Goal: Transaction & Acquisition: Purchase product/service

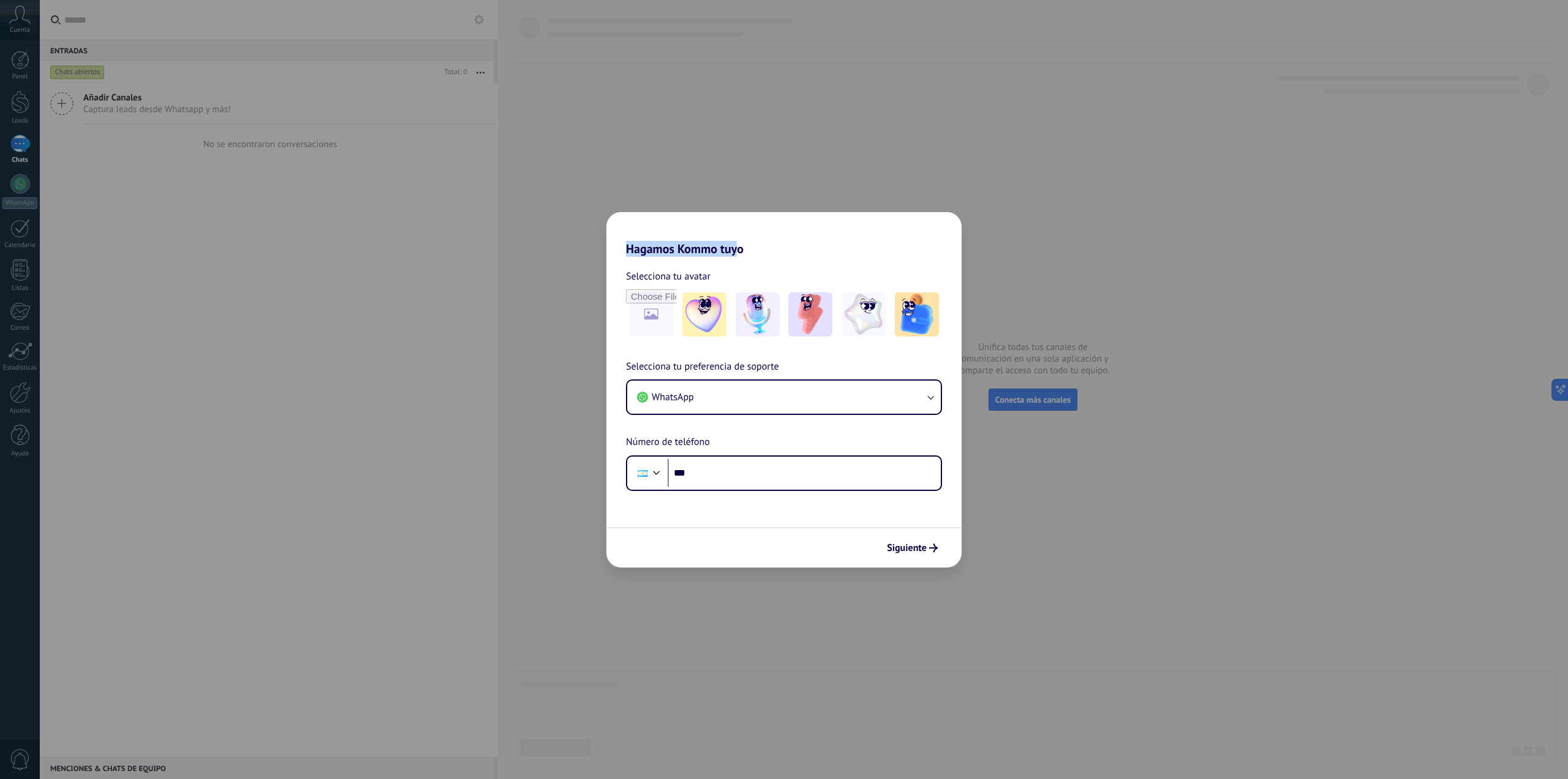
drag, startPoint x: 735, startPoint y: 231, endPoint x: 736, endPoint y: 192, distance: 39.0
click at [736, 192] on div "Hagamos Kommo tuyo Selecciona tu avatar Selecciona tu preferencia de soporte Wh…" at bounding box center [784, 389] width 1568 height 779
click at [756, 224] on h2 "Hagamos Kommo tuyo" at bounding box center [783, 233] width 355 height 44
click at [723, 396] on button "WhatsApp" at bounding box center [784, 397] width 314 height 33
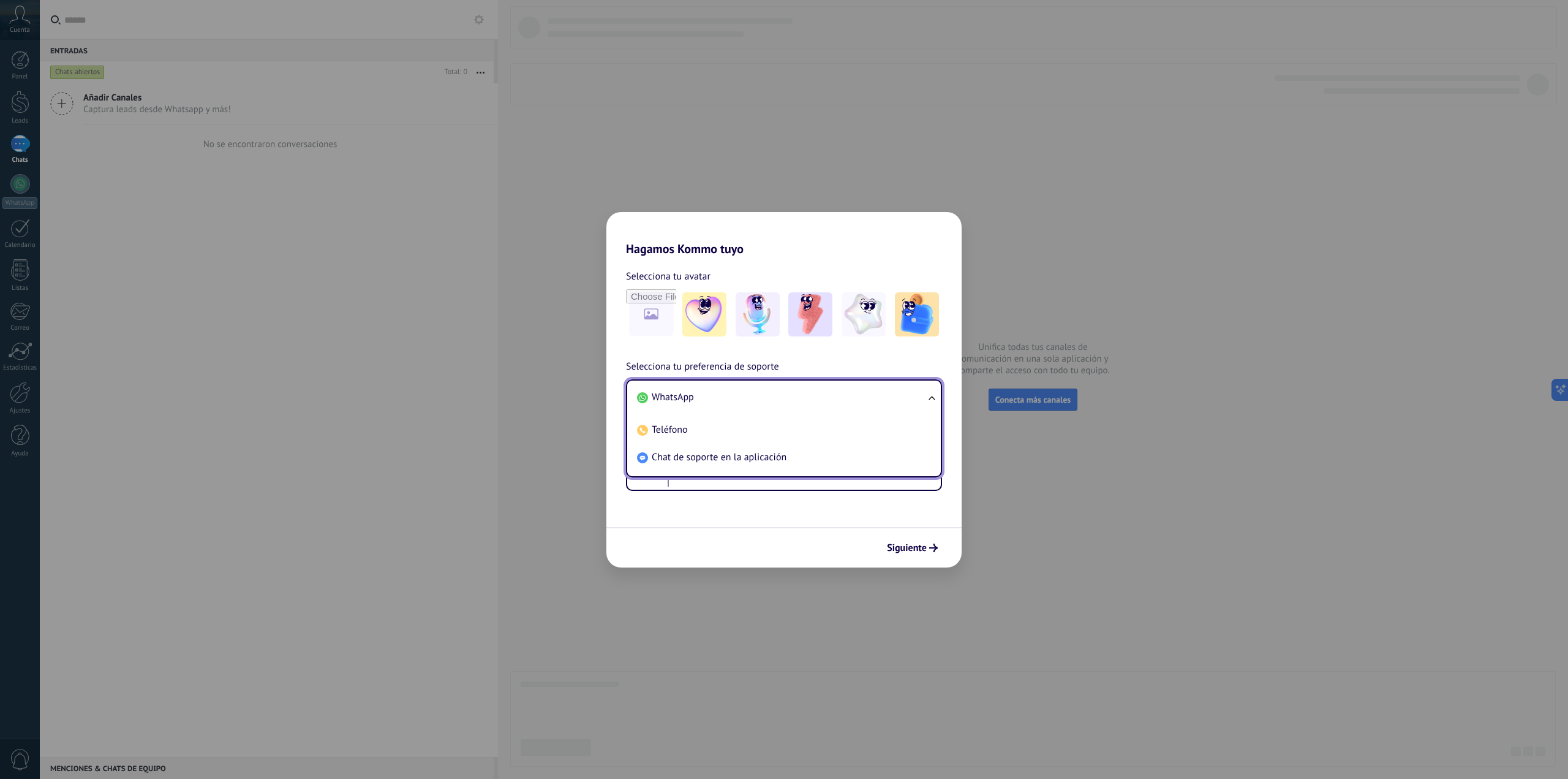
click at [723, 395] on li "WhatsApp" at bounding box center [781, 398] width 299 height 28
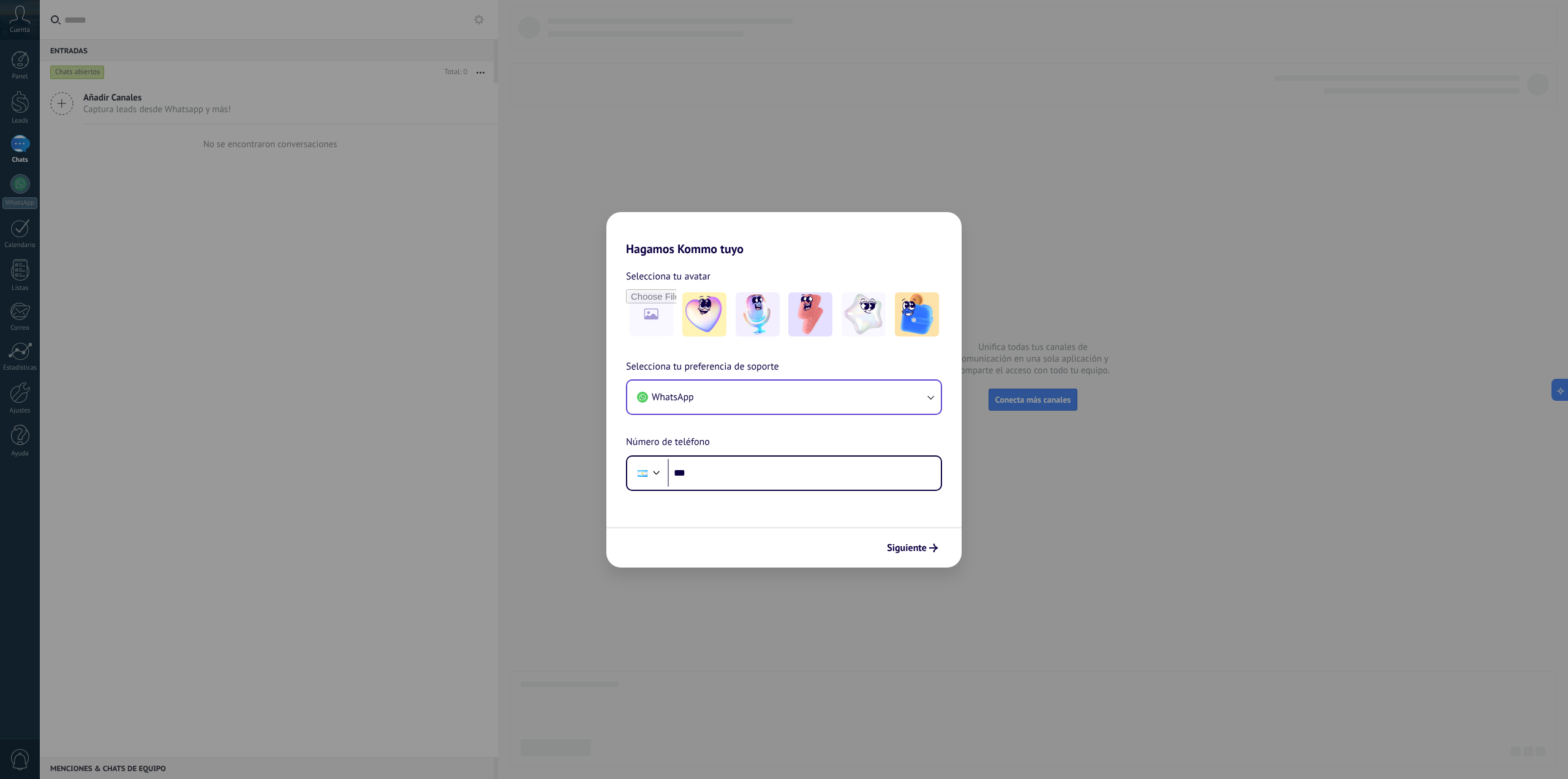
click at [702, 253] on h2 "Hagamos Kommo tuyo" at bounding box center [783, 233] width 355 height 44
click at [920, 544] on span "Siguiente" at bounding box center [907, 547] width 40 height 9
click at [1068, 542] on div "Hagamos Kommo tuyo Selecciona tu avatar Selecciona tu preferencia de soporte Wh…" at bounding box center [784, 389] width 1568 height 779
click at [1067, 542] on div "Hagamos Kommo tuyo Selecciona tu avatar Selecciona tu preferencia de soporte Wh…" at bounding box center [784, 389] width 1568 height 779
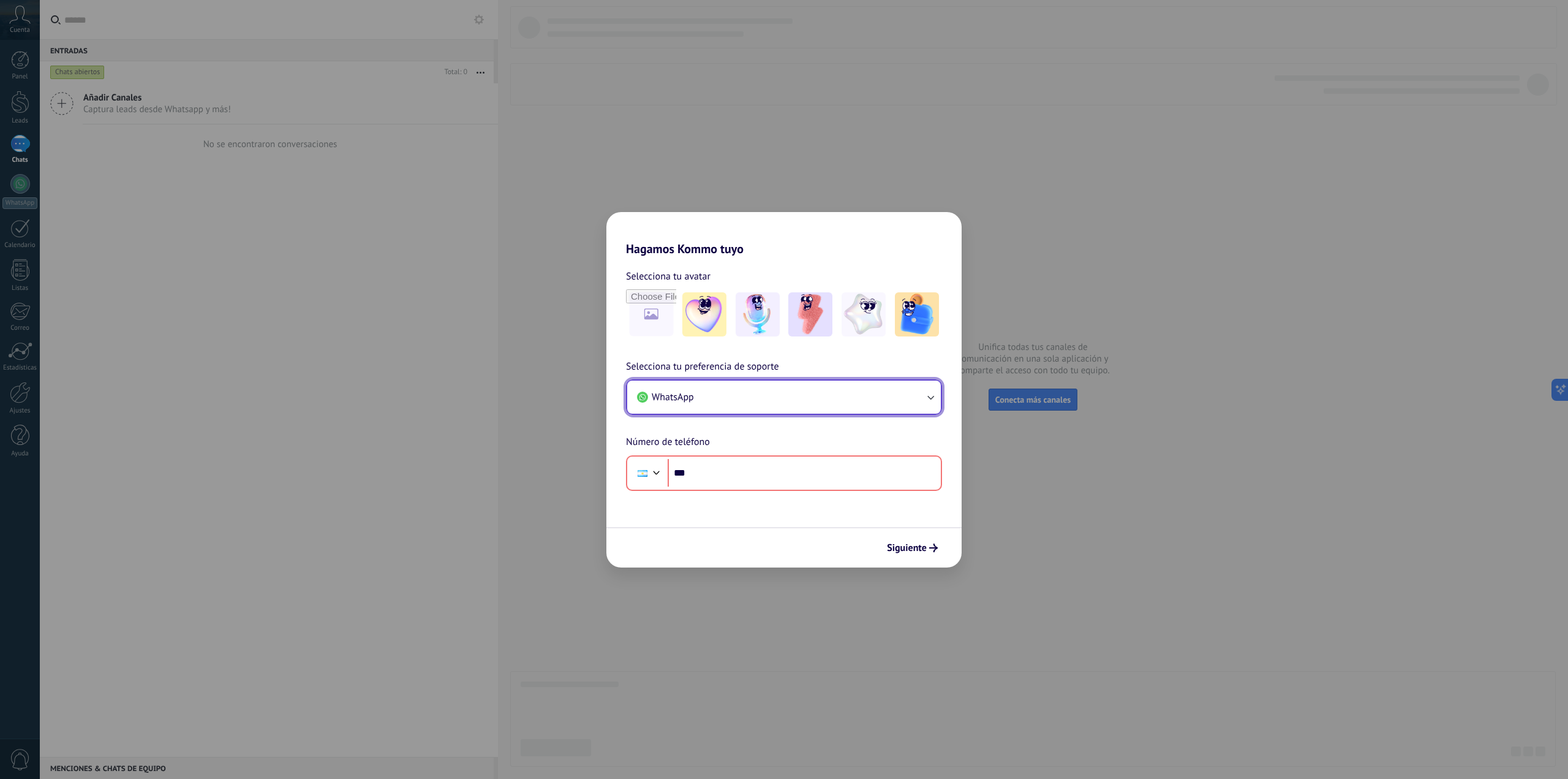
click at [740, 384] on button "WhatsApp" at bounding box center [784, 397] width 314 height 33
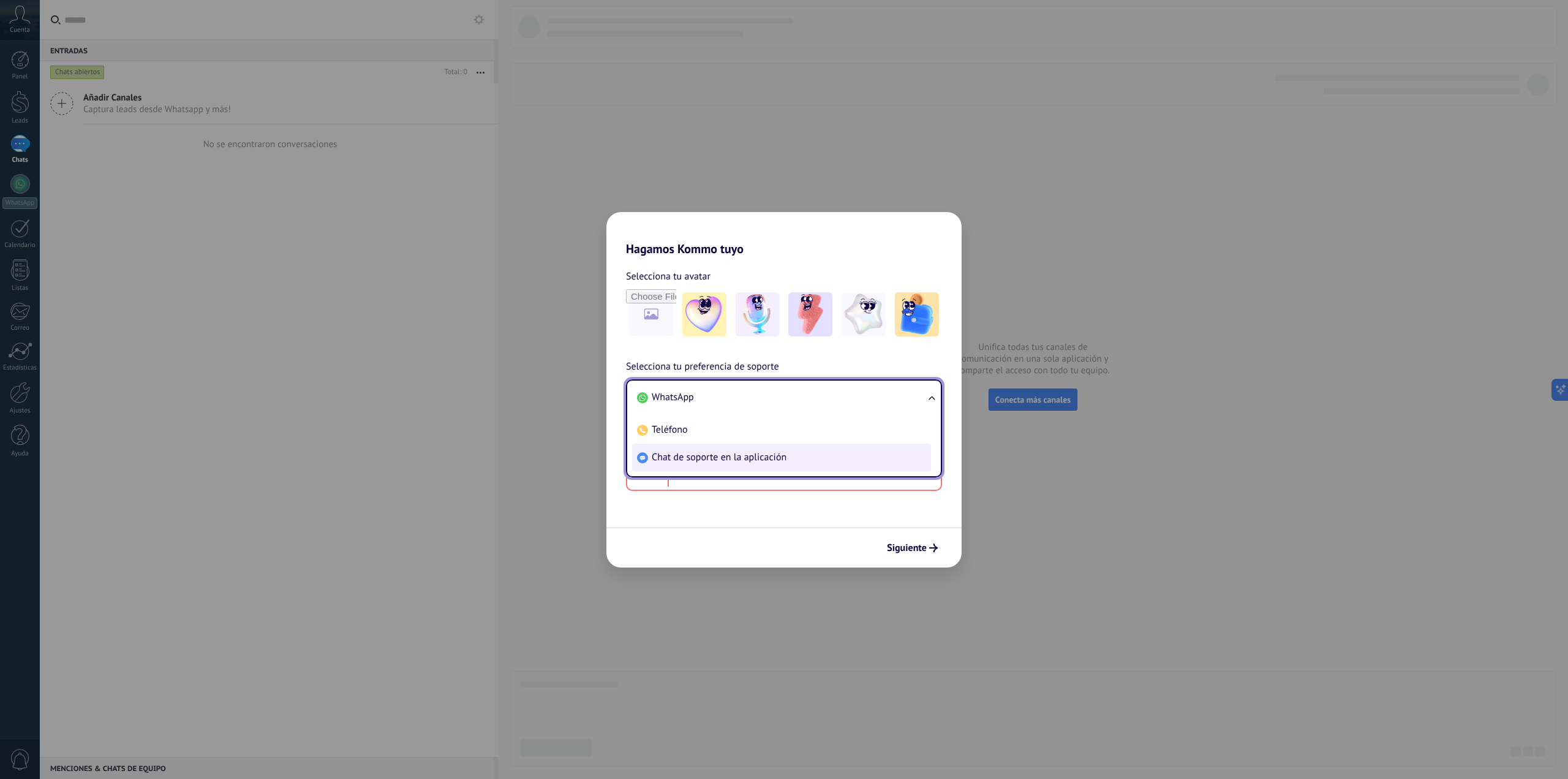
click at [698, 447] on li "Chat de soporte en la aplicación" at bounding box center [781, 457] width 299 height 28
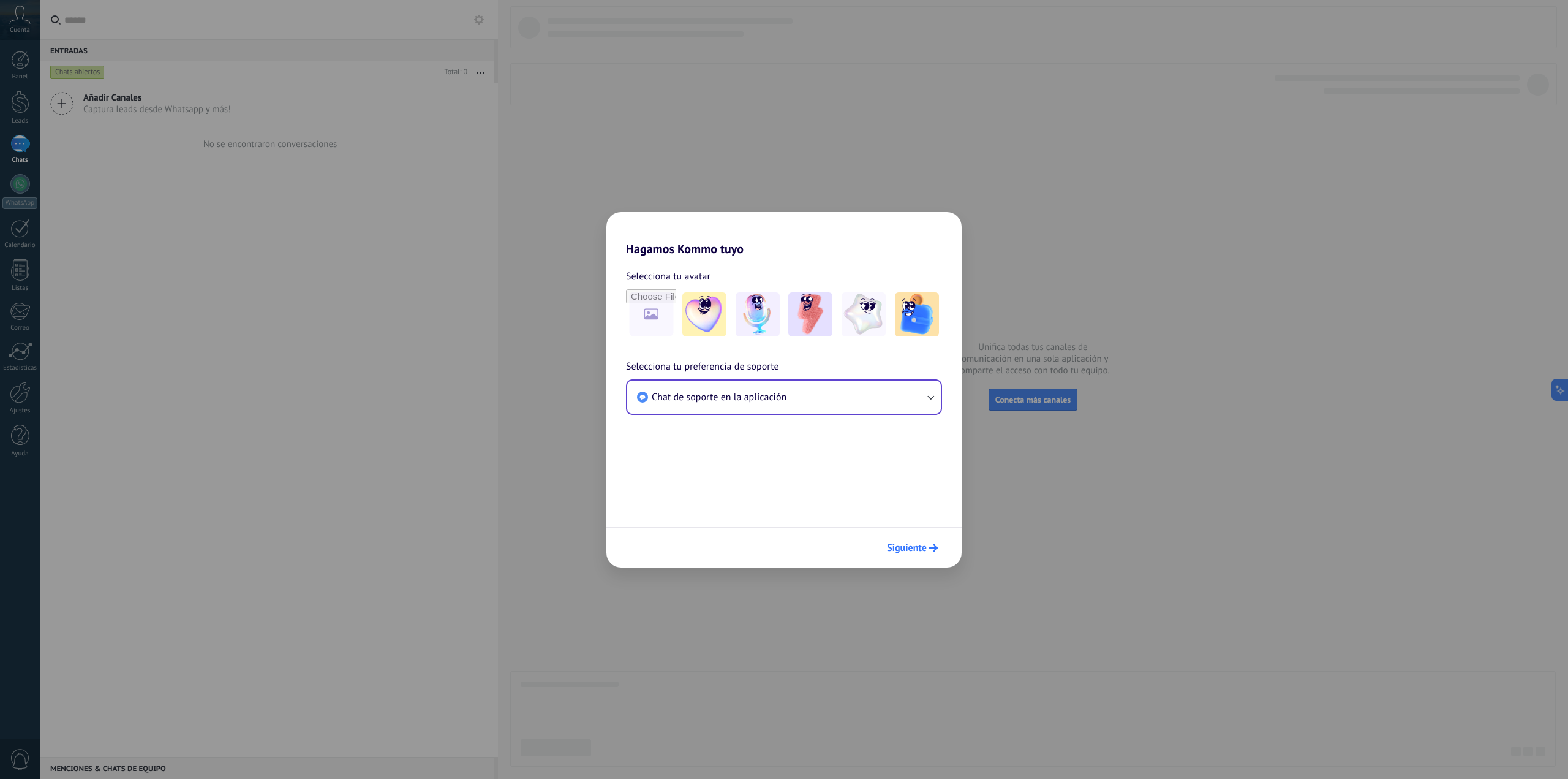
click at [935, 552] on icon "submit" at bounding box center [934, 547] width 9 height 9
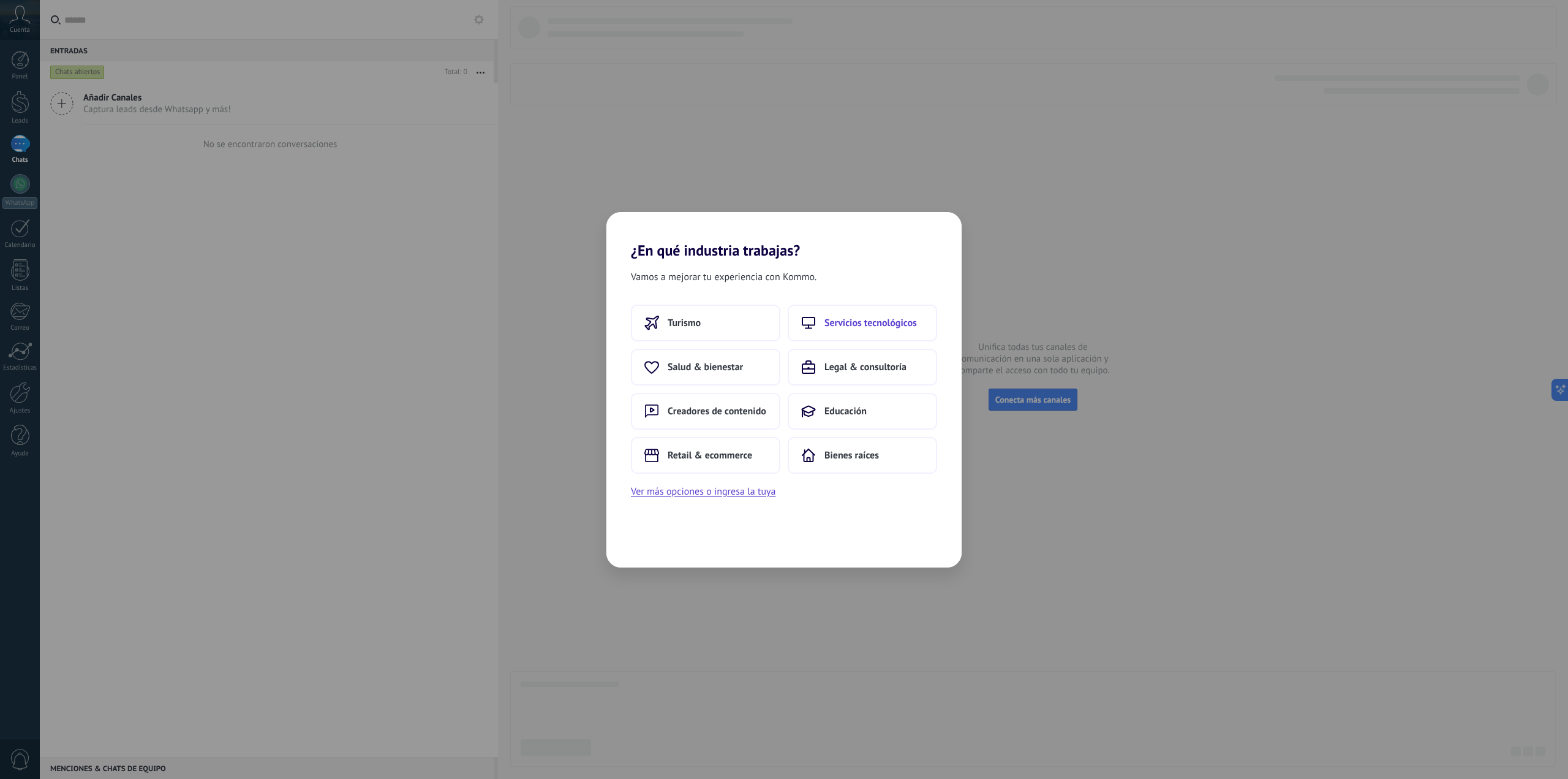
click at [822, 322] on button "Servicios tecnológicos" at bounding box center [862, 322] width 150 height 37
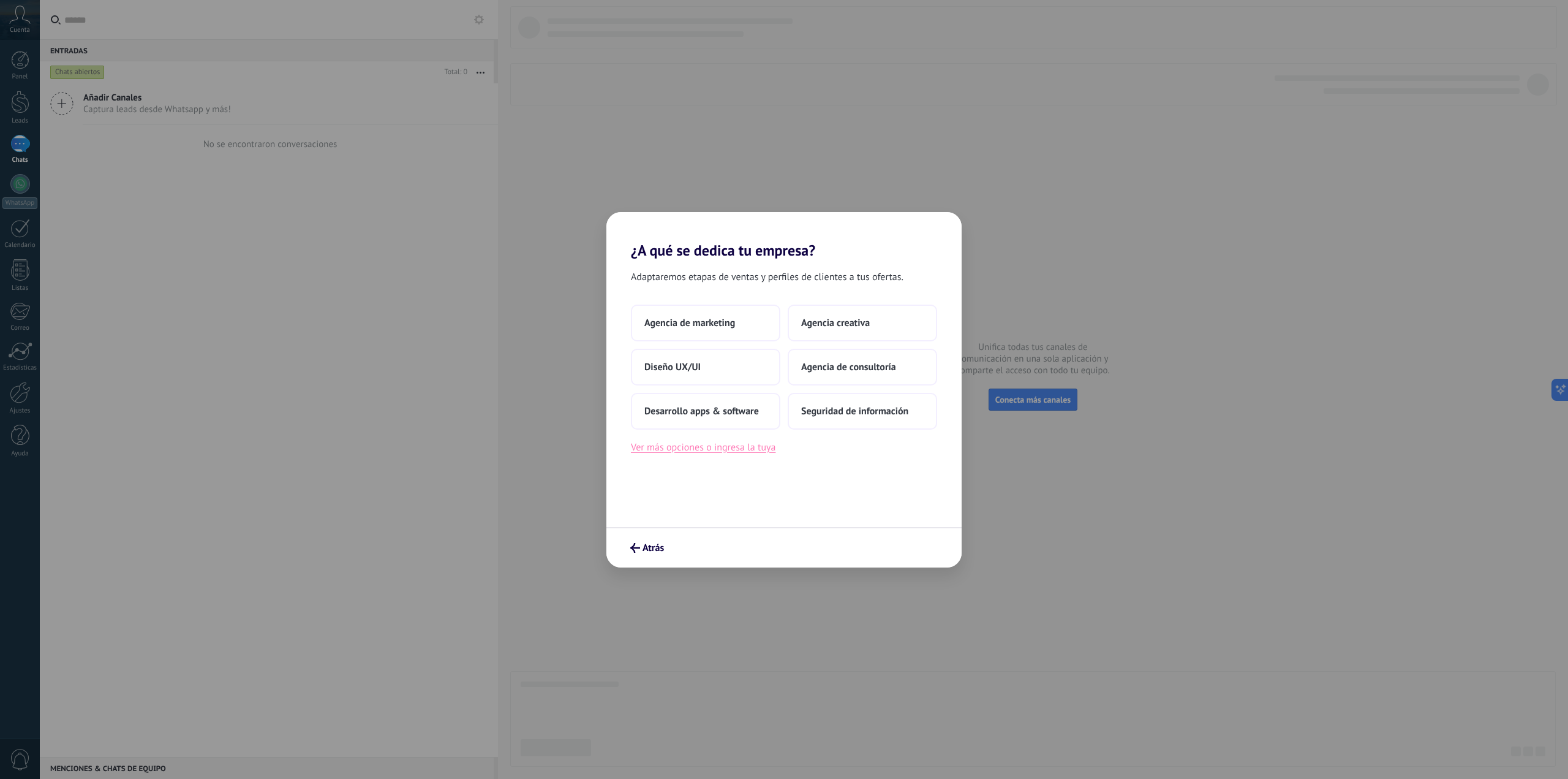
click at [679, 452] on button "Ver más opciones o ingresa la tuya" at bounding box center [703, 447] width 144 height 16
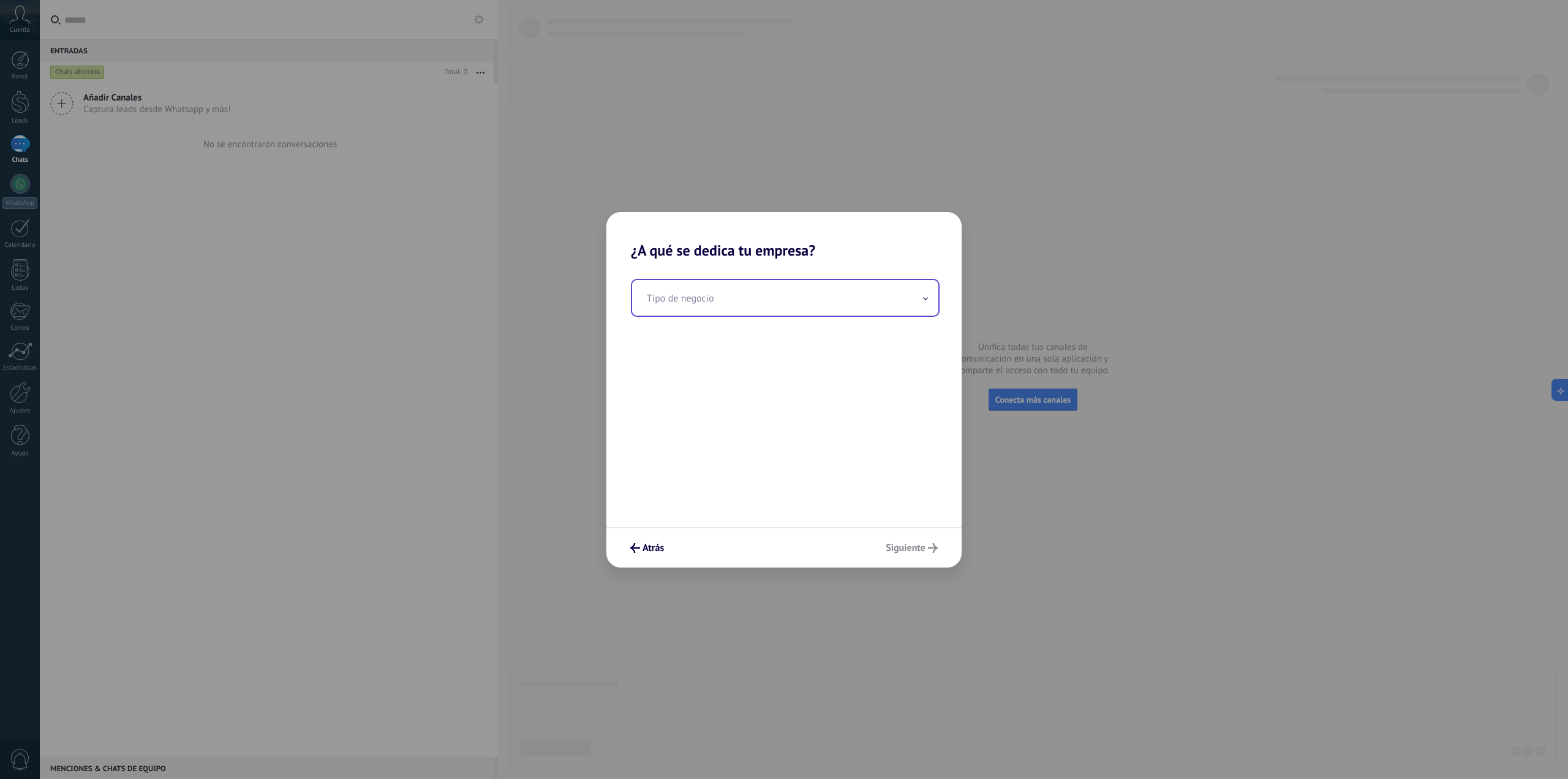
click at [699, 305] on input "text" at bounding box center [785, 297] width 306 height 35
type input "*"
type input "***"
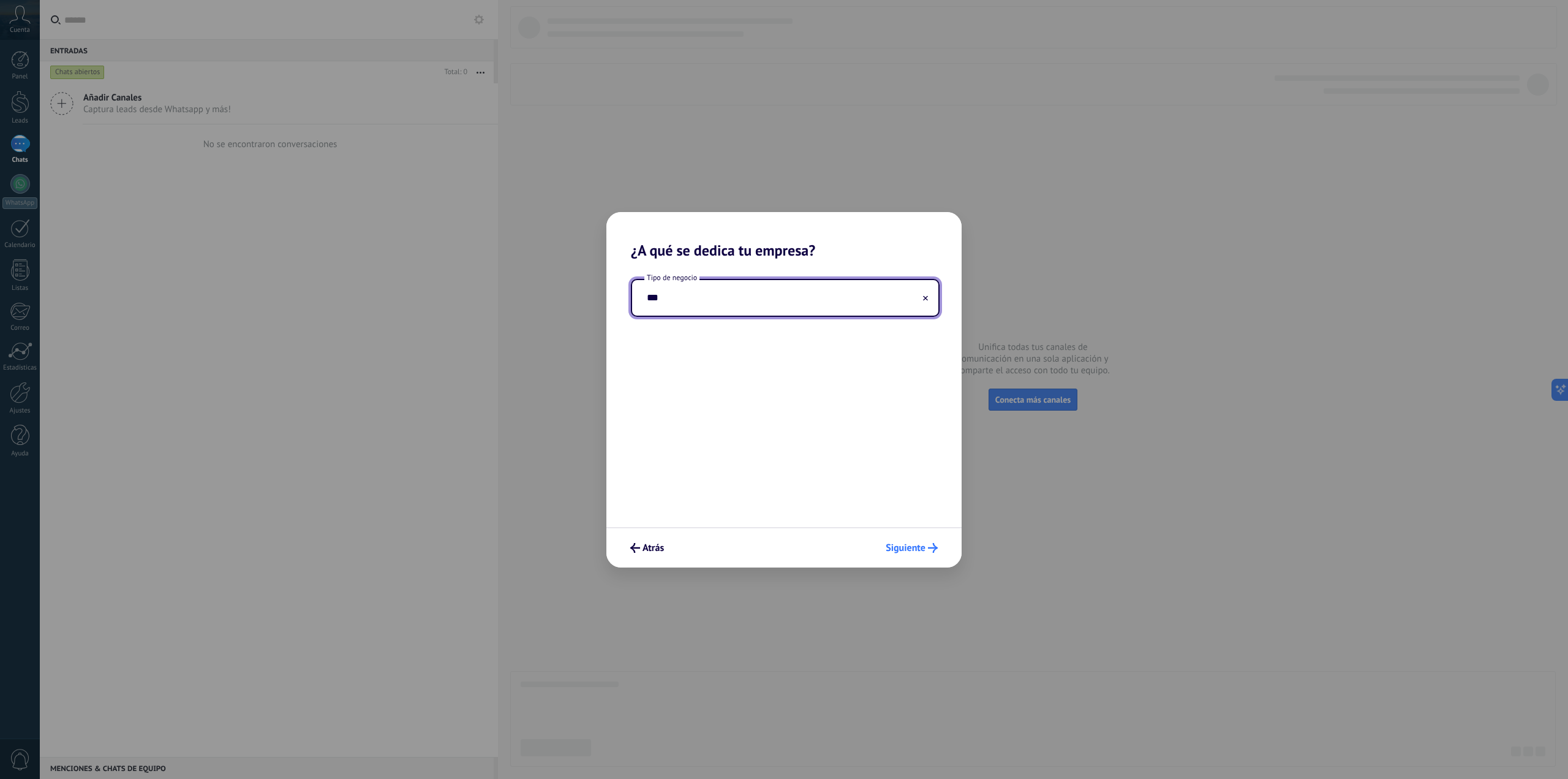
click at [921, 547] on span "Siguiente" at bounding box center [906, 547] width 40 height 9
click at [800, 323] on button "2–5" at bounding box center [862, 322] width 150 height 37
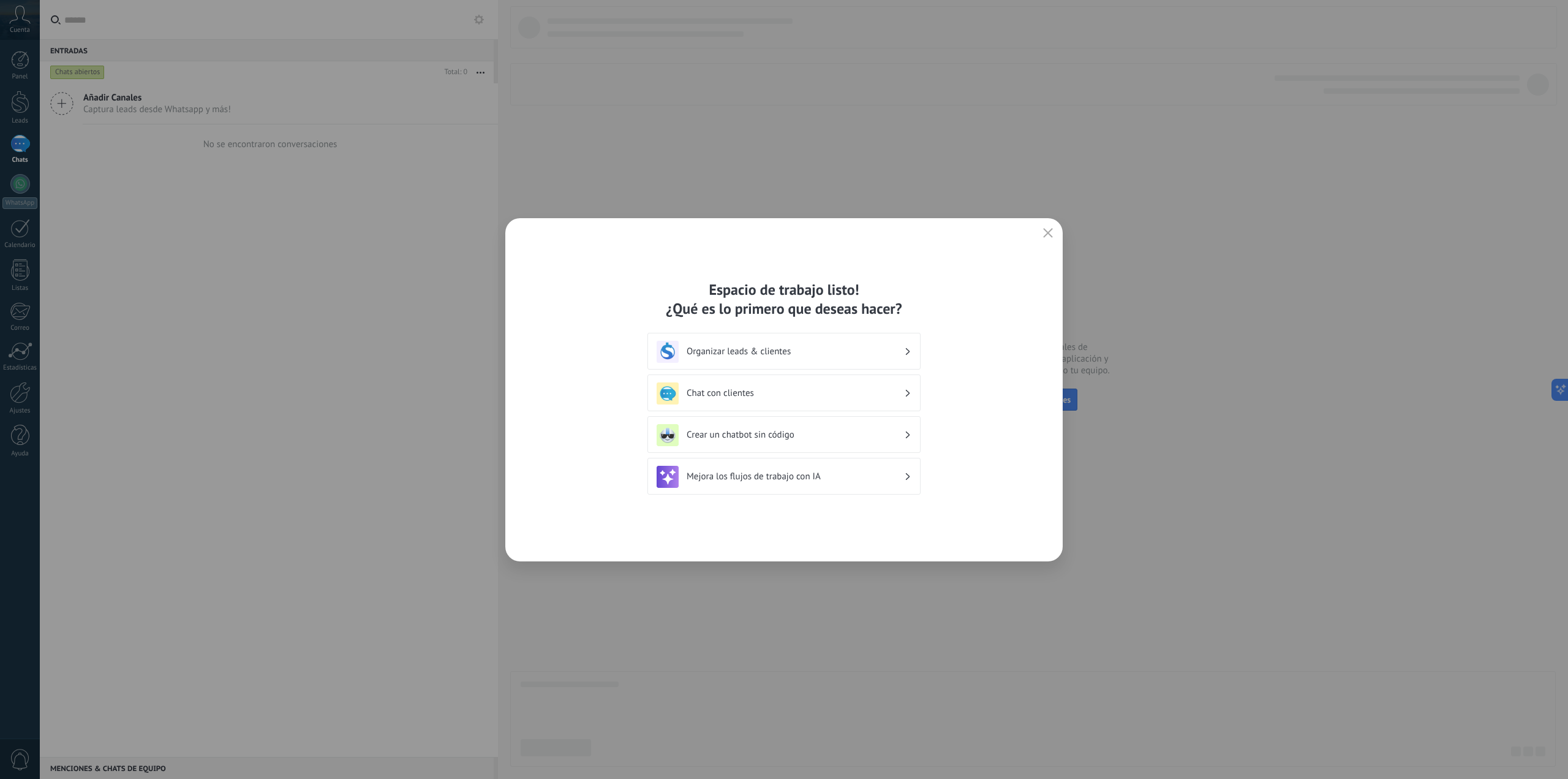
click at [776, 405] on div "Chat con clientes" at bounding box center [784, 393] width 273 height 37
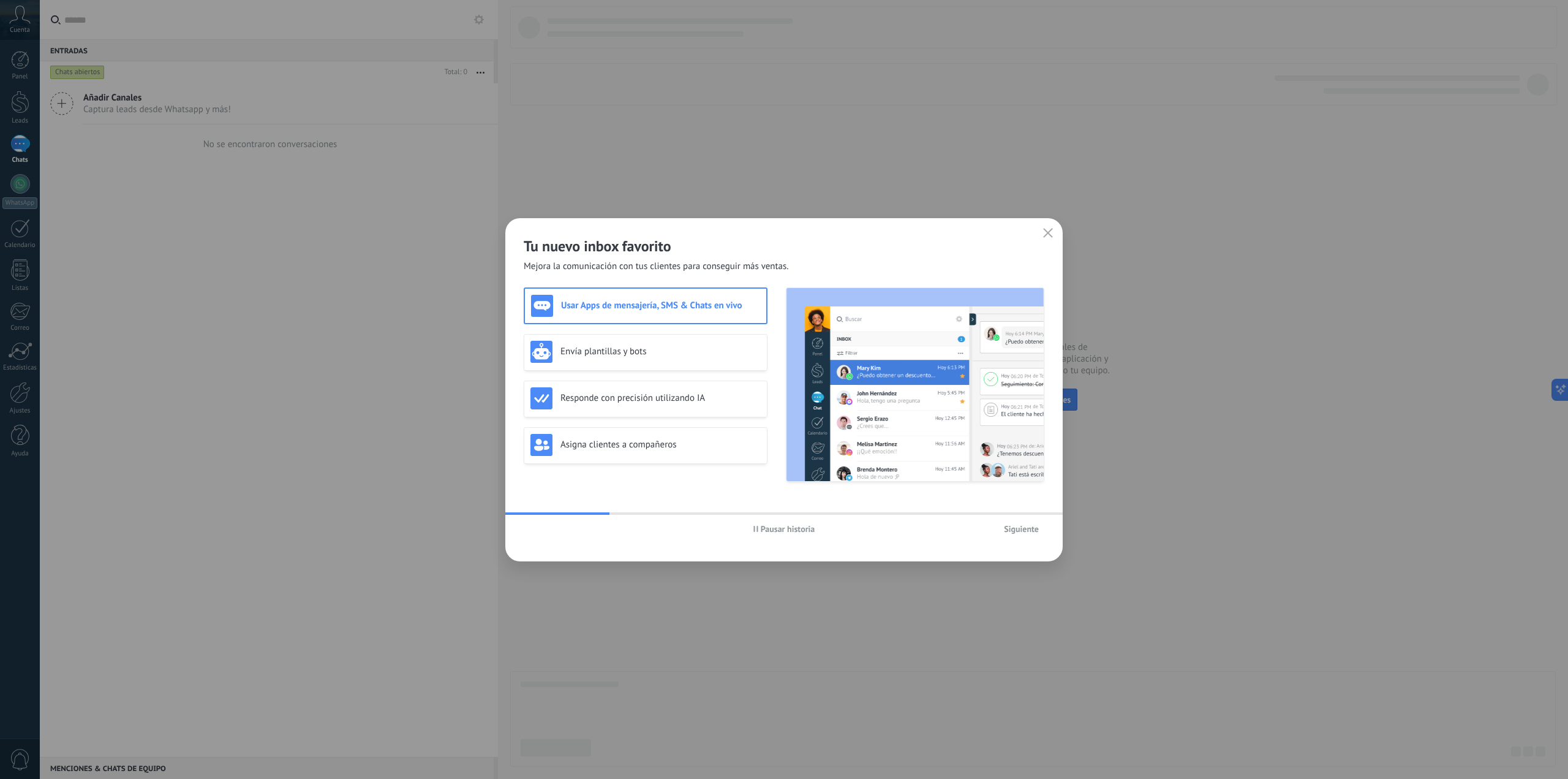
click at [658, 307] on h3 "Usar Apps de mensajería, SMS & Chats en vivo" at bounding box center [660, 304] width 199 height 11
click at [608, 403] on h3 "Responde con precisión utilizando IA" at bounding box center [660, 397] width 201 height 11
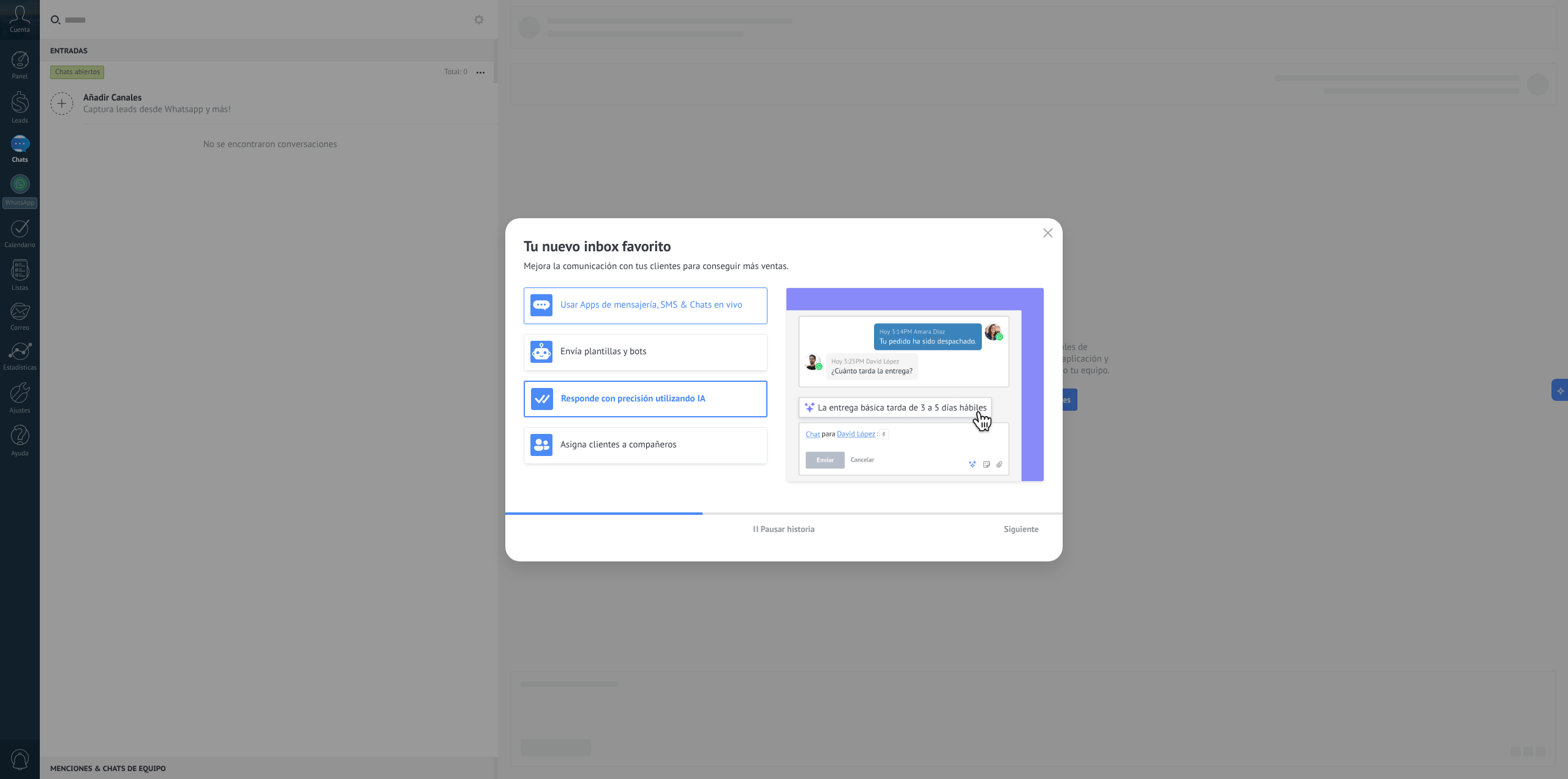
click at [718, 314] on div "Usar Apps de mensajería, SMS & Chats en vivo" at bounding box center [646, 305] width 230 height 22
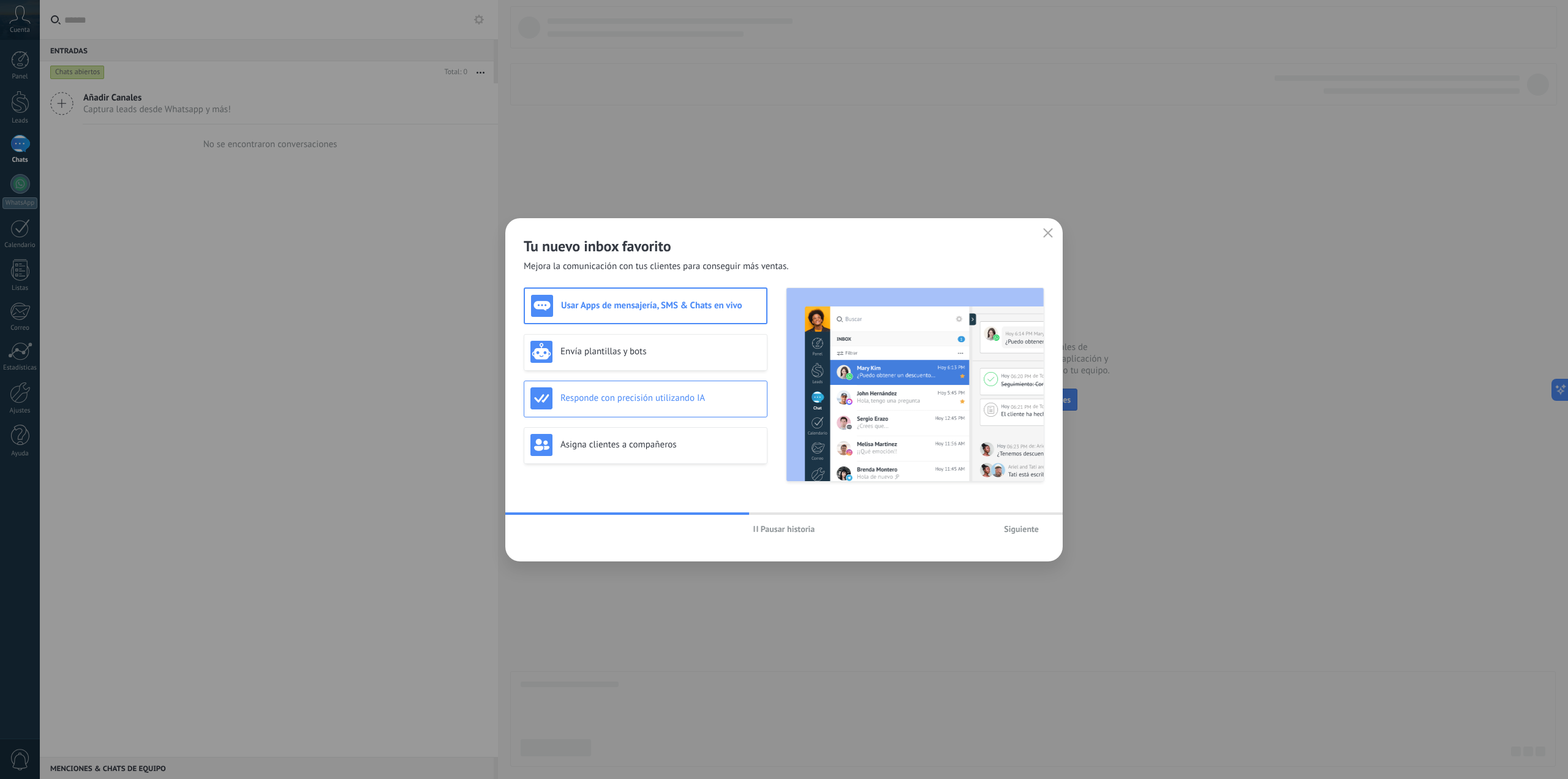
click at [711, 397] on h3 "Responde con precisión utilizando IA" at bounding box center [660, 397] width 201 height 11
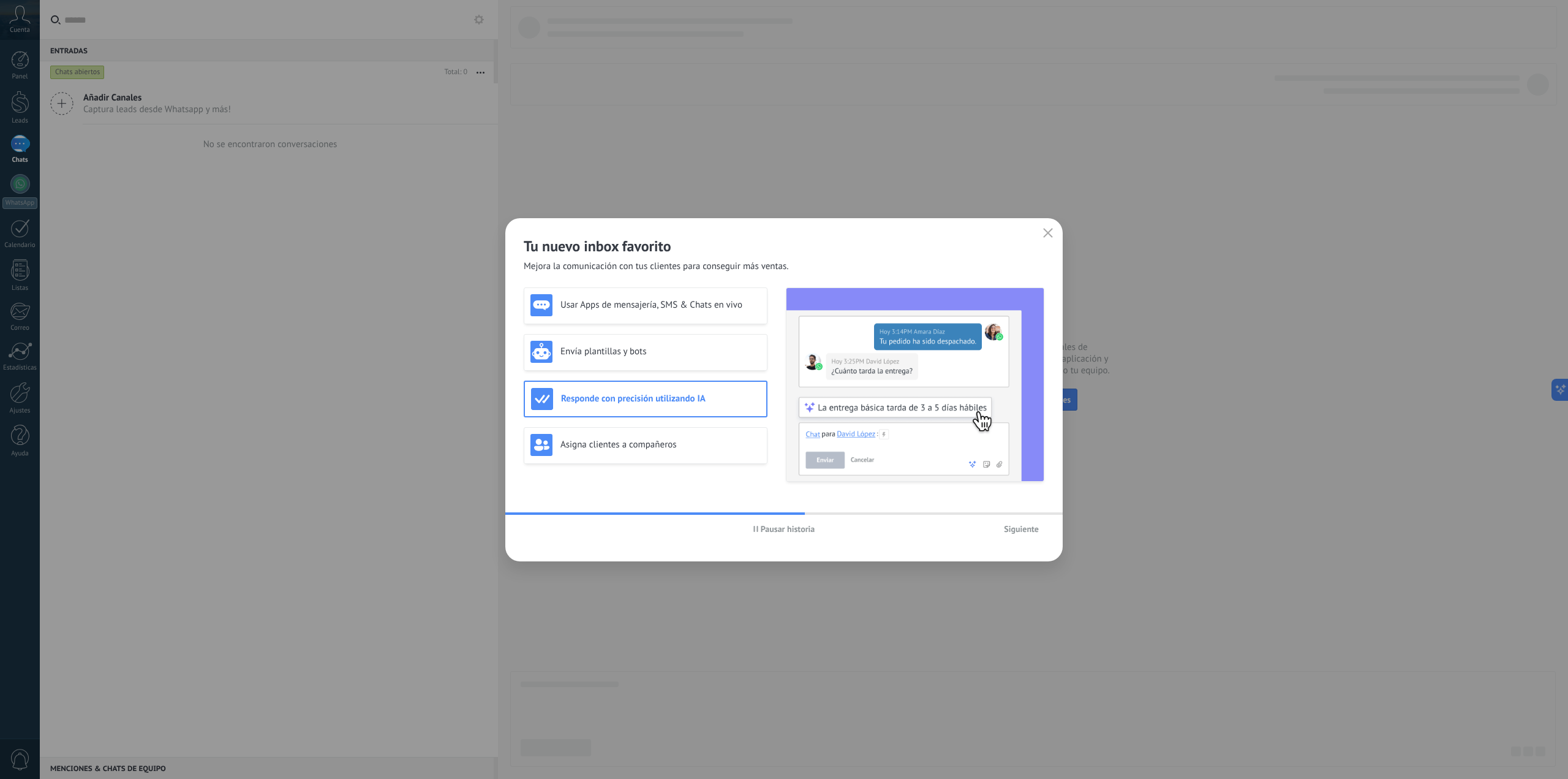
click at [1021, 529] on span "Siguiente" at bounding box center [1021, 529] width 35 height 9
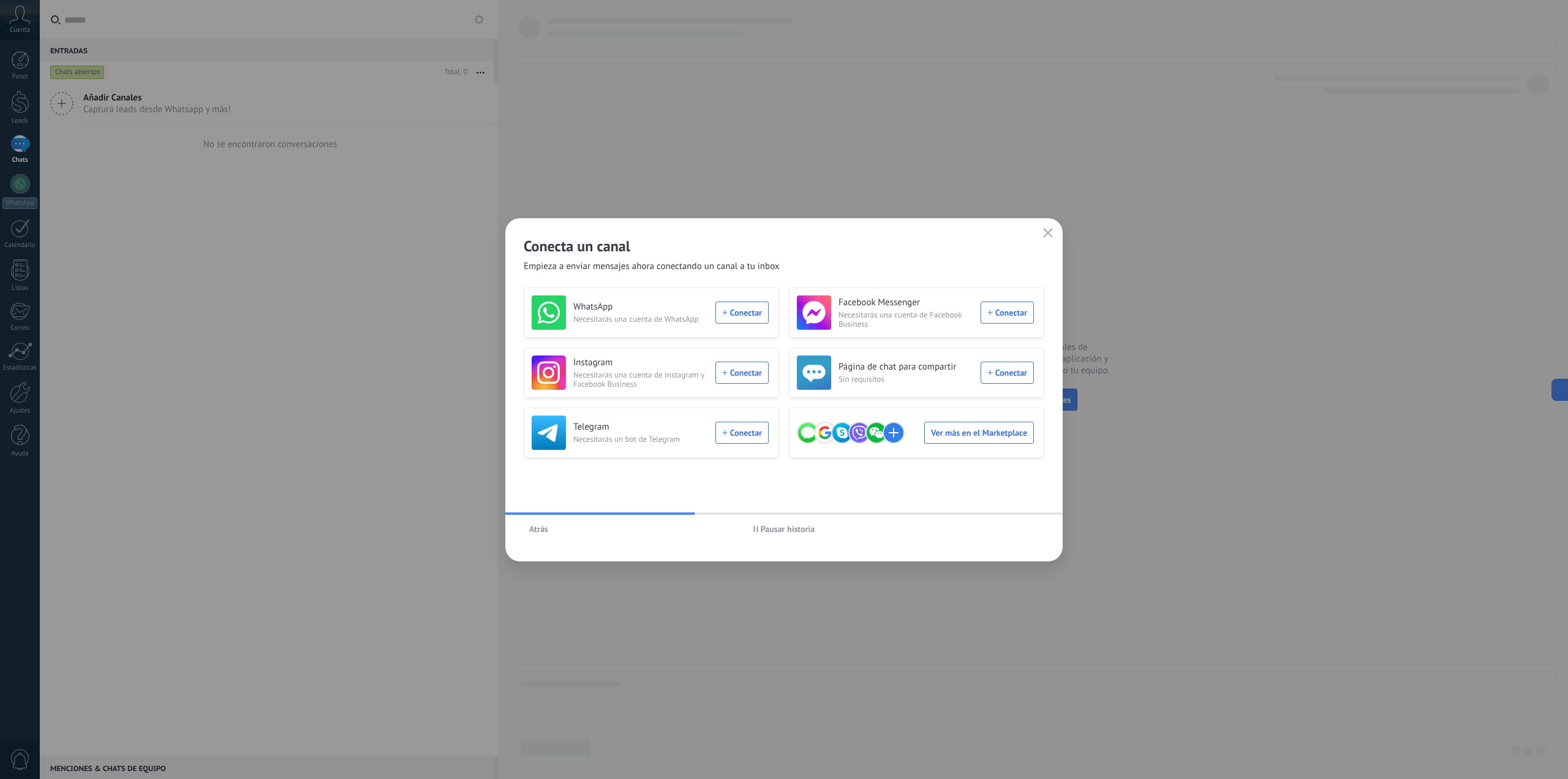
click at [1049, 229] on icon "button" at bounding box center [1048, 233] width 10 height 10
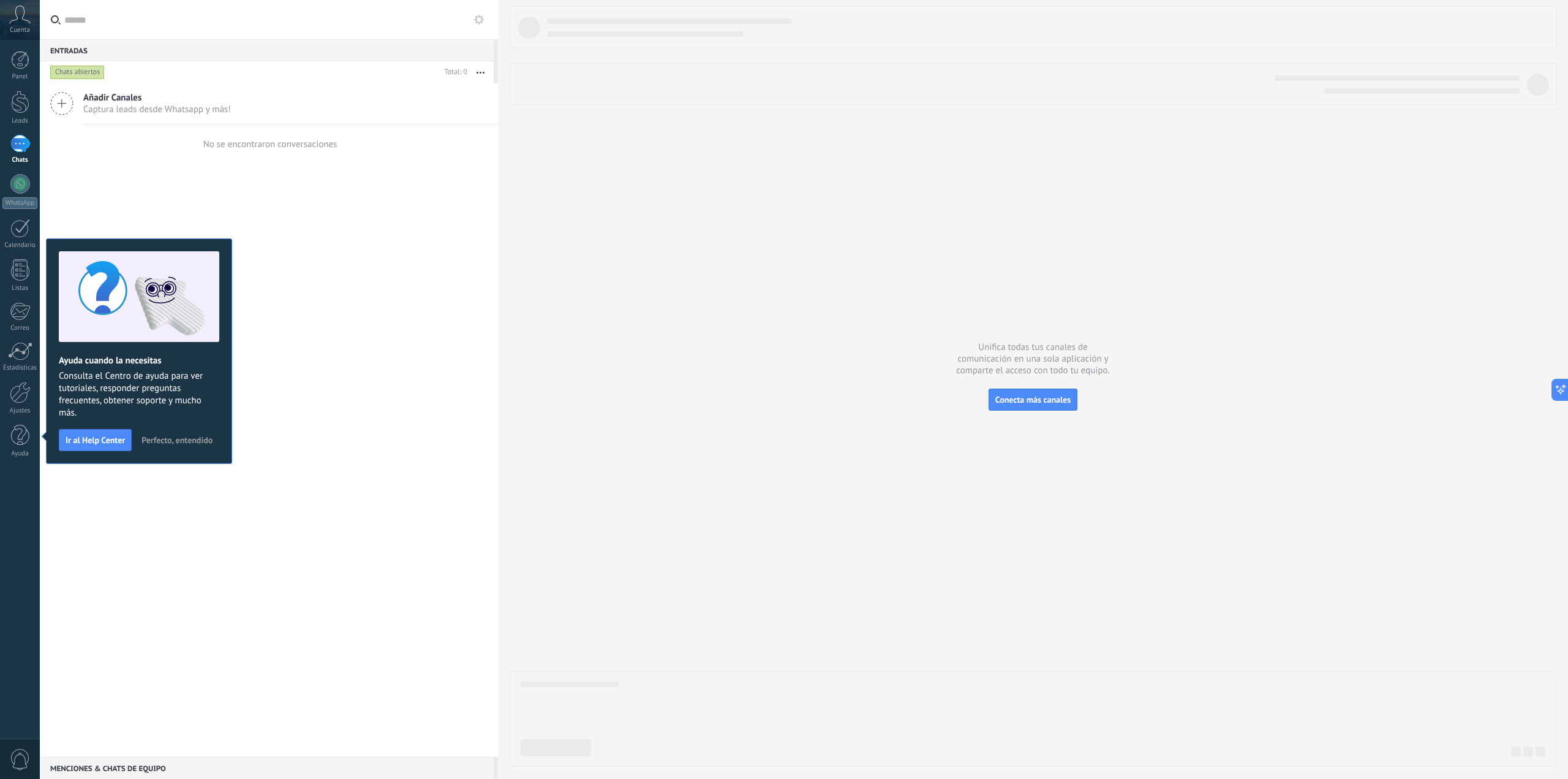
click at [320, 247] on div "Añadir Canales Captura leads desde Whatsapp y más! No se encontraron conversaci…" at bounding box center [269, 419] width 458 height 674
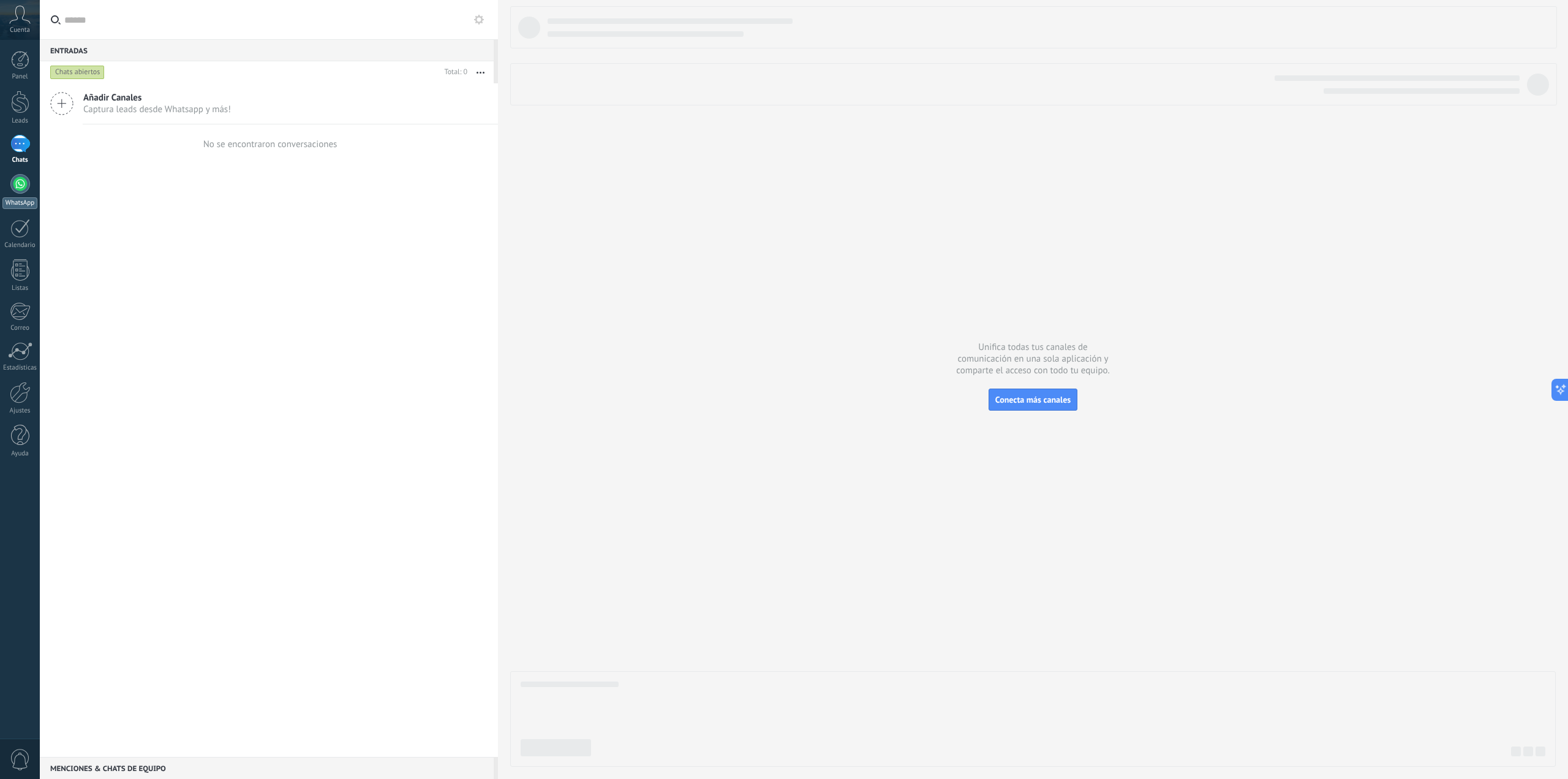
click at [14, 184] on div at bounding box center [20, 183] width 20 height 20
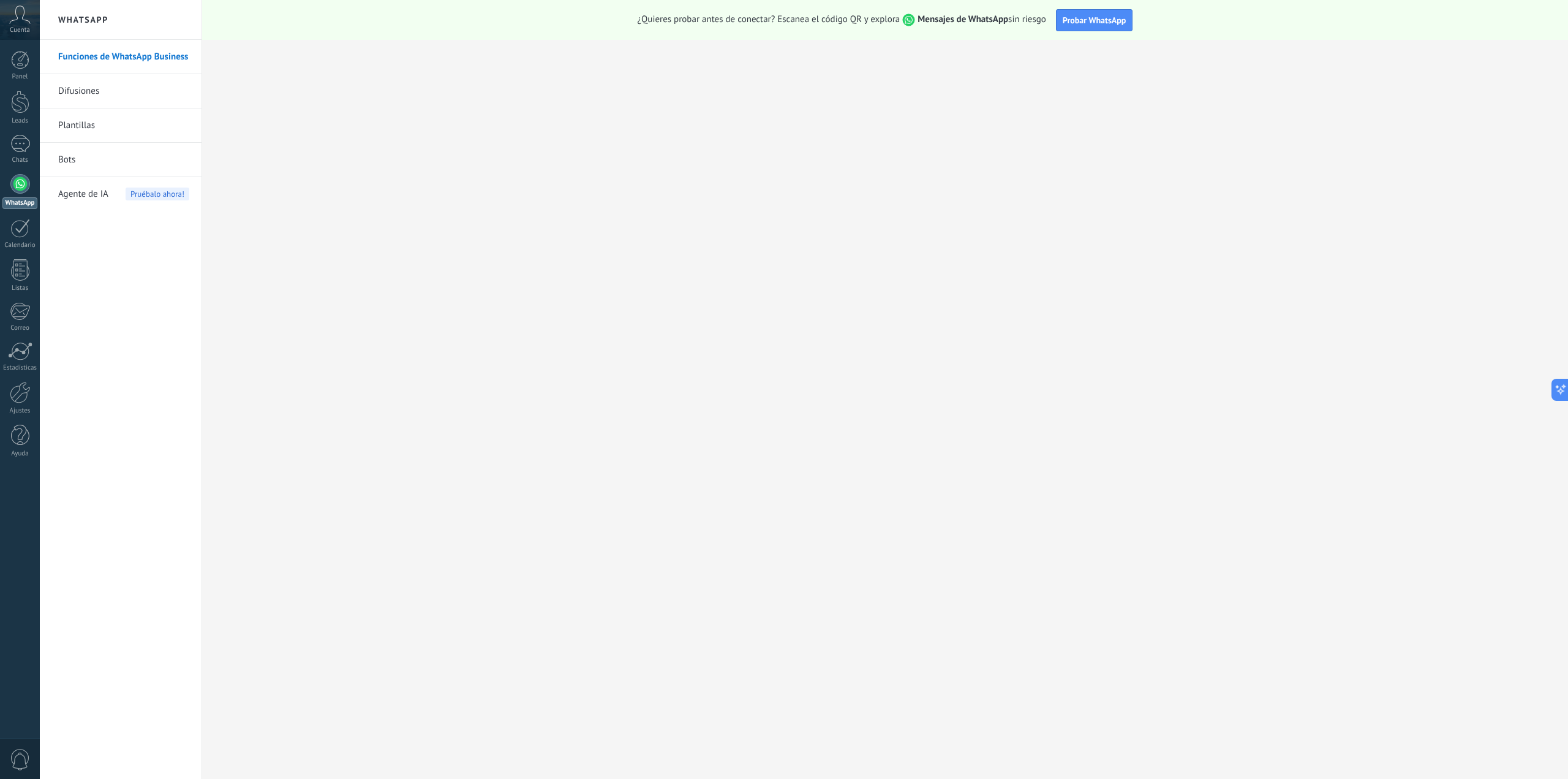
click at [9, 24] on div "Cuenta" at bounding box center [20, 20] width 40 height 40
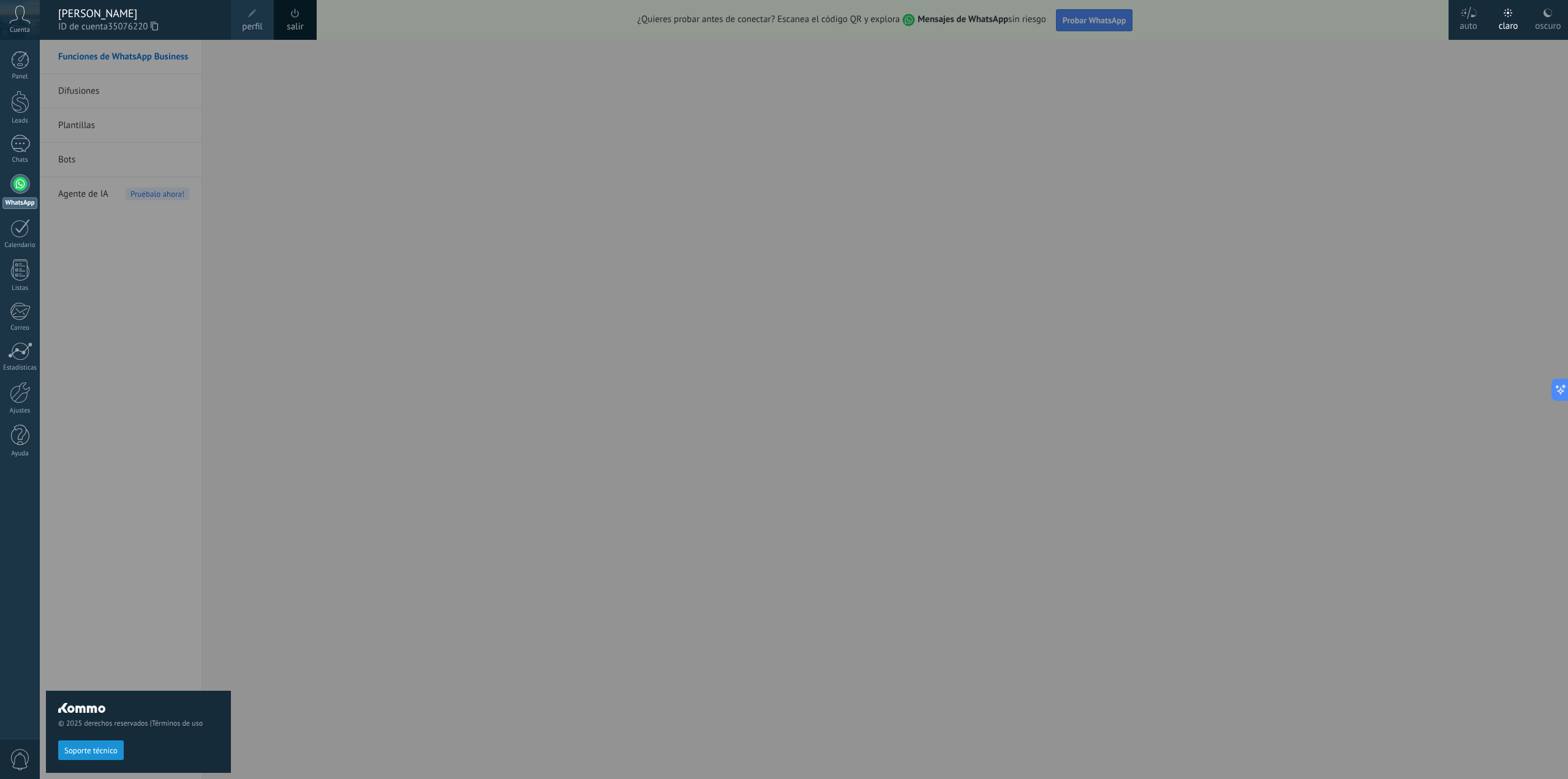
click at [335, 484] on div at bounding box center [824, 389] width 1568 height 779
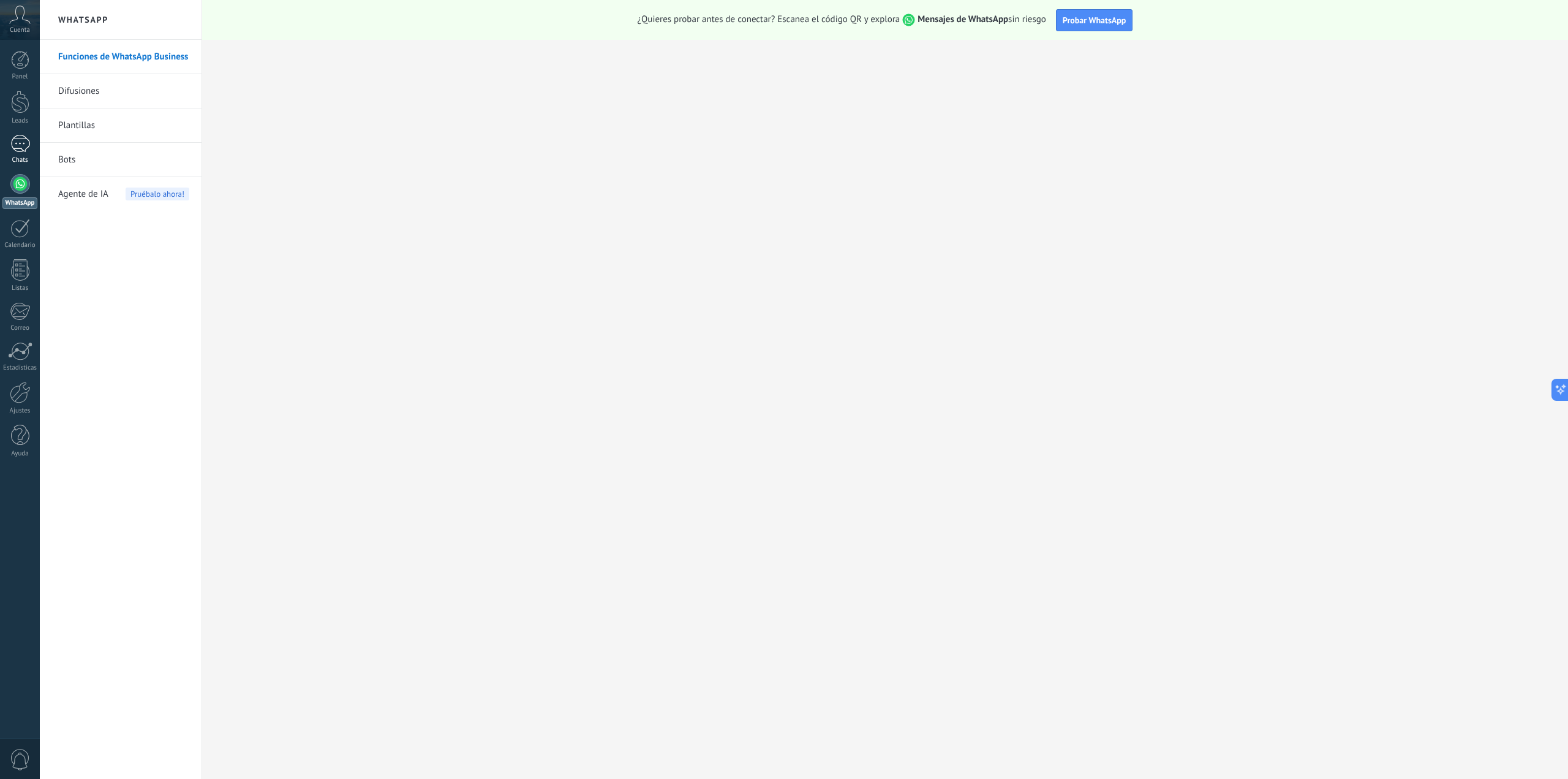
click at [20, 152] on link "Chats" at bounding box center [20, 150] width 40 height 29
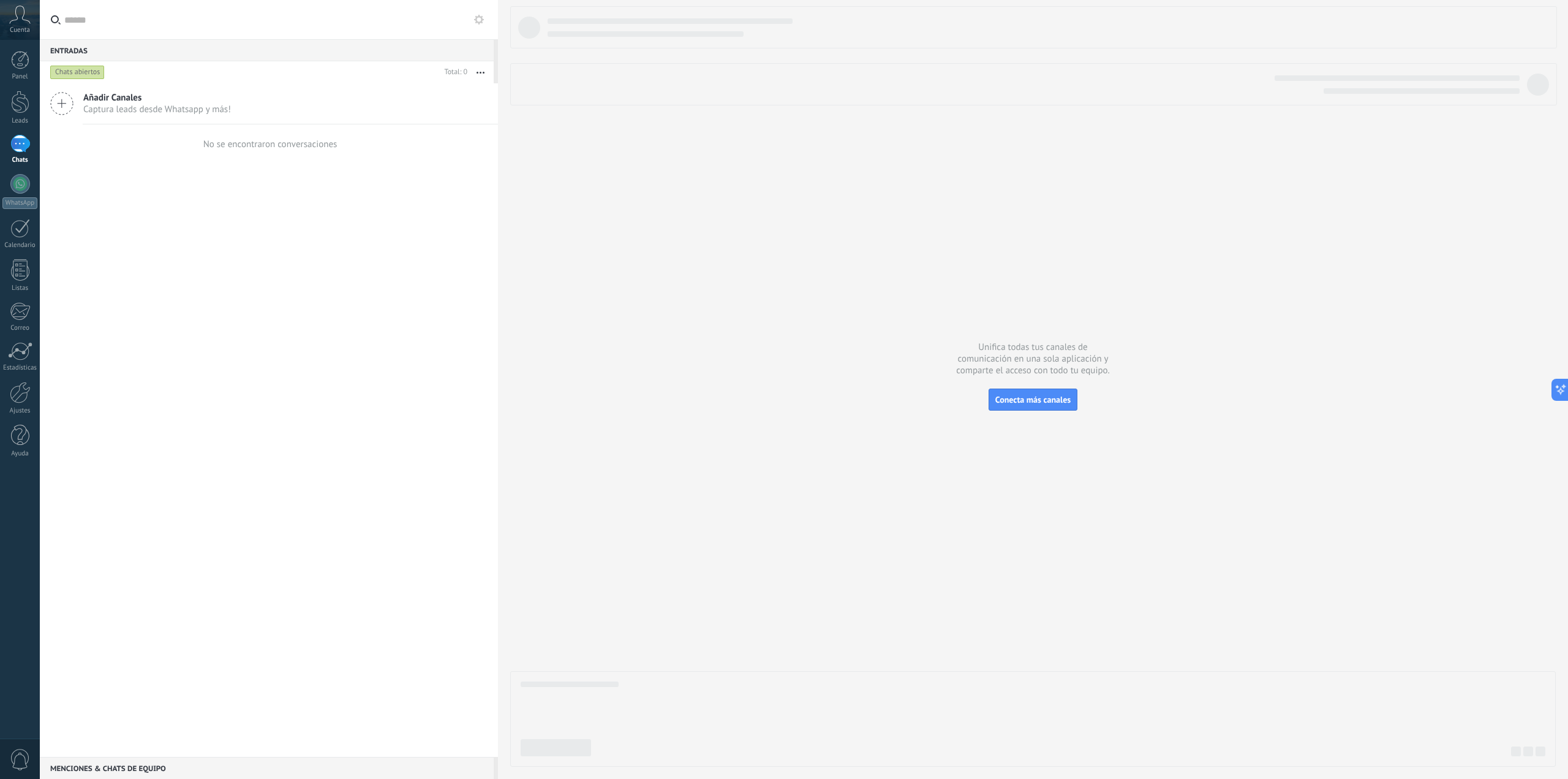
click at [156, 106] on span "Captura leads desde Whatsapp y más!" at bounding box center [156, 109] width 148 height 11
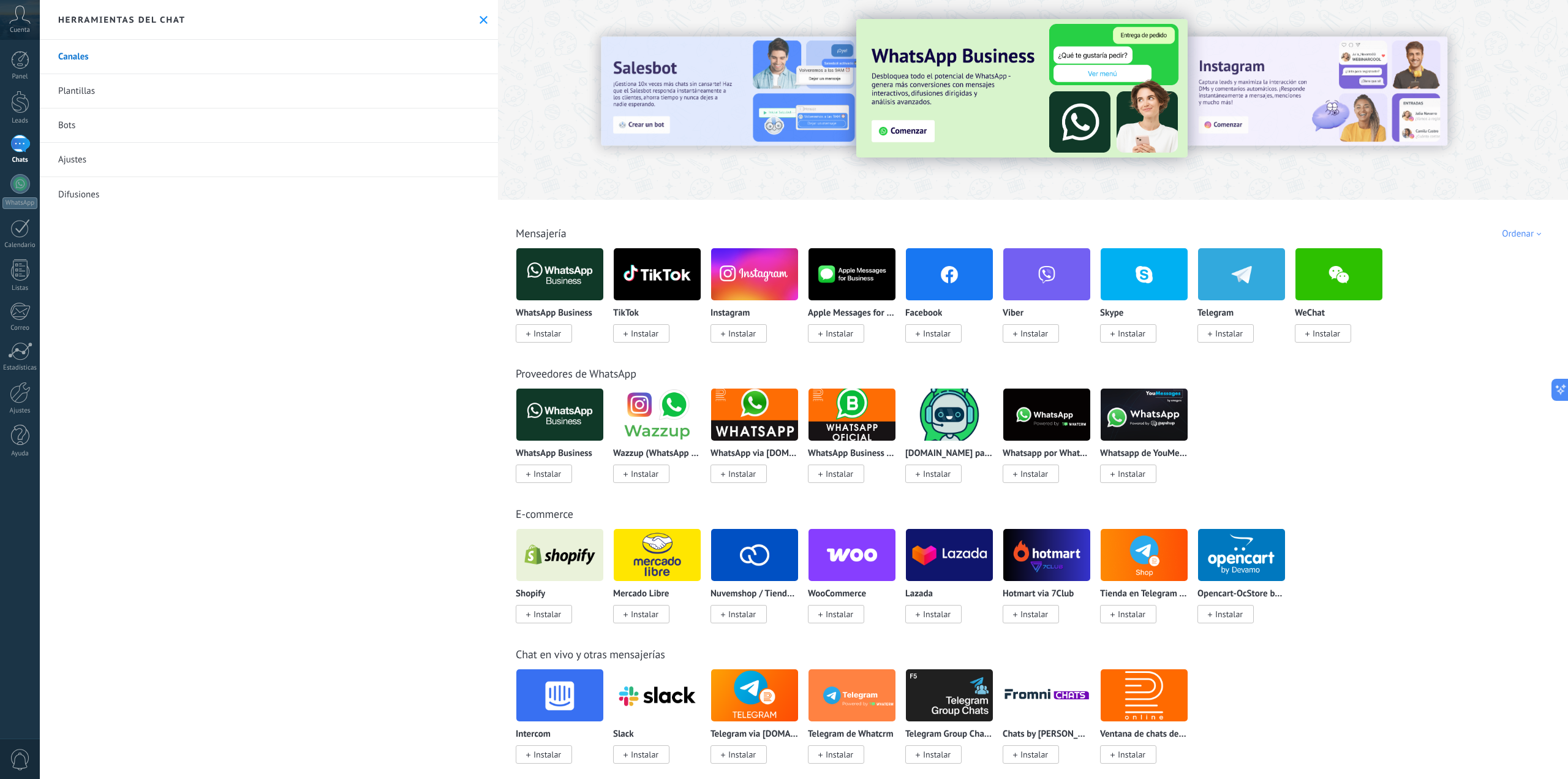
click at [1523, 234] on div "Ordenar" at bounding box center [1523, 233] width 43 height 11
click at [1425, 411] on div "WhatsApp Business Instalar Wazzup (WhatsApp & Instagram) Instalar WhatsApp via …" at bounding box center [1040, 443] width 1048 height 110
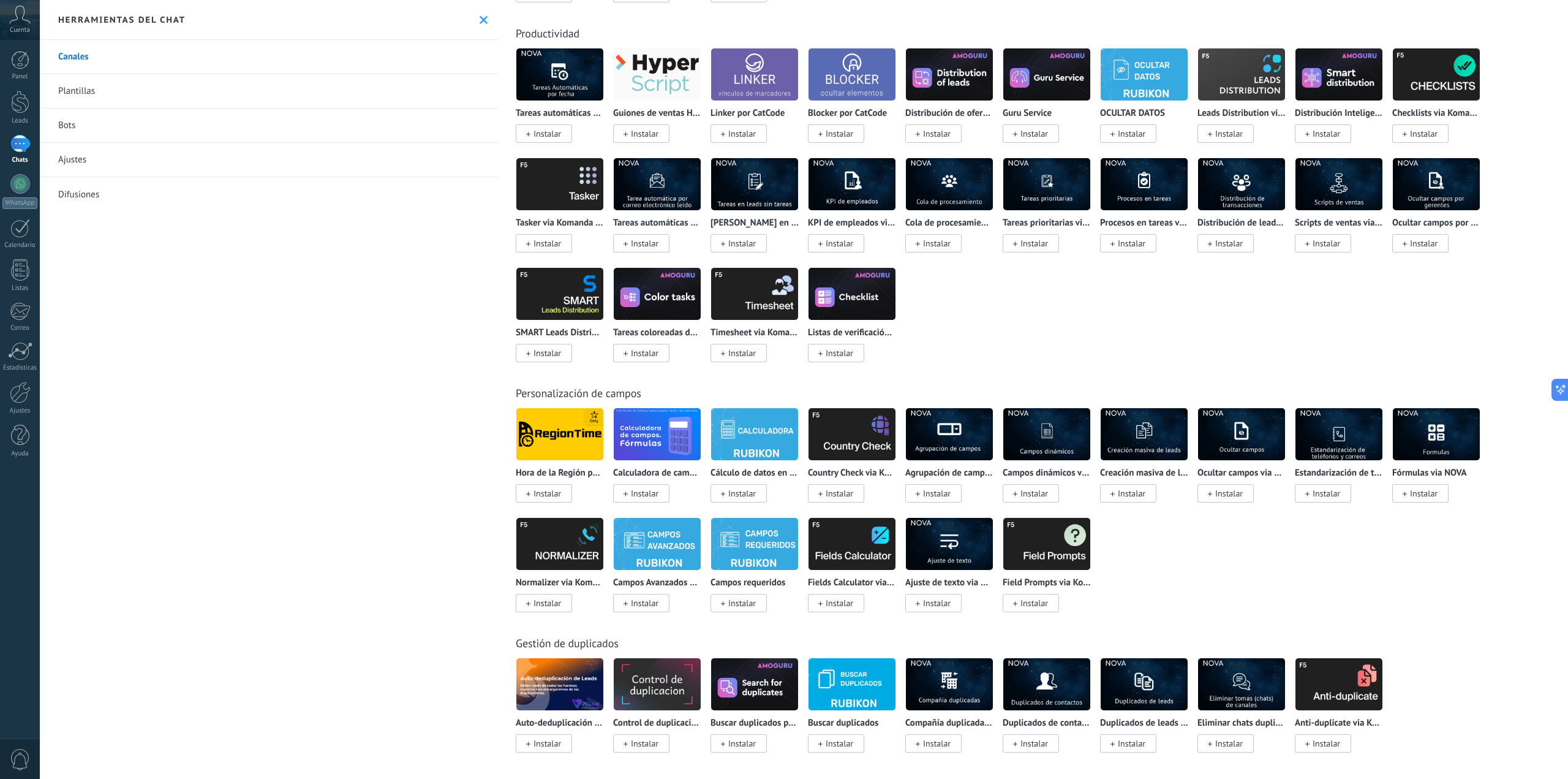
scroll to position [3328, 0]
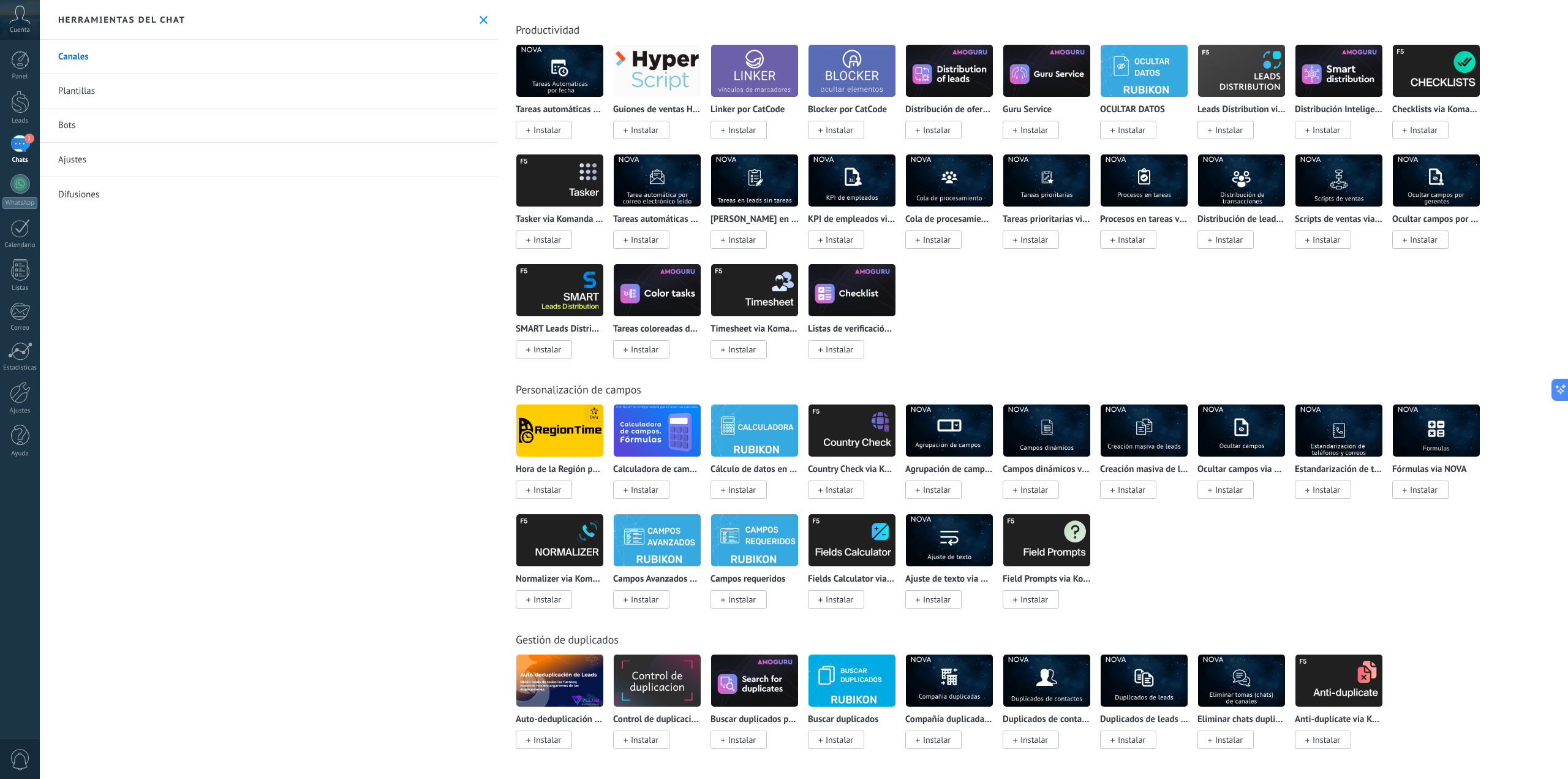
scroll to position [18, 0]
click at [34, 150] on link "1 Chats" at bounding box center [20, 150] width 40 height 29
click at [27, 150] on div "1" at bounding box center [20, 144] width 20 height 18
click at [10, 190] on link "WhatsApp" at bounding box center [20, 191] width 40 height 35
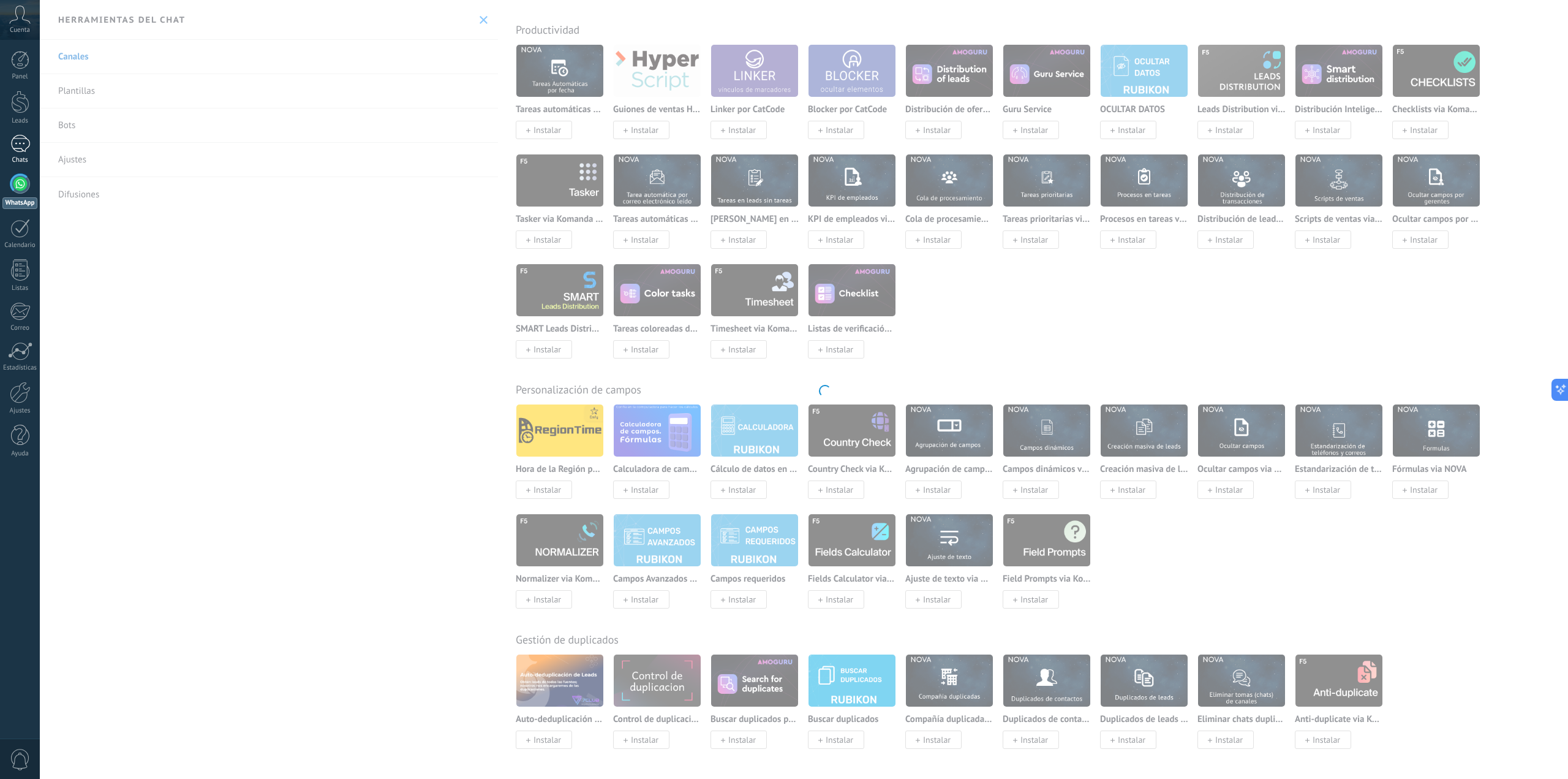
click at [26, 148] on div "1" at bounding box center [20, 144] width 20 height 18
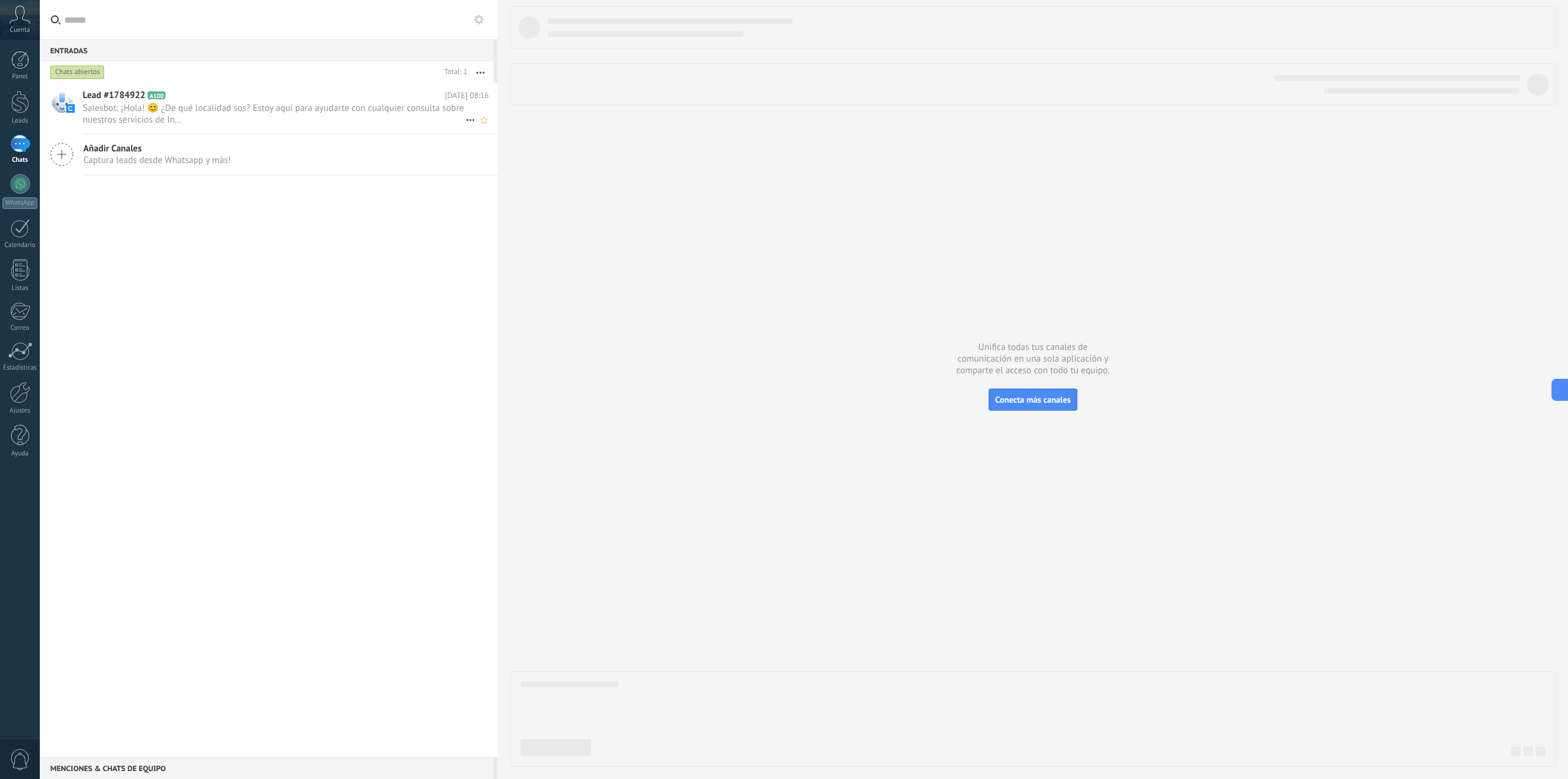
click at [242, 114] on span "Salesbot: ¡Hola! 😊 ¿De qué localidad sos? Estoy aquí para ayudarte con cualquie…" at bounding box center [274, 113] width 383 height 23
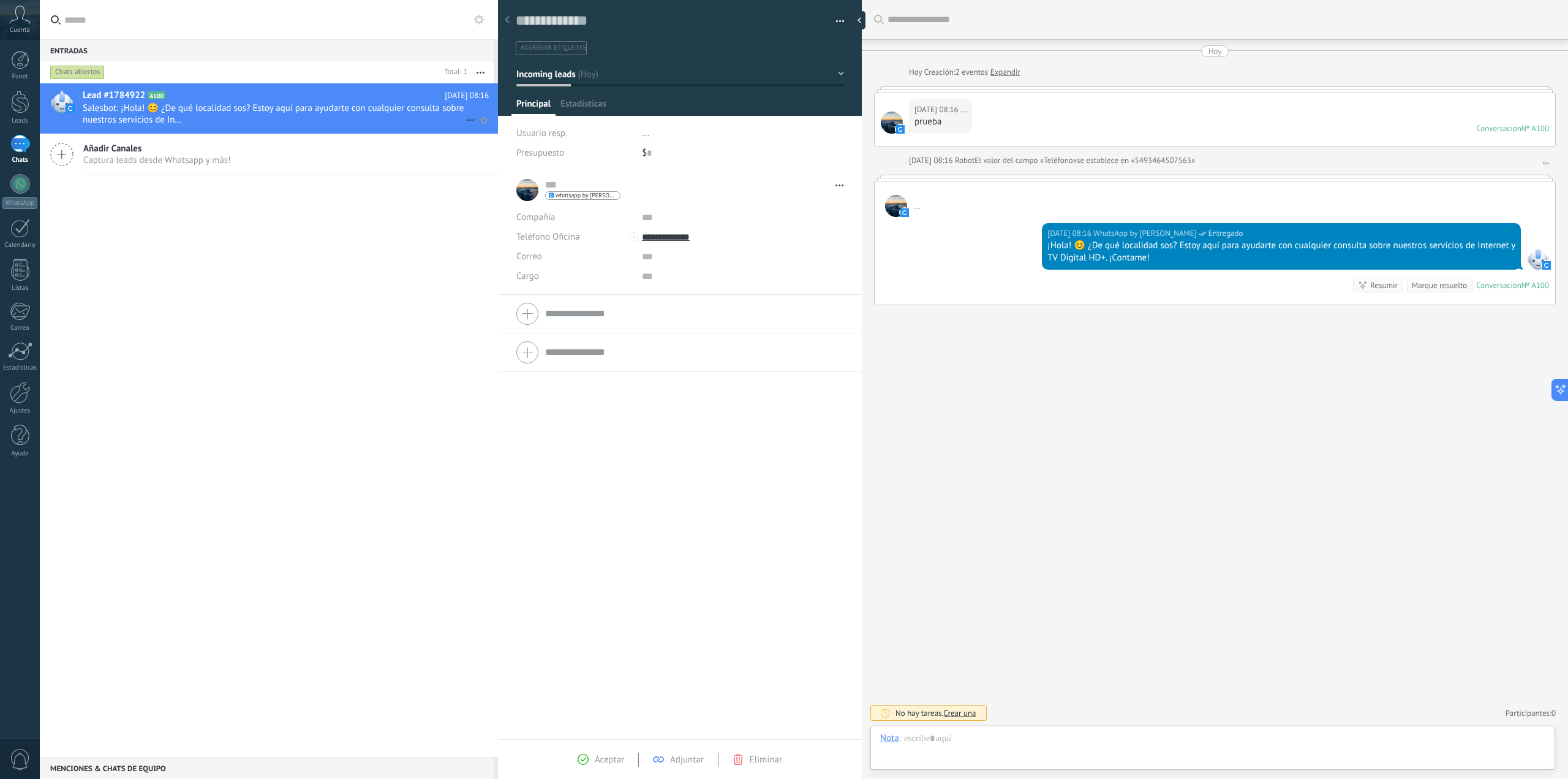
type textarea "**********"
click at [1136, 735] on div at bounding box center [1212, 750] width 665 height 37
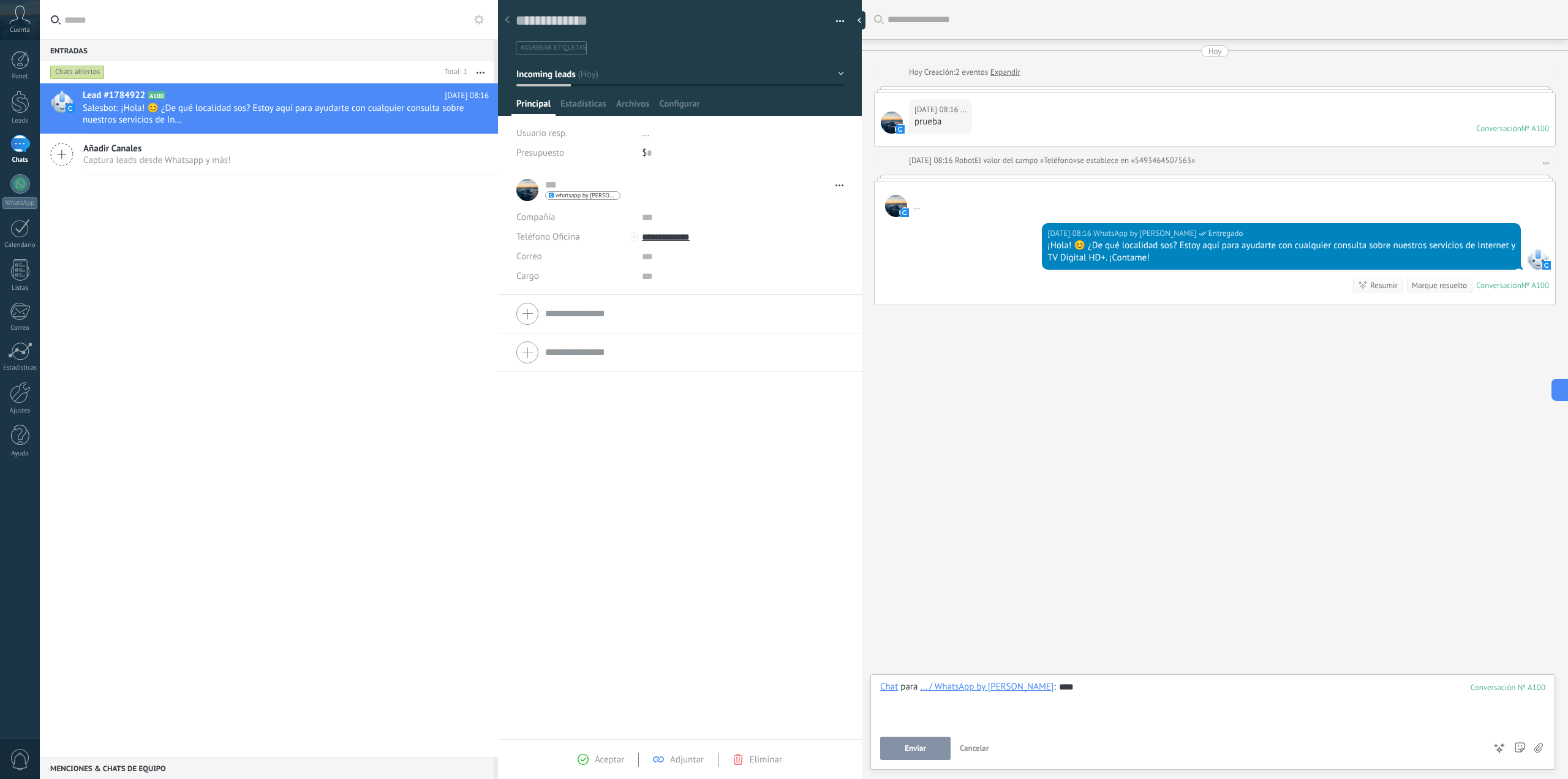
click at [942, 747] on button "Enviar" at bounding box center [915, 748] width 70 height 23
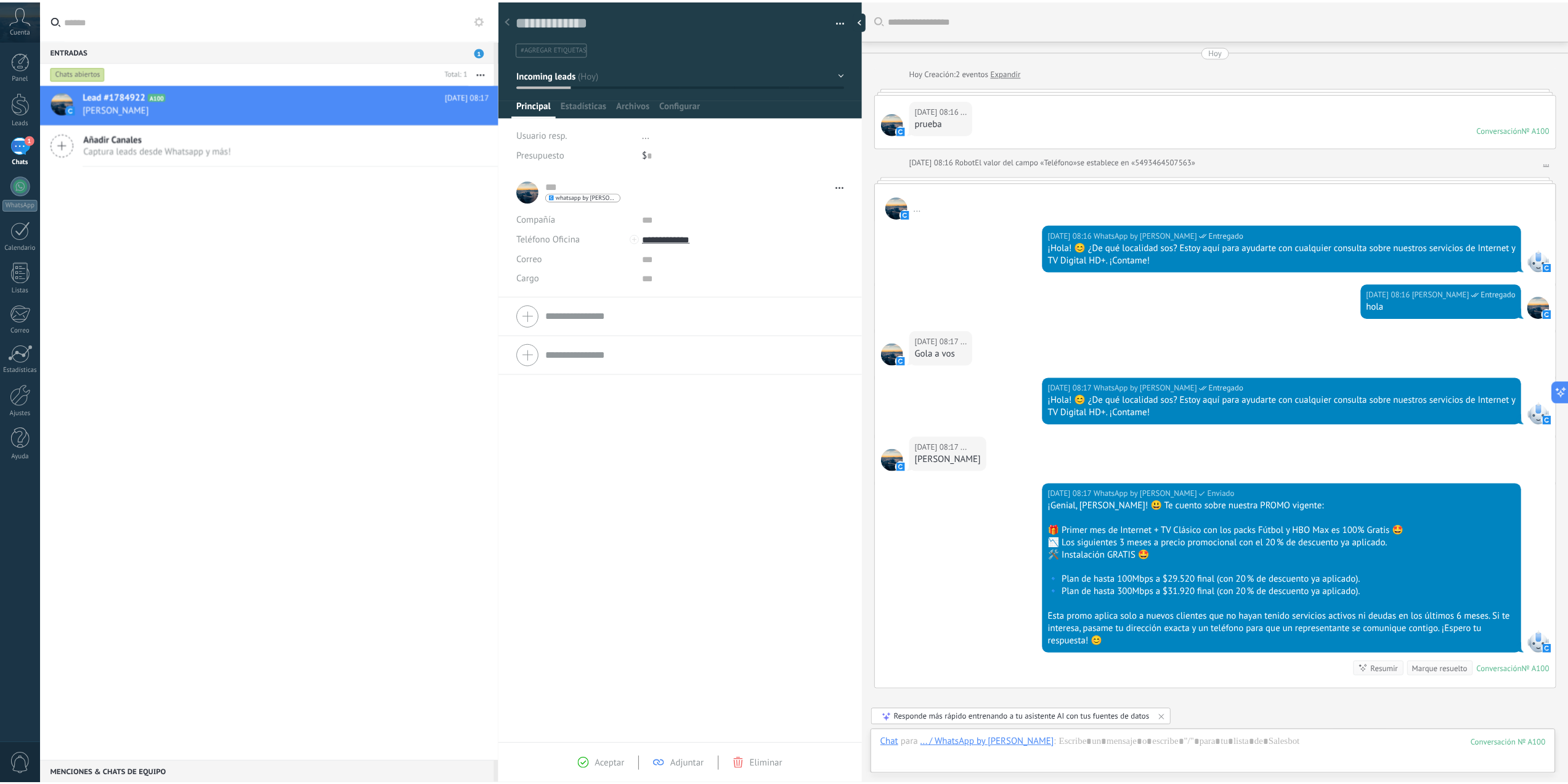
scroll to position [118, 0]
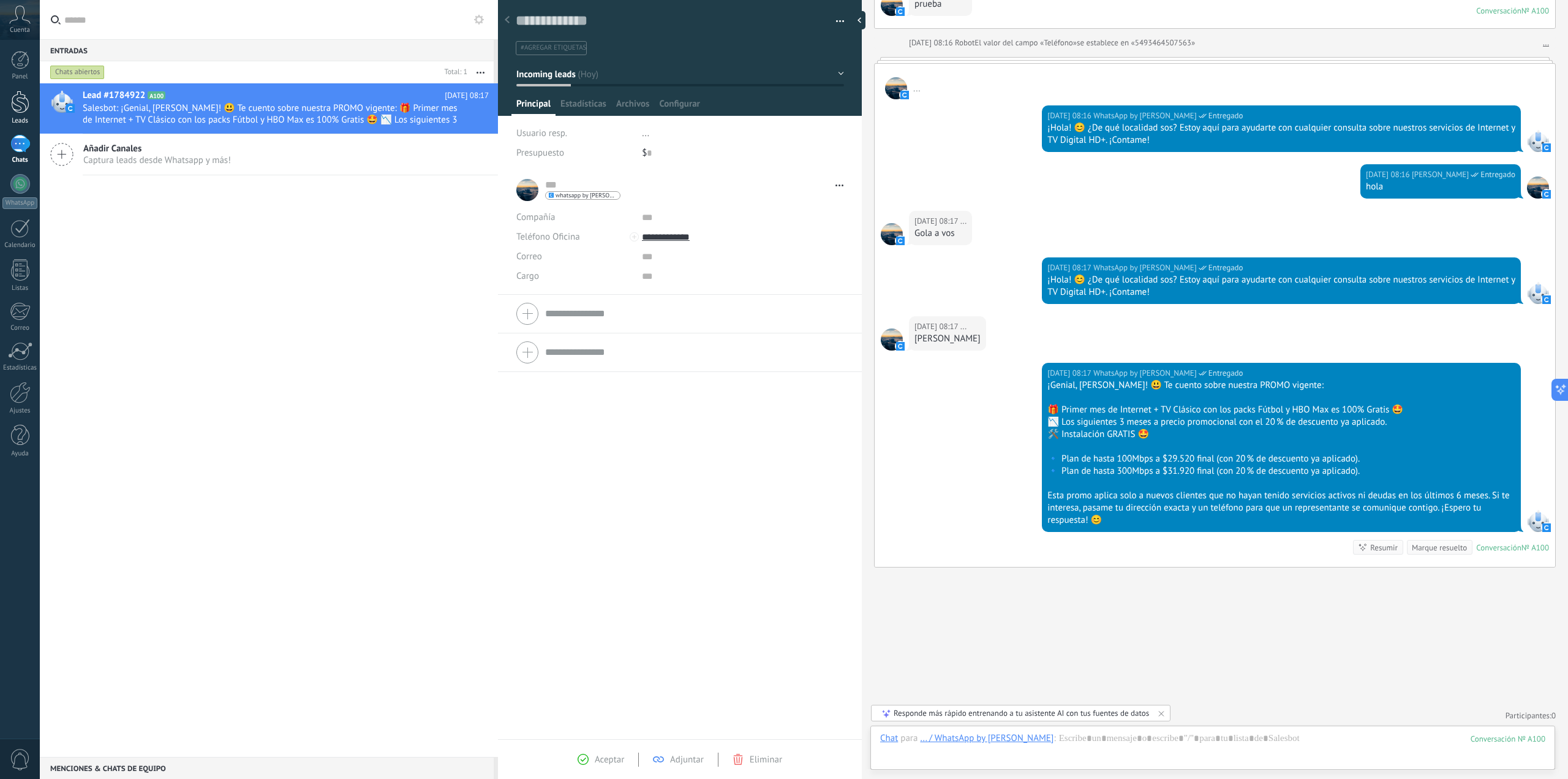
click at [20, 108] on div at bounding box center [20, 102] width 18 height 22
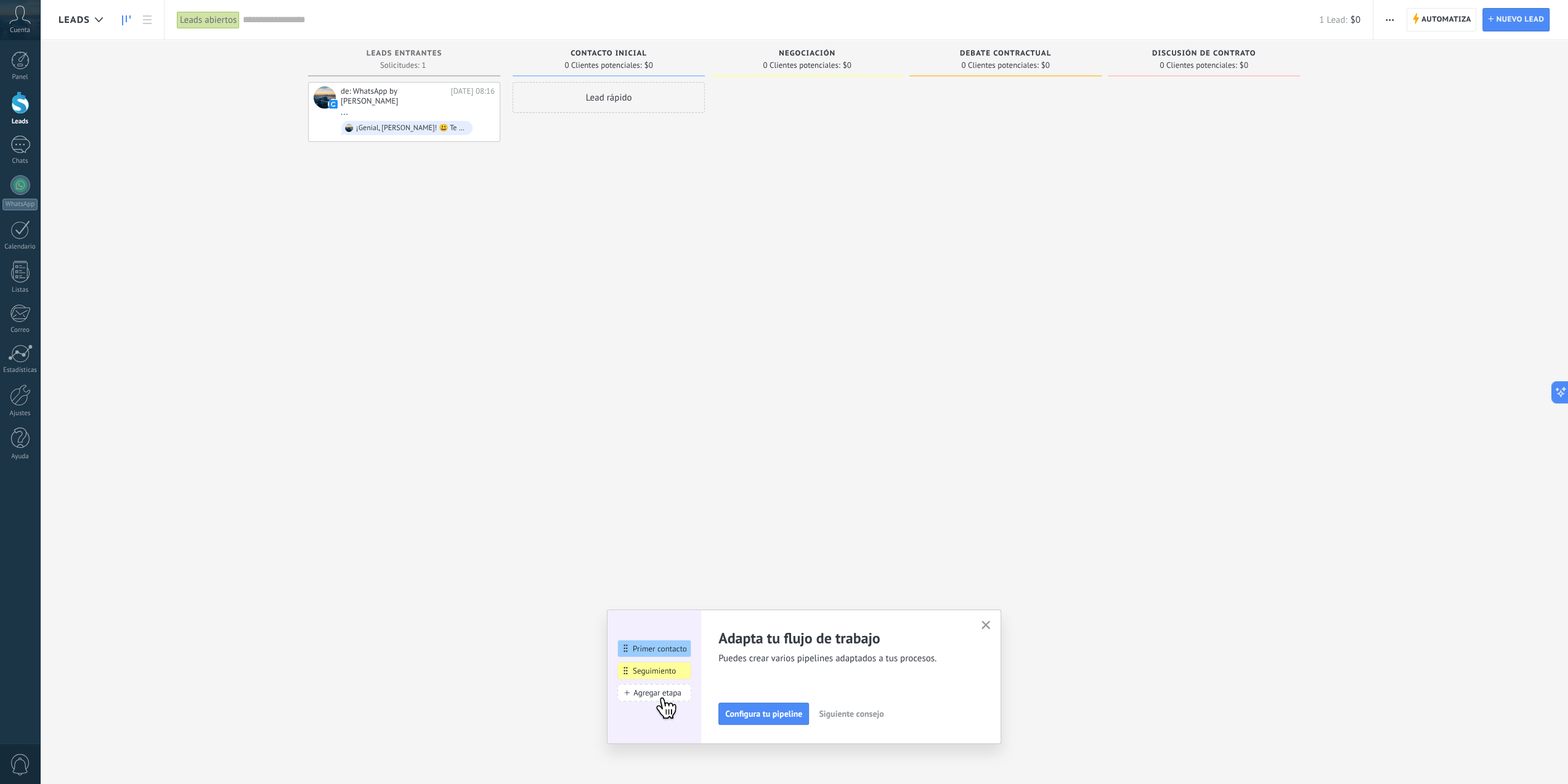
click at [989, 622] on icon "button" at bounding box center [986, 625] width 10 height 10
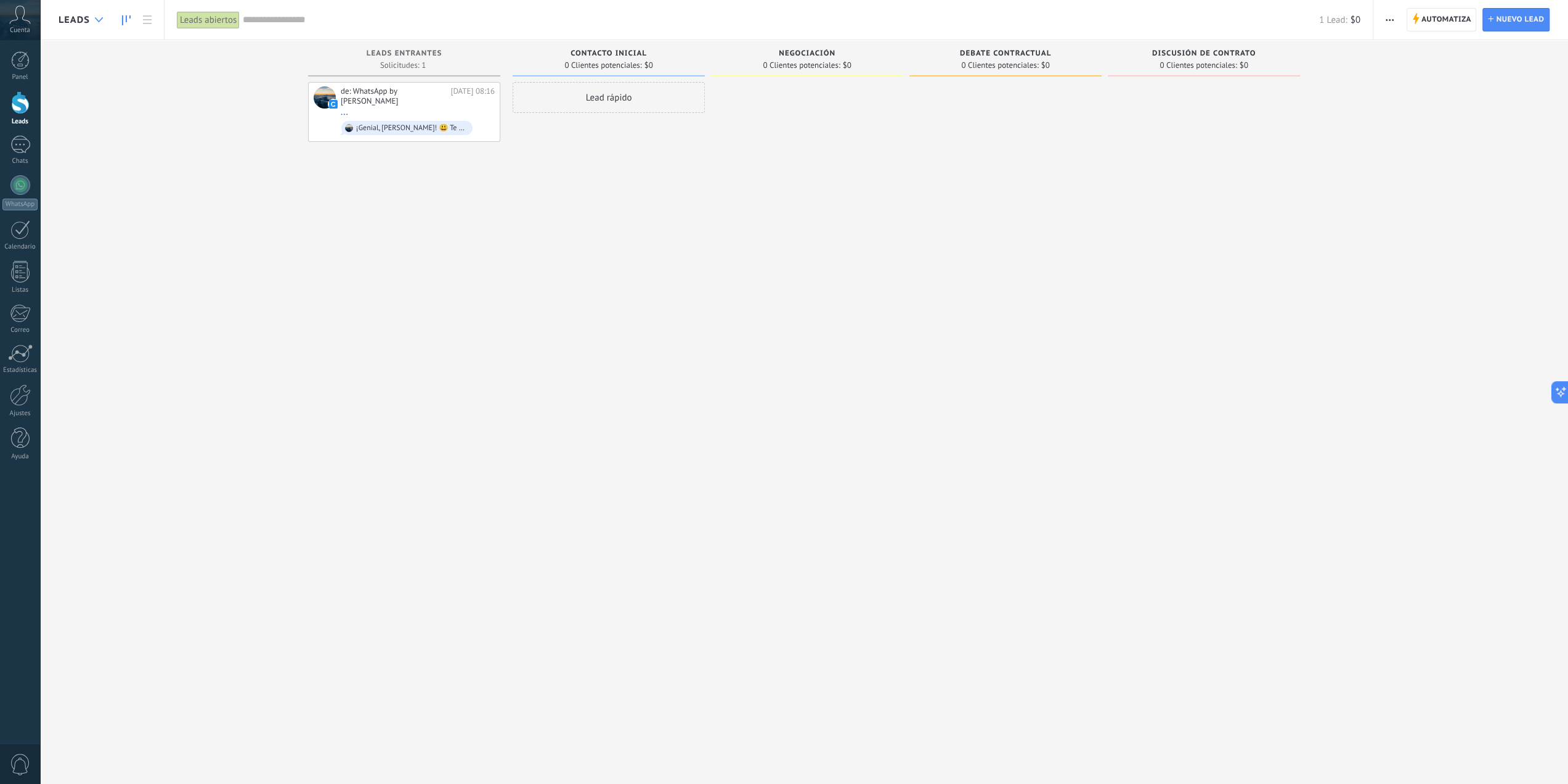
click at [100, 17] on icon at bounding box center [98, 20] width 8 height 5
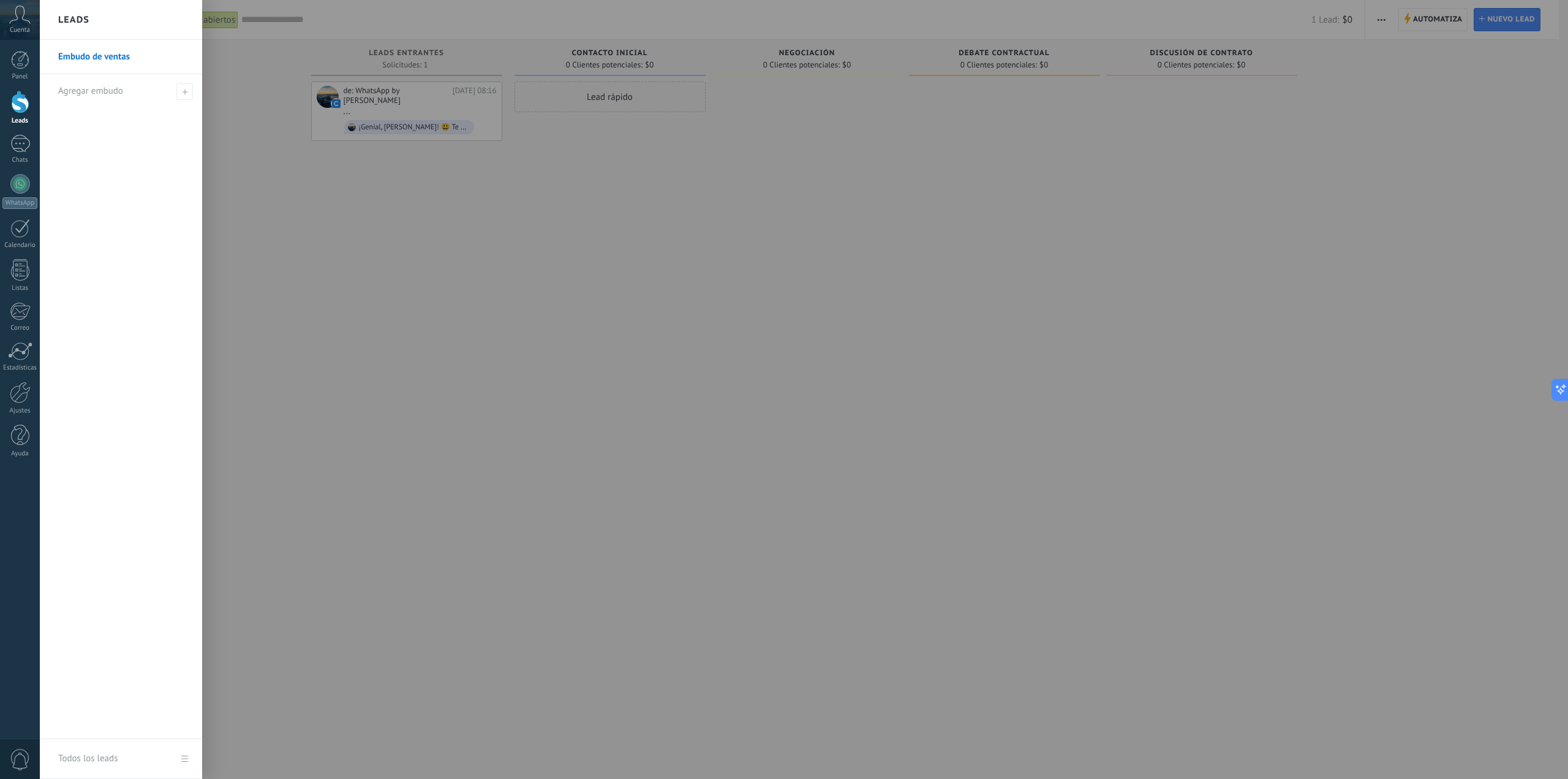
click at [312, 171] on div at bounding box center [824, 389] width 1568 height 779
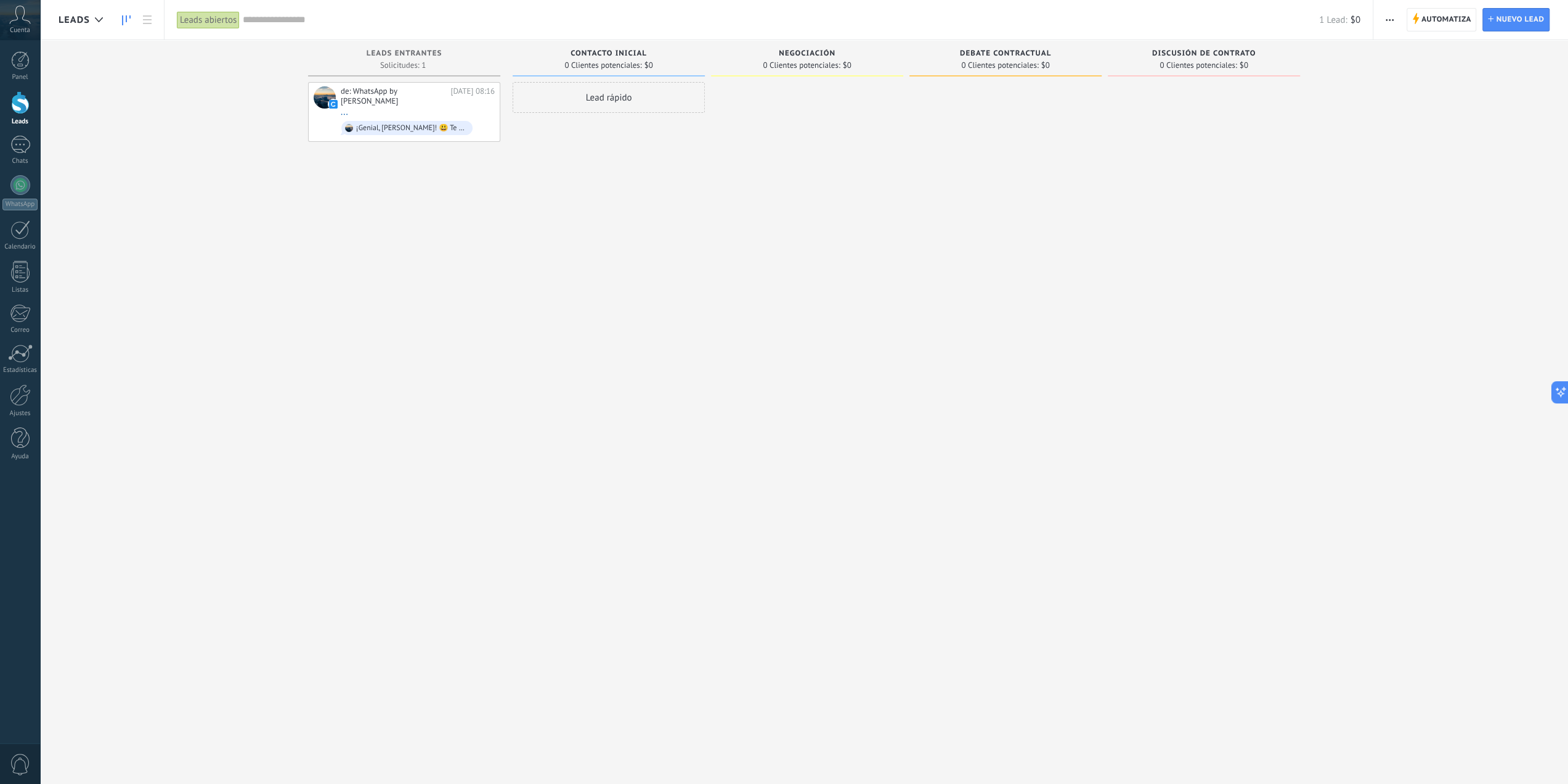
click at [1391, 24] on span "button" at bounding box center [1390, 19] width 8 height 23
click at [1405, 77] on span "Editar embudo" at bounding box center [1425, 77] width 58 height 24
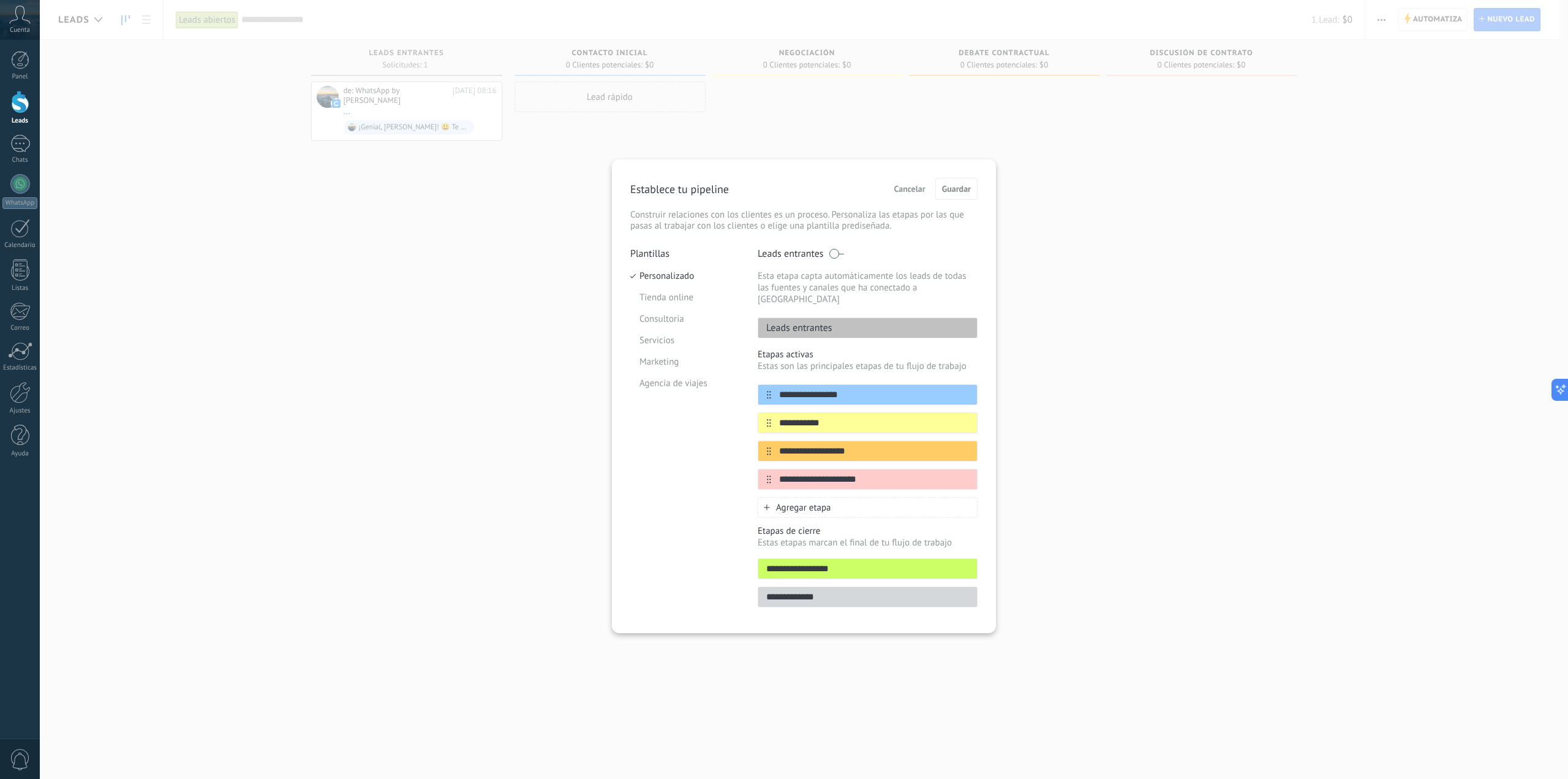
click at [1105, 311] on div "**********" at bounding box center [804, 389] width 1528 height 779
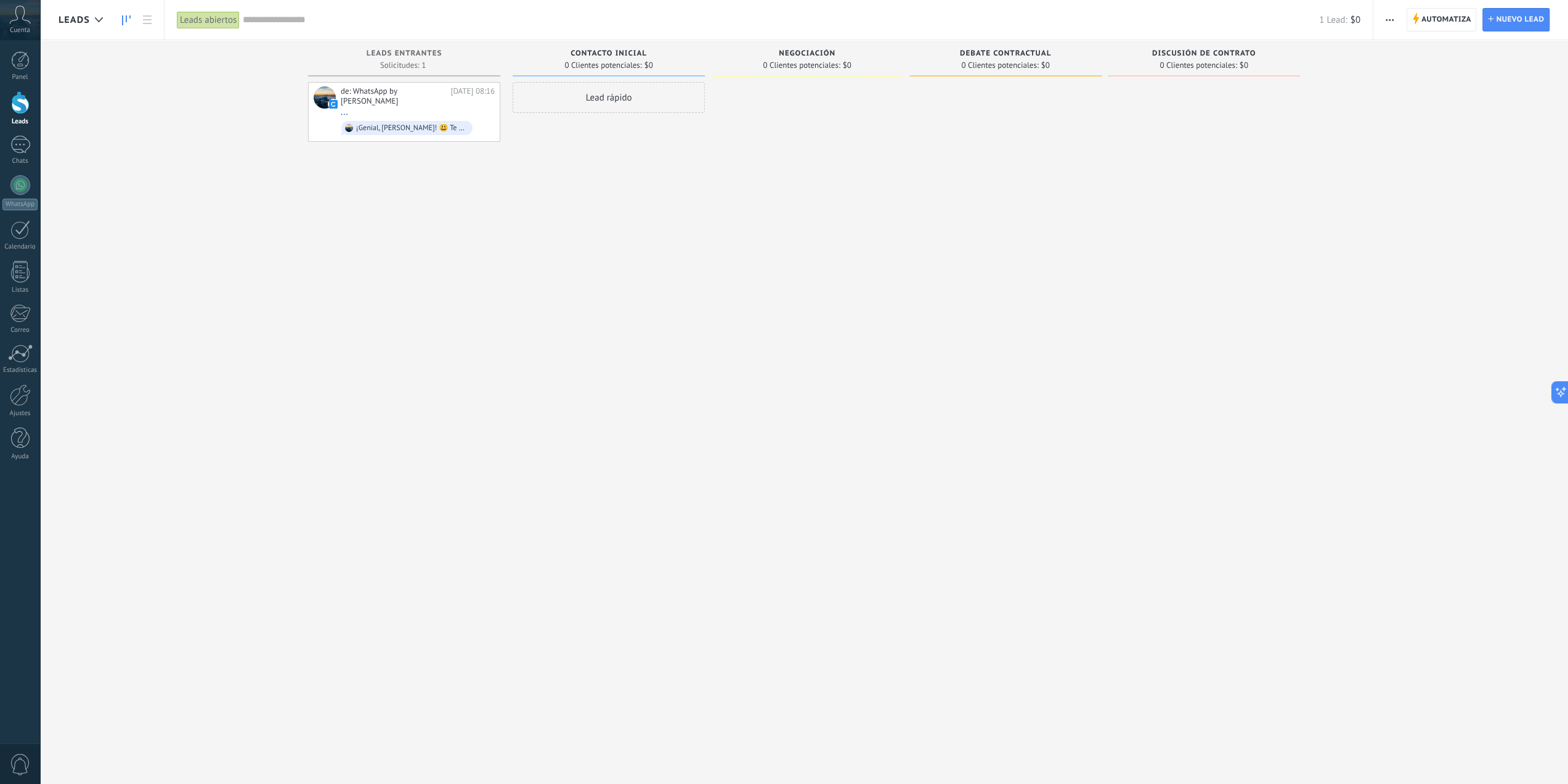
click at [1385, 19] on button "button" at bounding box center [1390, 19] width 18 height 23
click at [1401, 84] on span "Editar embudo" at bounding box center [1425, 77] width 58 height 24
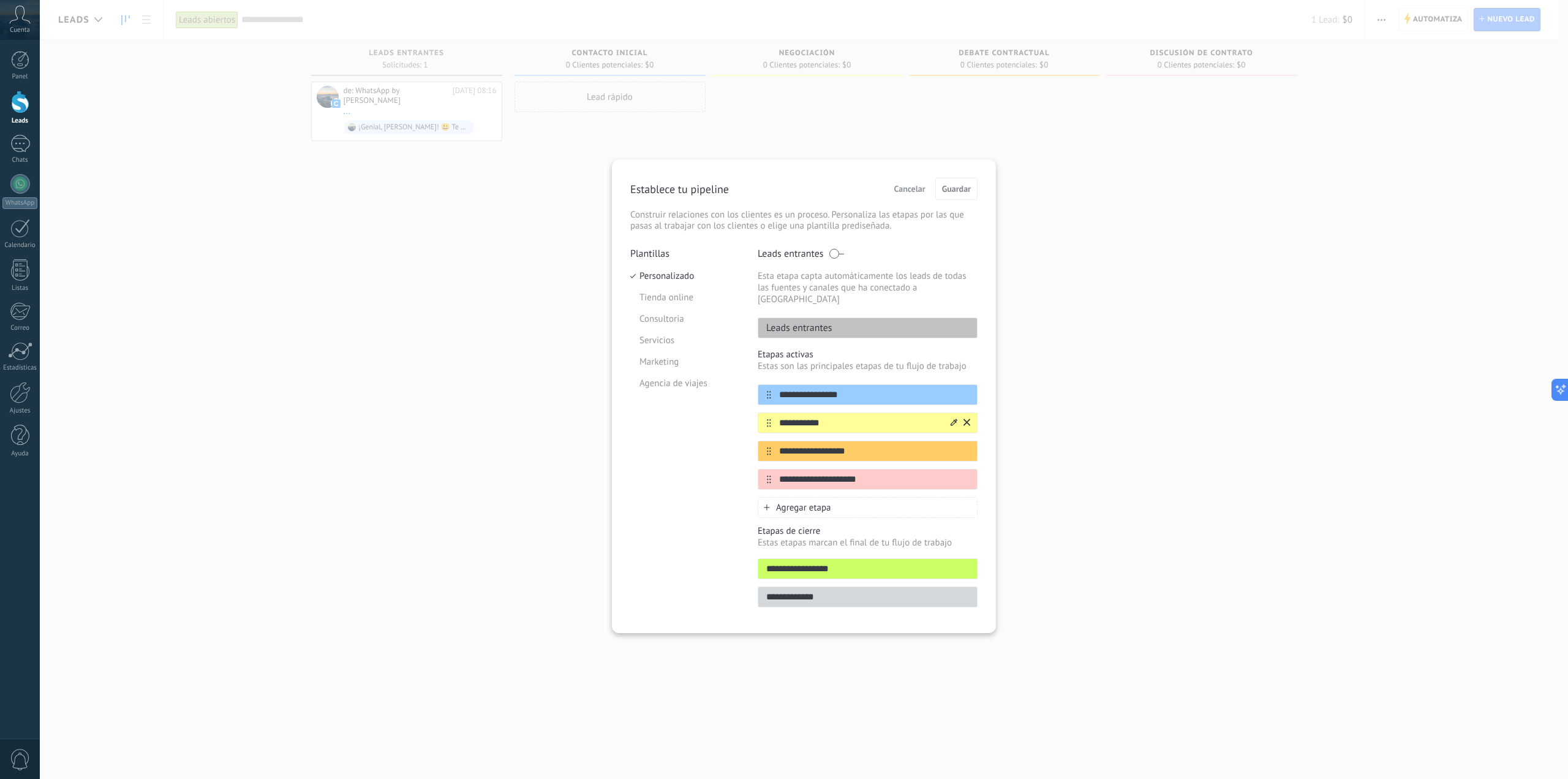
click at [838, 417] on input "**********" at bounding box center [859, 423] width 177 height 13
drag, startPoint x: 892, startPoint y: 412, endPoint x: 757, endPoint y: 416, distance: 135.1
click at [757, 416] on div "**********" at bounding box center [804, 431] width 347 height 367
type input "**********"
click at [896, 444] on input "**********" at bounding box center [859, 450] width 177 height 13
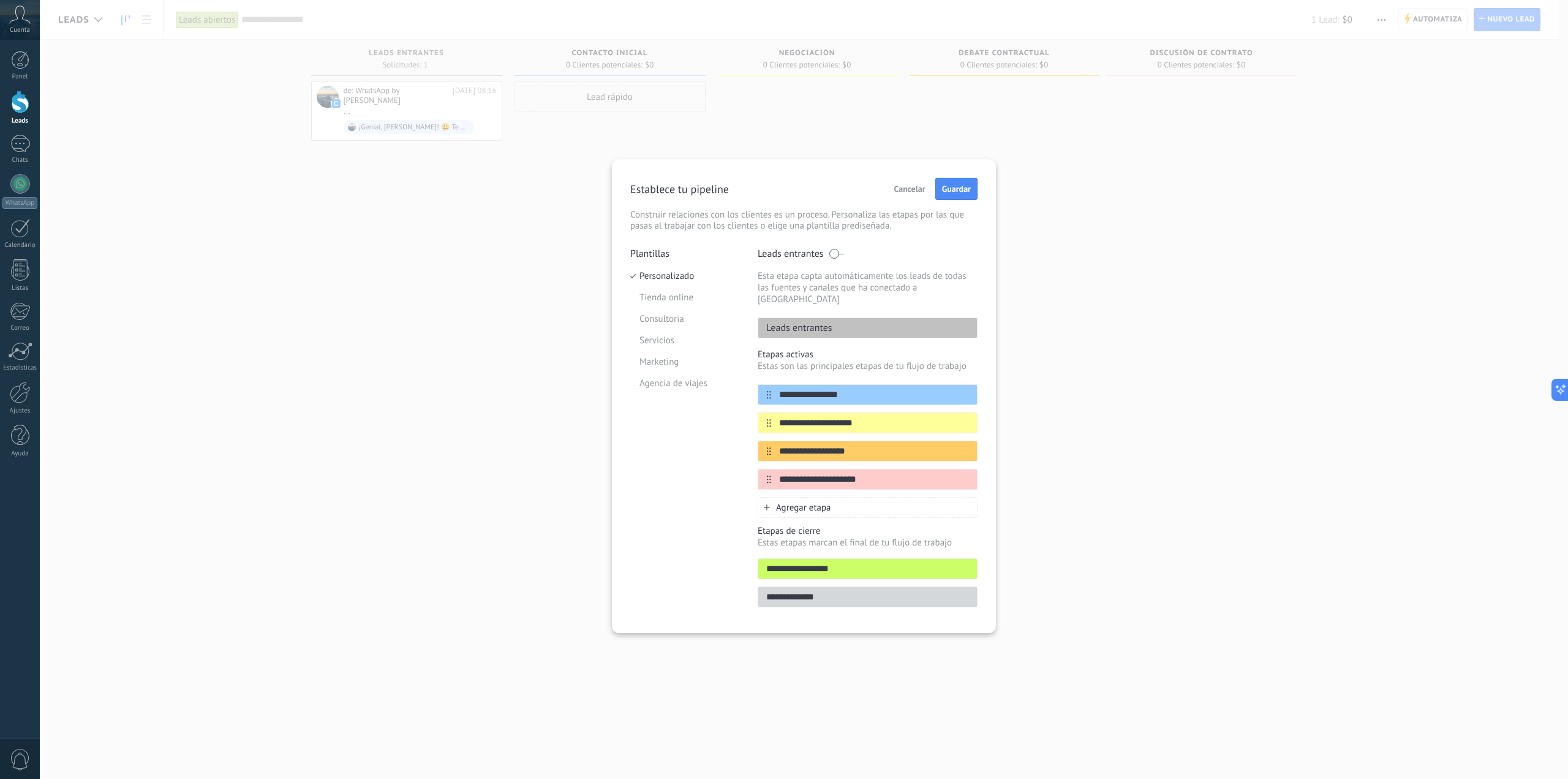
drag, startPoint x: 896, startPoint y: 438, endPoint x: 751, endPoint y: 438, distance: 145.0
click at [751, 438] on div "**********" at bounding box center [804, 431] width 347 height 367
type input "**********"
click at [861, 473] on input "**********" at bounding box center [859, 479] width 177 height 13
click at [881, 473] on input "**********" at bounding box center [859, 479] width 177 height 13
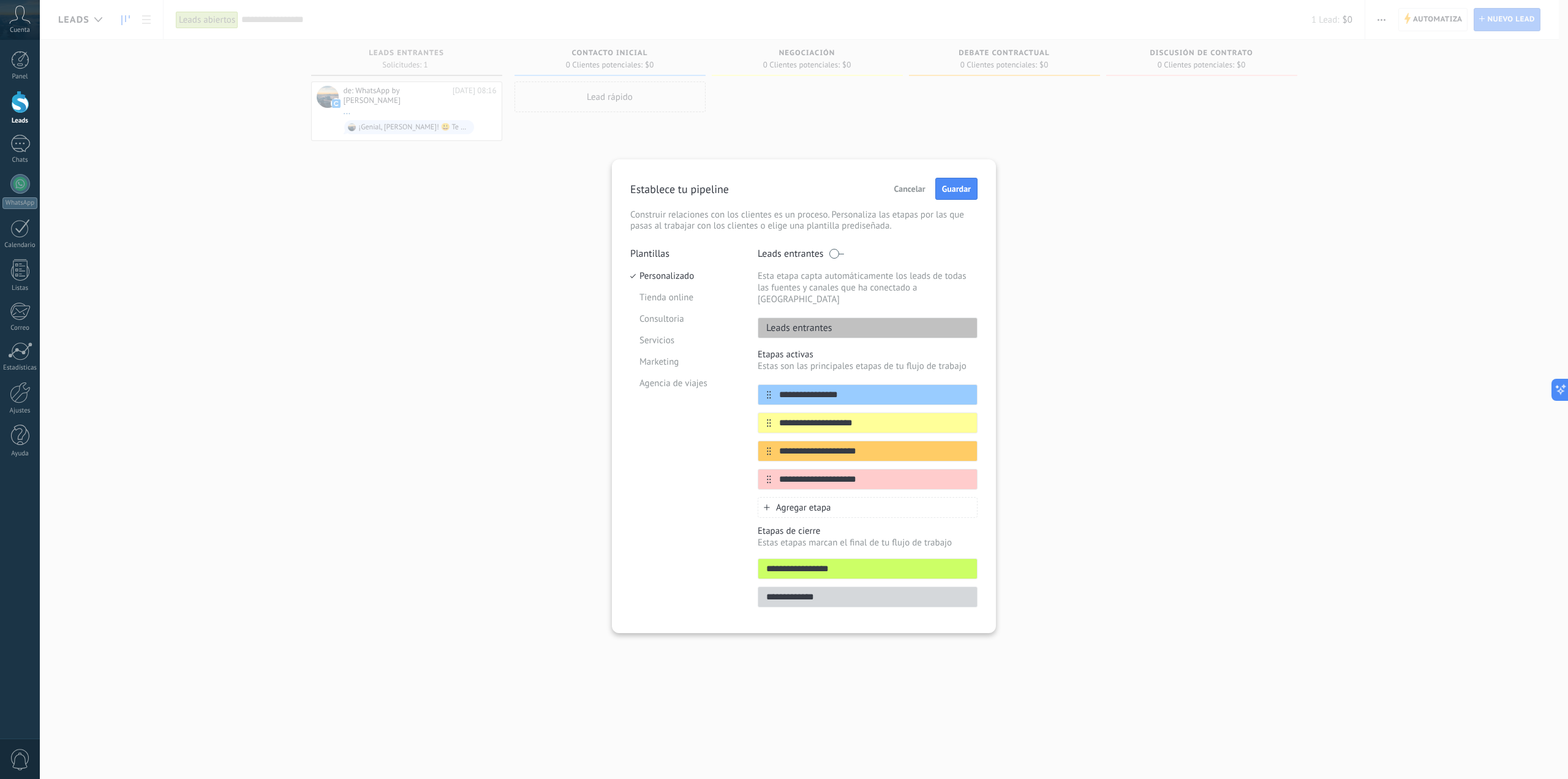
drag, startPoint x: 881, startPoint y: 469, endPoint x: 741, endPoint y: 469, distance: 140.0
click at [741, 469] on div "**********" at bounding box center [804, 431] width 347 height 367
click at [806, 562] on input "**********" at bounding box center [867, 568] width 219 height 13
click at [803, 591] on input "**********" at bounding box center [867, 597] width 219 height 13
click at [833, 562] on input "**********" at bounding box center [867, 568] width 219 height 13
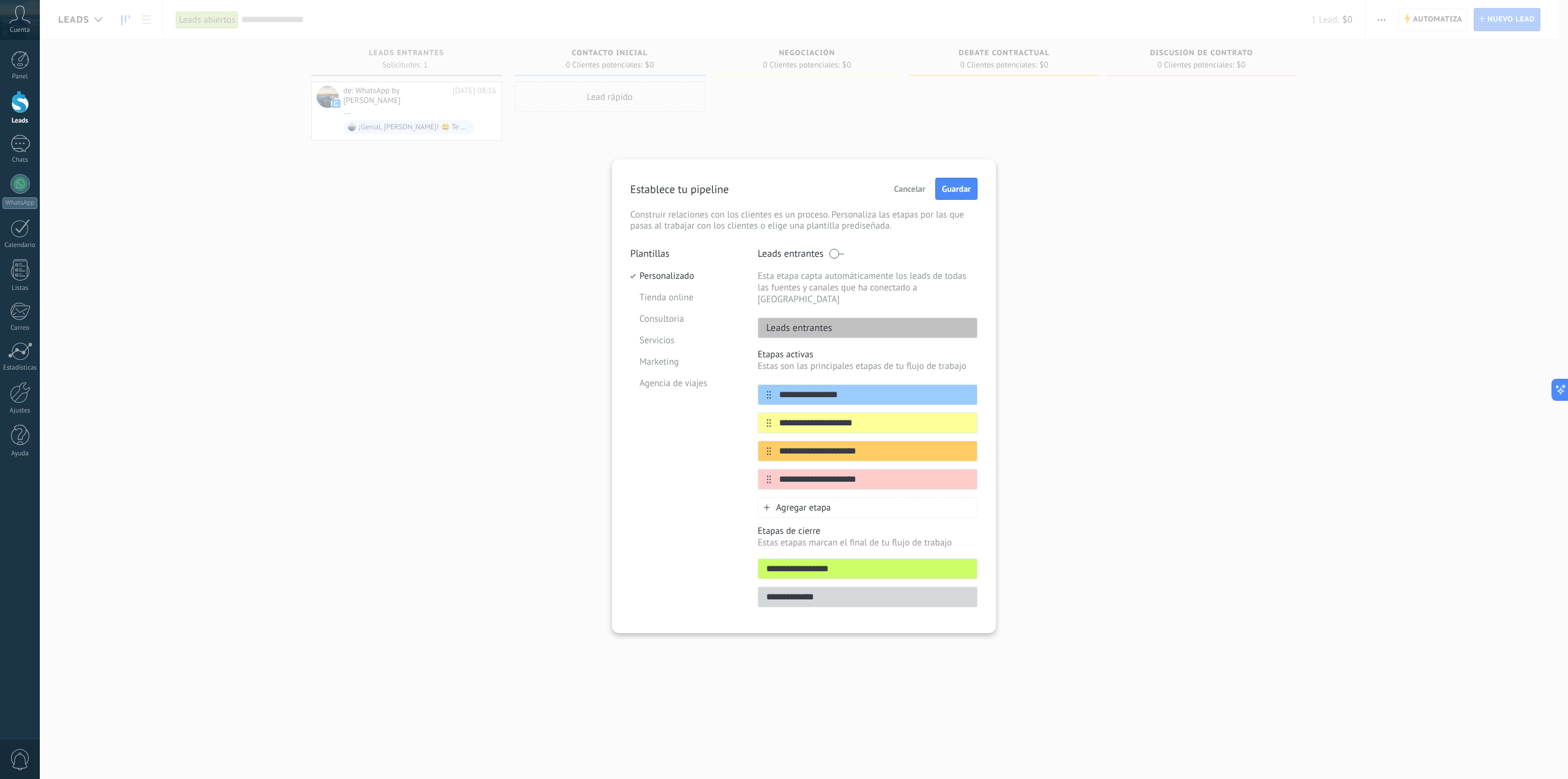
drag, startPoint x: 870, startPoint y: 382, endPoint x: 755, endPoint y: 375, distance: 115.2
click at [755, 375] on div "**********" at bounding box center [804, 431] width 347 height 367
click at [776, 388] on input "**********" at bounding box center [859, 394] width 177 height 13
type input "**********"
click at [877, 473] on input "**********" at bounding box center [859, 479] width 177 height 13
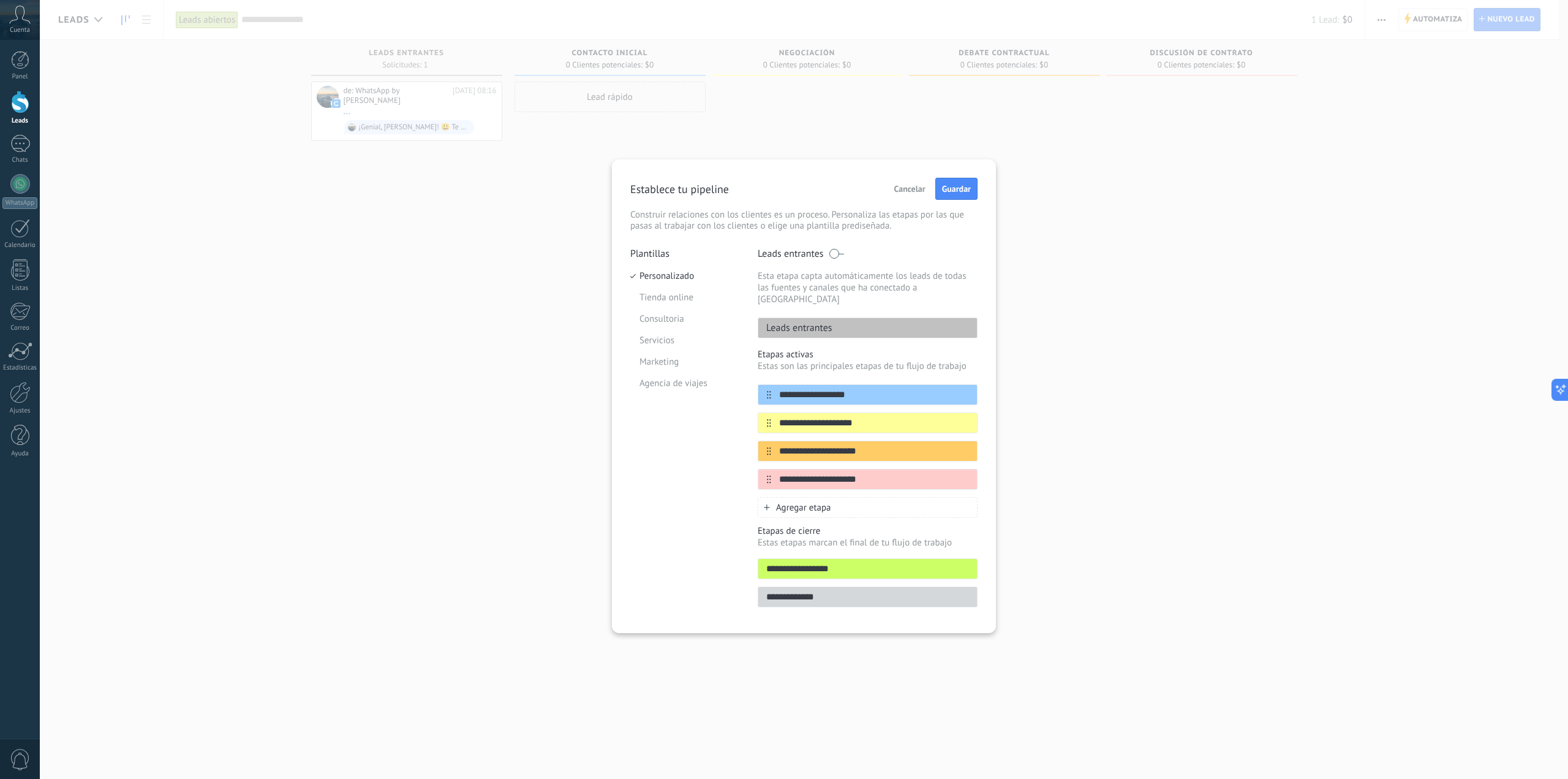
drag, startPoint x: 890, startPoint y: 469, endPoint x: 755, endPoint y: 463, distance: 135.1
click at [755, 463] on div "**********" at bounding box center [804, 431] width 347 height 367
type input "**********"
click at [836, 562] on input "**********" at bounding box center [867, 568] width 219 height 13
click at [822, 591] on input "**********" at bounding box center [867, 597] width 219 height 13
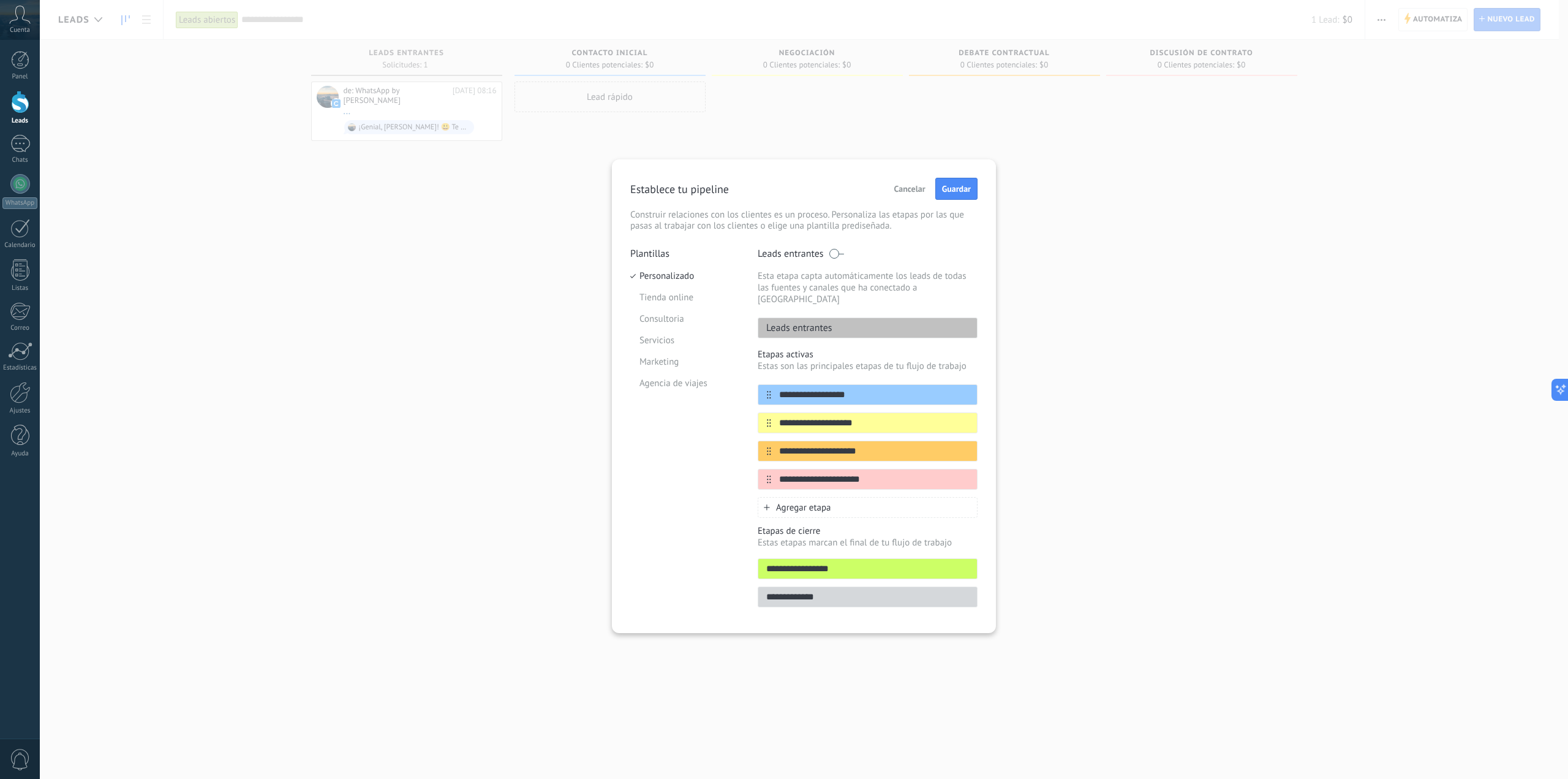
click at [841, 562] on input "**********" at bounding box center [867, 568] width 219 height 13
click at [837, 591] on input "**********" at bounding box center [867, 597] width 219 height 13
click at [850, 562] on input "**********" at bounding box center [867, 568] width 219 height 13
click at [838, 591] on input "**********" at bounding box center [867, 597] width 219 height 13
click at [846, 562] on input "**********" at bounding box center [867, 568] width 219 height 13
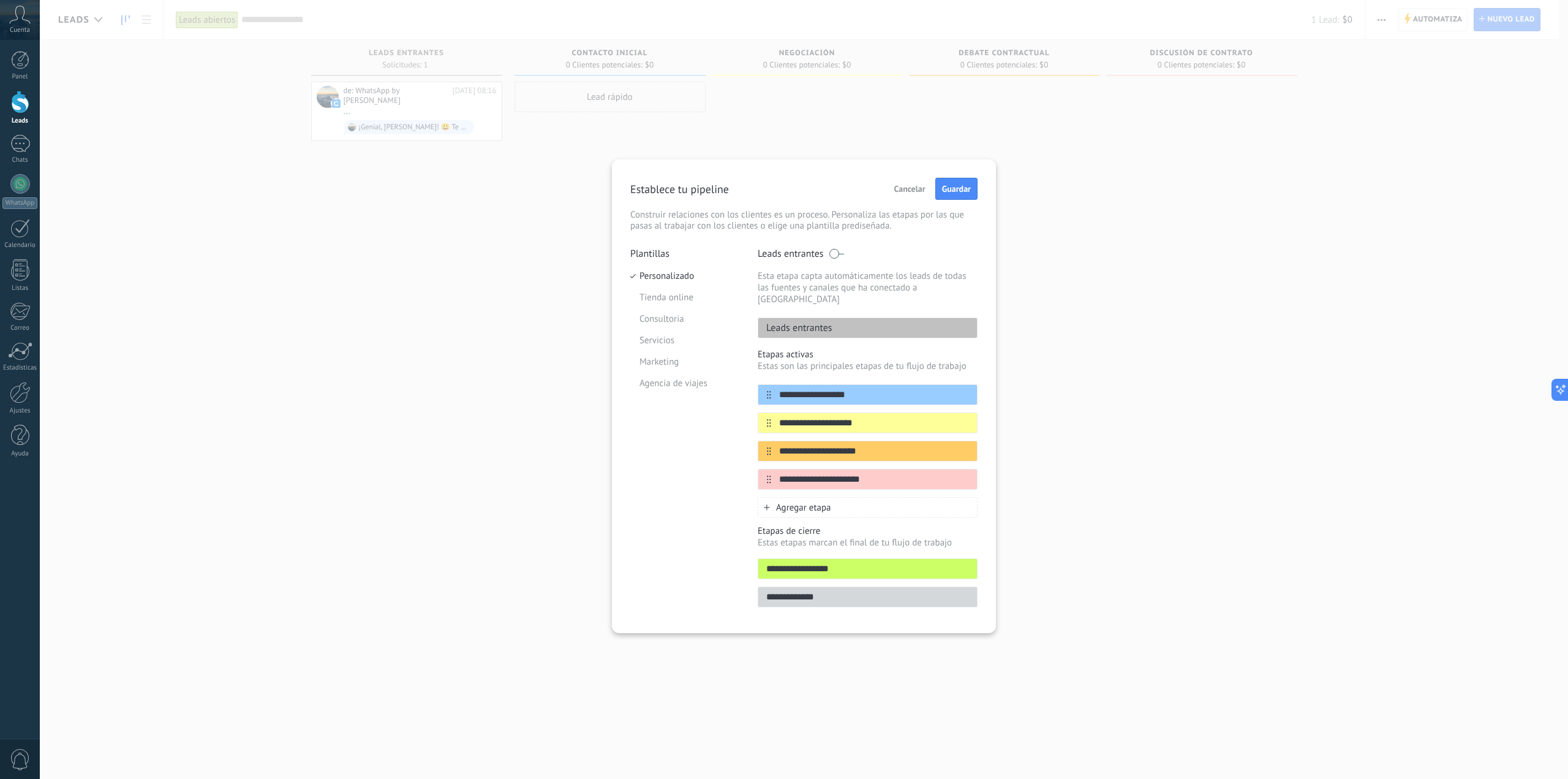
click at [845, 591] on input "**********" at bounding box center [867, 597] width 219 height 13
click at [687, 552] on div "Plantillas Personalizado Tienda online Consultoria Servicios Marketing Agencia …" at bounding box center [685, 431] width 109 height 367
drag, startPoint x: 846, startPoint y: 556, endPoint x: 750, endPoint y: 557, distance: 96.0
click at [750, 557] on div "**********" at bounding box center [804, 431] width 347 height 367
type input "**********"
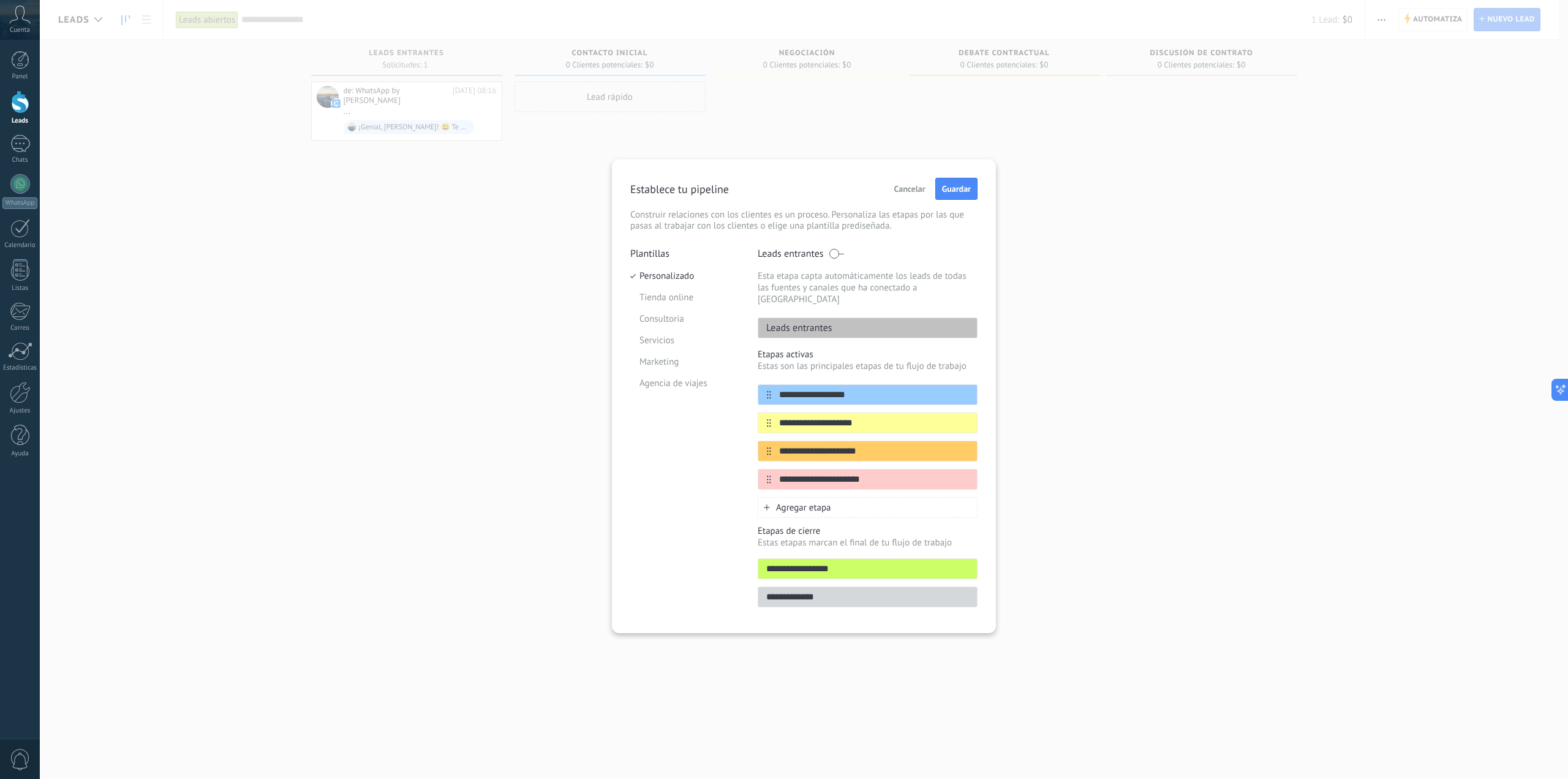
click at [819, 591] on input "**********" at bounding box center [867, 597] width 219 height 13
drag, startPoint x: 787, startPoint y: 584, endPoint x: 716, endPoint y: 581, distance: 71.1
click at [717, 581] on div "**********" at bounding box center [804, 431] width 347 height 367
type input "**********"
click at [949, 195] on button "Guardar" at bounding box center [956, 188] width 42 height 22
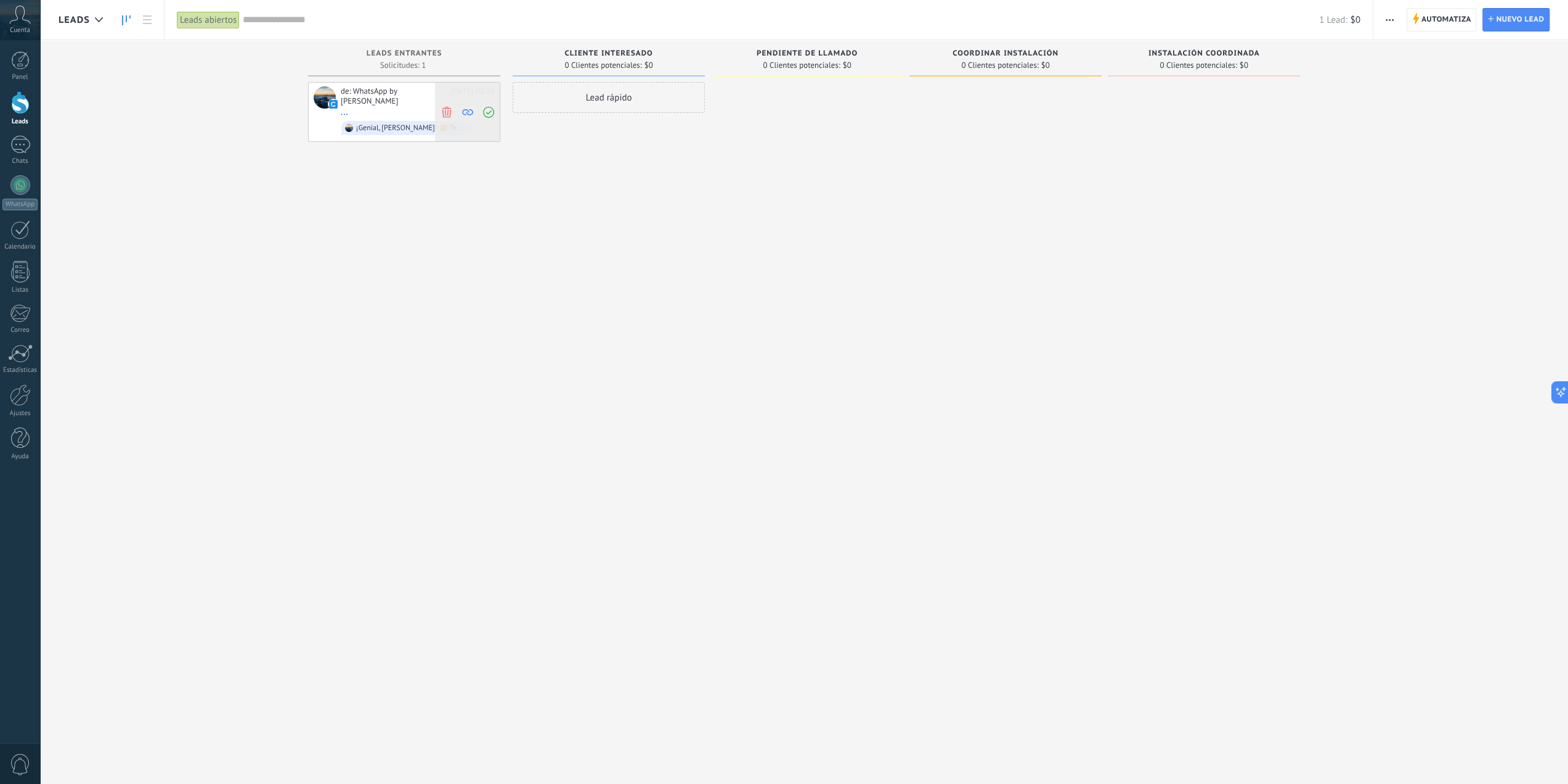
click at [446, 108] on icon at bounding box center [446, 111] width 11 height 11
click at [23, 150] on div "1" at bounding box center [20, 144] width 20 height 18
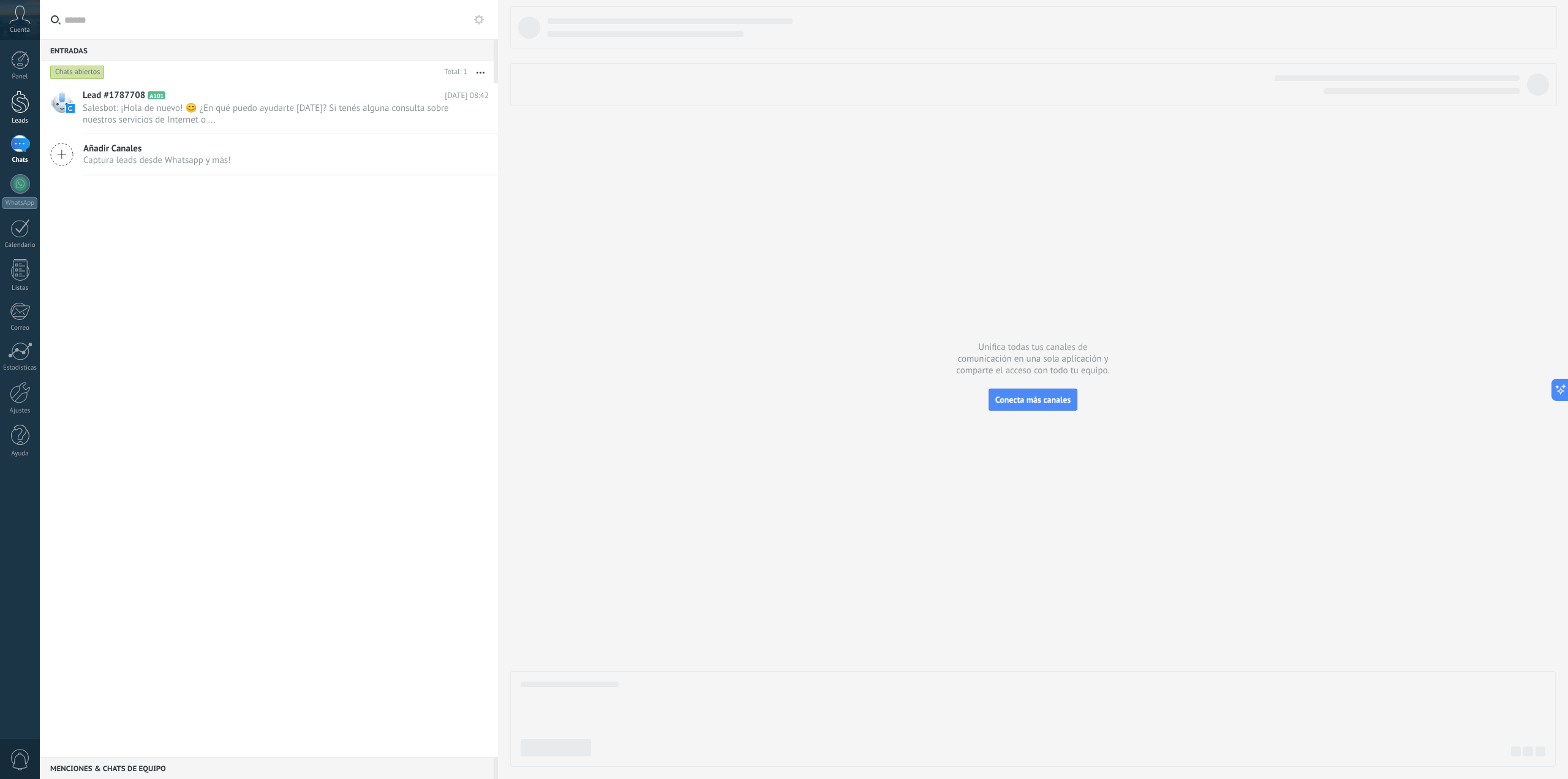
click at [20, 104] on div at bounding box center [20, 102] width 18 height 22
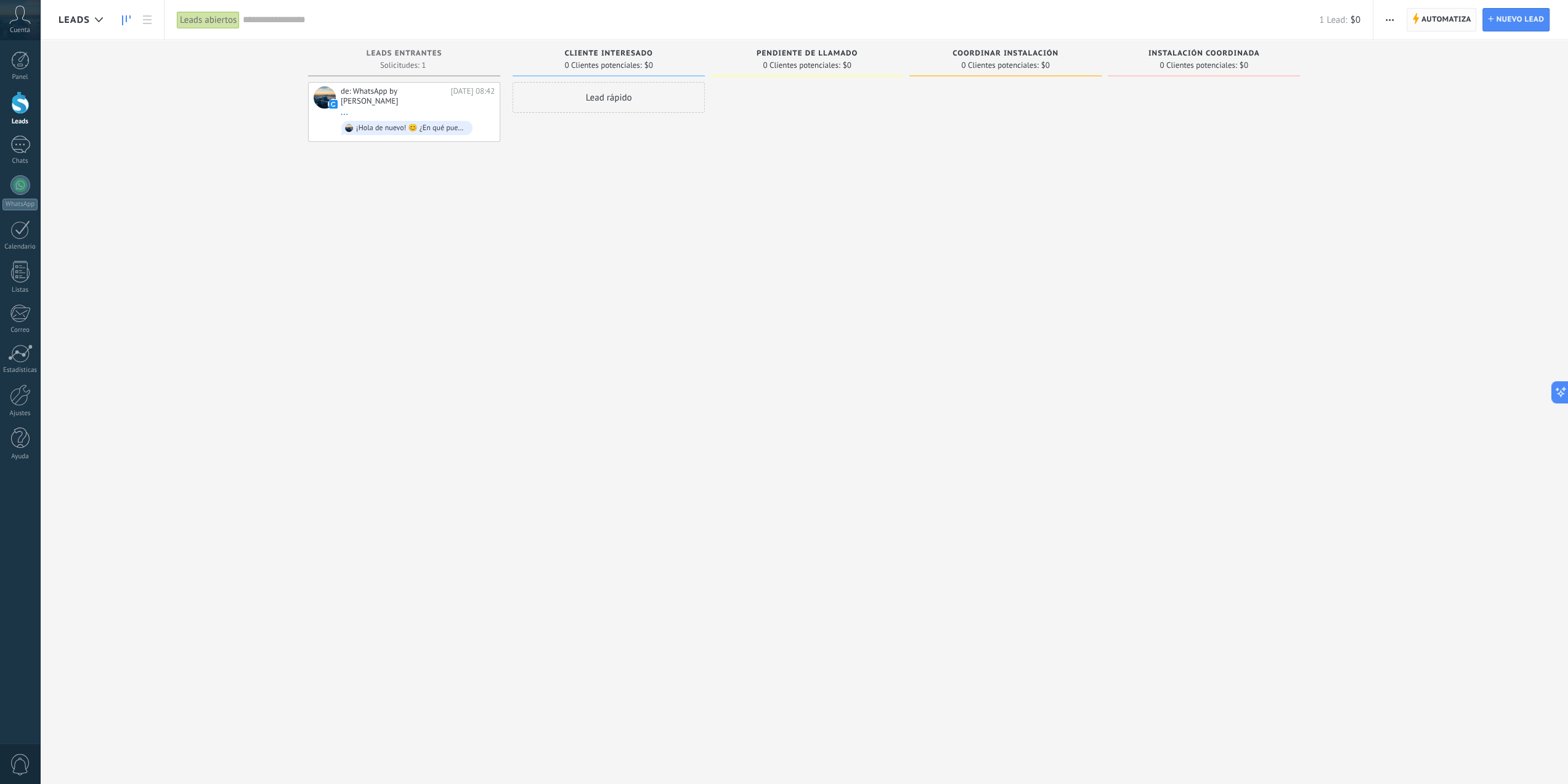
click at [1447, 17] on span "Automatiza" at bounding box center [1446, 20] width 50 height 23
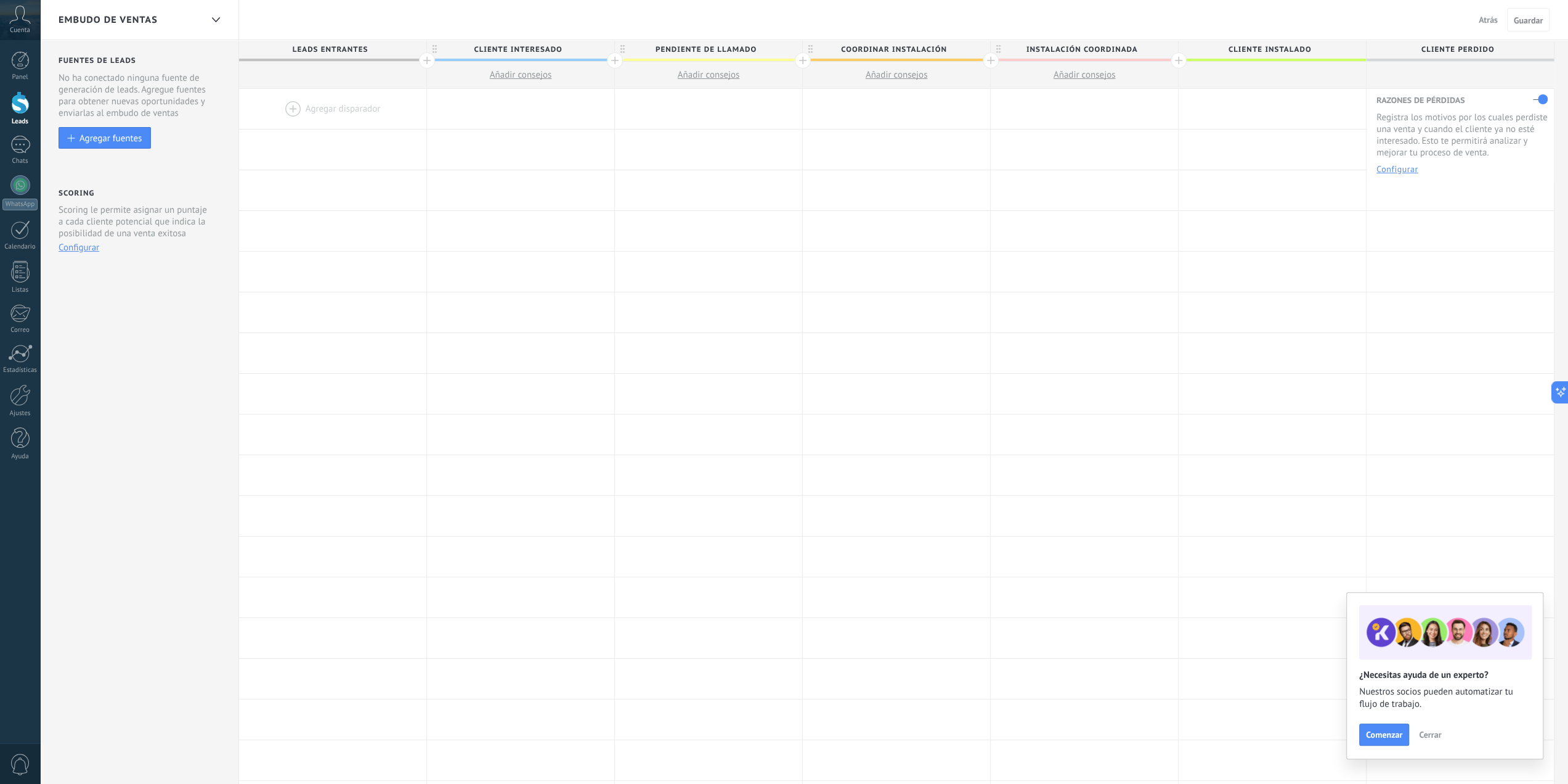
click at [1427, 739] on span "Cerrar" at bounding box center [1431, 734] width 23 height 9
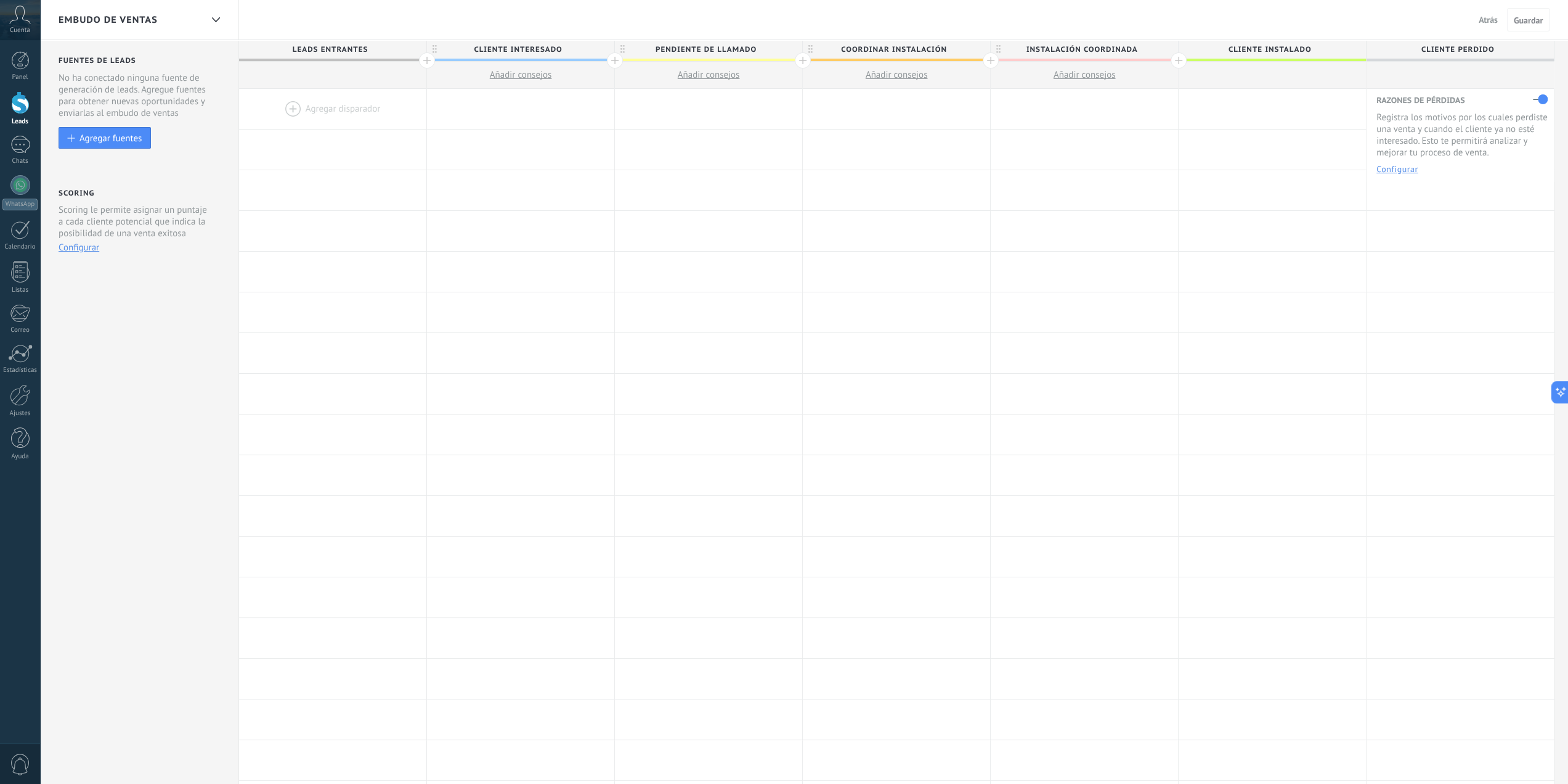
click at [295, 109] on div at bounding box center [332, 109] width 187 height 40
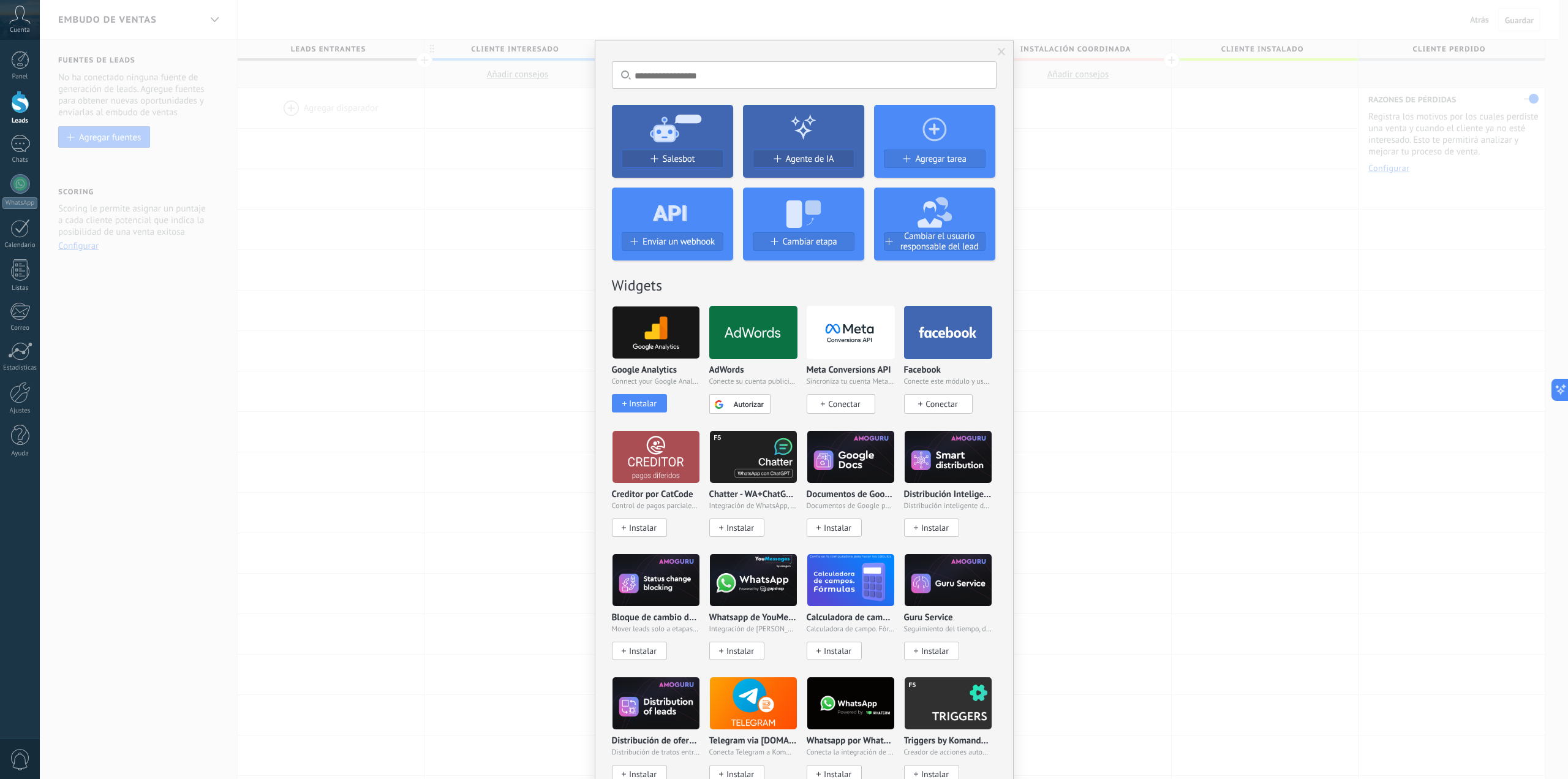
click at [388, 289] on div "No hay resultados Salesbot Agente de IA Agregar tarea Enviar un webhook Cambiar…" at bounding box center [804, 389] width 1528 height 779
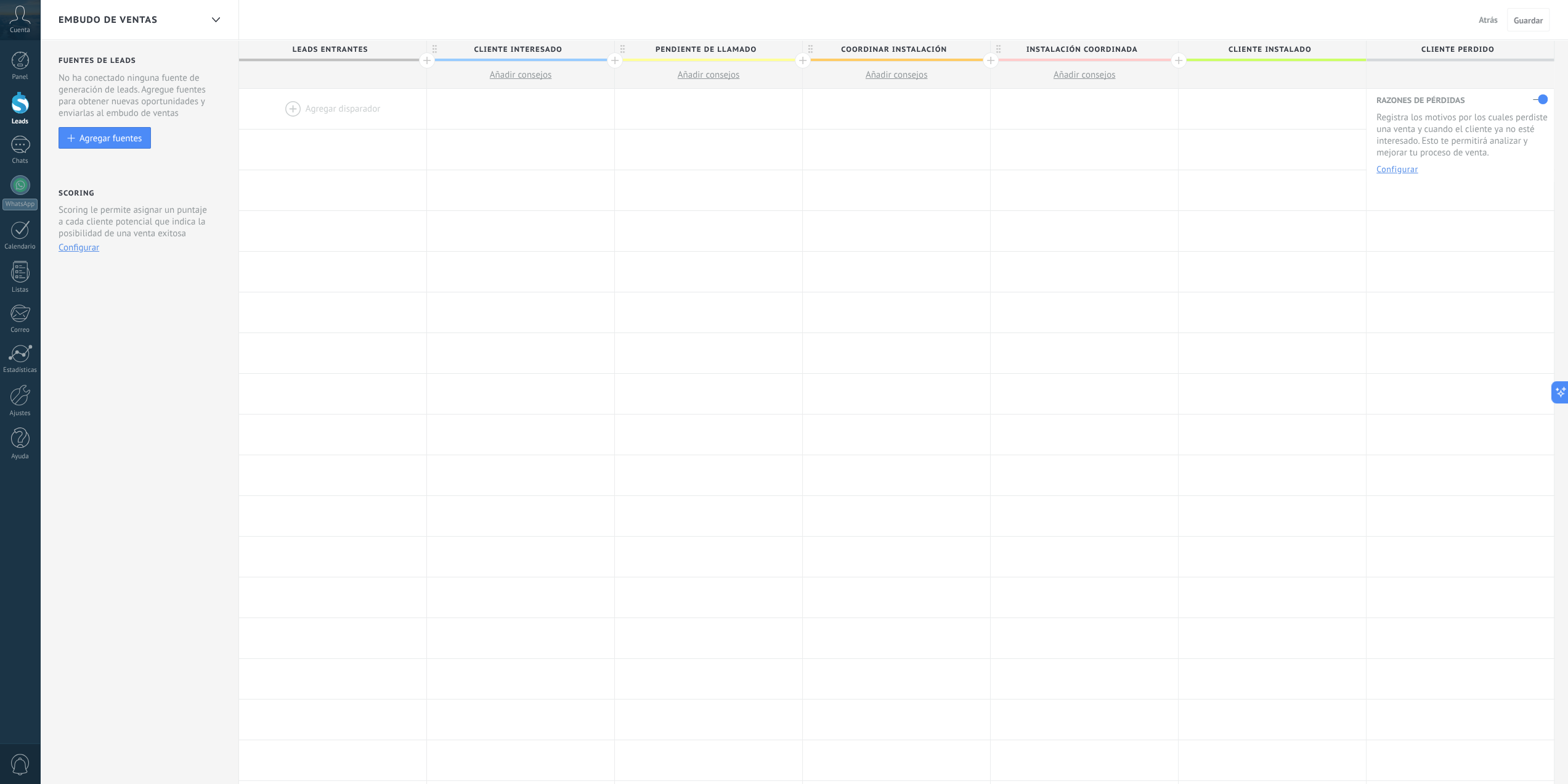
click at [15, 109] on div at bounding box center [20, 103] width 18 height 23
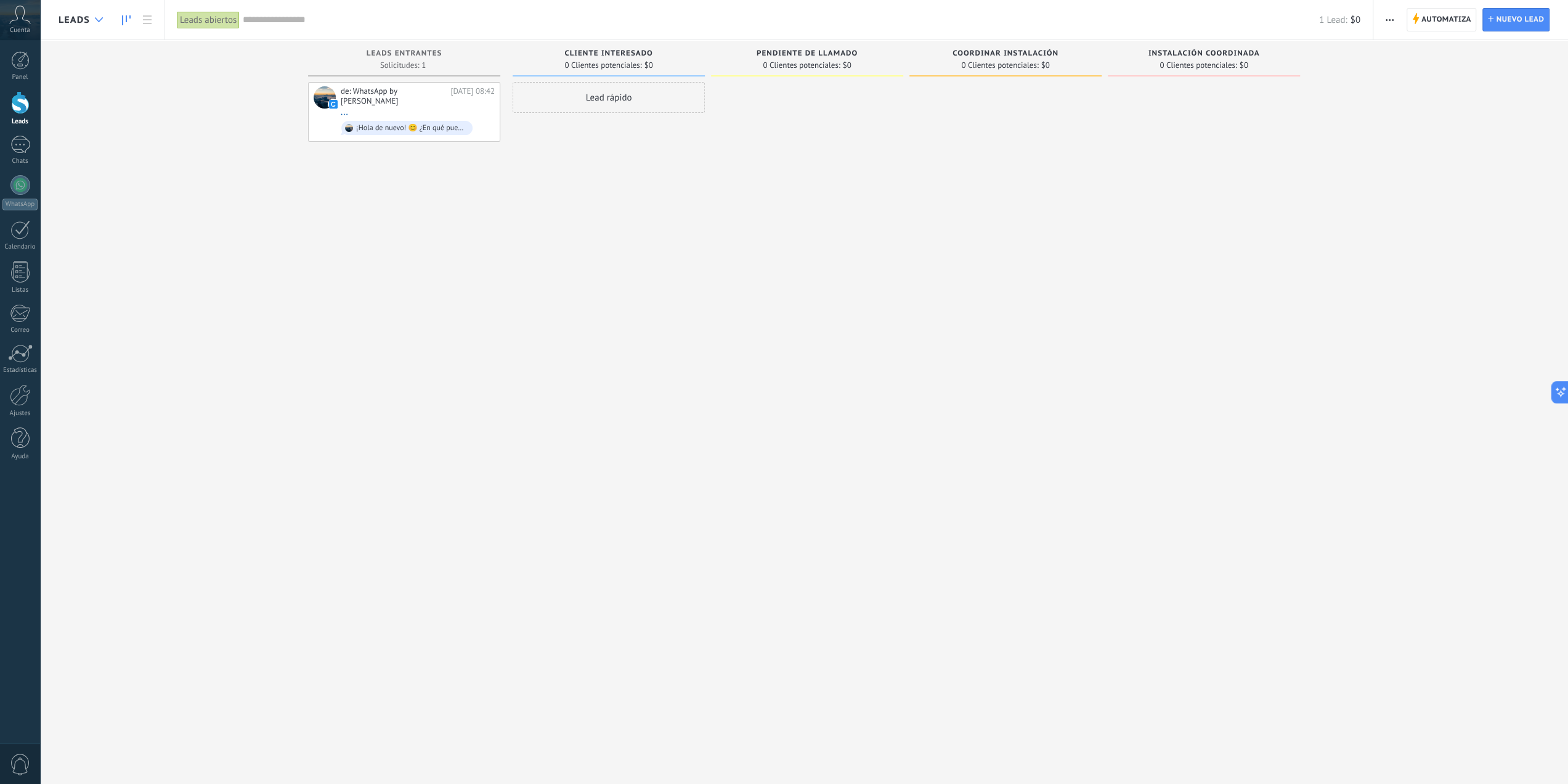
click at [100, 23] on div at bounding box center [98, 20] width 20 height 24
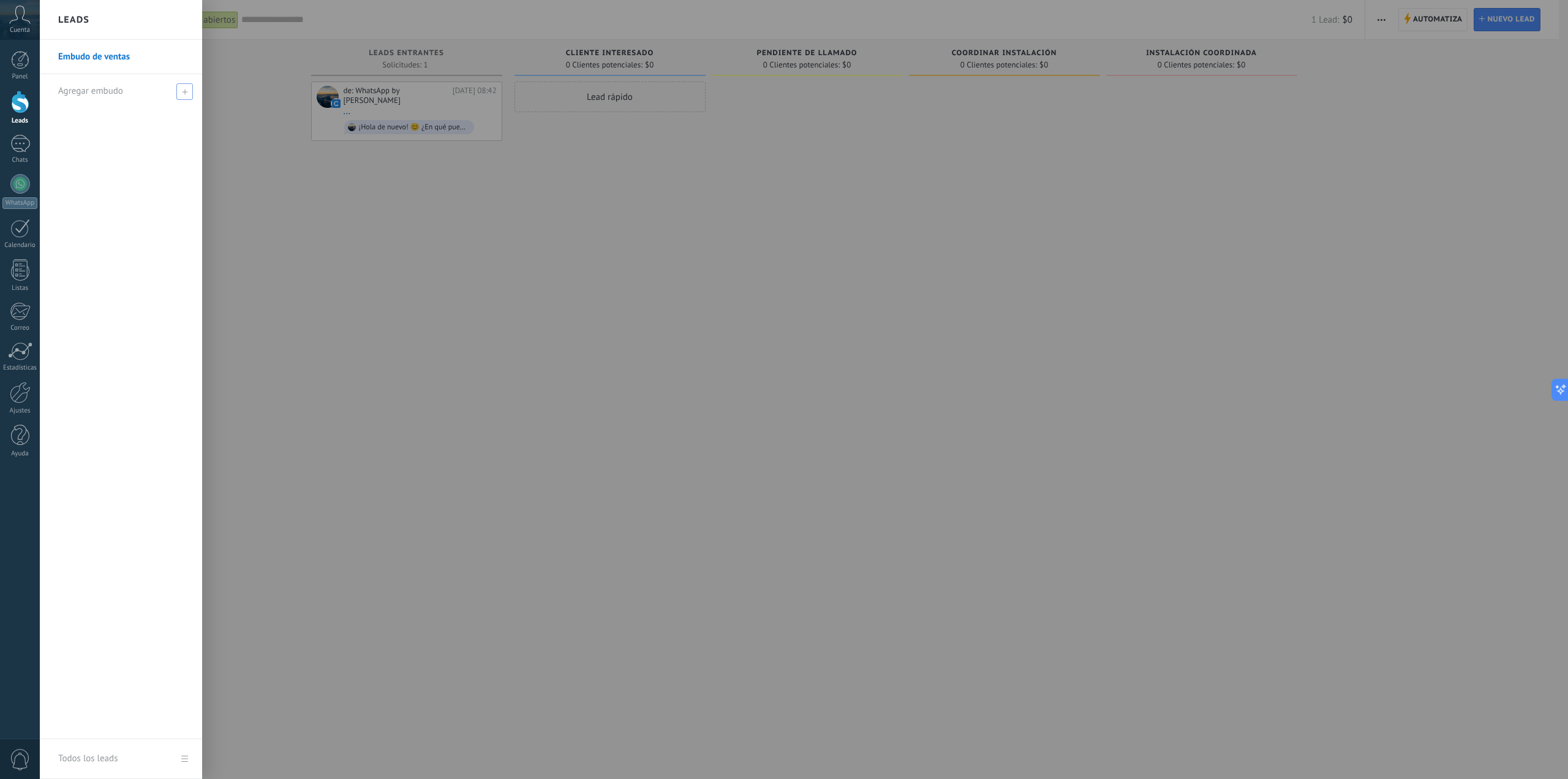
click at [177, 96] on span at bounding box center [184, 91] width 16 height 16
type input "**********"
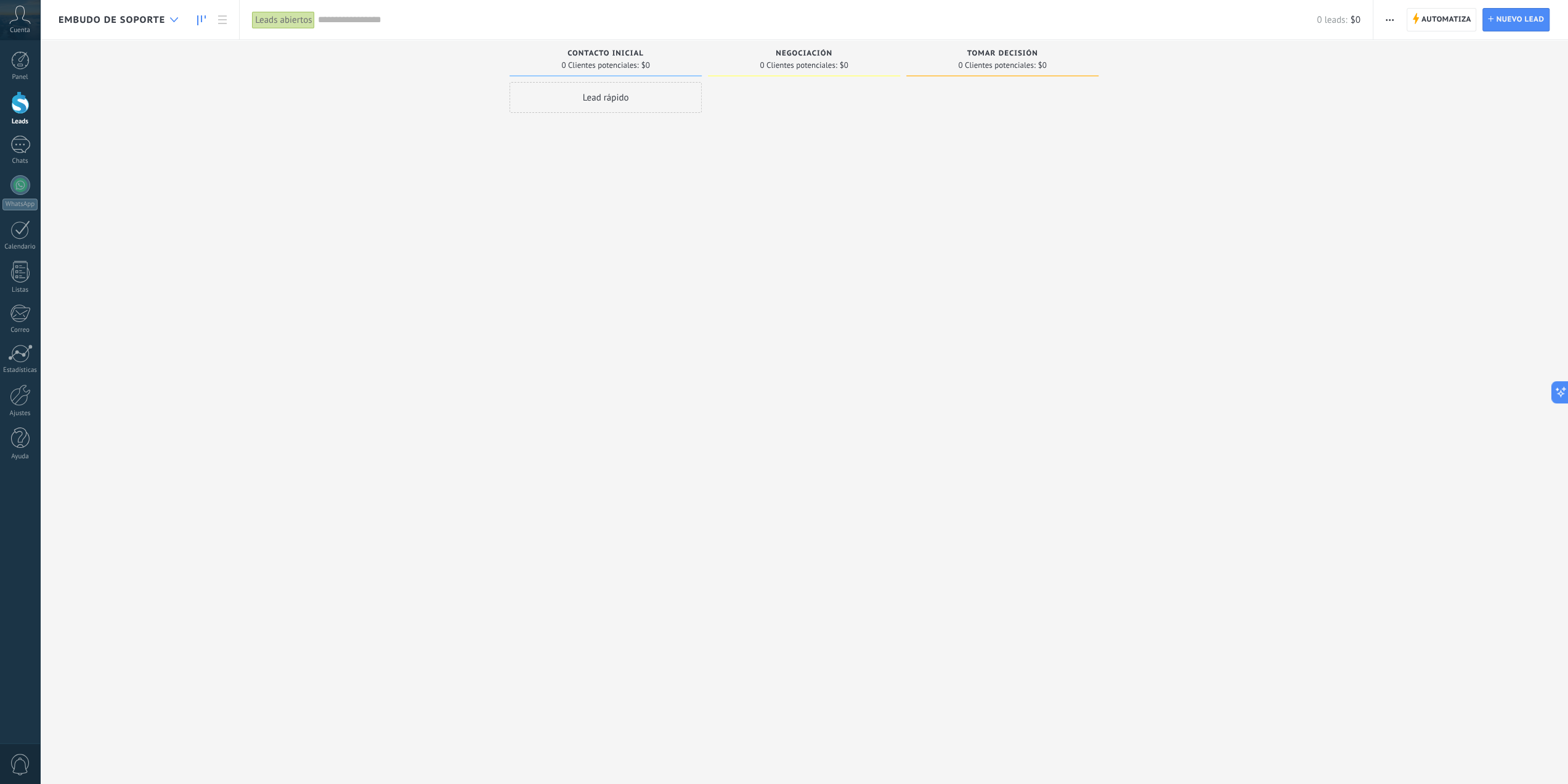
click at [177, 23] on div at bounding box center [173, 20] width 20 height 24
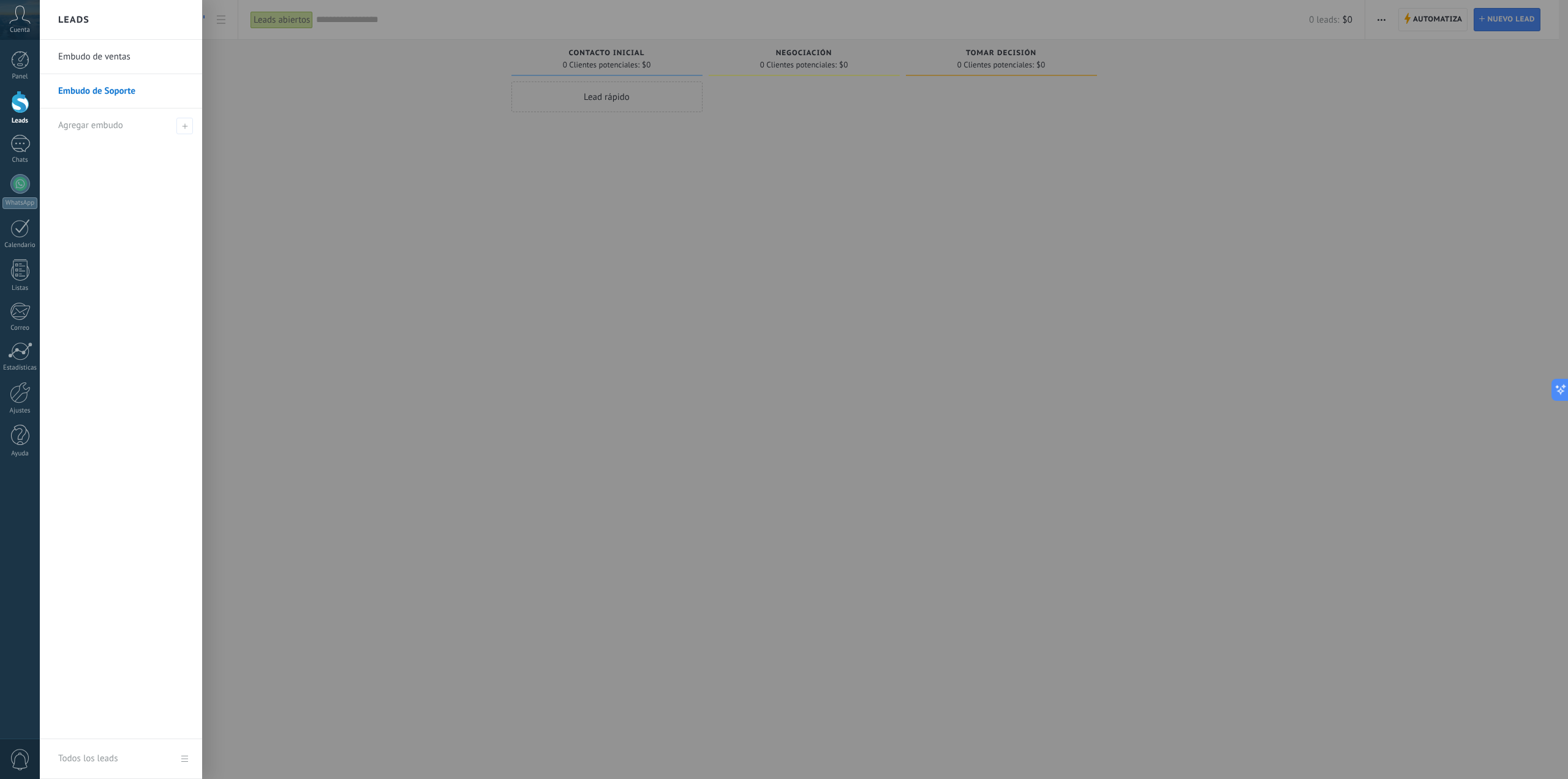
click at [131, 68] on link "Embudo de ventas" at bounding box center [124, 57] width 131 height 35
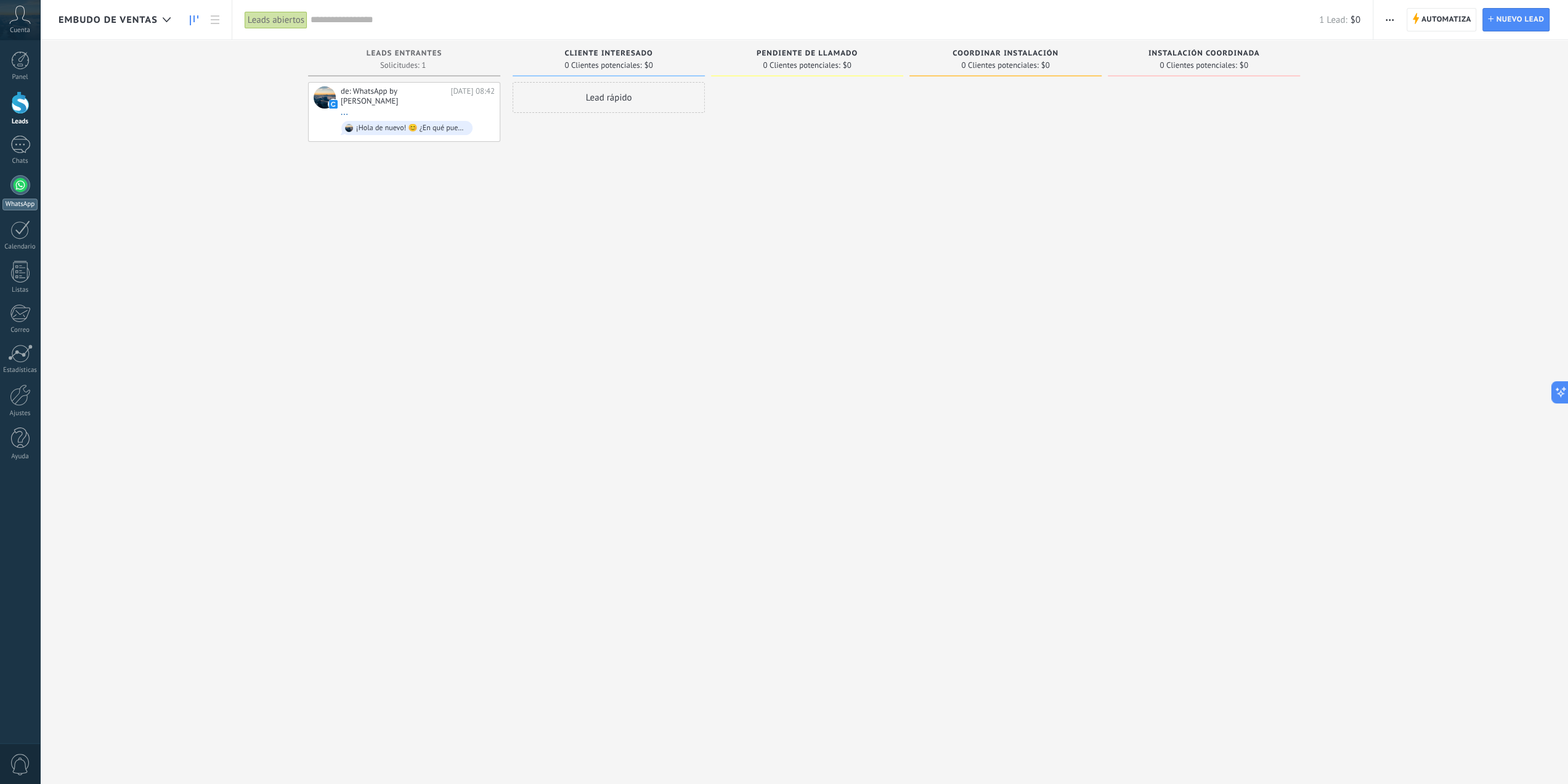
click at [23, 192] on div at bounding box center [20, 184] width 20 height 20
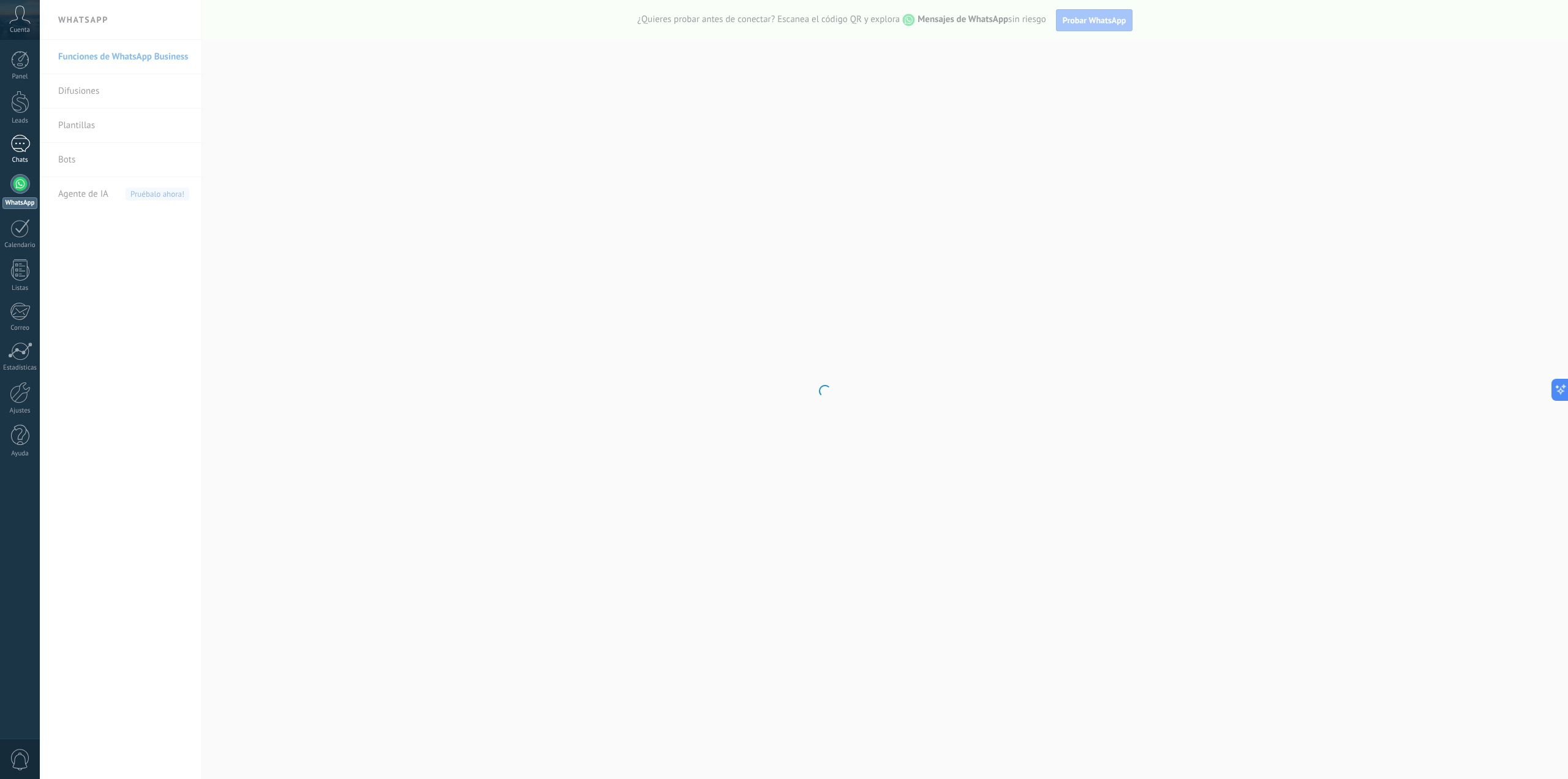
click at [22, 150] on div "1" at bounding box center [20, 144] width 20 height 18
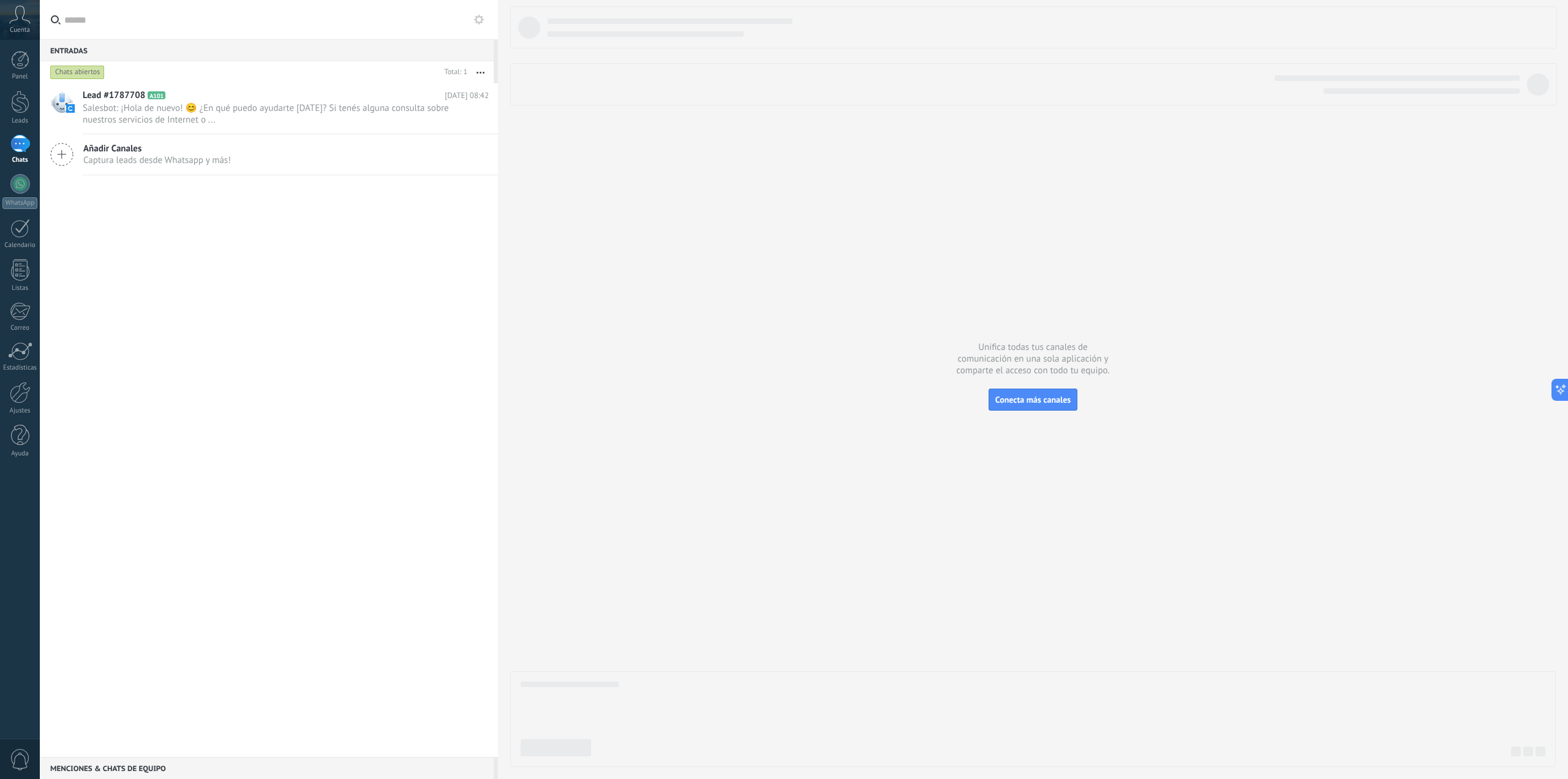
click at [20, 140] on div "1" at bounding box center [20, 144] width 20 height 18
click at [25, 106] on div at bounding box center [20, 102] width 18 height 22
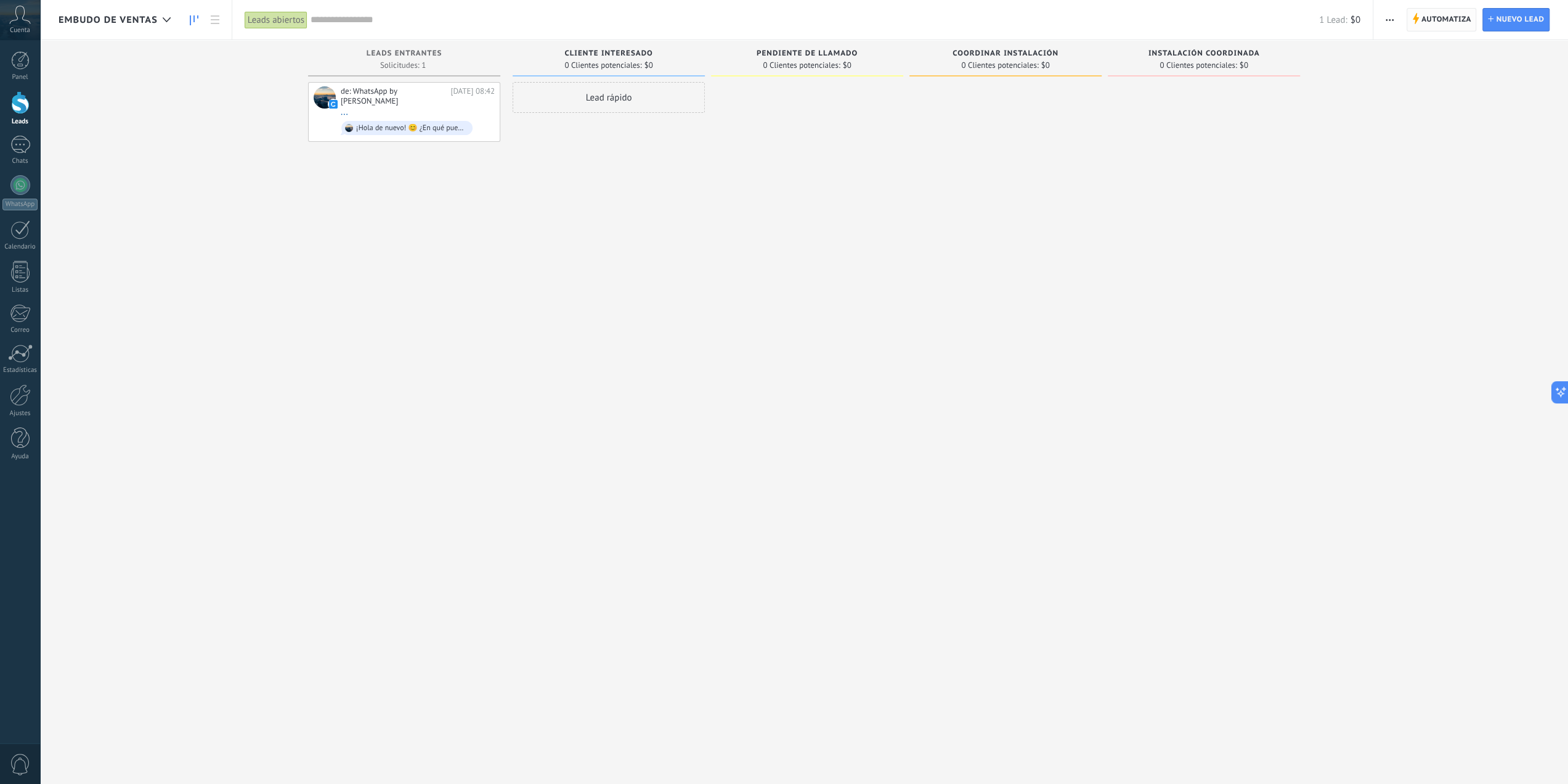
click at [1438, 24] on span "Automatiza" at bounding box center [1446, 20] width 50 height 23
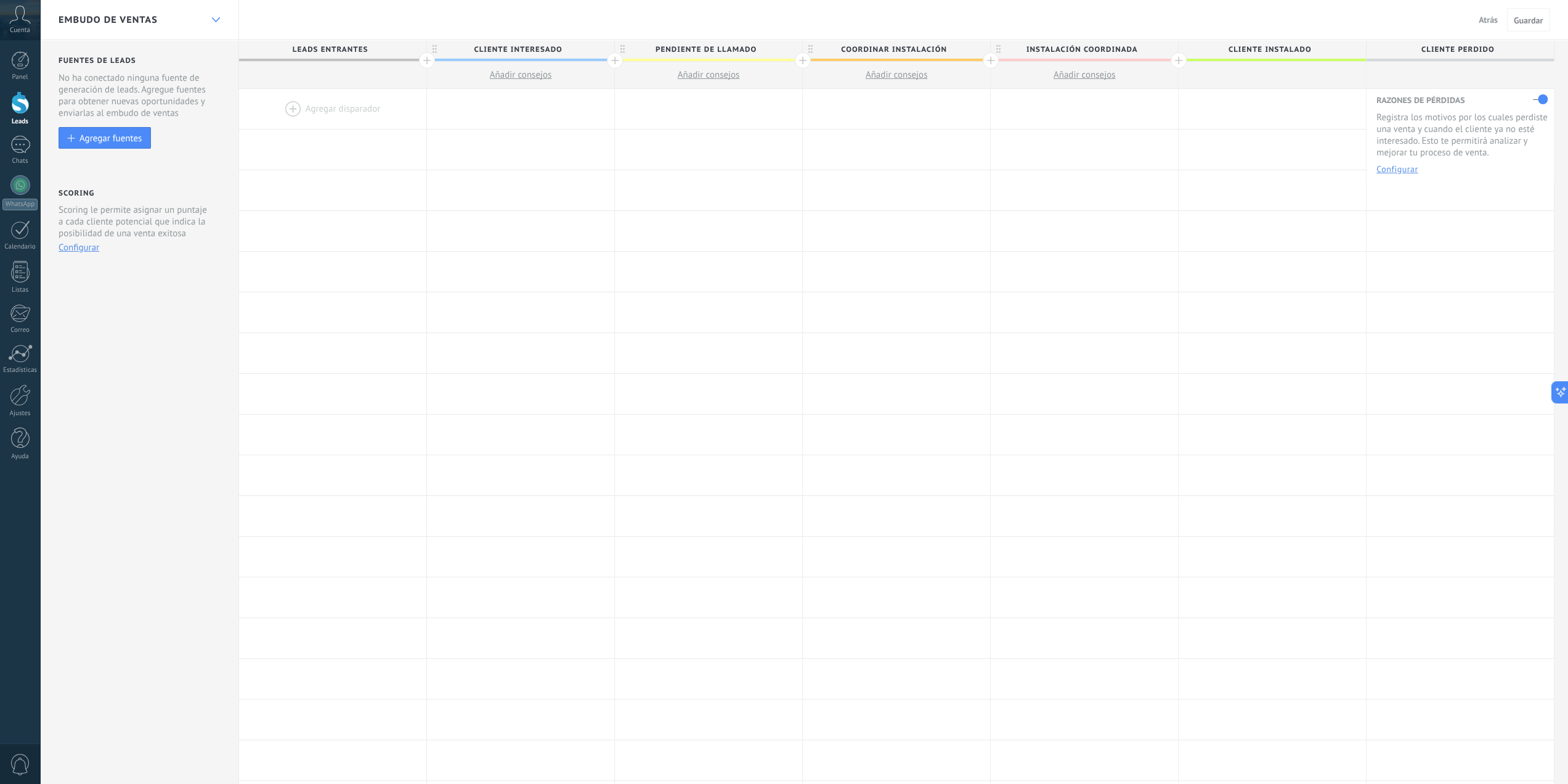
click at [216, 17] on div at bounding box center [216, 20] width 21 height 24
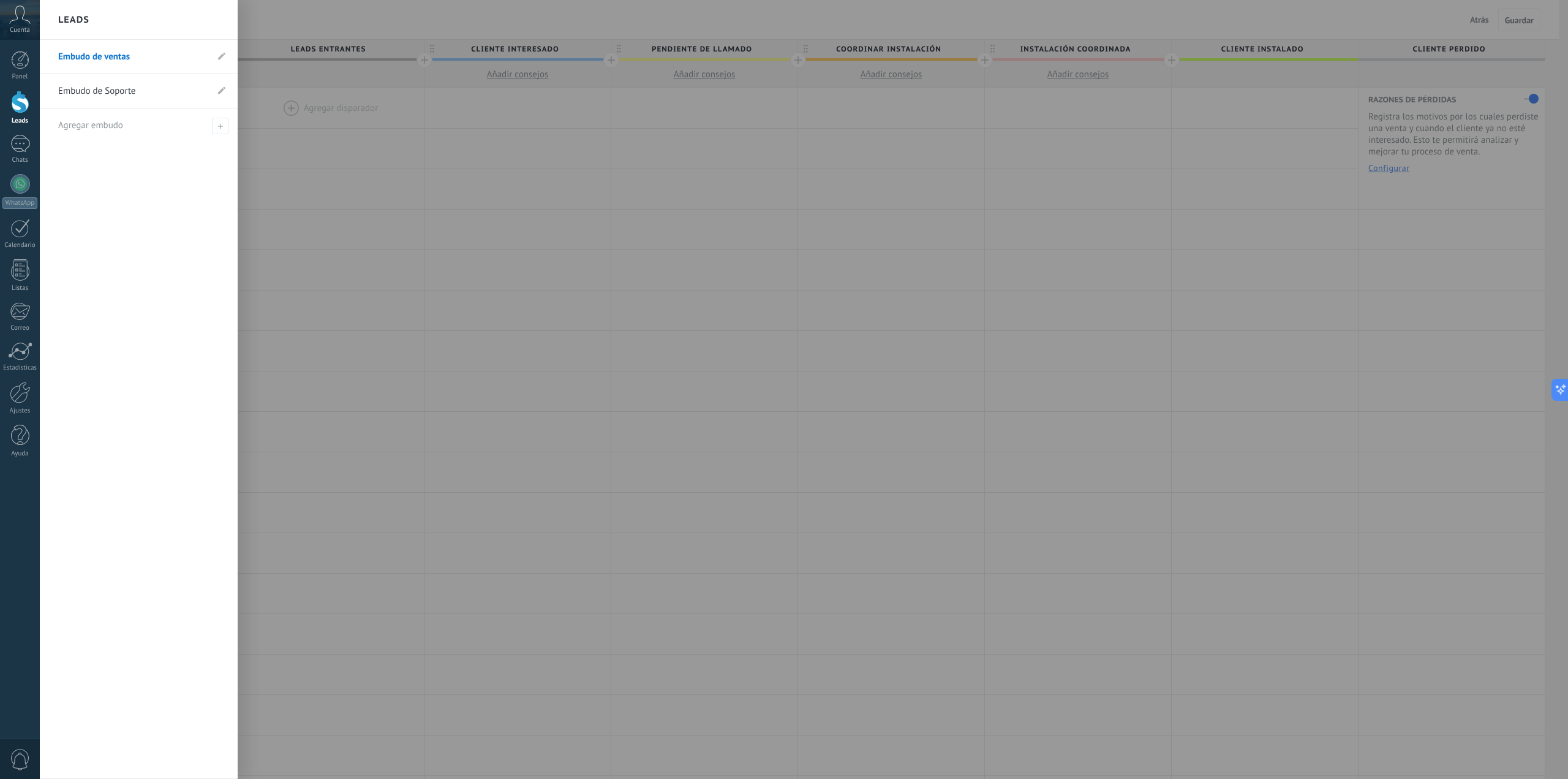
click at [214, 16] on div "Leads" at bounding box center [138, 20] width 198 height 40
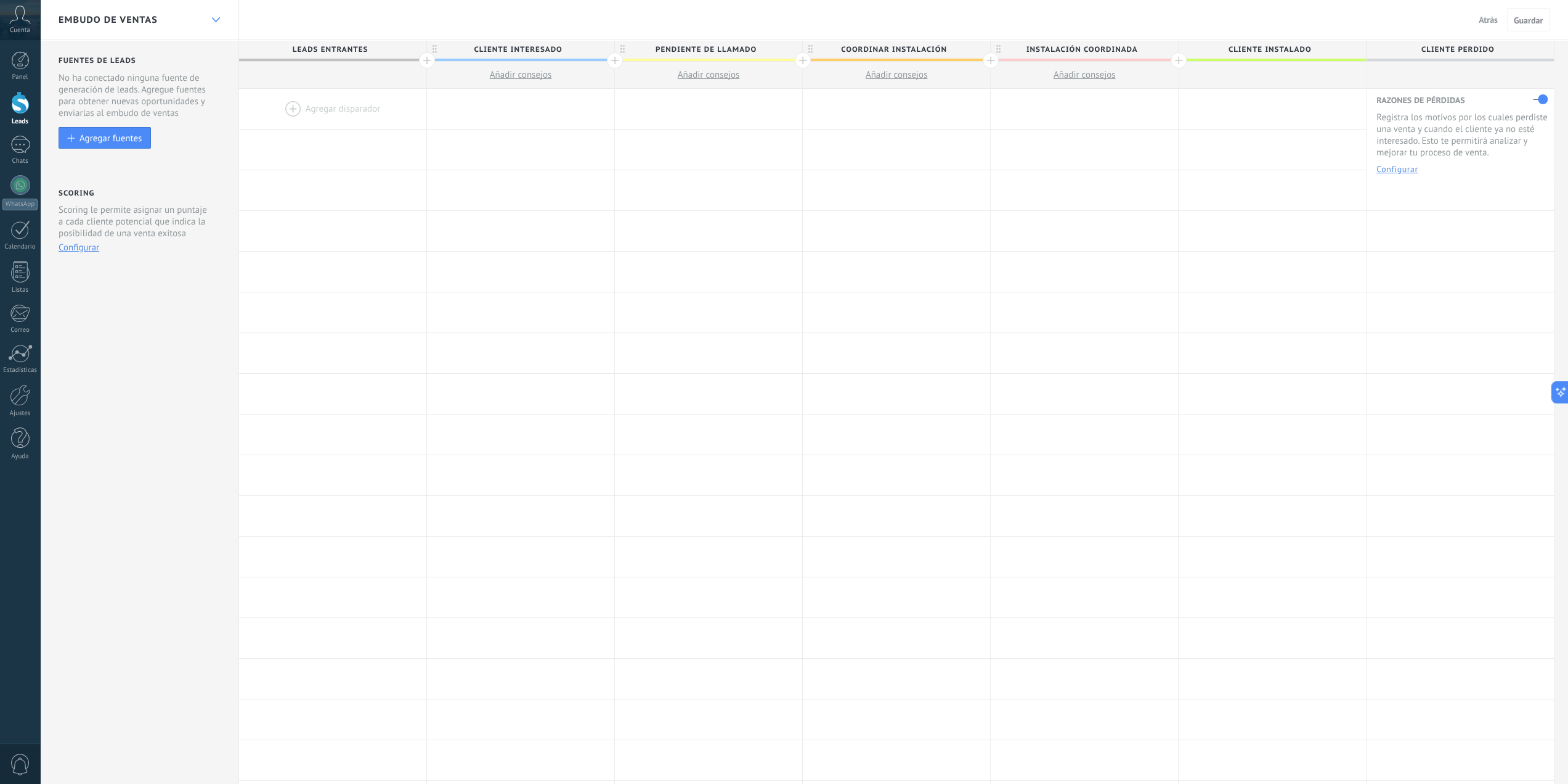
click at [211, 26] on div at bounding box center [216, 20] width 21 height 24
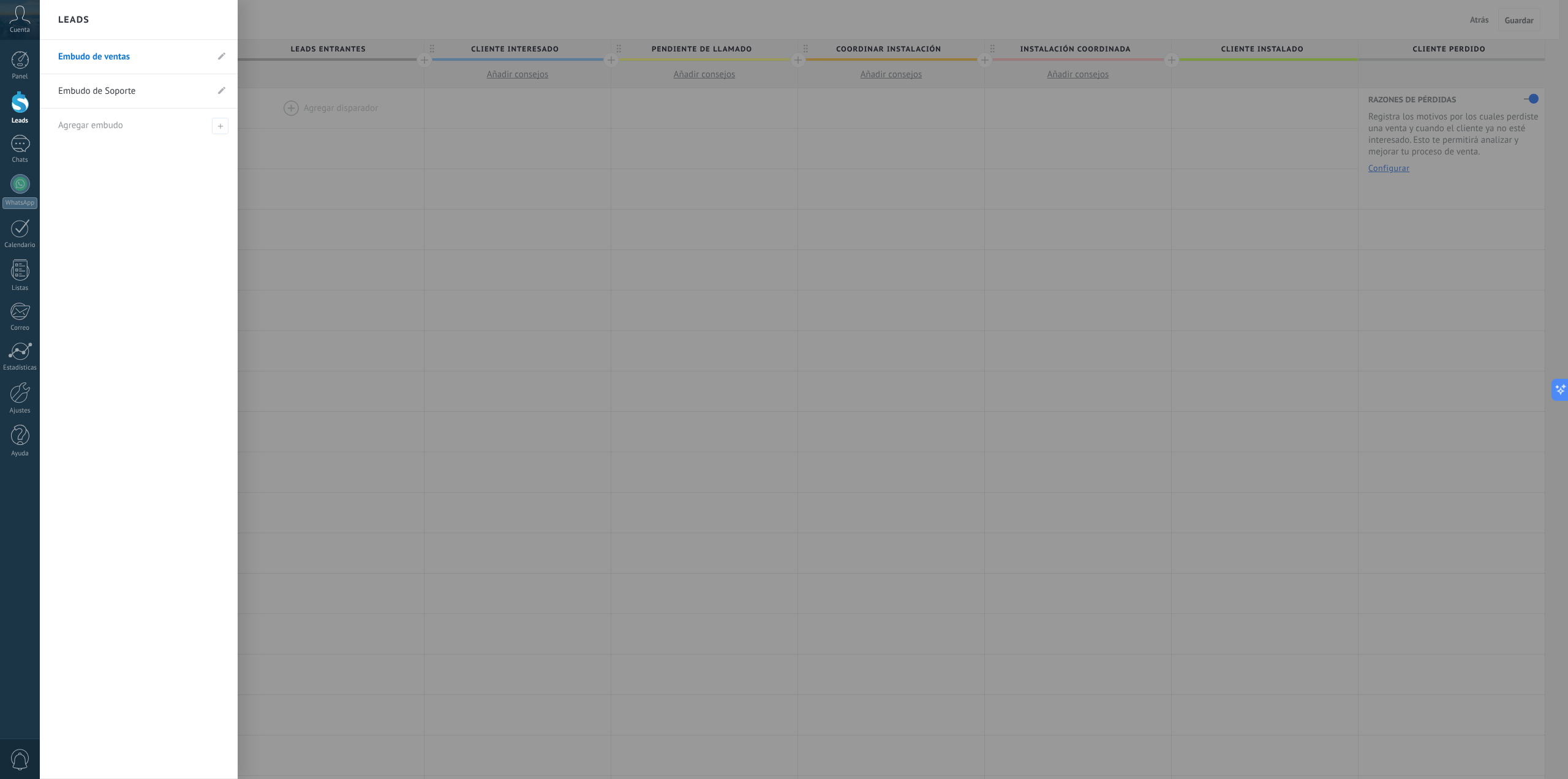
click at [210, 26] on div "Leads" at bounding box center [138, 20] width 198 height 40
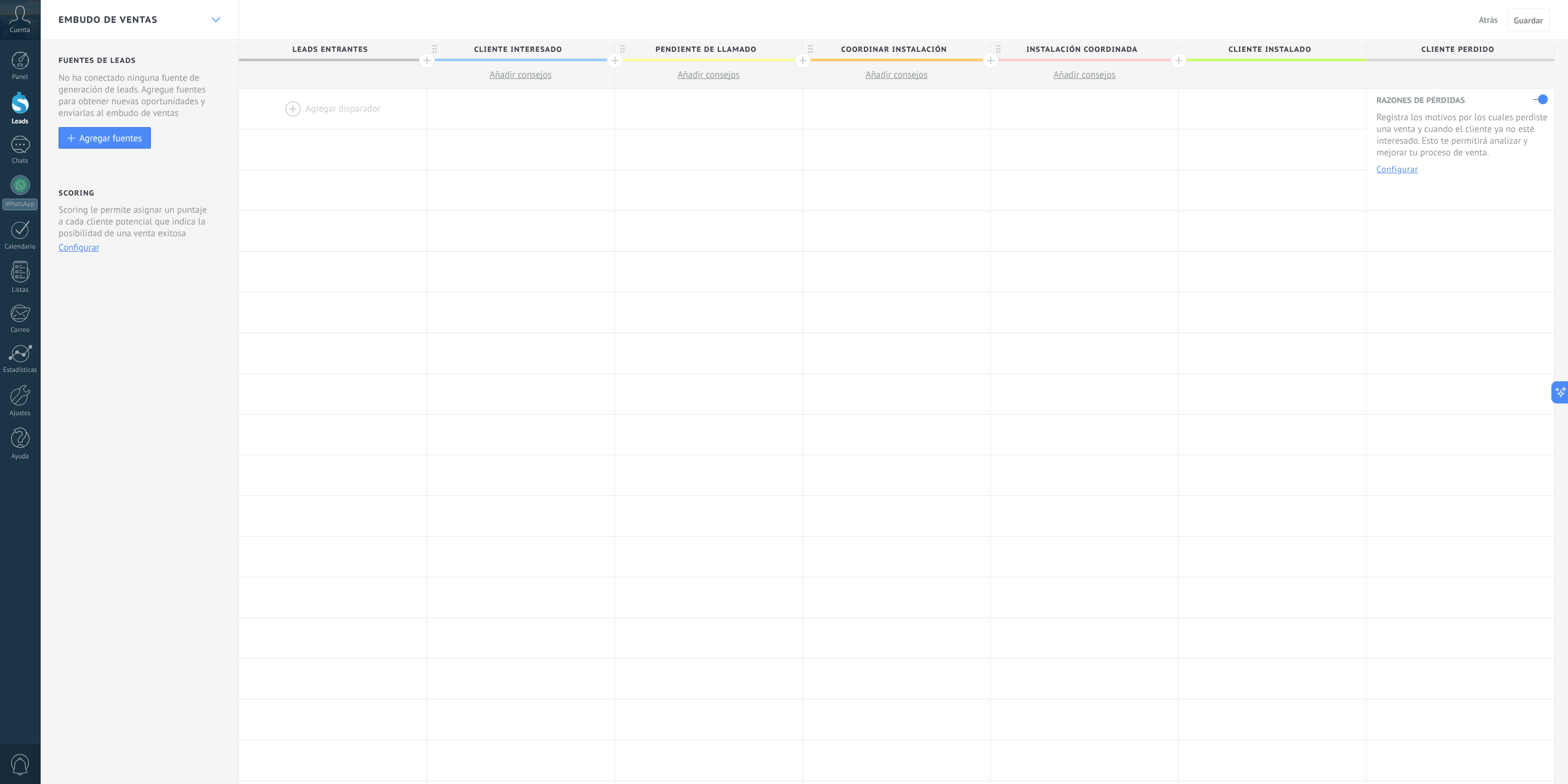
click at [213, 24] on div at bounding box center [216, 20] width 21 height 24
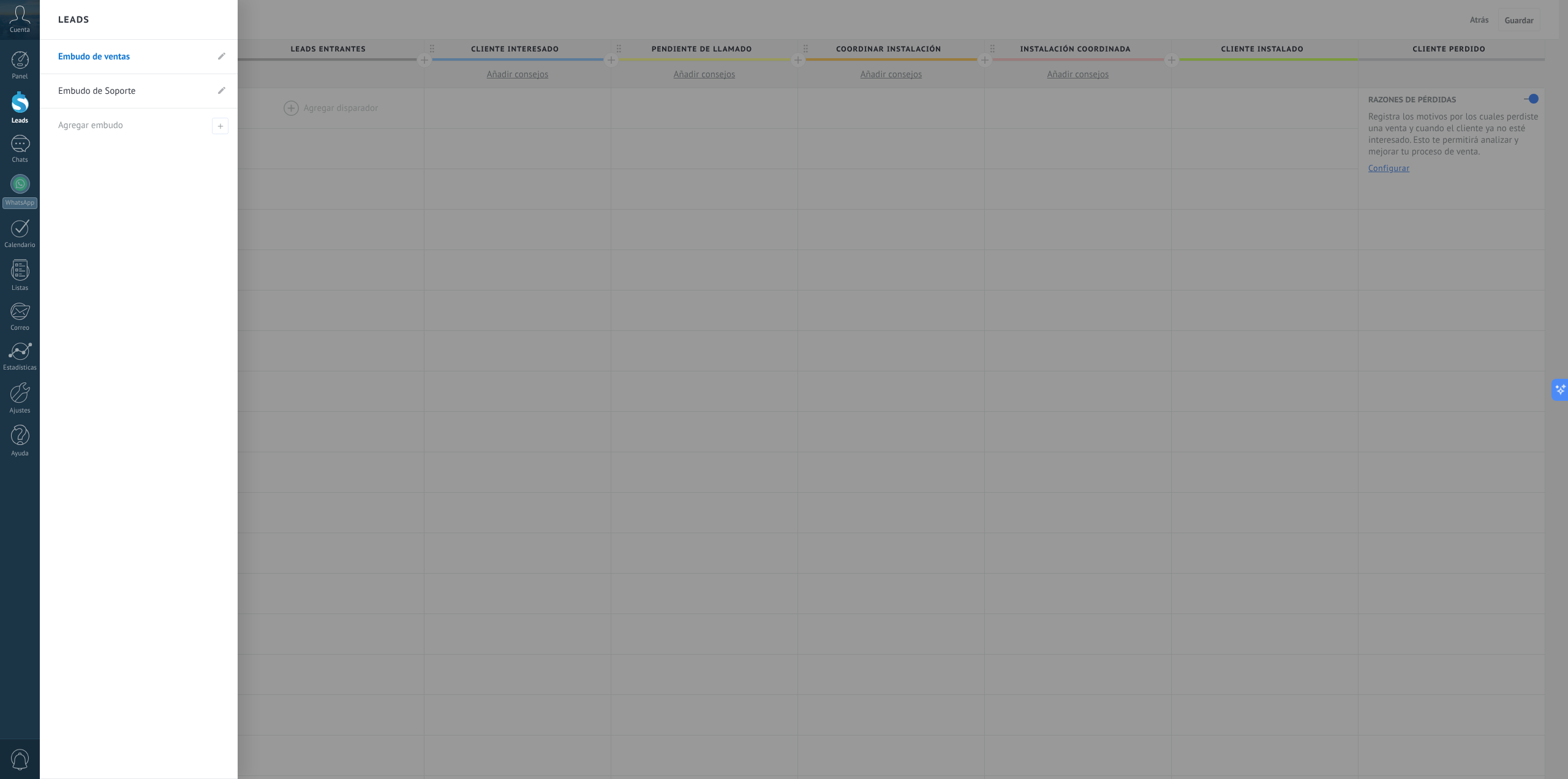
click at [270, 15] on div at bounding box center [824, 389] width 1568 height 779
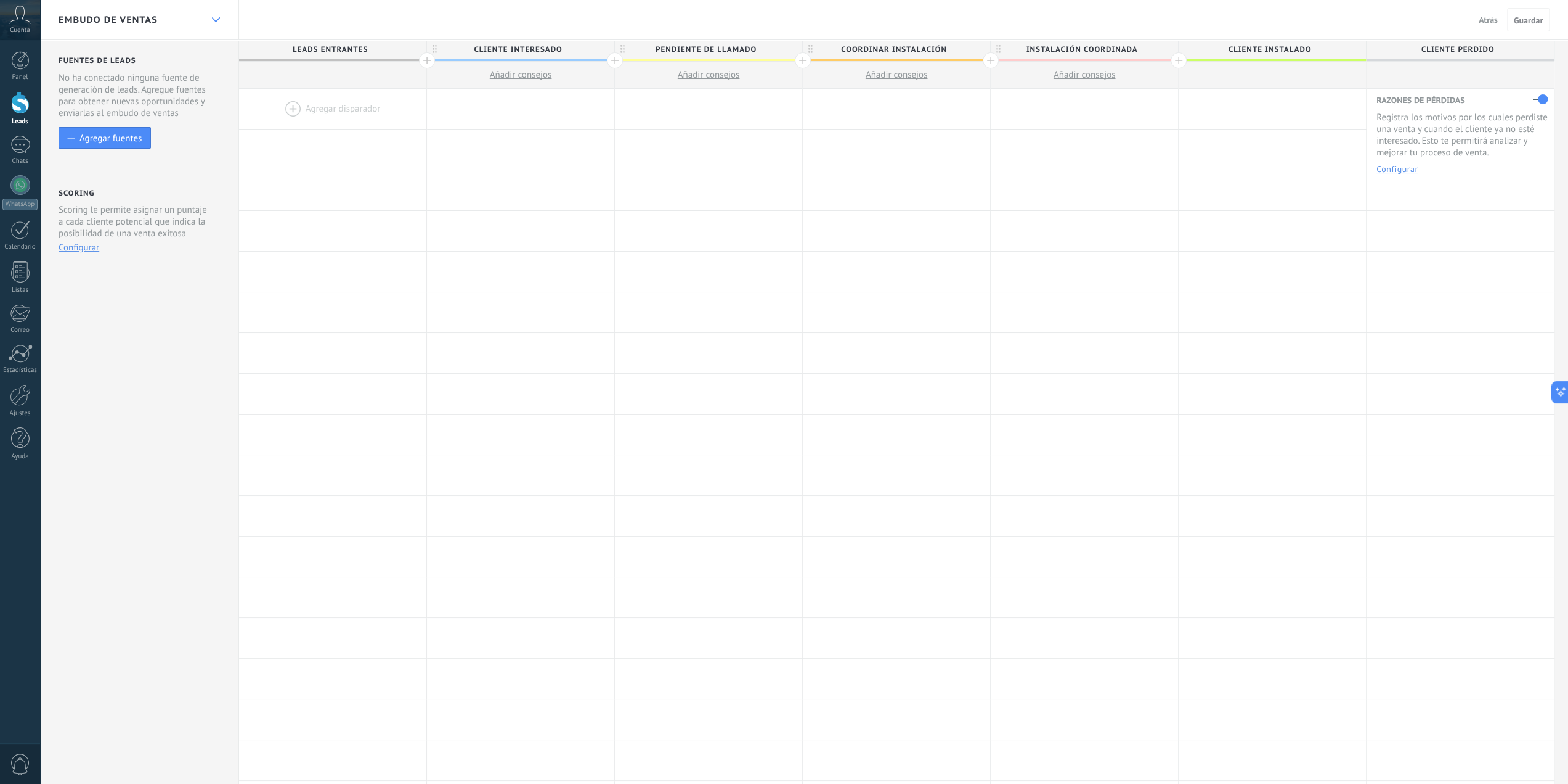
click at [218, 17] on icon at bounding box center [216, 20] width 8 height 5
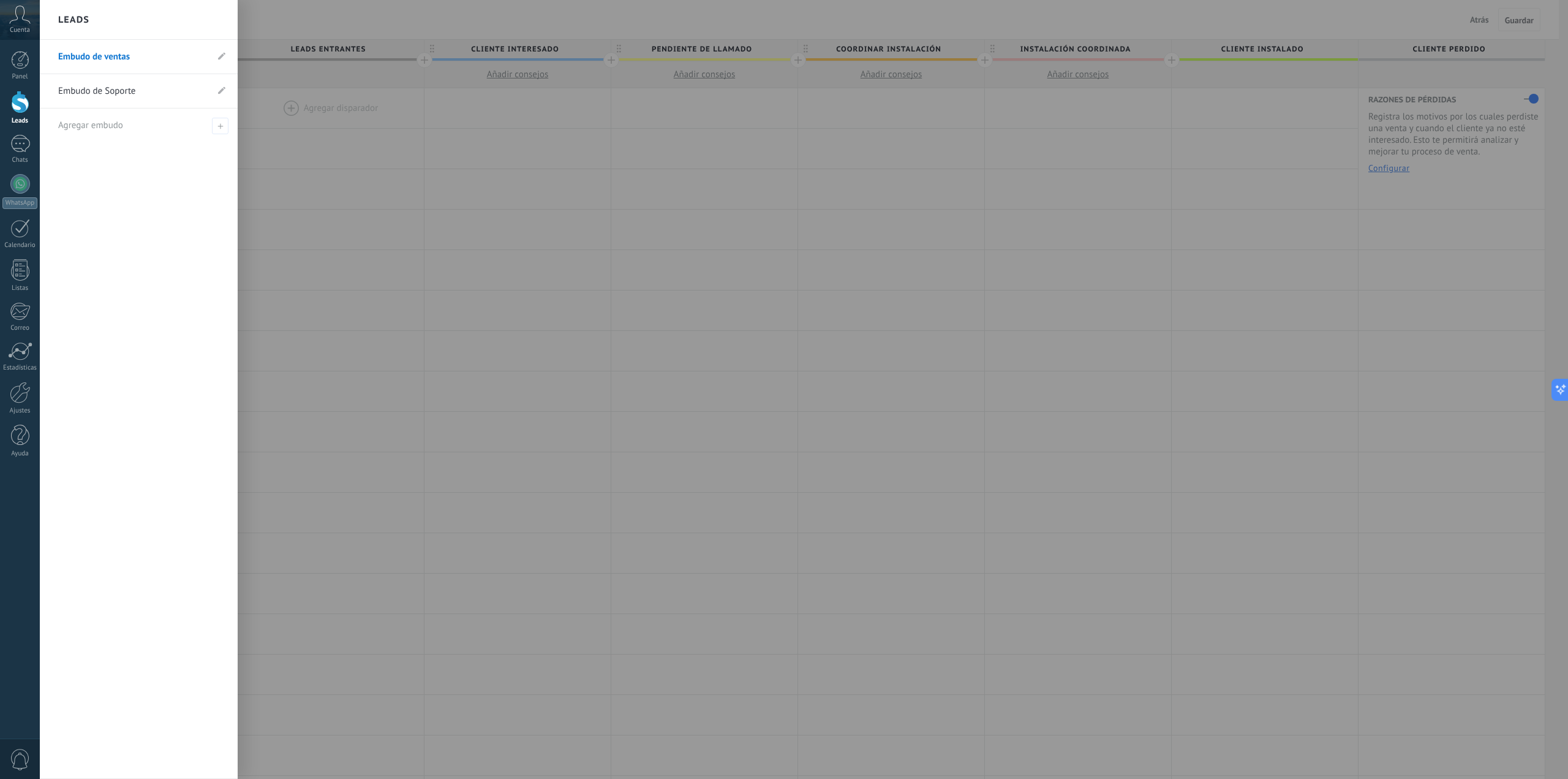
click at [218, 57] on li "Embudo de ventas" at bounding box center [138, 57] width 198 height 35
click at [221, 55] on use at bounding box center [221, 55] width 8 height 8
click at [111, 55] on input "**********" at bounding box center [132, 57] width 149 height 20
type input "**********"
click at [215, 57] on use at bounding box center [220, 57] width 9 height 7
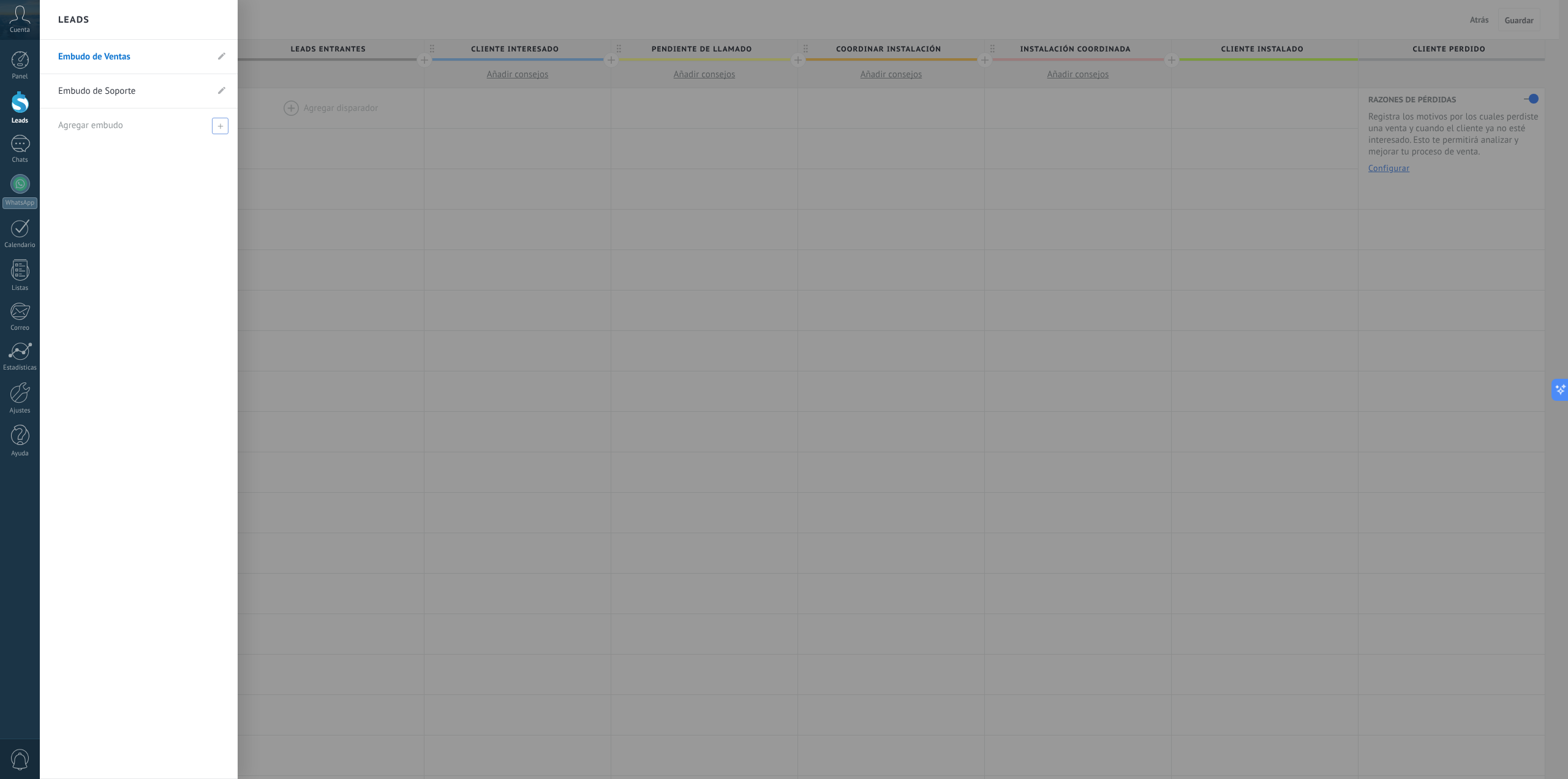
click at [101, 130] on span "Agregar embudo" at bounding box center [90, 125] width 65 height 11
type input "**********"
click at [223, 123] on span at bounding box center [221, 125] width 11 height 9
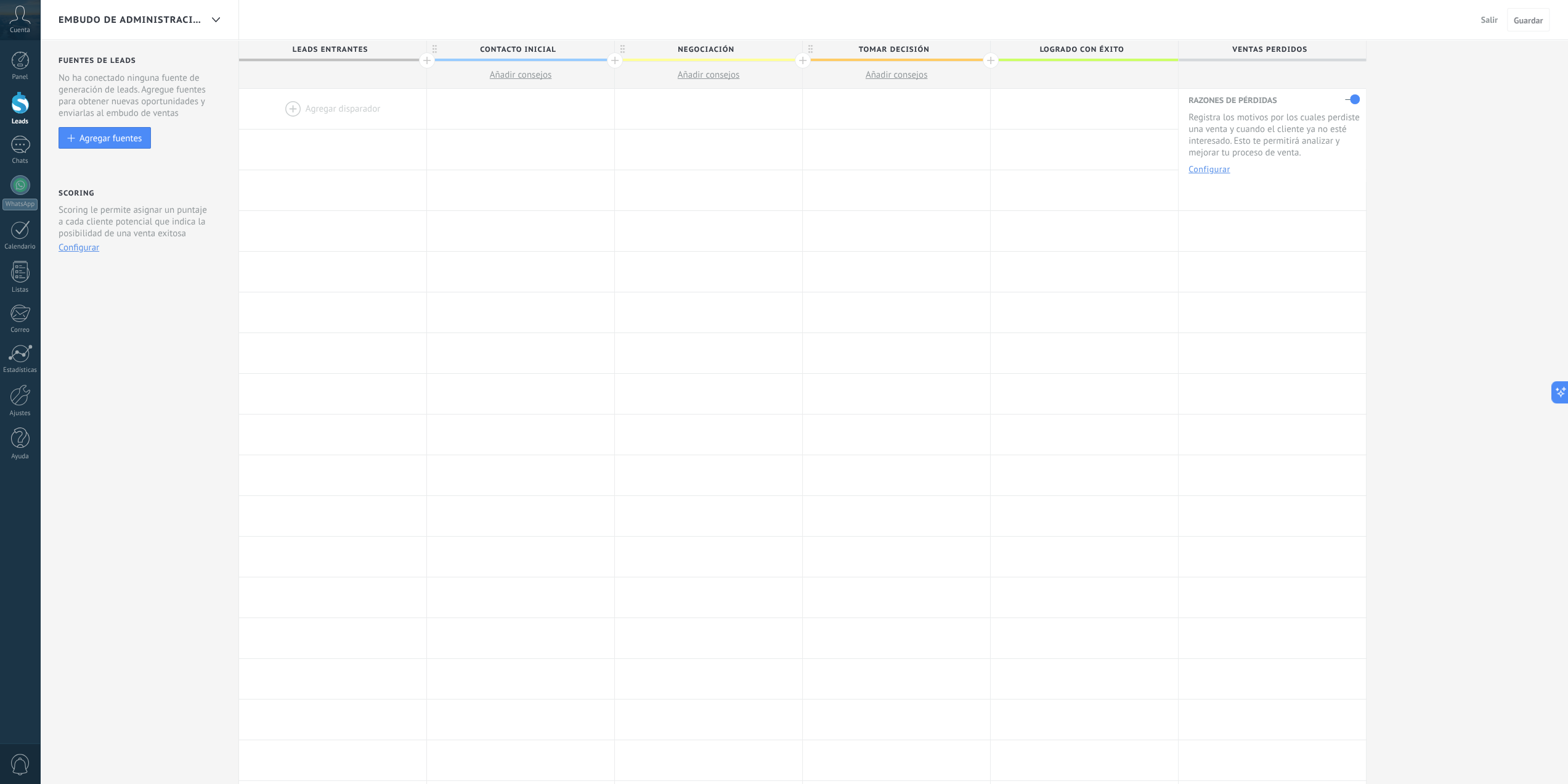
click at [197, 14] on span "Embudo de Administración" at bounding box center [130, 19] width 143 height 11
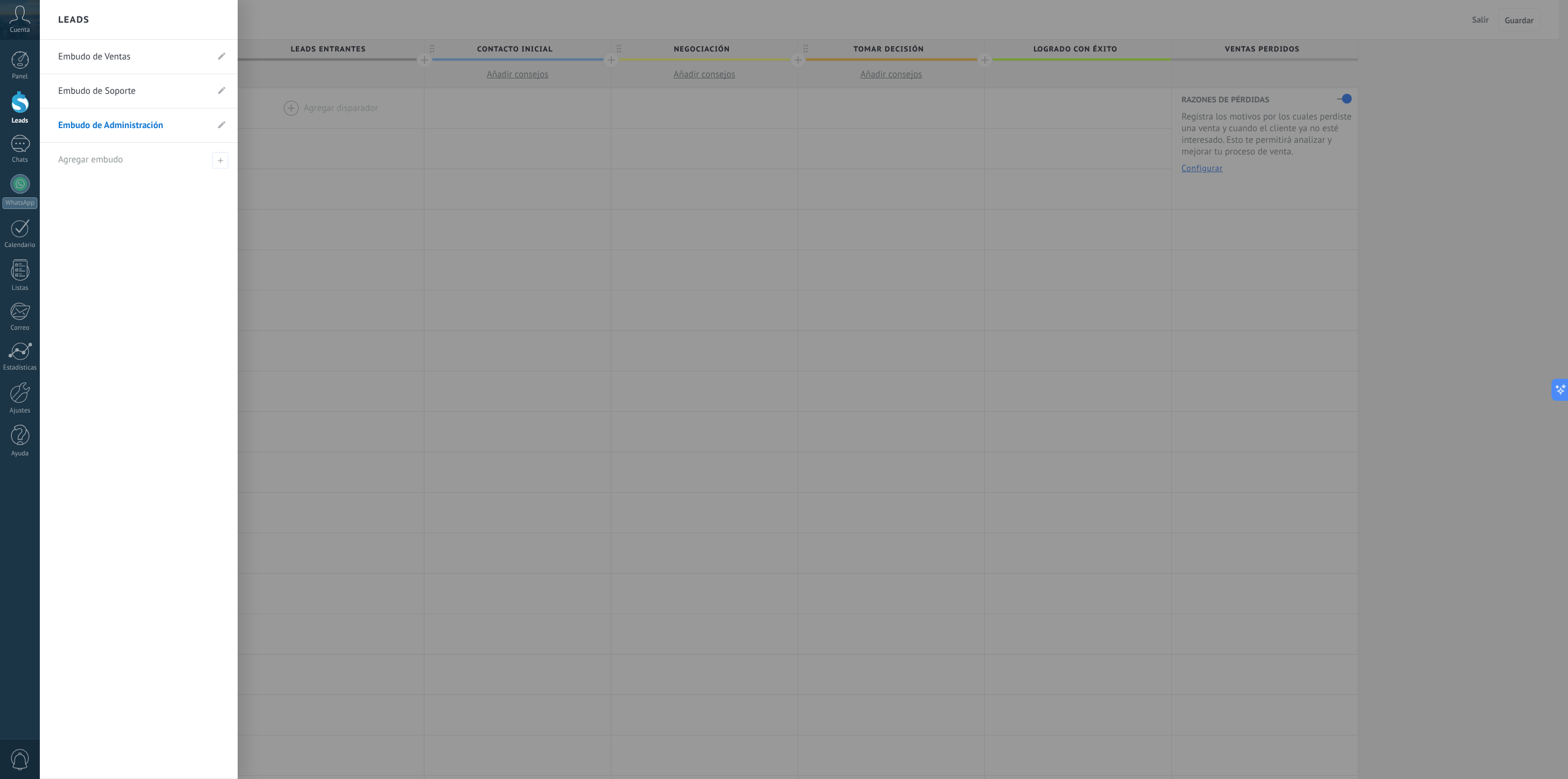
click at [140, 54] on link "Embudo de Ventas" at bounding box center [132, 57] width 149 height 35
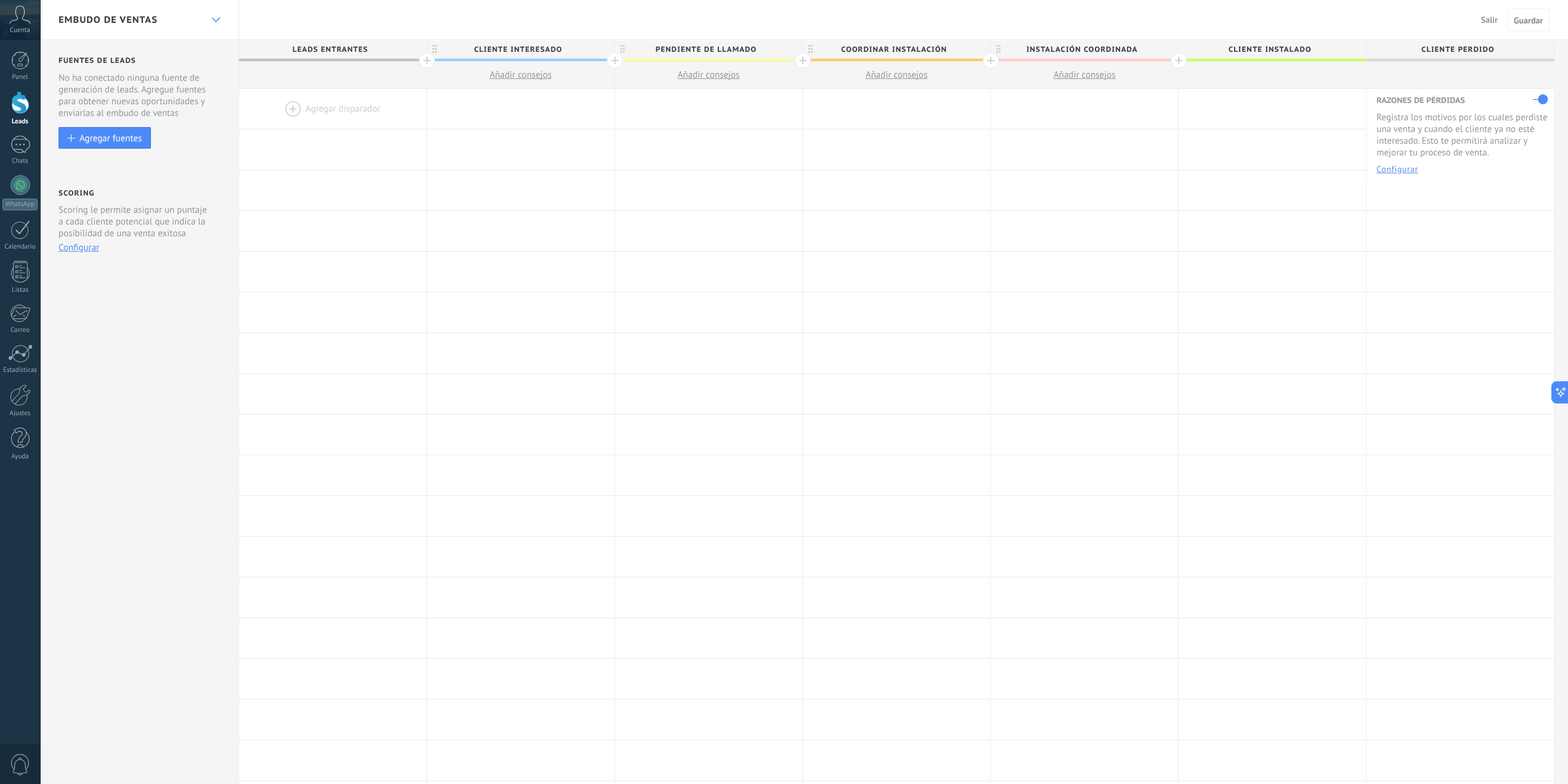
click at [215, 20] on use at bounding box center [215, 20] width 8 height 5
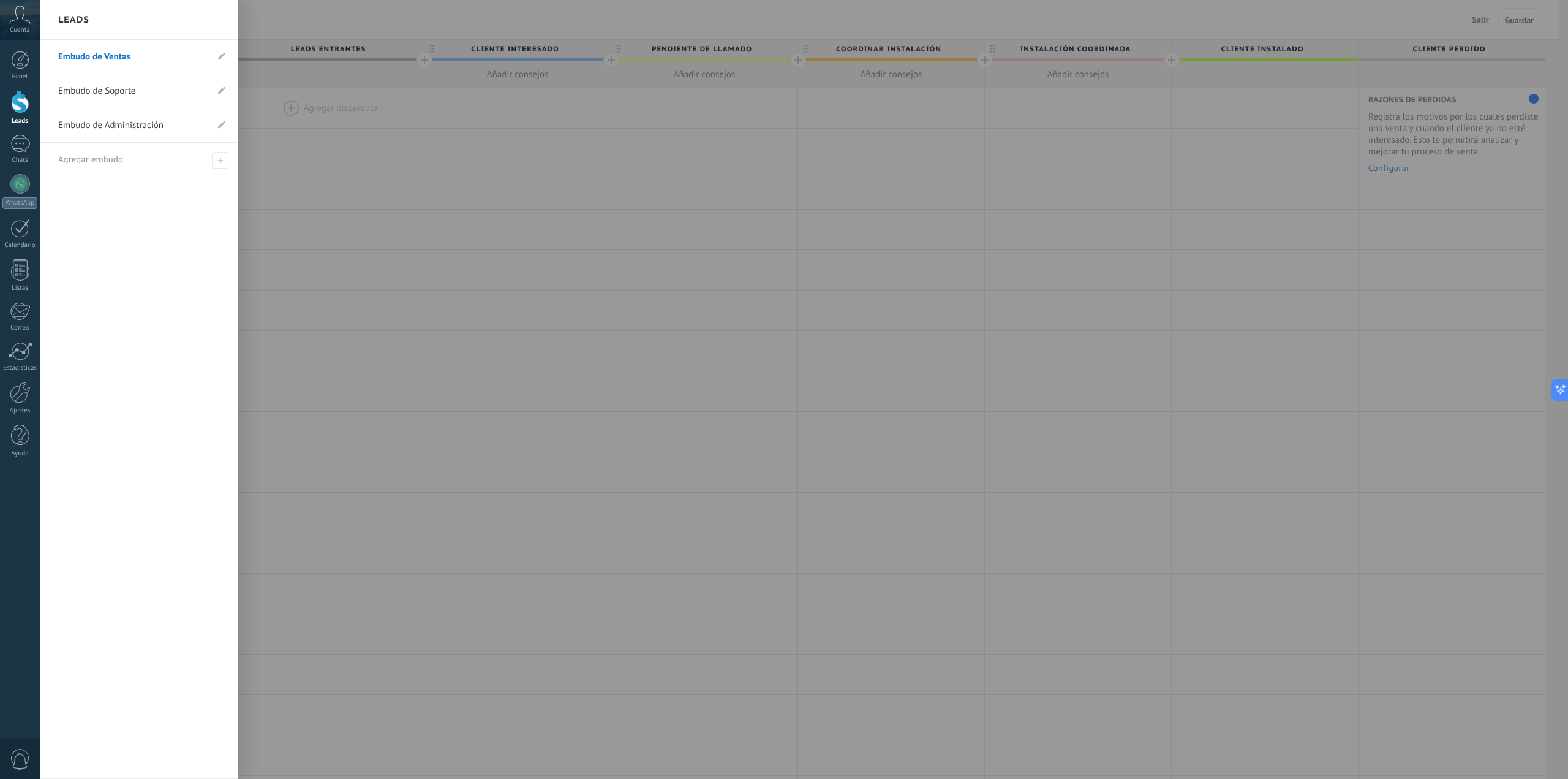
click at [278, 22] on div at bounding box center [824, 389] width 1568 height 779
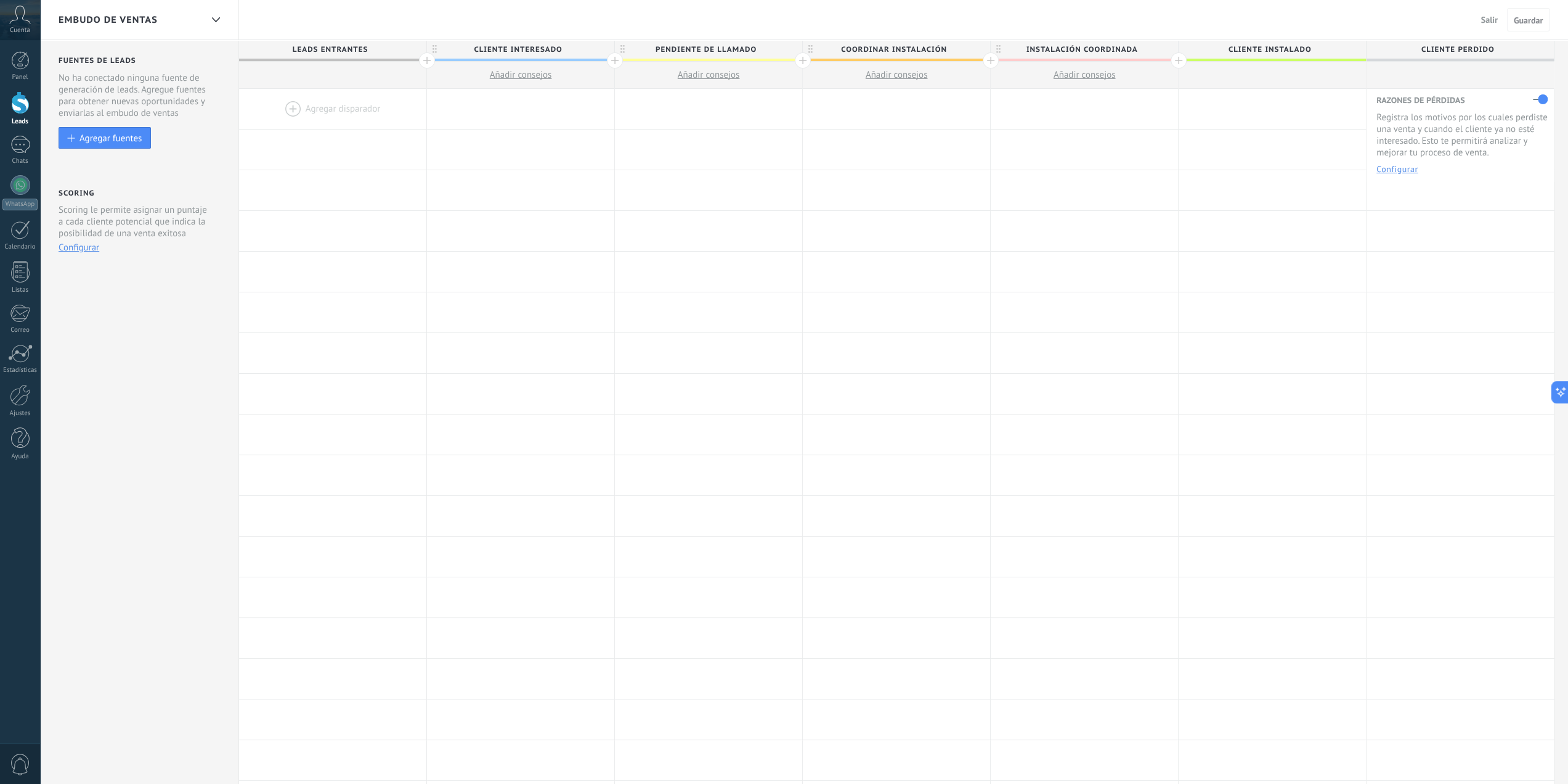
click at [296, 105] on div at bounding box center [332, 109] width 187 height 40
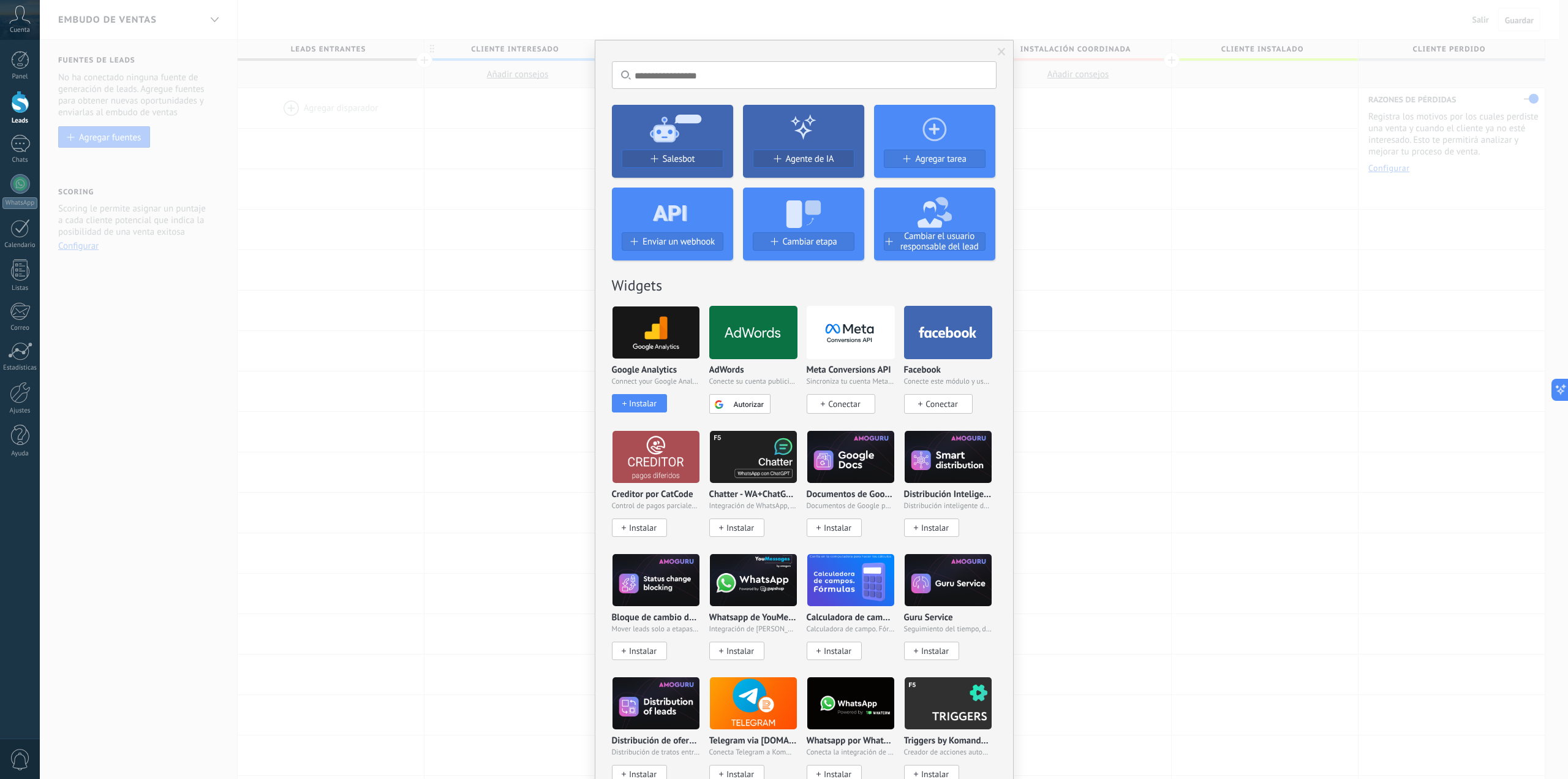
click at [794, 219] on use at bounding box center [803, 214] width 35 height 28
click at [787, 243] on span "Cambiar etapa" at bounding box center [810, 241] width 54 height 10
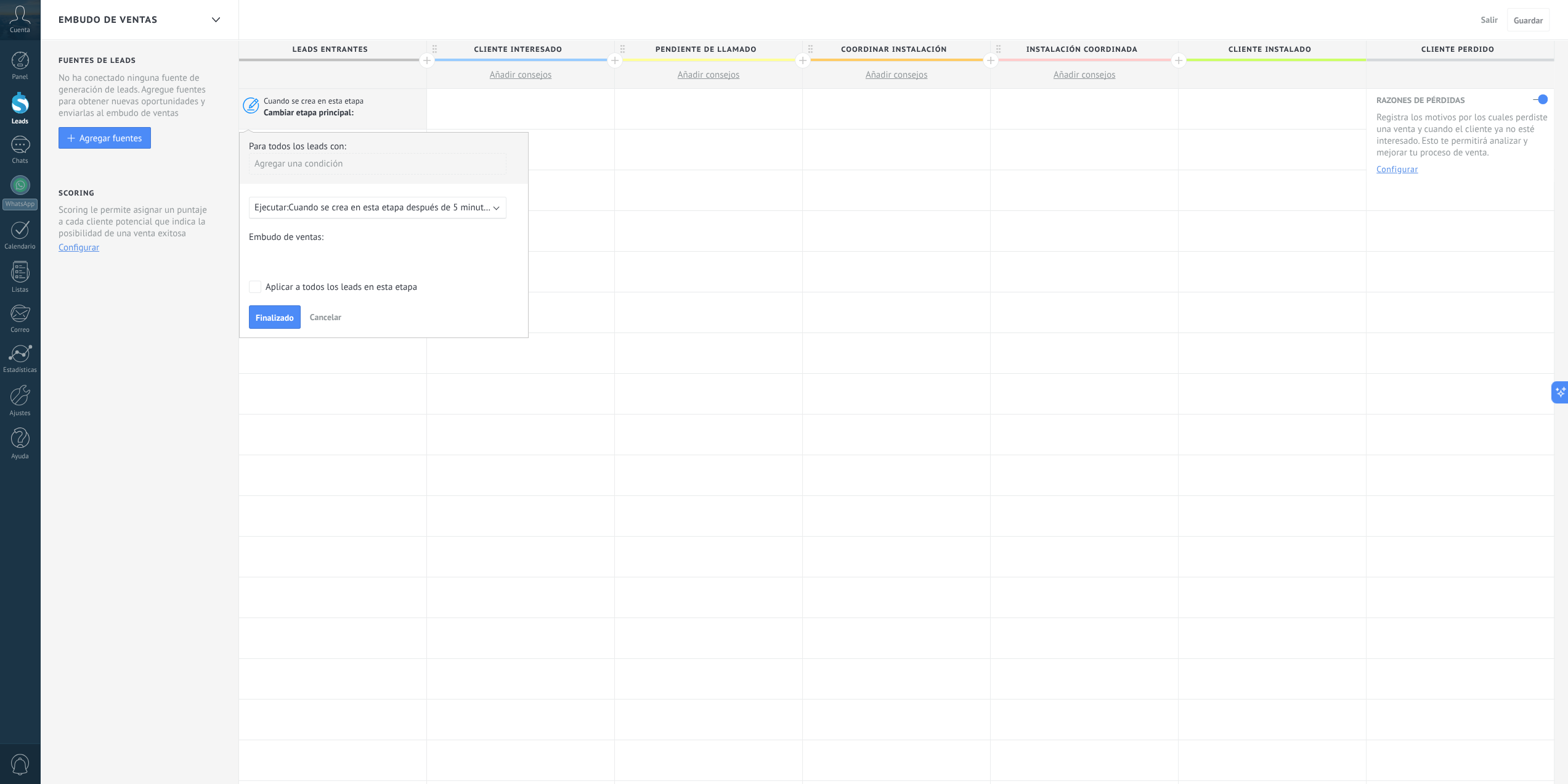
click at [361, 209] on span "Cuando se crea en esta etapa después de 5 minutos" at bounding box center [390, 207] width 204 height 11
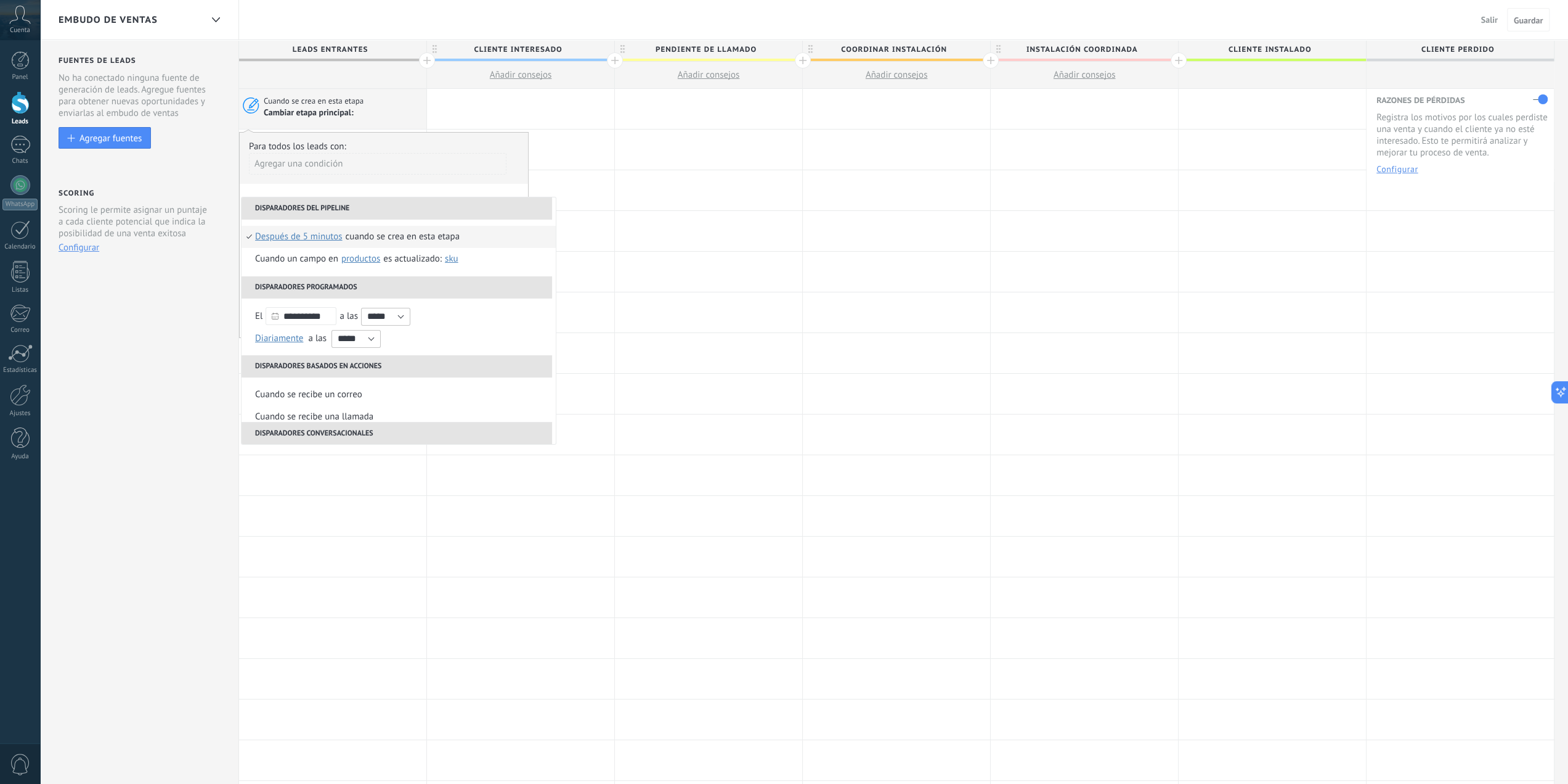
click at [372, 182] on div "Agregar una condición" at bounding box center [377, 168] width 257 height 30
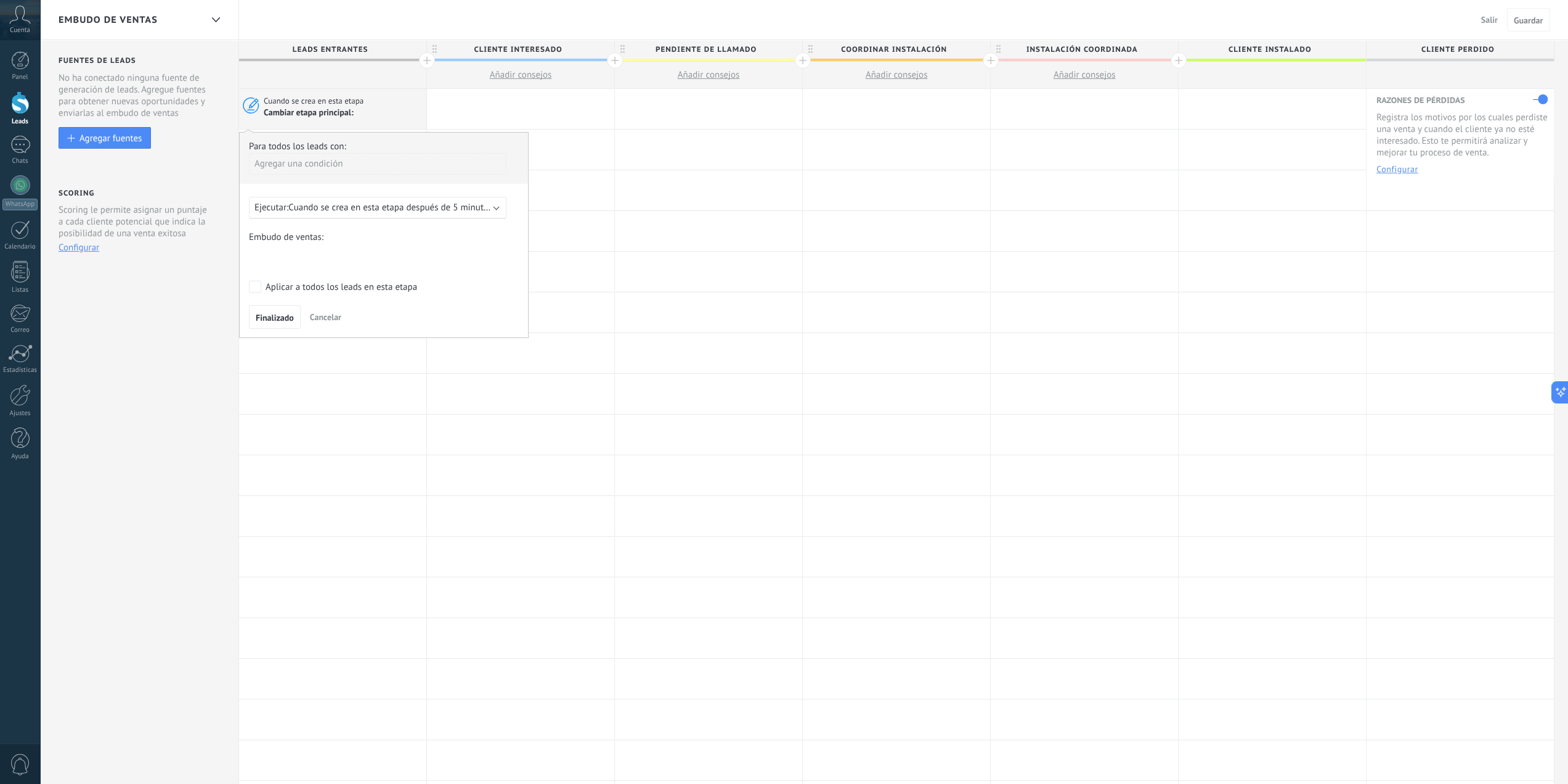
click at [0, 0] on div "Cliente Interesado Pendiente de llamado Coordinar Instalación Instalación Coord…" at bounding box center [0, 0] width 0 height 0
click at [0, 0] on label "Cliente Interesado" at bounding box center [0, 0] width 0 height 0
click at [304, 166] on div "Agregar una condición" at bounding box center [377, 164] width 257 height 22
click at [370, 158] on div at bounding box center [384, 235] width 289 height 205
drag, startPoint x: 324, startPoint y: 318, endPoint x: 327, endPoint y: 283, distance: 35.1
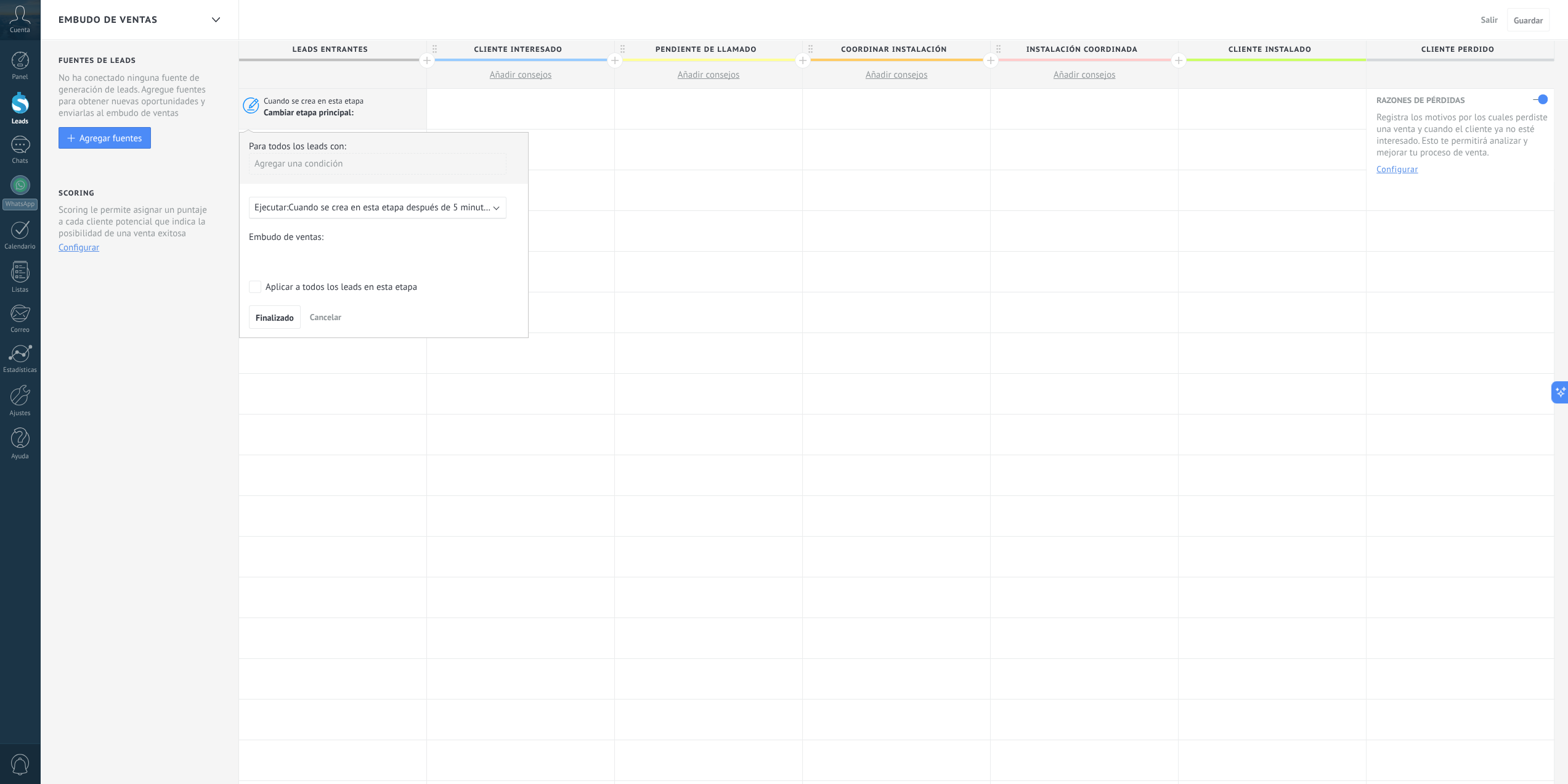
click at [324, 318] on span "Cancelar" at bounding box center [325, 317] width 31 height 11
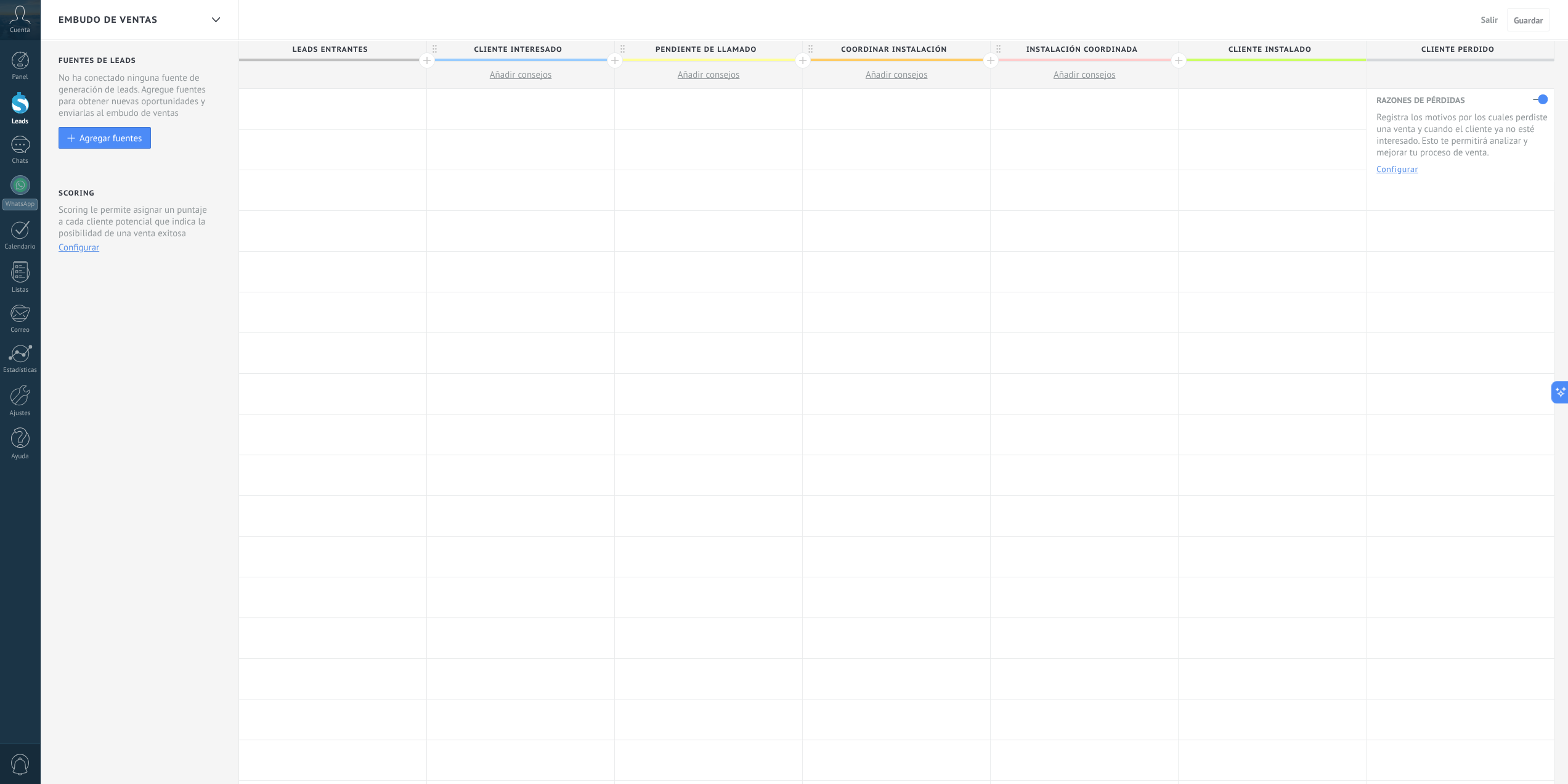
click at [332, 104] on div at bounding box center [332, 109] width 187 height 40
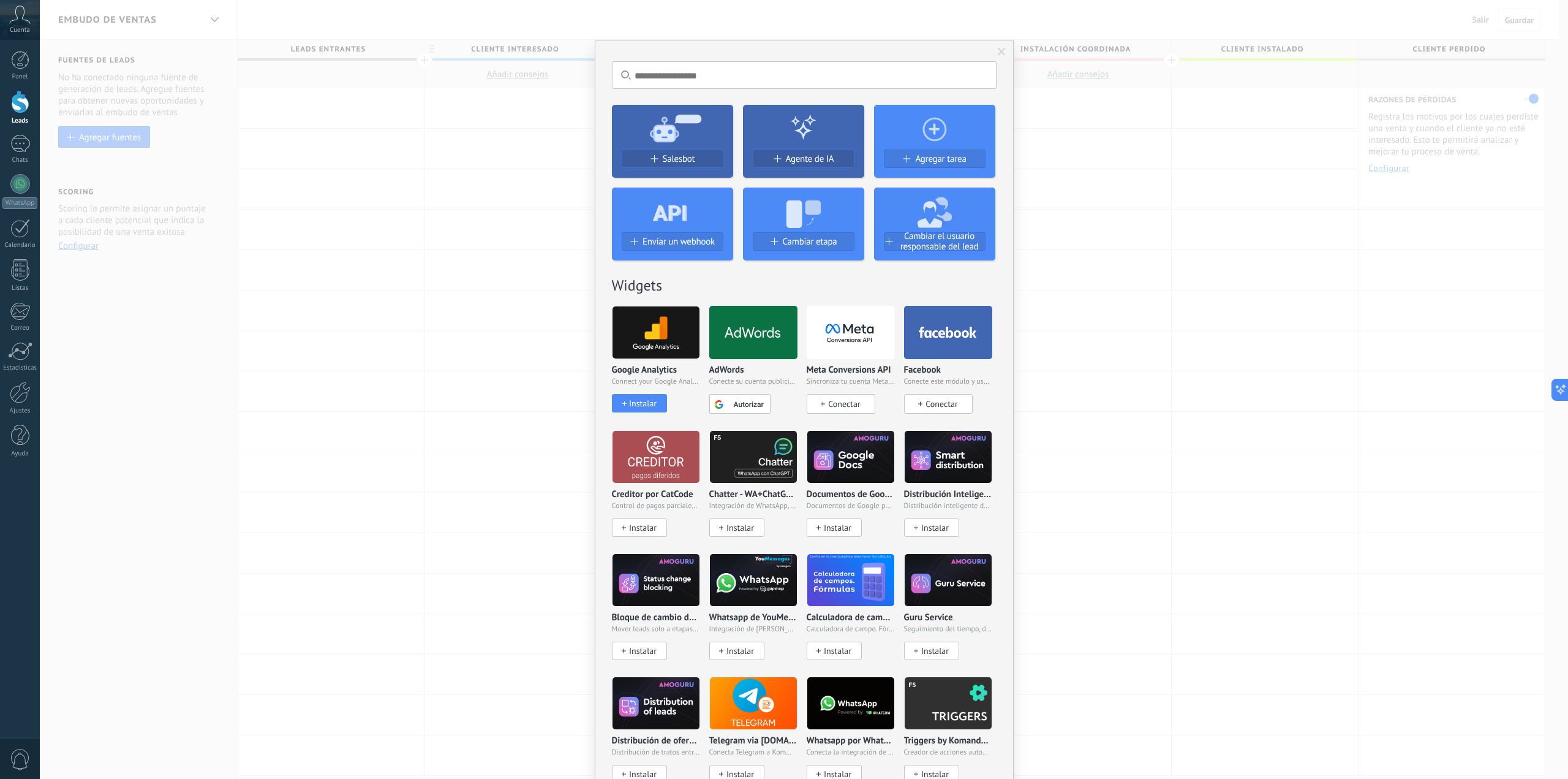
click at [449, 134] on div "No hay resultados Salesbot Agente de IA Agregar tarea Enviar un webhook Cambiar…" at bounding box center [804, 389] width 1528 height 779
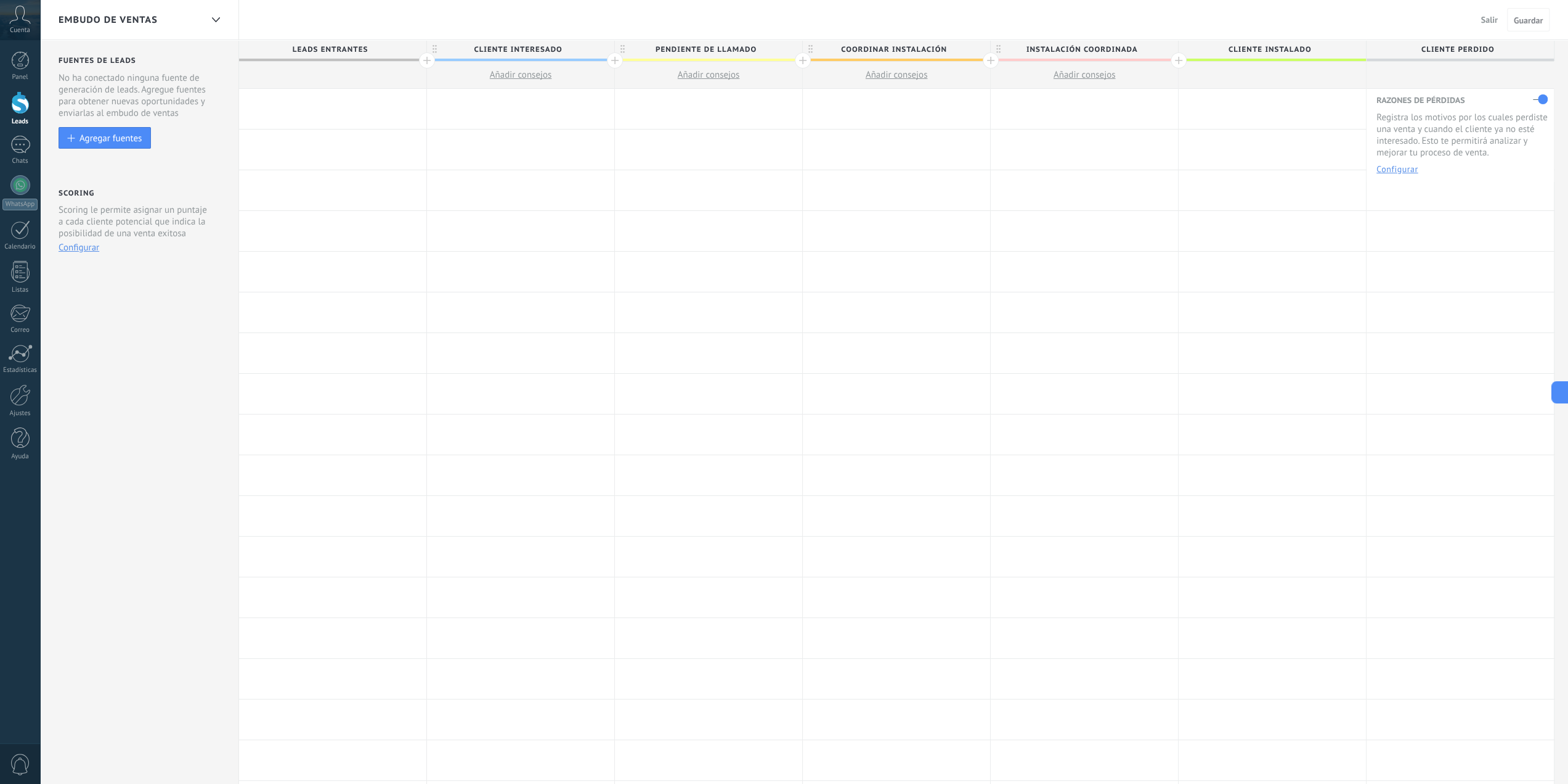
click at [147, 18] on span "Embudo de Ventas" at bounding box center [108, 19] width 99 height 11
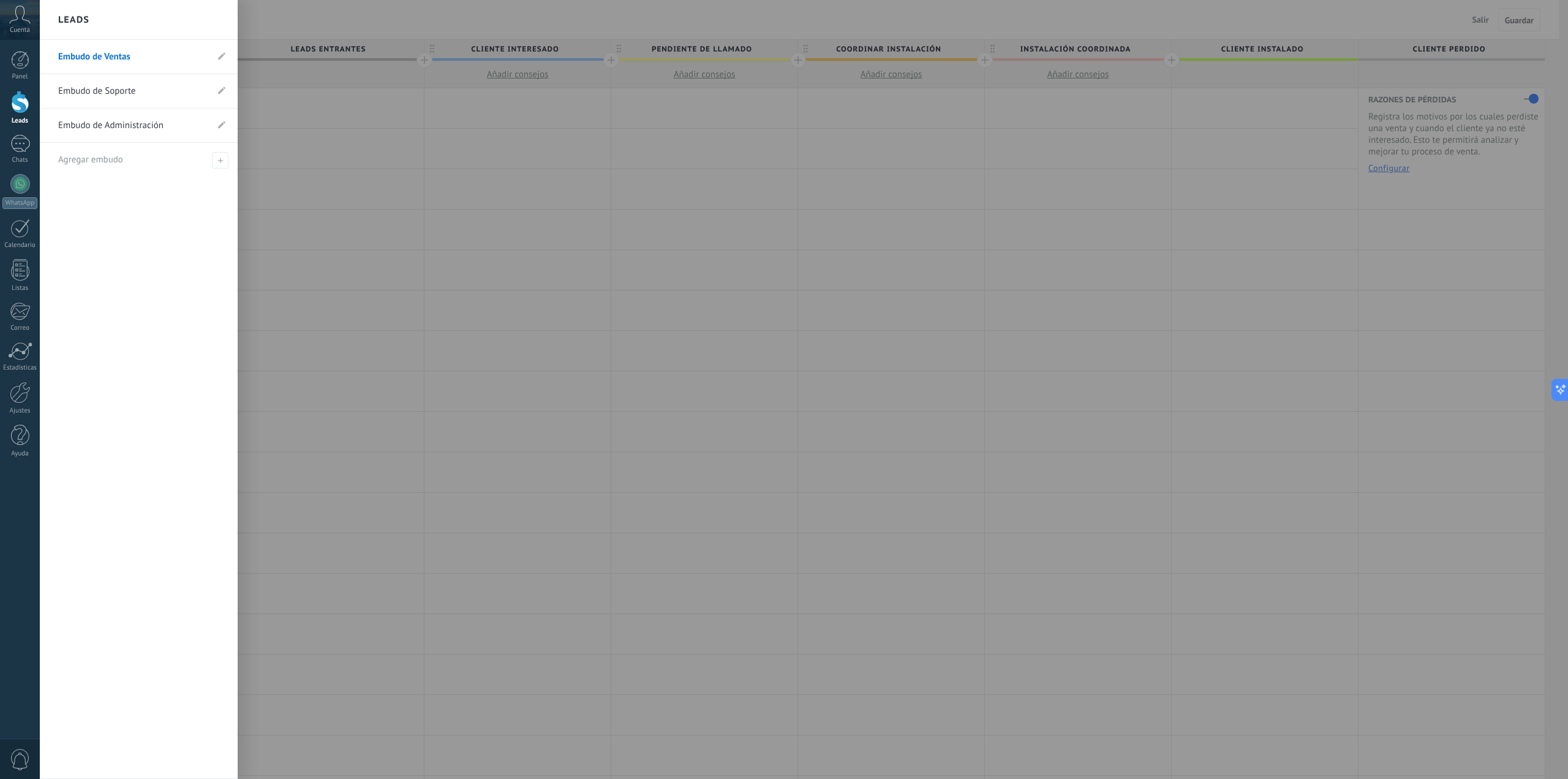
click at [107, 87] on link "Embudo de Soporte" at bounding box center [132, 92] width 149 height 35
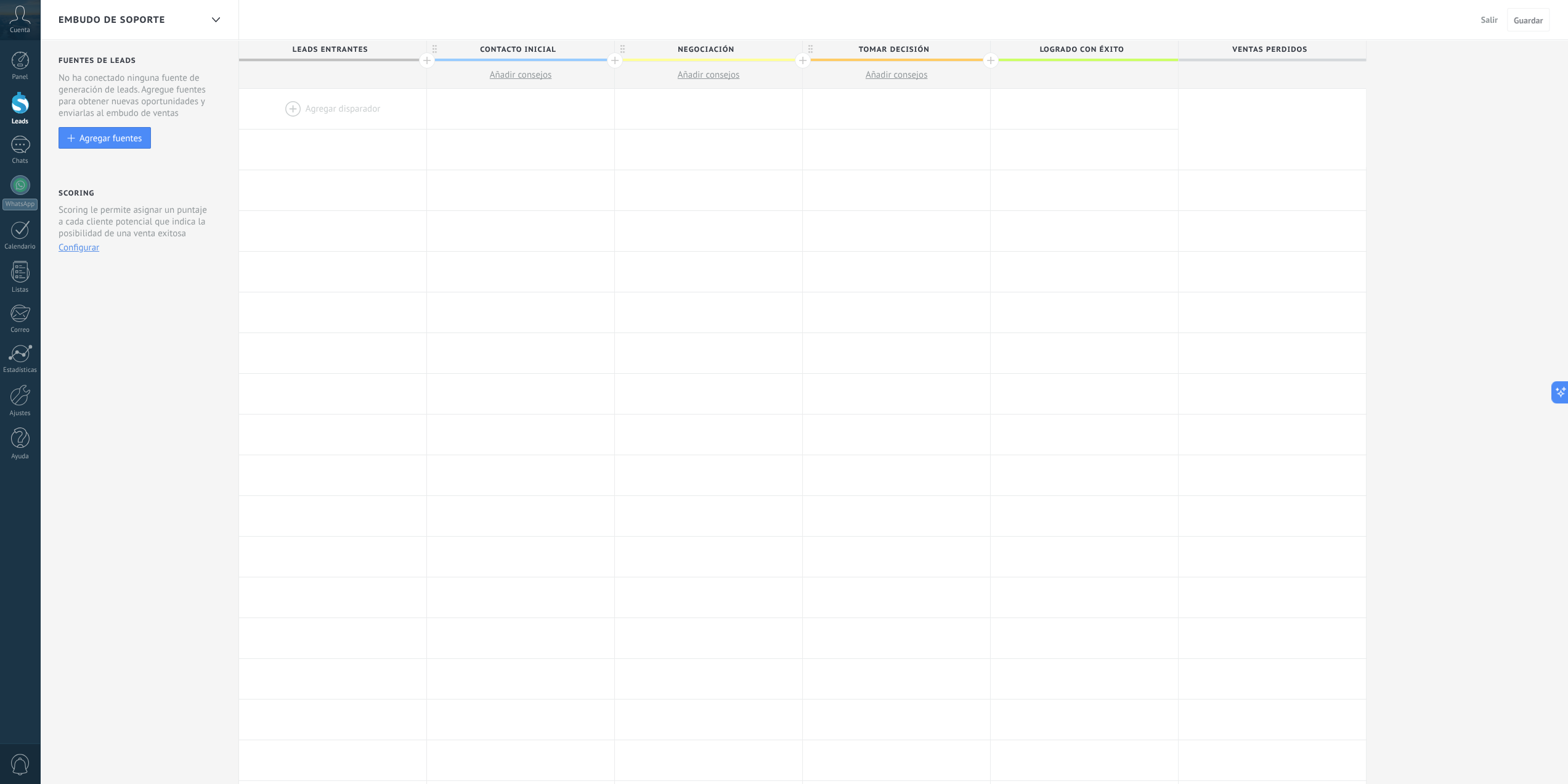
click at [211, 23] on div at bounding box center [216, 20] width 21 height 24
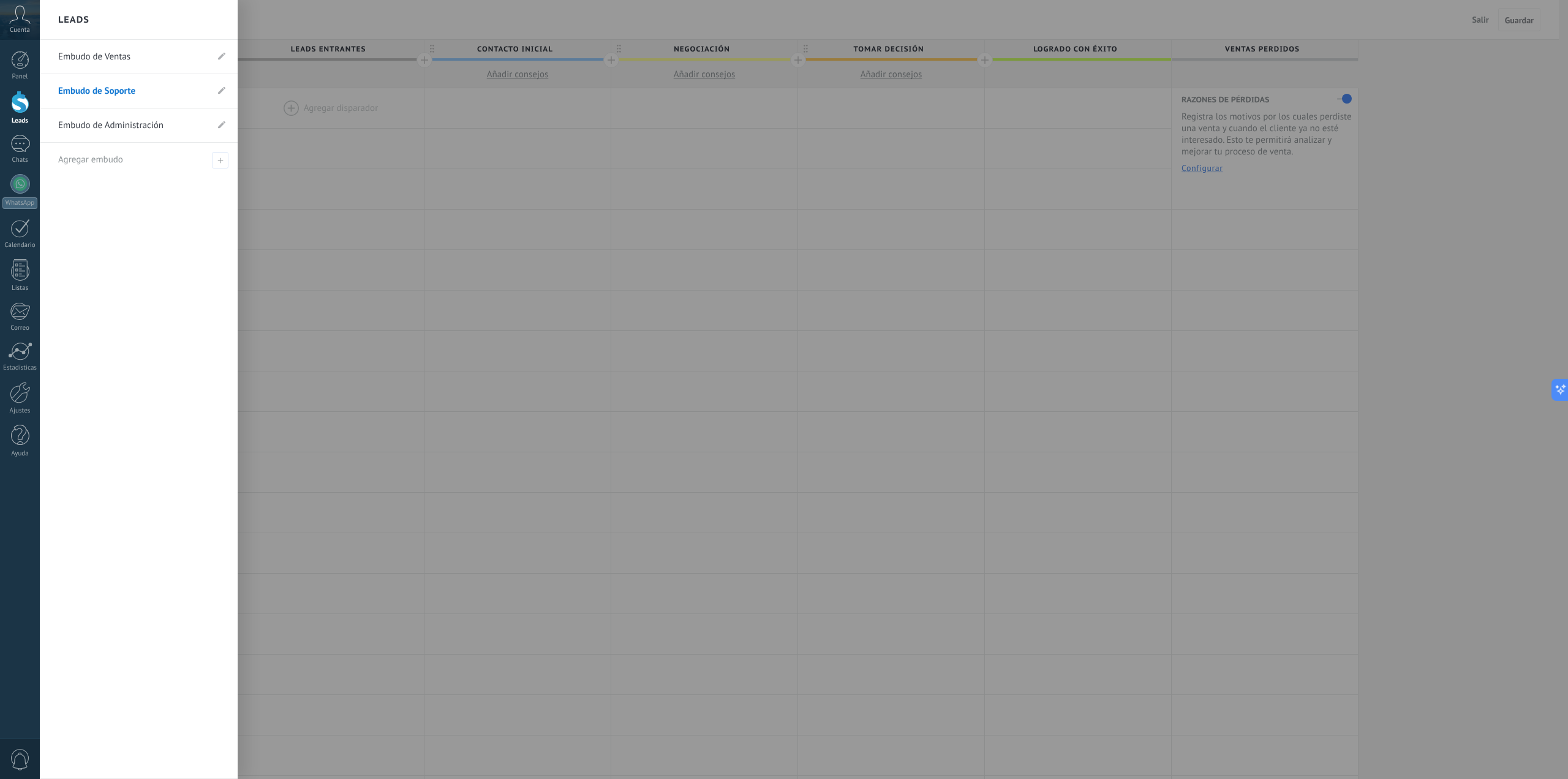
click at [147, 54] on link "Embudo de Ventas" at bounding box center [132, 57] width 149 height 35
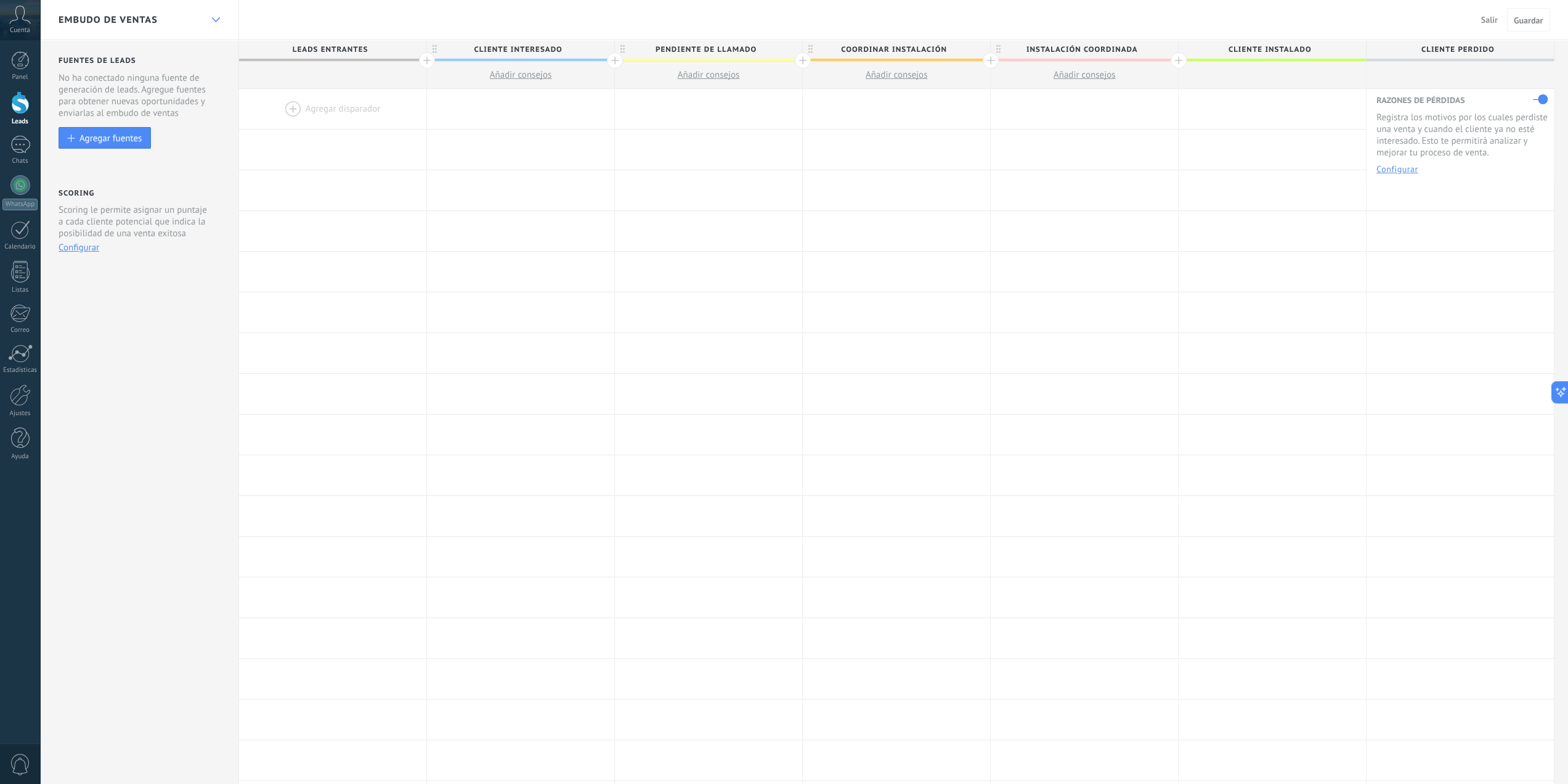
click at [217, 15] on div at bounding box center [216, 20] width 21 height 24
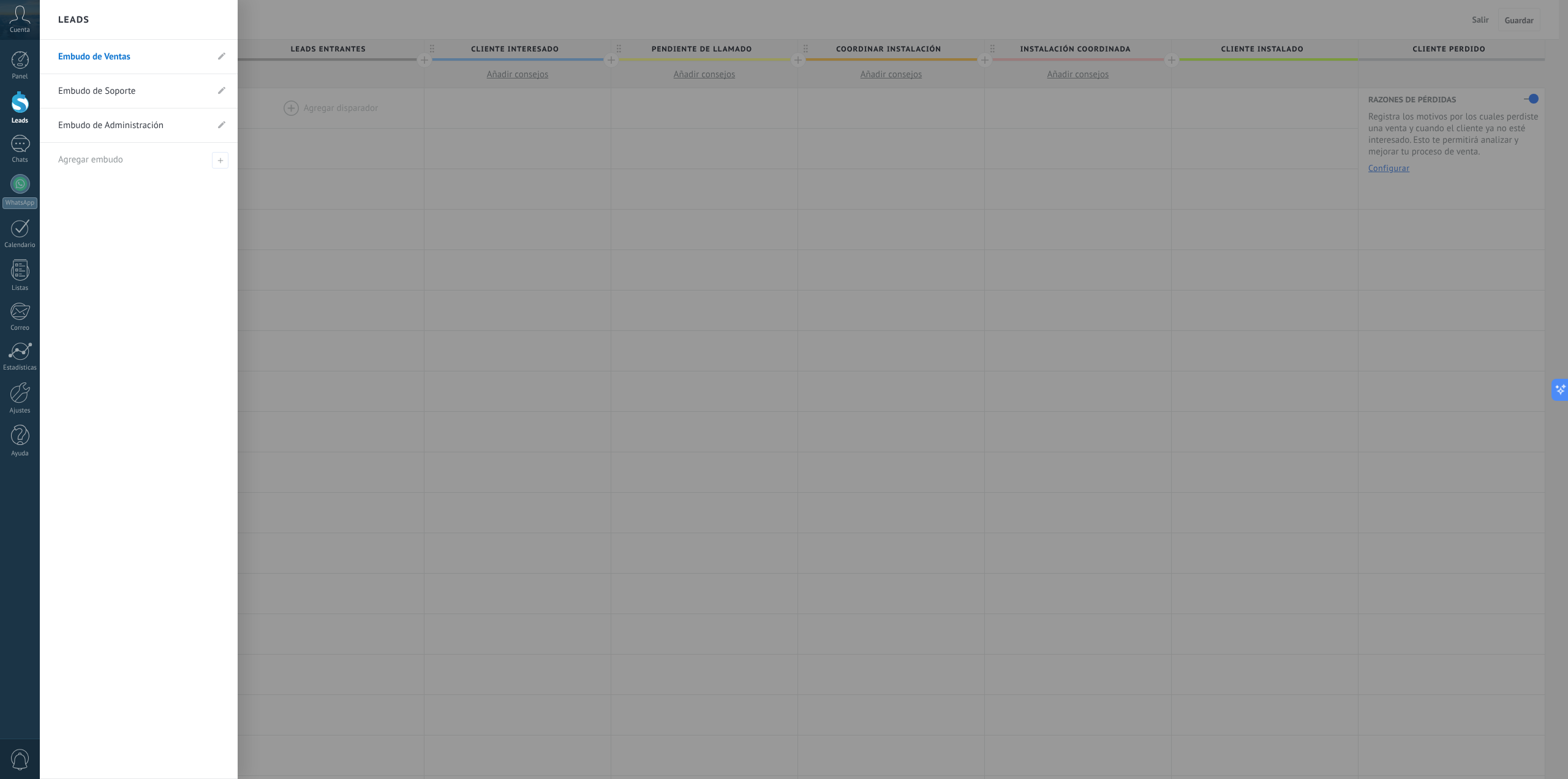
click at [150, 54] on link "Embudo de Ventas" at bounding box center [132, 57] width 149 height 35
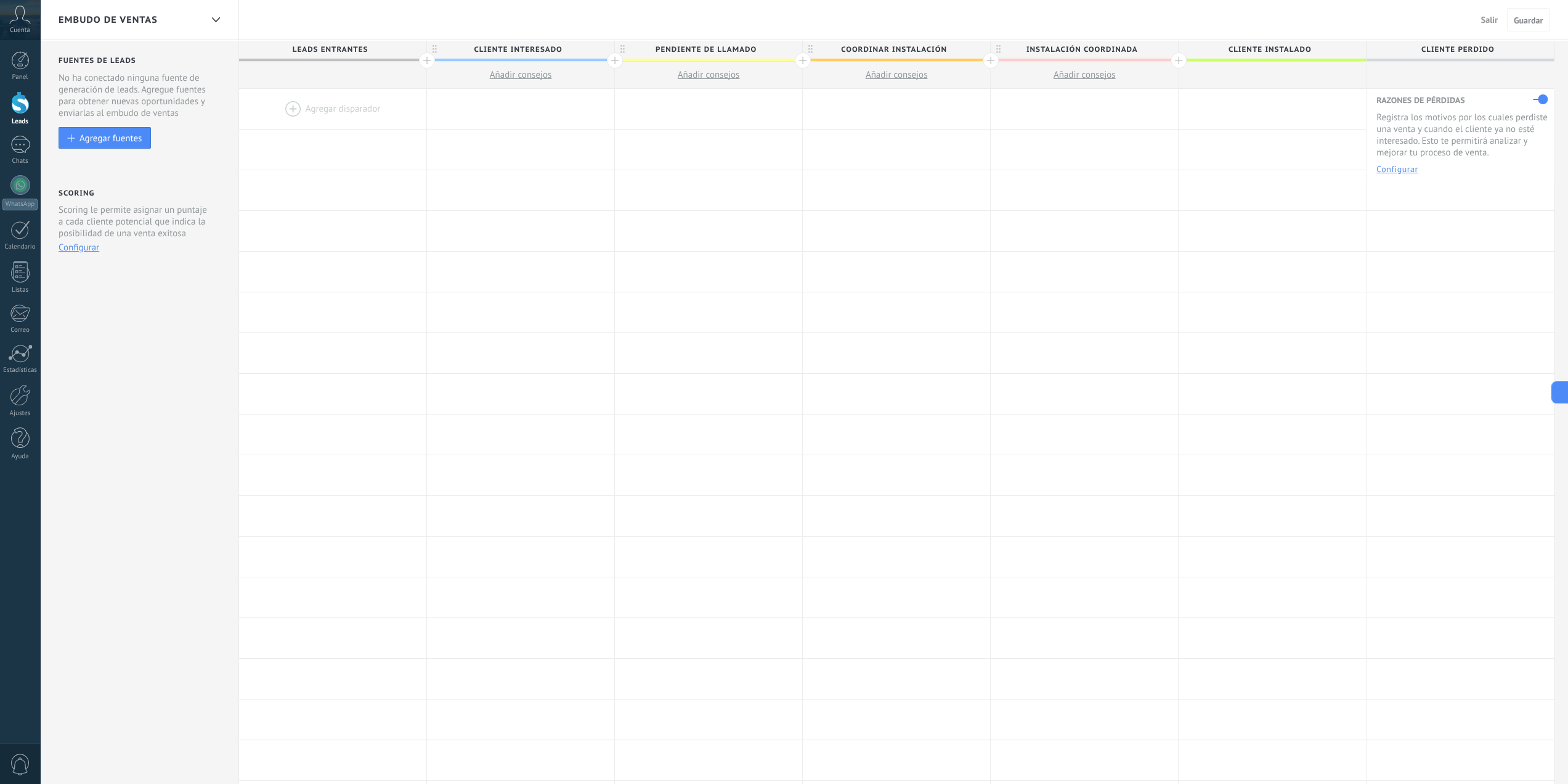
click at [297, 104] on div at bounding box center [332, 109] width 187 height 40
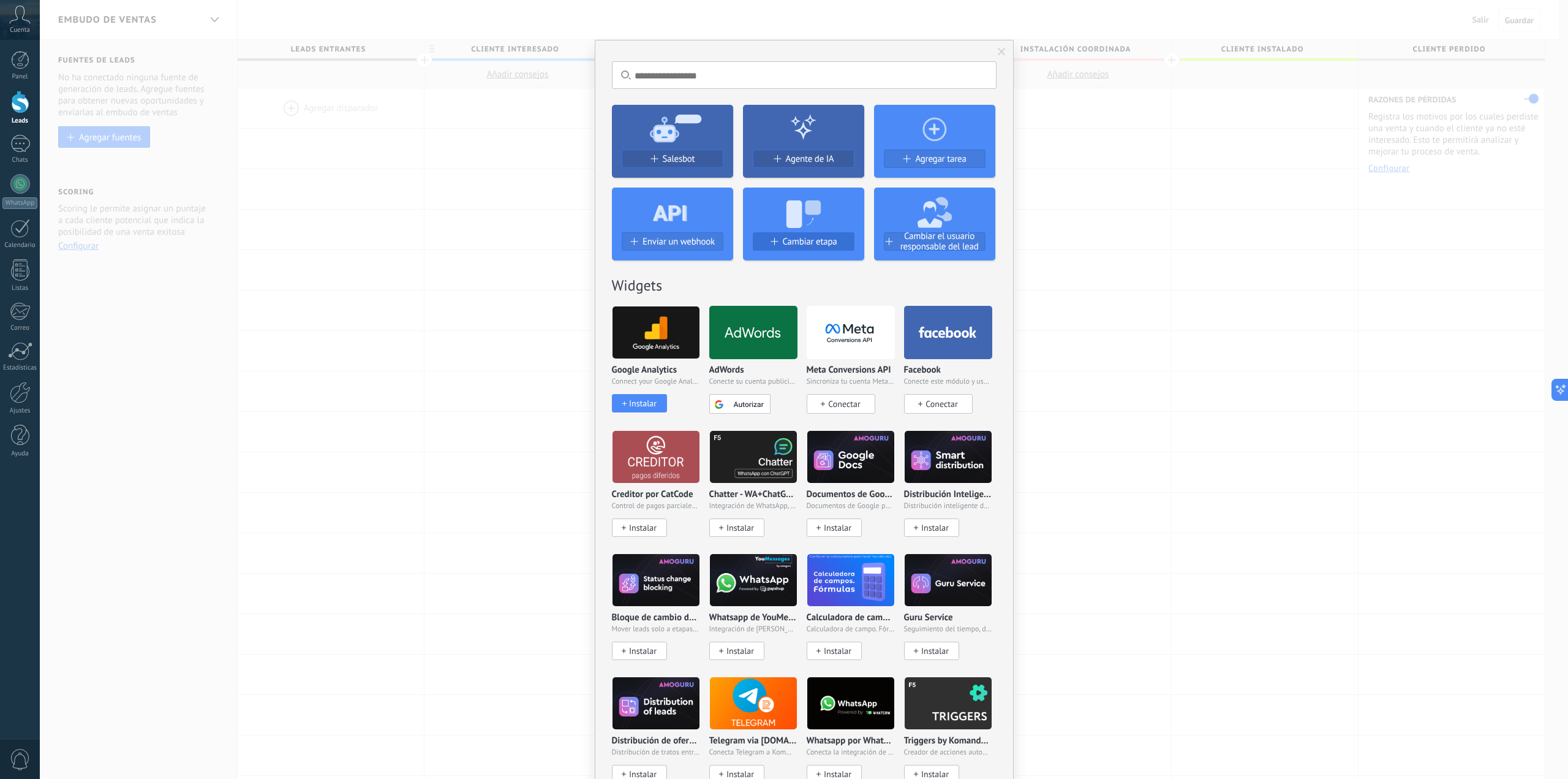
click at [787, 241] on span "Cambiar etapa" at bounding box center [810, 241] width 54 height 10
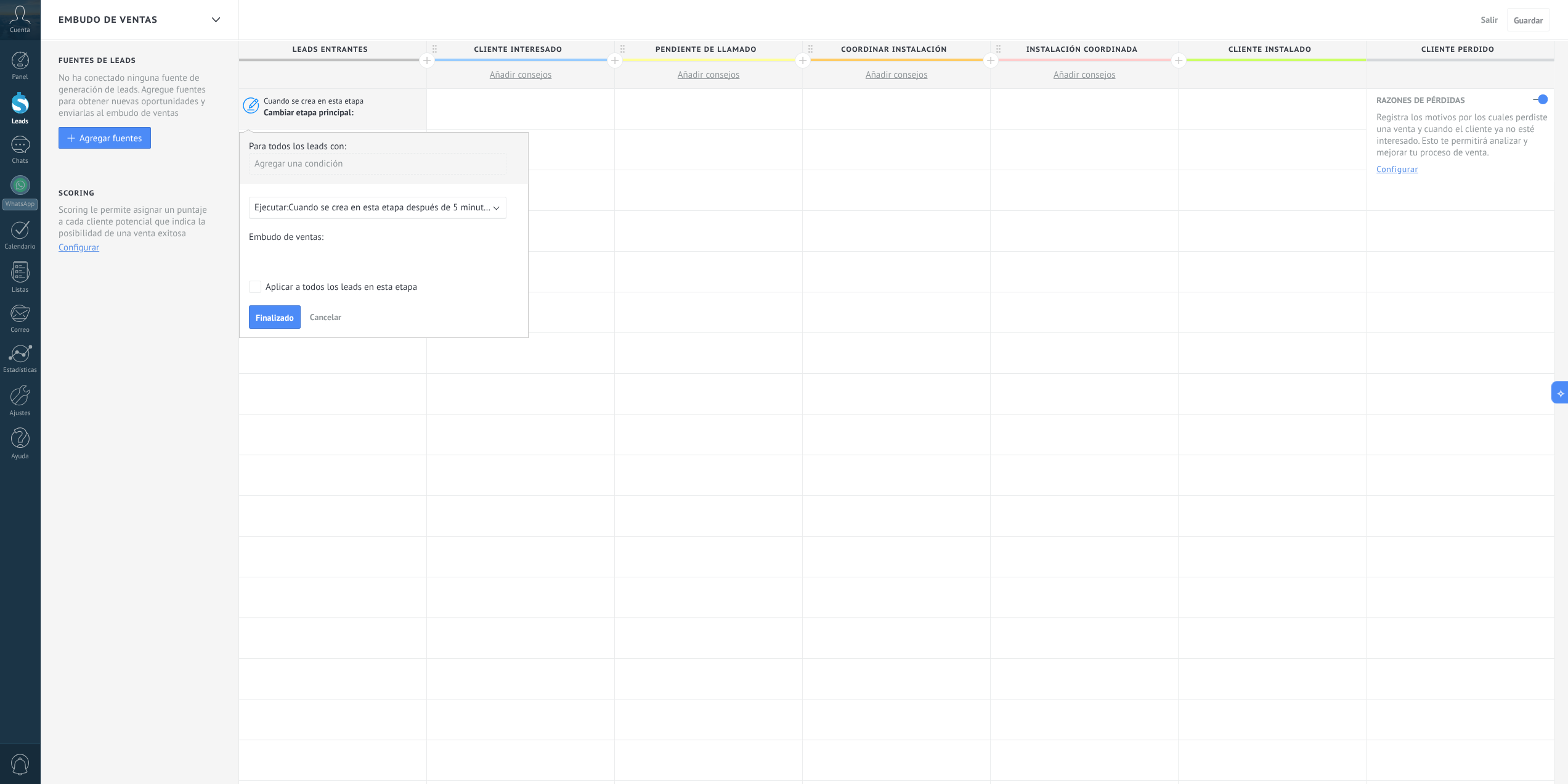
click at [275, 161] on div "Agregar una condición" at bounding box center [377, 164] width 257 height 22
click at [397, 159] on div at bounding box center [384, 235] width 289 height 205
click at [495, 206] on b at bounding box center [497, 206] width 6 height 6
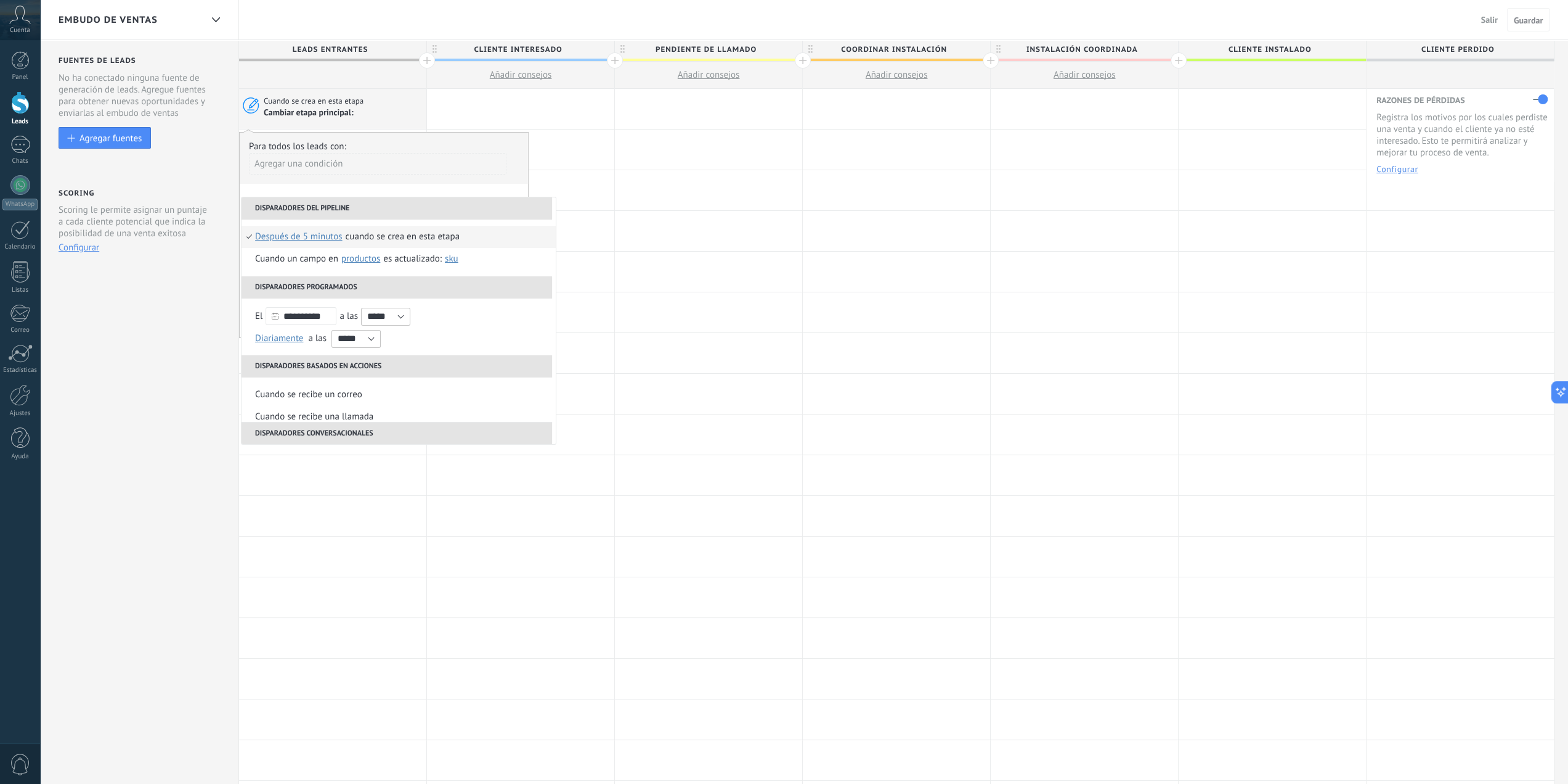
click at [435, 144] on div "Para todos los leads con:" at bounding box center [384, 146] width 270 height 11
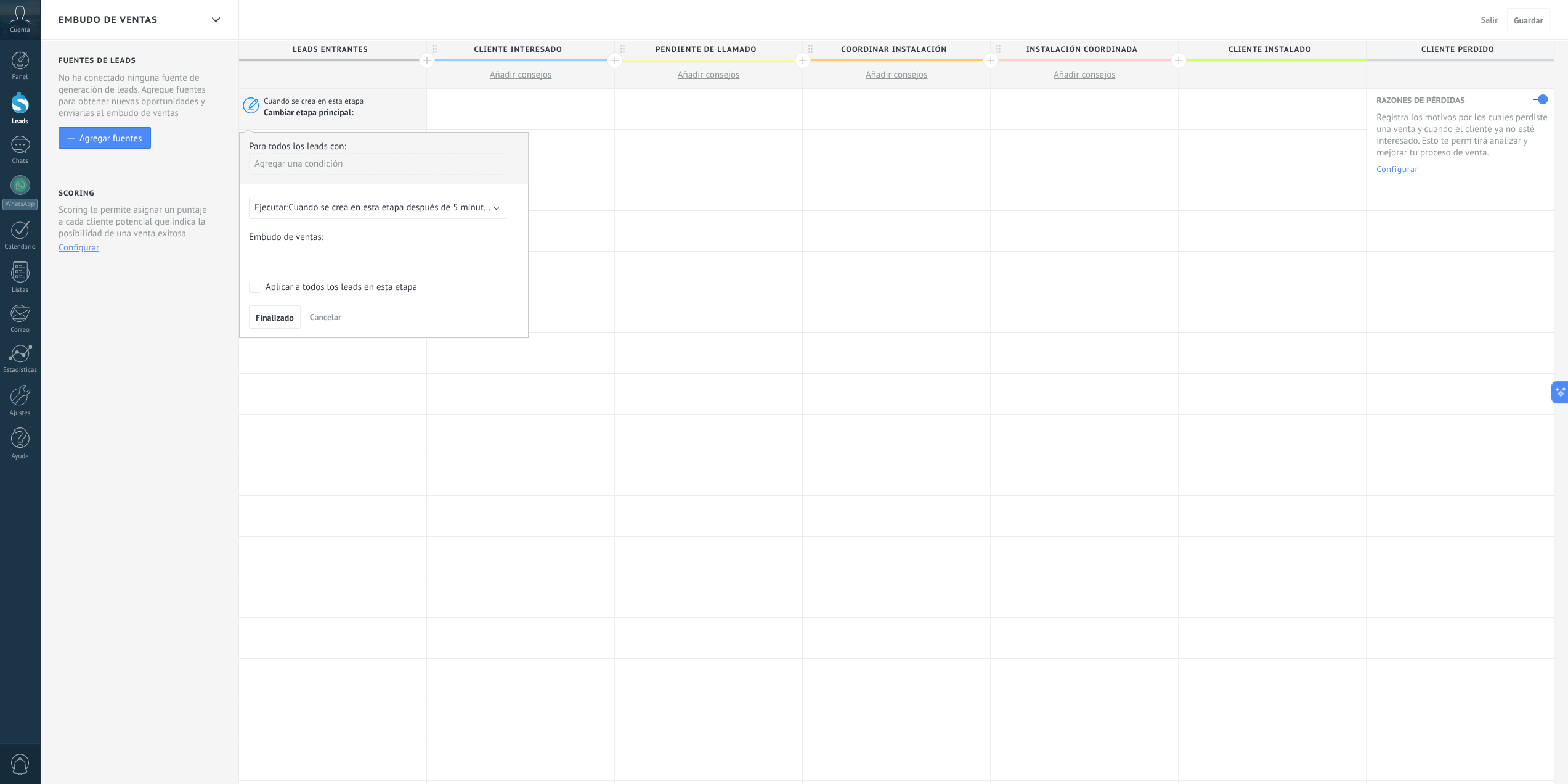
click at [328, 318] on span "Cancelar" at bounding box center [325, 317] width 31 height 11
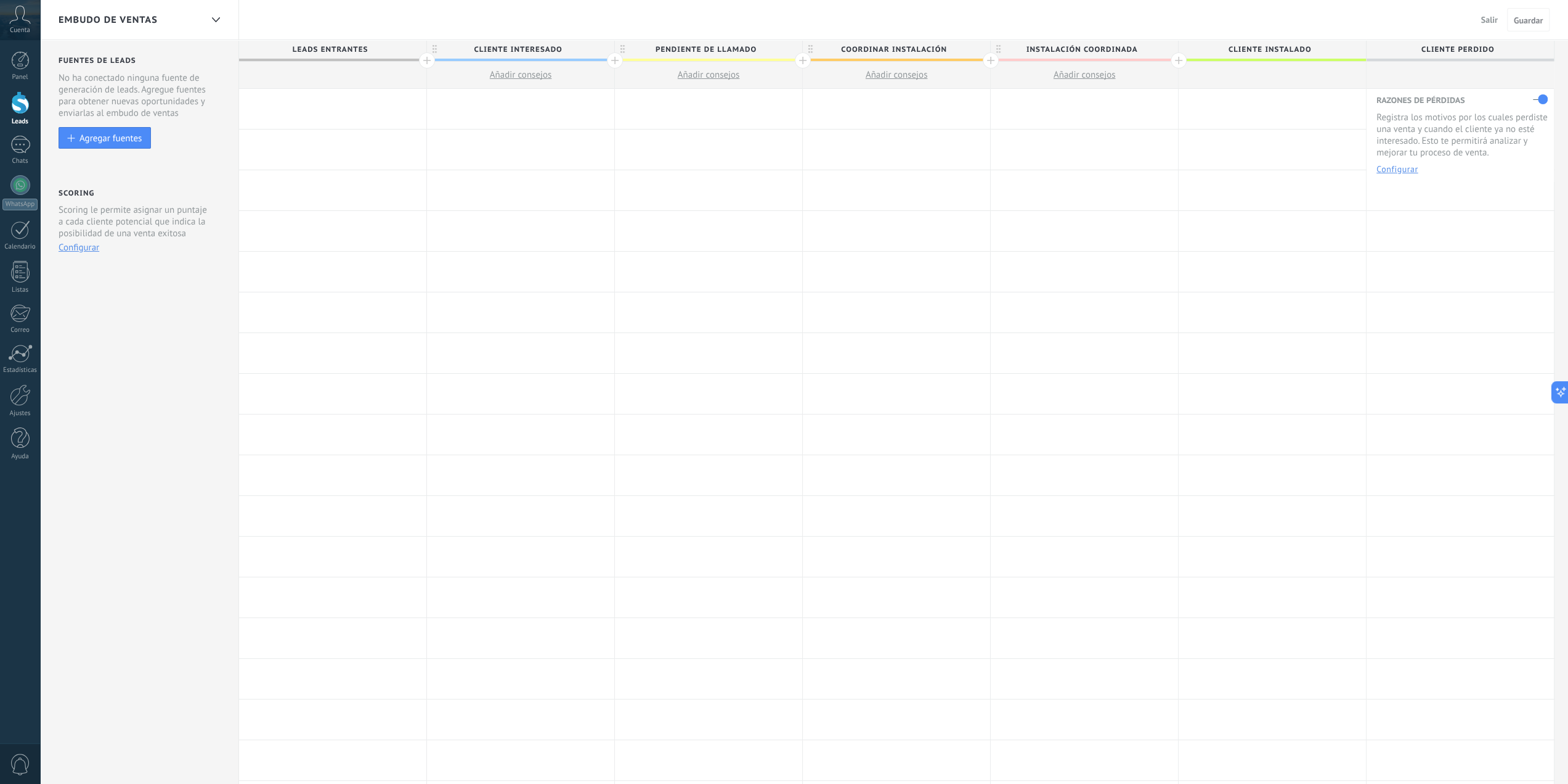
click at [330, 110] on div at bounding box center [332, 109] width 187 height 40
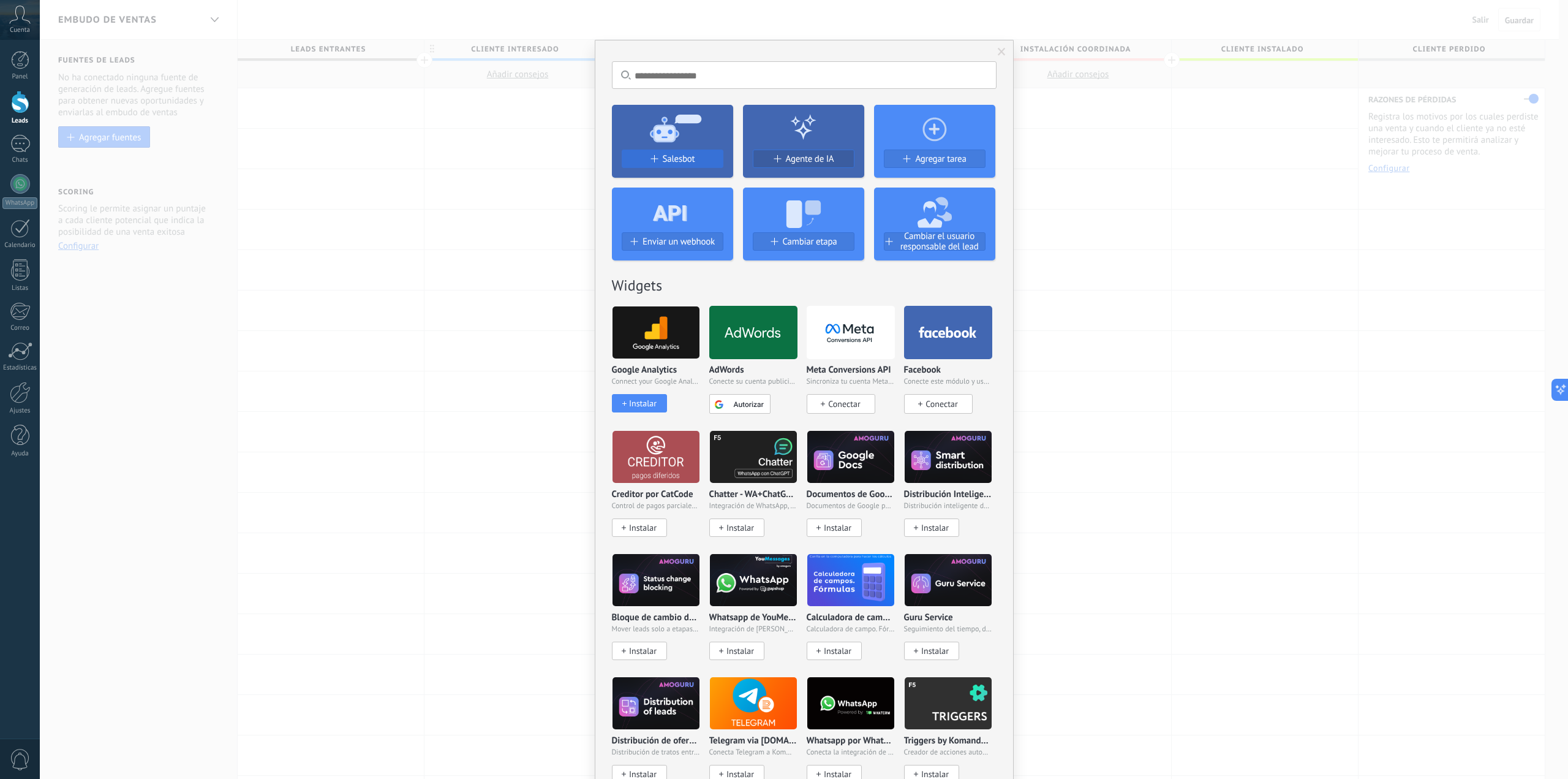
click at [663, 160] on span "Salesbot" at bounding box center [679, 159] width 33 height 10
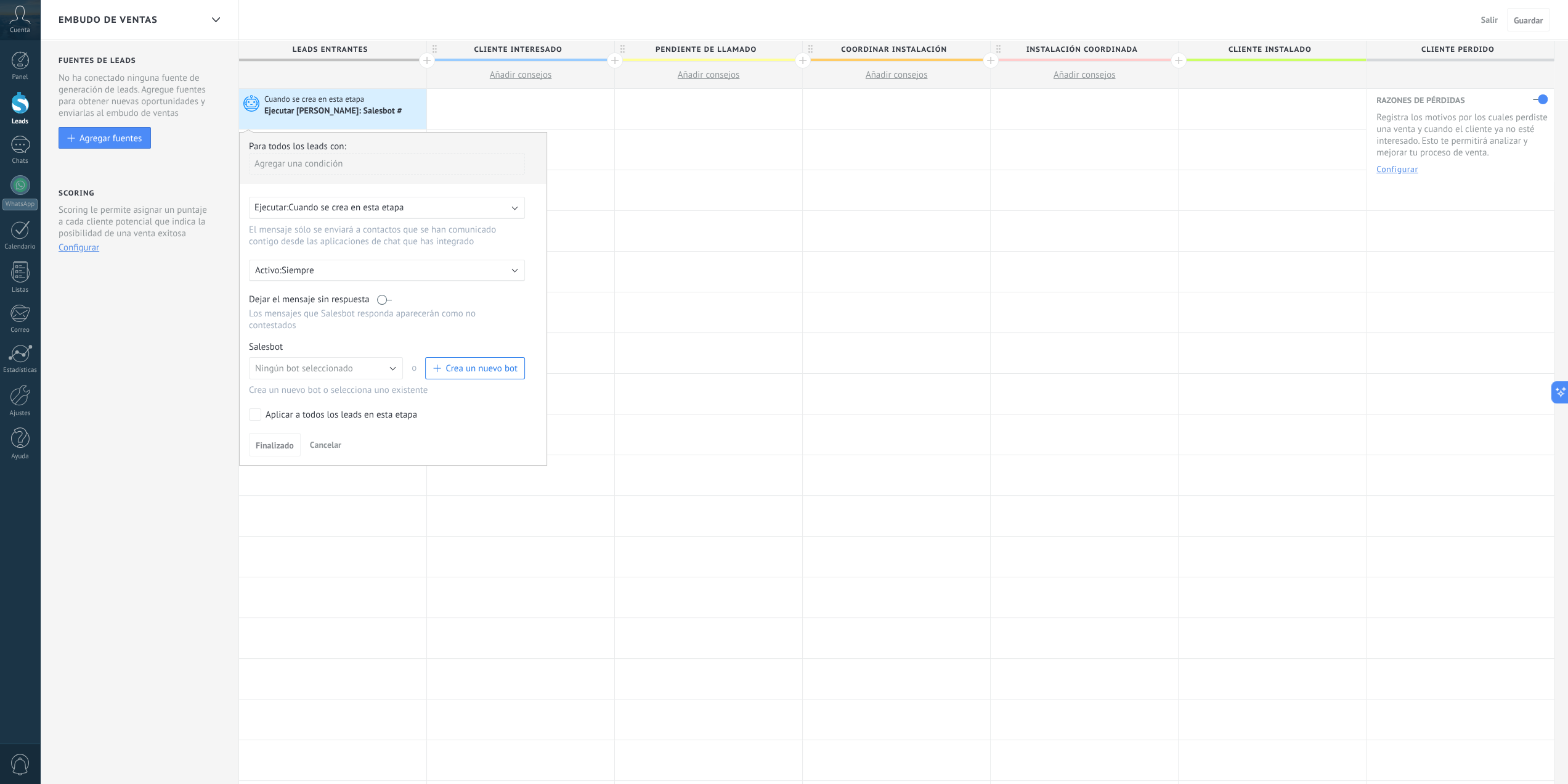
click at [384, 202] on span "Cuando se crea en esta etapa" at bounding box center [346, 207] width 115 height 11
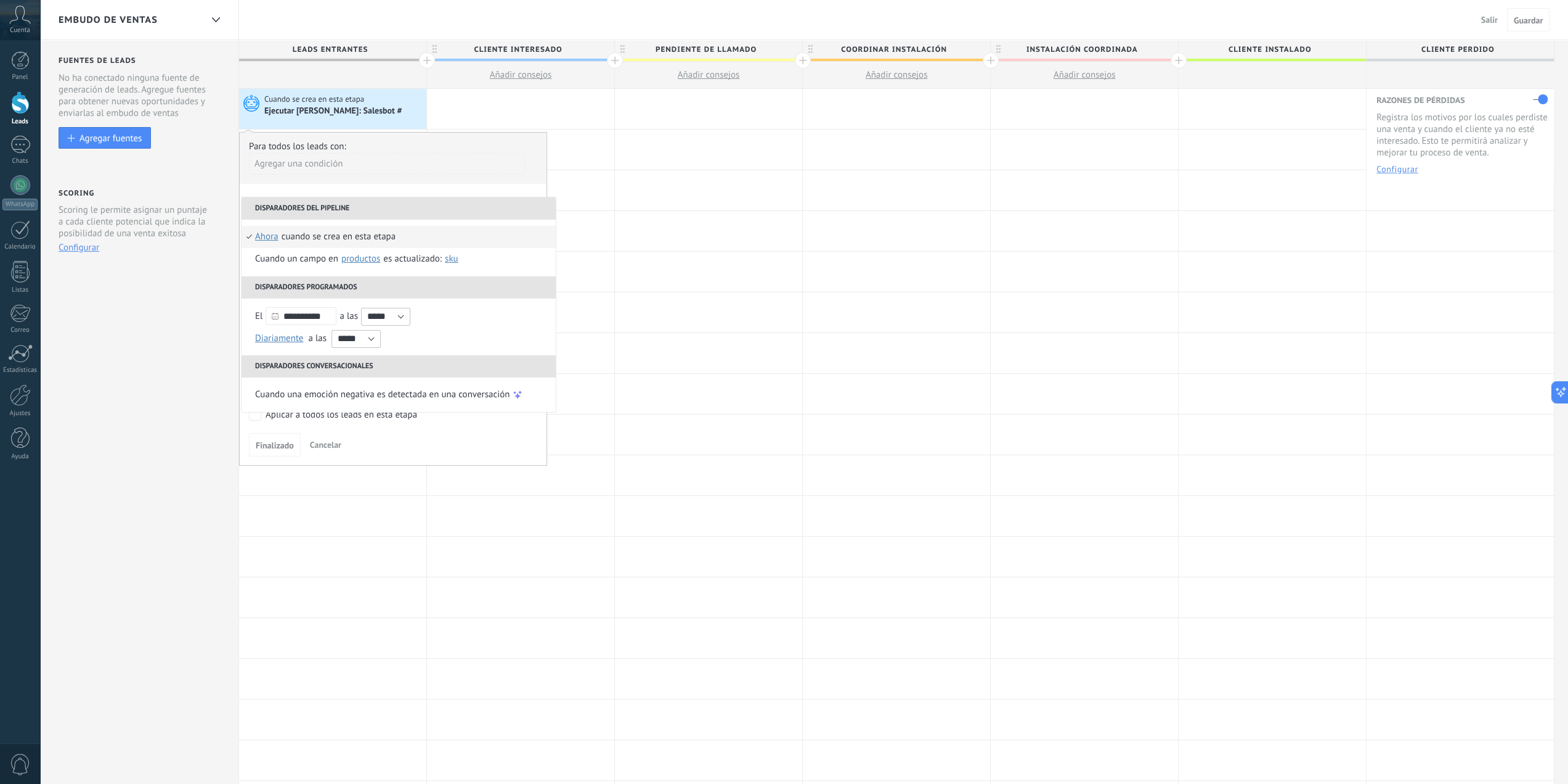
click at [384, 202] on li "Disparadores del pipeline" at bounding box center [399, 209] width 315 height 23
click at [308, 170] on div "Agregar una condición" at bounding box center [386, 164] width 276 height 22
click at [606, 171] on div at bounding box center [520, 191] width 187 height 40
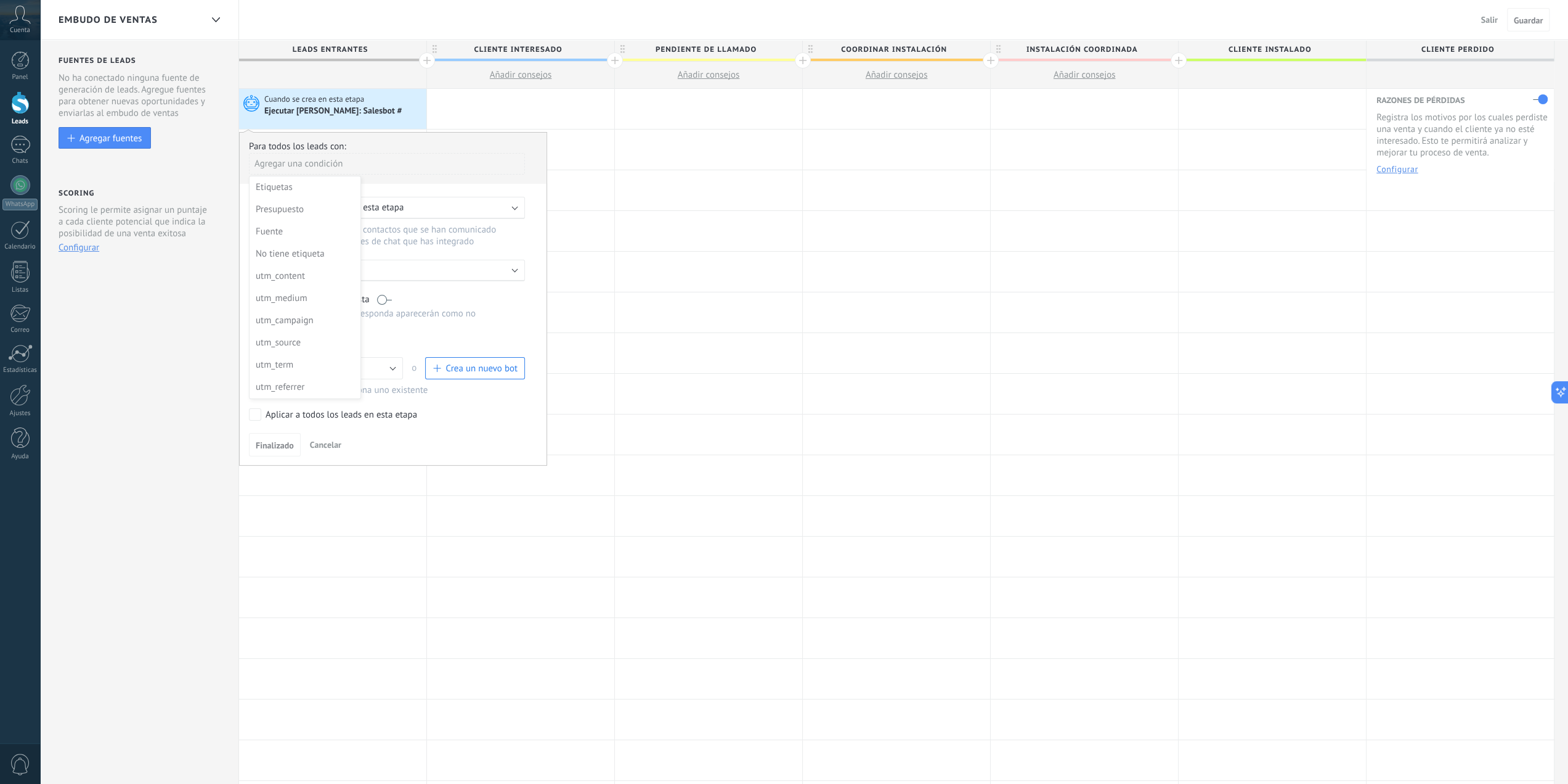
click at [349, 111] on div "Ejecutar Salesbot: Salesbot #" at bounding box center [334, 111] width 139 height 11
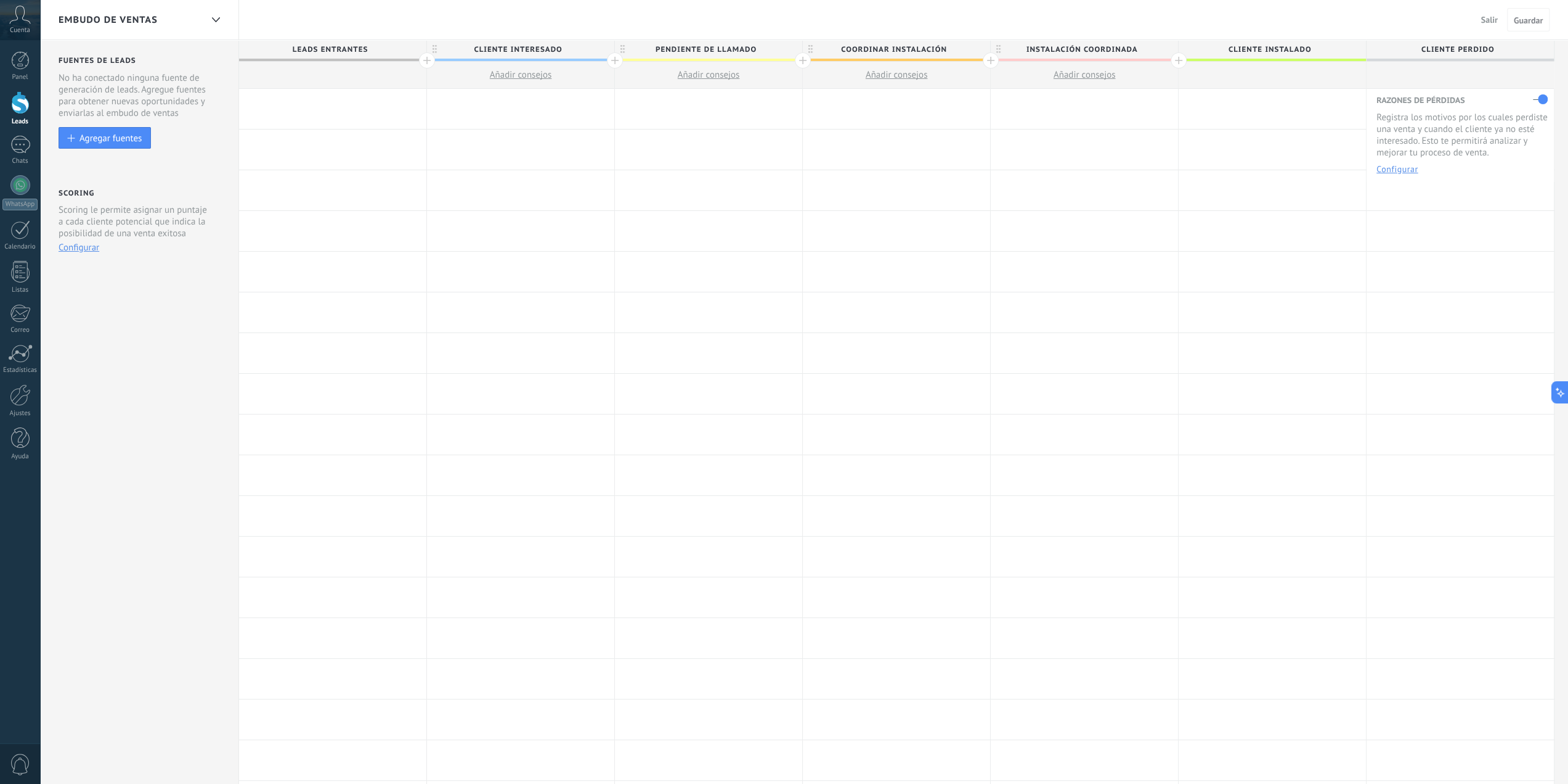
click at [324, 109] on div at bounding box center [332, 109] width 187 height 40
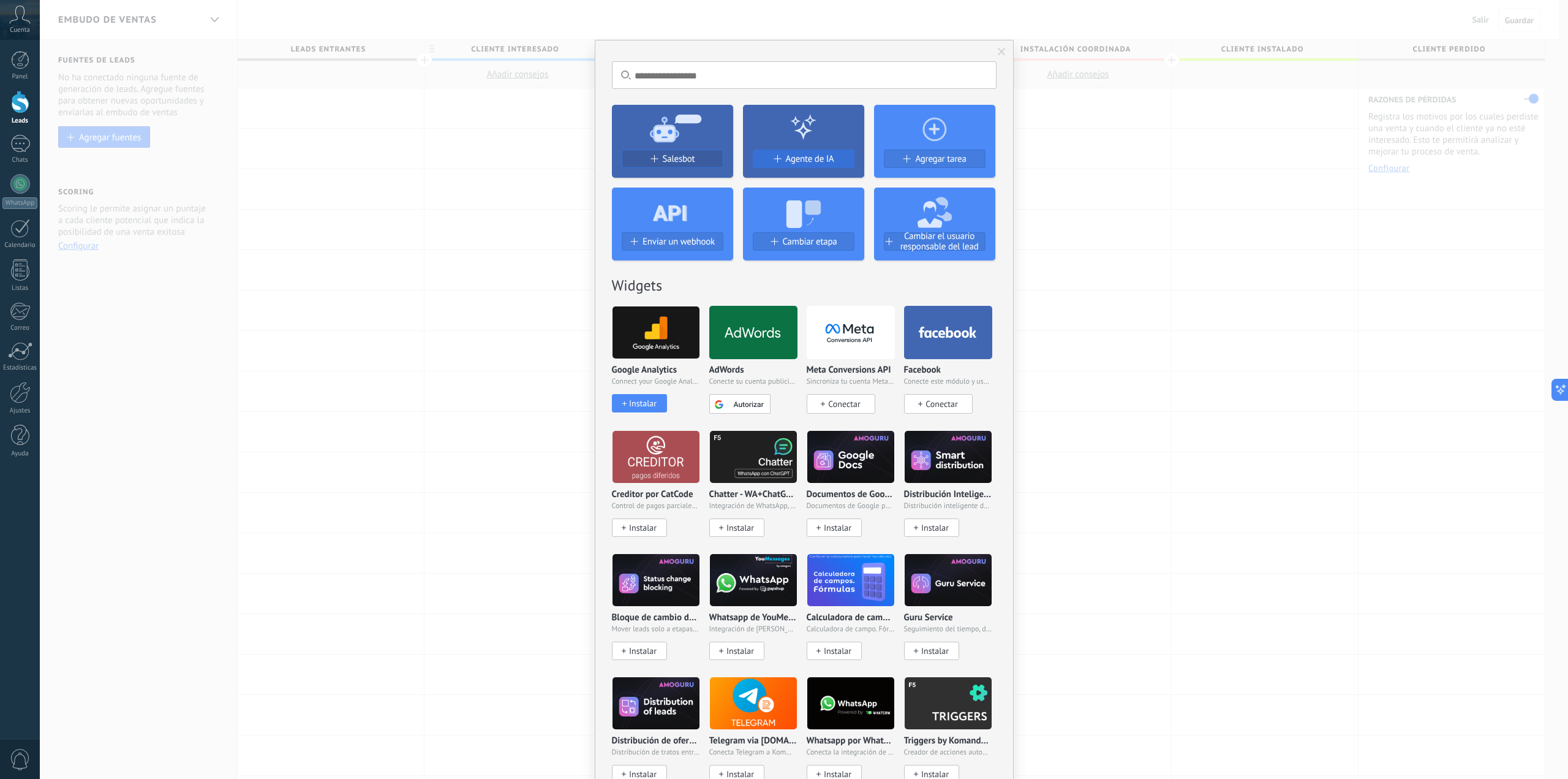
click at [791, 151] on button "Agente de IA" at bounding box center [804, 158] width 102 height 18
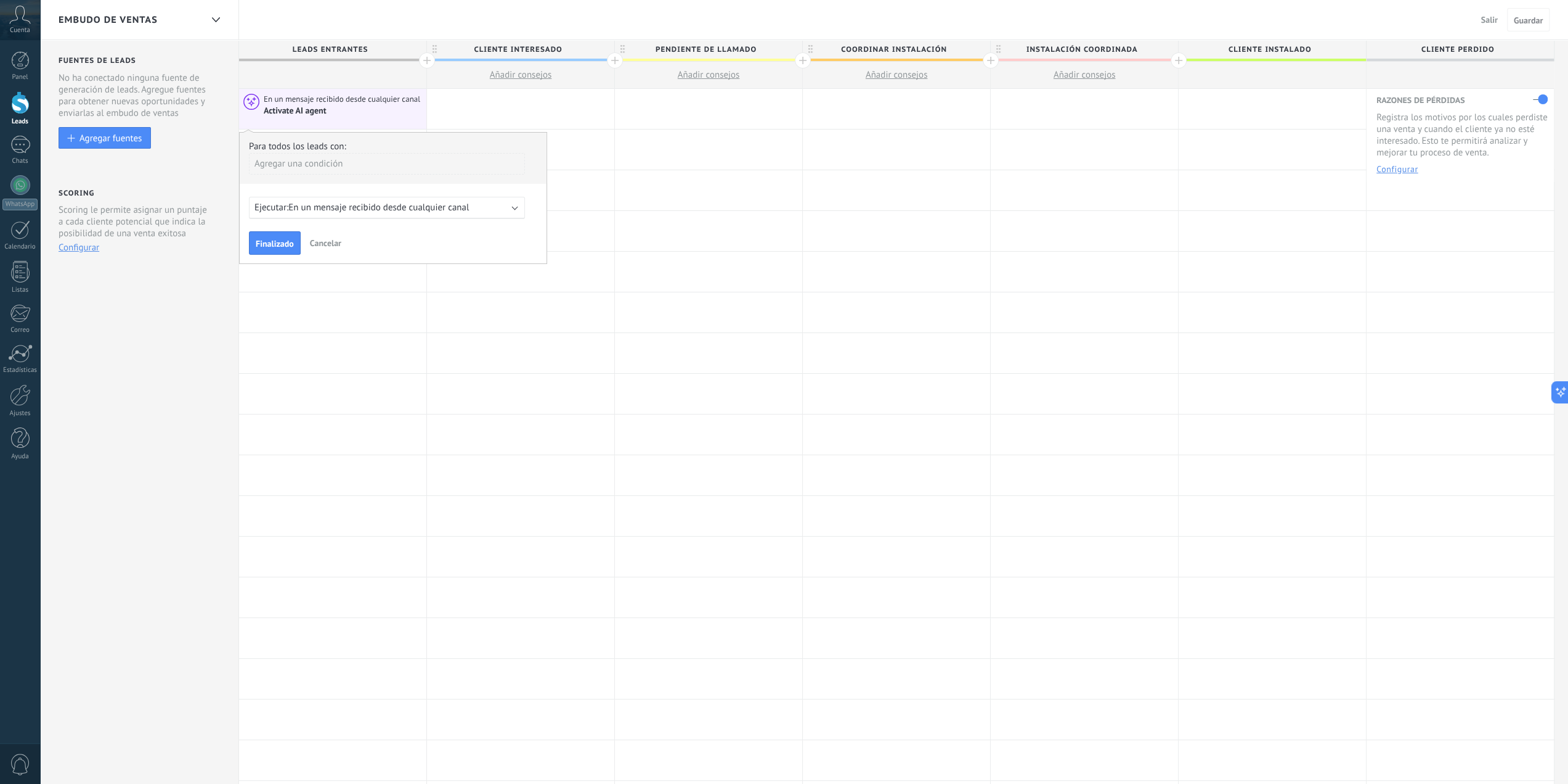
click at [325, 204] on span "En un mensaje recibido desde cualquier canal" at bounding box center [379, 207] width 181 height 11
click at [303, 208] on span "0 horas antes del campo seleccionado" at bounding box center [364, 207] width 150 height 11
click at [515, 209] on div "Ejecutar: 0 horas antes del campo seleccionado" at bounding box center [386, 208] width 276 height 23
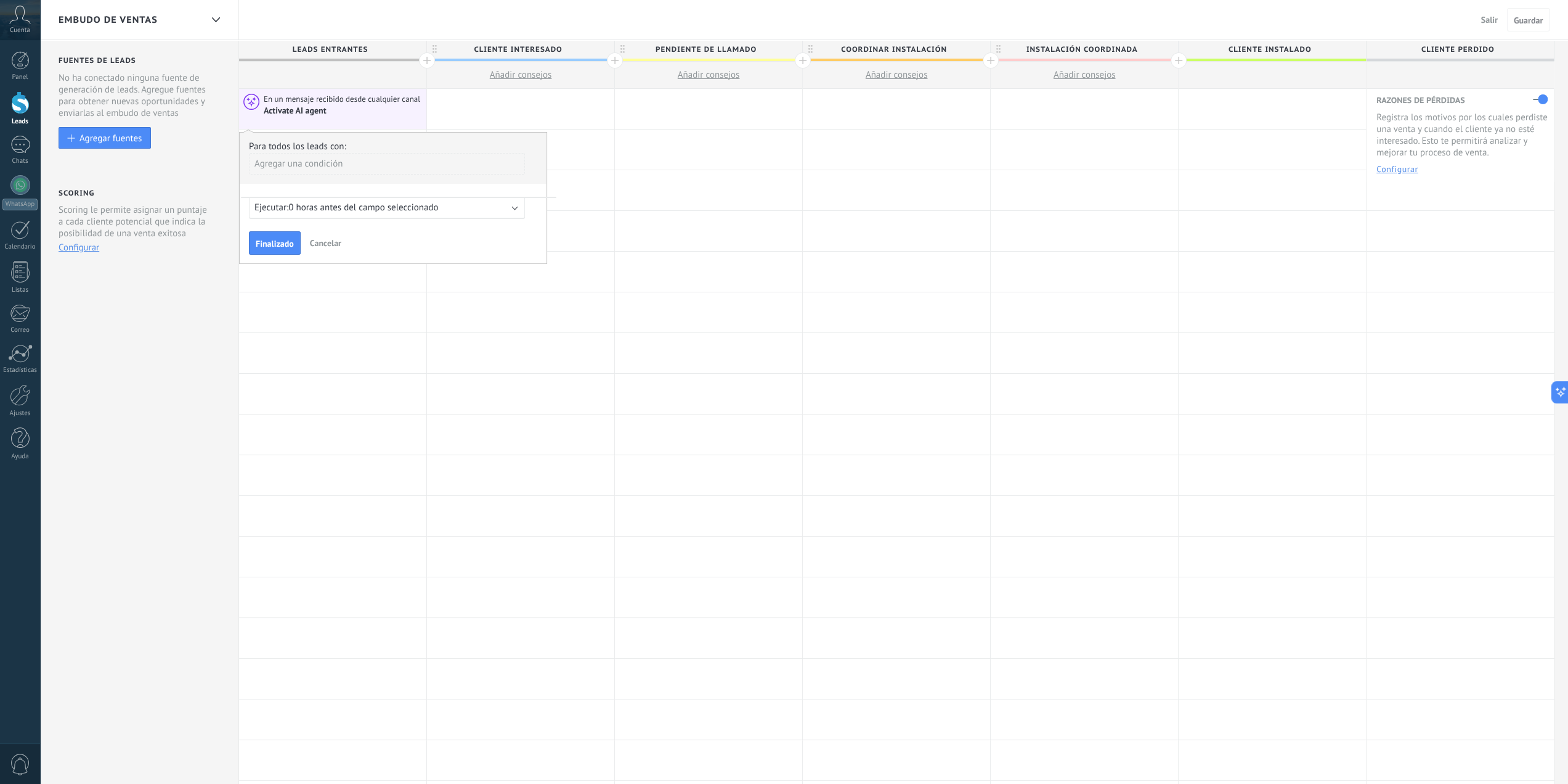
click at [291, 164] on div "Agregar una condición" at bounding box center [386, 164] width 276 height 22
click at [437, 172] on div at bounding box center [394, 198] width 308 height 131
click at [518, 206] on div "Ejecutar: 0 horas antes del campo seleccionado" at bounding box center [386, 208] width 276 height 23
click at [270, 202] on span "Ejecutar:" at bounding box center [271, 207] width 34 height 11
click at [296, 211] on span "0 horas antes del campo seleccionado" at bounding box center [364, 207] width 150 height 11
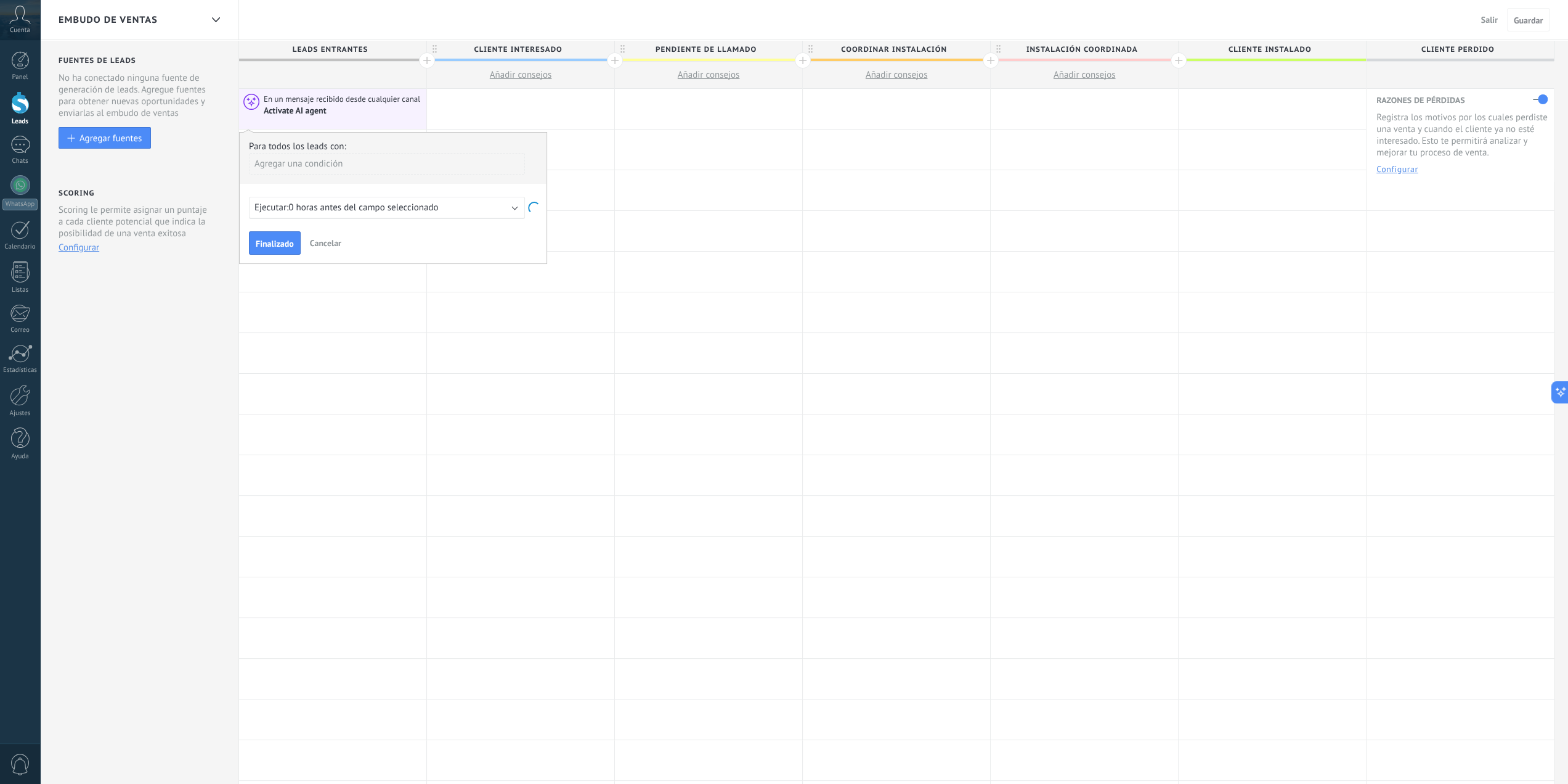
click at [322, 236] on button "Cancelar" at bounding box center [325, 243] width 41 height 18
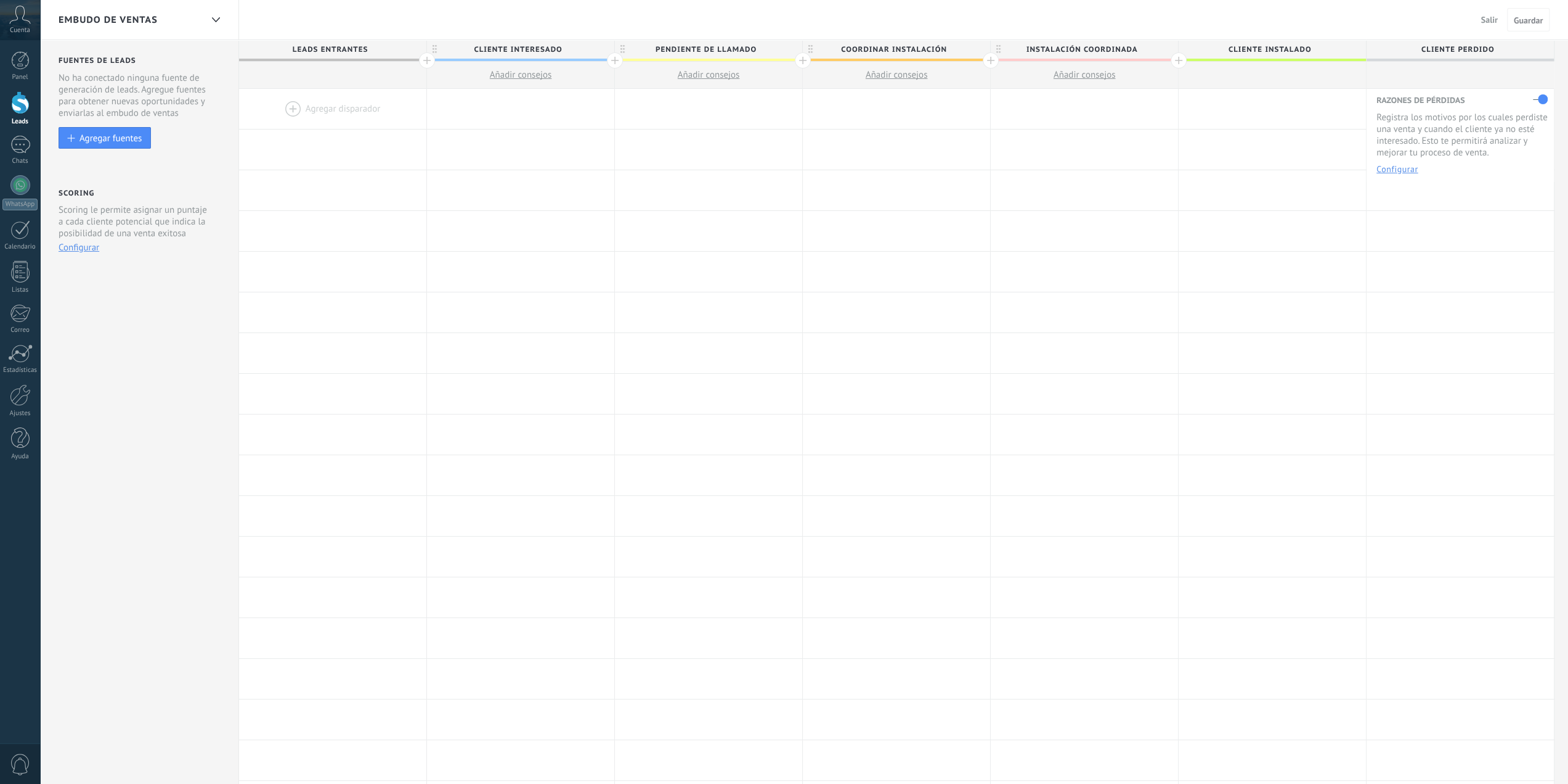
click at [316, 114] on div at bounding box center [332, 109] width 187 height 40
click at [289, 111] on div at bounding box center [332, 109] width 187 height 40
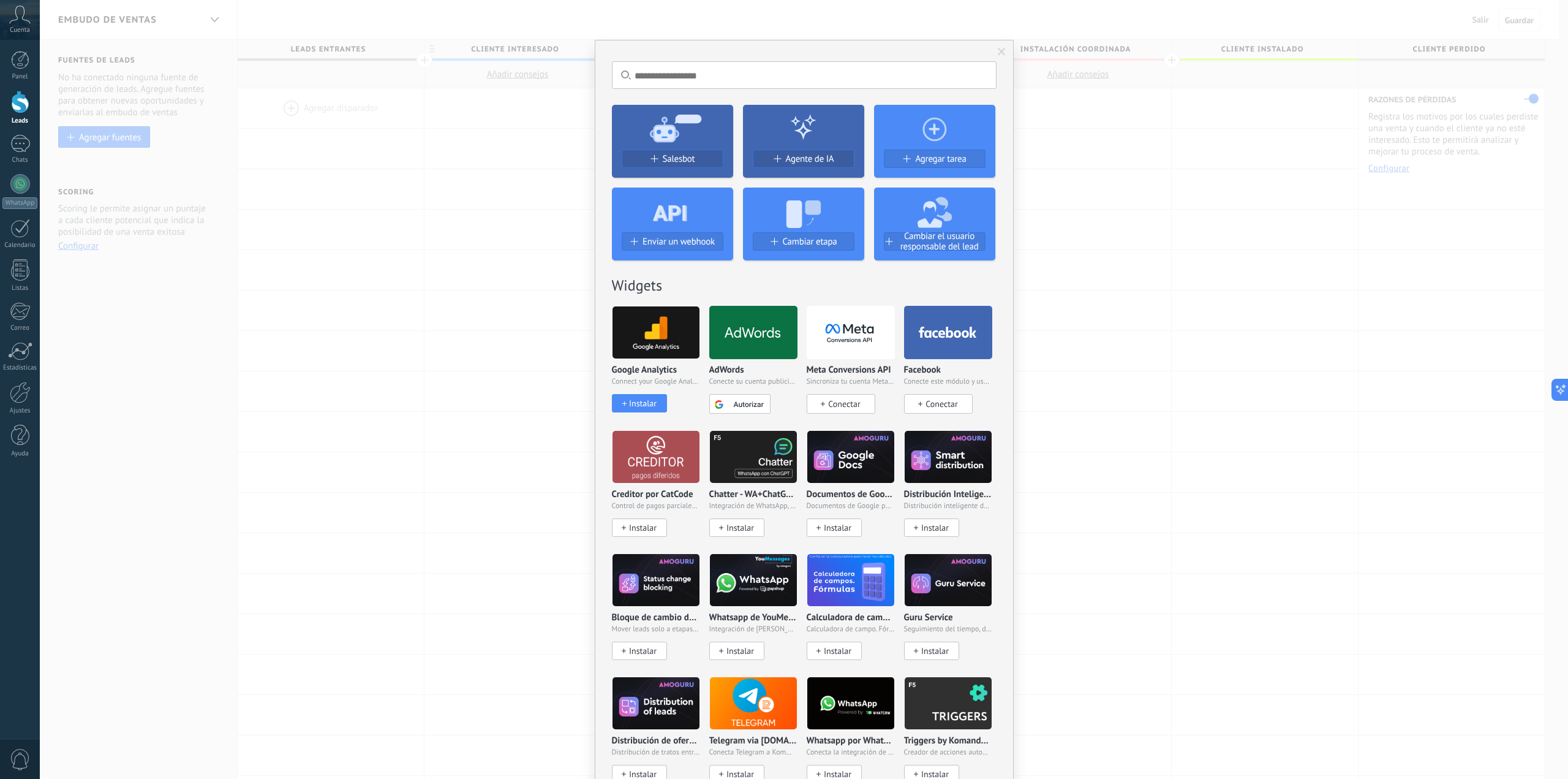
click at [930, 136] on icon at bounding box center [934, 127] width 121 height 44
click at [923, 161] on span "Agregar tarea" at bounding box center [940, 159] width 51 height 10
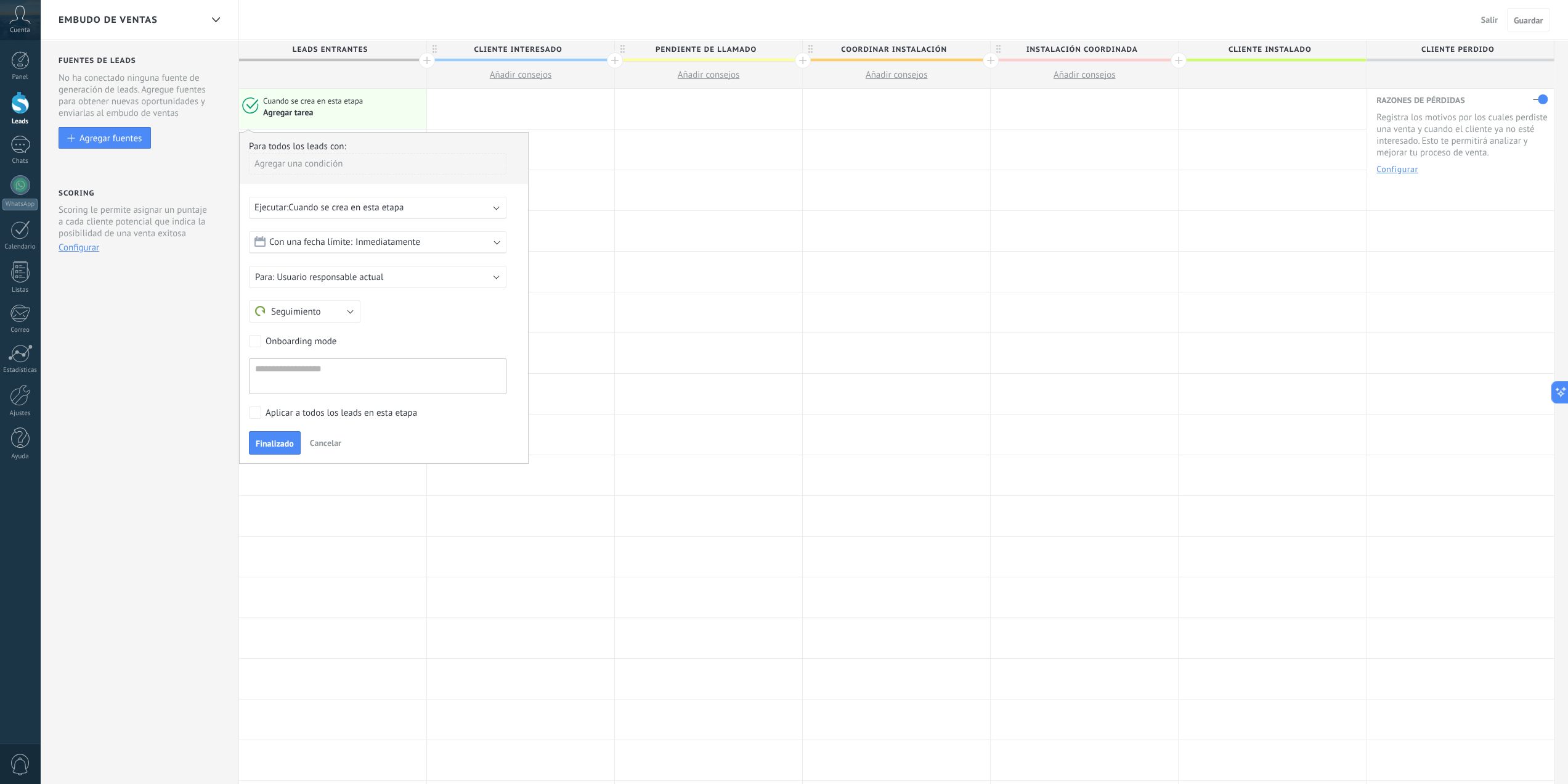
click at [413, 204] on div "Ejecutar: Cuando se crea en esta etapa" at bounding box center [373, 207] width 237 height 11
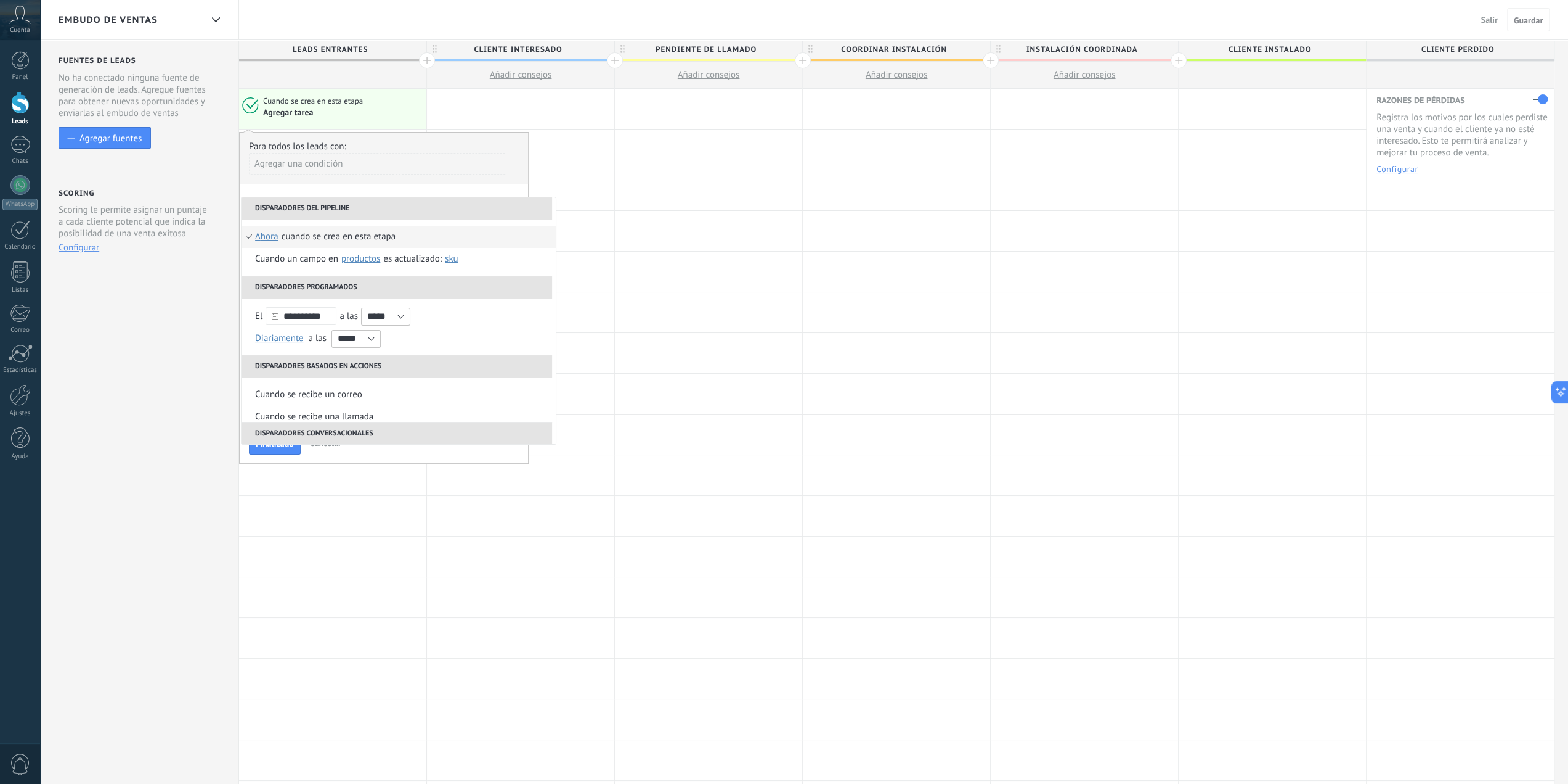
click at [487, 172] on div "Agregar una condición" at bounding box center [377, 164] width 257 height 22
click at [521, 151] on div at bounding box center [384, 297] width 289 height 330
click at [561, 120] on div at bounding box center [520, 109] width 187 height 40
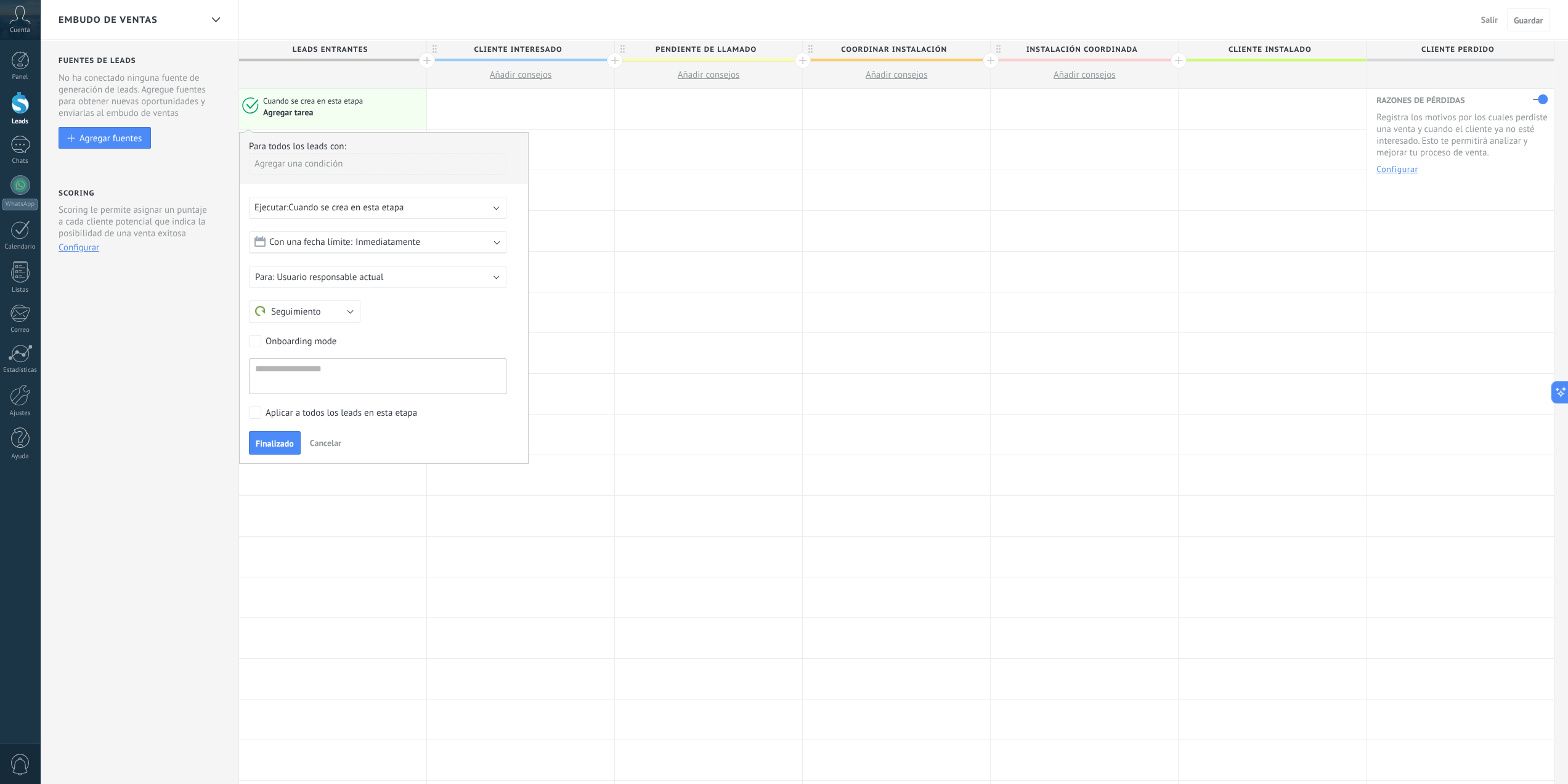
click at [384, 99] on div "Cuando se crea en esta etapa" at bounding box center [343, 101] width 159 height 11
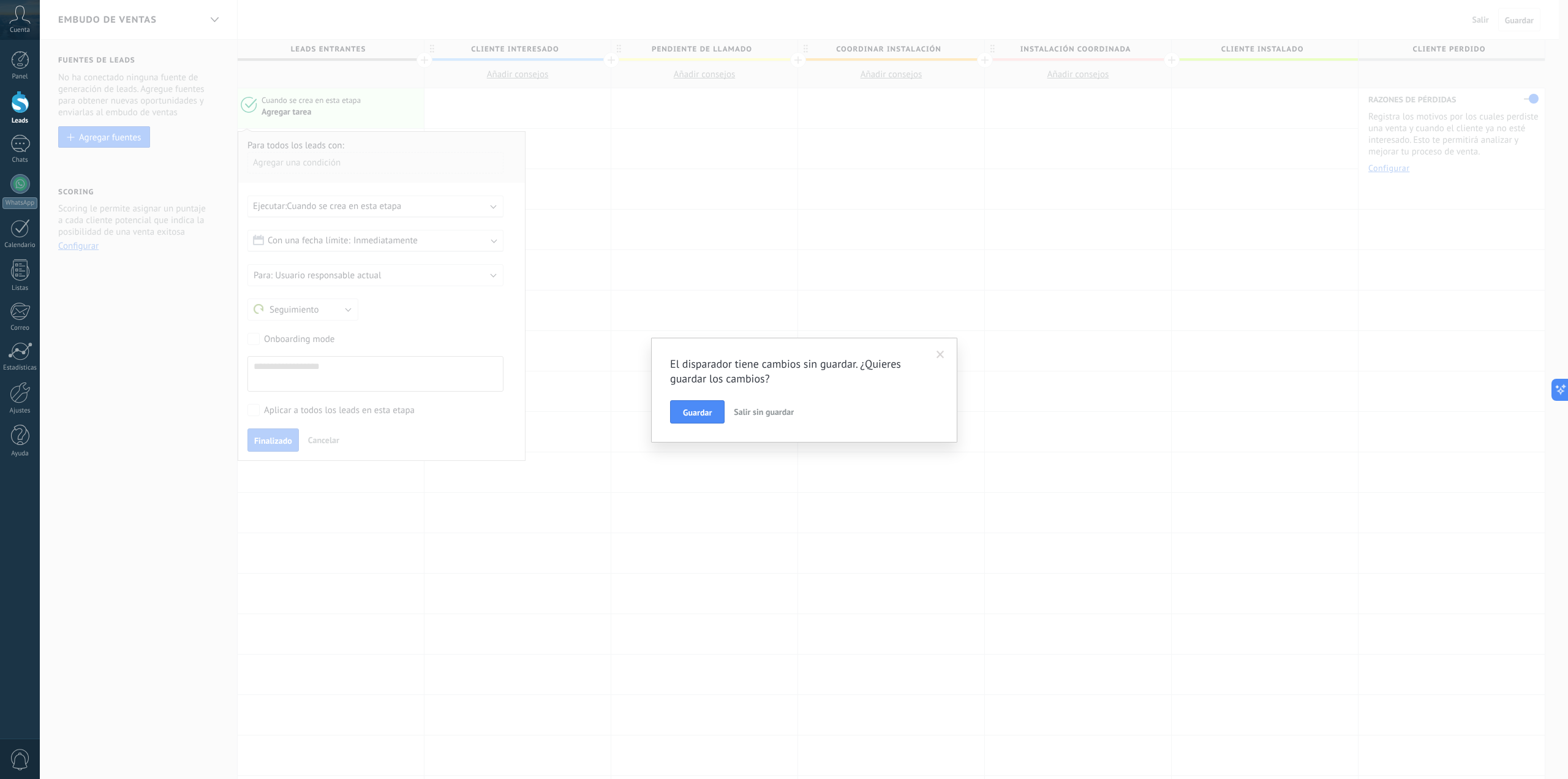
click at [747, 418] on button "Salir sin guardar" at bounding box center [763, 412] width 70 height 23
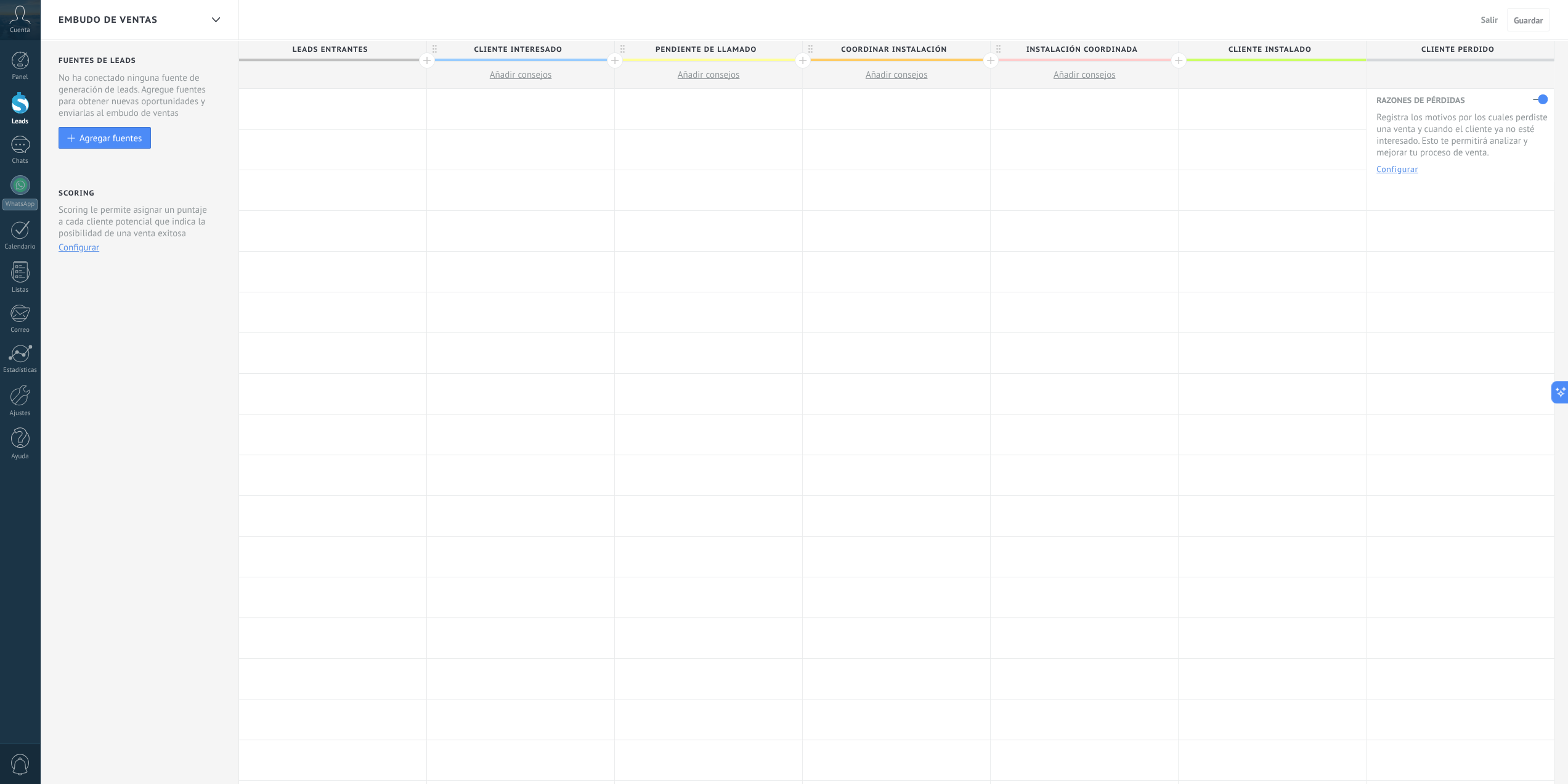
click at [323, 113] on div at bounding box center [332, 109] width 187 height 40
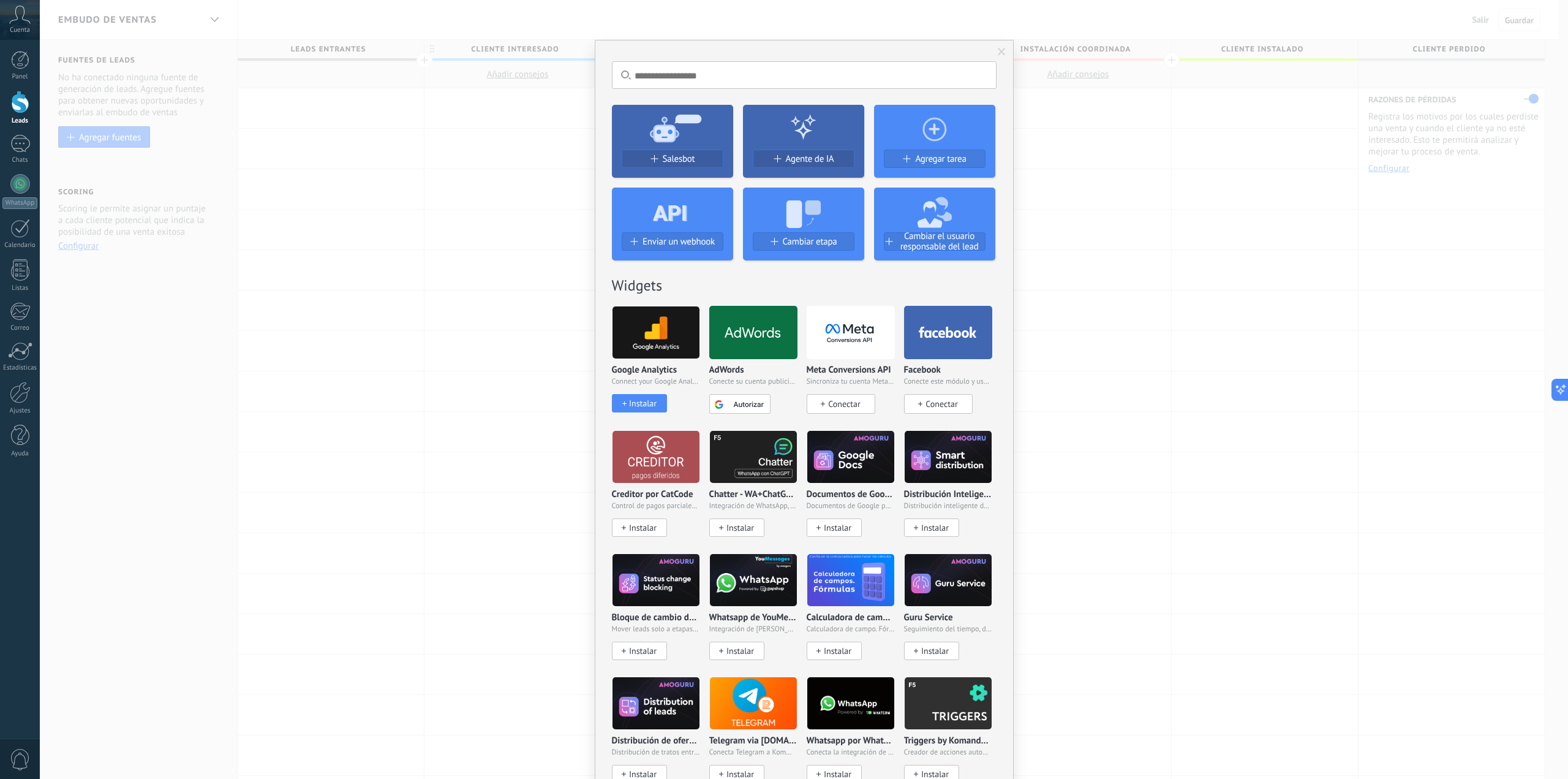
click at [799, 208] on use at bounding box center [803, 214] width 35 height 28
click at [801, 241] on span "Cambiar etapa" at bounding box center [810, 241] width 54 height 10
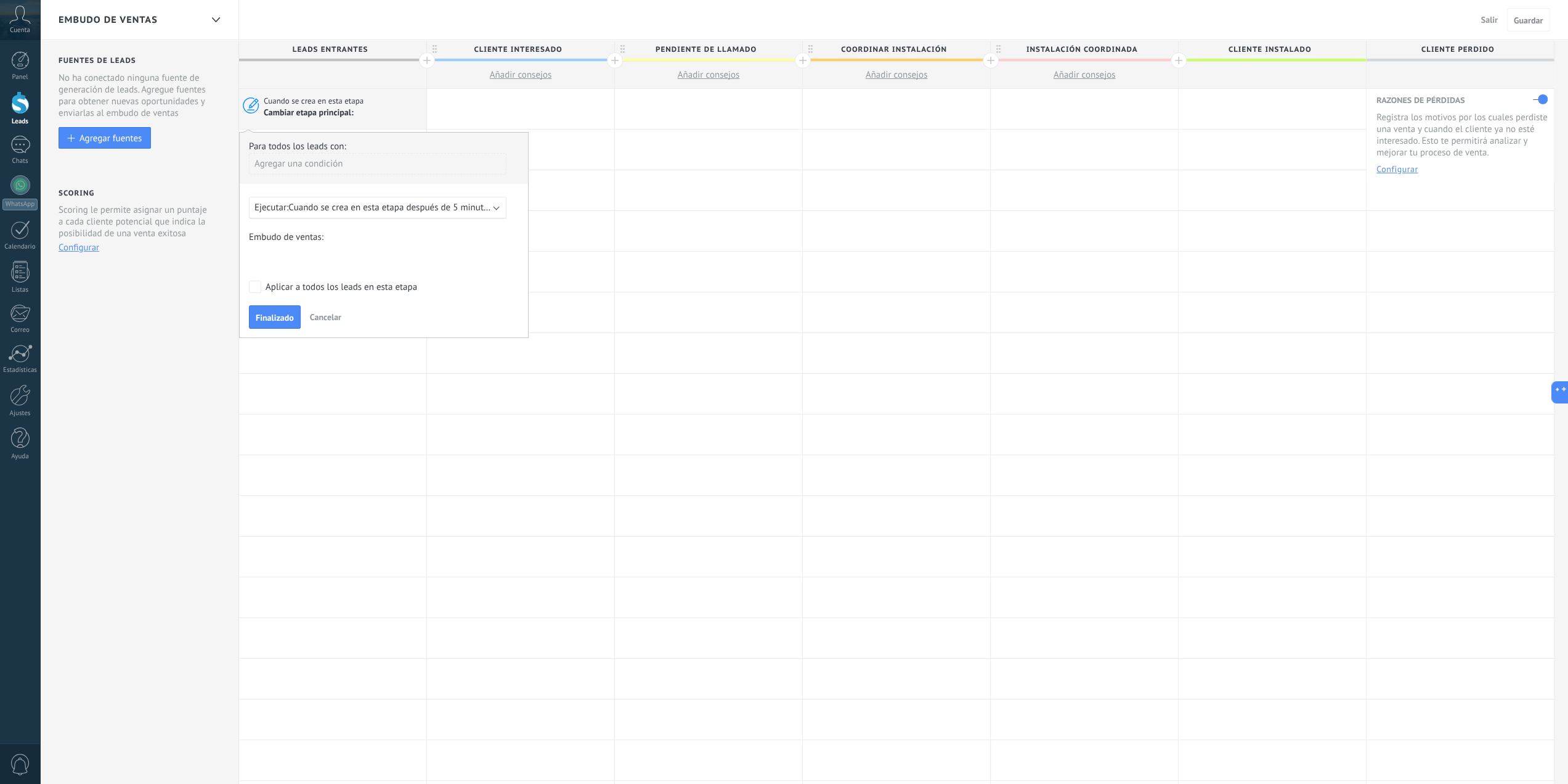
click at [312, 166] on div "Agregar una condición" at bounding box center [377, 164] width 257 height 22
click at [290, 227] on div "Fuente" at bounding box center [304, 231] width 97 height 17
click at [348, 166] on input "text" at bounding box center [321, 165] width 62 height 20
type input "*"
click at [331, 194] on div "Agregar una condición" at bounding box center [377, 191] width 257 height 22
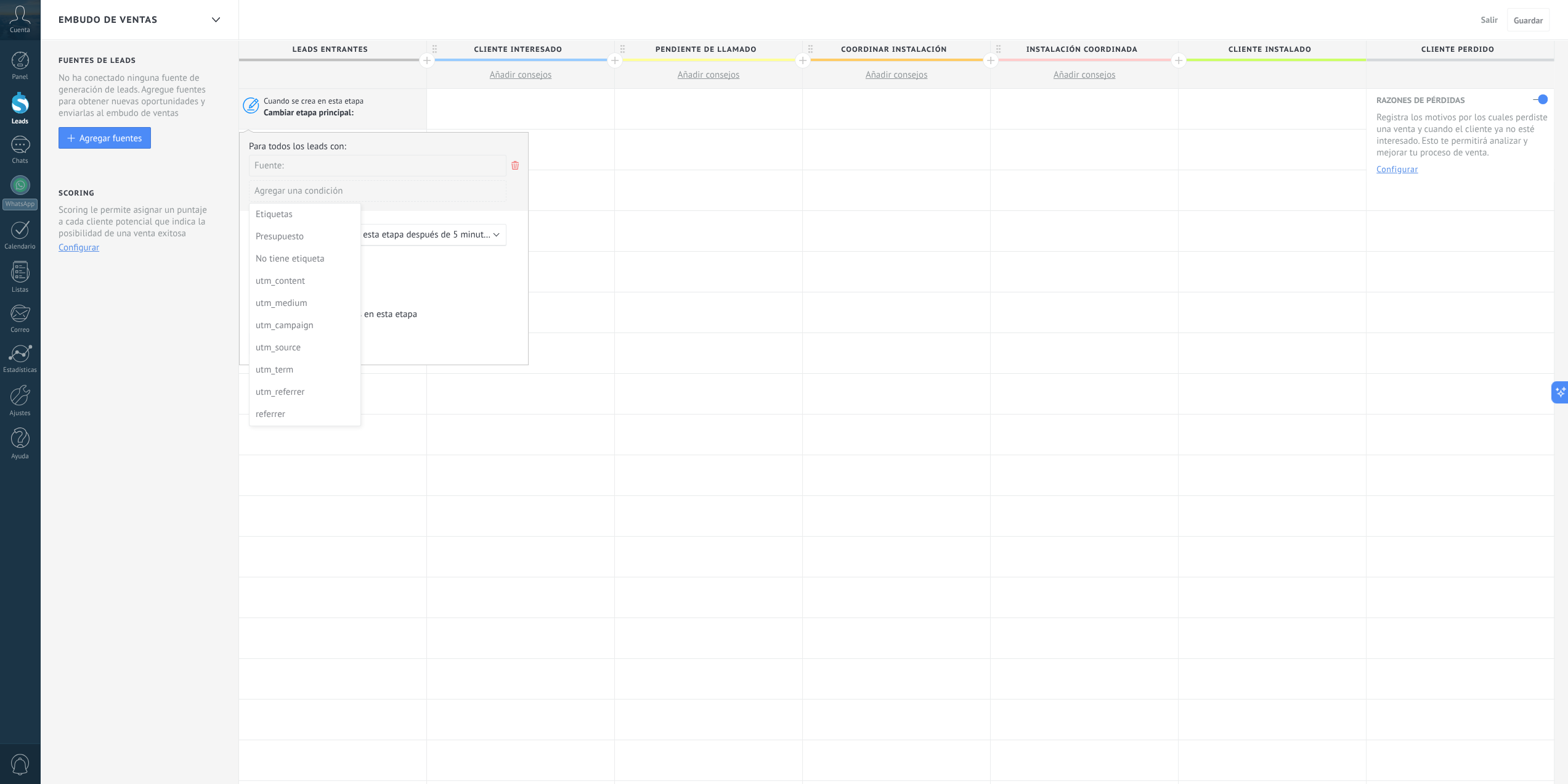
click at [513, 164] on div at bounding box center [384, 248] width 289 height 231
click at [513, 164] on icon at bounding box center [516, 164] width 14 height 15
click at [314, 161] on div "Agregar una condición" at bounding box center [377, 164] width 257 height 22
click at [297, 249] on div "No tiene etiqueta" at bounding box center [304, 254] width 97 height 17
click at [362, 168] on input "text" at bounding box center [372, 165] width 62 height 20
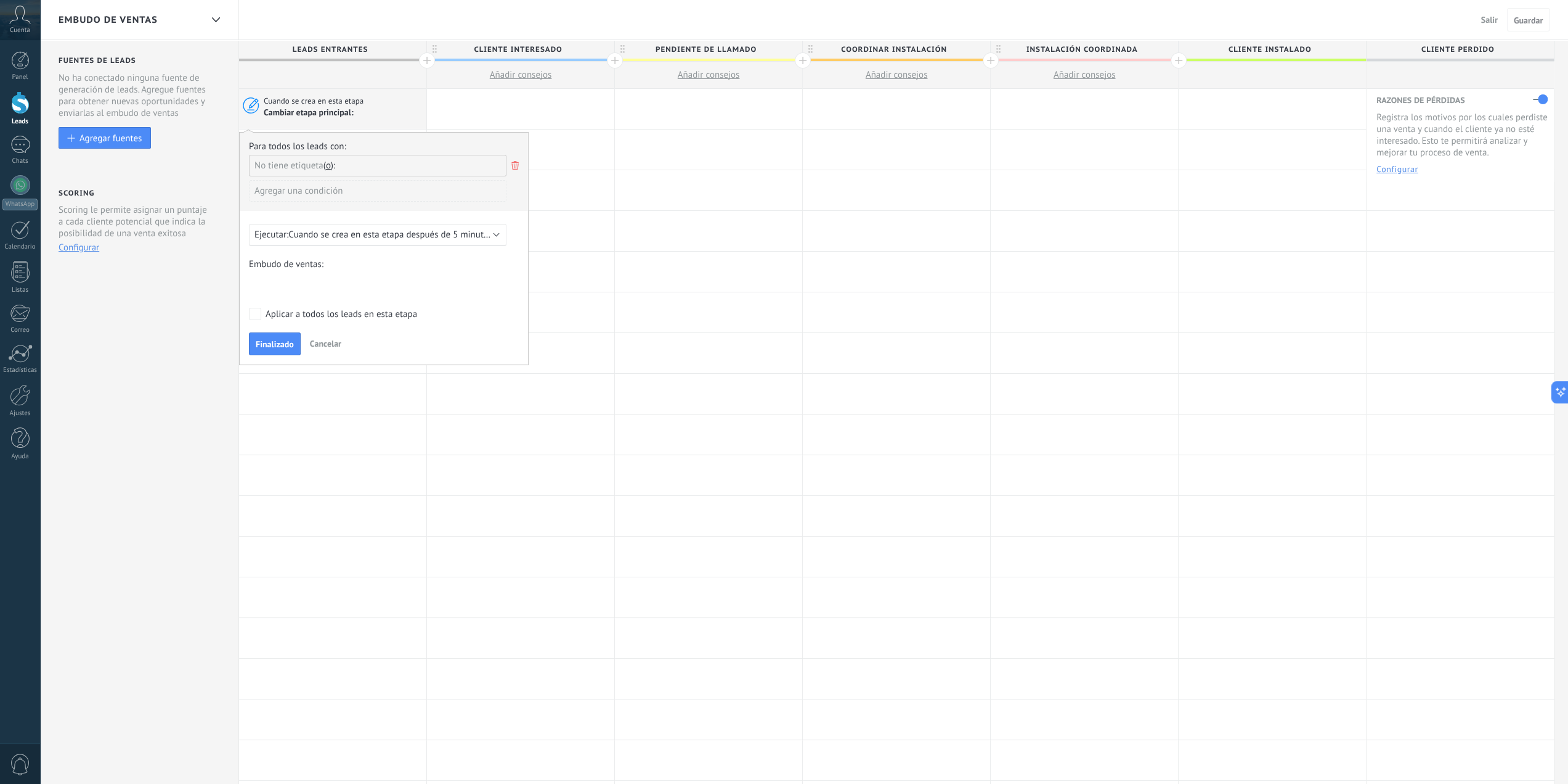
click at [336, 188] on div "Agregar una condición" at bounding box center [377, 191] width 257 height 22
click at [481, 158] on div at bounding box center [384, 248] width 289 height 231
click at [513, 160] on icon at bounding box center [516, 164] width 14 height 15
click at [394, 208] on span "Cuando se crea en esta etapa después de 5 minutos" at bounding box center [390, 207] width 204 height 11
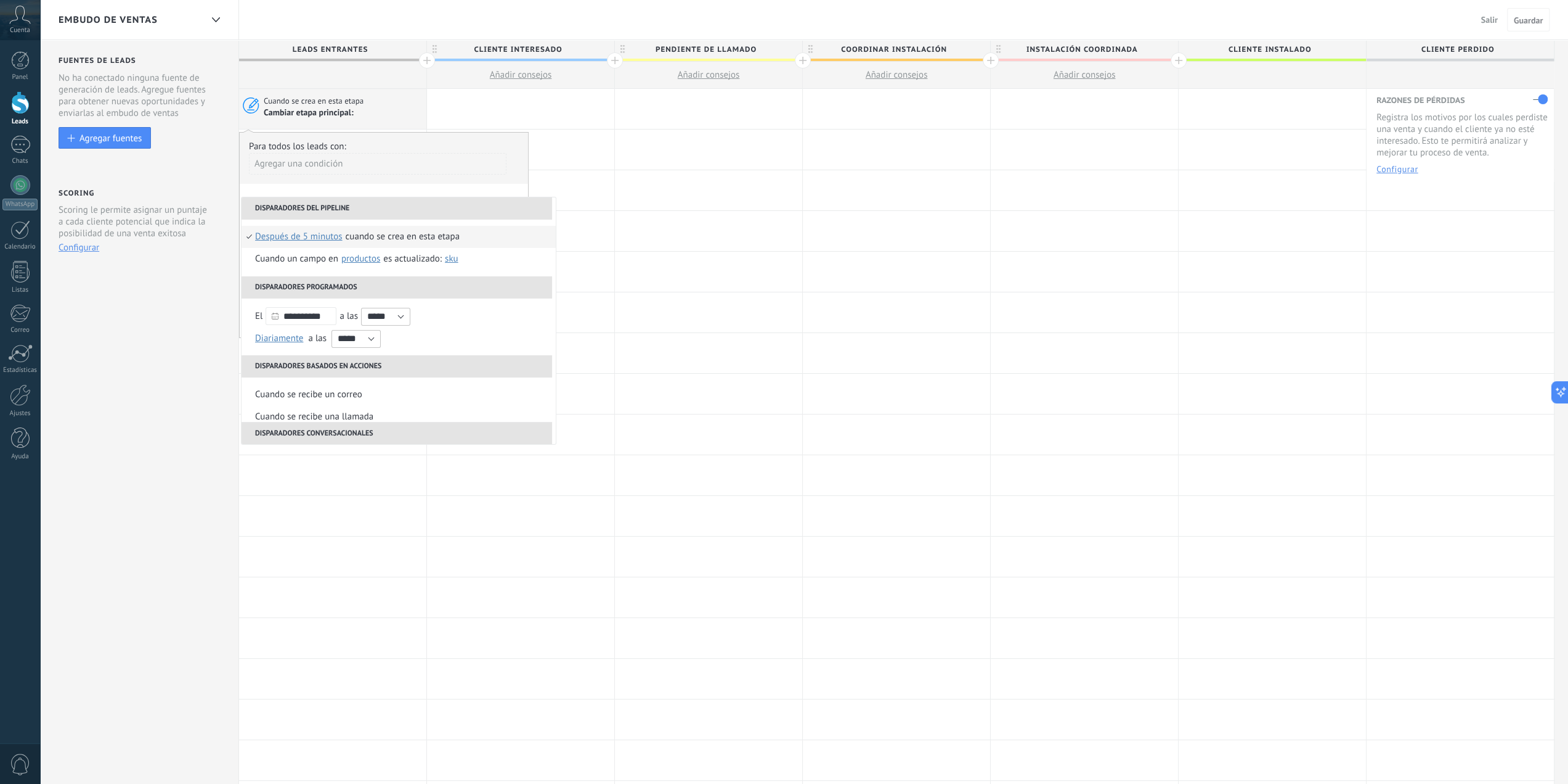
click at [406, 160] on div "Agregar una condición" at bounding box center [377, 164] width 257 height 22
click at [310, 117] on span "Cambiar etapa principal:" at bounding box center [308, 112] width 90 height 11
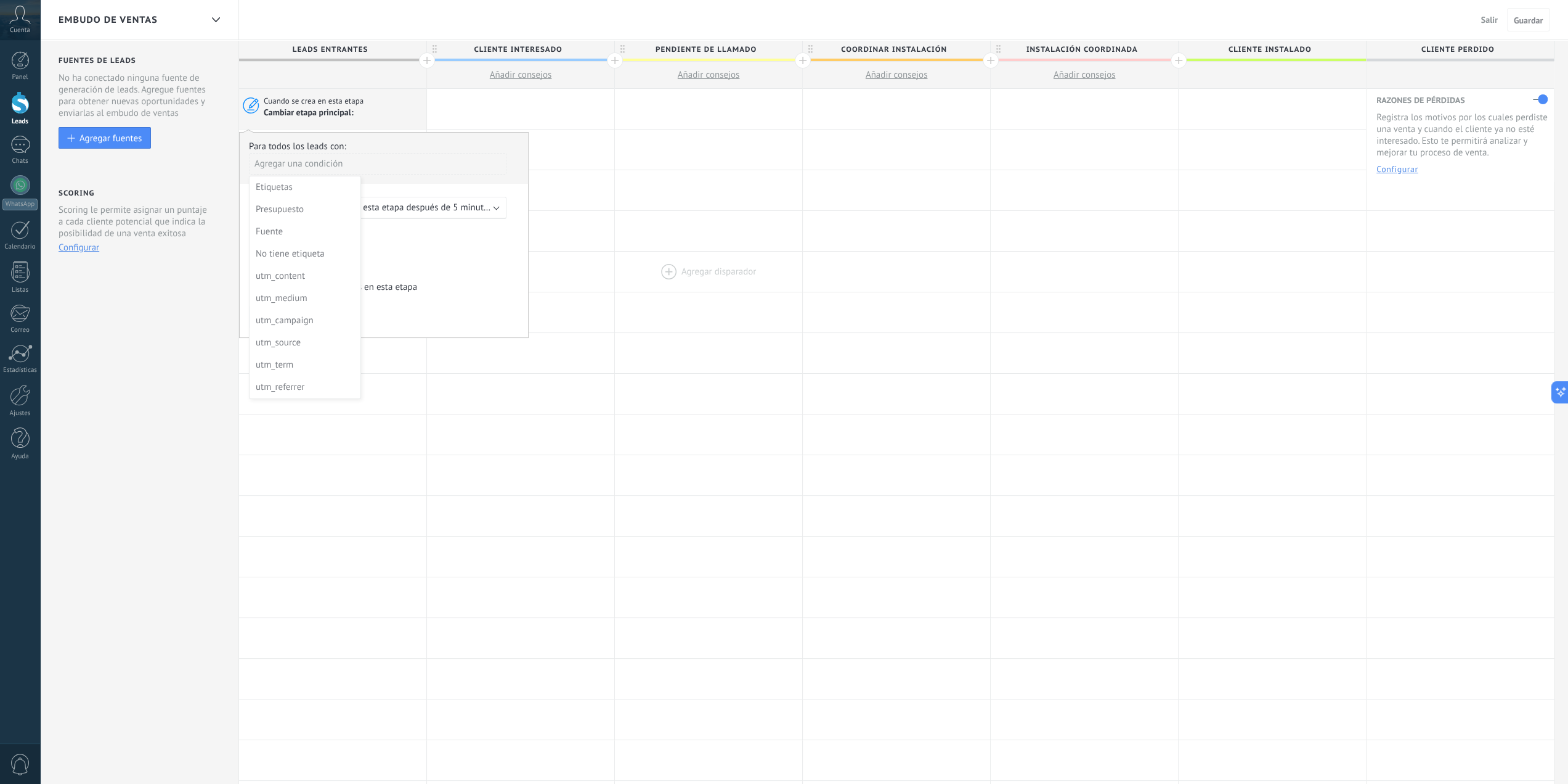
click at [671, 256] on div at bounding box center [708, 271] width 187 height 40
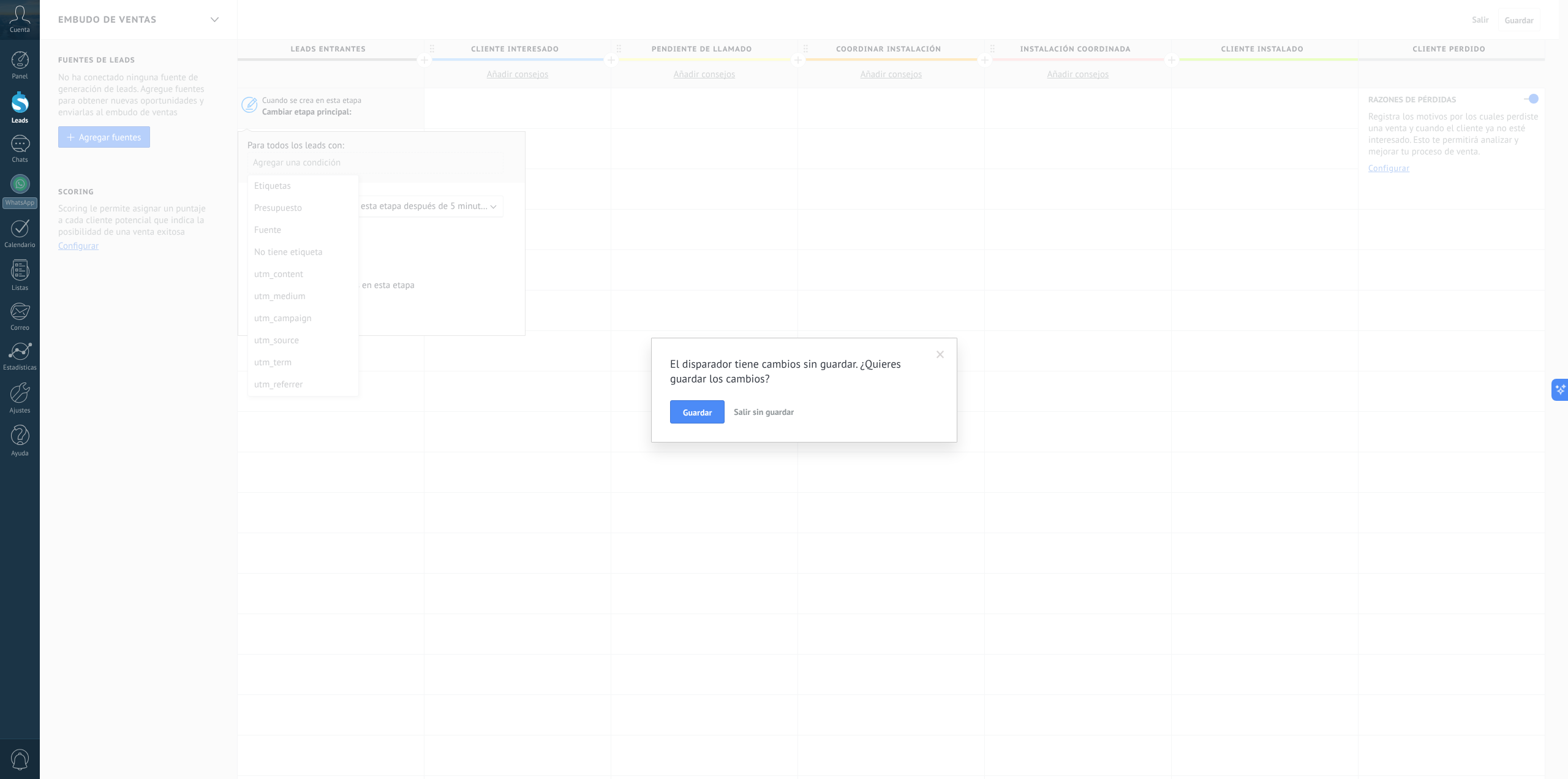
click at [736, 406] on button "Salir sin guardar" at bounding box center [763, 412] width 70 height 23
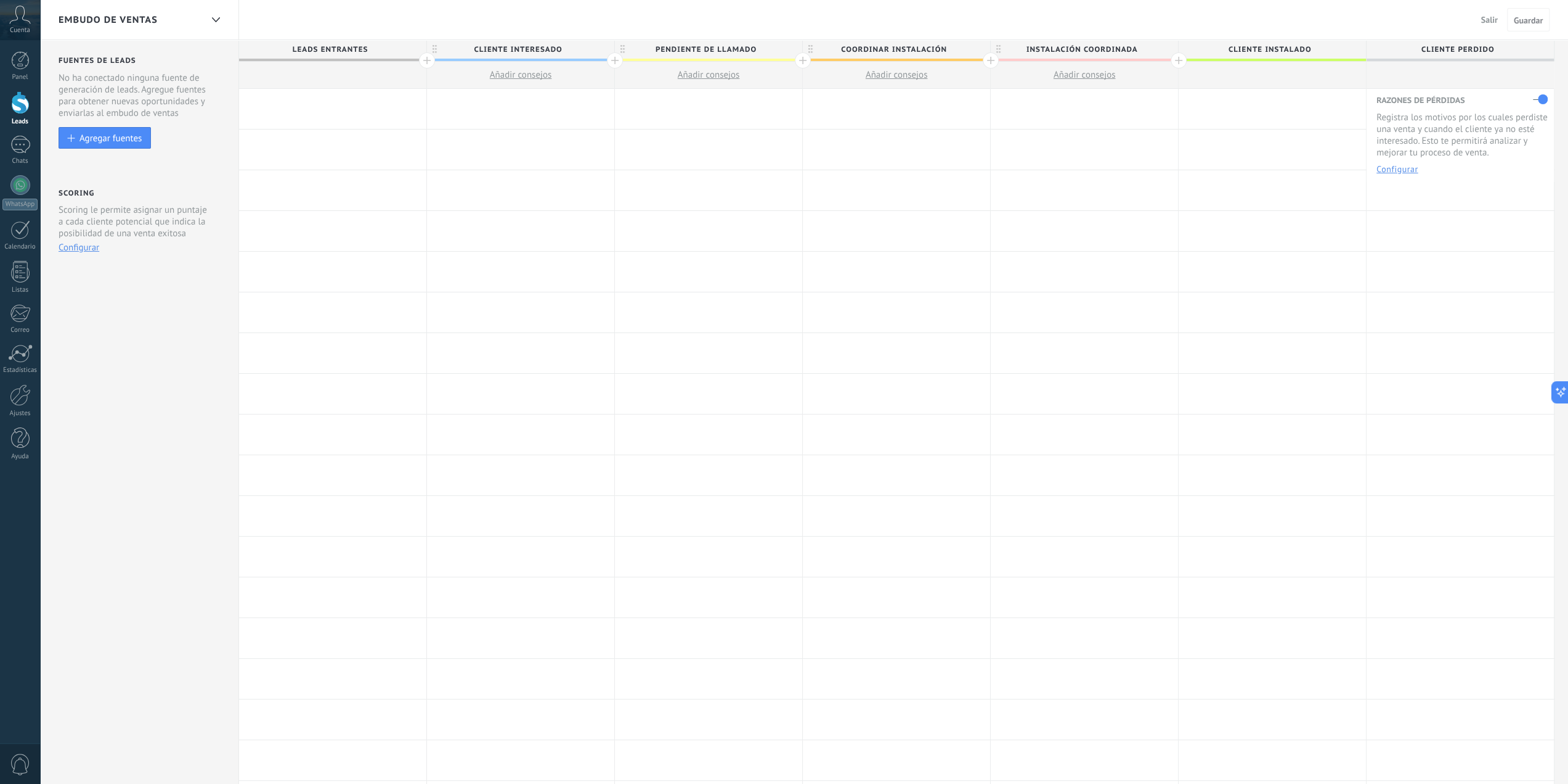
click at [295, 111] on div at bounding box center [332, 109] width 187 height 40
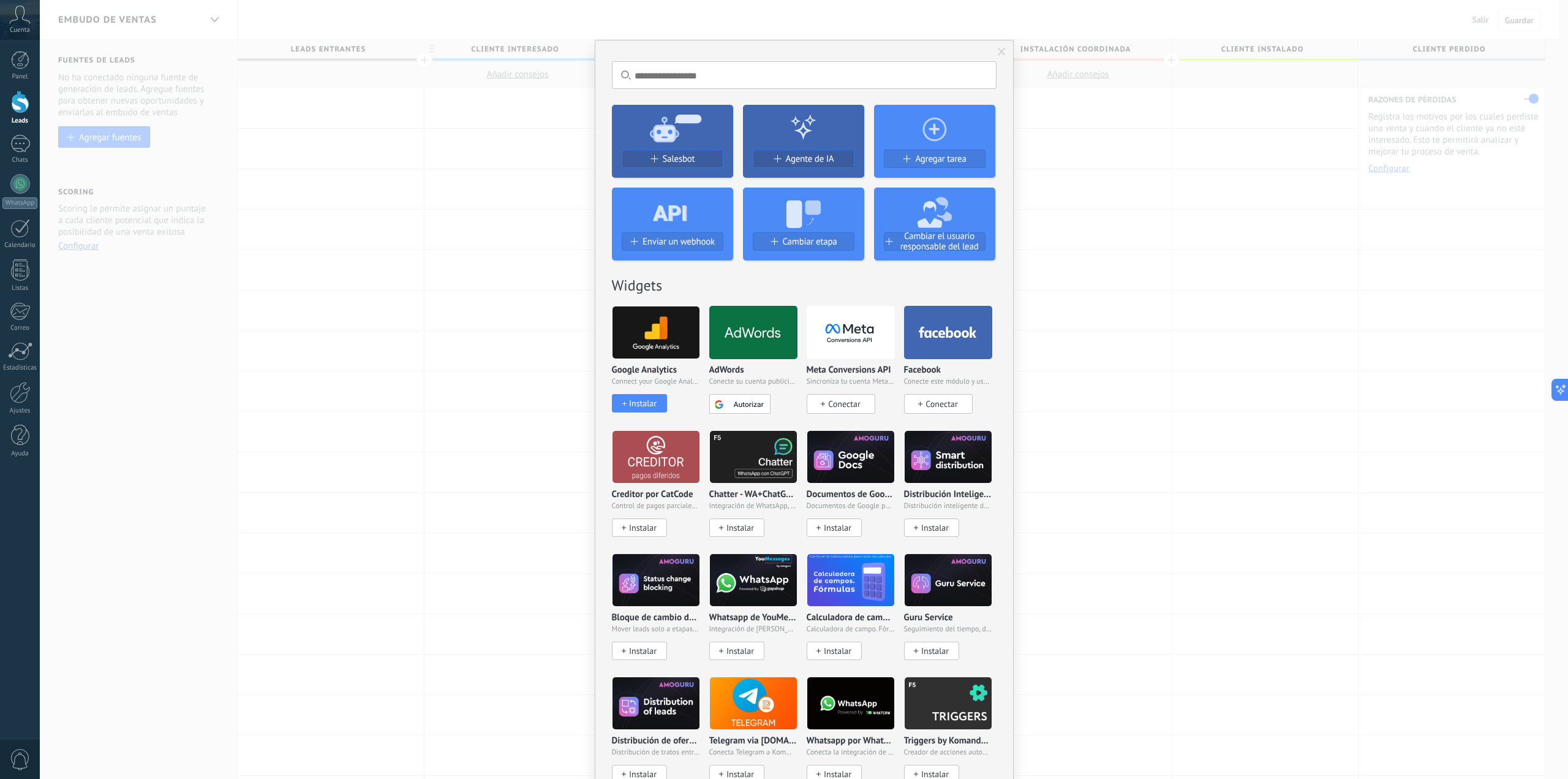
click at [655, 140] on use at bounding box center [676, 128] width 52 height 28
click at [676, 154] on span "Salesbot" at bounding box center [679, 159] width 33 height 10
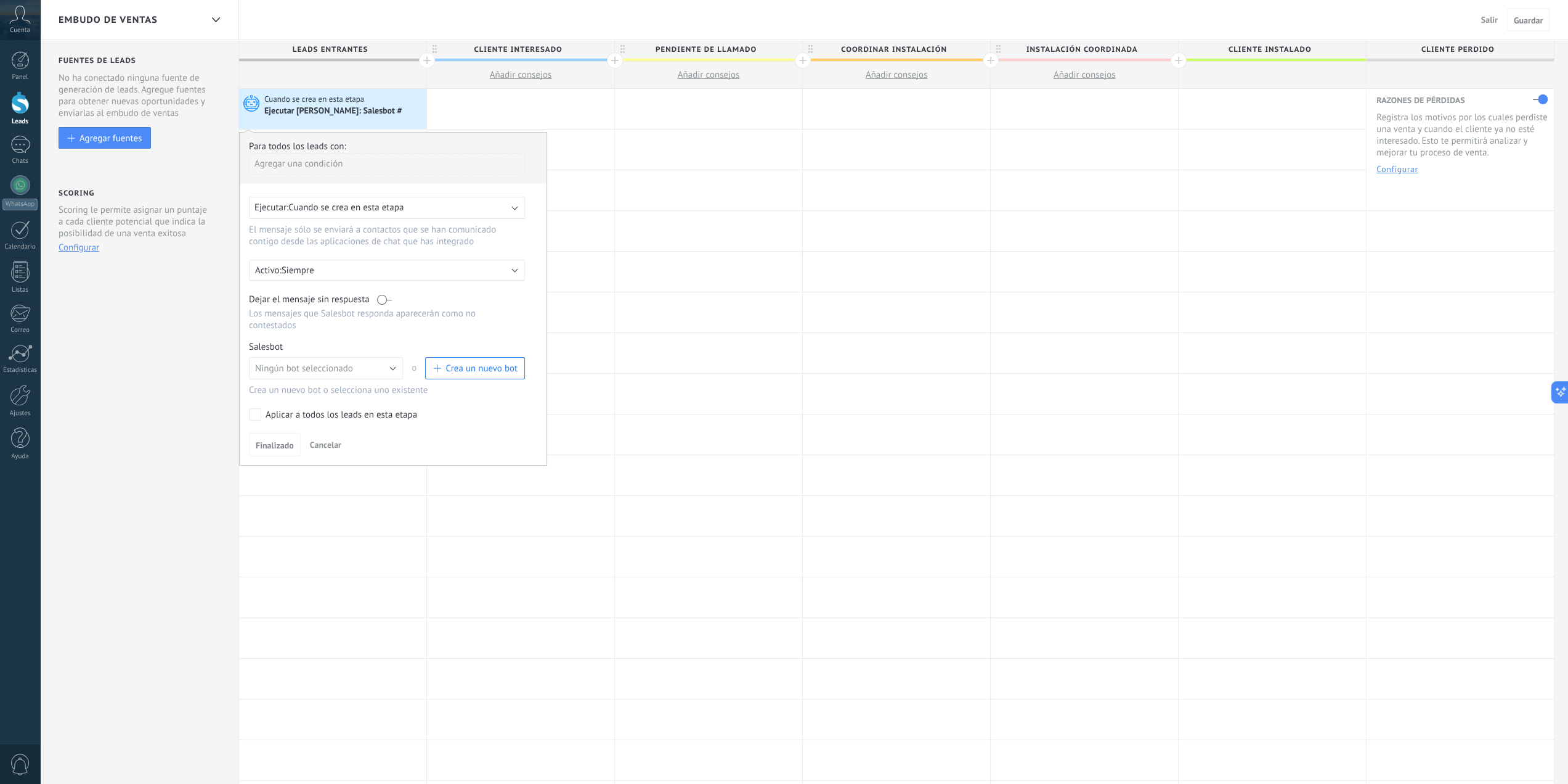
click at [516, 205] on b at bounding box center [515, 206] width 6 height 6
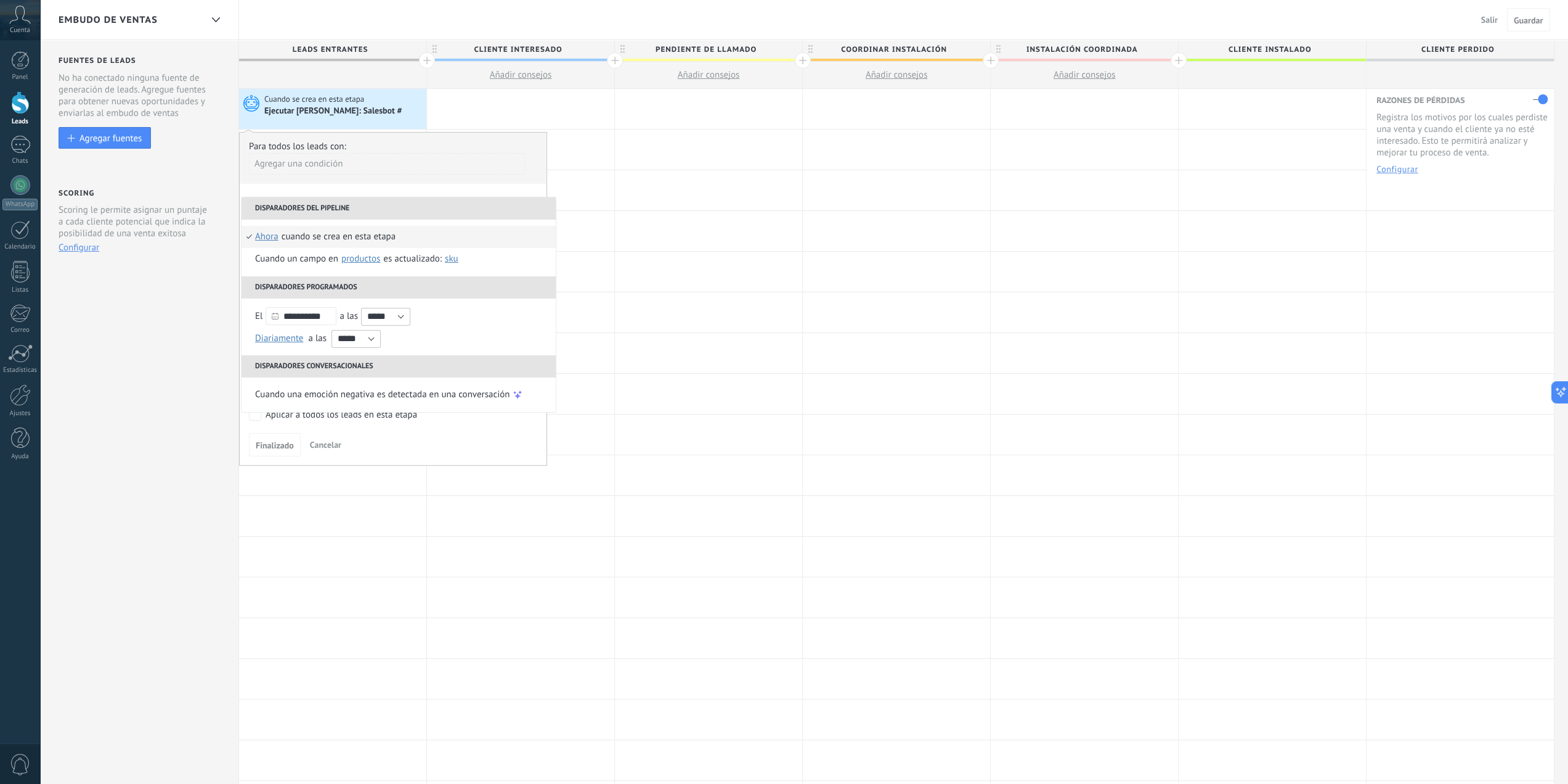
click at [405, 157] on div "Agregar una condición" at bounding box center [386, 164] width 276 height 22
click at [392, 140] on div at bounding box center [394, 293] width 308 height 322
click at [405, 187] on div "**********" at bounding box center [393, 298] width 308 height 333
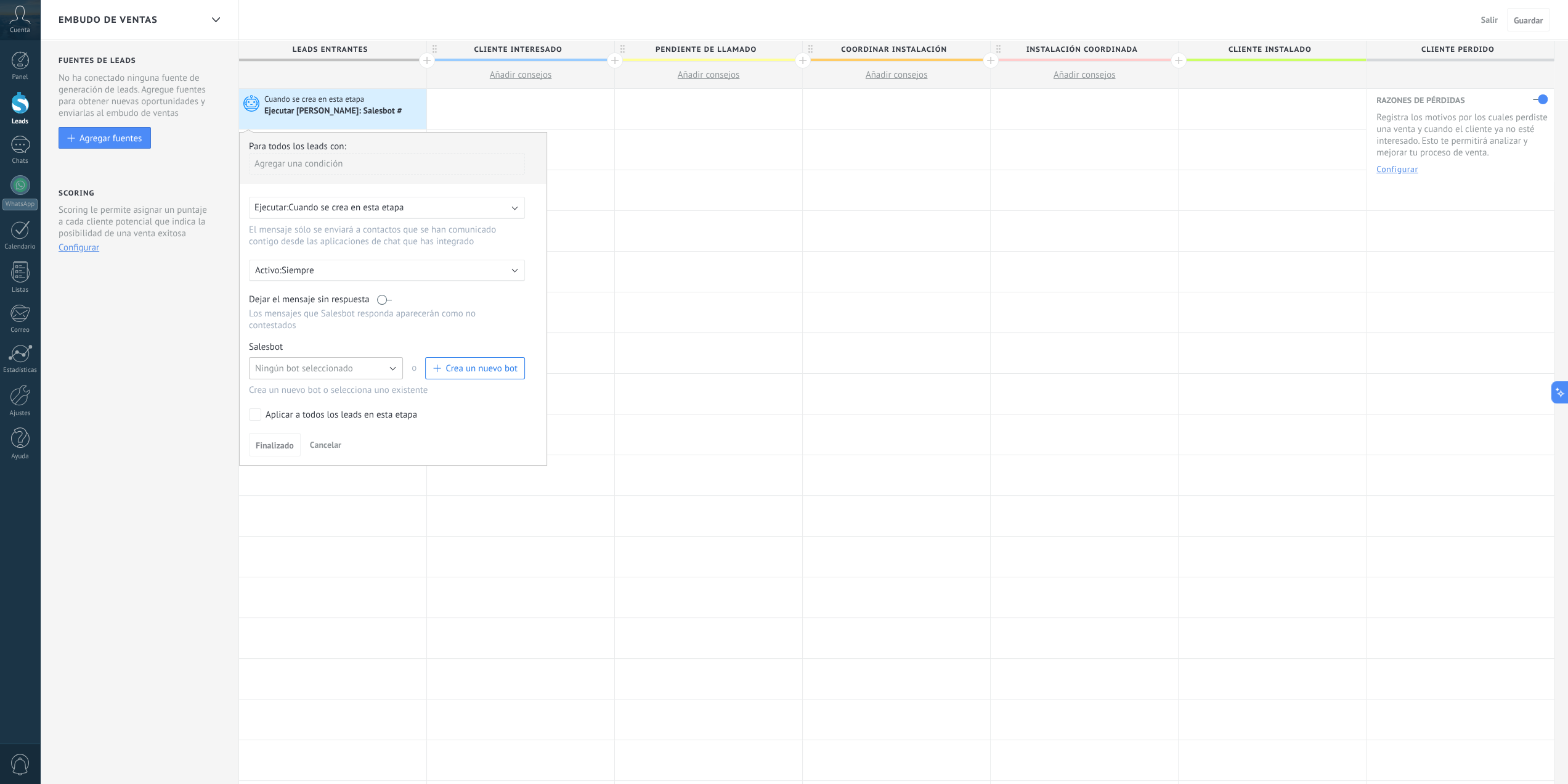
click at [385, 357] on button "Ningún bot seleccionado" at bounding box center [325, 368] width 154 height 23
click at [349, 363] on span "Ningún bot seleccionado" at bounding box center [320, 368] width 157 height 11
click at [384, 295] on label at bounding box center [384, 298] width 15 height 11
click at [685, 462] on div at bounding box center [708, 475] width 187 height 40
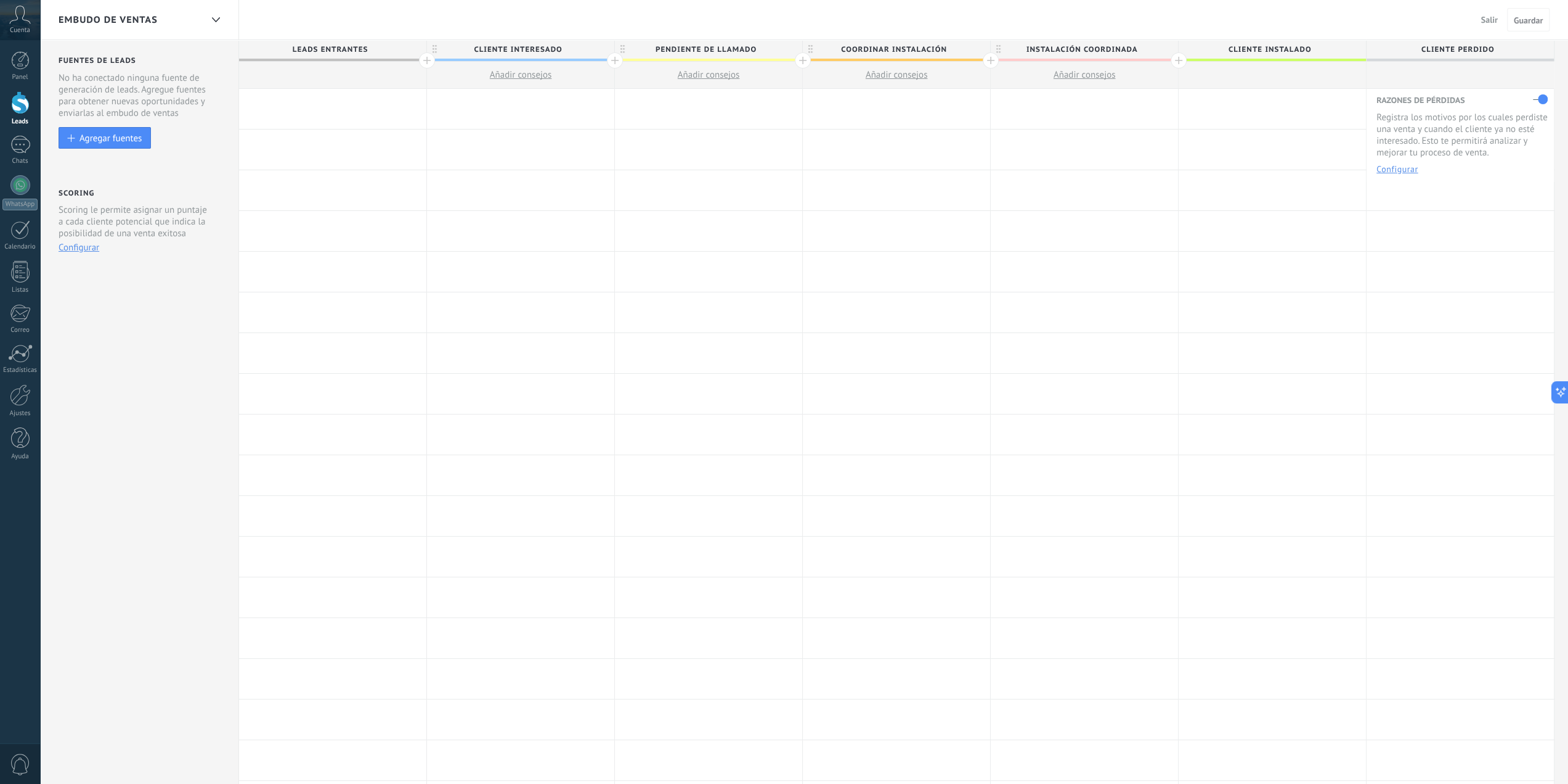
click at [363, 119] on div at bounding box center [332, 109] width 187 height 40
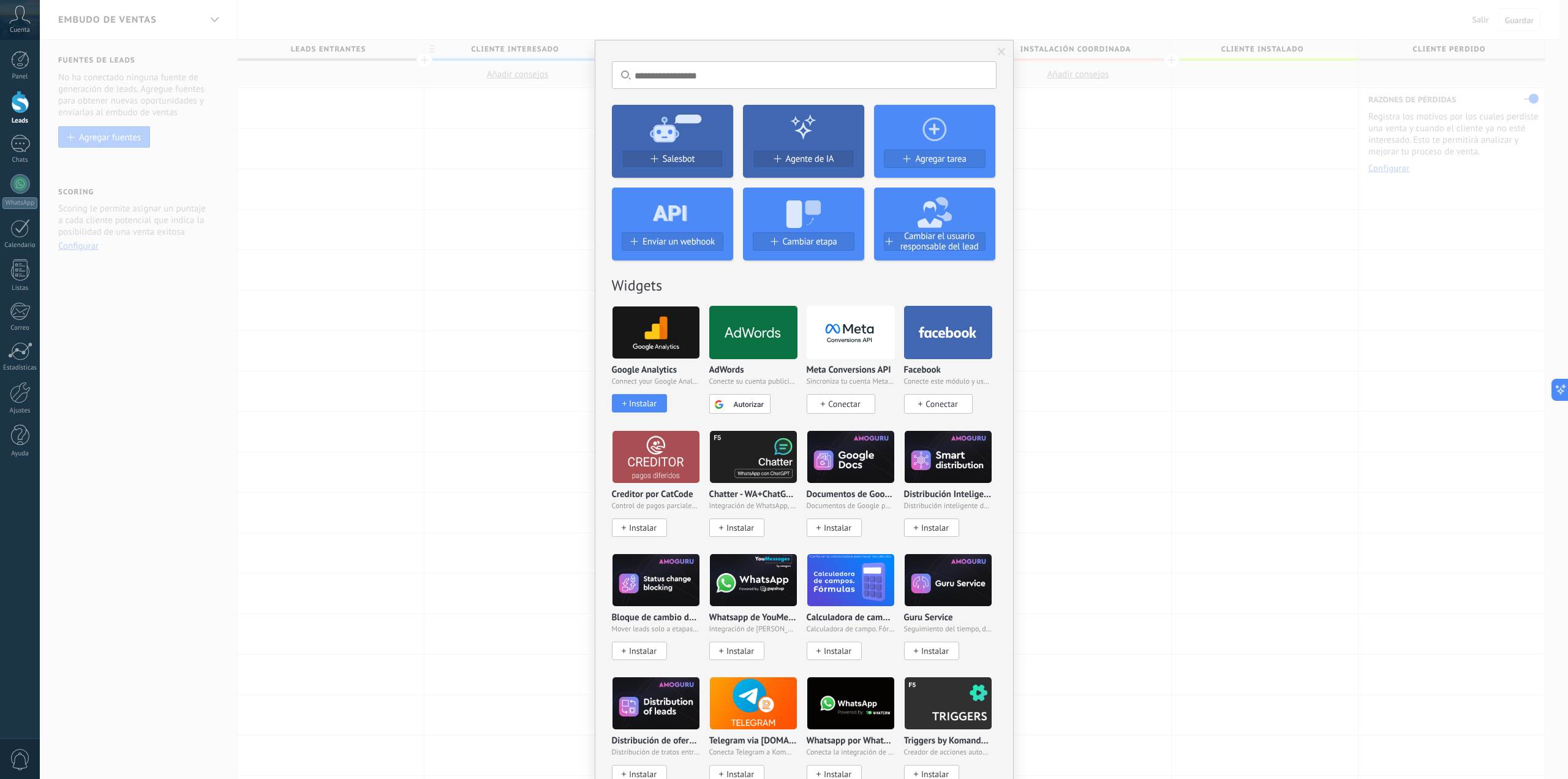
click at [322, 189] on div "No hay resultados Salesbot Agente de IA Agregar tarea Enviar un webhook Cambiar…" at bounding box center [804, 389] width 1528 height 779
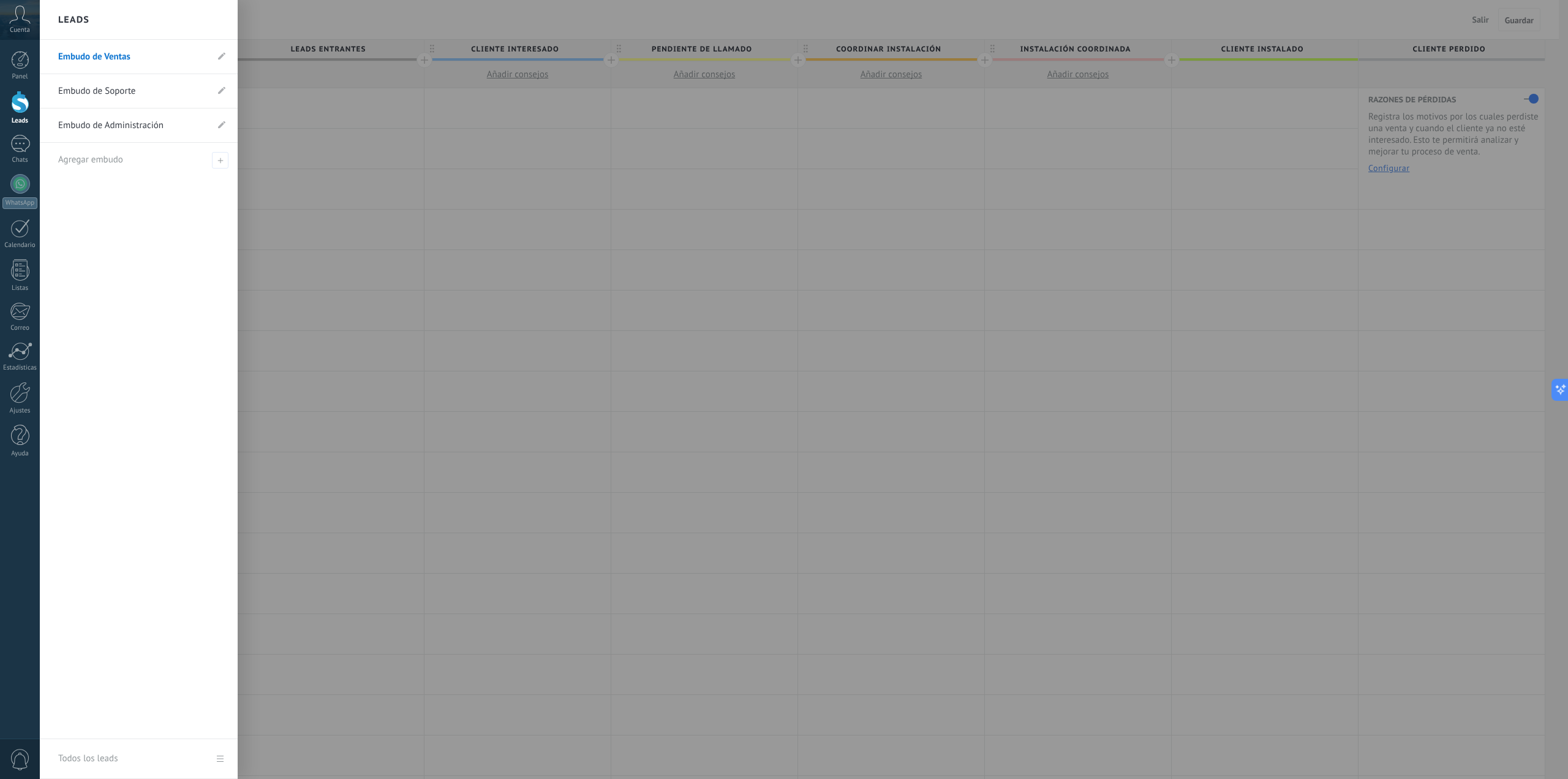
click at [18, 106] on div at bounding box center [20, 102] width 18 height 22
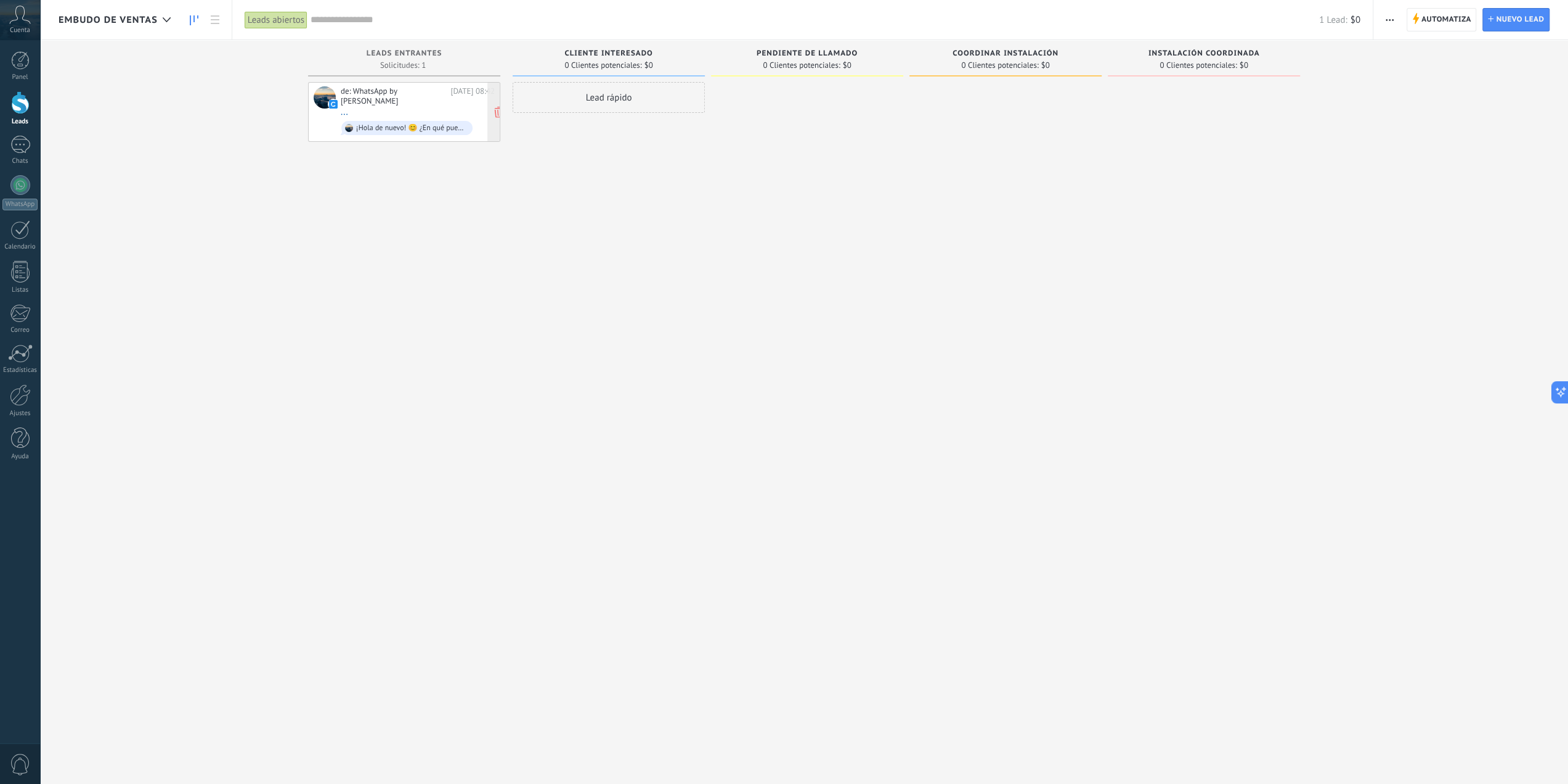
click at [389, 124] on div "¡Hola de nuevo! 😊 ¿En qué puedo ayudarte hoy? Si tenés alguna consulta sobre nu…" at bounding box center [412, 128] width 111 height 9
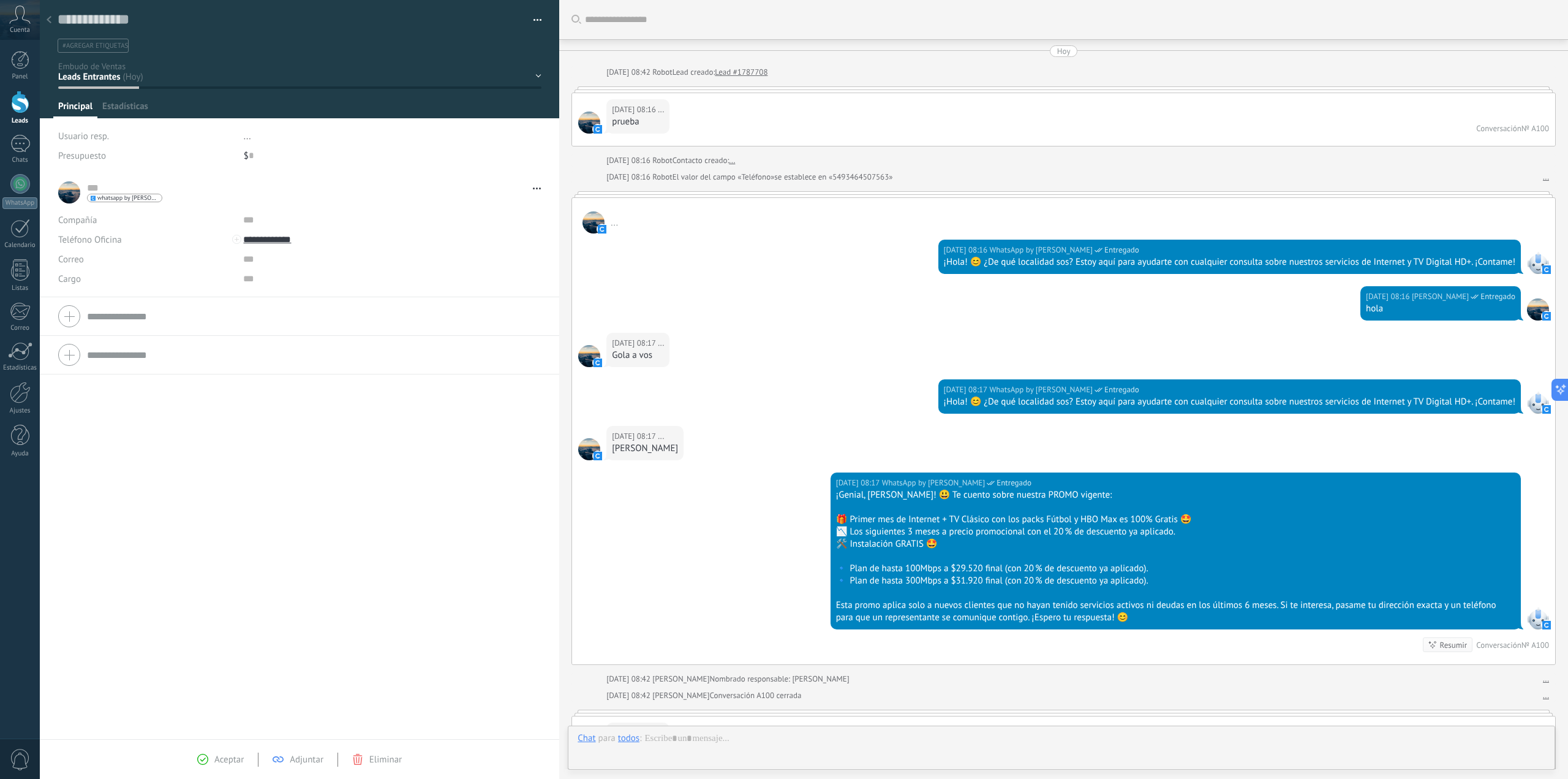
scroll to position [283, 0]
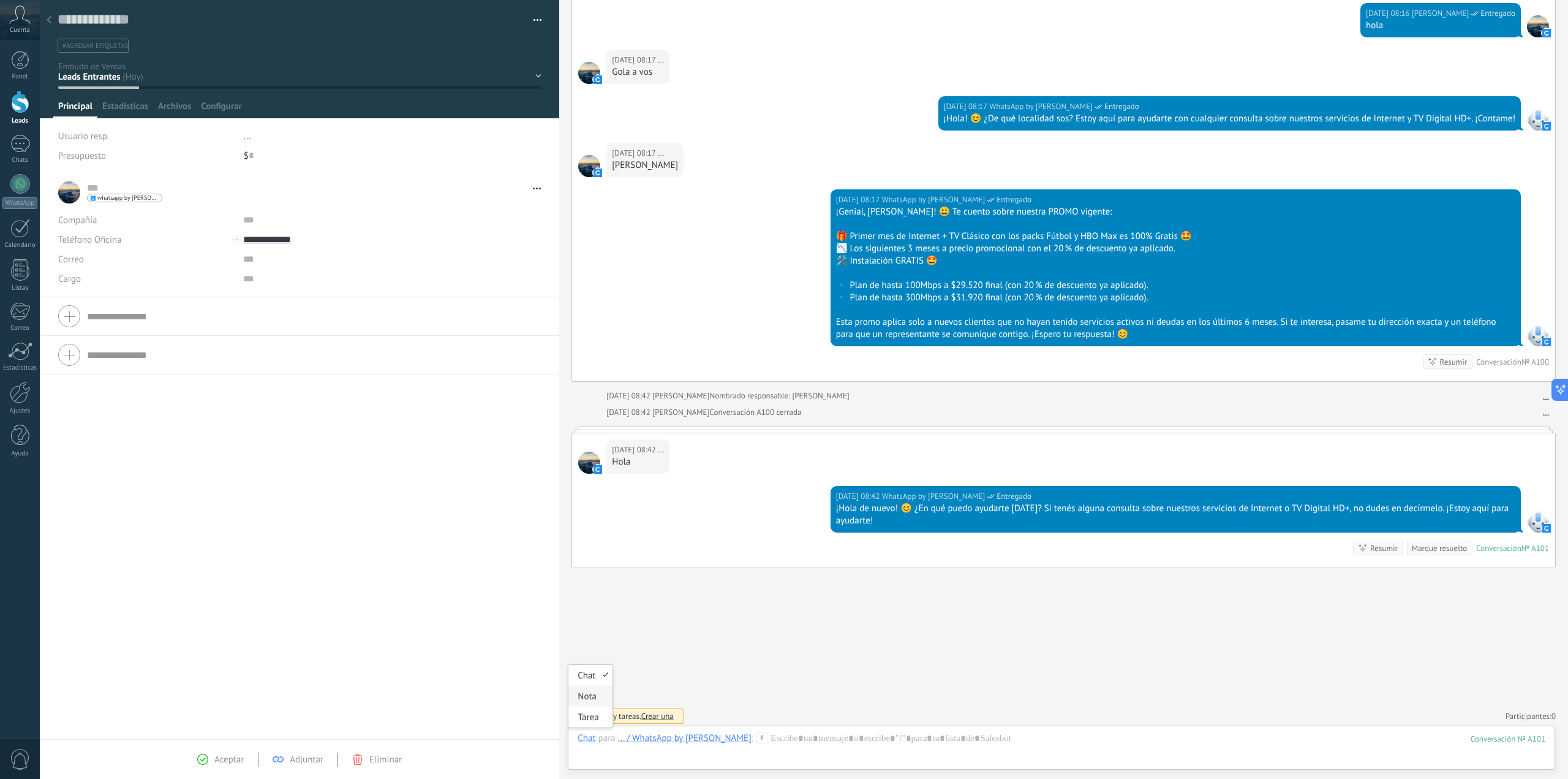
click at [593, 694] on div "Nota" at bounding box center [590, 696] width 43 height 21
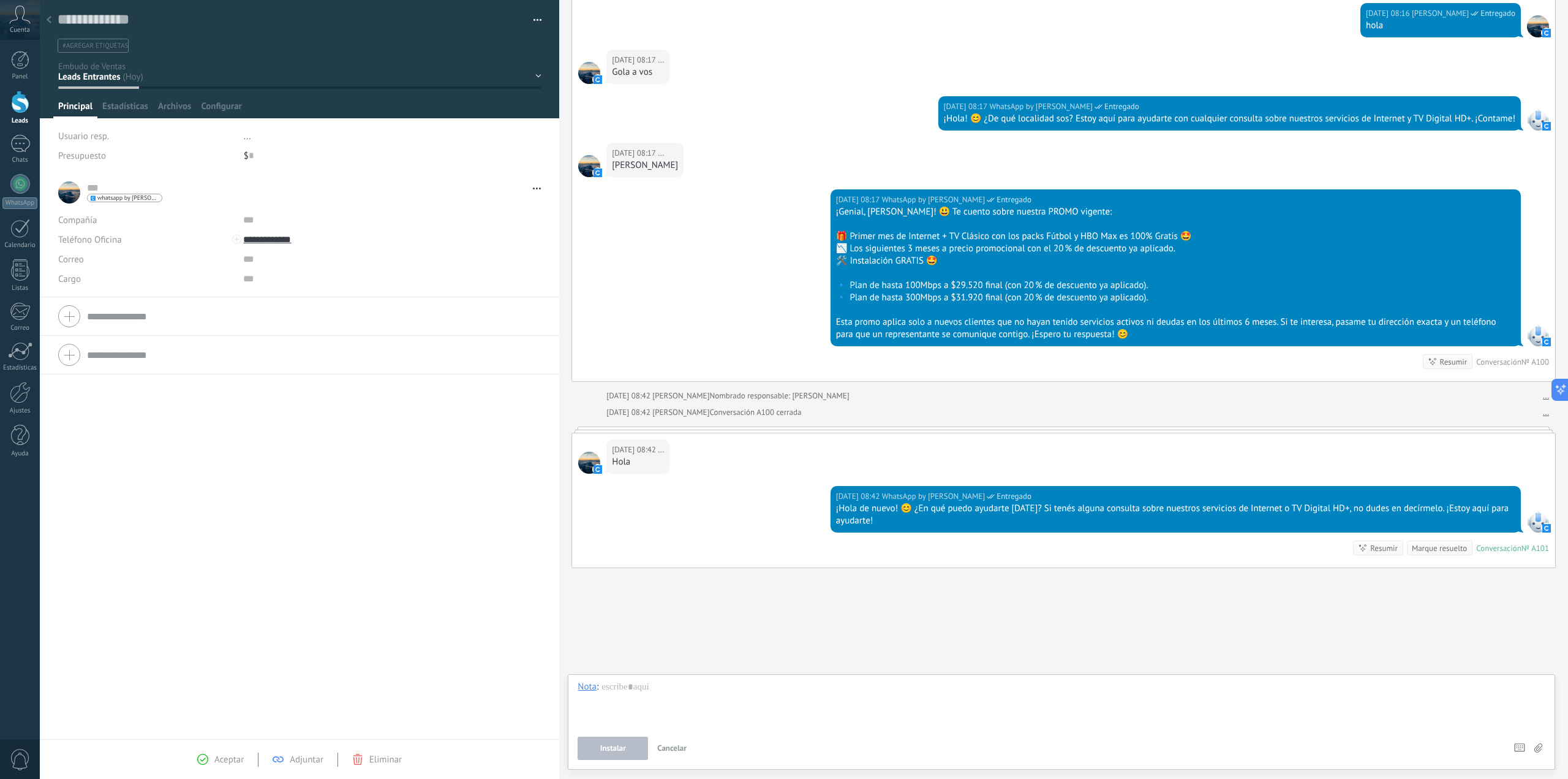
click at [619, 750] on span "Instalar" at bounding box center [613, 748] width 26 height 9
click at [634, 700] on div at bounding box center [1061, 704] width 968 height 47
click at [609, 745] on span "Instalar" at bounding box center [613, 748] width 26 height 9
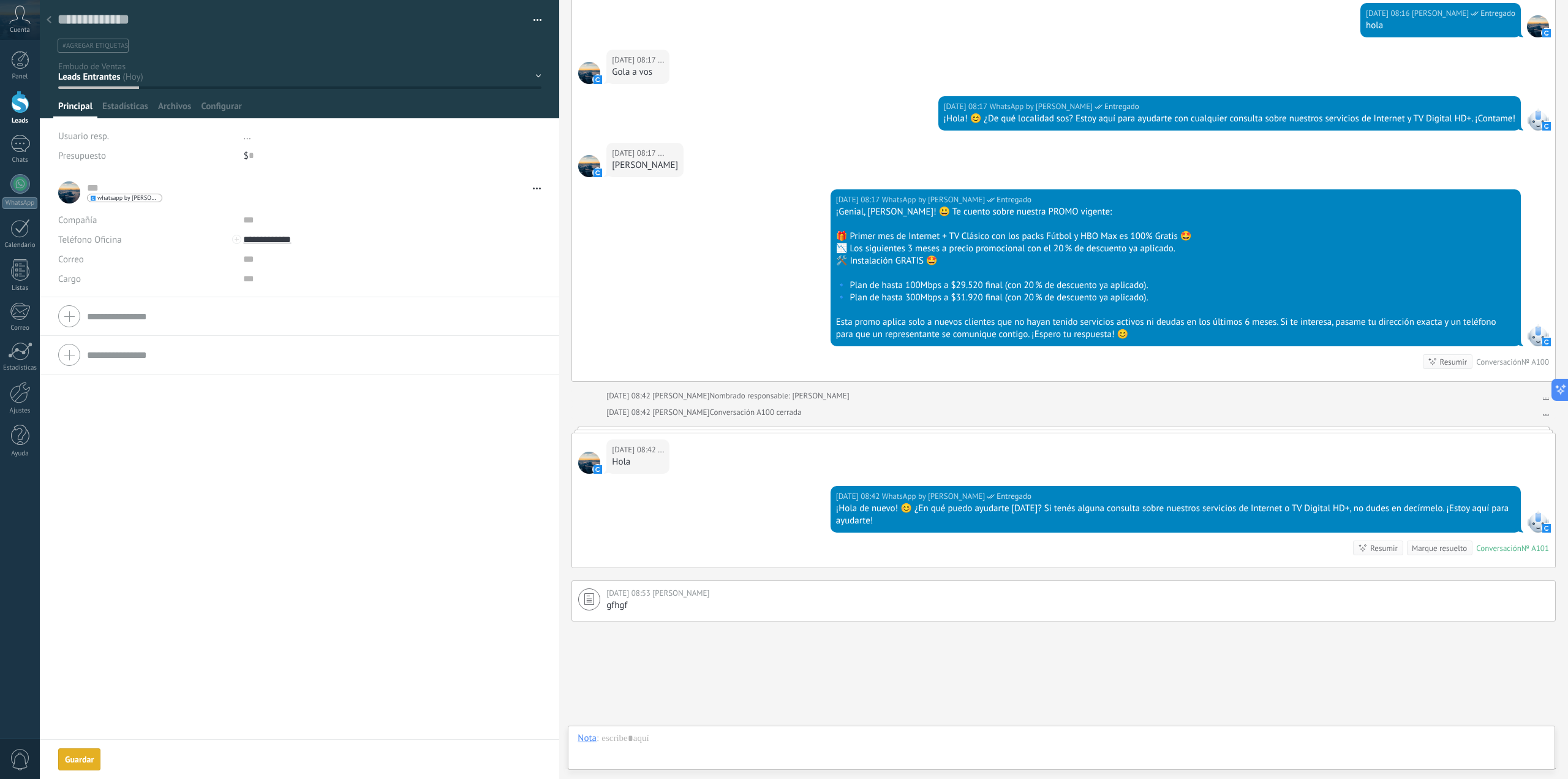
scroll to position [335, 0]
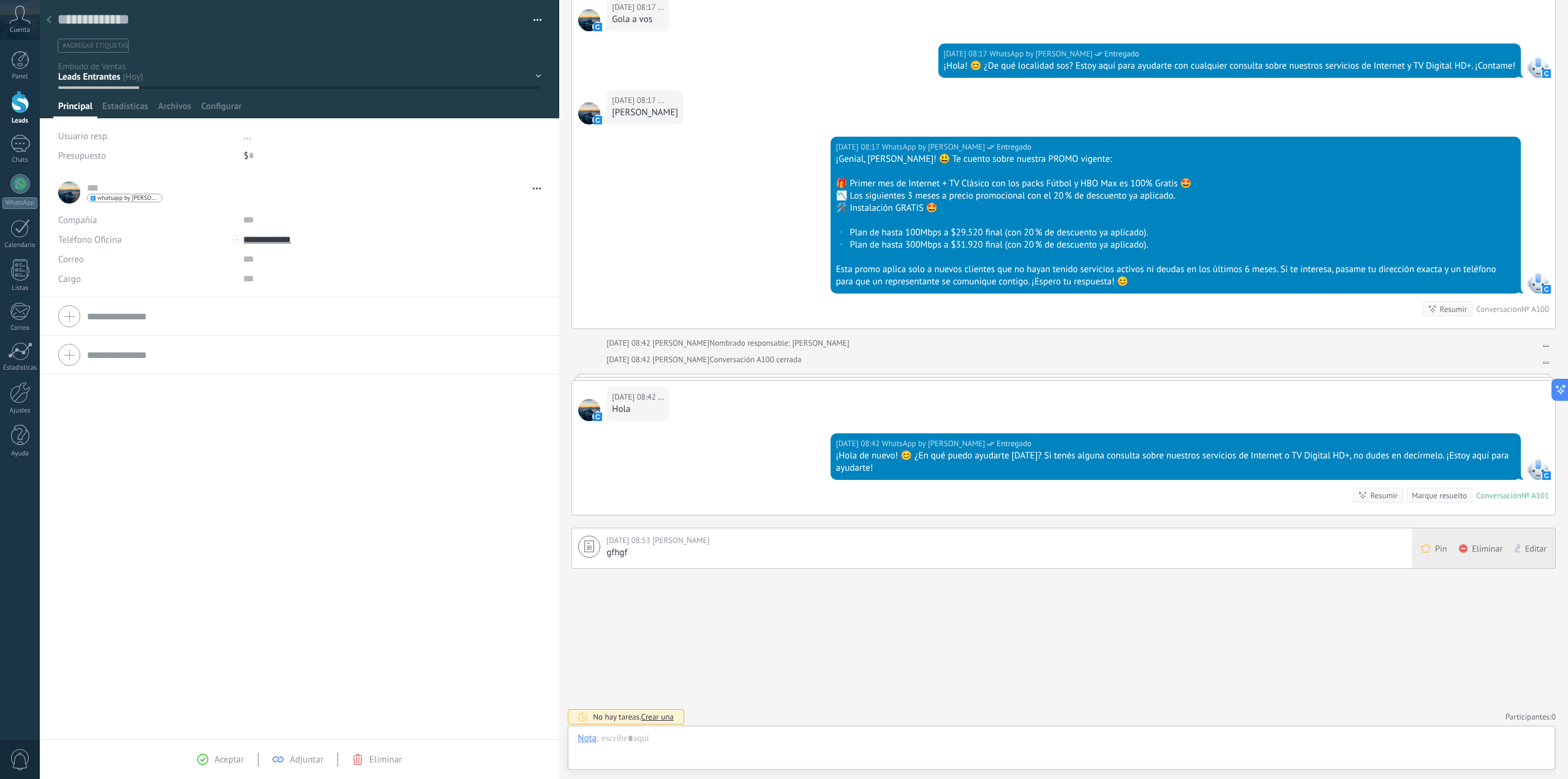
click at [1546, 551] on div "Editar" at bounding box center [1532, 548] width 48 height 40
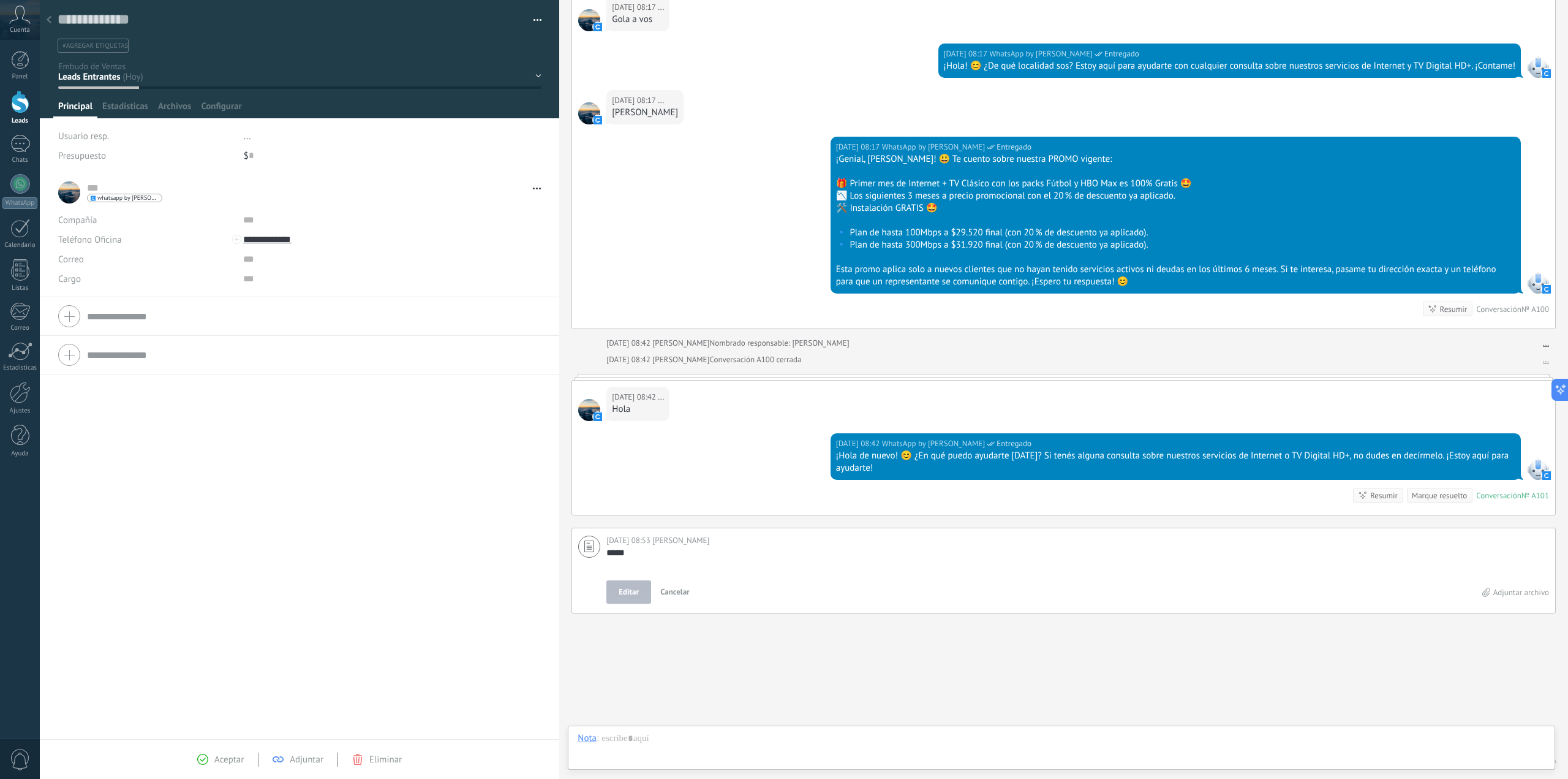
scroll to position [381, 0]
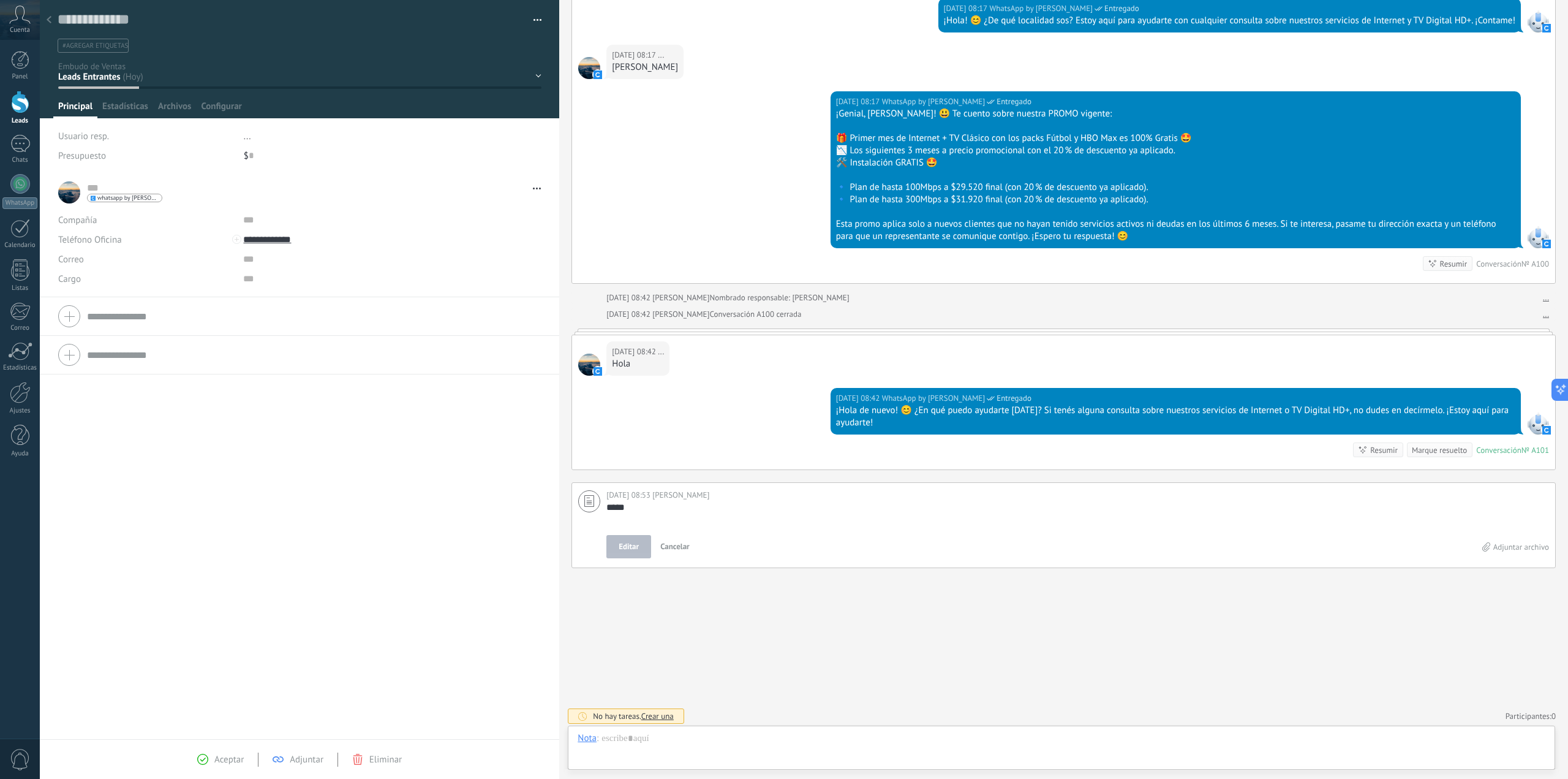
click at [662, 551] on button "Cancelar" at bounding box center [674, 546] width 39 height 23
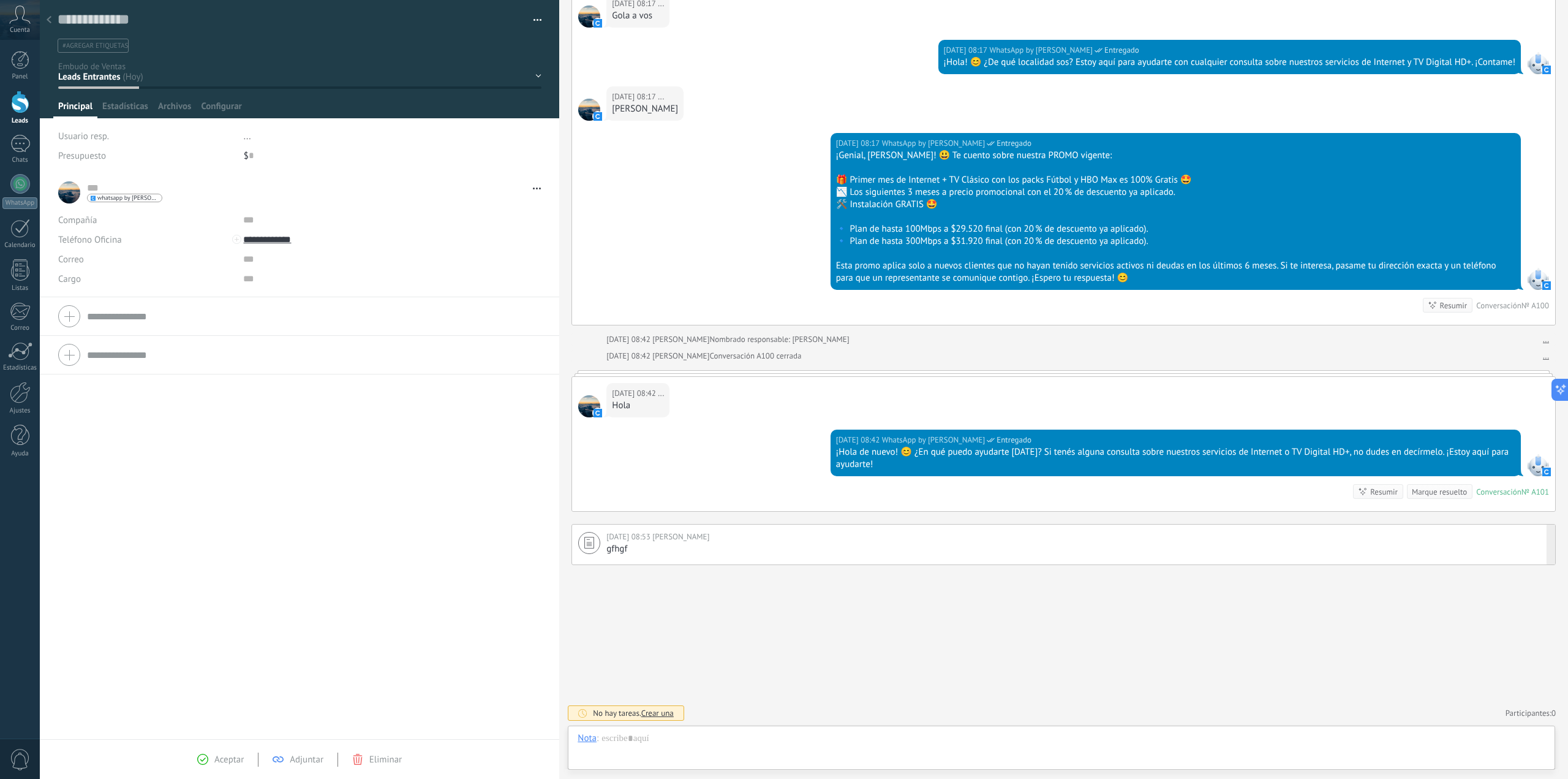
scroll to position [335, 0]
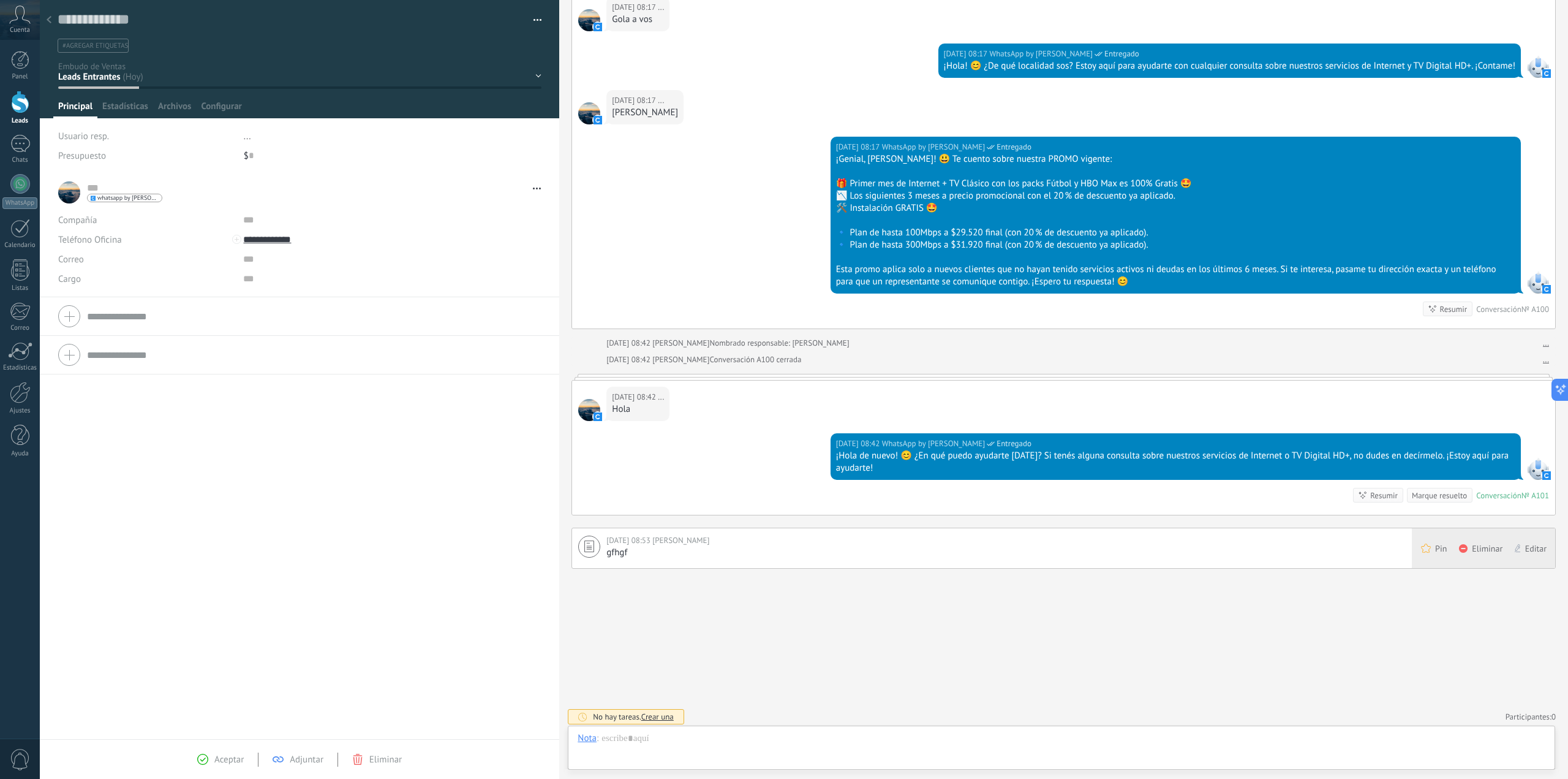
click at [1546, 537] on div "Editar" at bounding box center [1532, 548] width 48 height 40
type textarea "*****"
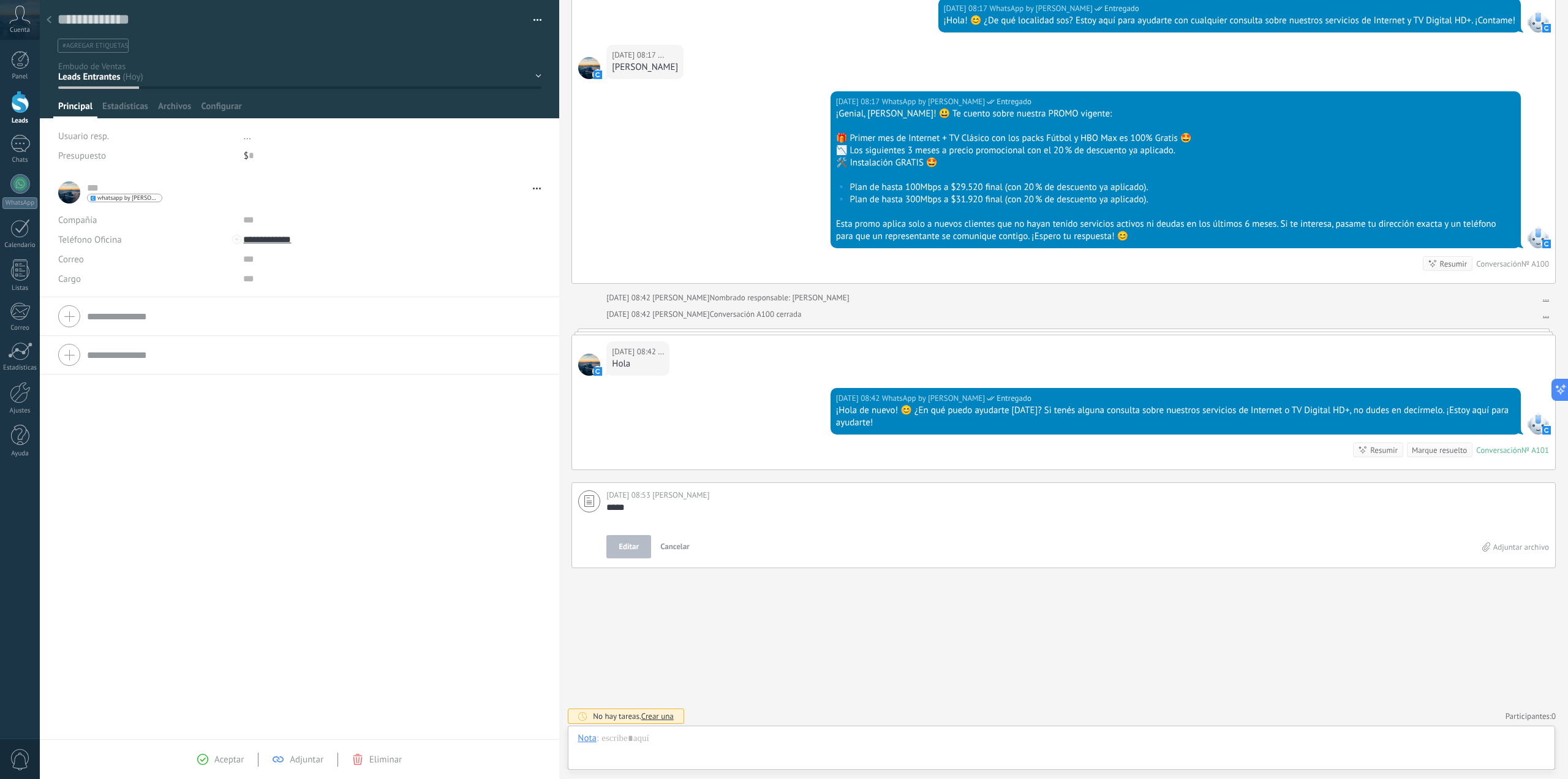
click at [699, 546] on div "Editar Cancelar" at bounding box center [1043, 546] width 876 height 23
click at [673, 544] on span "Cancelar" at bounding box center [675, 546] width 29 height 10
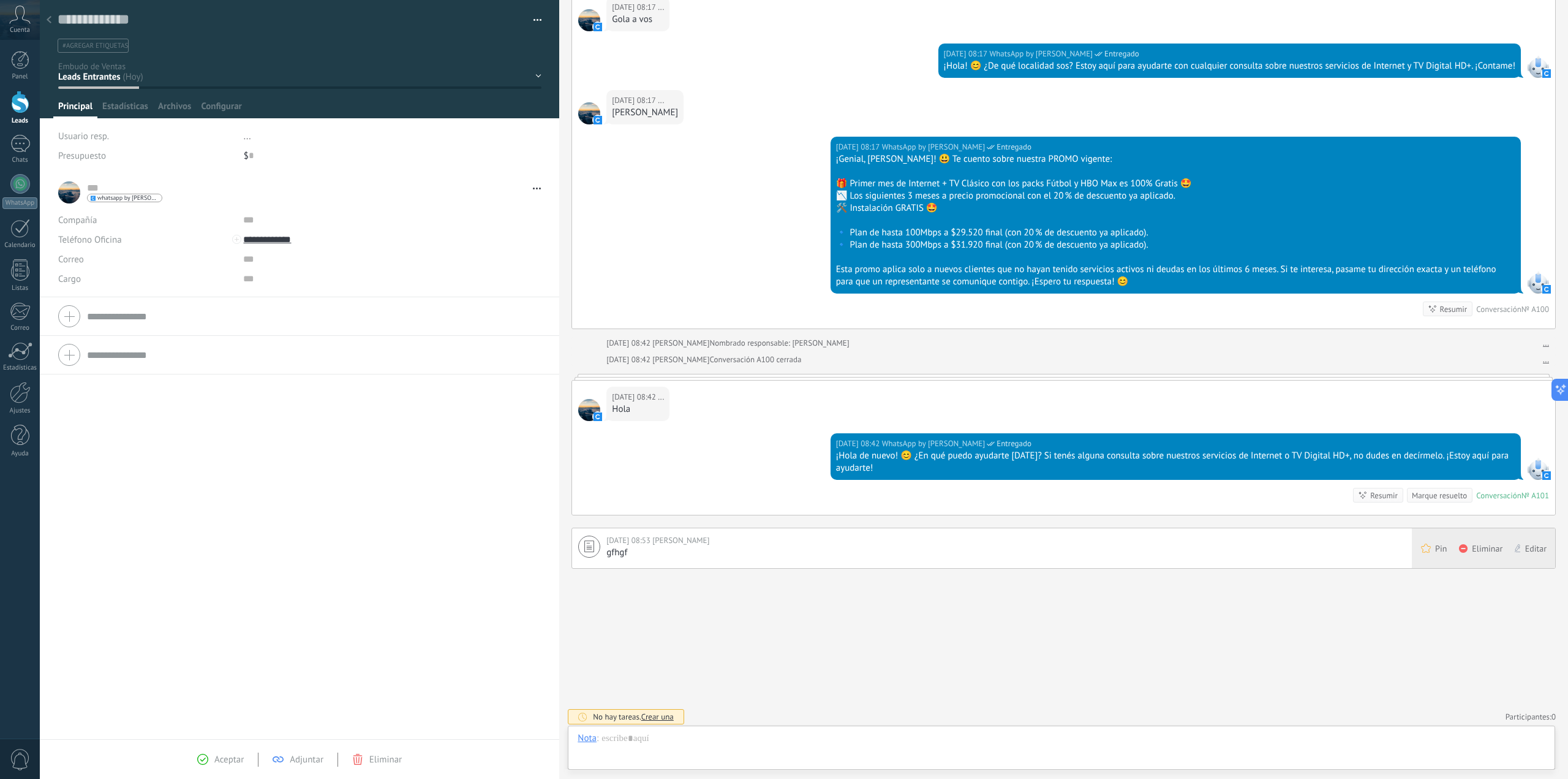
click at [1475, 546] on span "Eliminar" at bounding box center [1487, 548] width 30 height 12
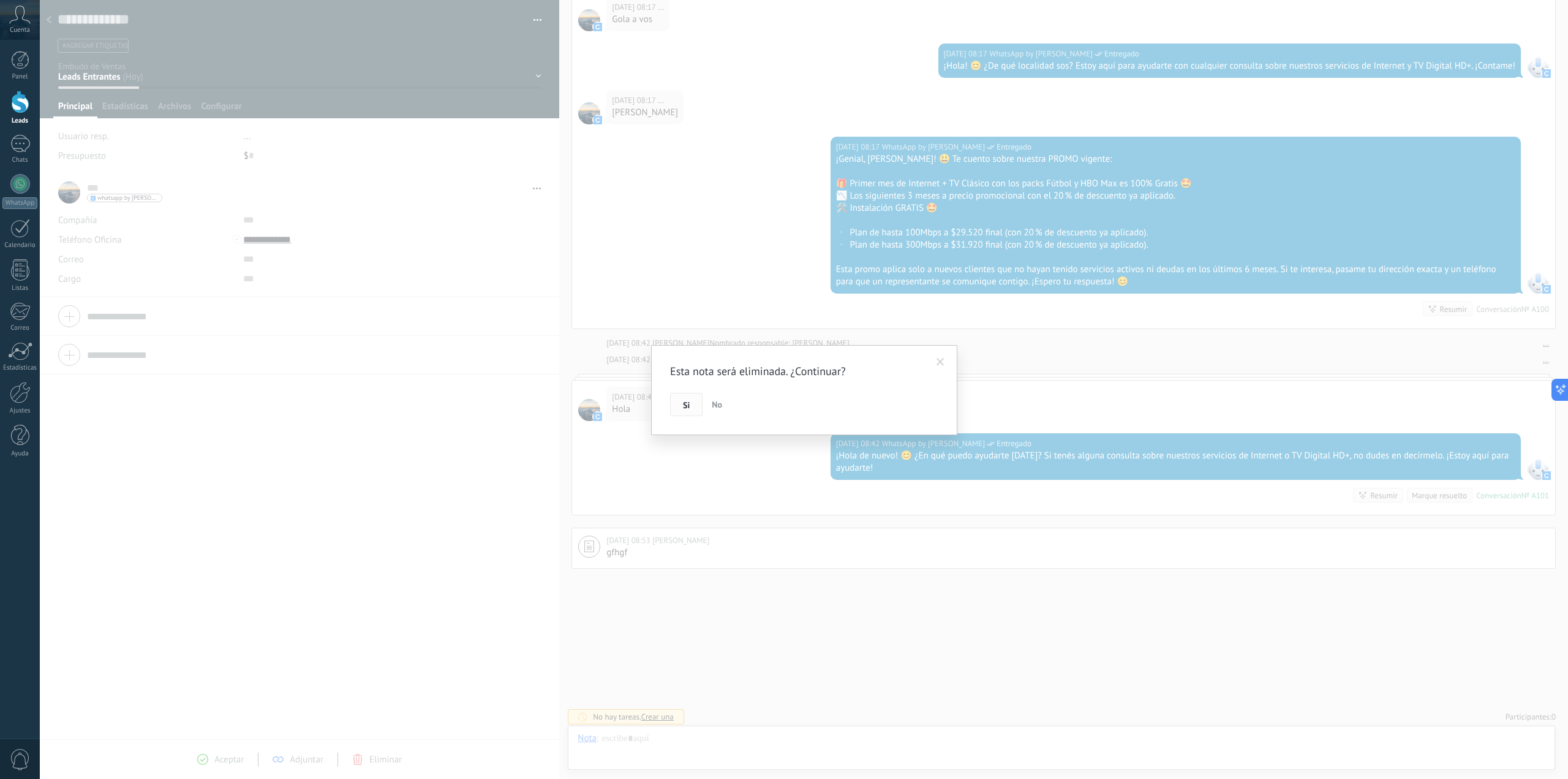
click at [683, 404] on span "Si" at bounding box center [686, 405] width 7 height 9
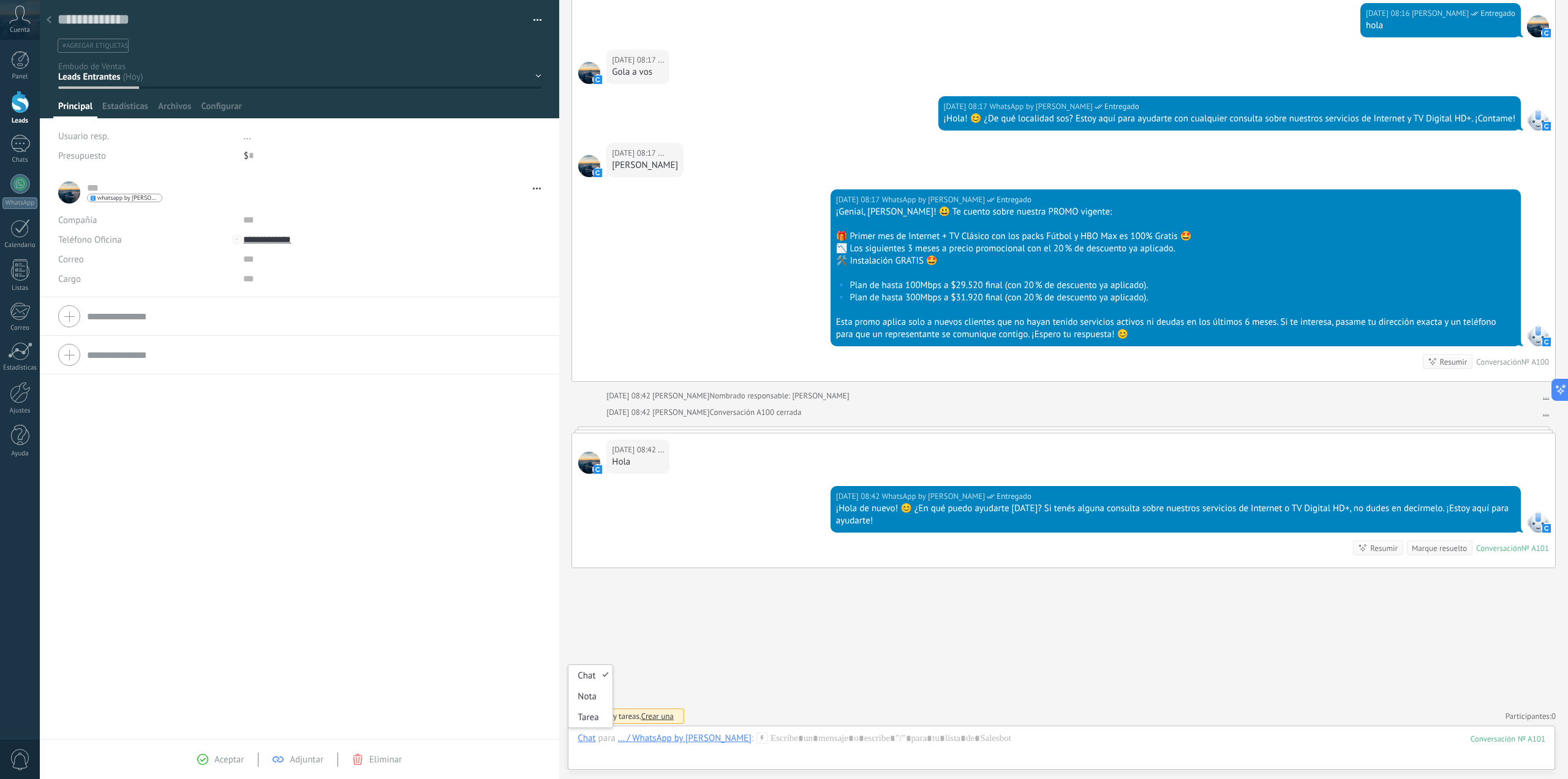
click at [585, 737] on div "Chat" at bounding box center [586, 737] width 18 height 11
click at [587, 718] on div "Tarea" at bounding box center [590, 717] width 43 height 21
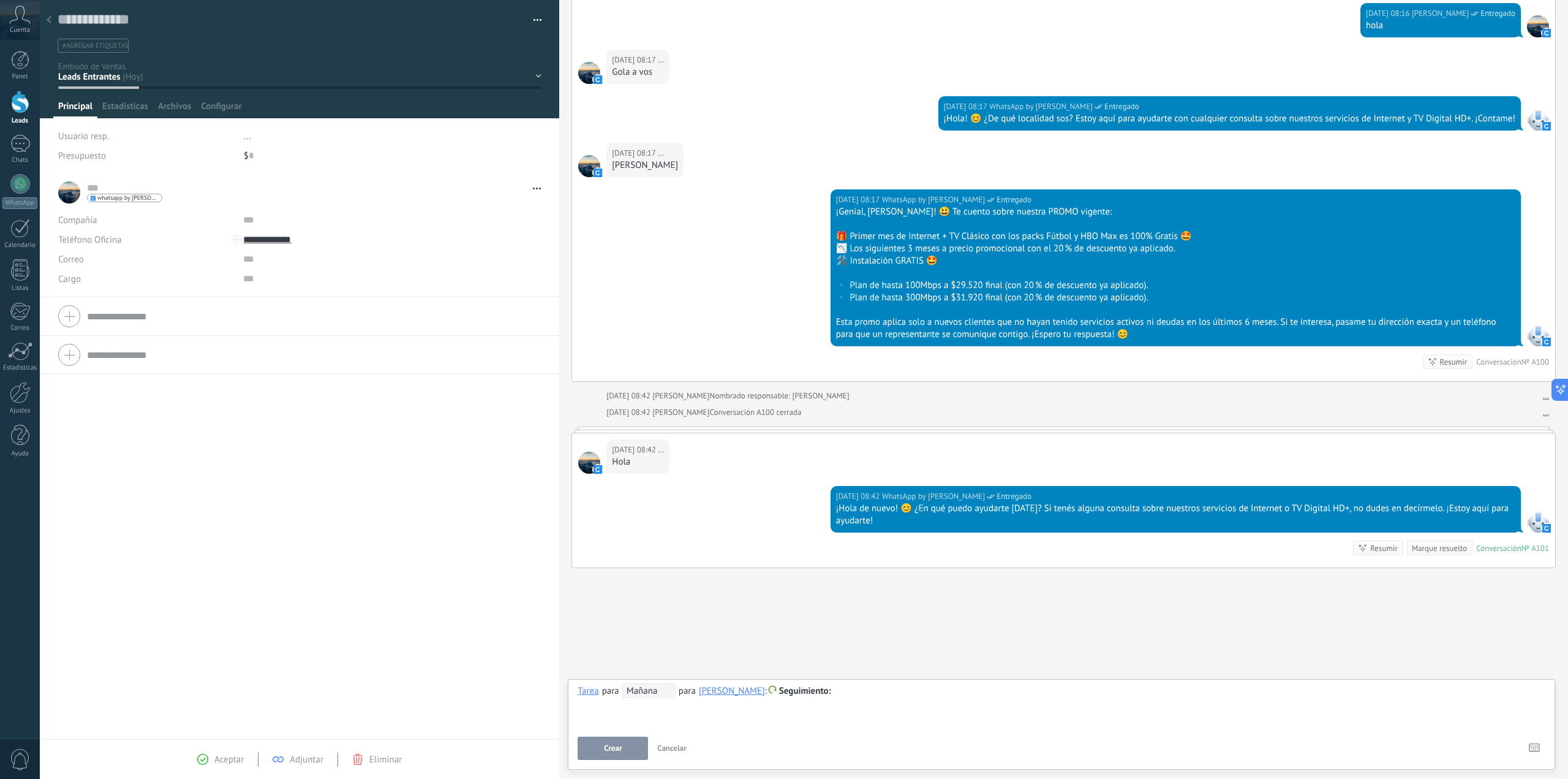
click at [640, 689] on span "Mañana" at bounding box center [649, 690] width 54 height 15
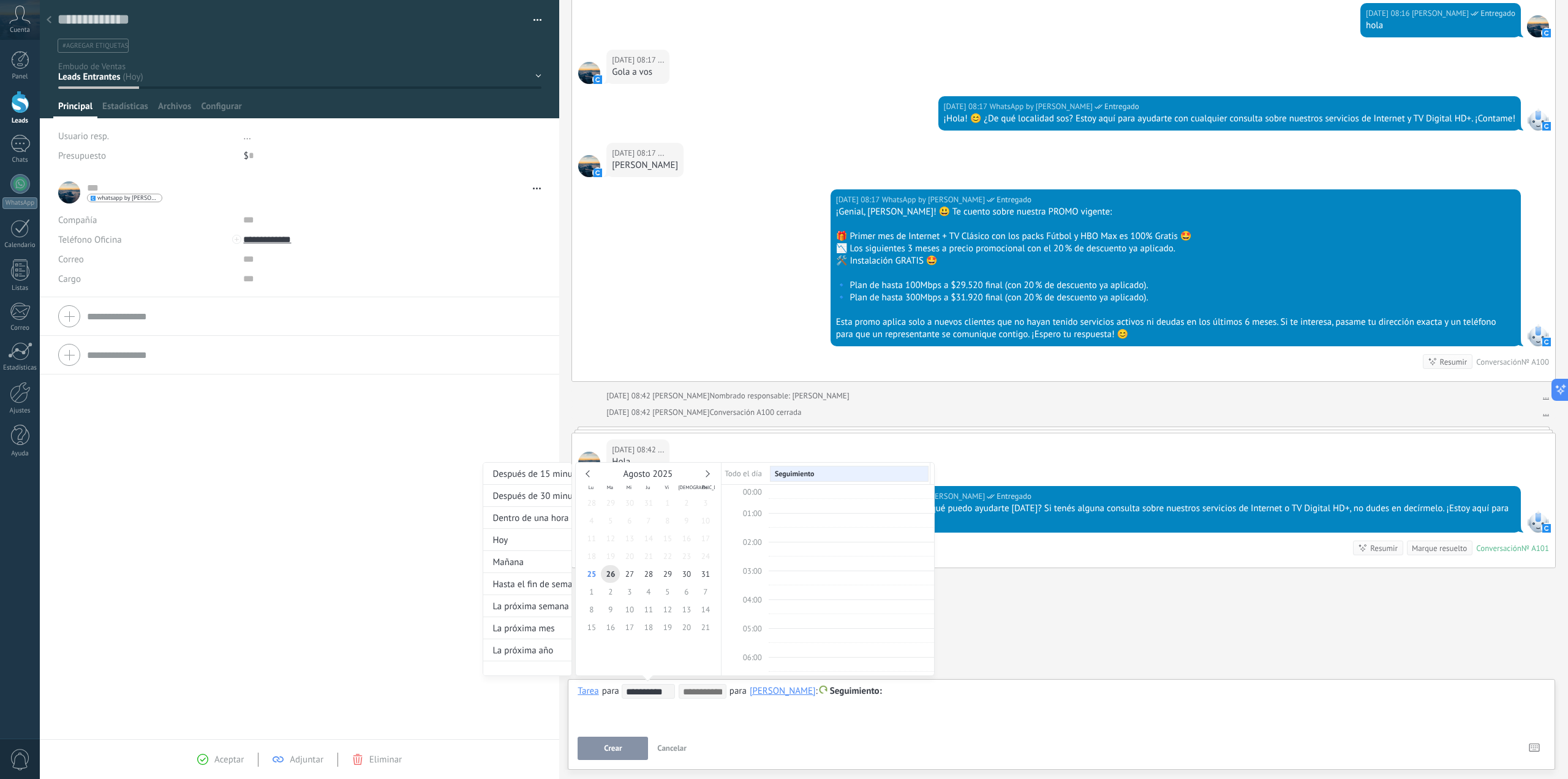
scroll to position [228, 0]
click at [653, 707] on div at bounding box center [784, 389] width 1568 height 779
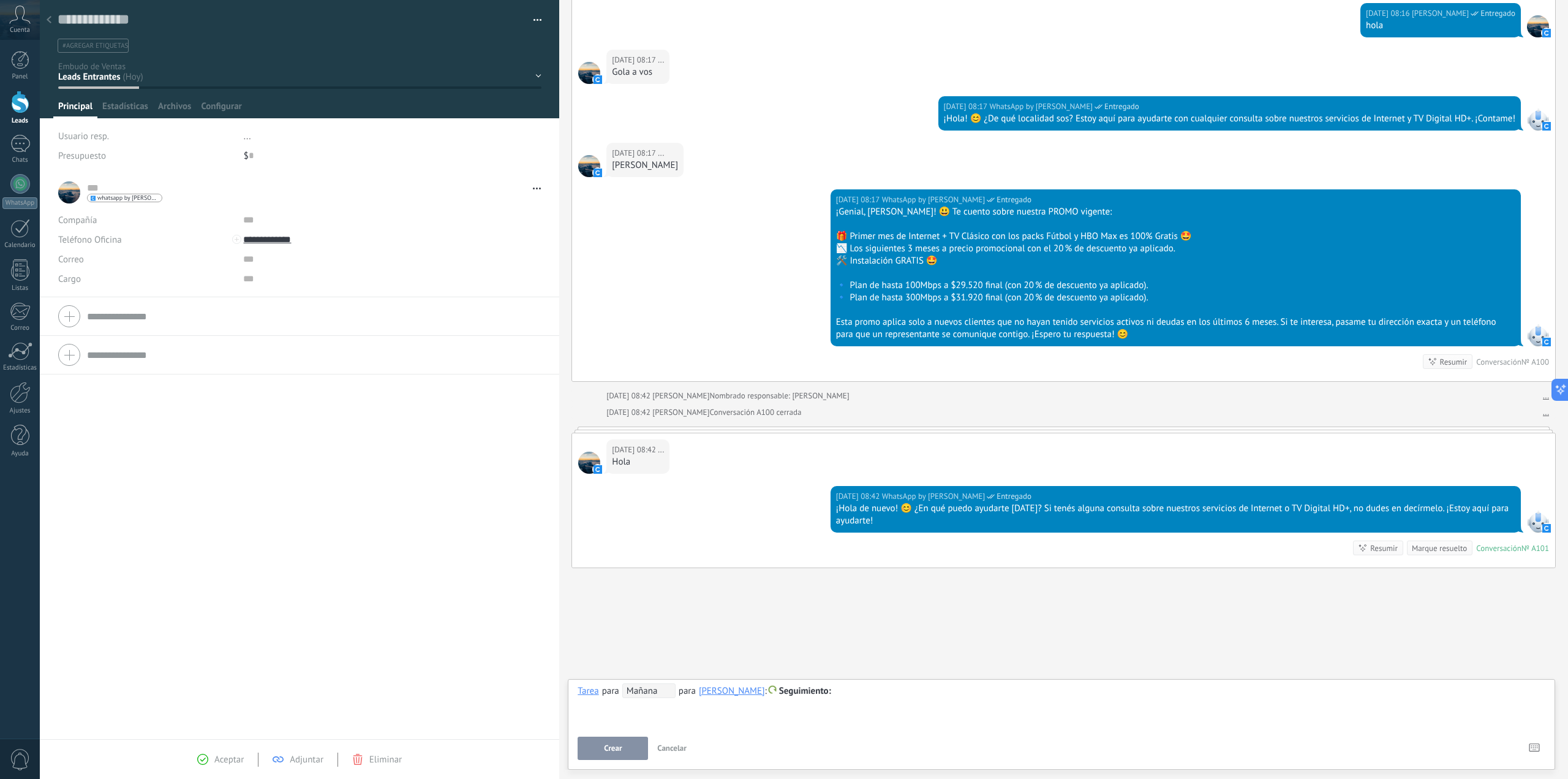
click at [650, 692] on span "Mañana" at bounding box center [649, 690] width 54 height 15
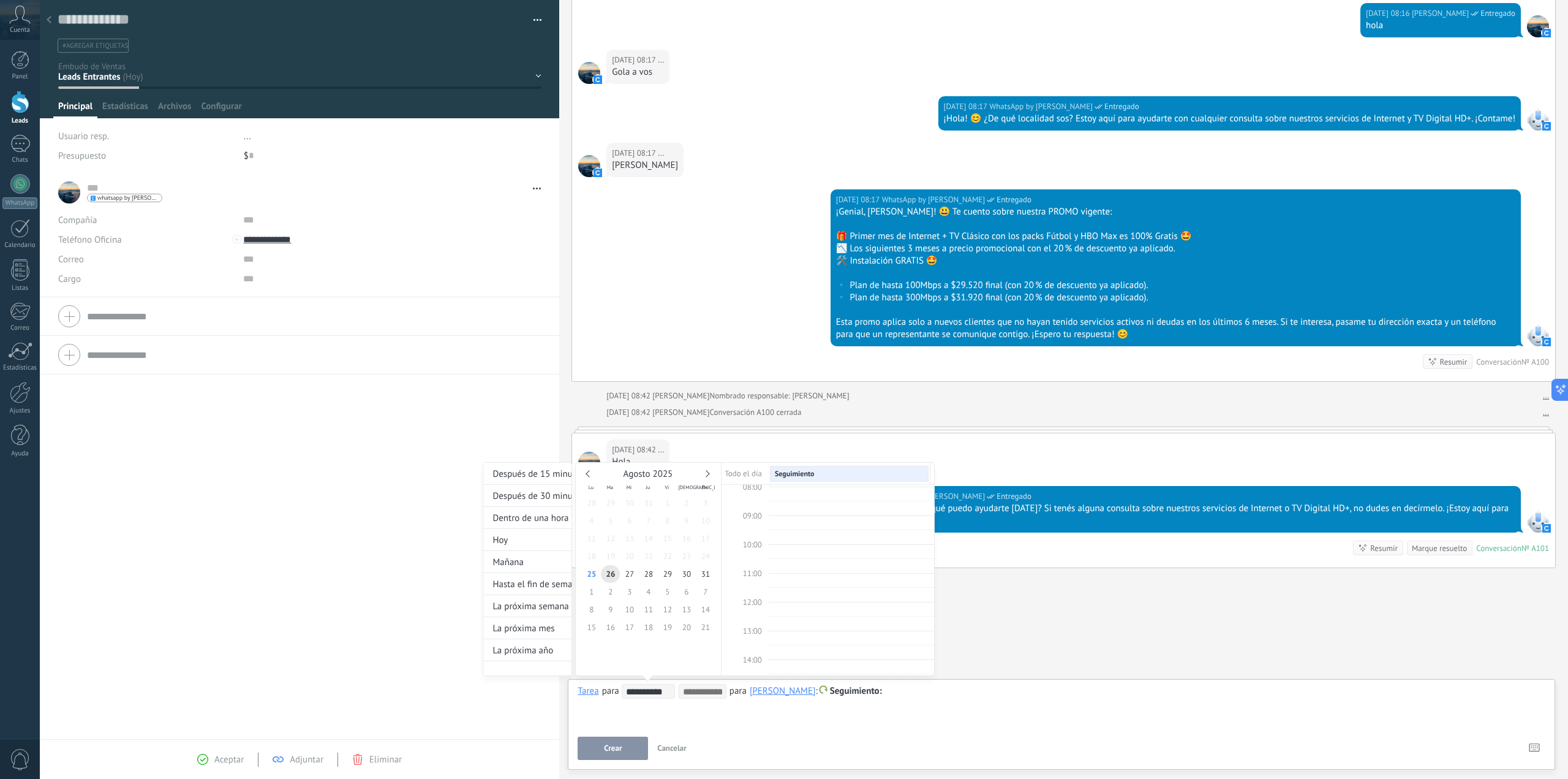
click at [659, 707] on div at bounding box center [784, 389] width 1568 height 779
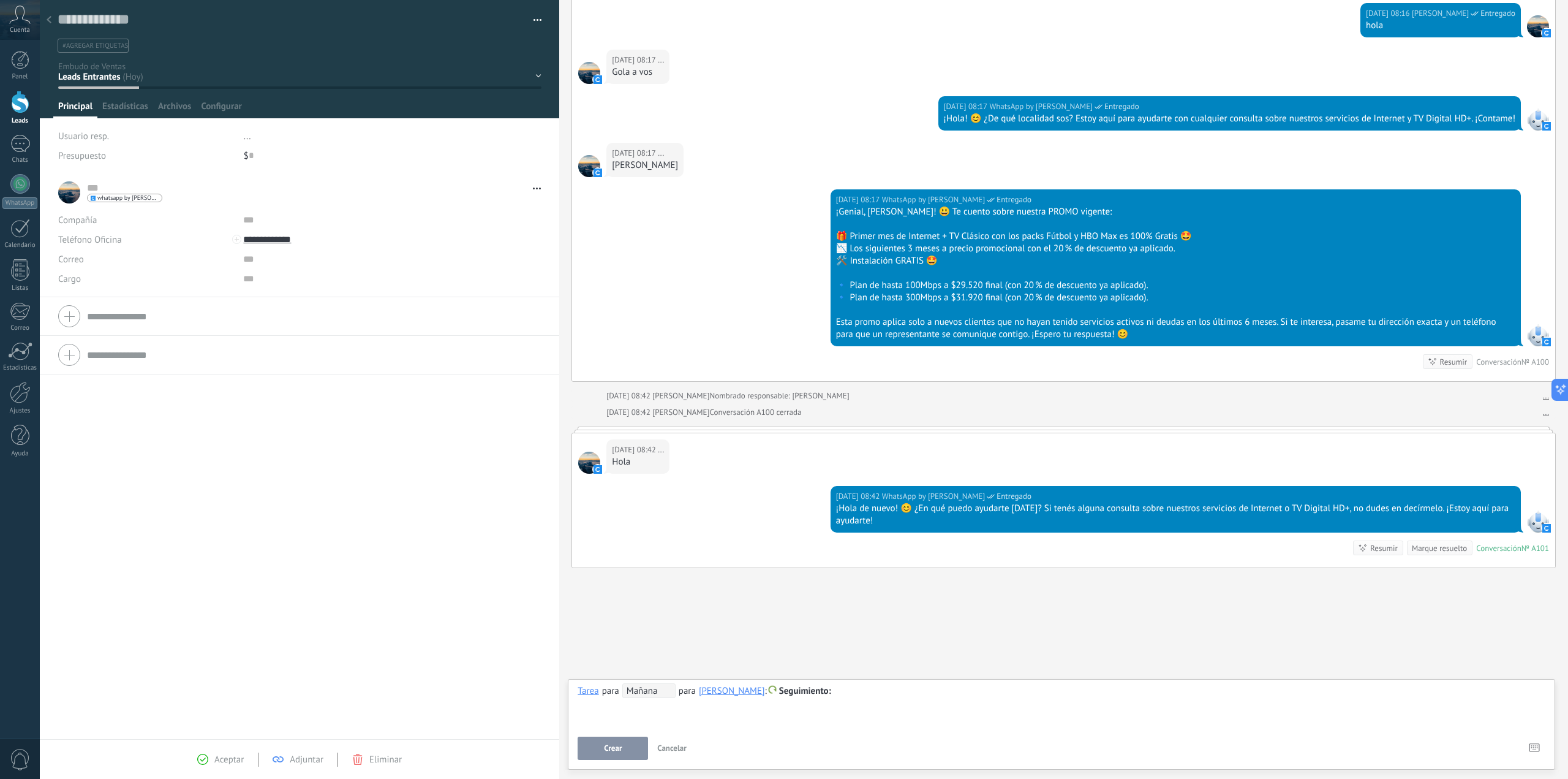
click at [867, 694] on div at bounding box center [1061, 691] width 968 height 15
click at [616, 749] on span "Crear" at bounding box center [613, 748] width 18 height 9
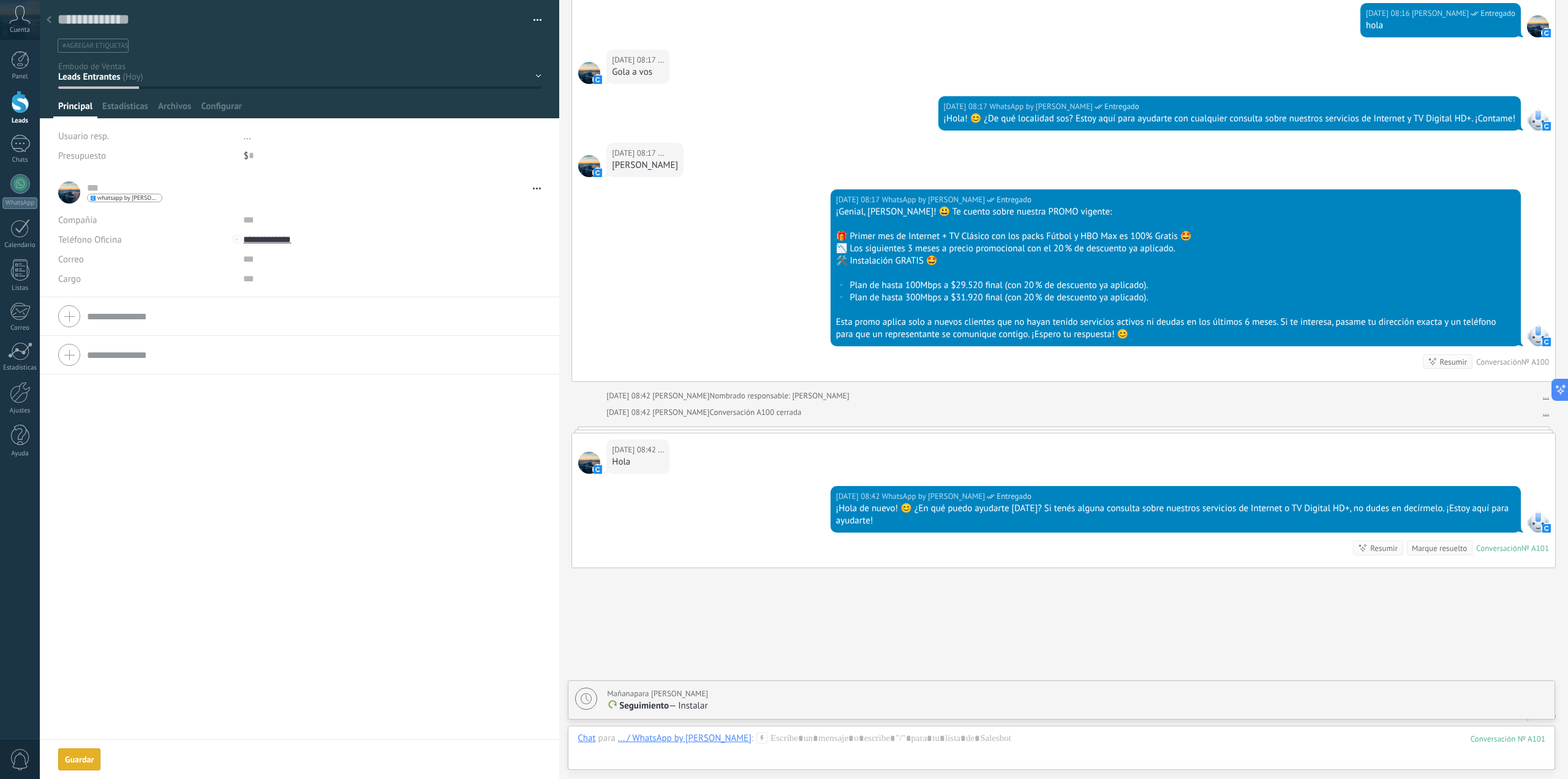
scroll to position [325, 0]
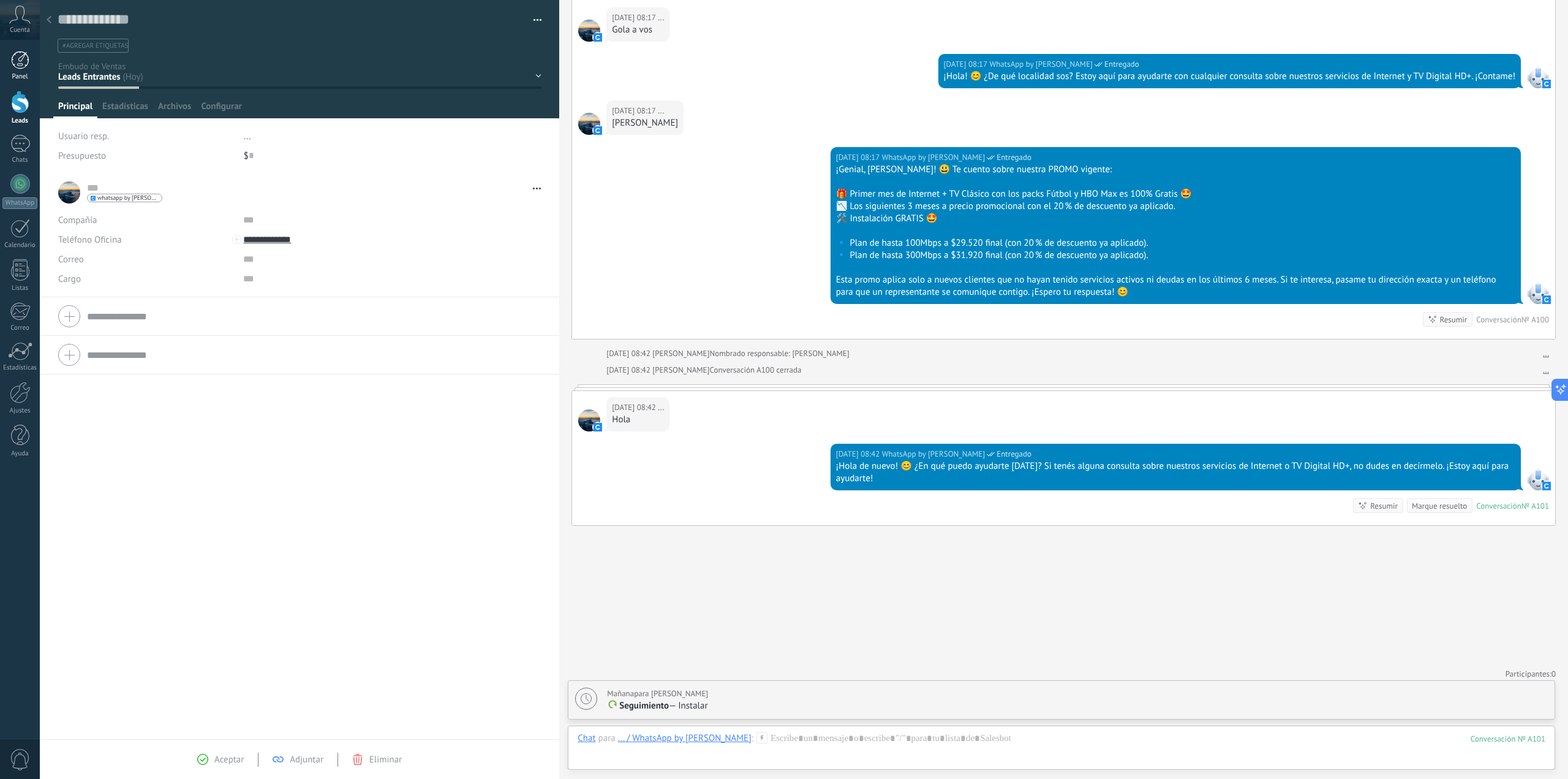
click at [19, 72] on link "Panel" at bounding box center [20, 66] width 40 height 30
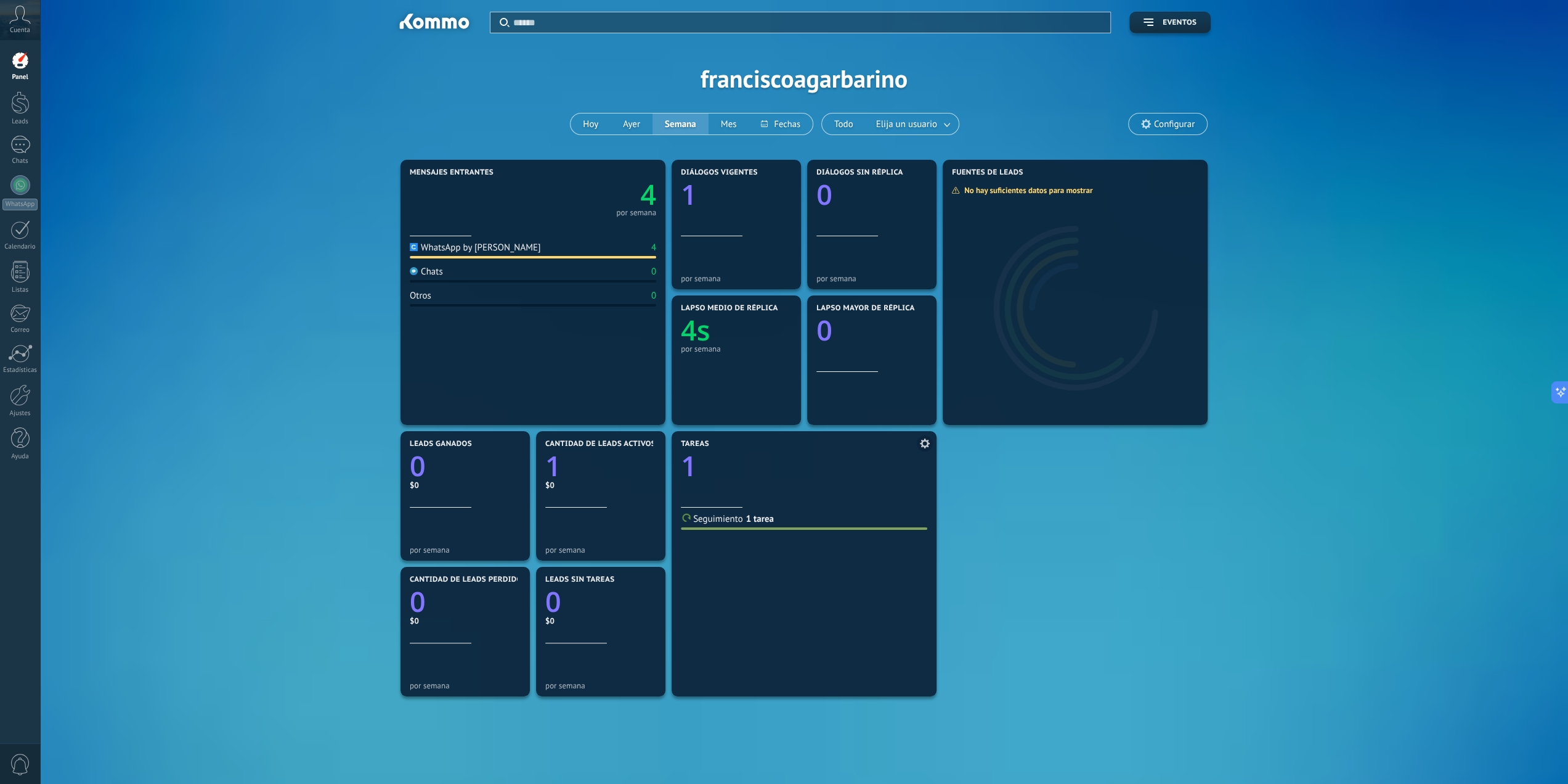
click at [689, 465] on text "1" at bounding box center [689, 466] width 16 height 37
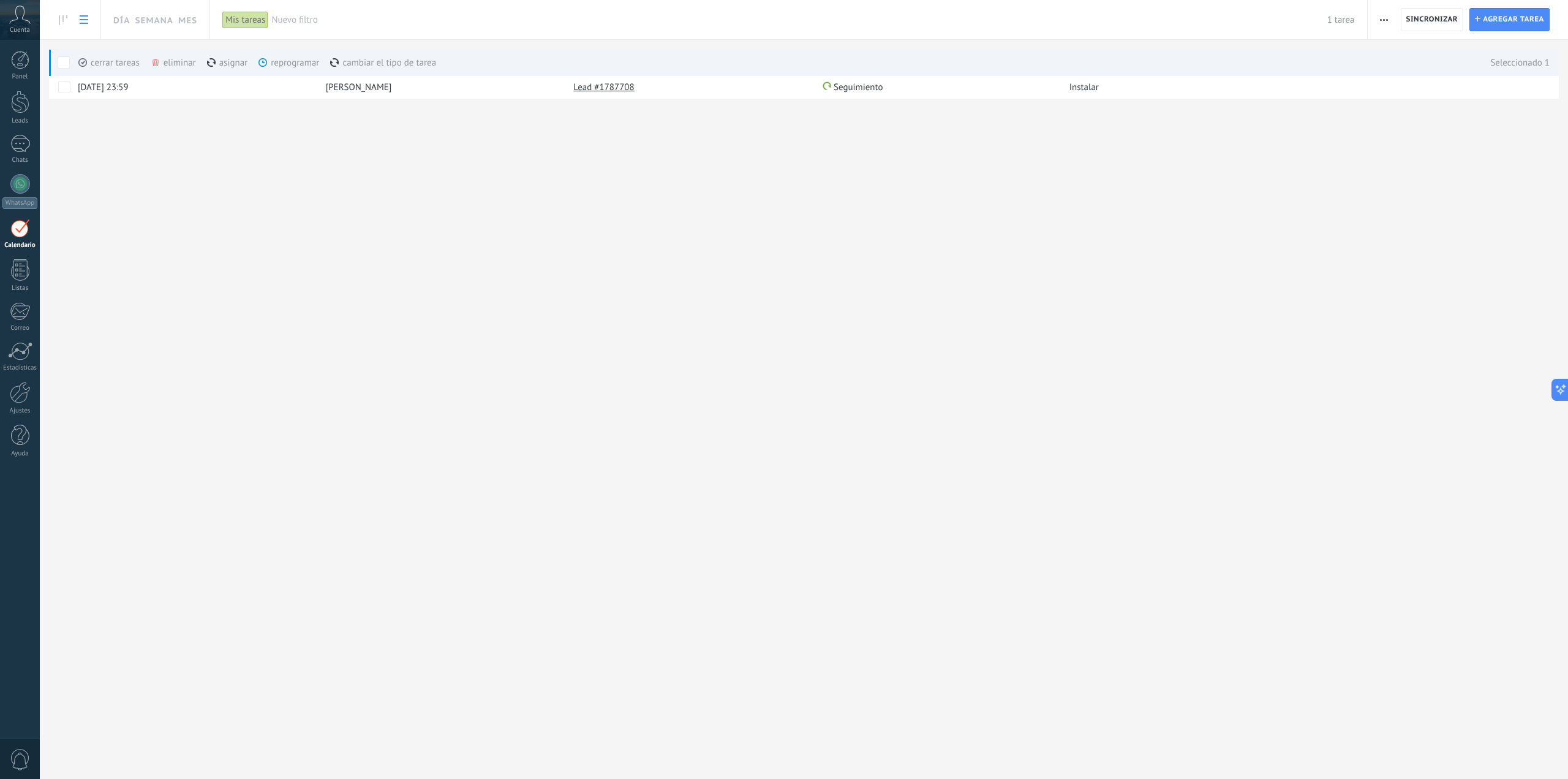
click at [172, 58] on div "eliminar màs" at bounding box center [194, 62] width 87 height 27
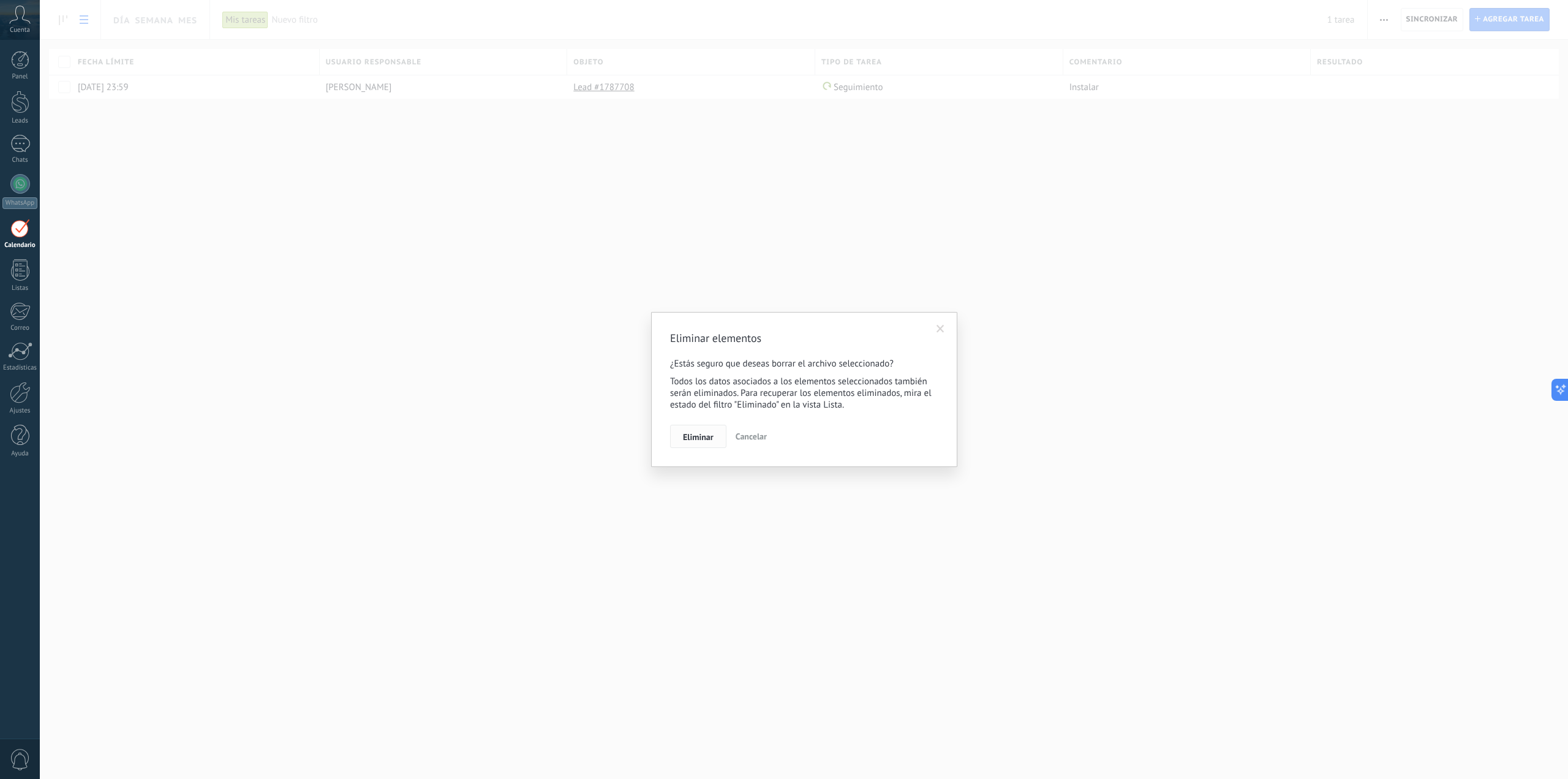
click at [711, 438] on span "Eliminar" at bounding box center [698, 437] width 30 height 9
click at [723, 422] on span "Continuar trabajando" at bounding box center [699, 421] width 77 height 9
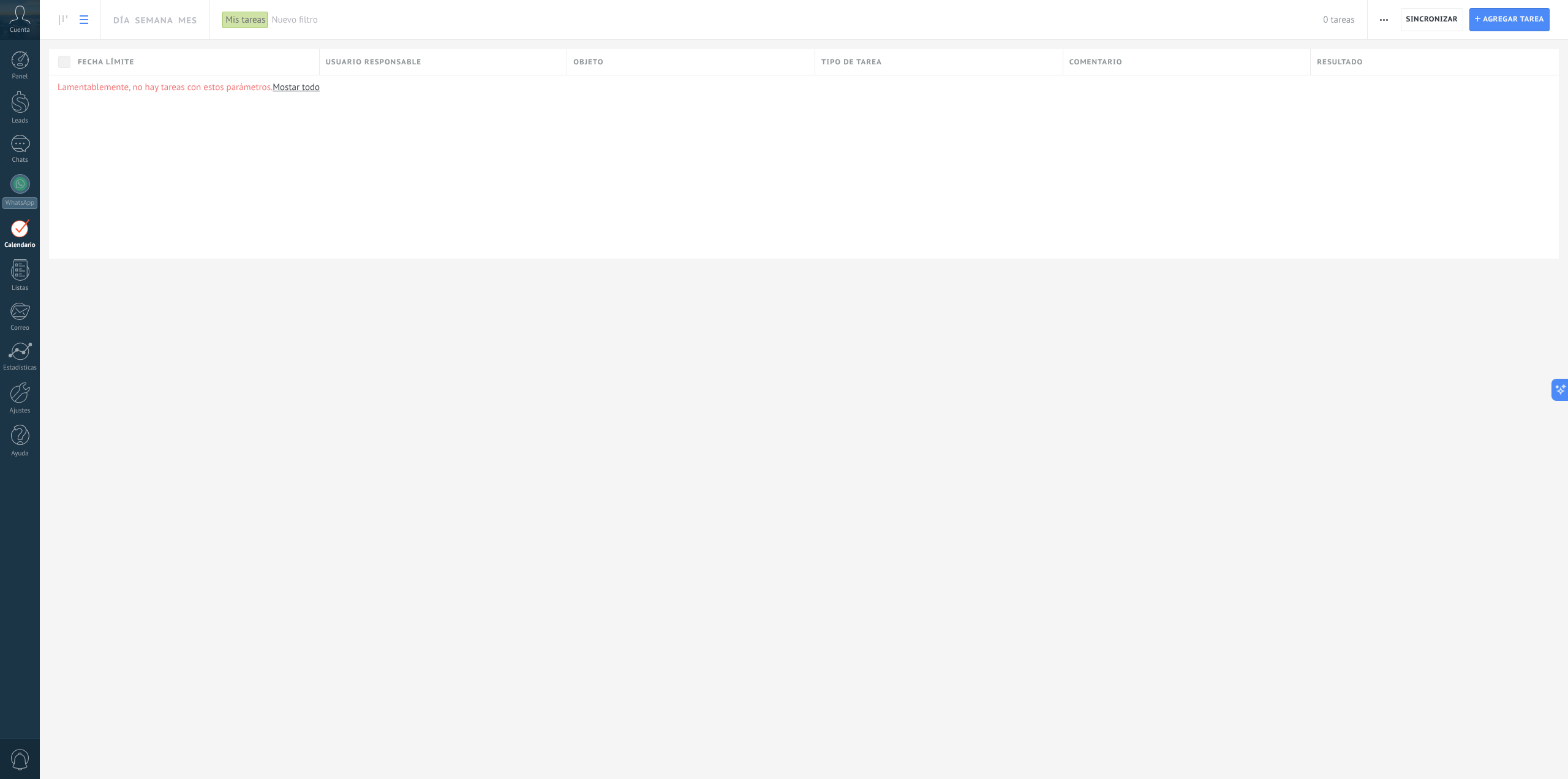
click at [22, 22] on icon at bounding box center [20, 14] width 22 height 18
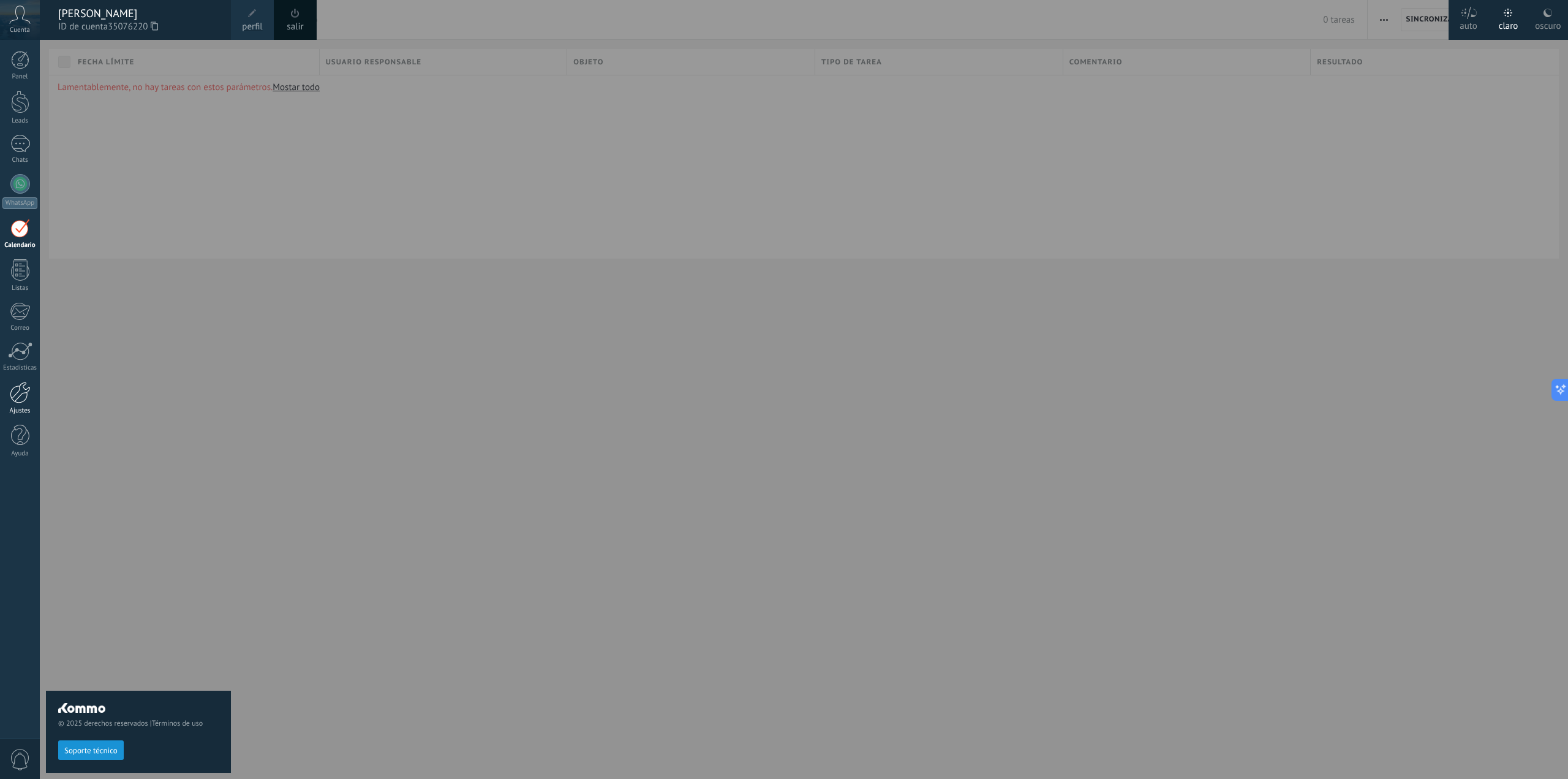
click at [22, 393] on div at bounding box center [20, 392] width 21 height 22
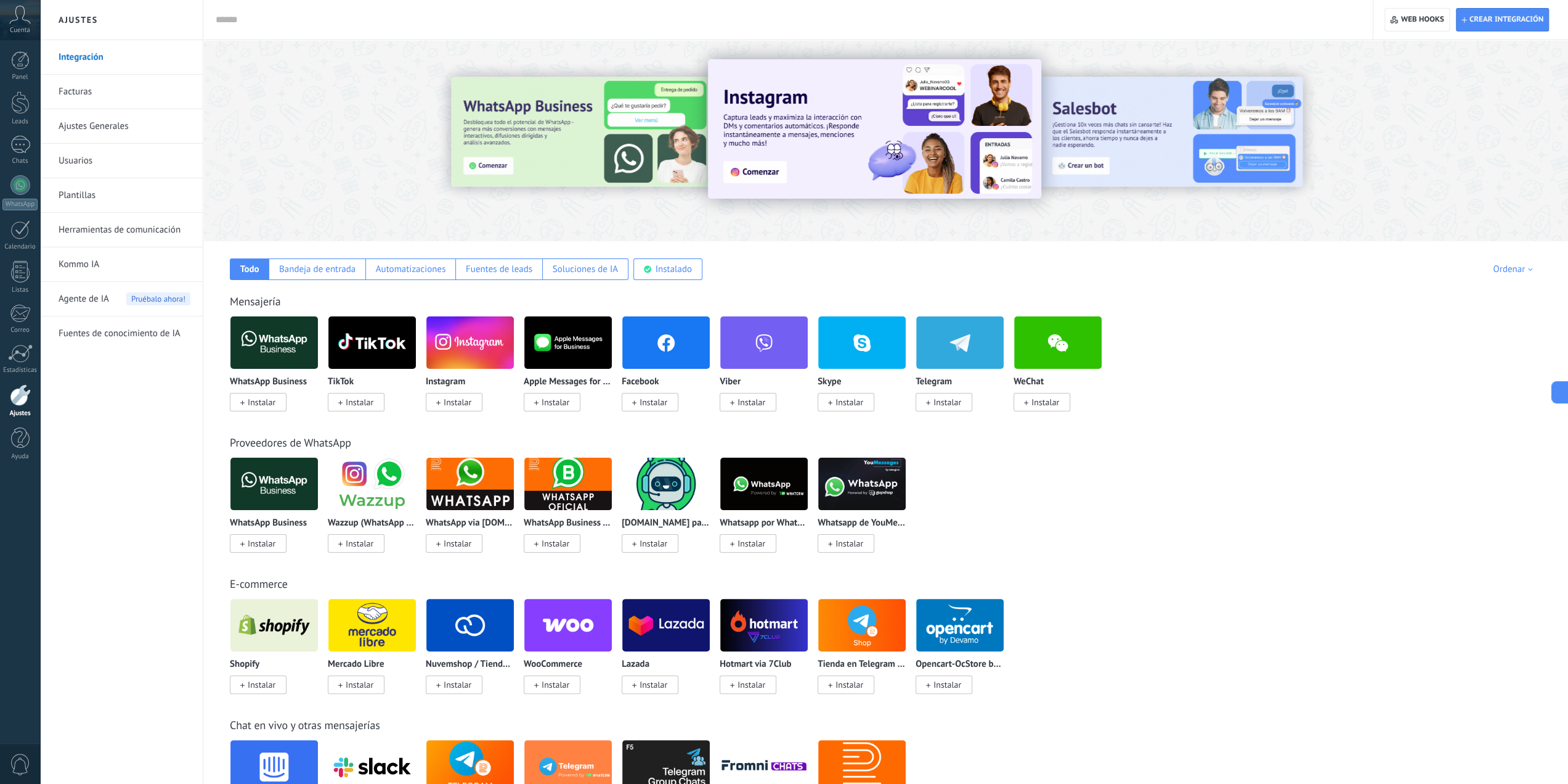
click at [77, 294] on span "Agente de IA" at bounding box center [83, 299] width 50 height 35
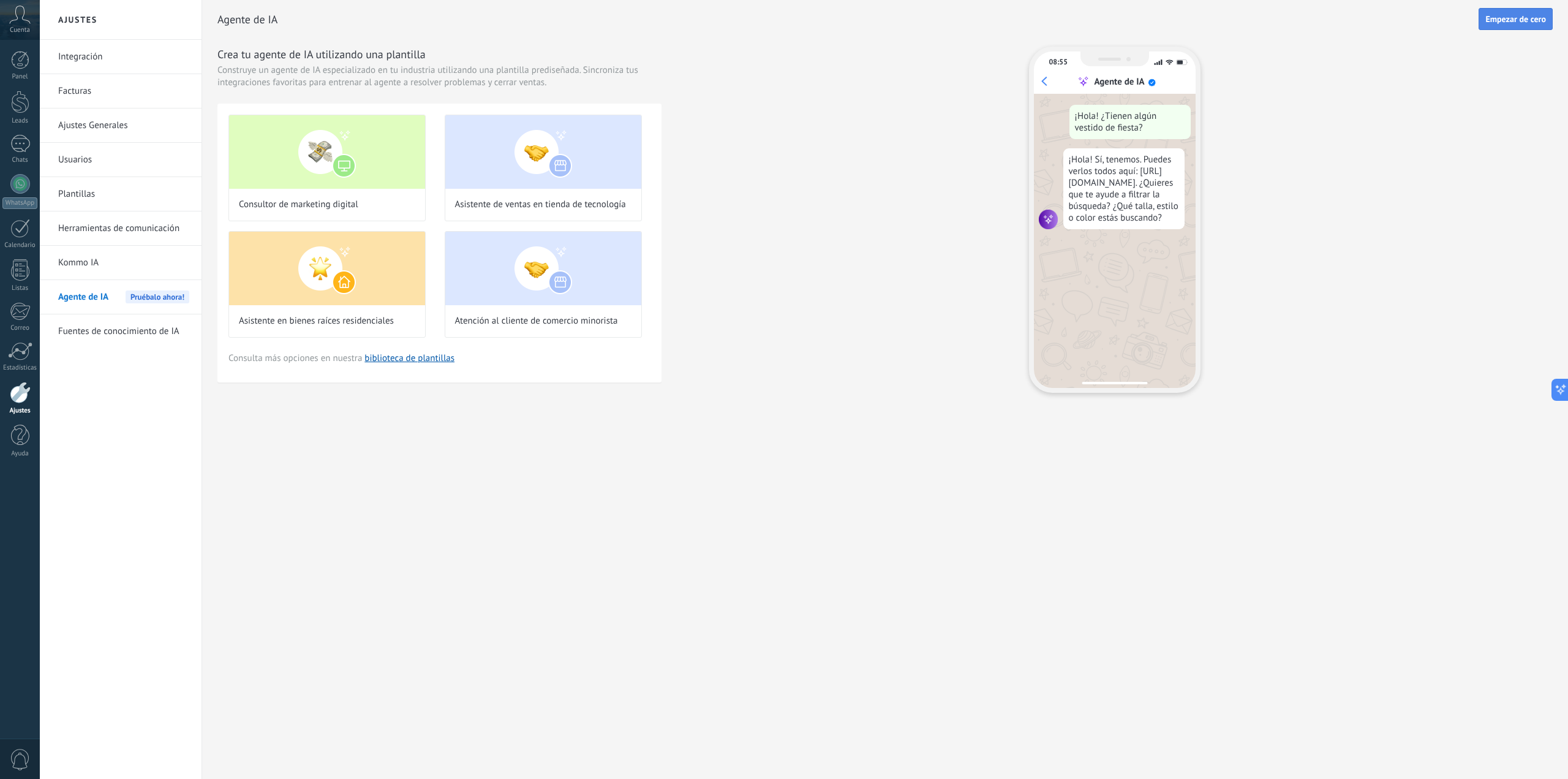
click at [1520, 22] on span "Empezar de cero" at bounding box center [1515, 19] width 61 height 9
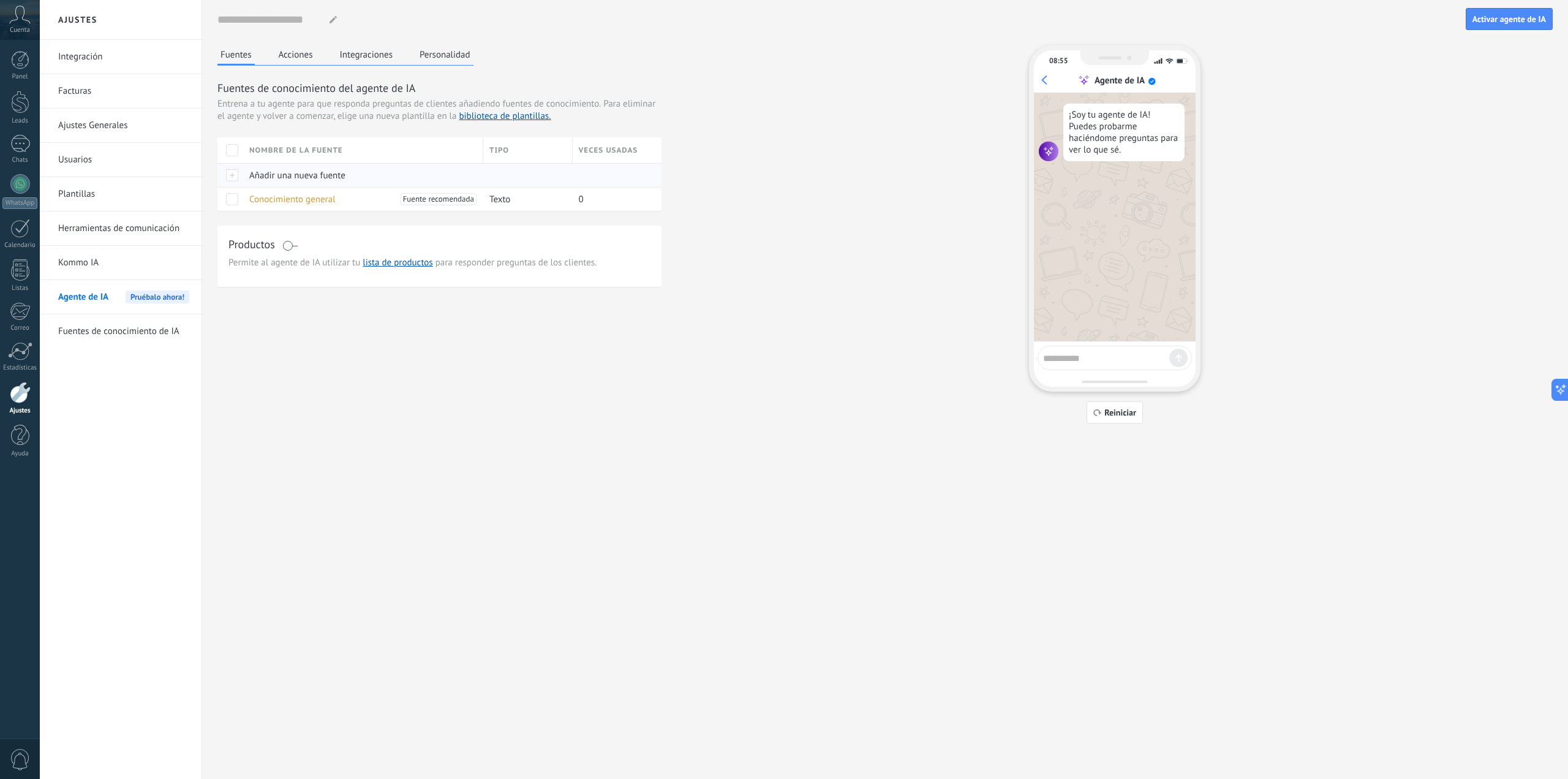
click at [290, 174] on span "Añadir una nueva fuente" at bounding box center [296, 175] width 96 height 11
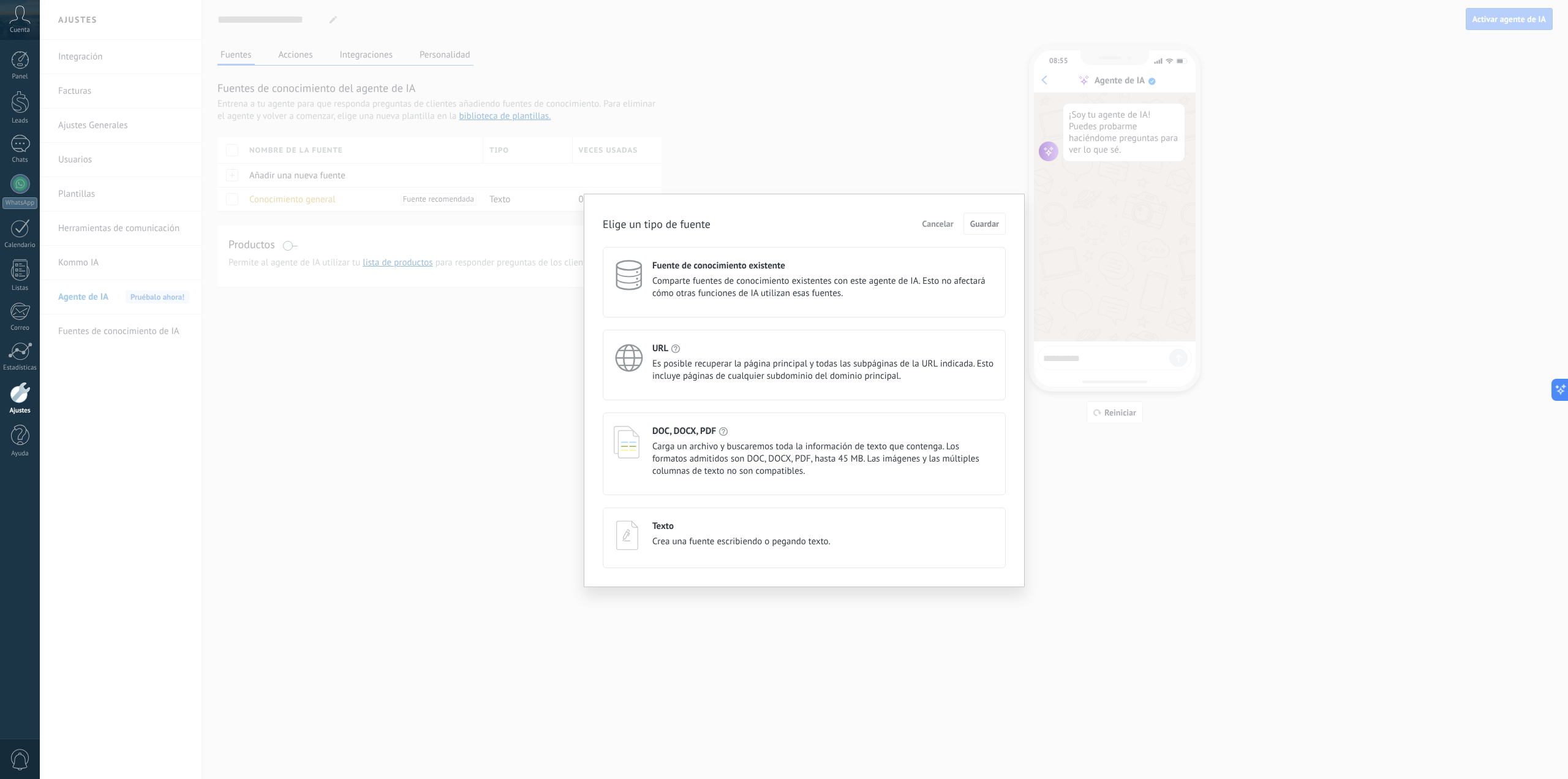
click at [707, 458] on span "Carga un archivo y buscaremos toda la información de texto que contenga. Los fo…" at bounding box center [824, 458] width 342 height 37
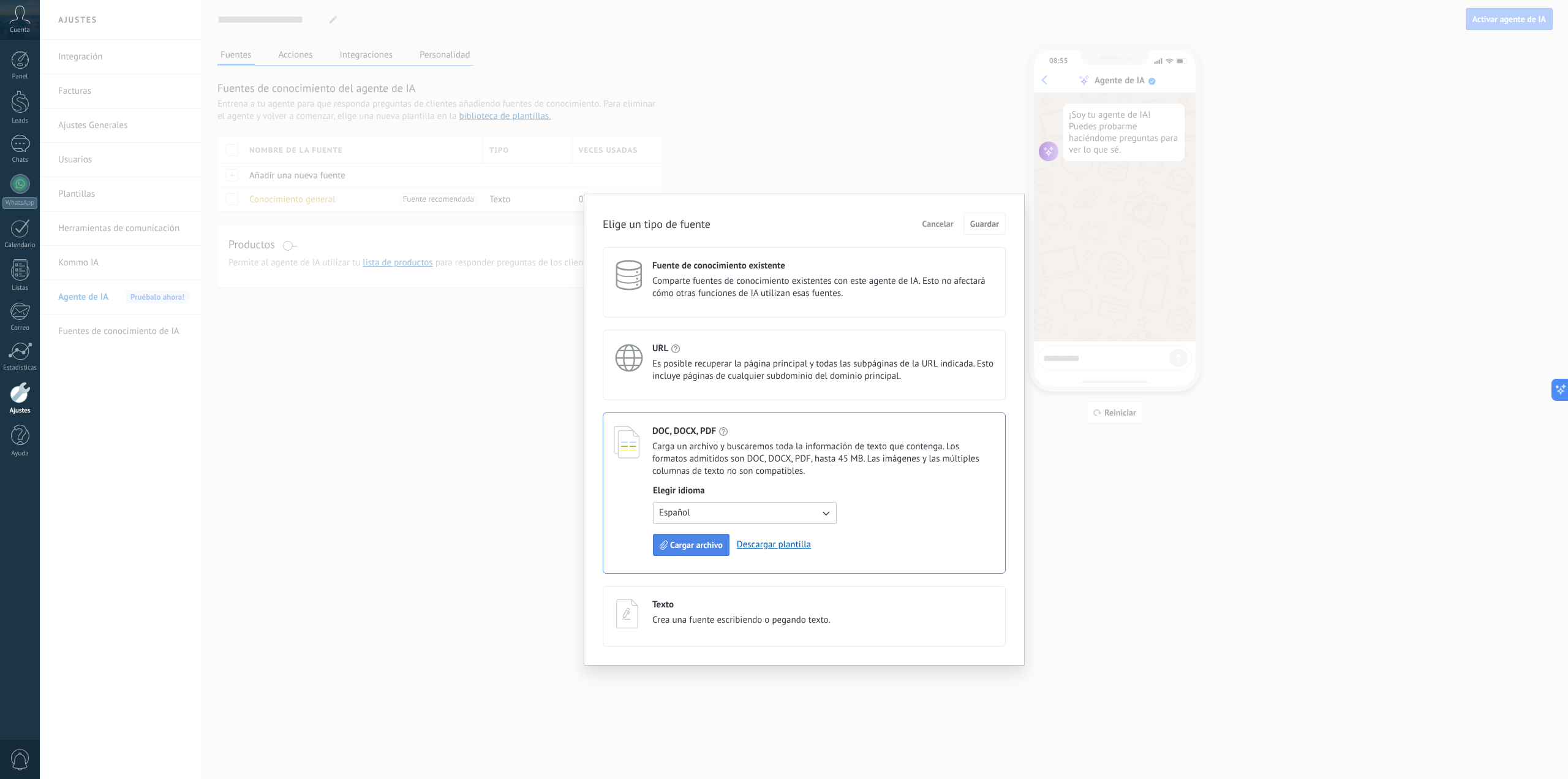
click at [717, 541] on span "Cargar archivo" at bounding box center [696, 545] width 53 height 9
click at [980, 214] on button "Guardar" at bounding box center [985, 224] width 42 height 22
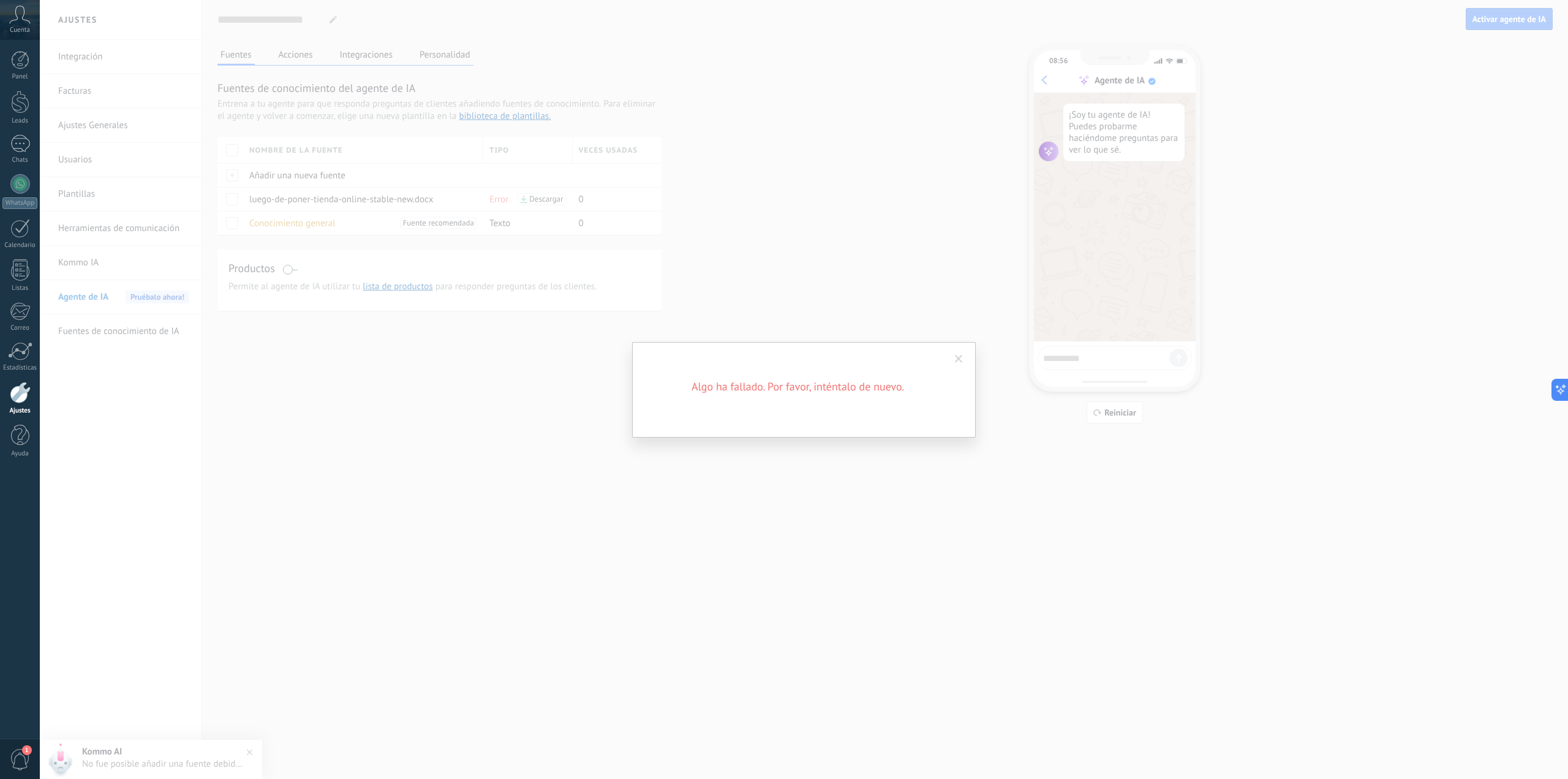
click at [966, 361] on span at bounding box center [959, 359] width 20 height 21
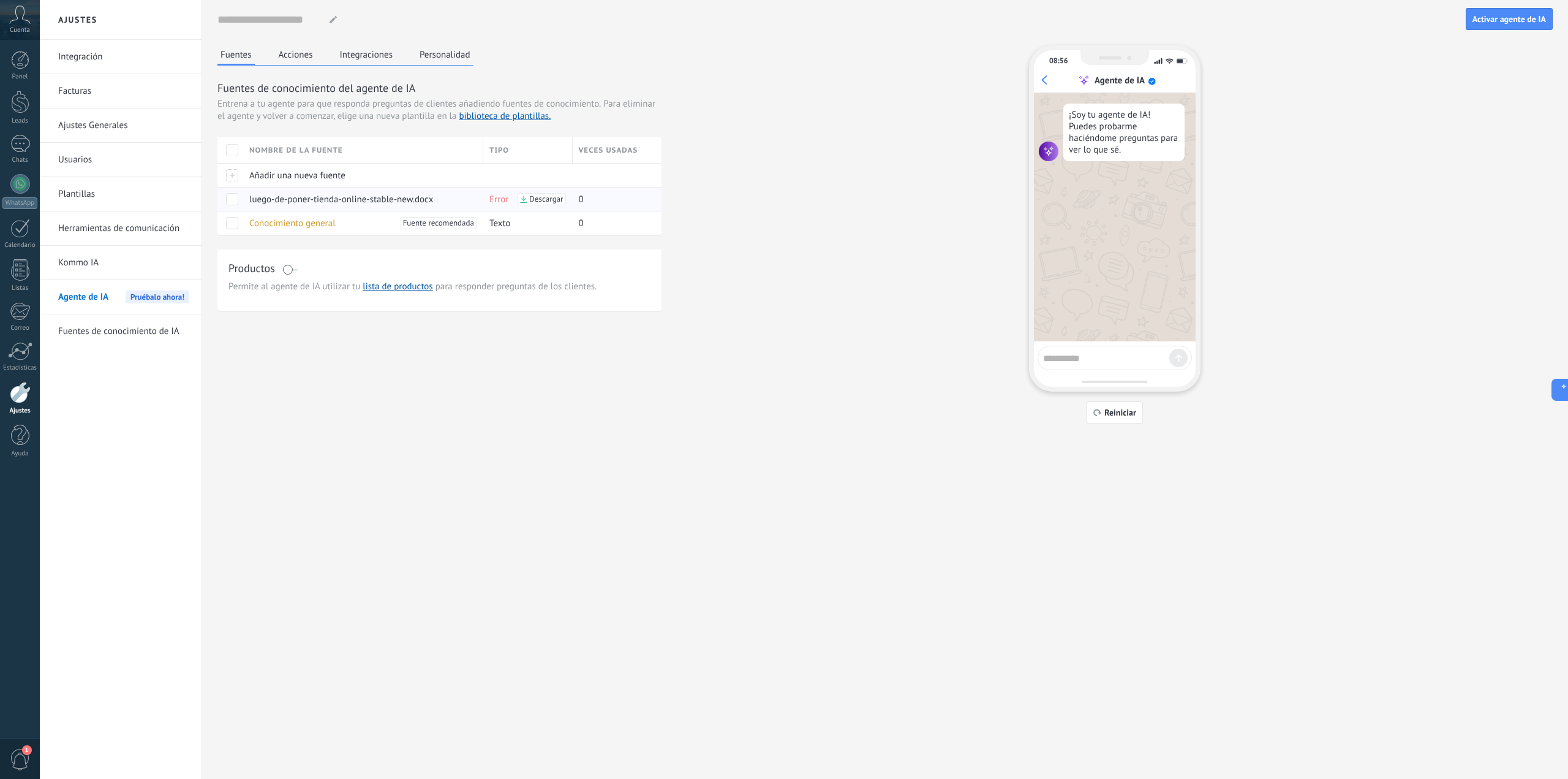
click at [228, 199] on span at bounding box center [232, 199] width 12 height 12
click at [253, 193] on div "Eliminar" at bounding box center [268, 199] width 41 height 24
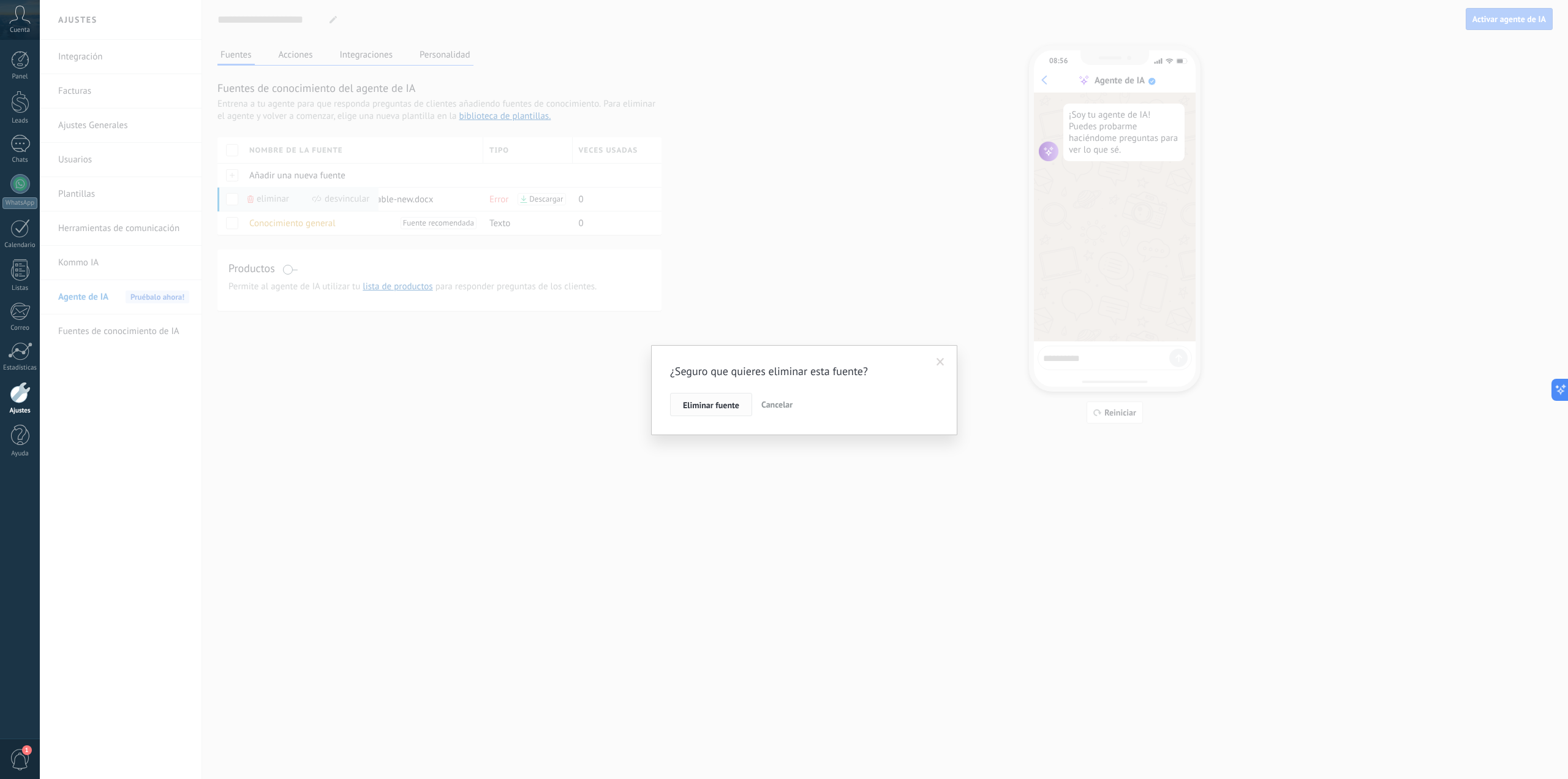
click at [736, 404] on span "Eliminar fuente" at bounding box center [711, 405] width 56 height 9
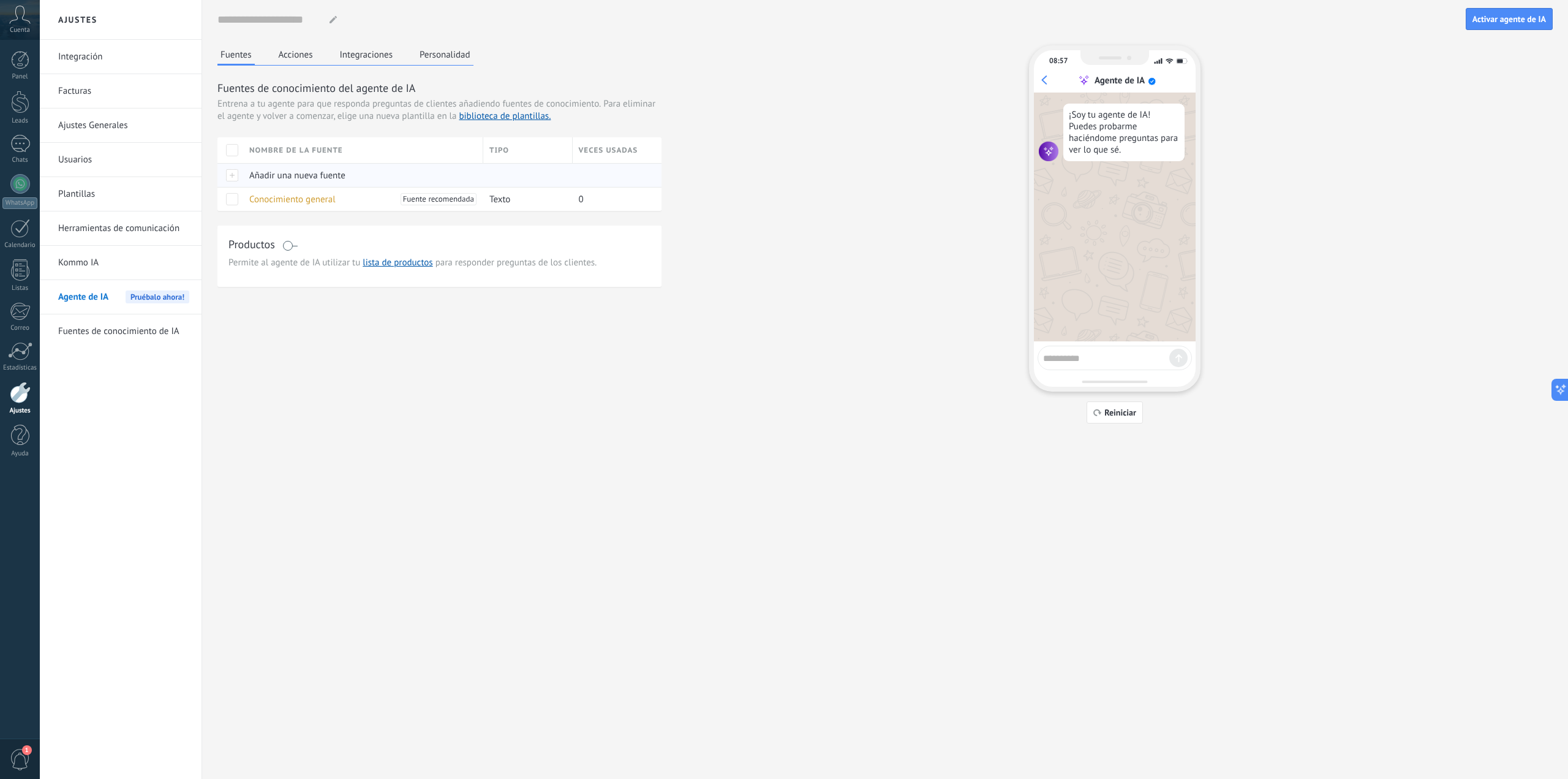
click at [243, 178] on div "Añadir una nueva fuente" at bounding box center [360, 175] width 234 height 23
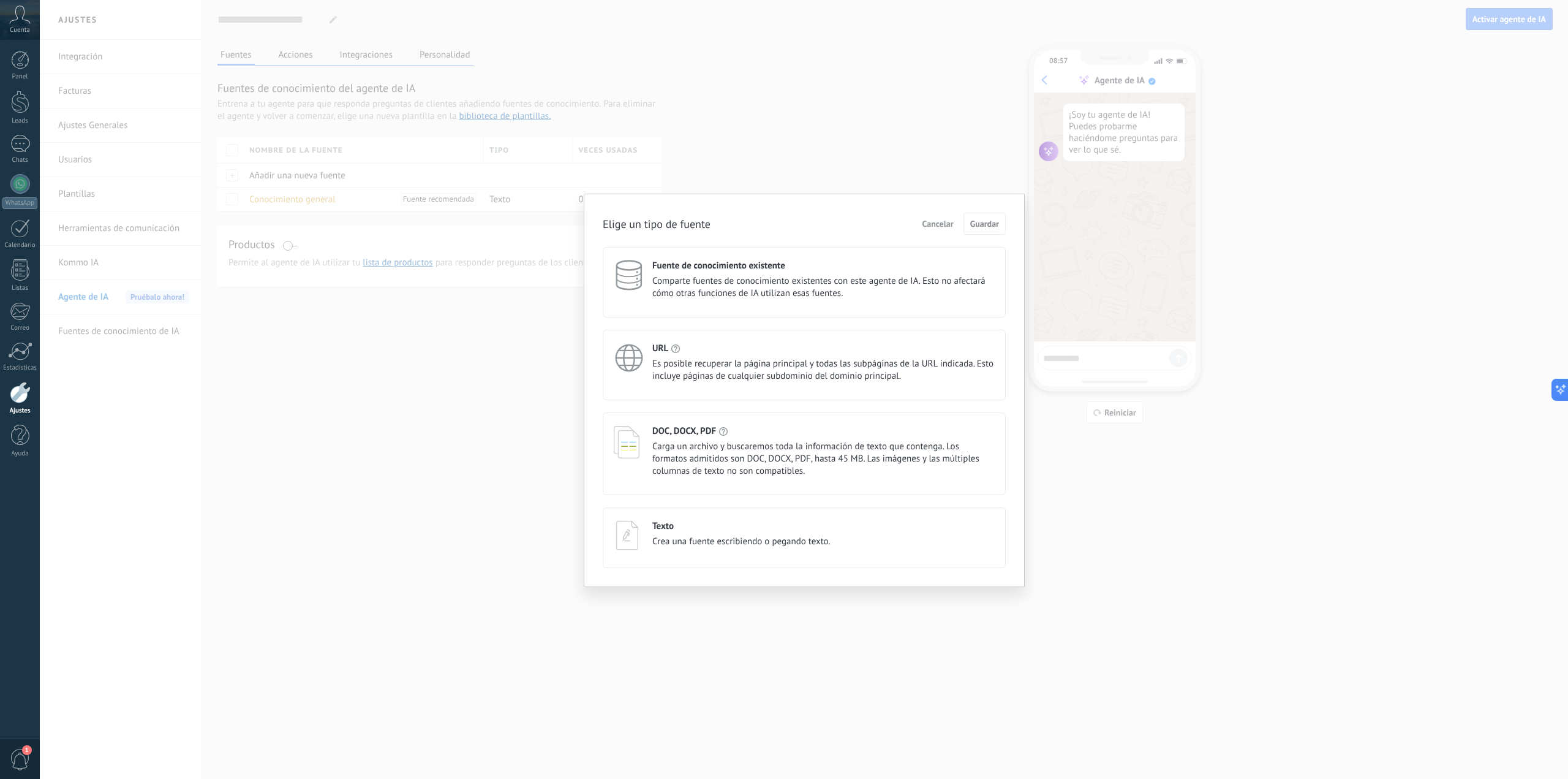
click at [692, 441] on span "Carga un archivo y buscaremos toda la información de texto que contenga. Los fo…" at bounding box center [824, 458] width 342 height 37
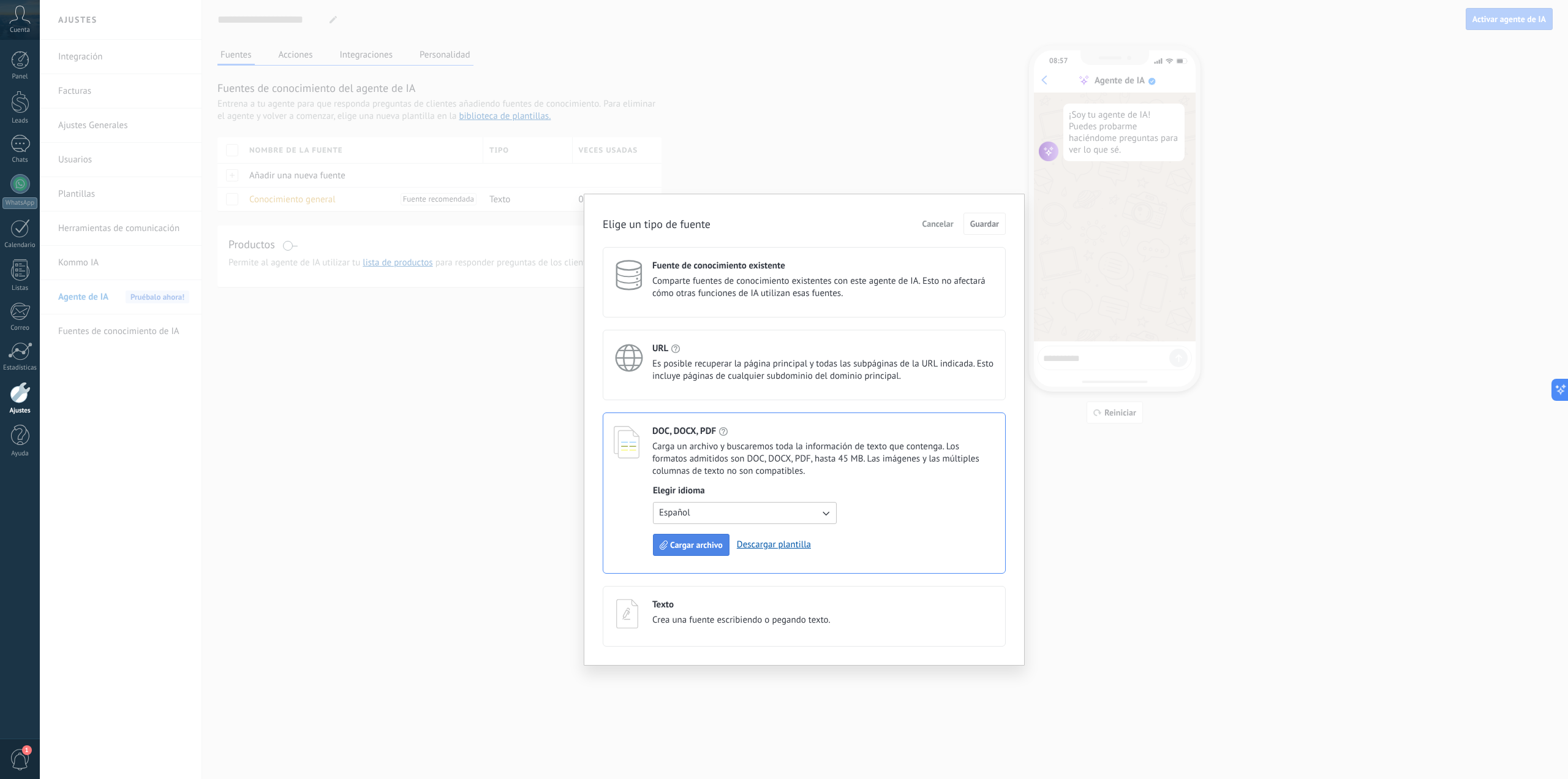
click at [698, 551] on button "Cargar archivo" at bounding box center [691, 545] width 77 height 22
click at [992, 227] on span "Guardar" at bounding box center [984, 224] width 29 height 9
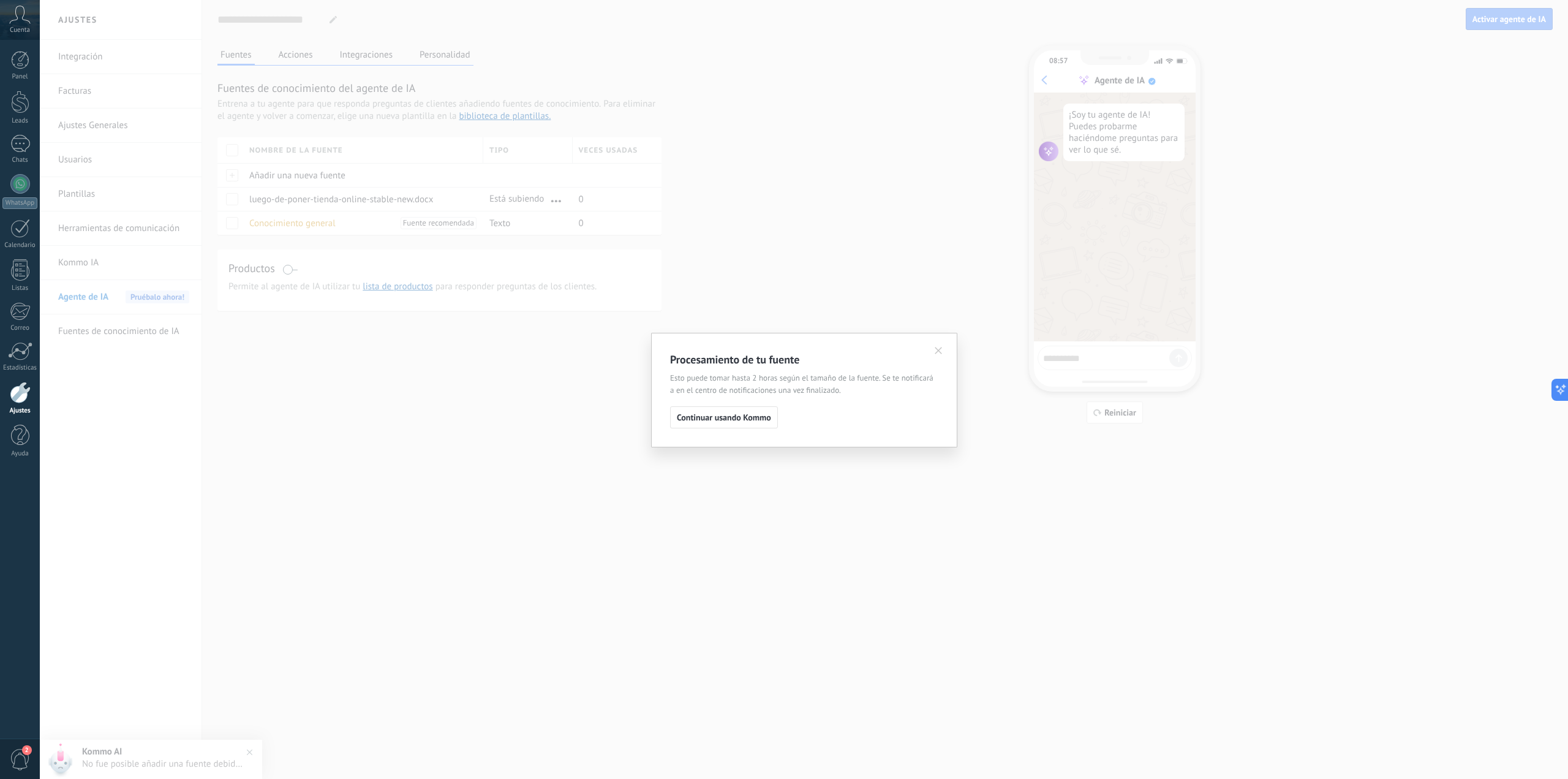
click at [939, 350] on use at bounding box center [938, 351] width 8 height 8
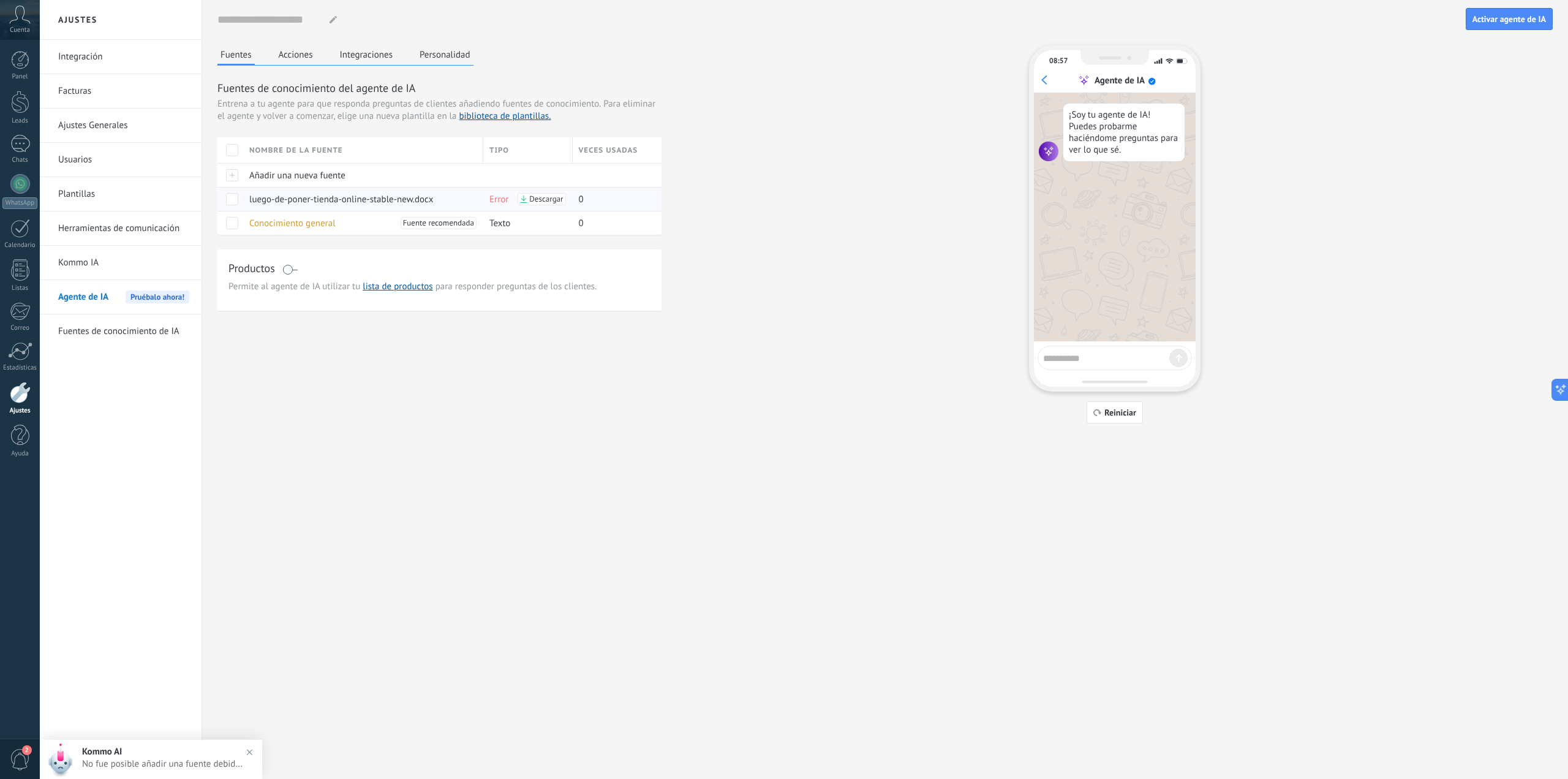
click at [229, 203] on span at bounding box center [232, 199] width 12 height 12
click at [253, 201] on div "Eliminar" at bounding box center [268, 199] width 41 height 24
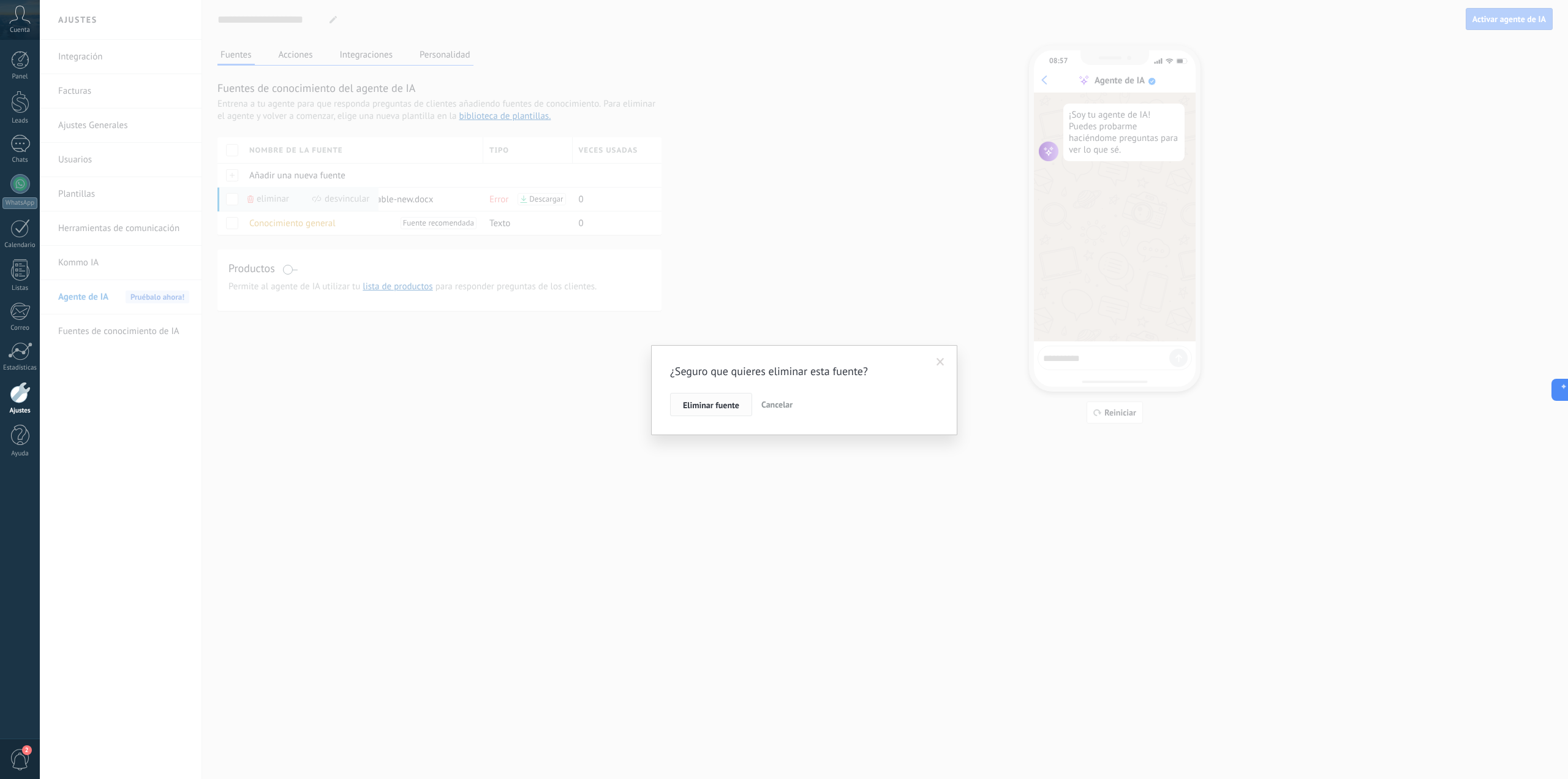
click at [723, 399] on button "Eliminar fuente" at bounding box center [711, 404] width 82 height 23
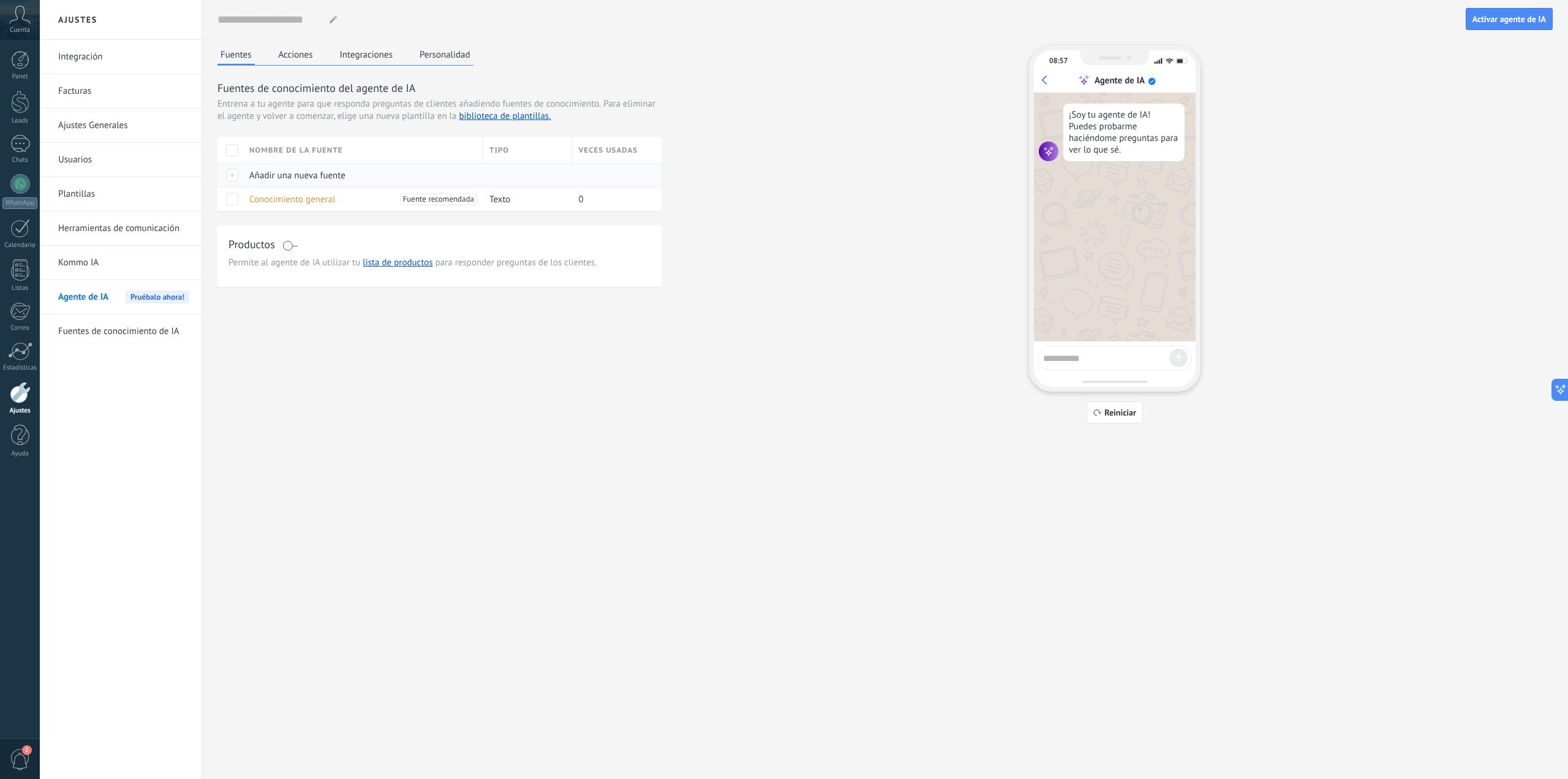
click at [279, 181] on span "Añadir una nueva fuente" at bounding box center [296, 175] width 96 height 11
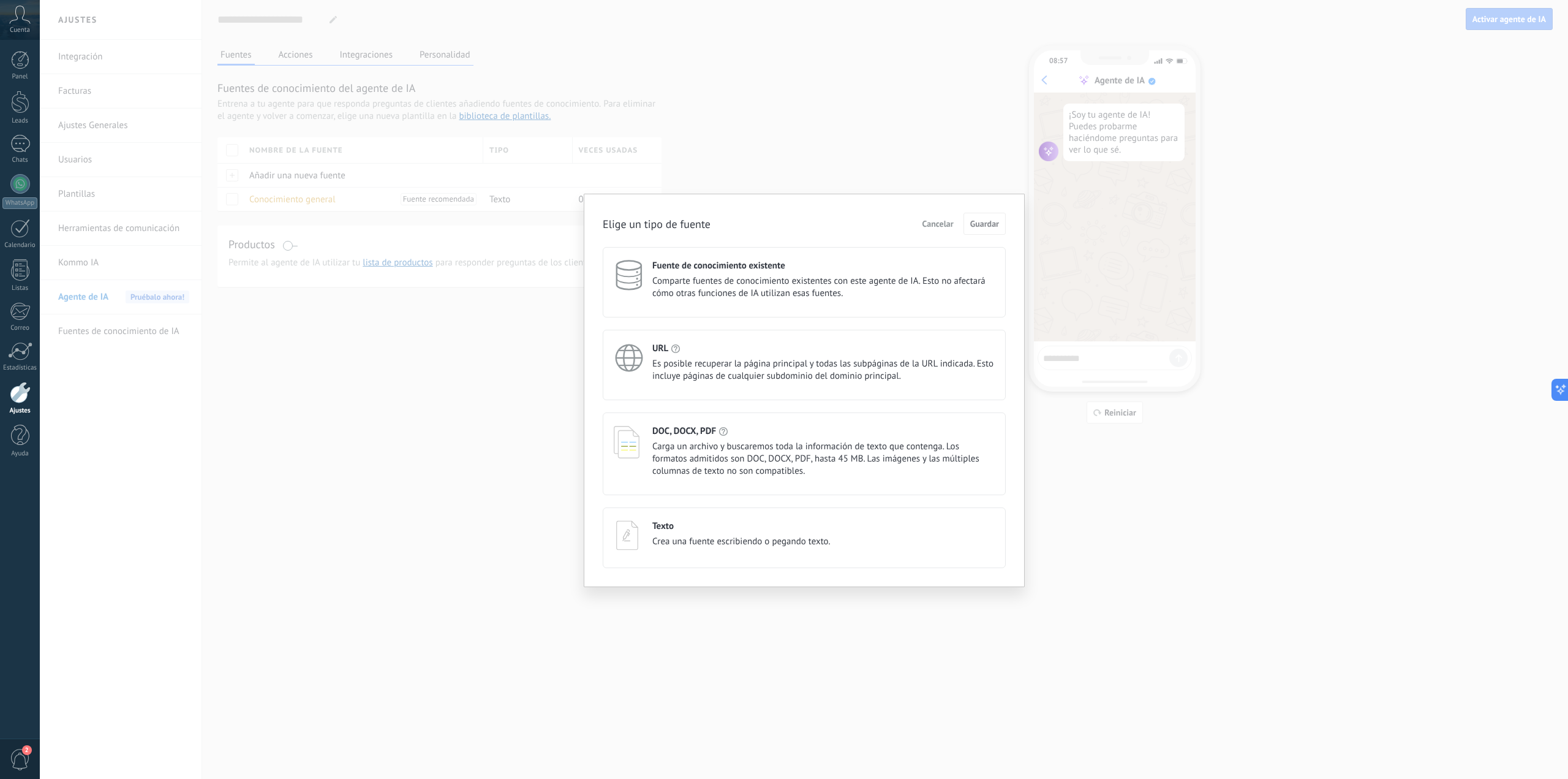
click at [676, 533] on div "Texto Crea una fuente escribiendo o pegando texto." at bounding box center [742, 534] width 178 height 28
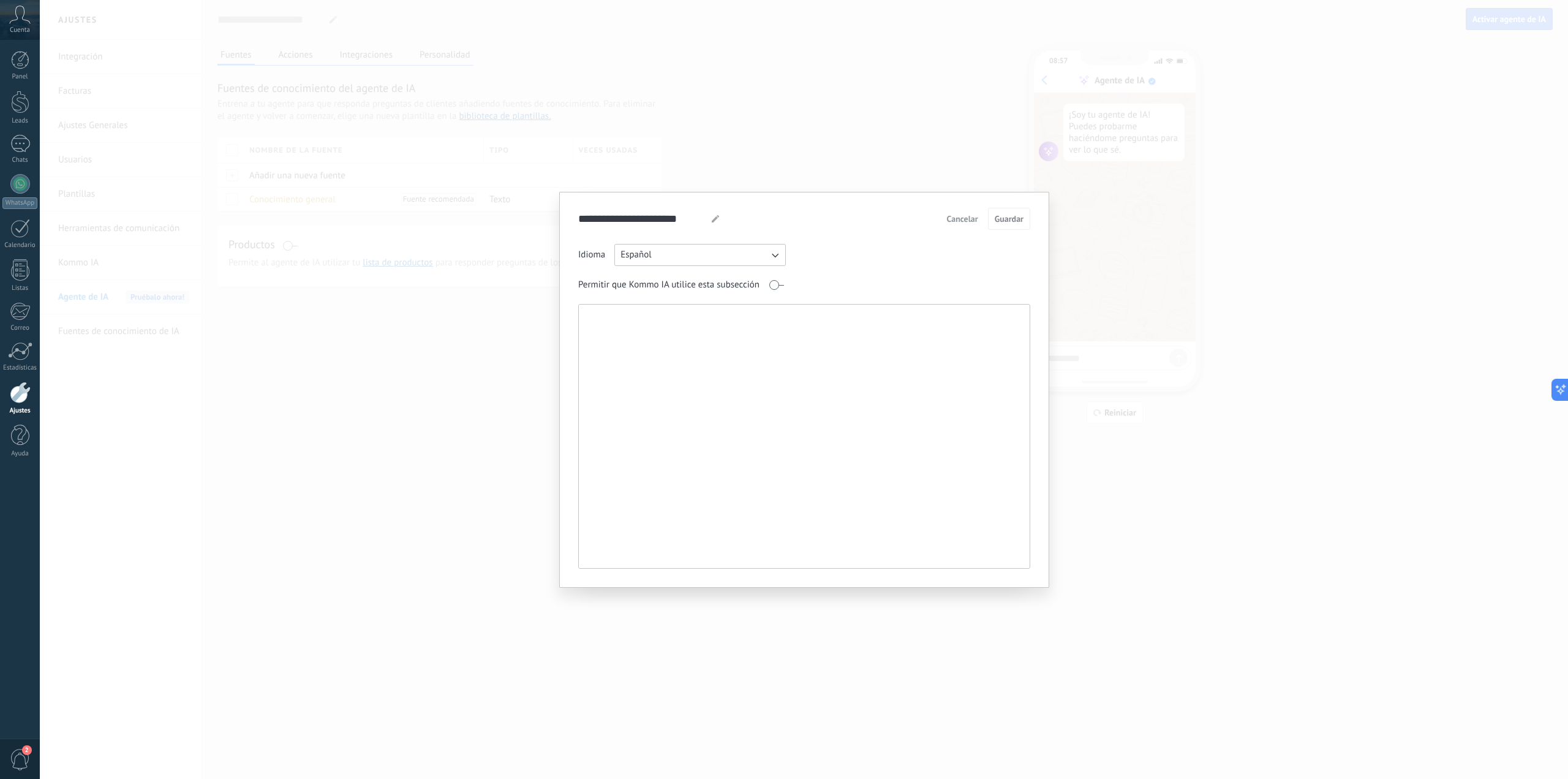
click at [625, 361] on textarea at bounding box center [803, 436] width 449 height 264
paste textarea "**********"
type textarea "**********"
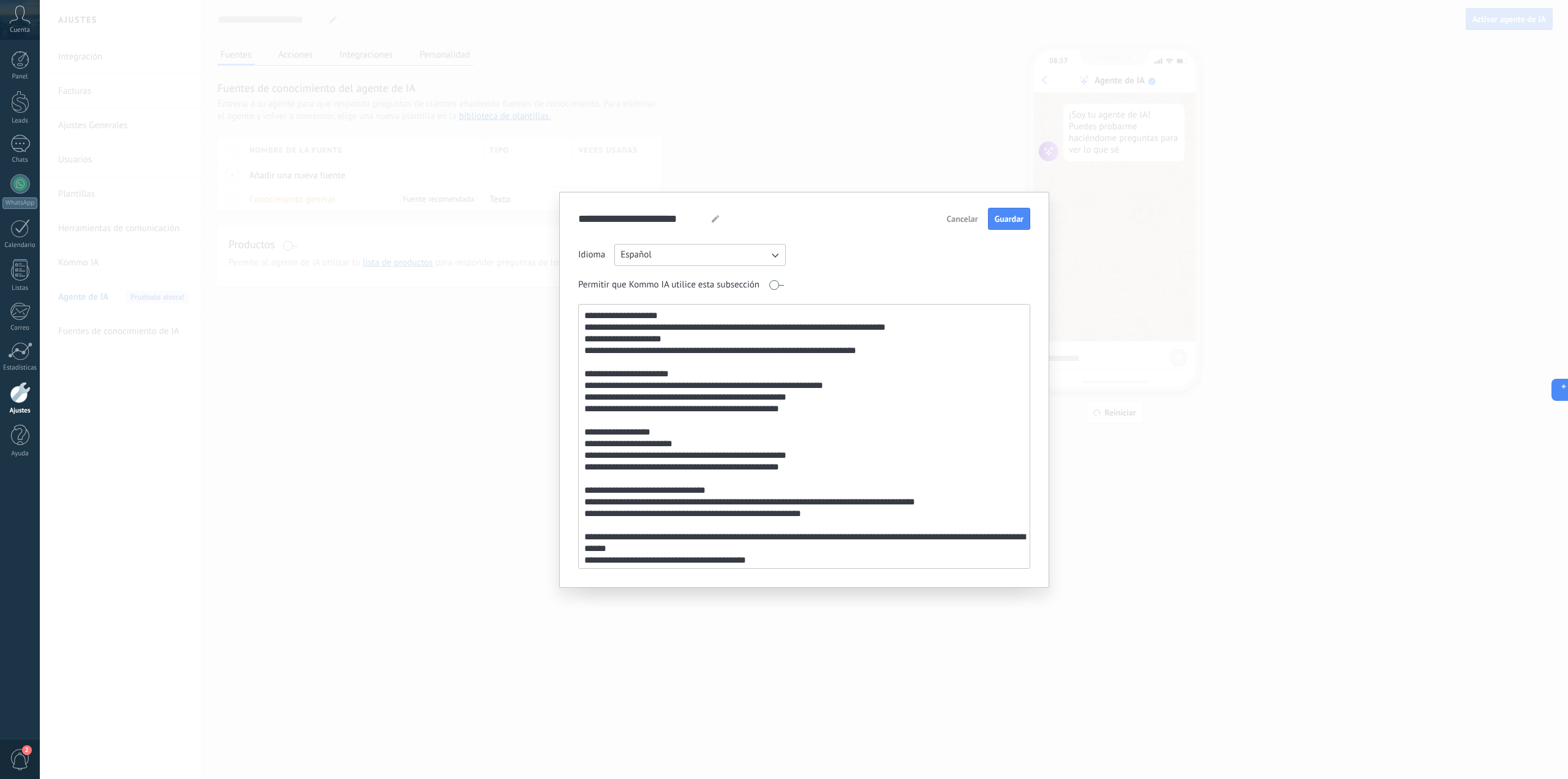
scroll to position [952, 0]
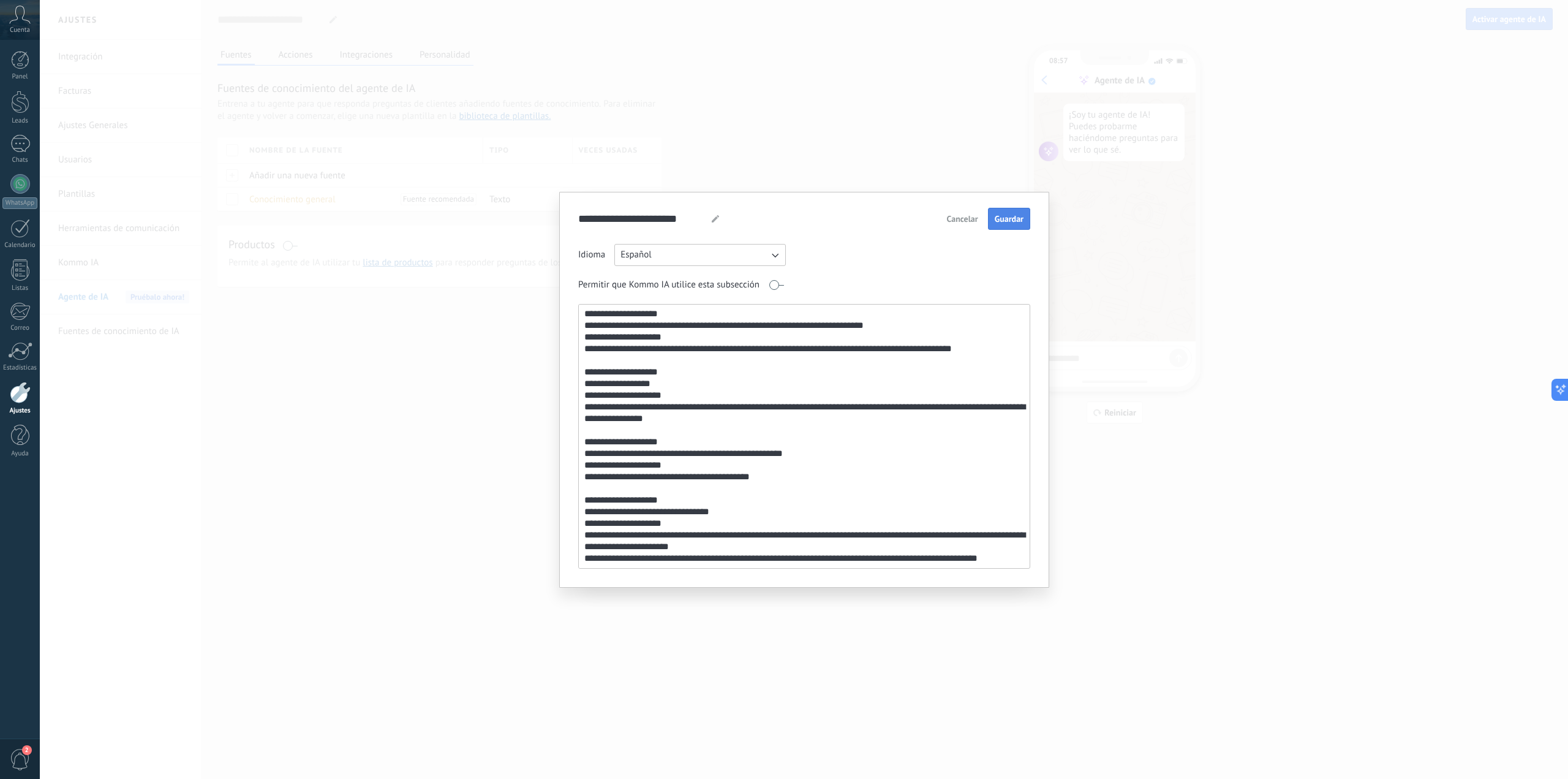
click at [1010, 209] on button "Guardar" at bounding box center [1009, 219] width 42 height 22
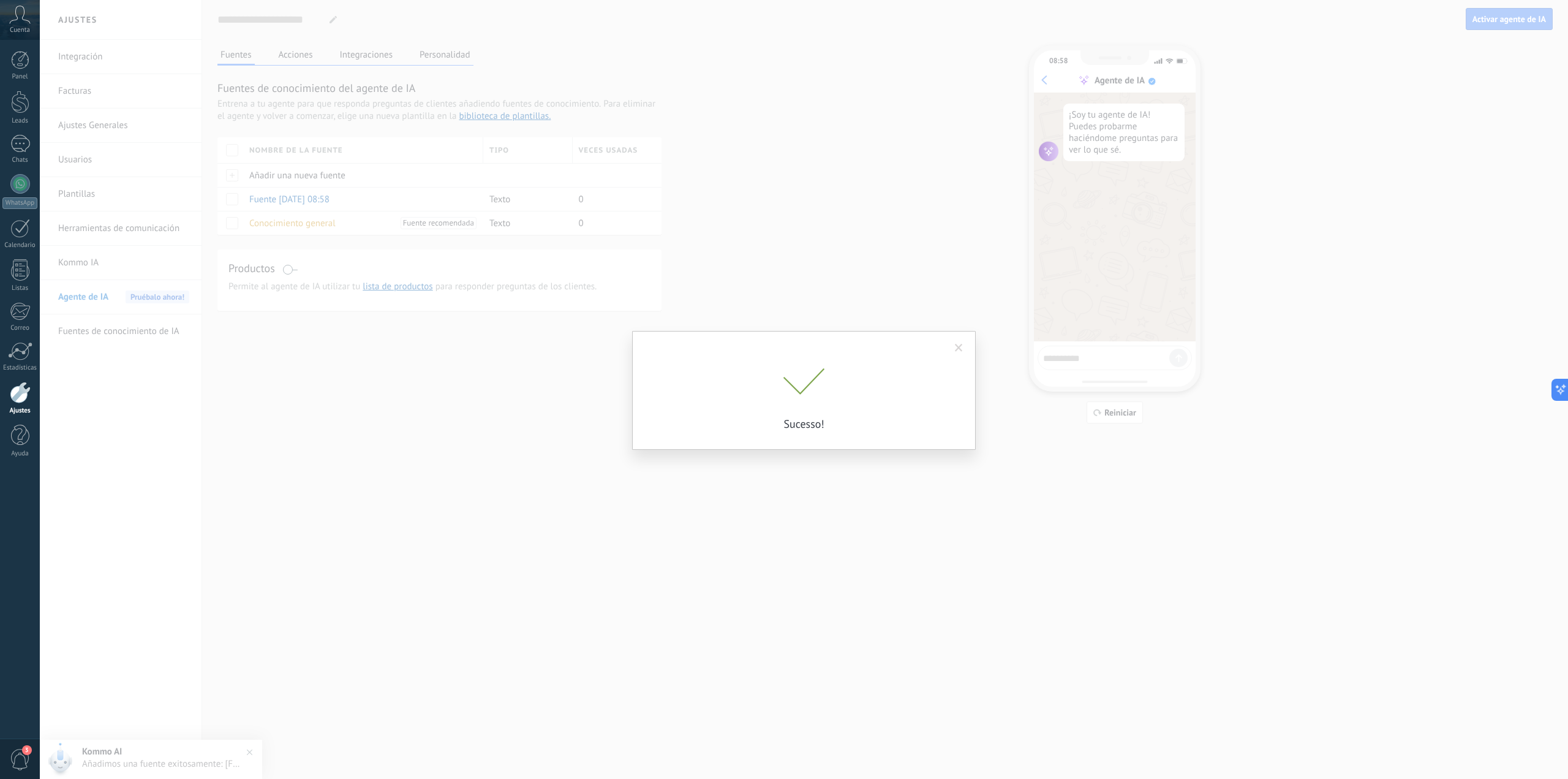
click at [956, 348] on span at bounding box center [959, 348] width 8 height 9
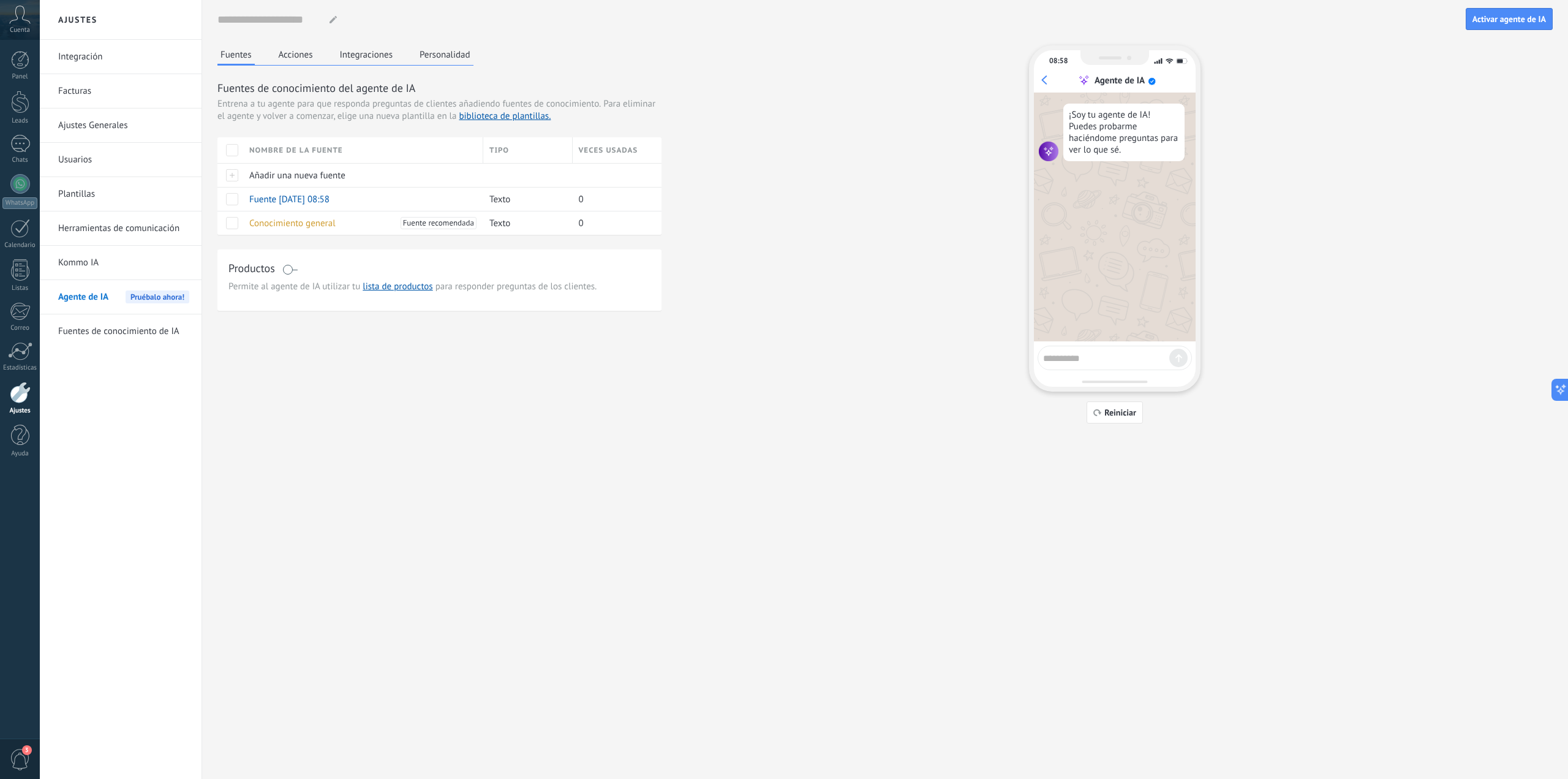
click at [1115, 356] on textarea at bounding box center [1106, 356] width 126 height 16
click at [1110, 417] on span "Reiniciar" at bounding box center [1120, 412] width 32 height 9
click at [1082, 359] on textarea at bounding box center [1106, 356] width 126 height 16
type textarea "****"
click at [1090, 356] on textarea at bounding box center [1106, 356] width 127 height 16
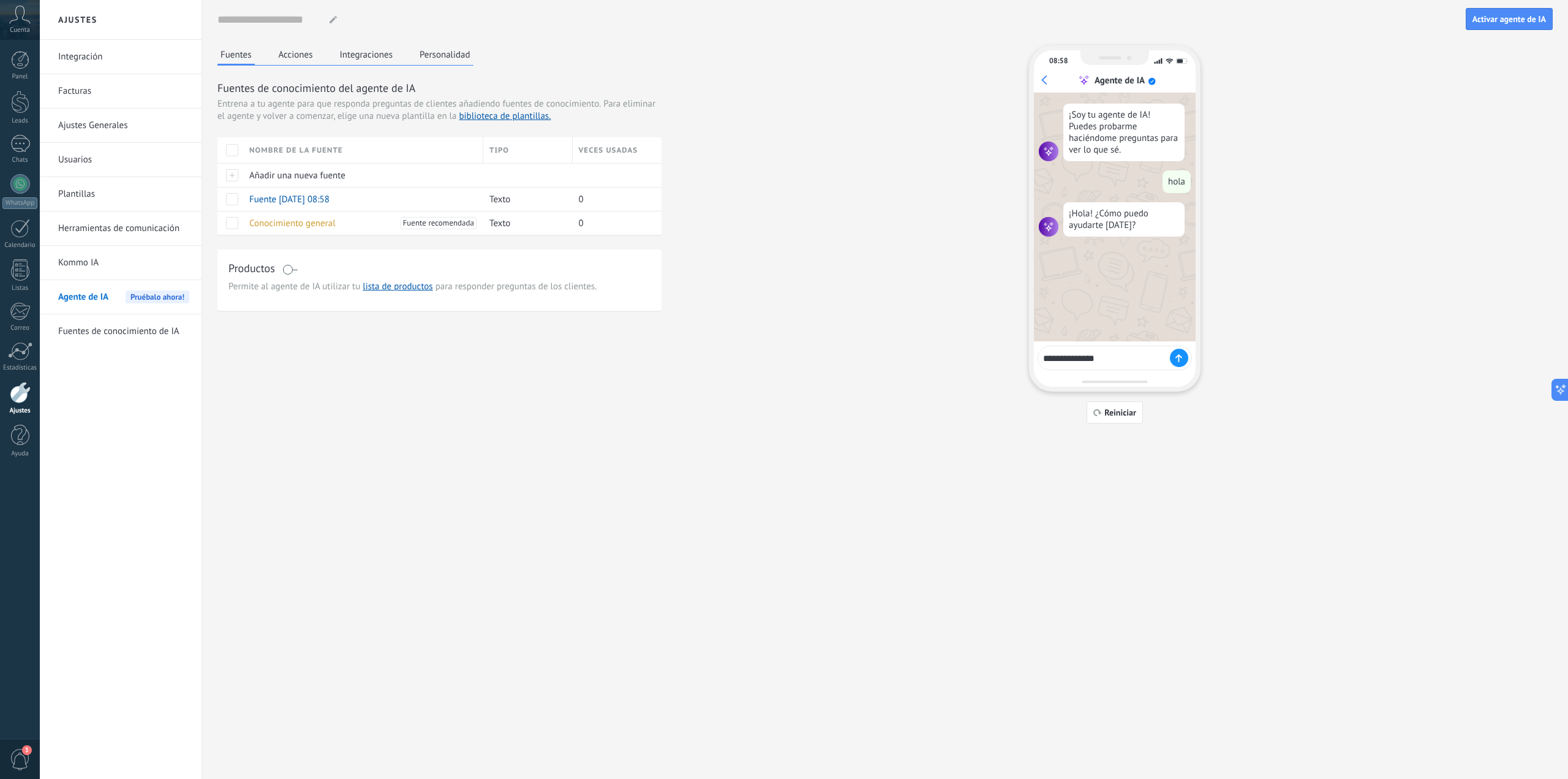
type textarea "**********"
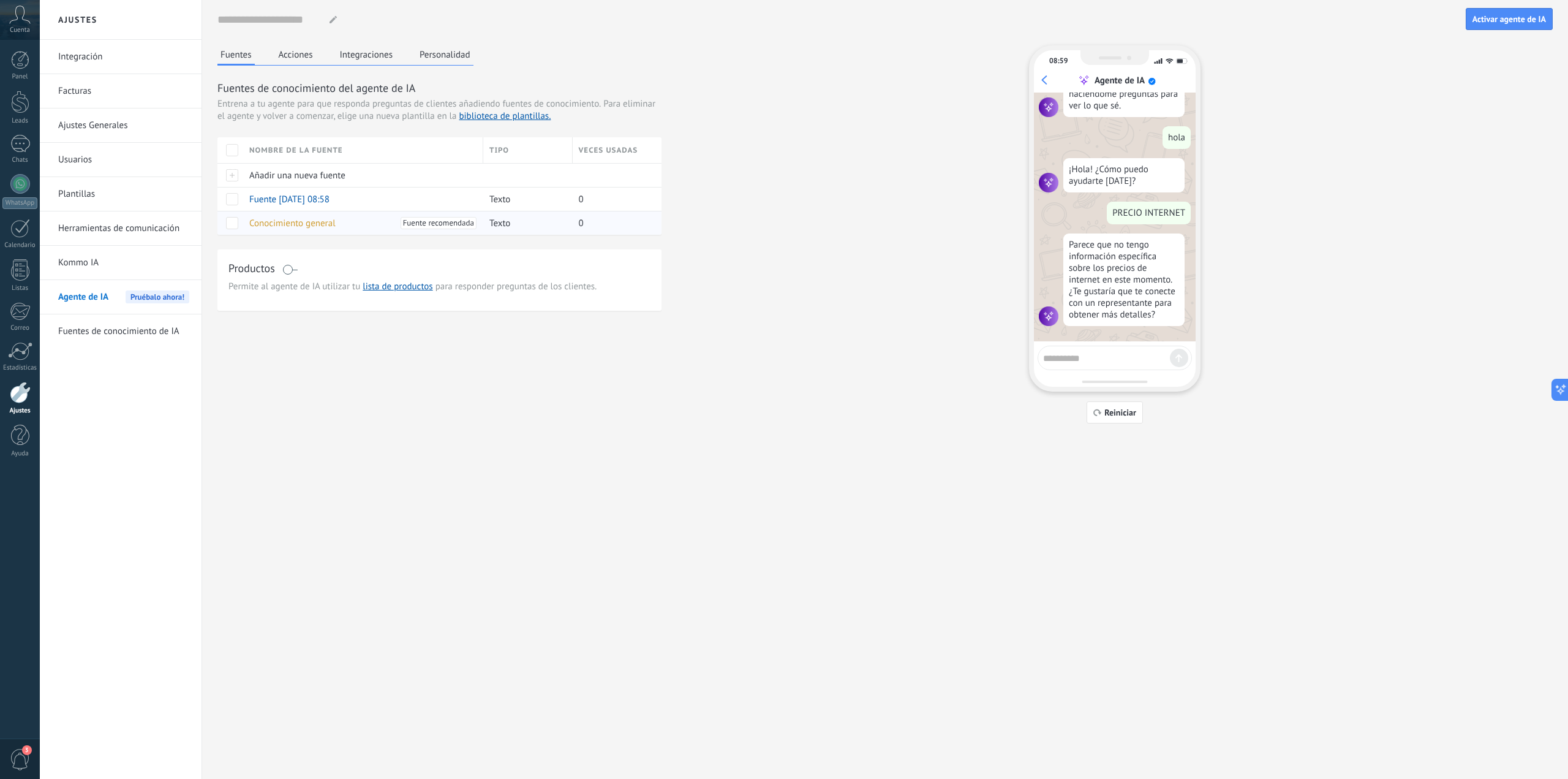
click at [299, 226] on span "Conocimiento general" at bounding box center [292, 223] width 86 height 11
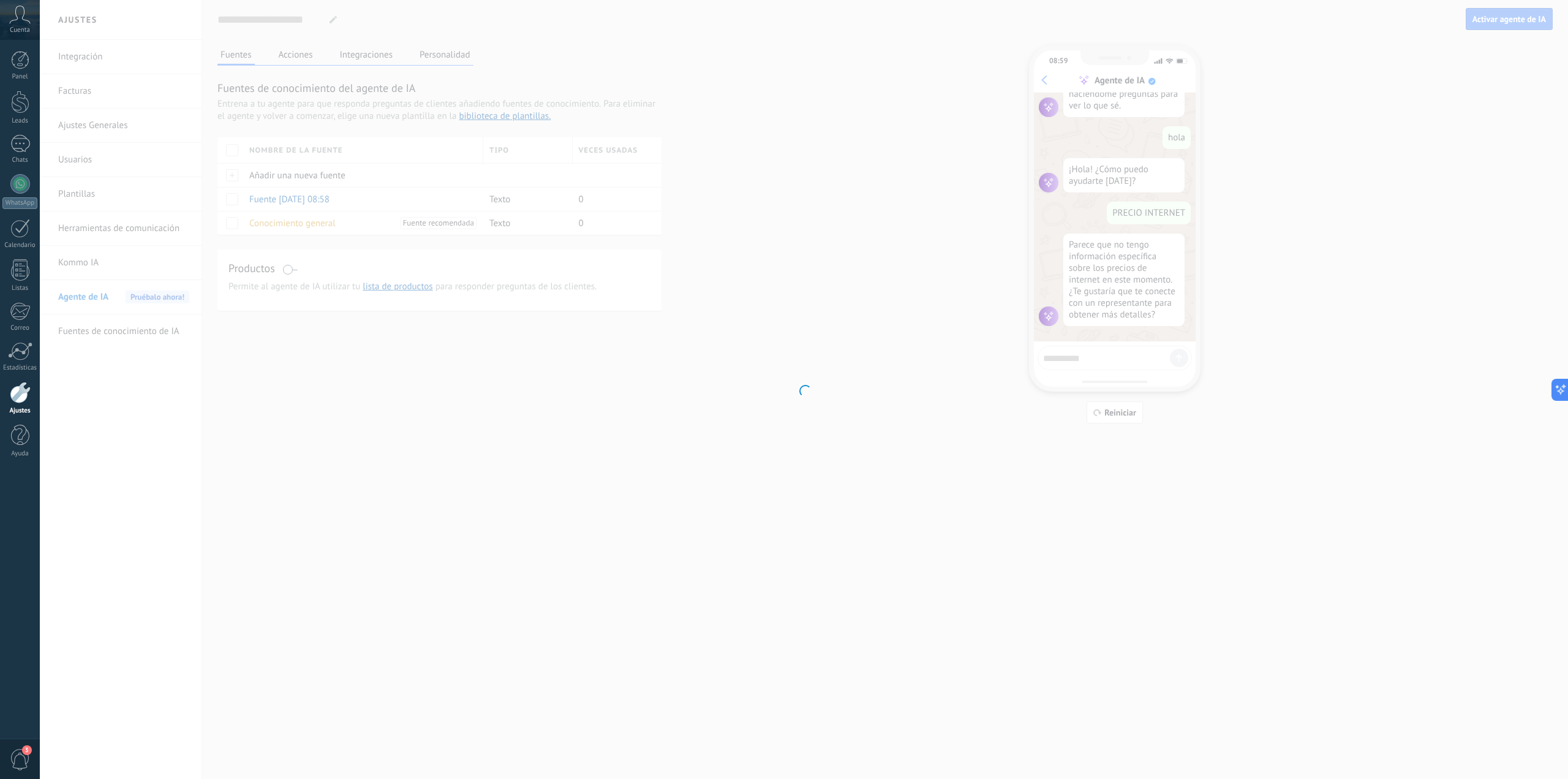
type input "**********"
type textarea "**********"
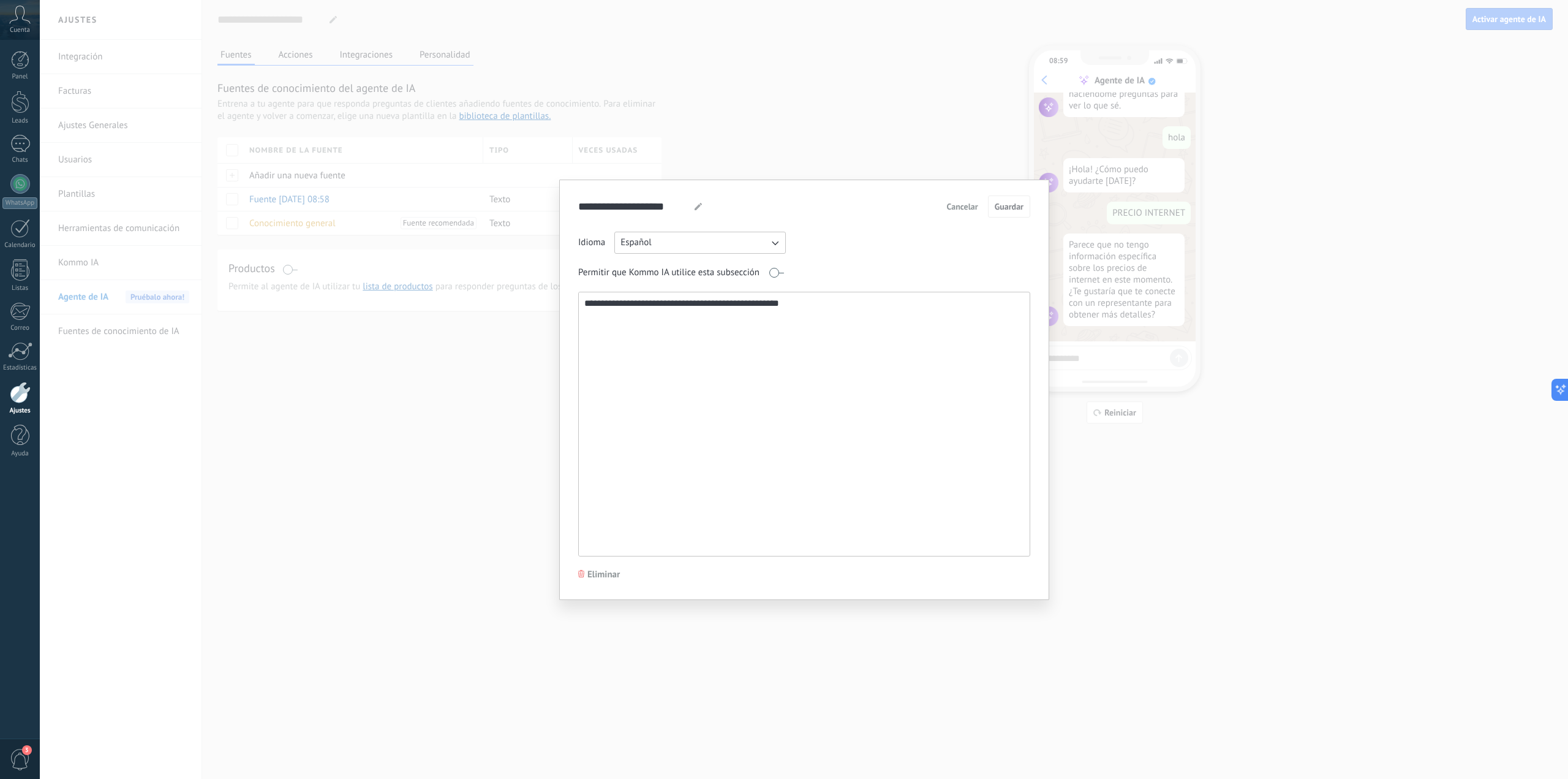
click at [671, 305] on textarea "**********" at bounding box center [803, 424] width 449 height 264
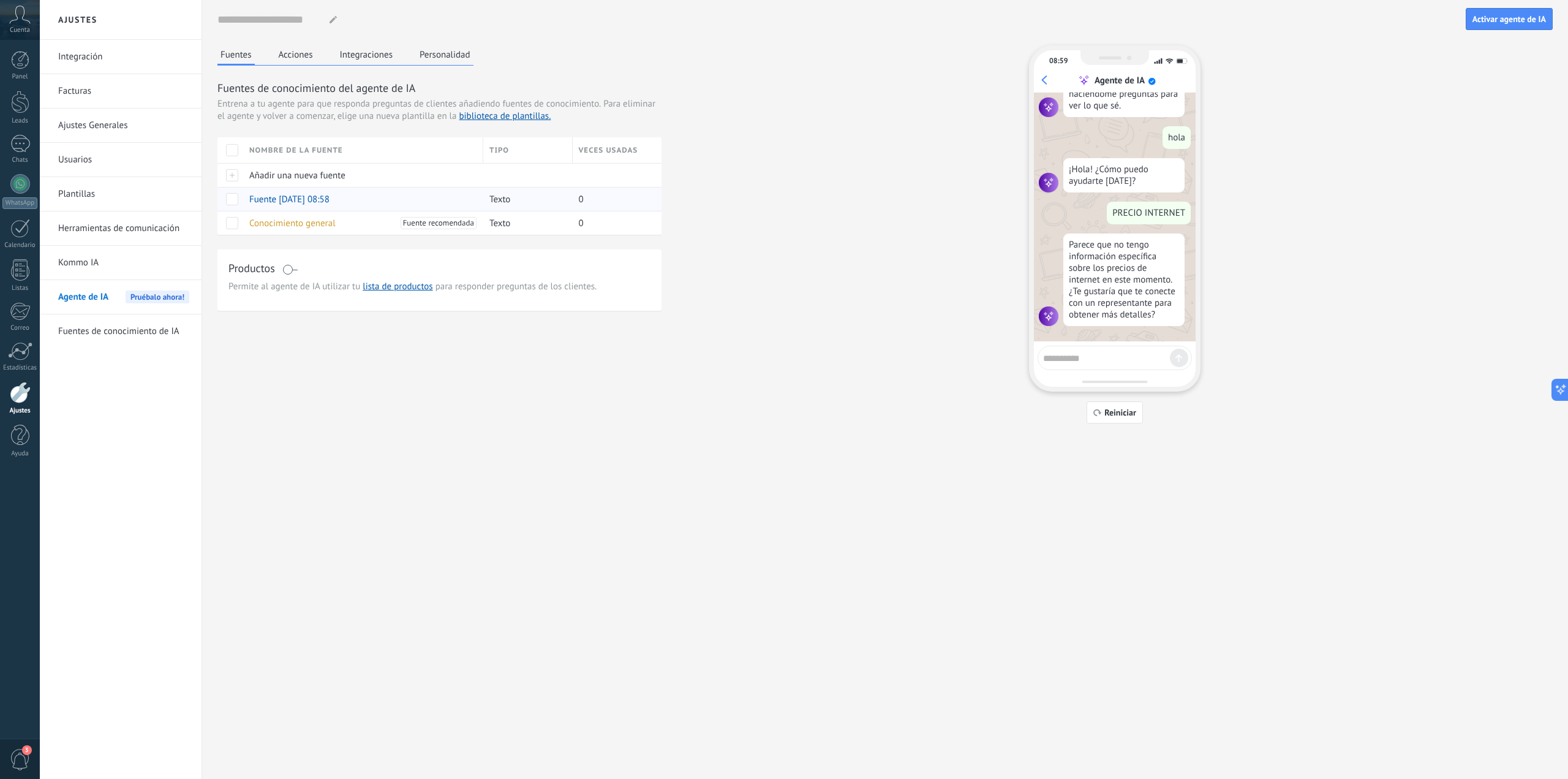
click at [369, 195] on div "Fuente 25/08/2025 08:58" at bounding box center [360, 199] width 234 height 23
click at [316, 199] on span "Fuente 25/08/2025 08:58" at bounding box center [289, 199] width 80 height 11
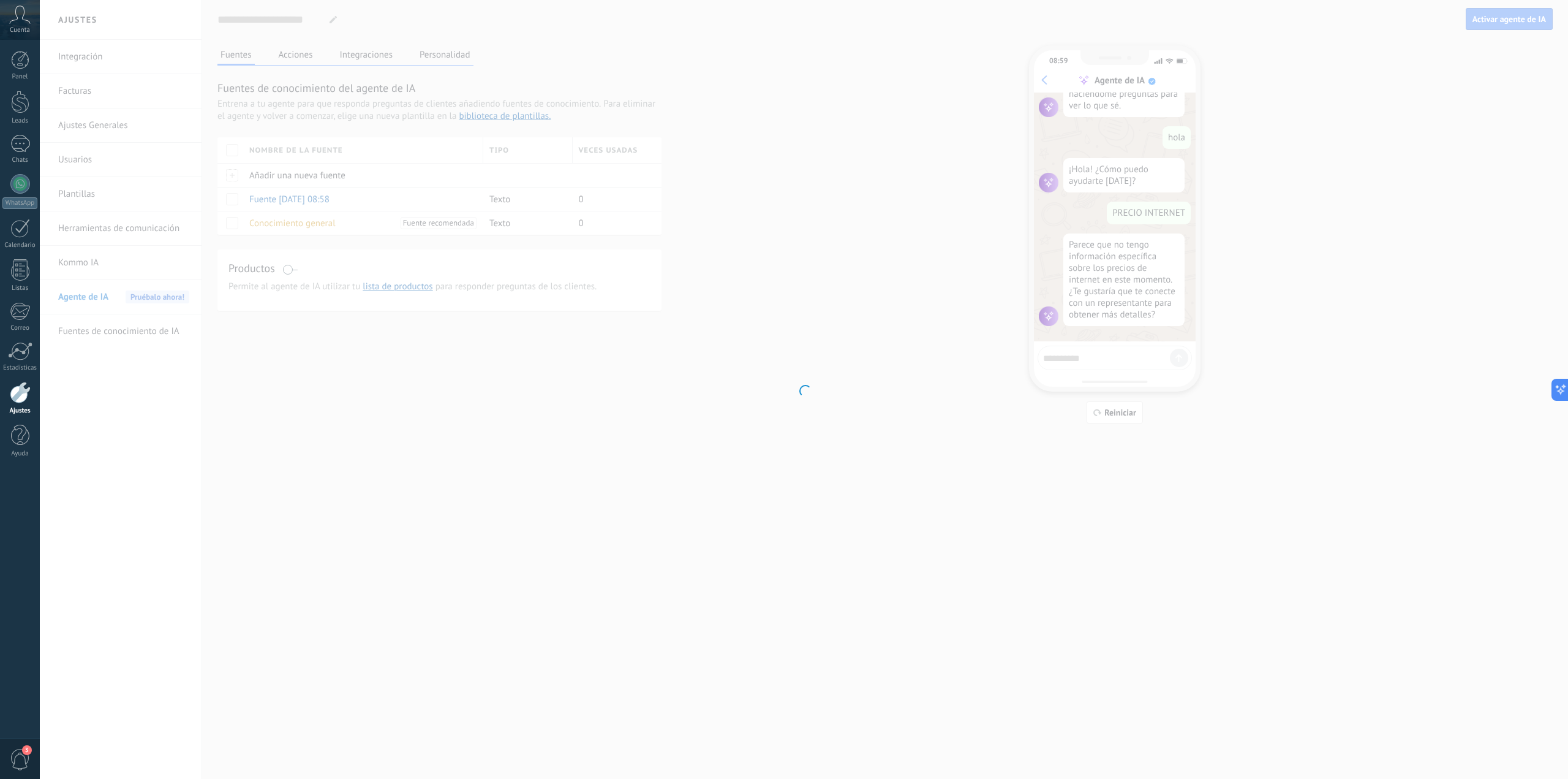
type input "**********"
type textarea "**********"
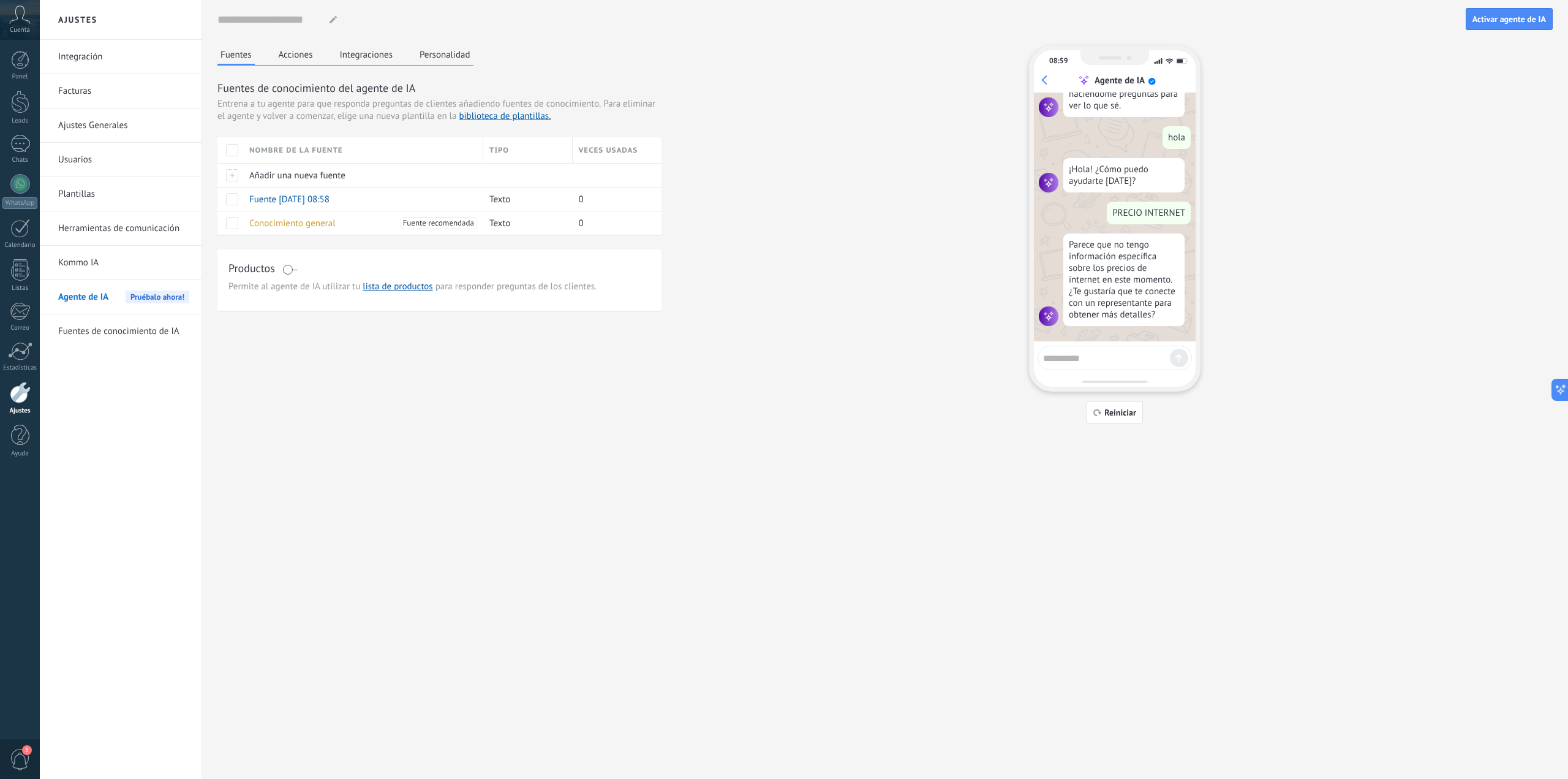
click at [1121, 364] on div at bounding box center [1114, 358] width 155 height 24
click at [1119, 354] on textarea at bounding box center [1106, 356] width 127 height 16
type textarea "******"
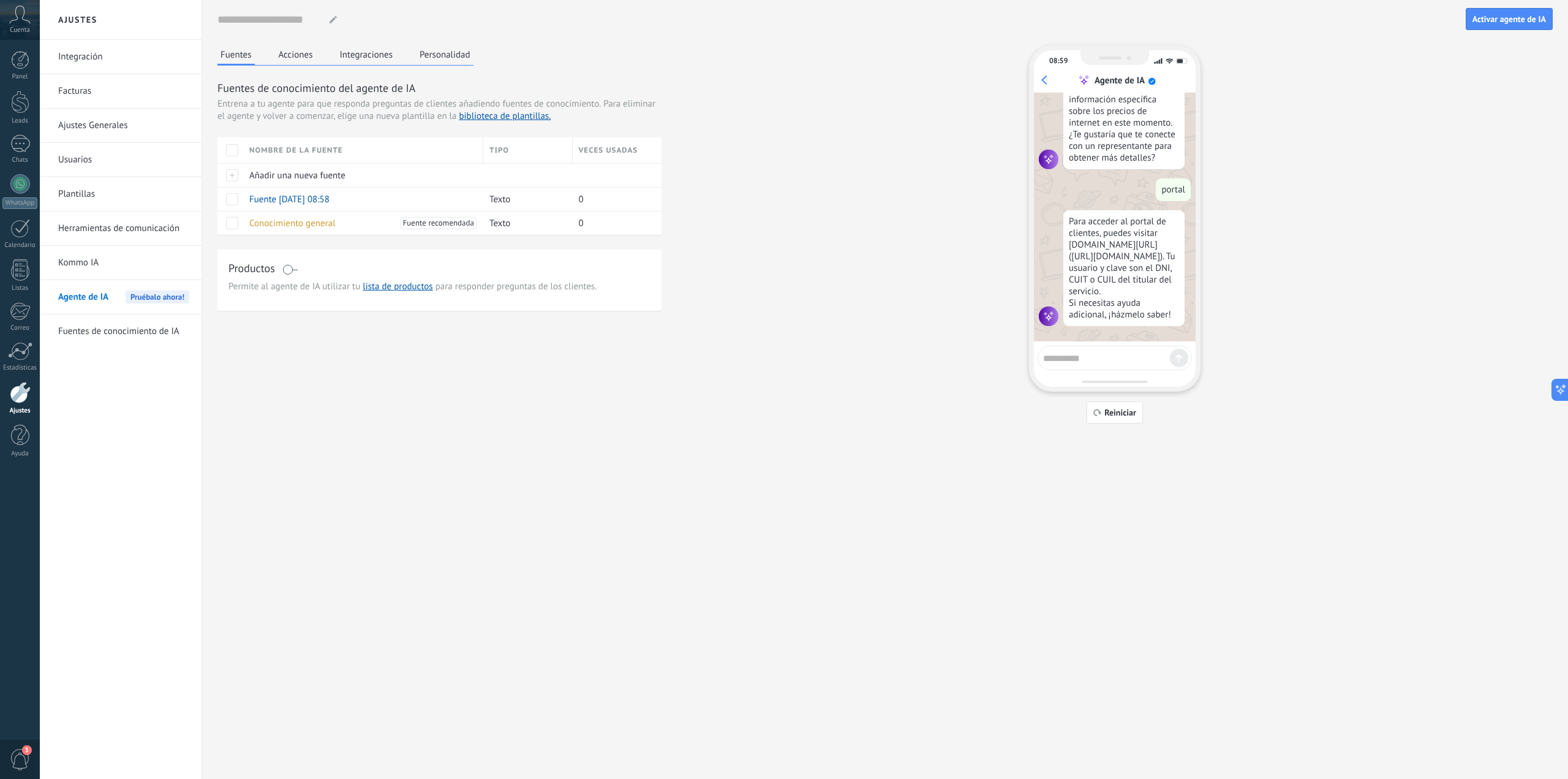
scroll to position [206, 0]
click at [312, 201] on span "Fuente 25/08/2025 08:58" at bounding box center [289, 199] width 80 height 11
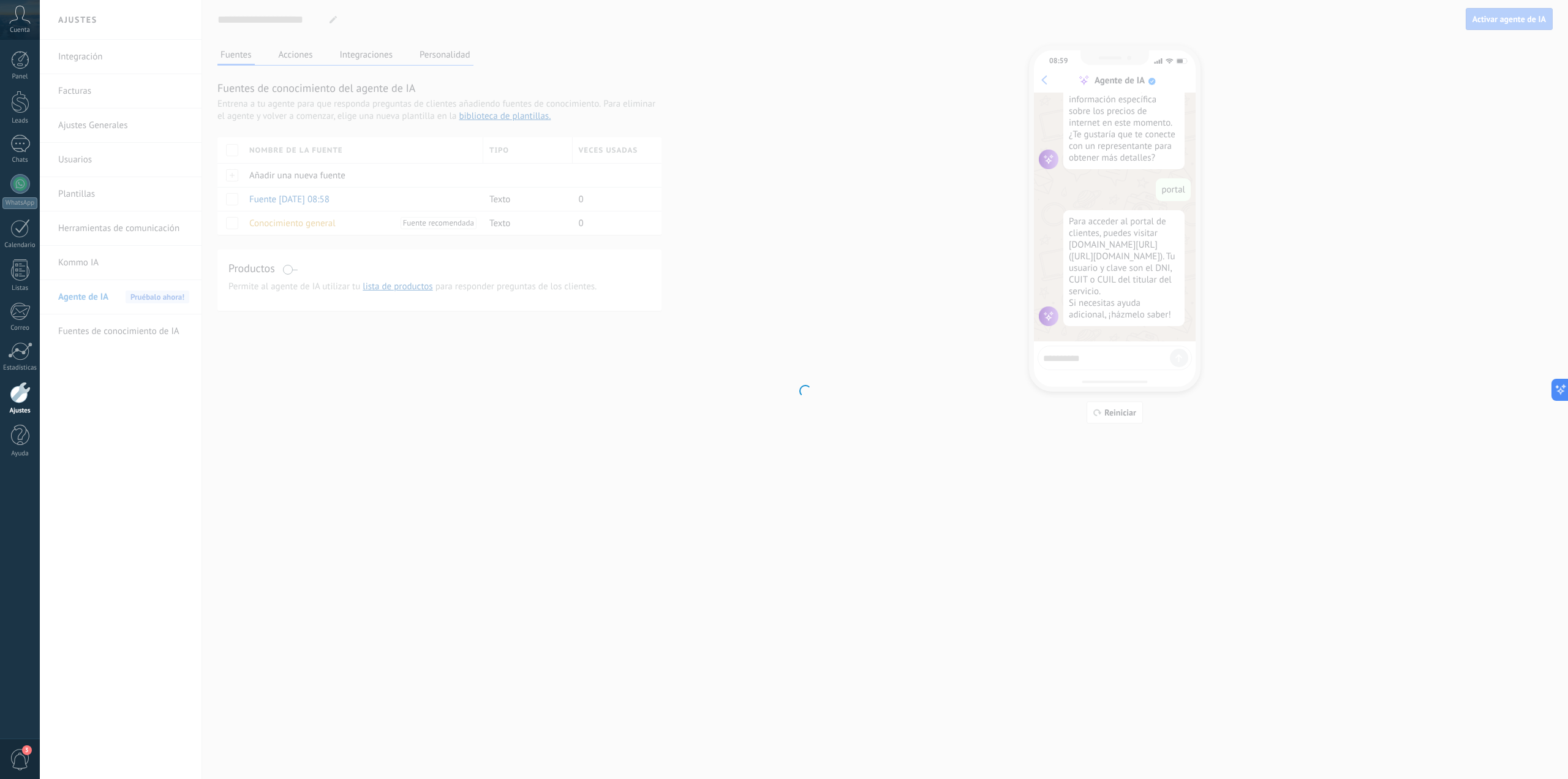
type input "**********"
type textarea "**********"
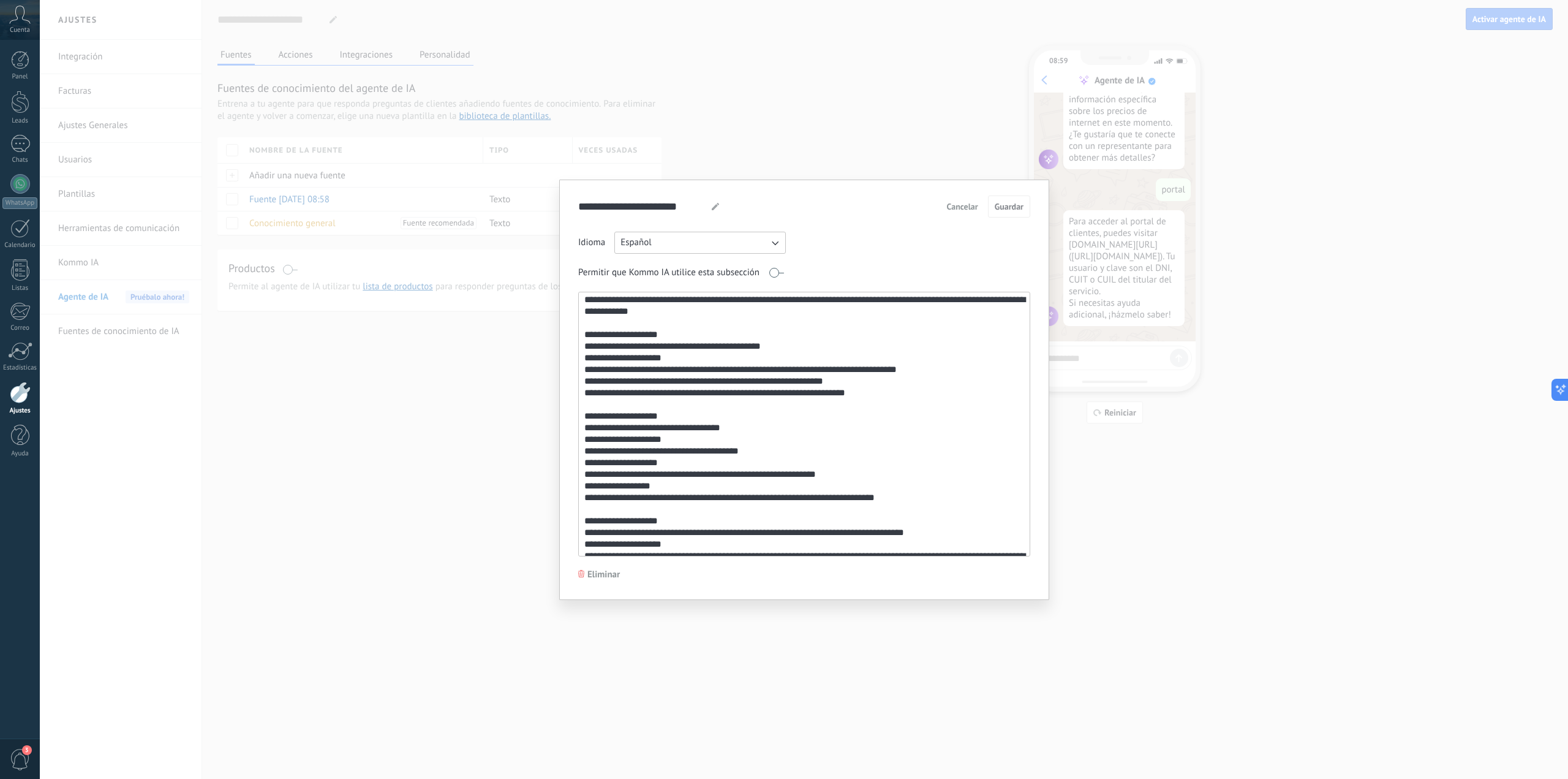
scroll to position [367, 0]
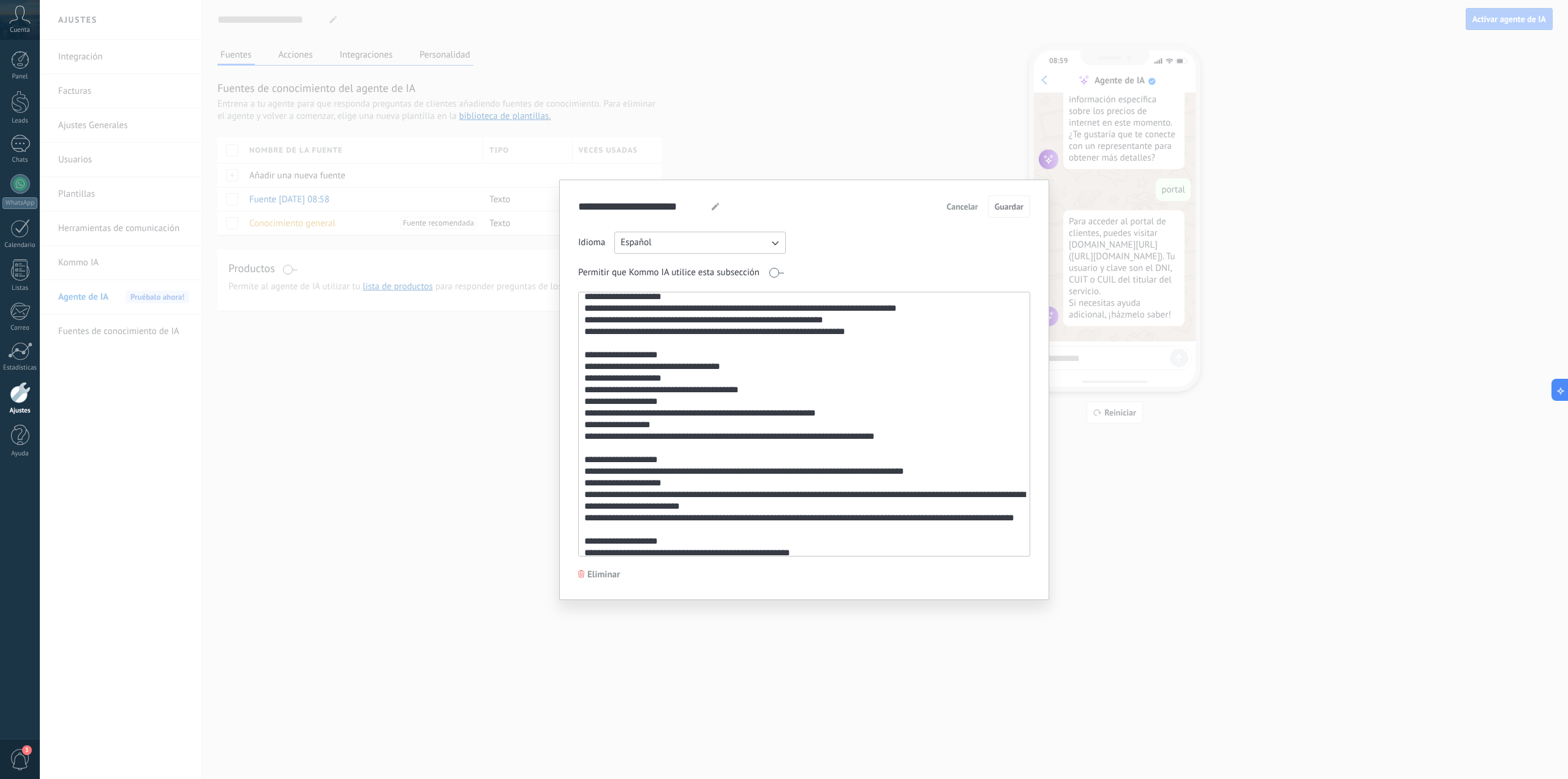
click at [1270, 292] on div "**********" at bounding box center [804, 389] width 1528 height 779
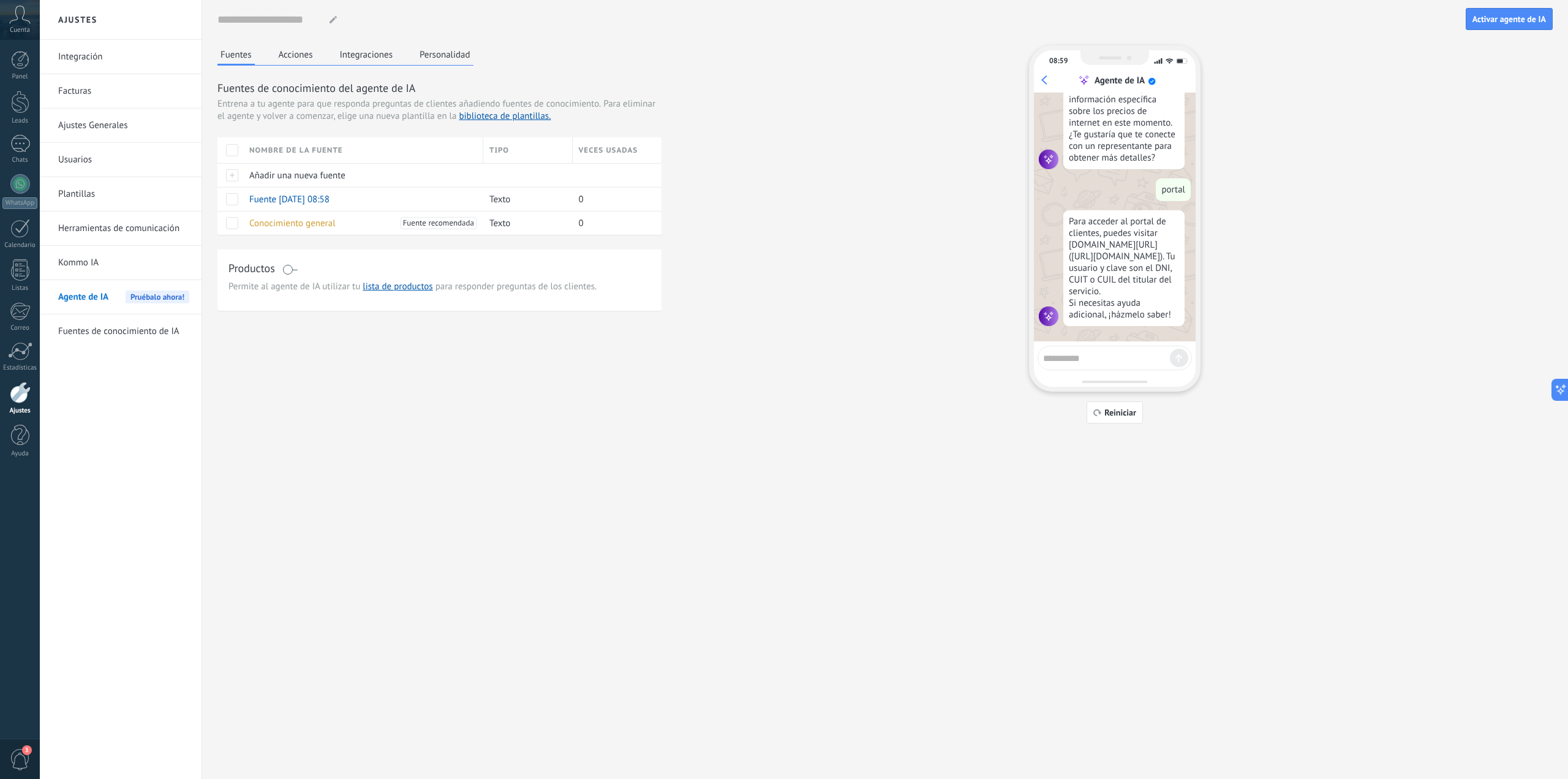
click at [1084, 354] on textarea at bounding box center [1106, 356] width 127 height 16
type textarea "**********"
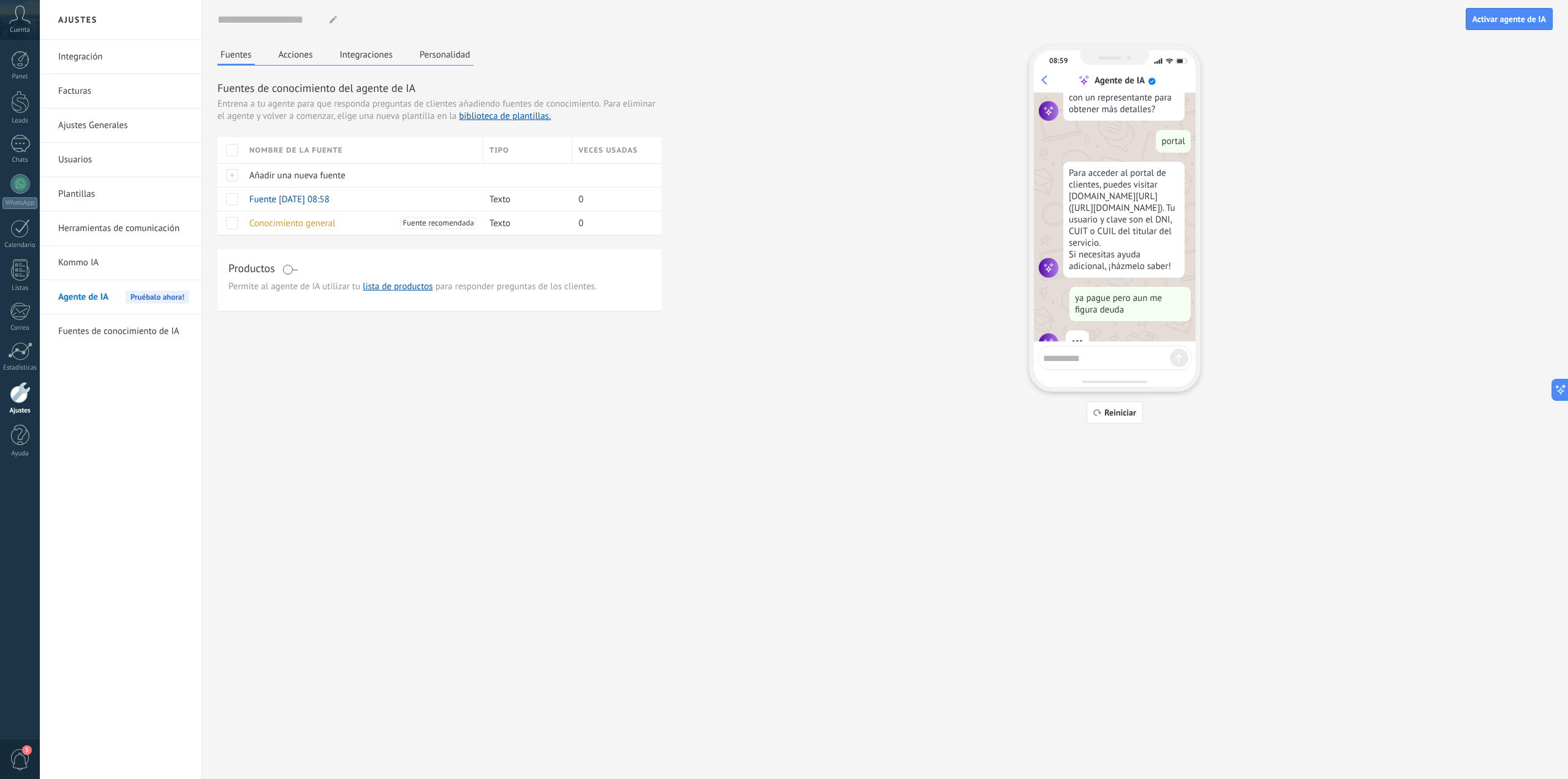
scroll to position [282, 0]
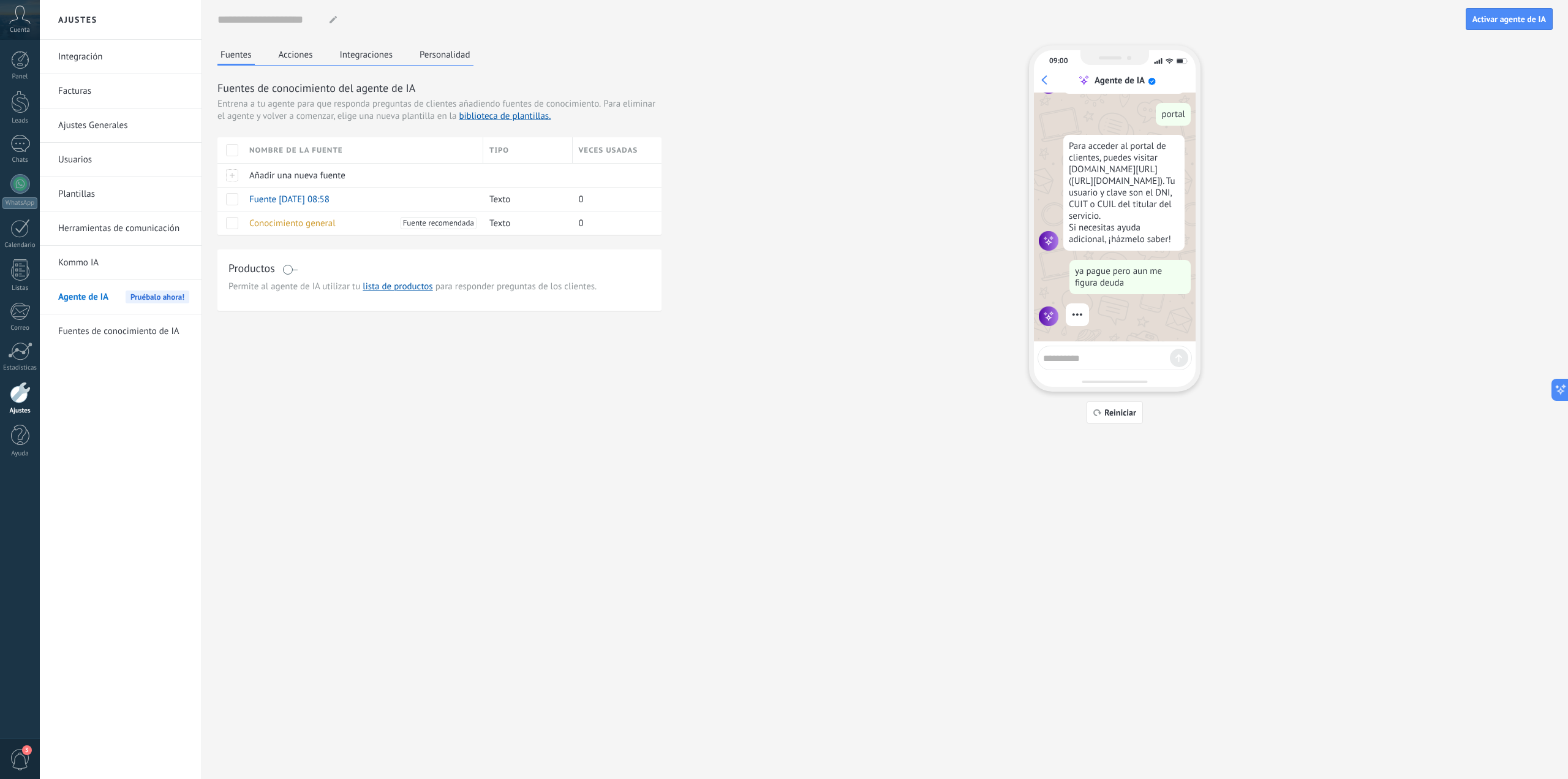
click at [291, 58] on button "Acciones" at bounding box center [296, 54] width 41 height 18
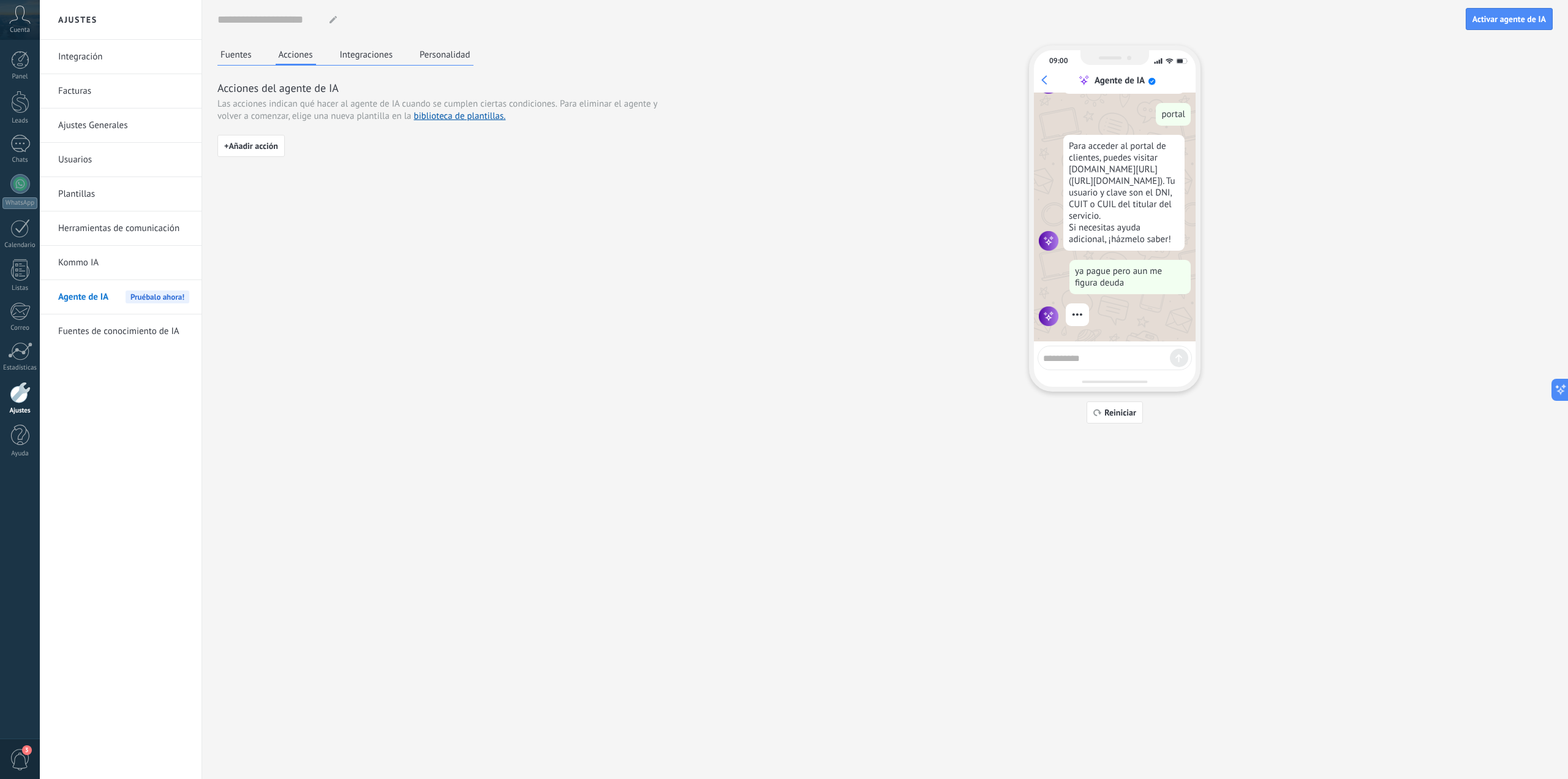
click at [379, 55] on button "Integraciones" at bounding box center [367, 54] width 60 height 18
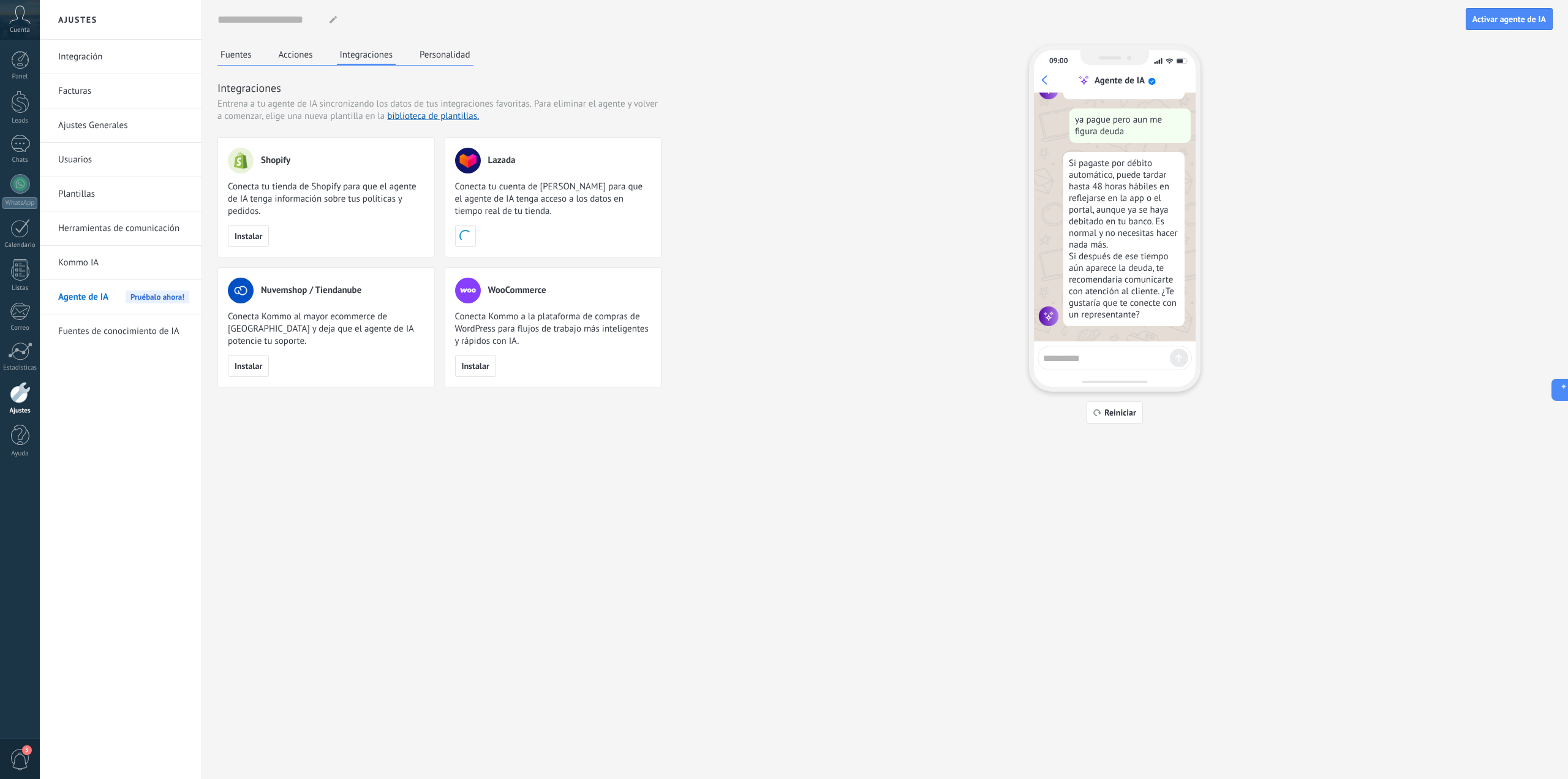
scroll to position [436, 0]
click at [430, 52] on button "Personalidad" at bounding box center [445, 54] width 57 height 18
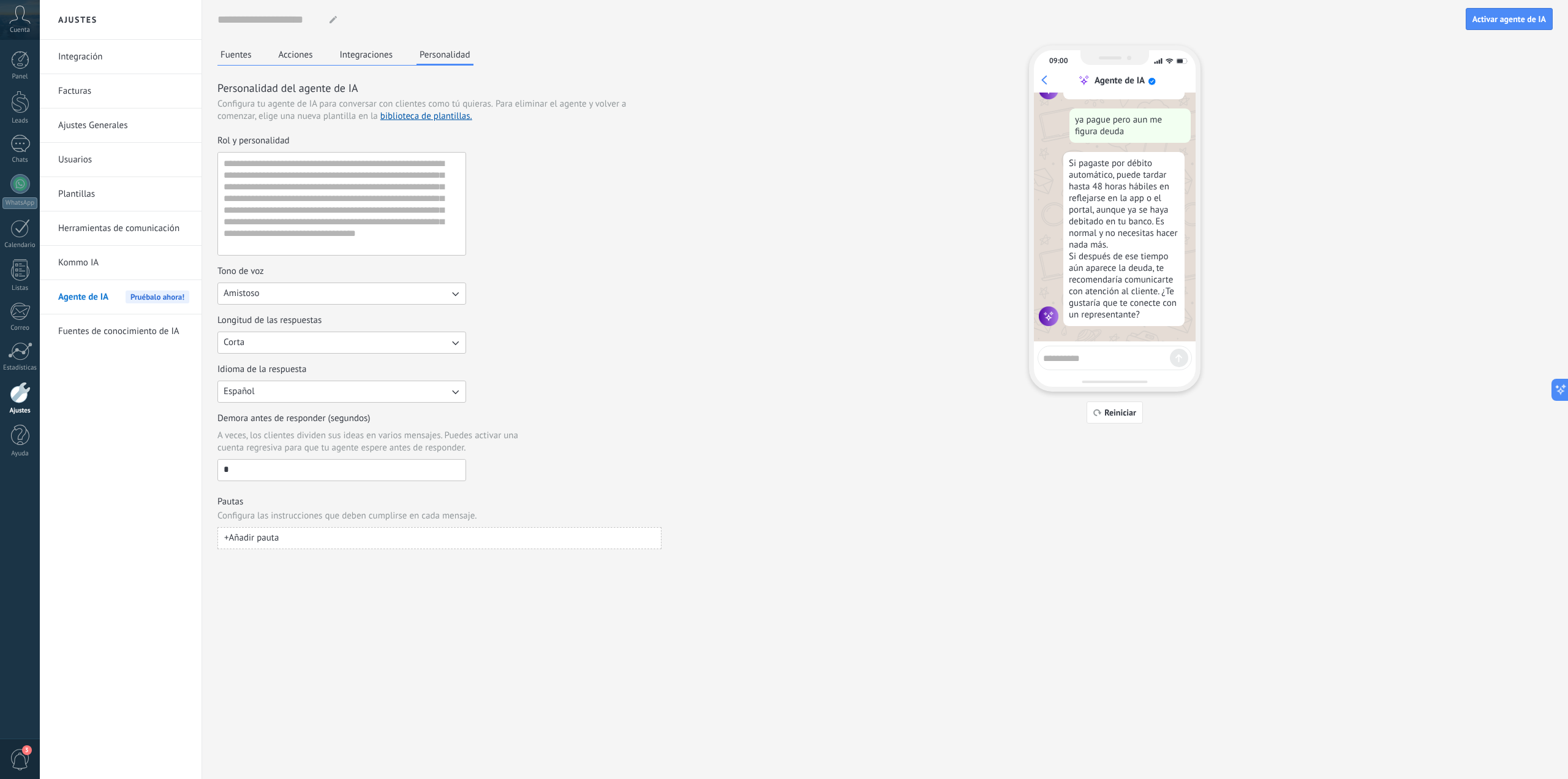
click at [322, 344] on button "Corta" at bounding box center [342, 342] width 249 height 22
click at [322, 344] on li "Corta" at bounding box center [337, 342] width 255 height 21
click at [252, 468] on input "*" at bounding box center [341, 469] width 247 height 20
click at [233, 52] on button "Fuentes" at bounding box center [236, 54] width 37 height 18
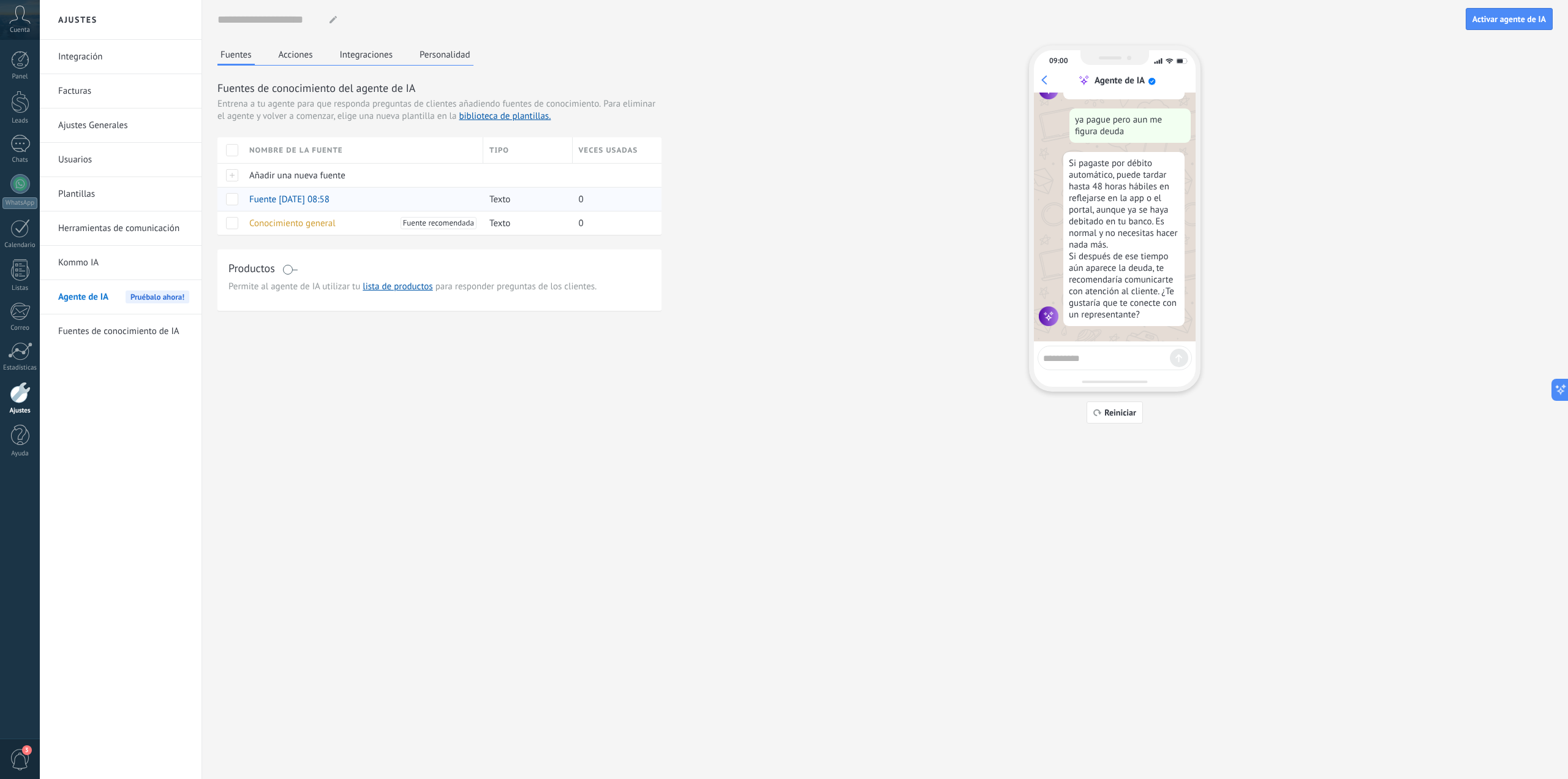
click at [235, 199] on span at bounding box center [232, 199] width 12 height 12
click at [253, 196] on div "Eliminar" at bounding box center [268, 199] width 41 height 24
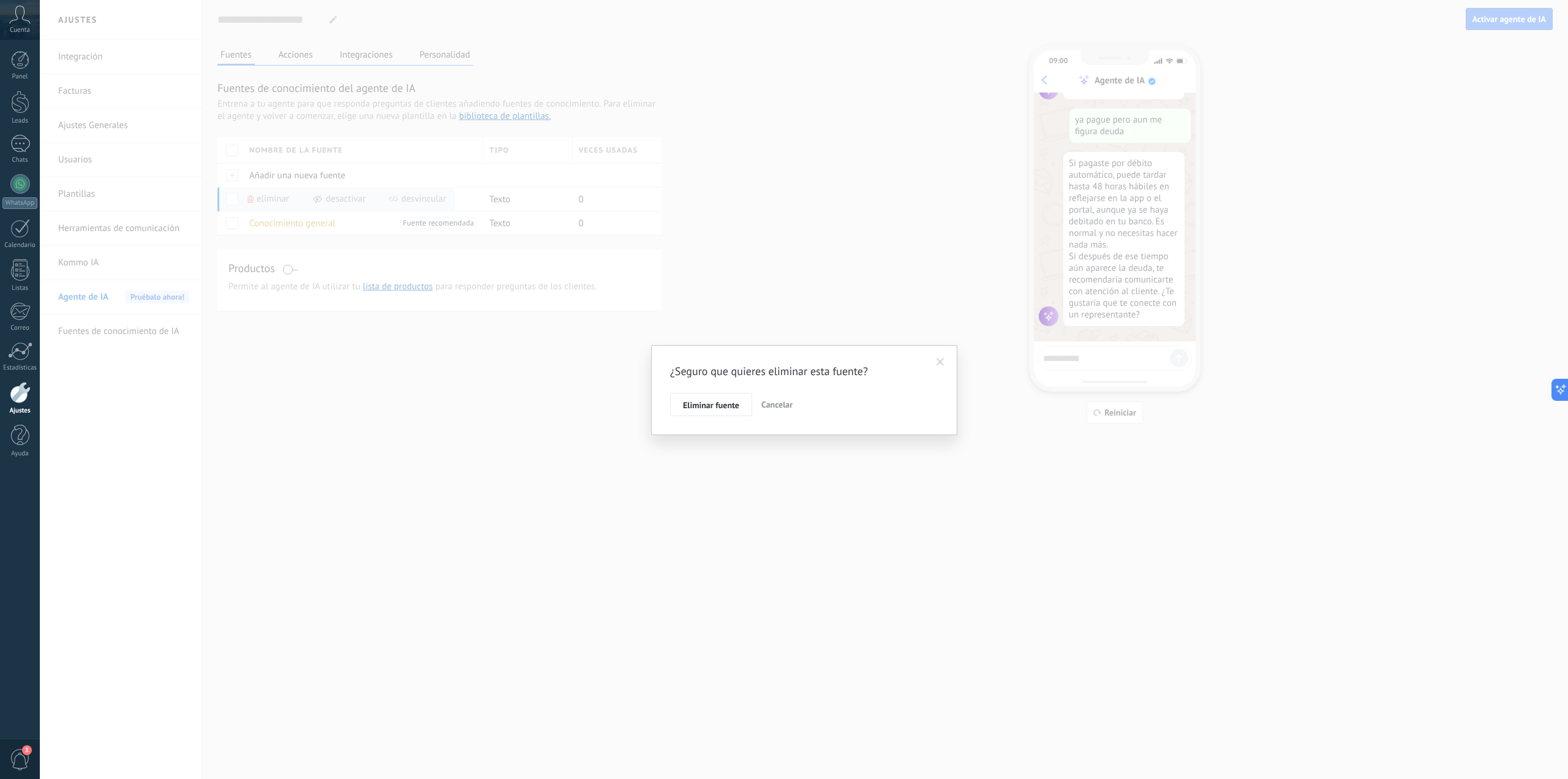
click at [661, 403] on div "¿Seguro que quieres eliminar esta fuente? Eliminar fuente Cancelar" at bounding box center [804, 390] width 306 height 90
click at [692, 408] on span "Eliminar fuente" at bounding box center [711, 405] width 56 height 9
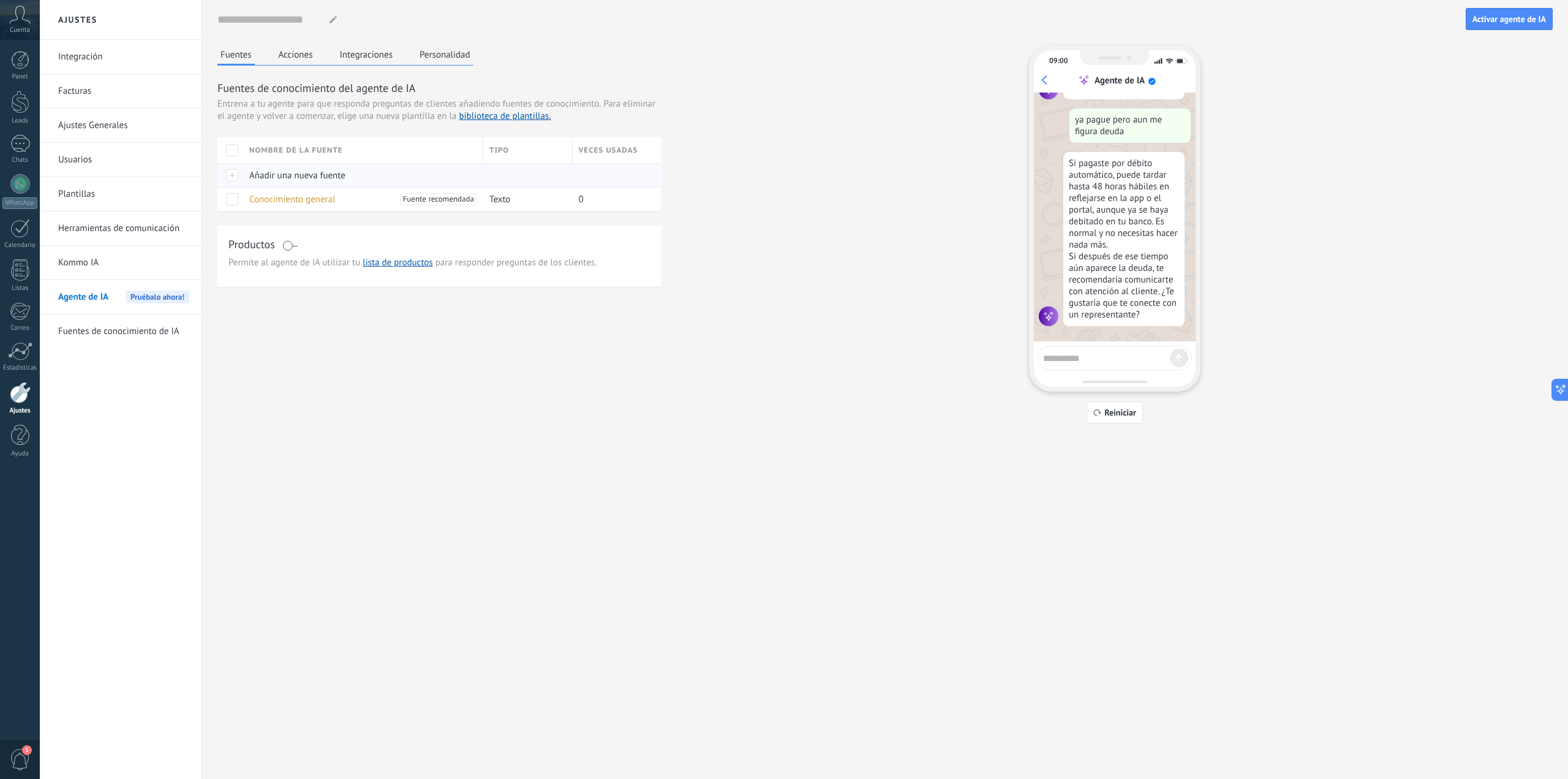
click at [233, 178] on div at bounding box center [231, 175] width 26 height 24
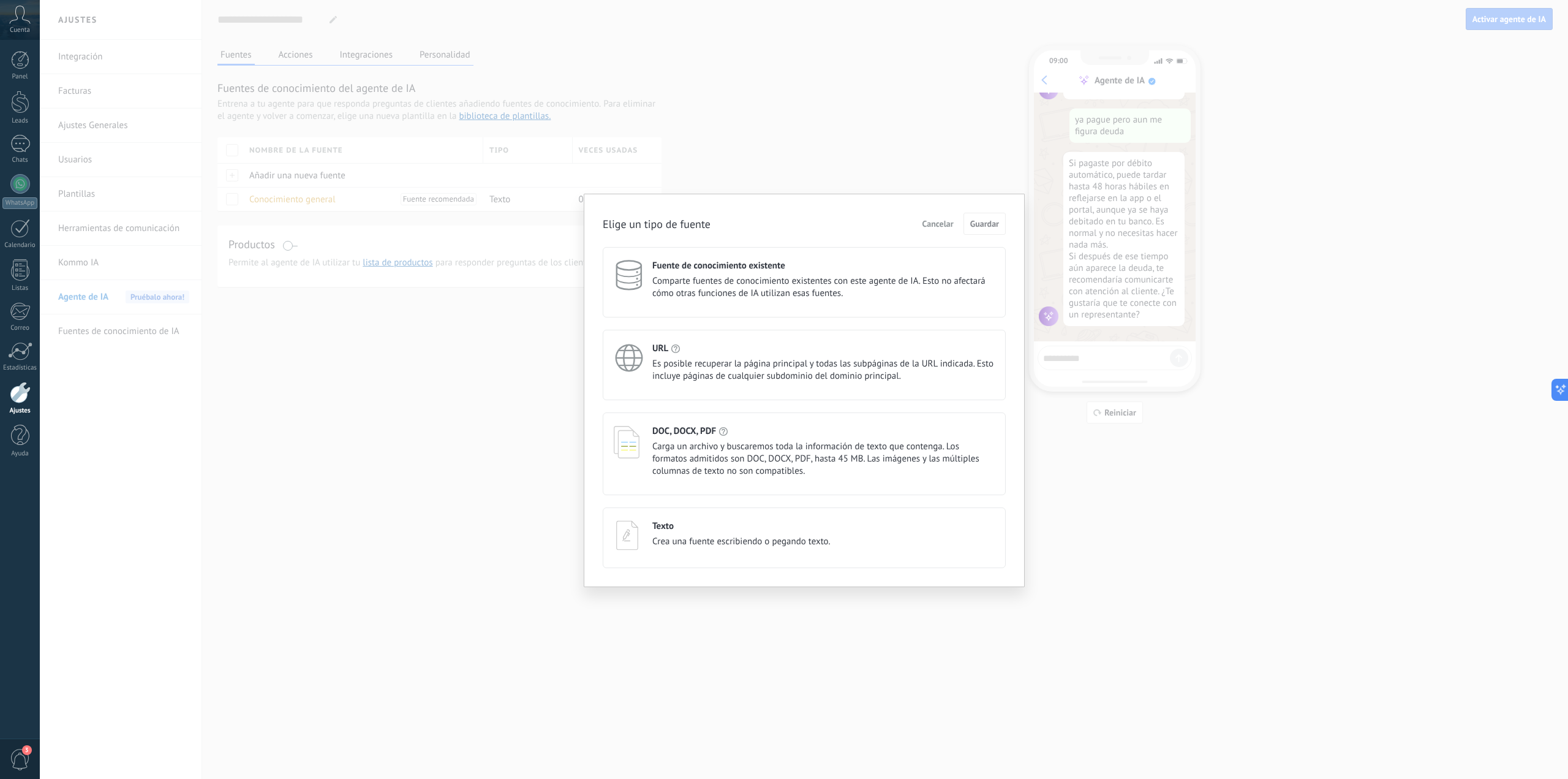
click at [672, 150] on div "Elige un tipo de fuente Cancelar Guardar Fuente de conocimiento existente Compa…" at bounding box center [804, 389] width 1528 height 779
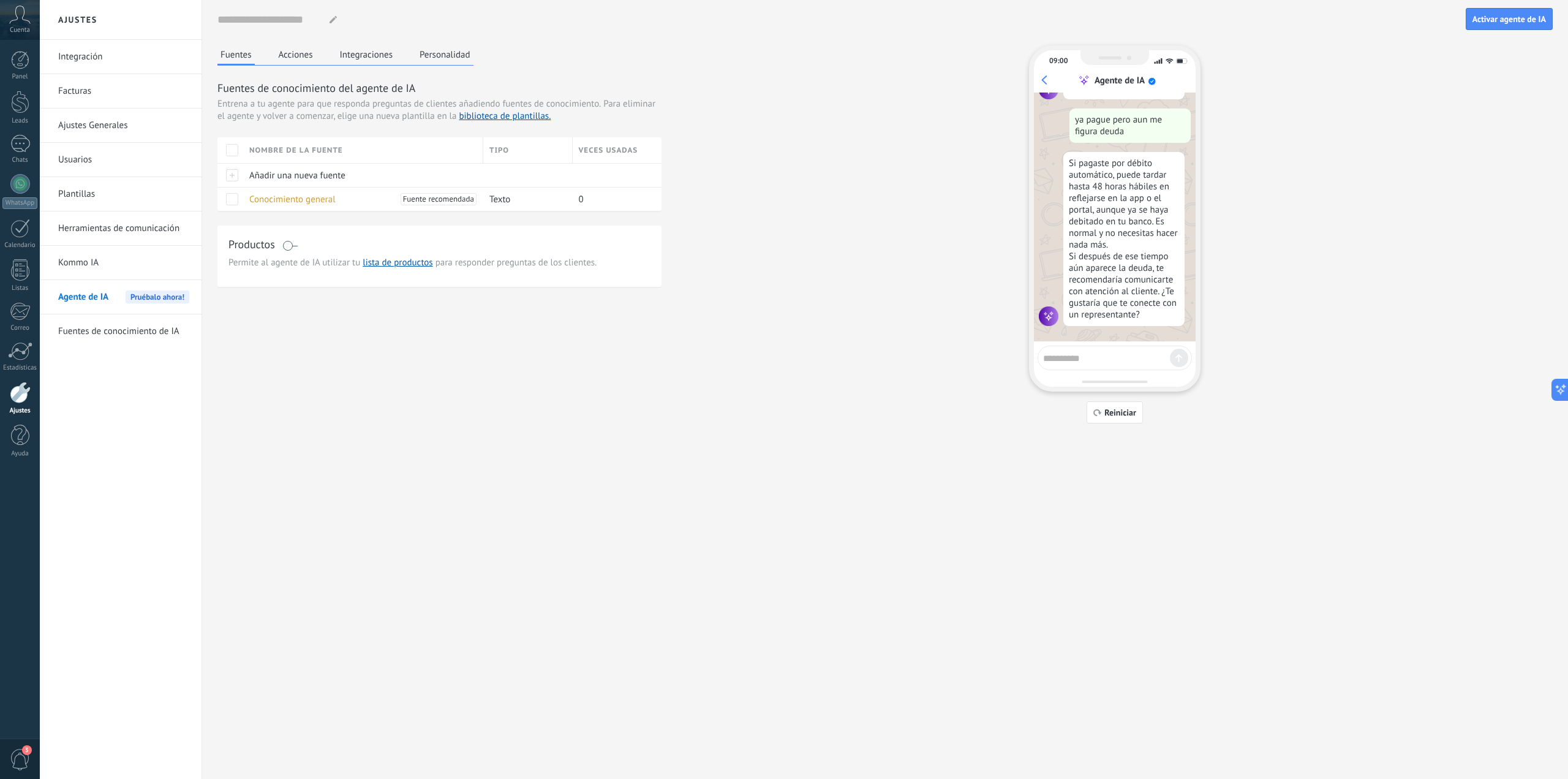
click at [14, 14] on icon at bounding box center [20, 14] width 22 height 18
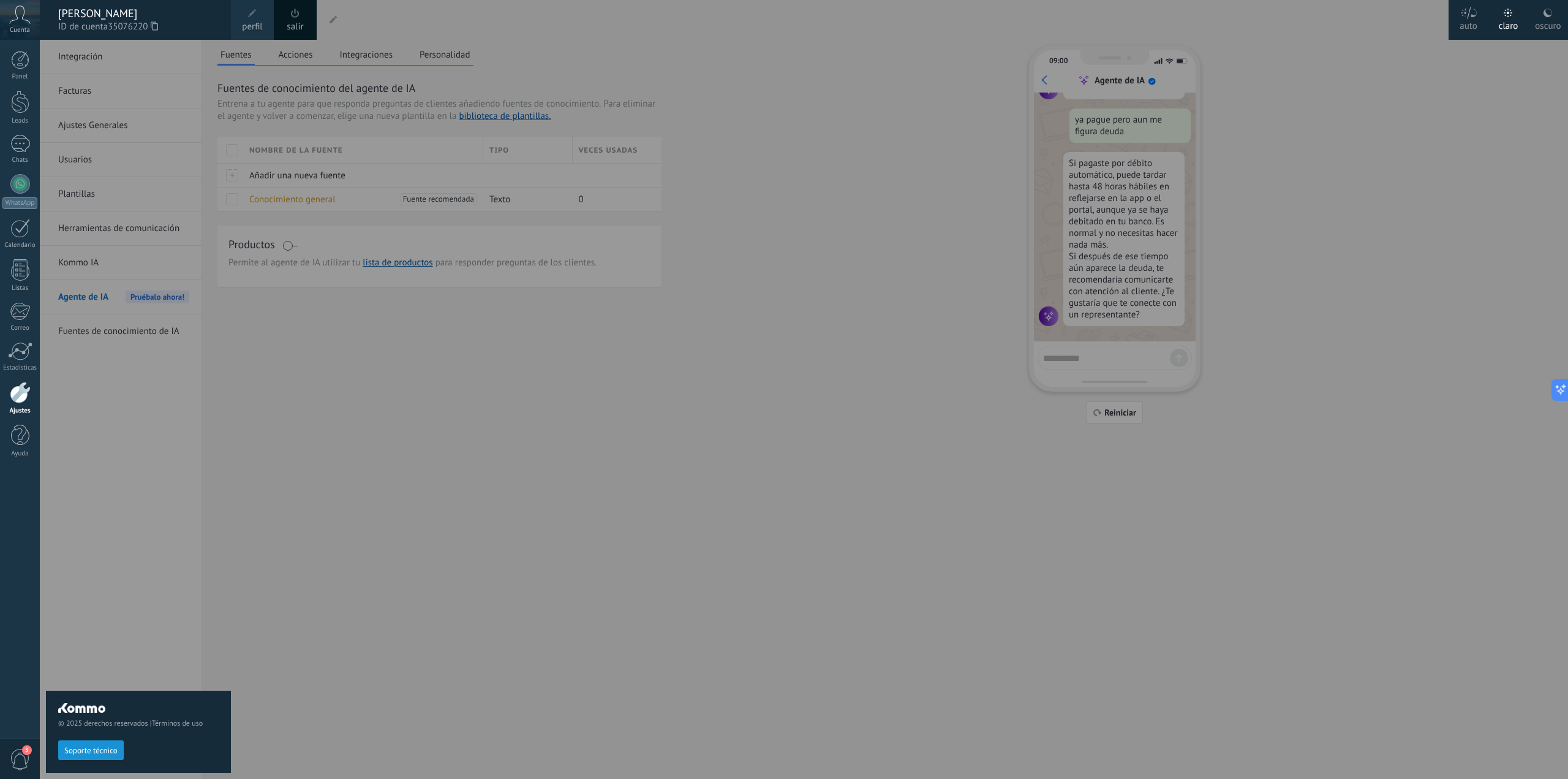
click at [699, 31] on div at bounding box center [824, 389] width 1568 height 779
click at [258, 16] on span at bounding box center [252, 14] width 14 height 14
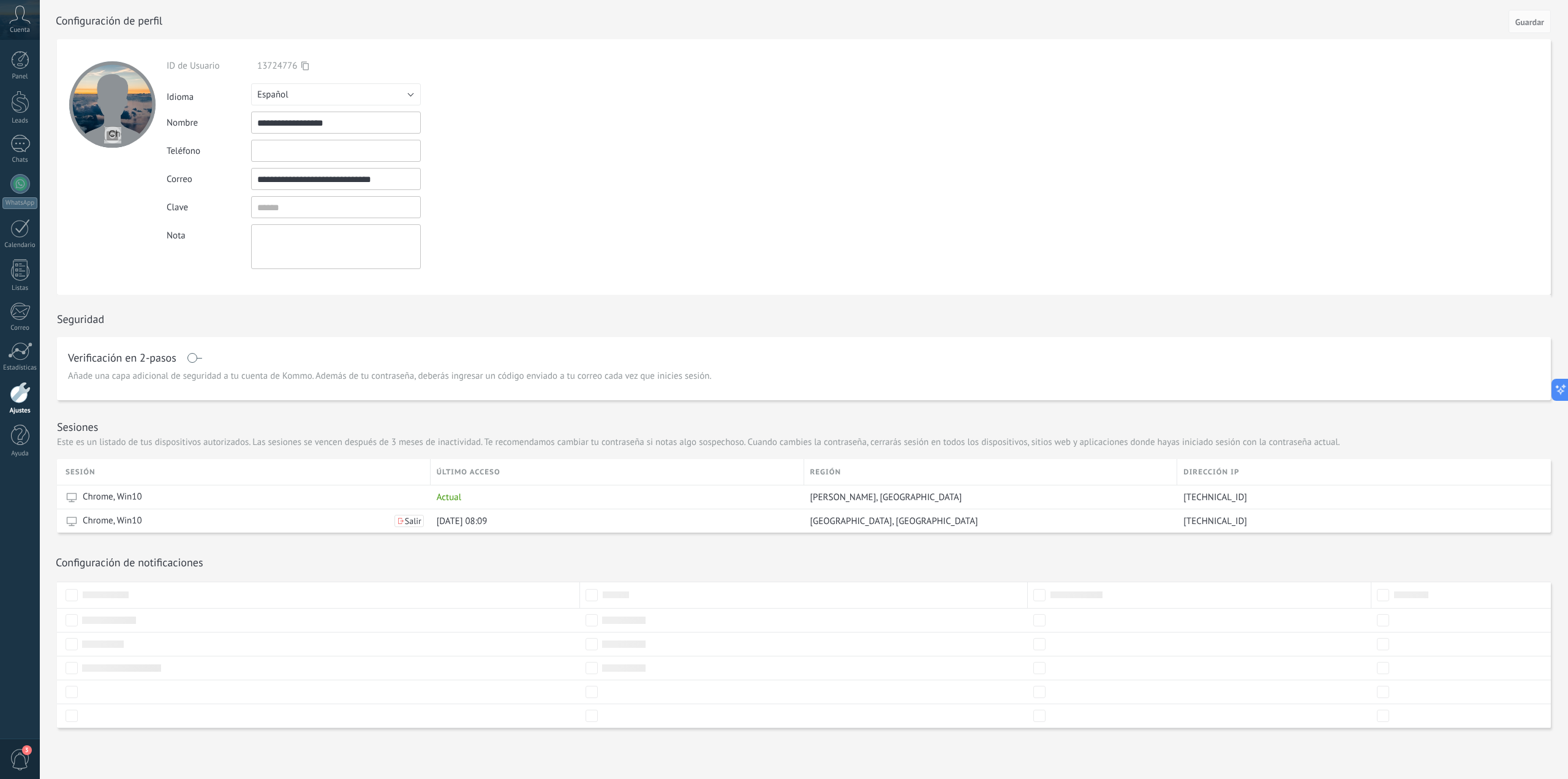
click at [109, 131] on input "file" at bounding box center [112, 135] width 17 height 17
type input "**********"
drag, startPoint x: 136, startPoint y: 105, endPoint x: 136, endPoint y: 122, distance: 17.0
click at [136, 122] on div at bounding box center [112, 105] width 86 height 86
click at [189, 361] on span at bounding box center [194, 357] width 16 height 10
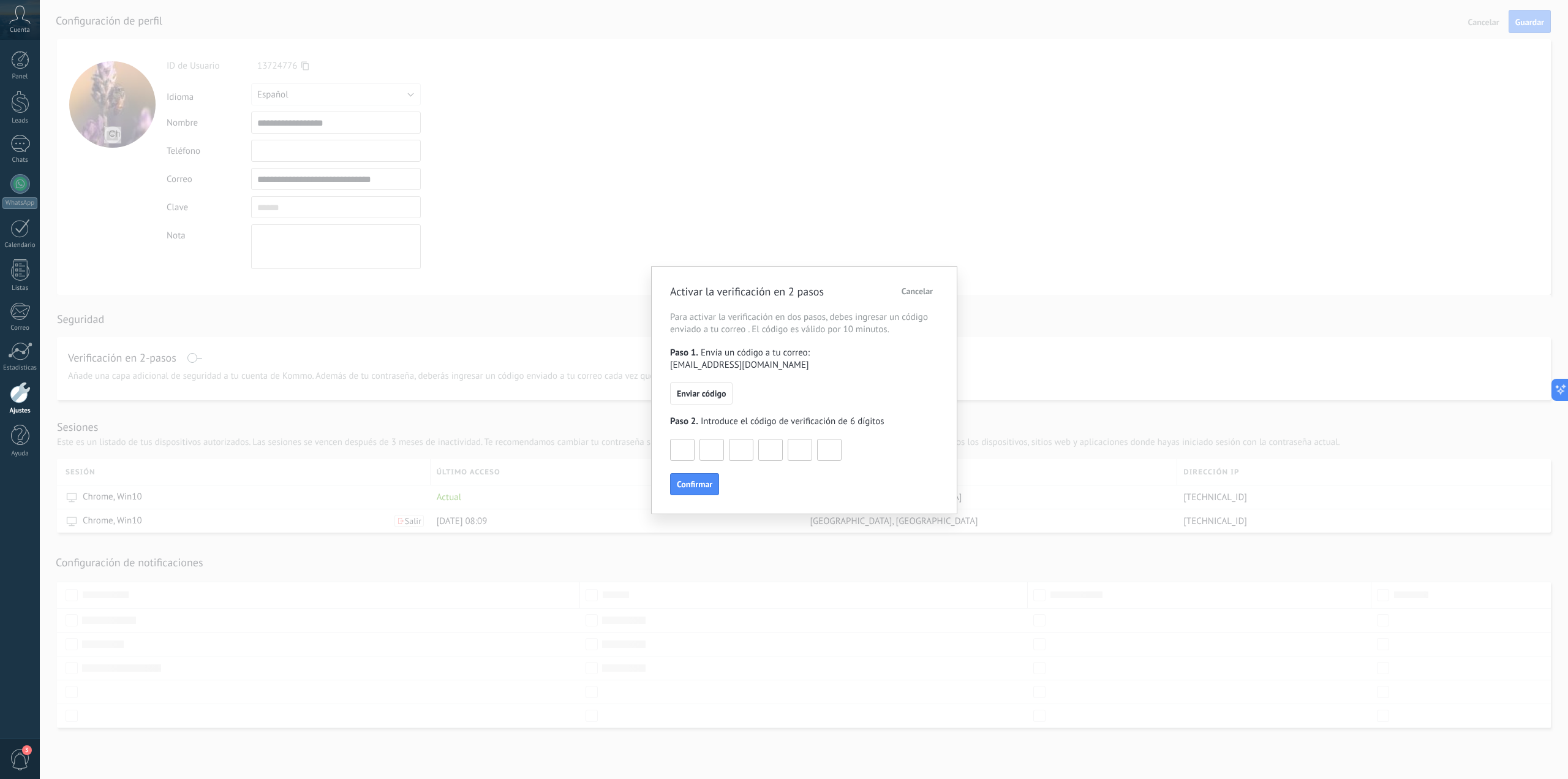
click at [921, 291] on span "Cancelar" at bounding box center [917, 291] width 31 height 9
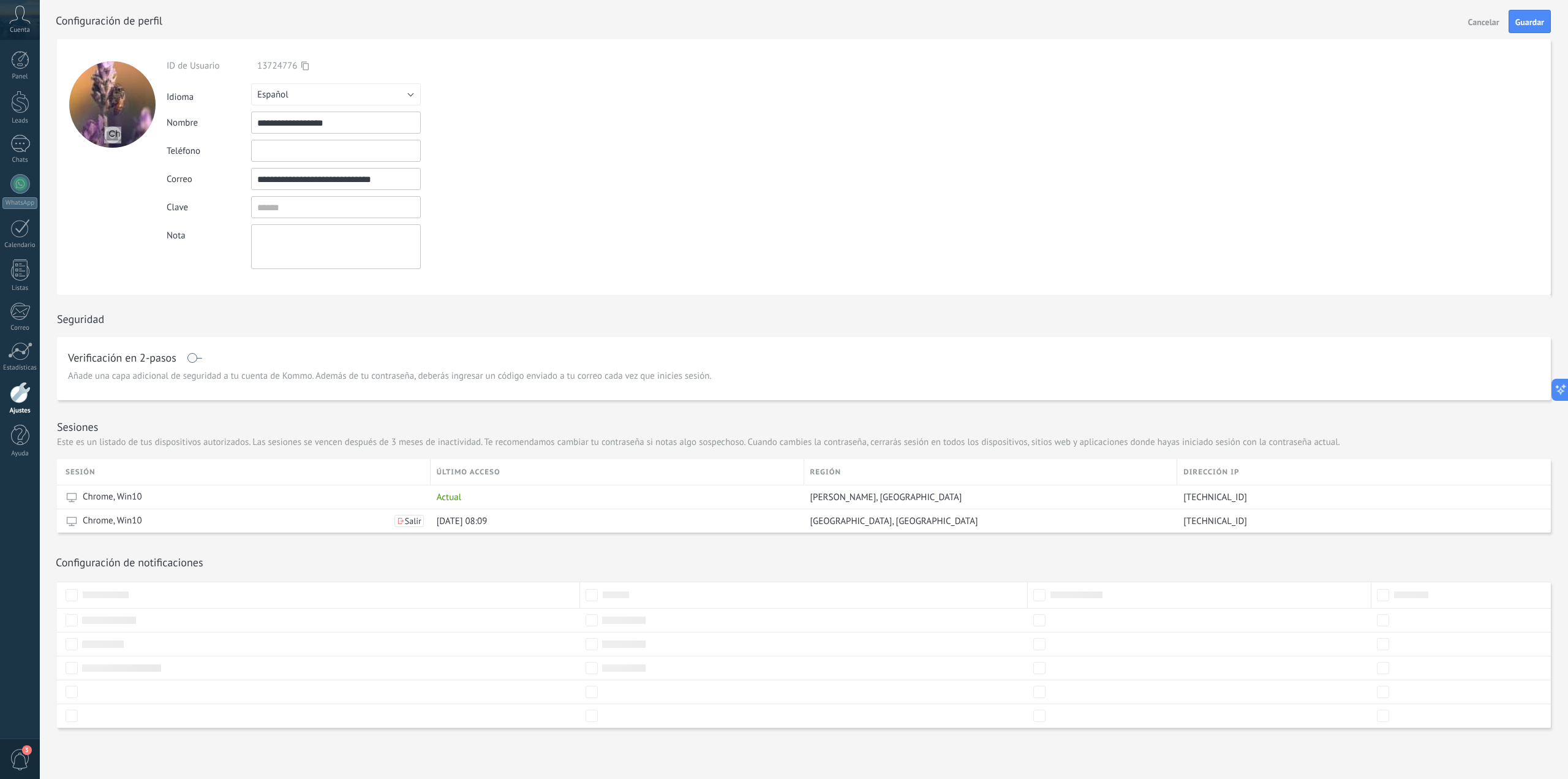
click at [13, 13] on icon at bounding box center [20, 14] width 22 height 18
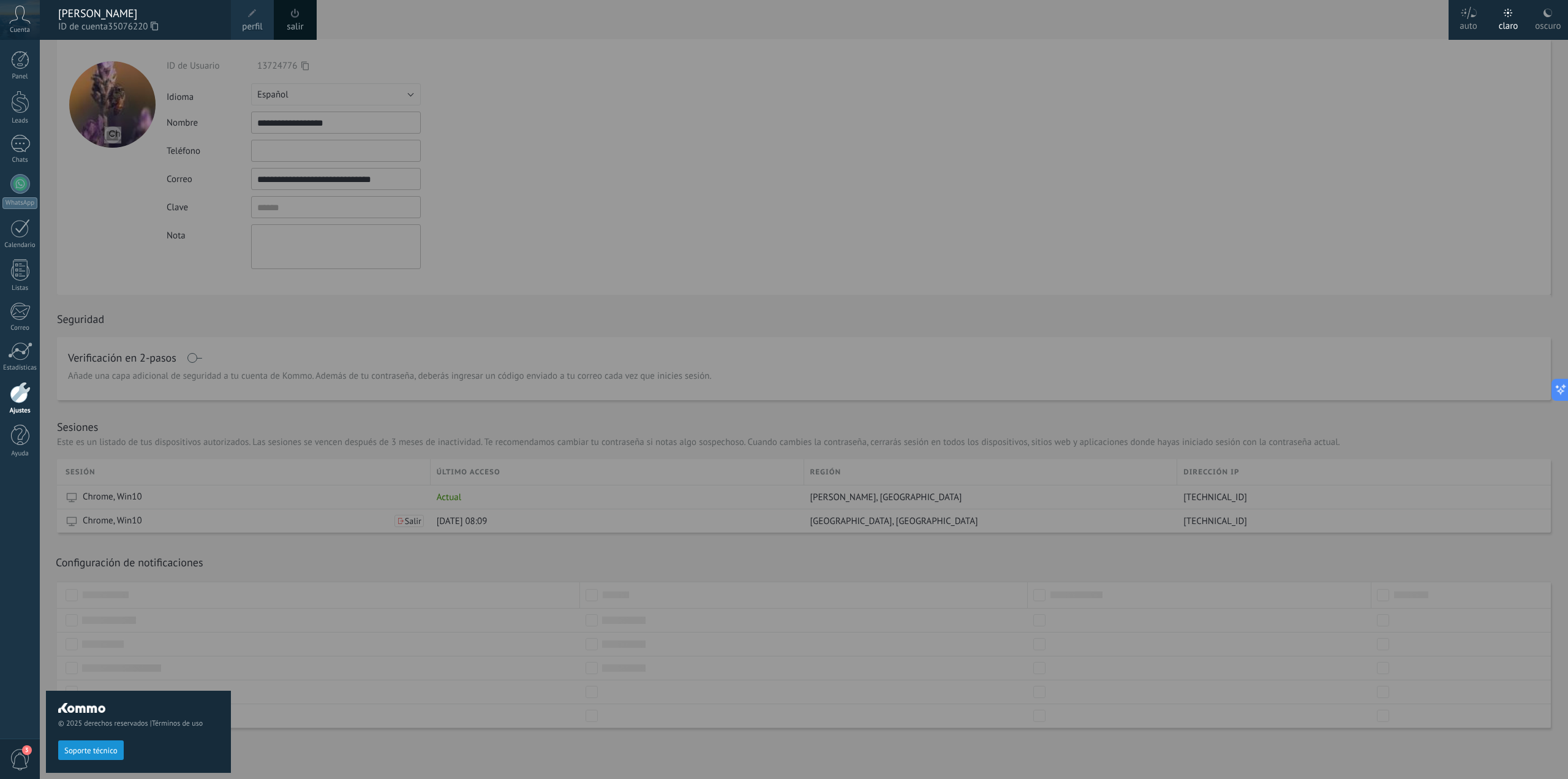
click at [1425, 87] on div at bounding box center [824, 389] width 1568 height 779
click at [25, 761] on span "3" at bounding box center [20, 759] width 21 height 22
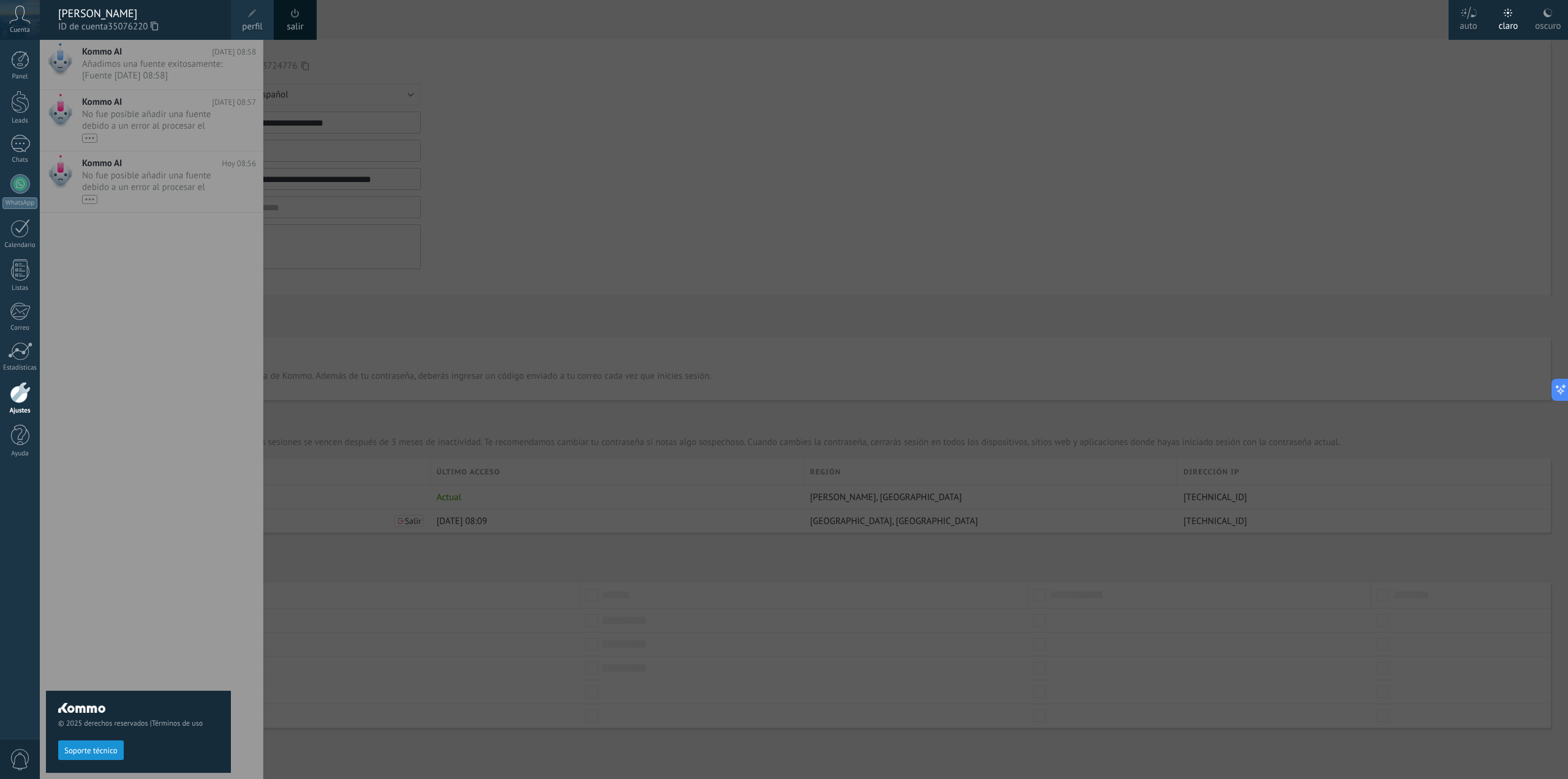
click at [480, 247] on div at bounding box center [824, 389] width 1568 height 779
click at [0, 388] on link "Ajustes" at bounding box center [20, 398] width 40 height 33
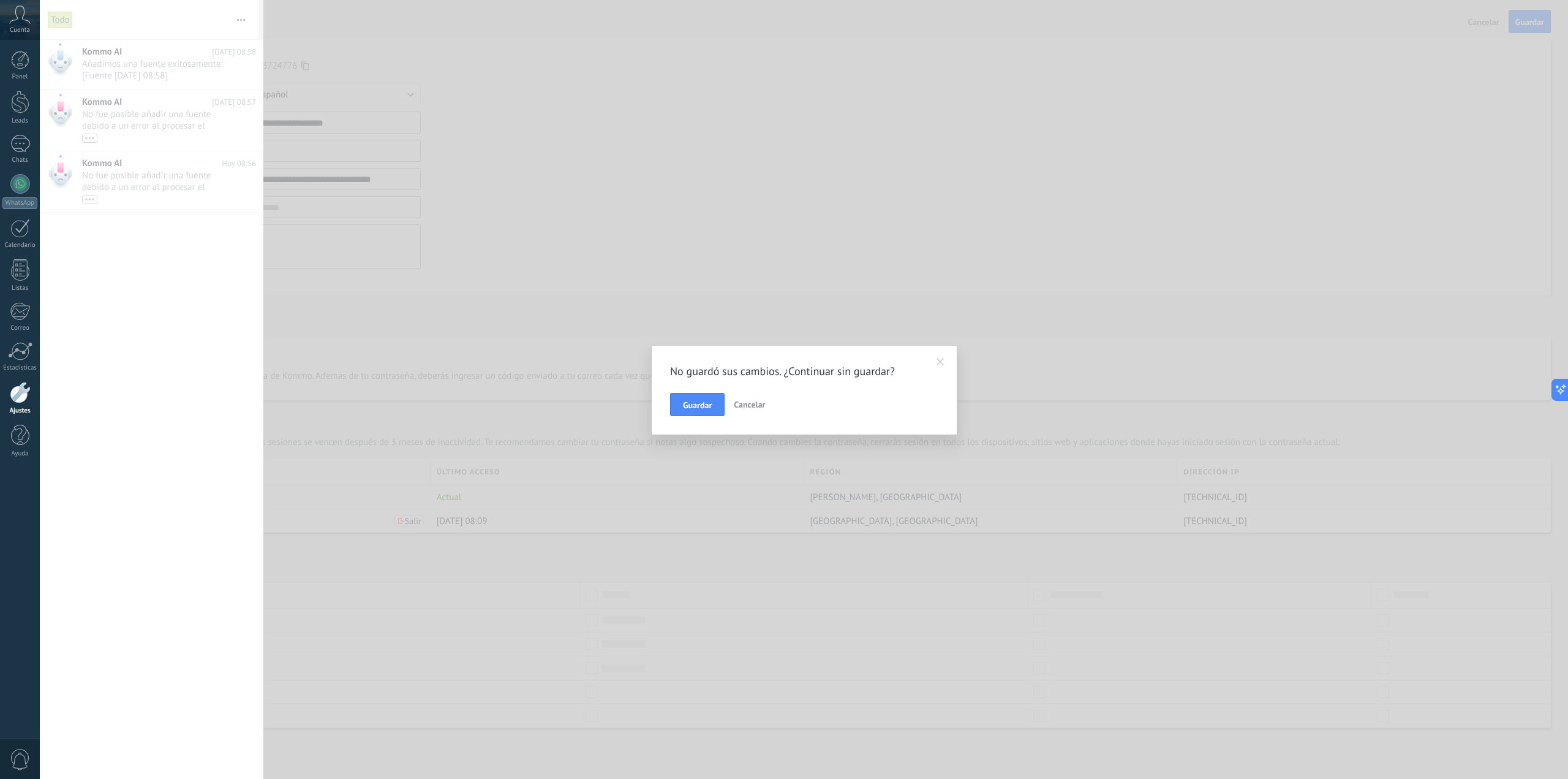
click at [33, 399] on link "Ajustes" at bounding box center [20, 398] width 40 height 33
click at [707, 409] on span "Guardar" at bounding box center [697, 405] width 29 height 9
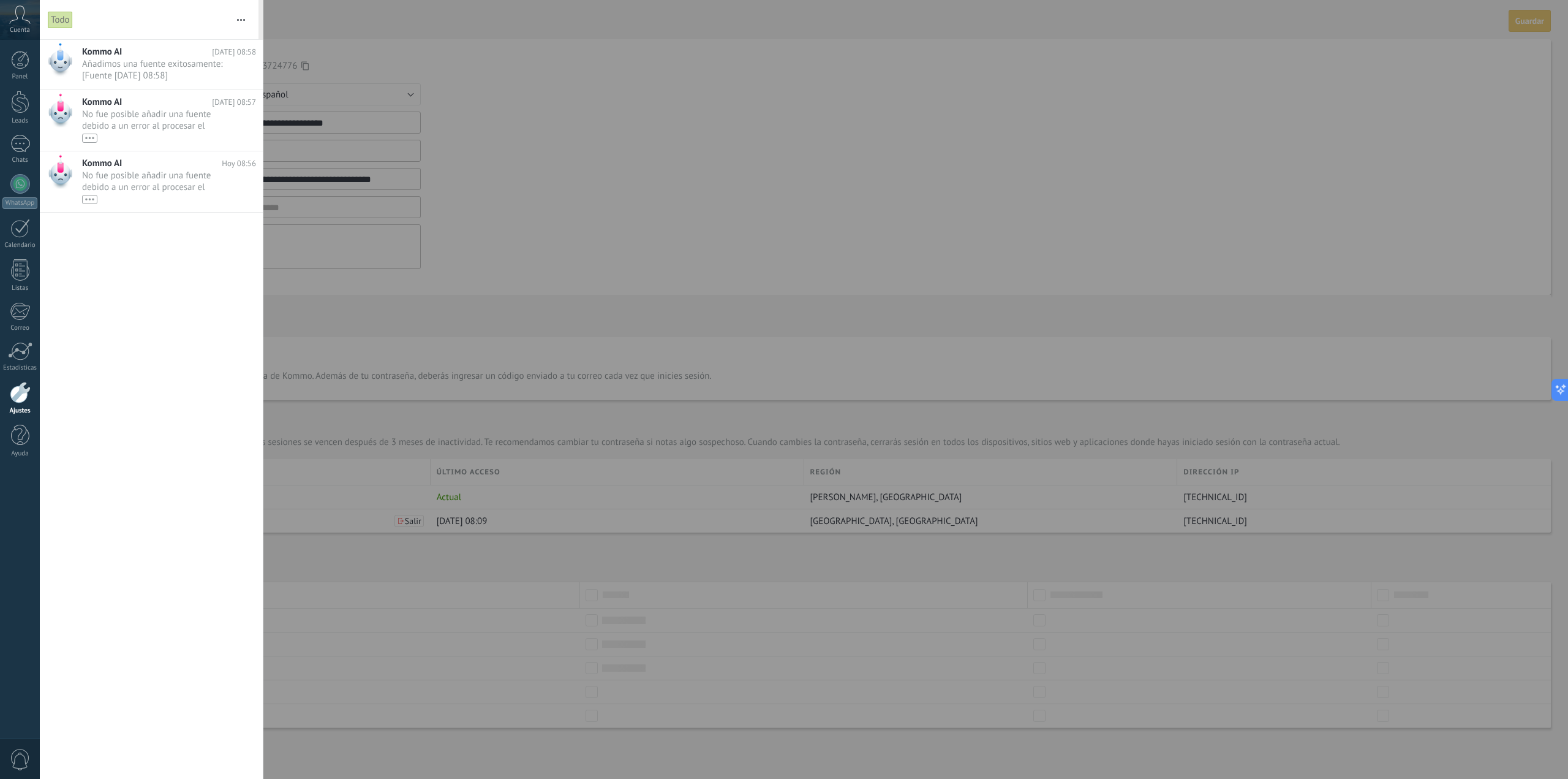
click at [10, 400] on div at bounding box center [20, 392] width 21 height 22
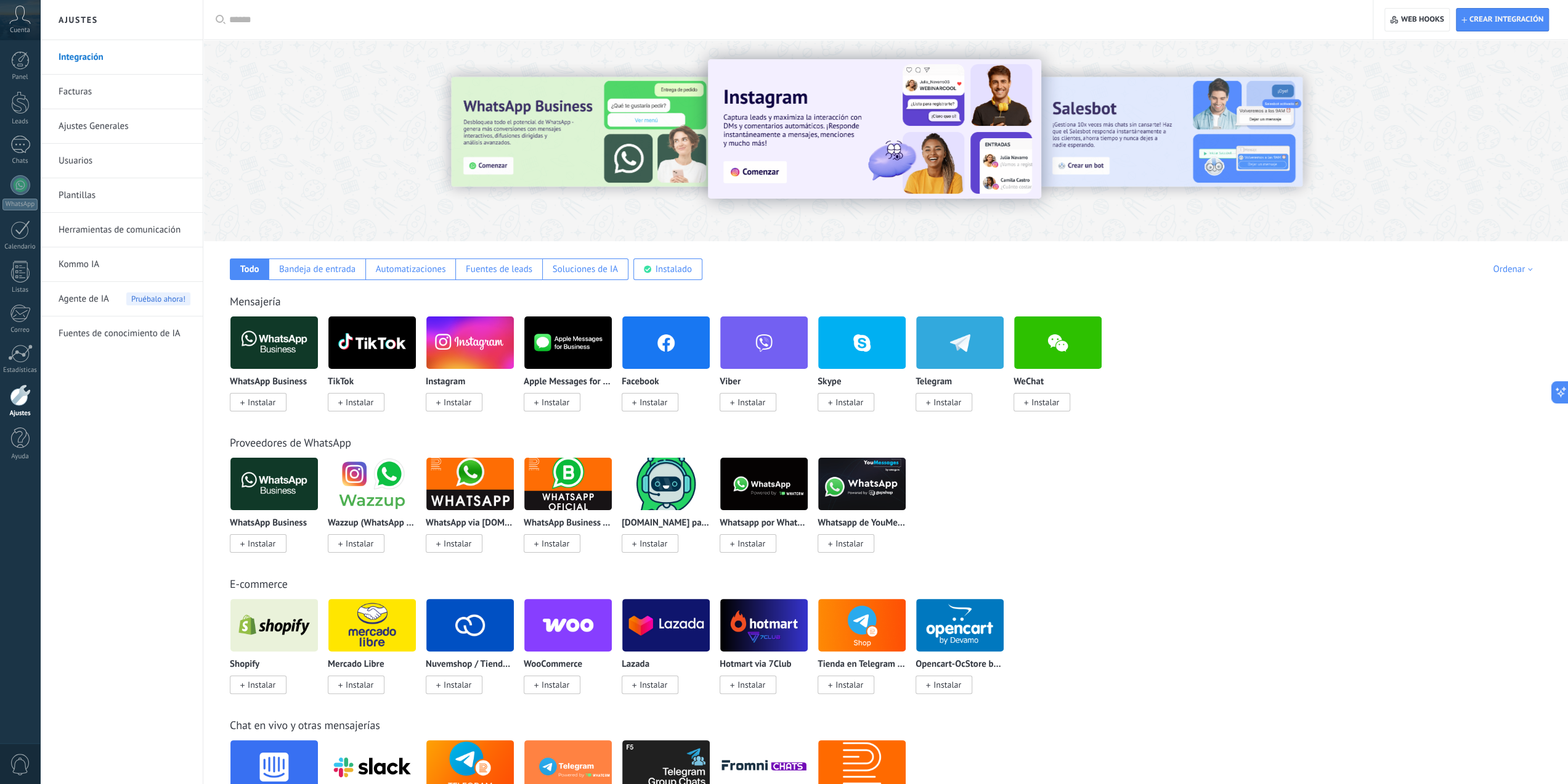
click at [33, 18] on div "Cuenta" at bounding box center [20, 20] width 40 height 40
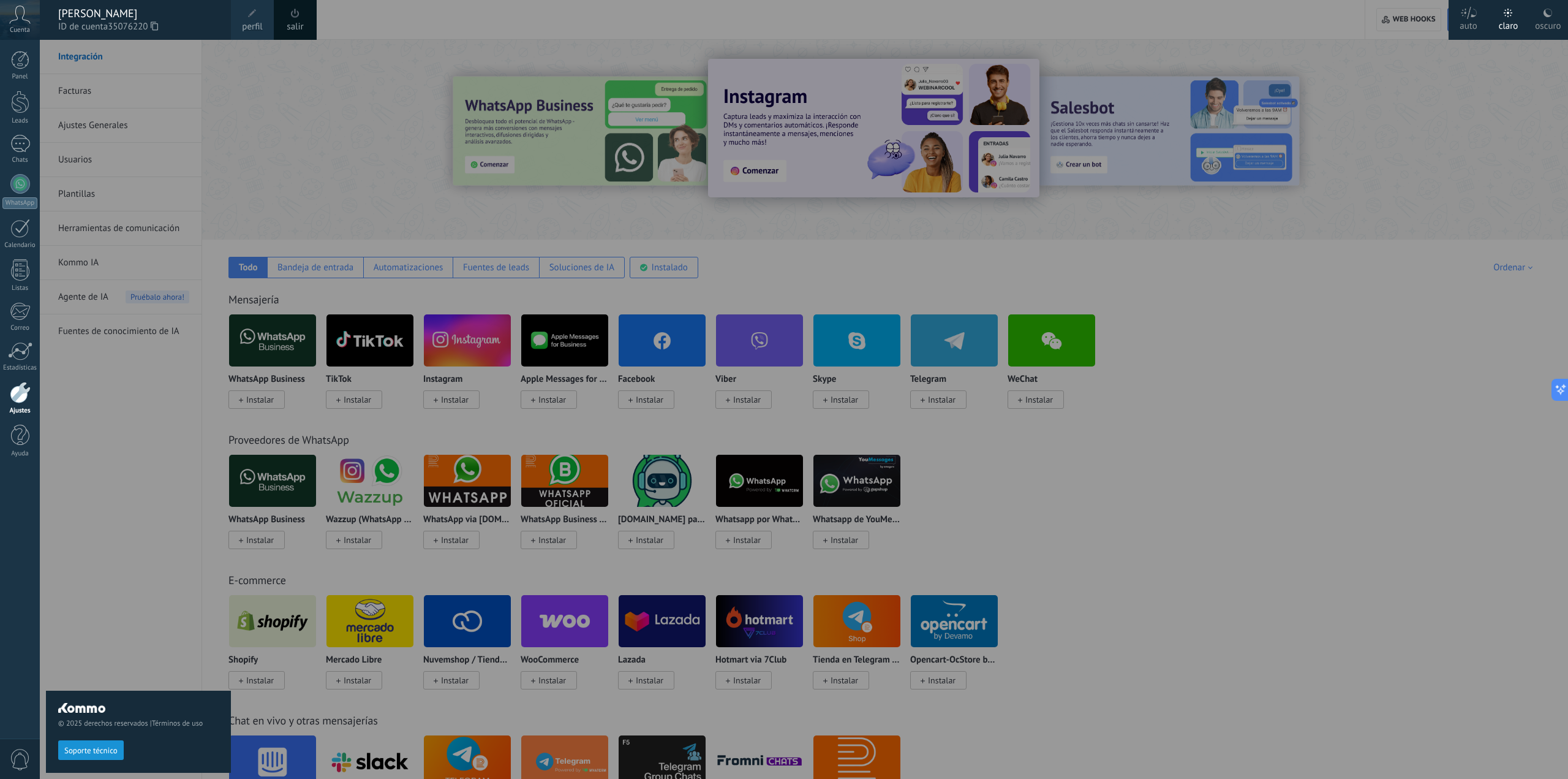
click at [255, 14] on span at bounding box center [252, 14] width 9 height 9
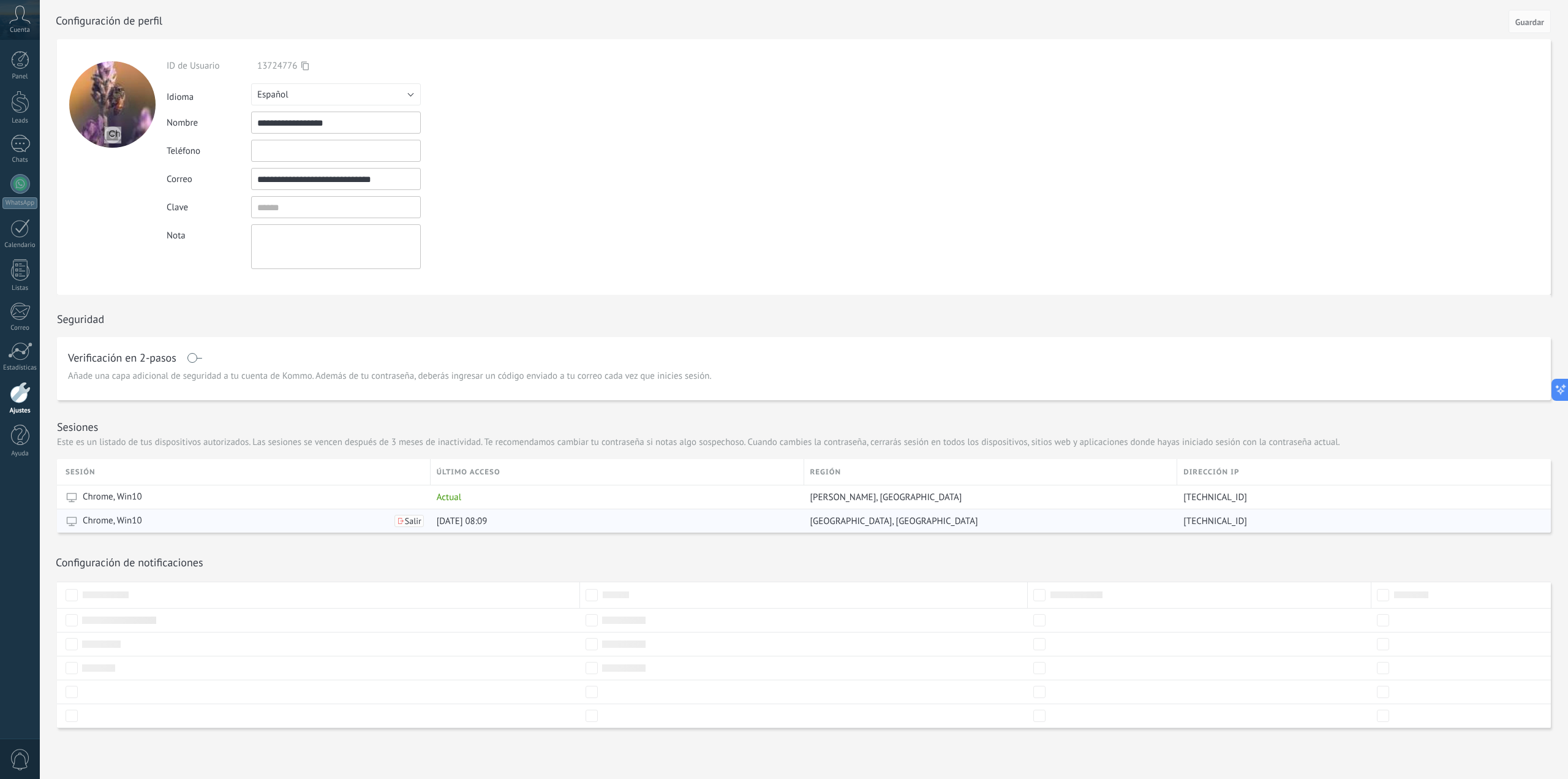
click at [415, 520] on span "Salir" at bounding box center [412, 520] width 16 height 9
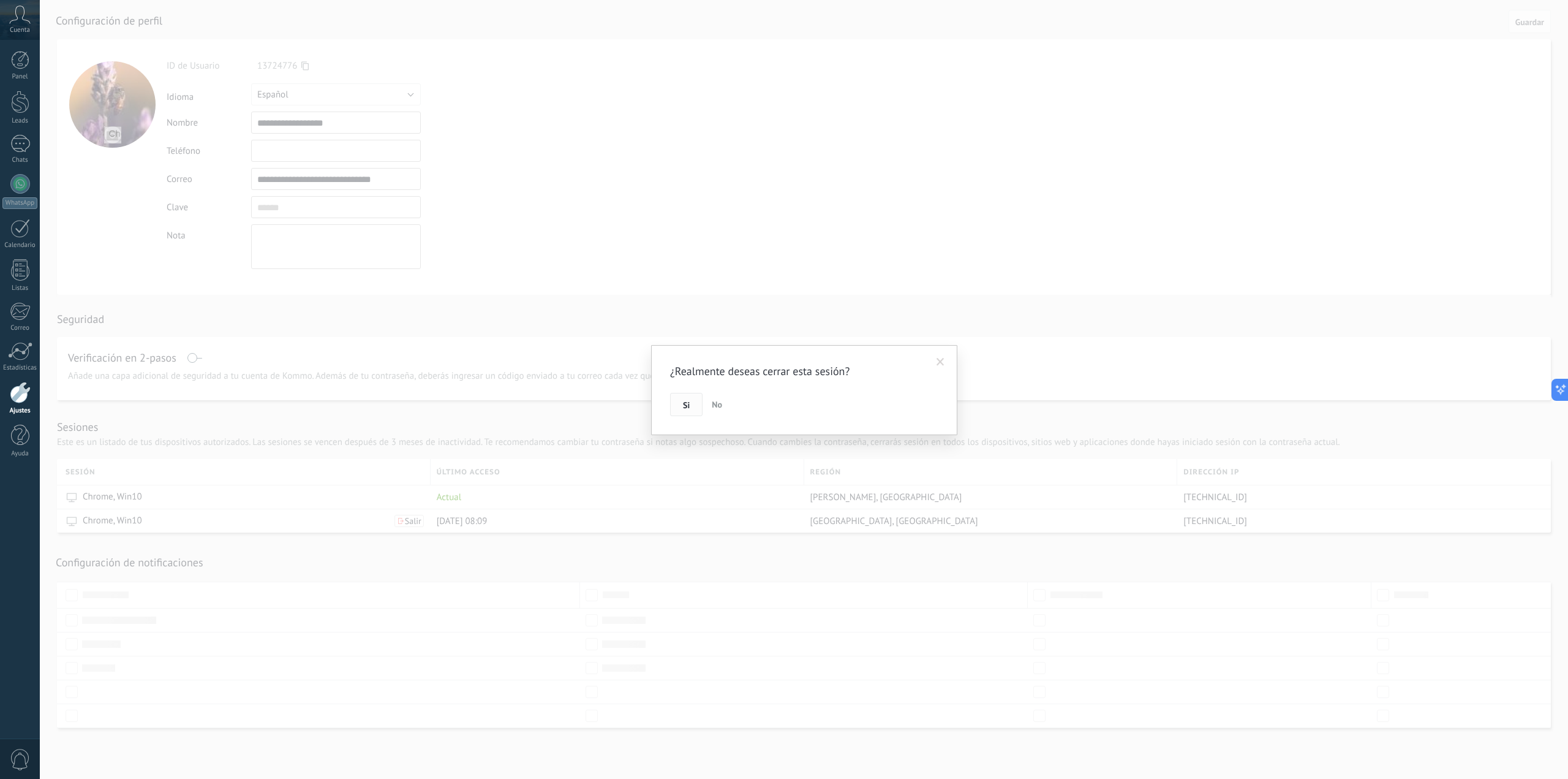
click at [686, 403] on span "Si" at bounding box center [686, 405] width 7 height 9
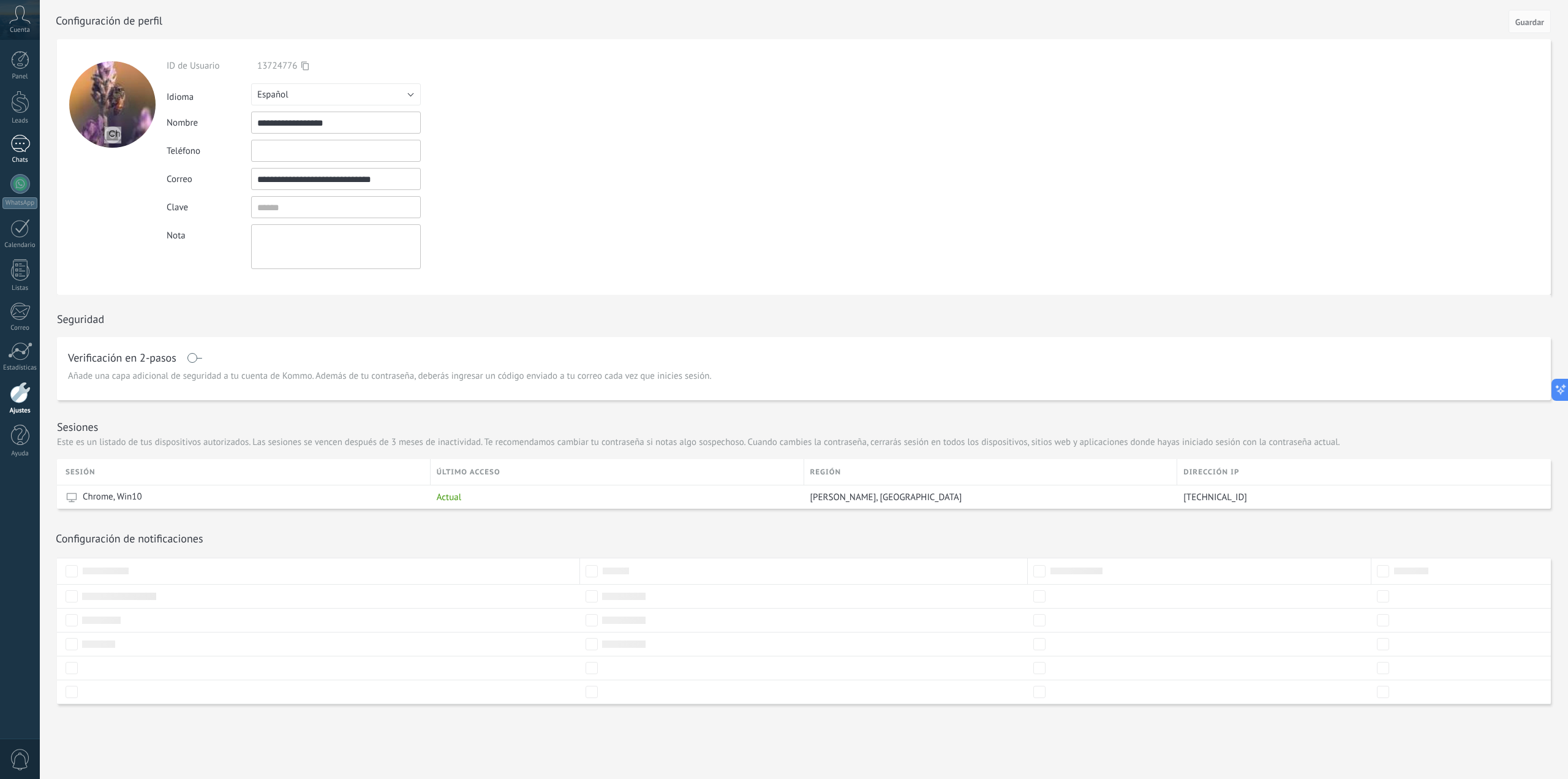
click at [10, 147] on div at bounding box center [20, 144] width 20 height 18
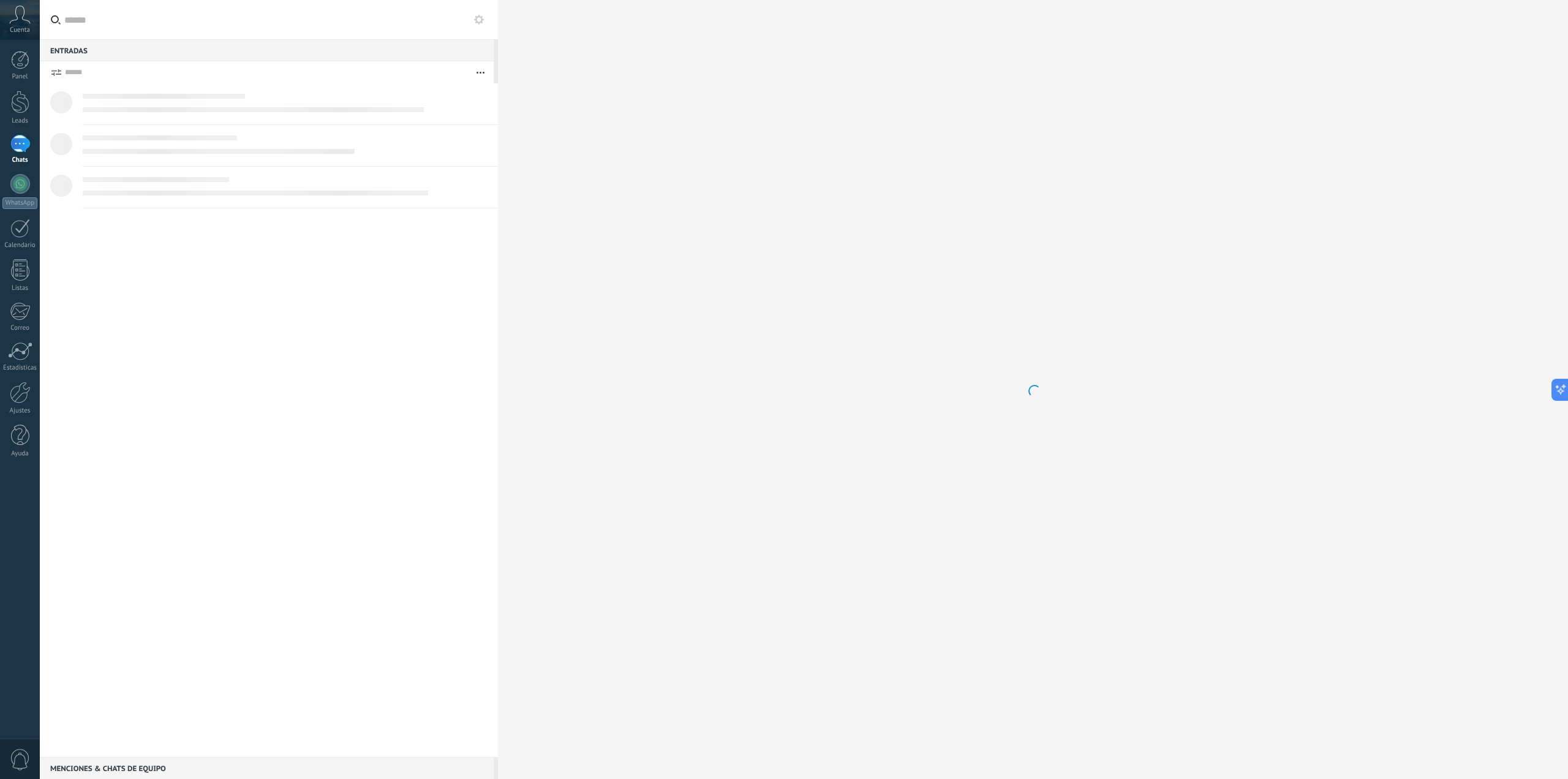
click at [20, 145] on div at bounding box center [20, 144] width 20 height 18
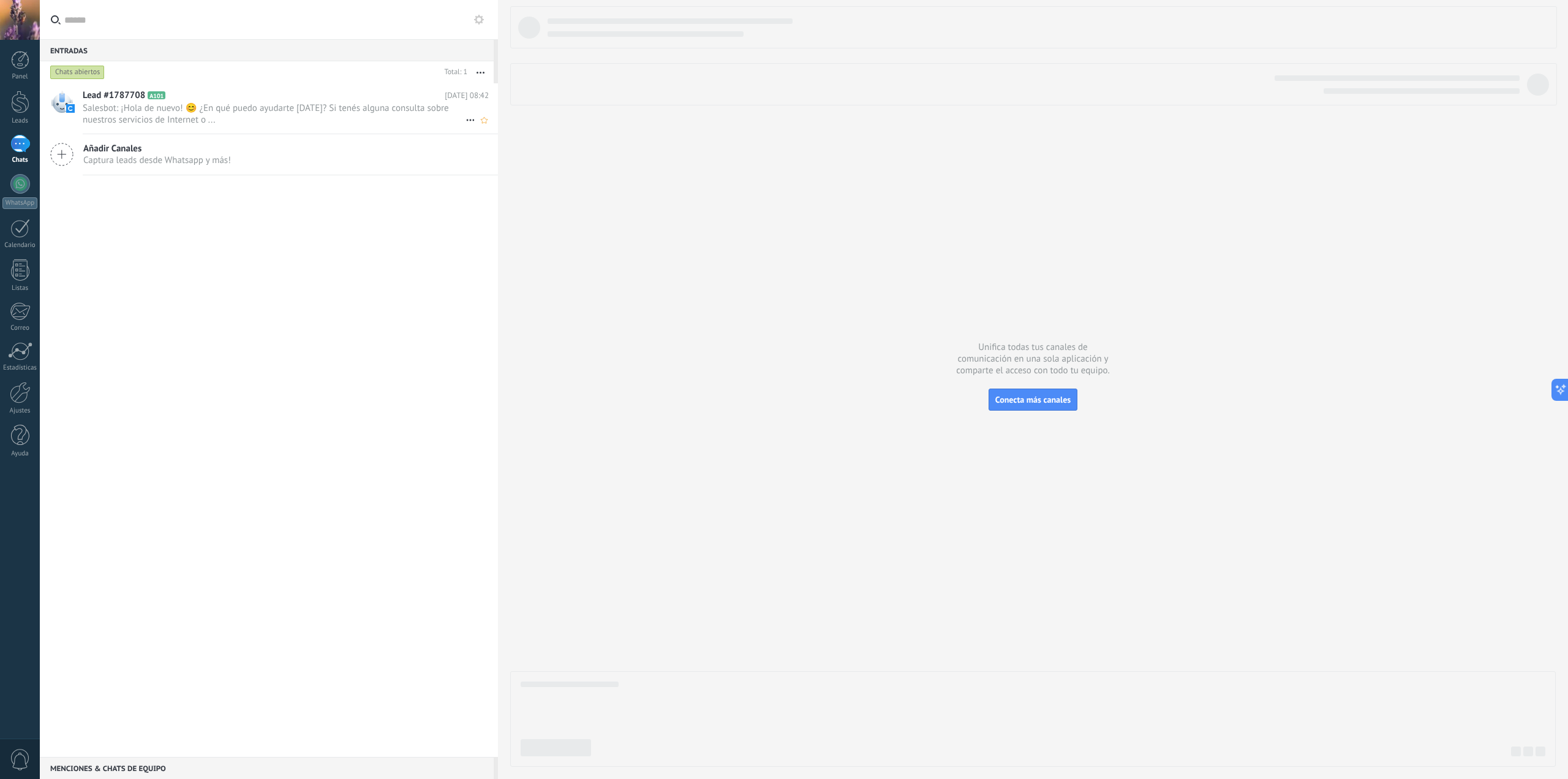
click at [466, 119] on use at bounding box center [469, 120] width 8 height 2
click at [537, 133] on span "Conversación cerrada" at bounding box center [525, 126] width 83 height 24
click at [61, 106] on icon at bounding box center [61, 103] width 23 height 23
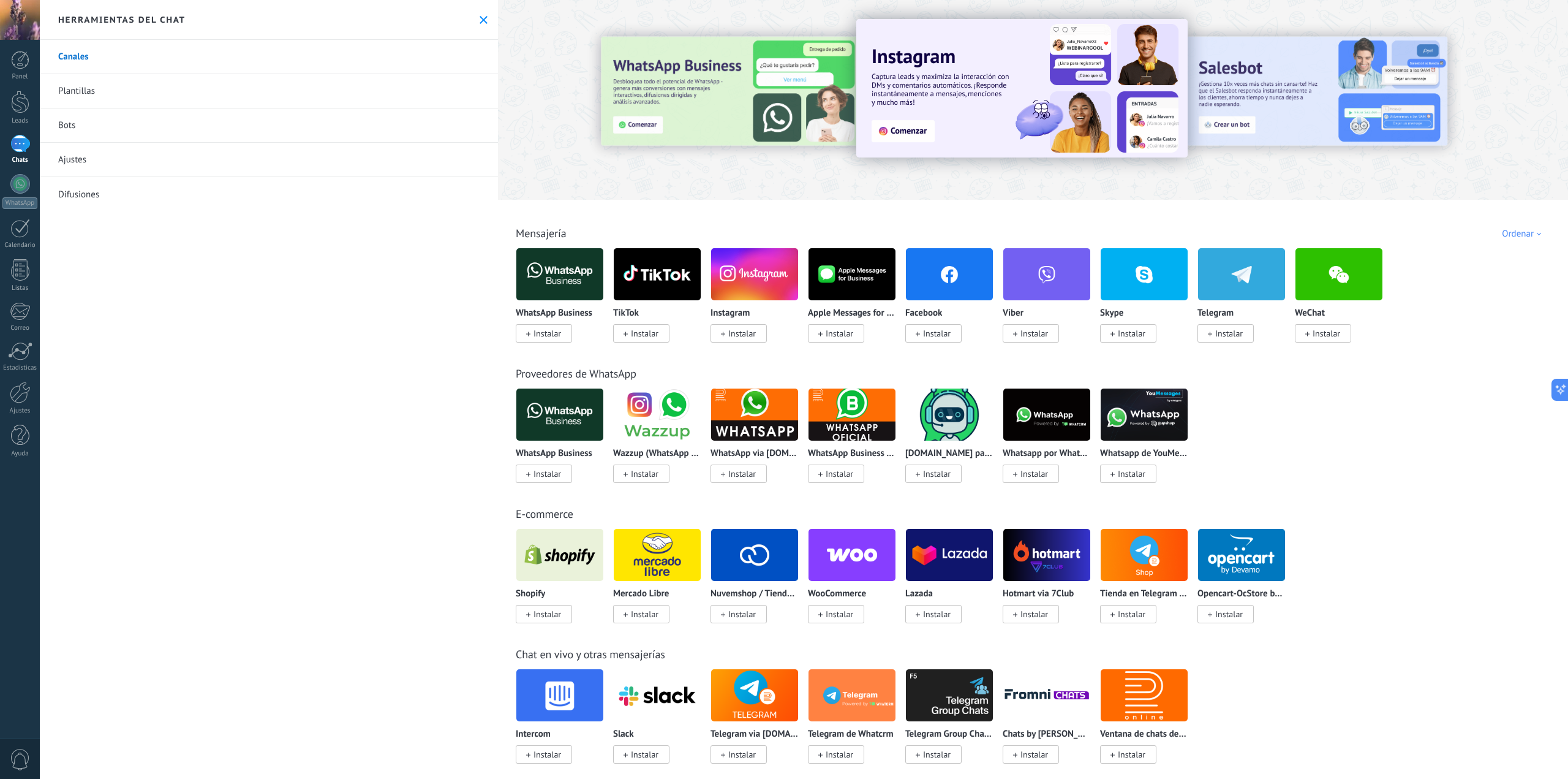
click at [1518, 240] on div "Mensajería WhatsApp Business Instalar TikTok Instalar Instagram Instalar Apple …" at bounding box center [1032, 271] width 1062 height 140
click at [1501, 311] on div "WhatsApp Business Instalar TikTok Instalar Instagram Instalar Apple Messages fo…" at bounding box center [1040, 302] width 1048 height 110
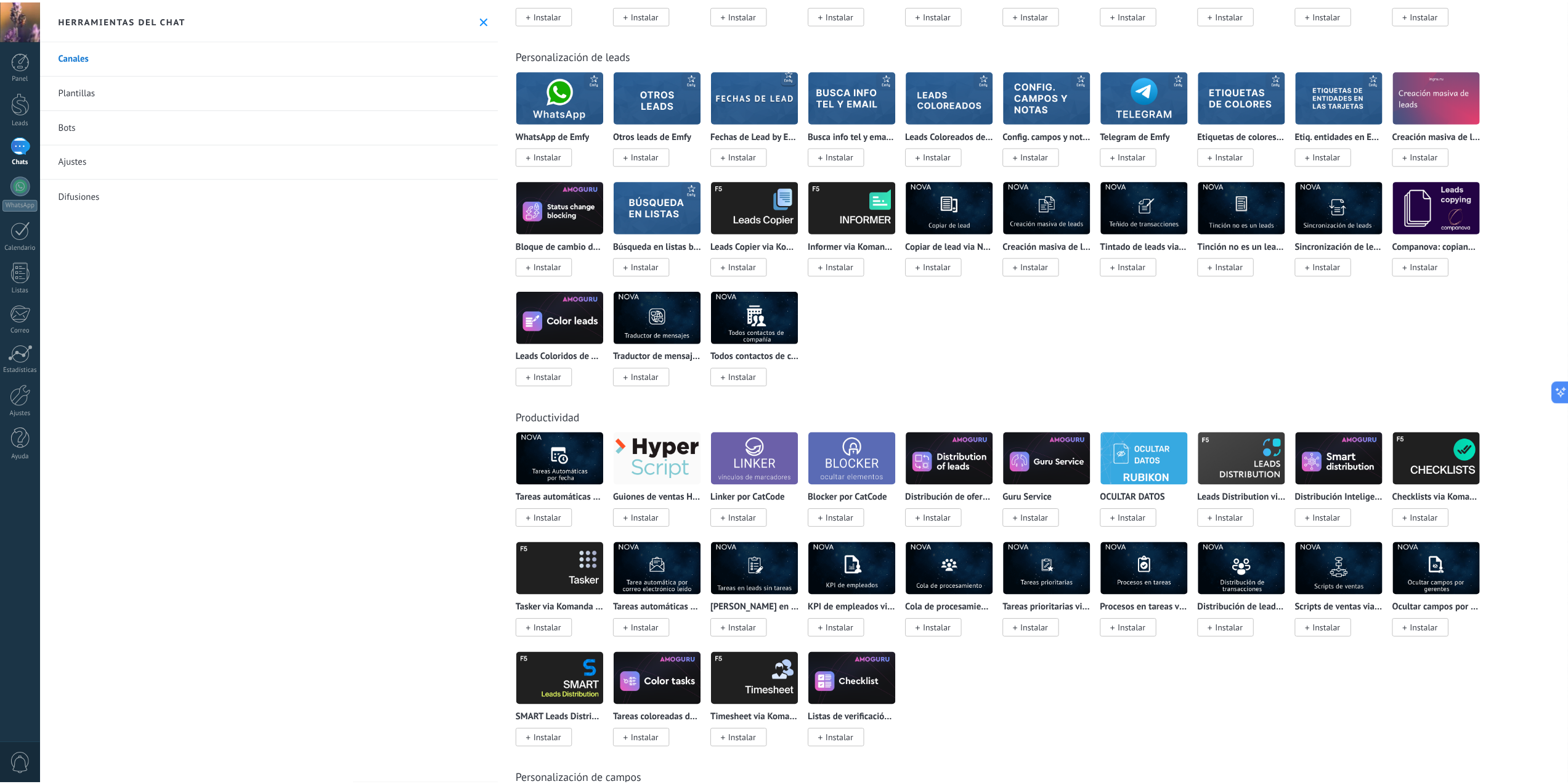
scroll to position [3349, 0]
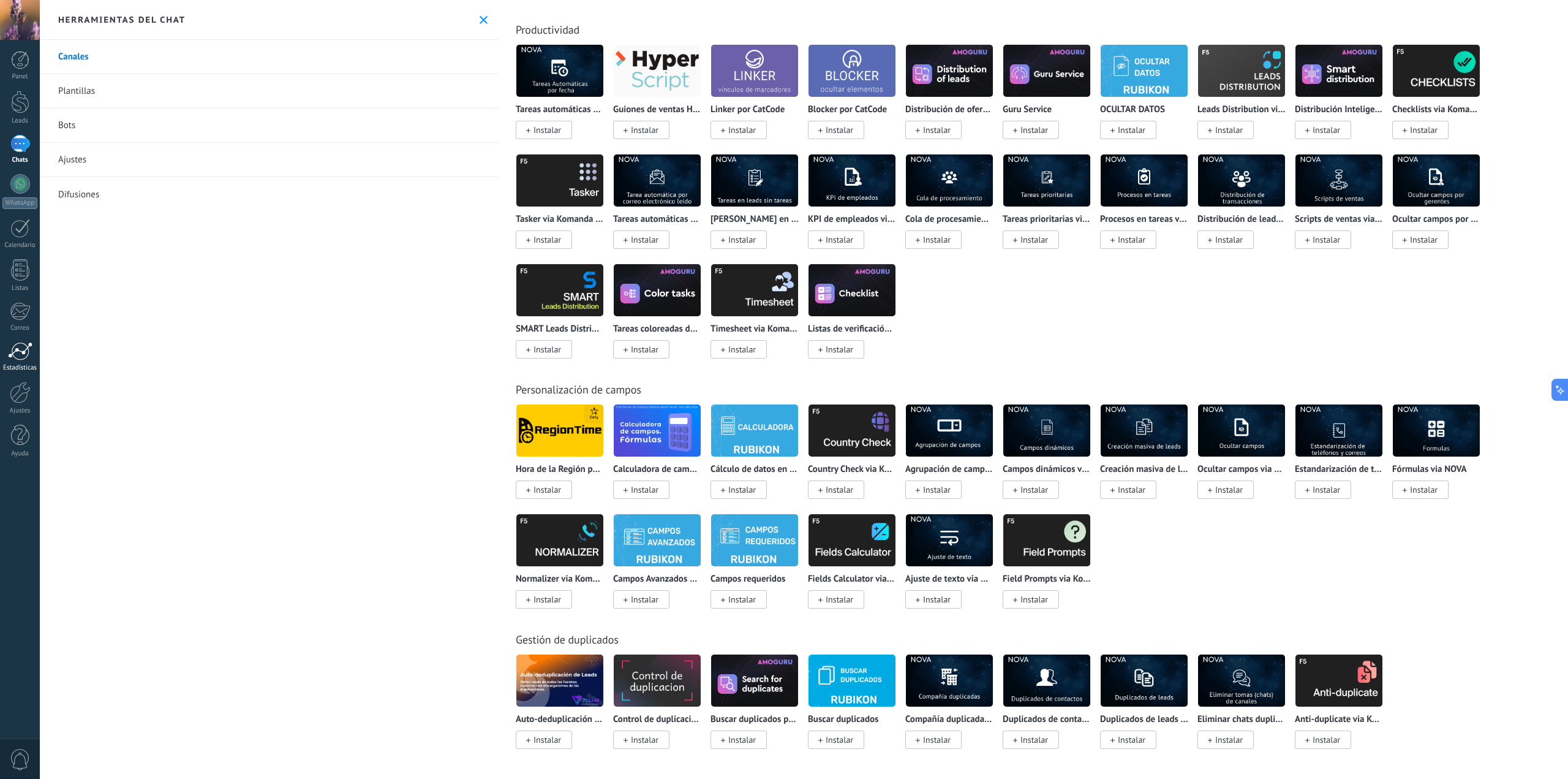
click at [14, 349] on div at bounding box center [20, 350] width 24 height 18
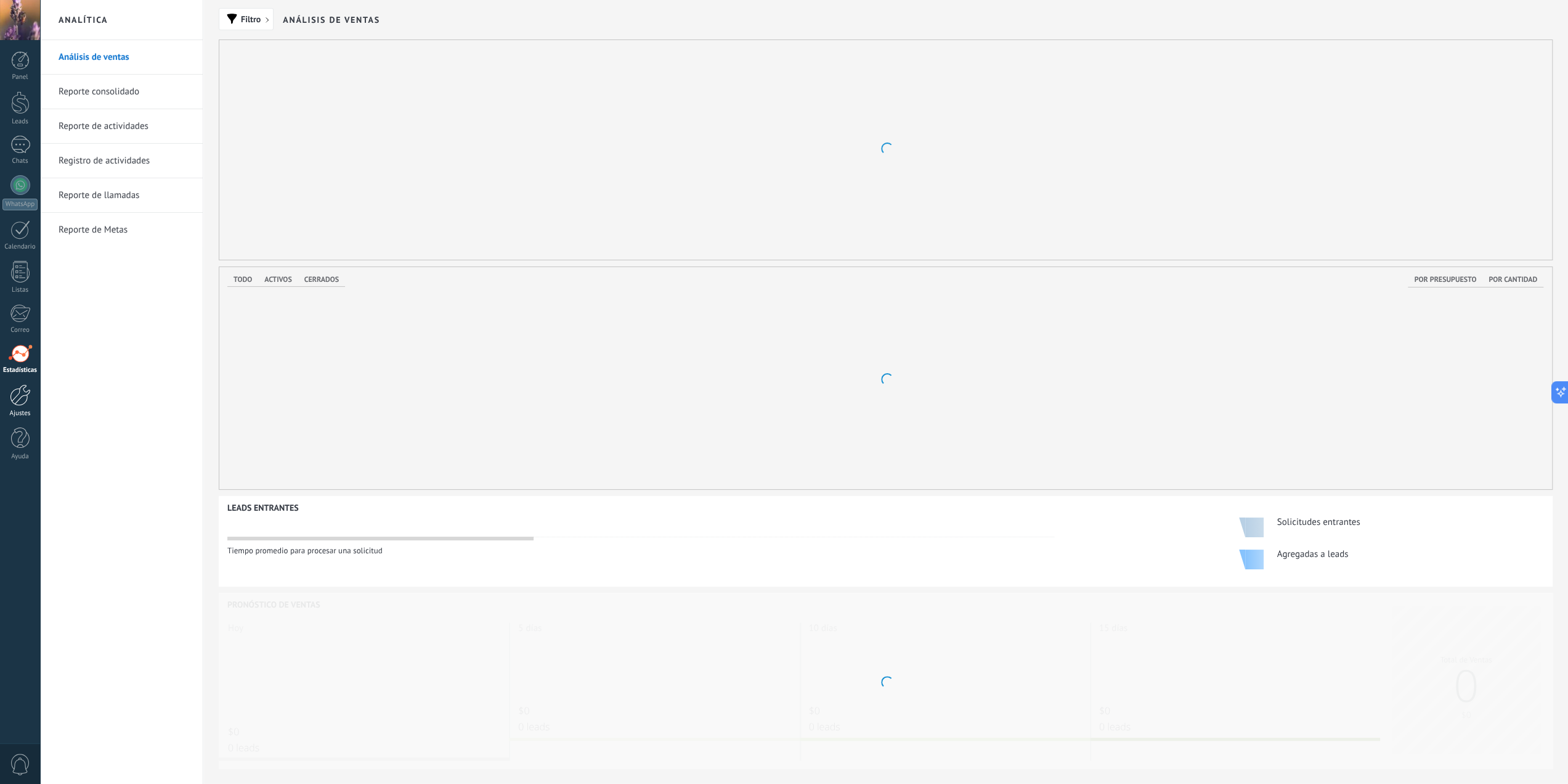
click at [15, 389] on div at bounding box center [20, 394] width 21 height 22
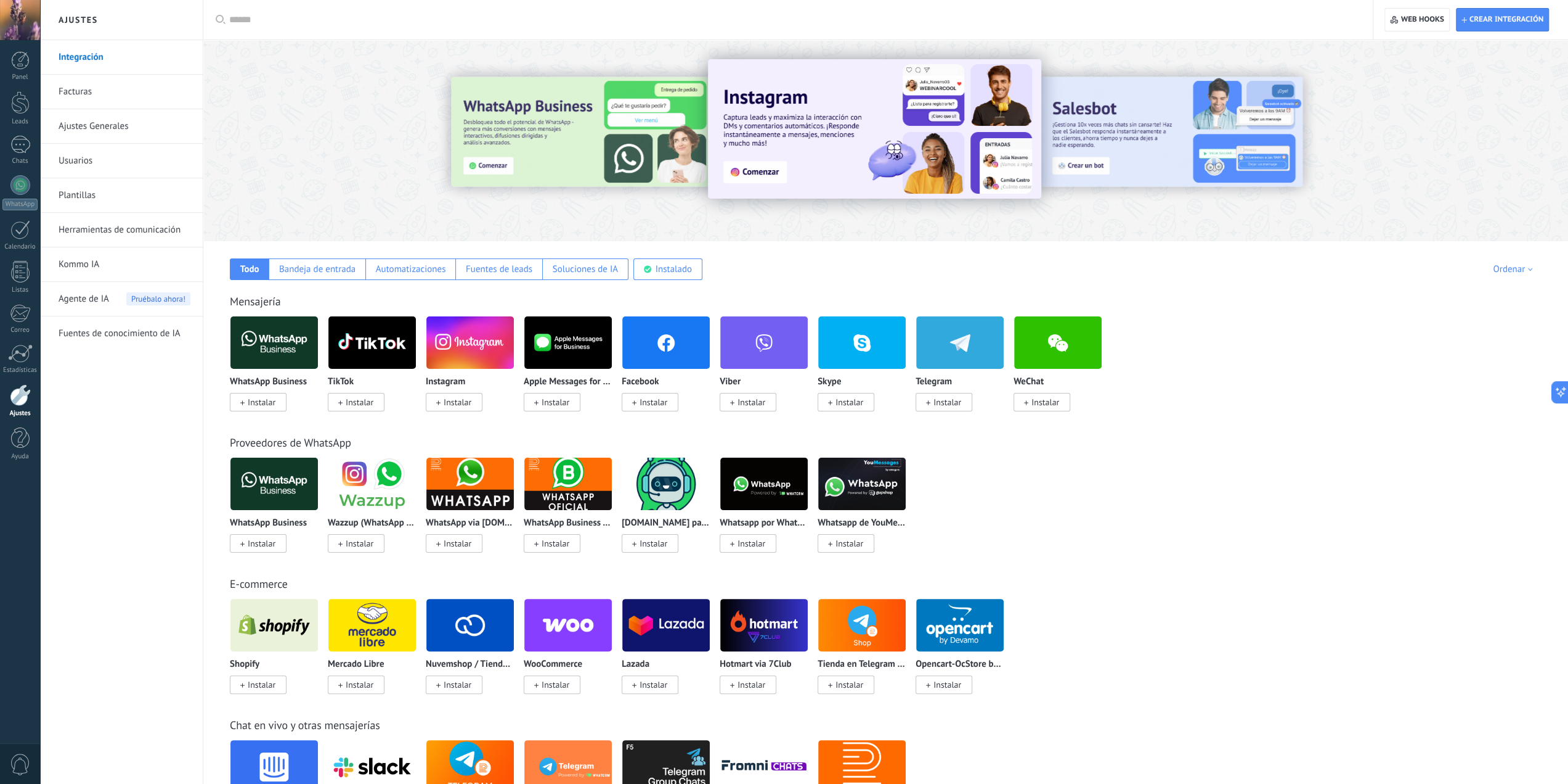
click at [97, 56] on link "Integración" at bounding box center [124, 57] width 132 height 35
click at [310, 266] on div "Bandeja de entrada" at bounding box center [317, 269] width 77 height 11
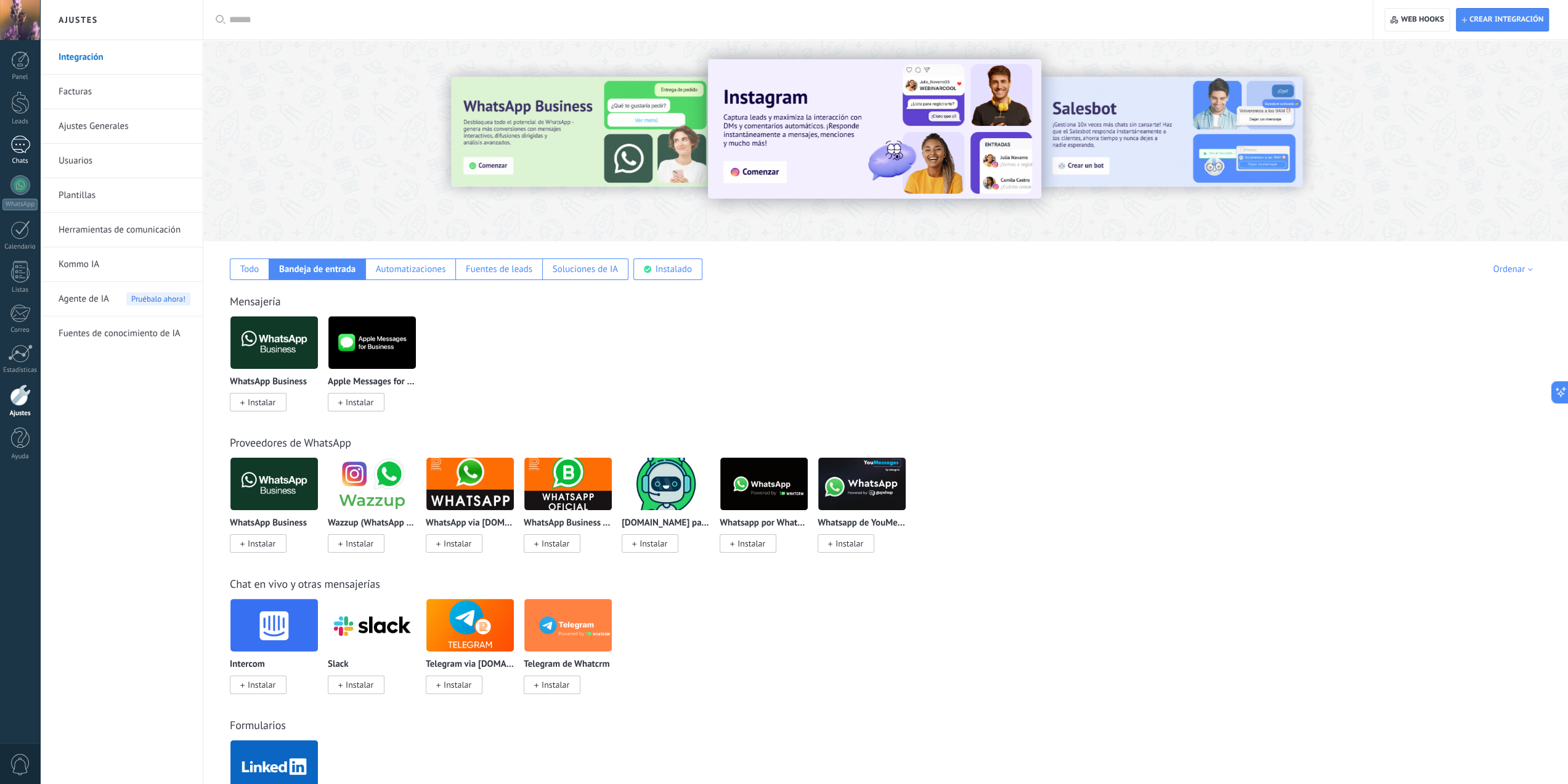
click at [24, 148] on div at bounding box center [20, 144] width 20 height 18
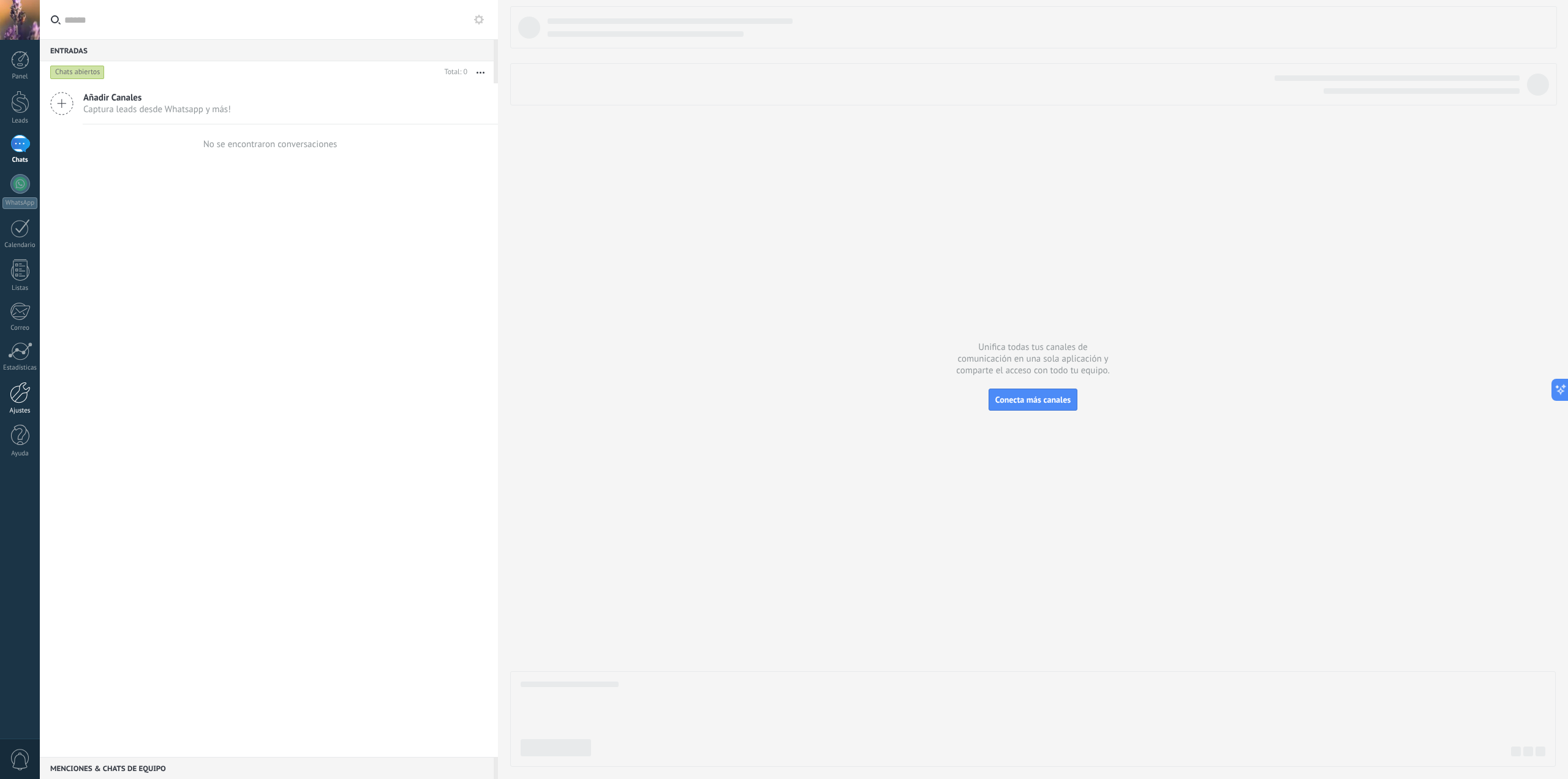
click at [21, 390] on div at bounding box center [20, 392] width 21 height 22
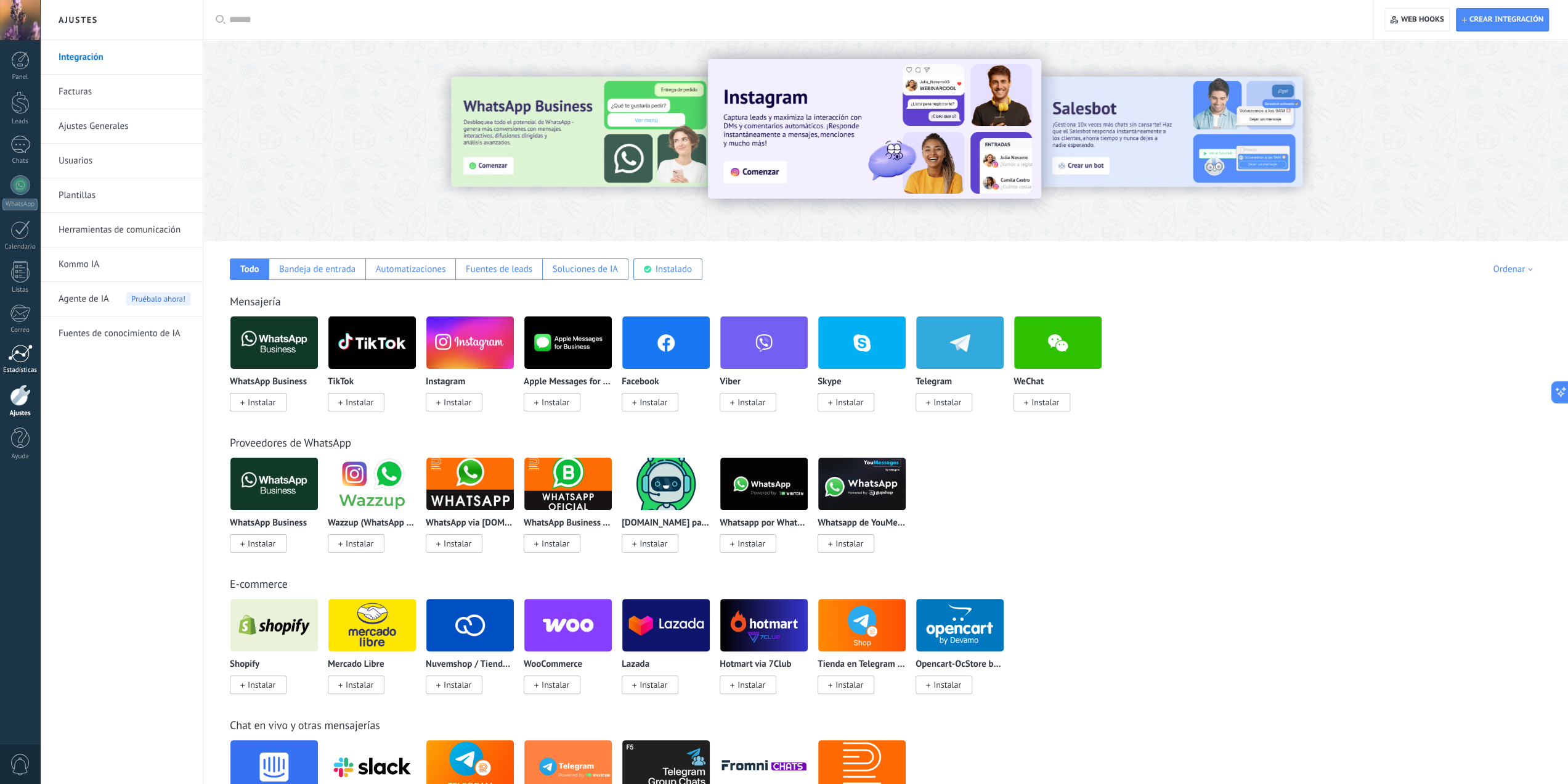
click at [23, 355] on div at bounding box center [20, 352] width 24 height 18
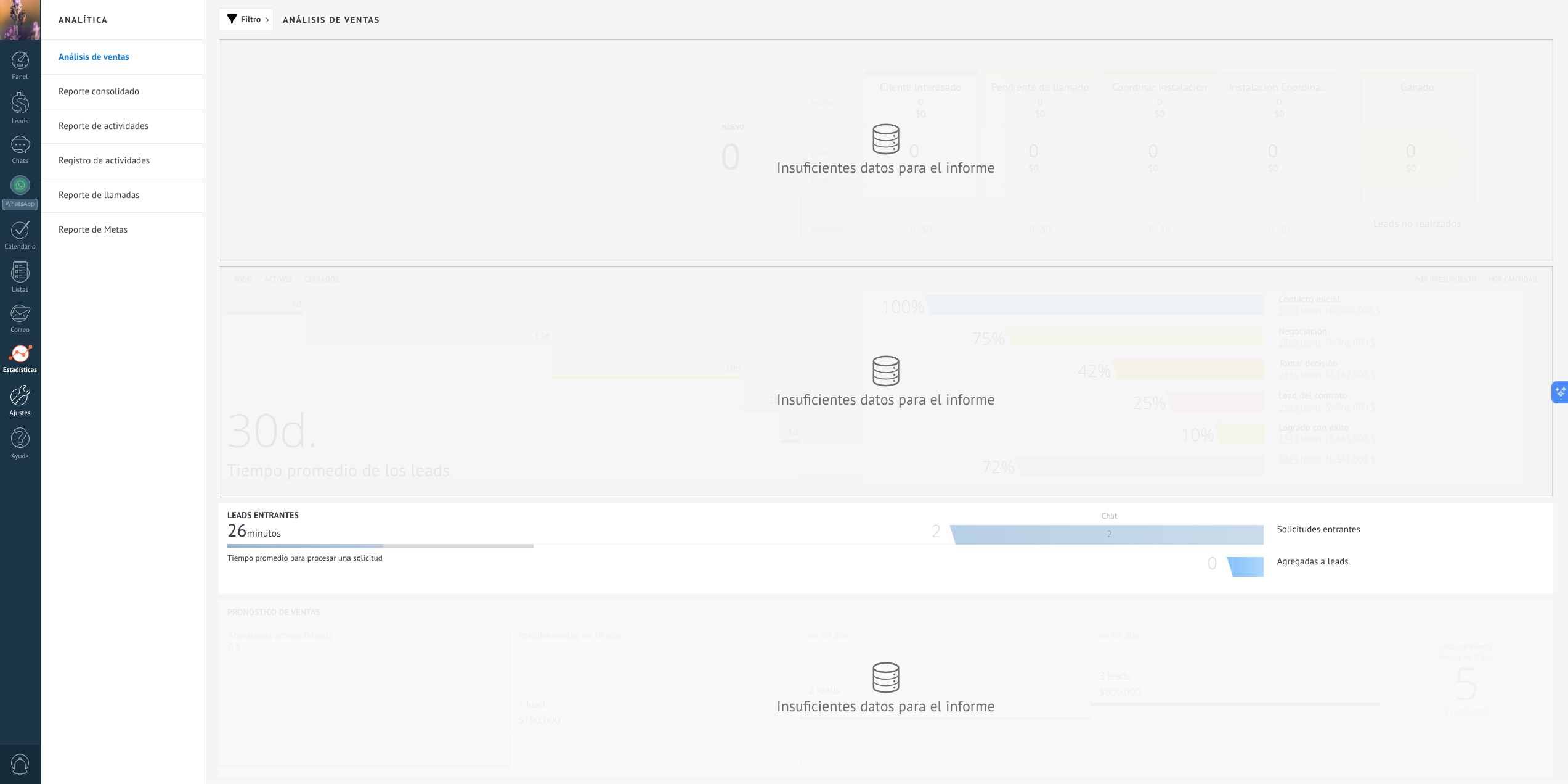
click at [17, 416] on div "Ajustes" at bounding box center [20, 412] width 36 height 8
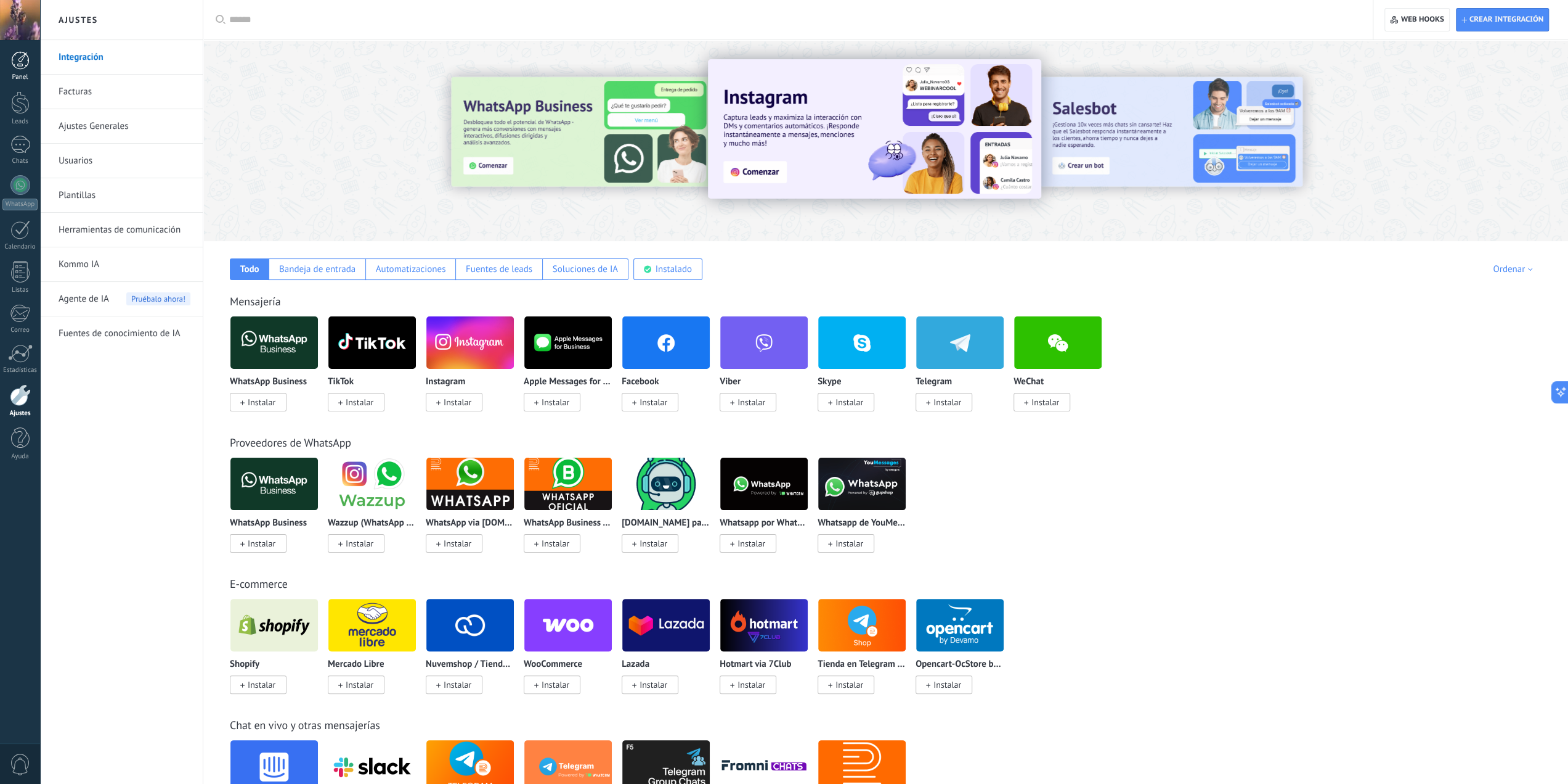
click at [12, 67] on div at bounding box center [20, 60] width 18 height 18
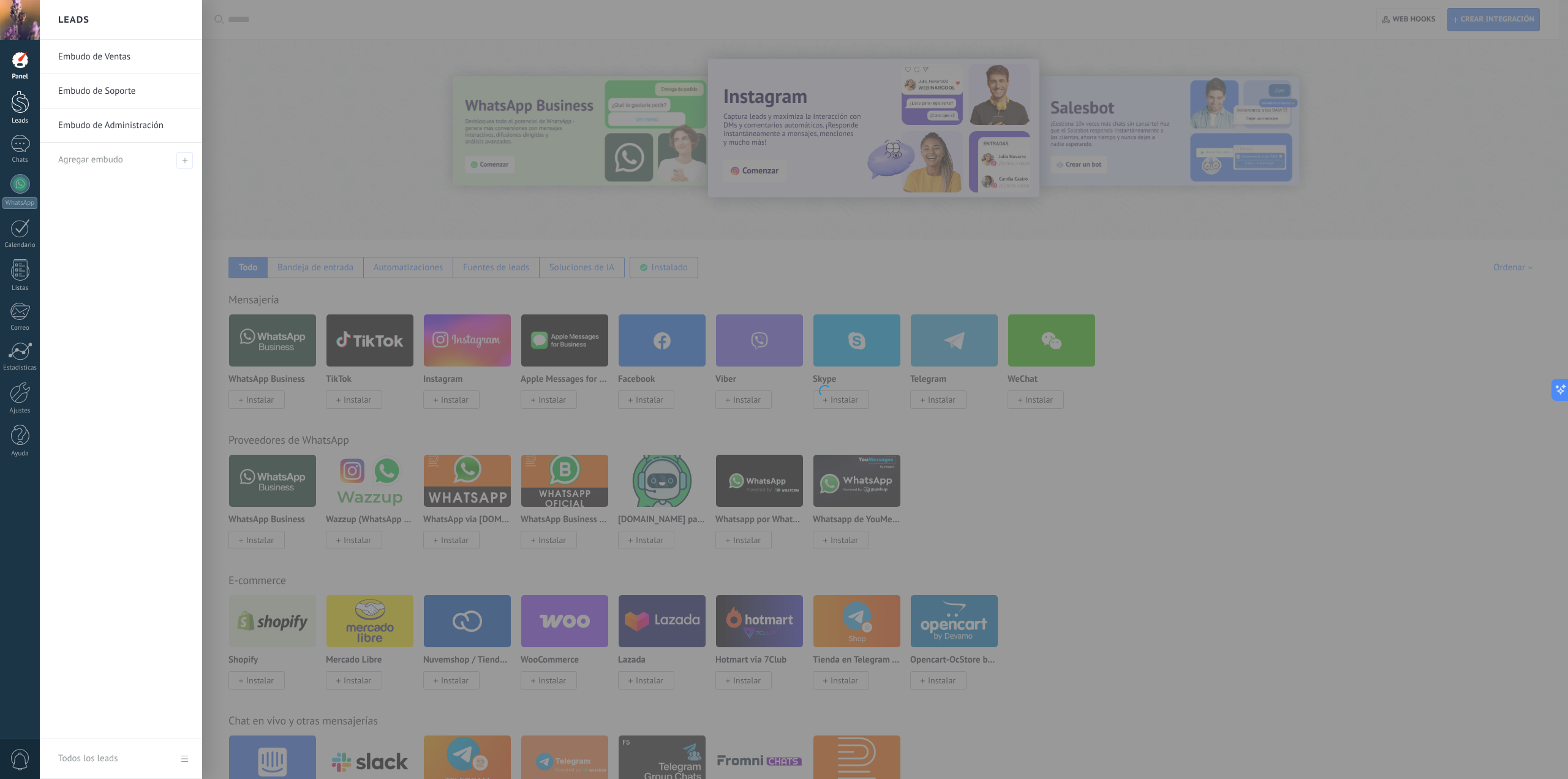
click at [20, 98] on div at bounding box center [20, 102] width 18 height 22
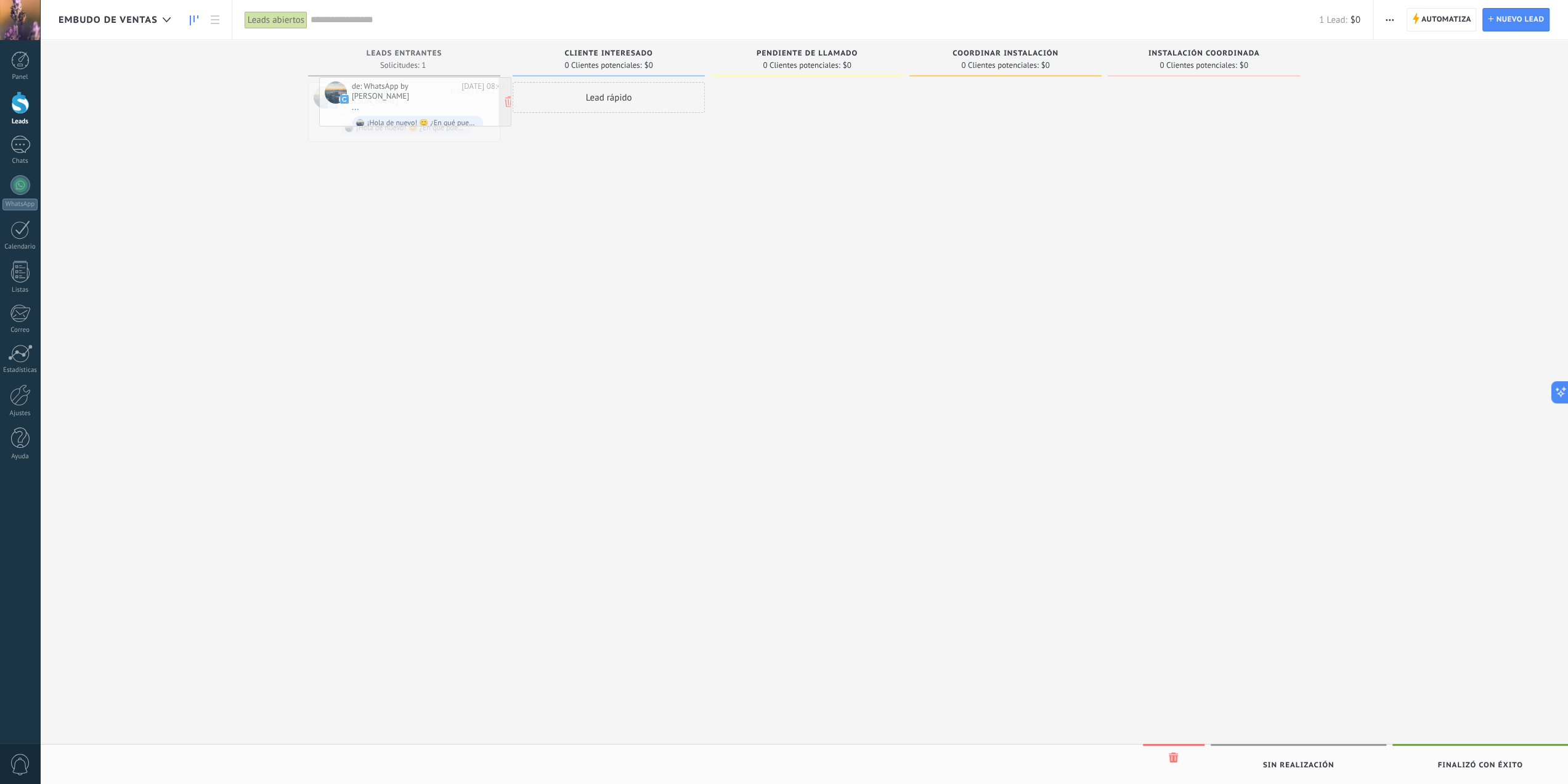
drag, startPoint x: 423, startPoint y: 103, endPoint x: 417, endPoint y: 98, distance: 7.8
click at [392, 96] on div "de: WhatsApp by Chatfuel" at bounding box center [393, 96] width 105 height 19
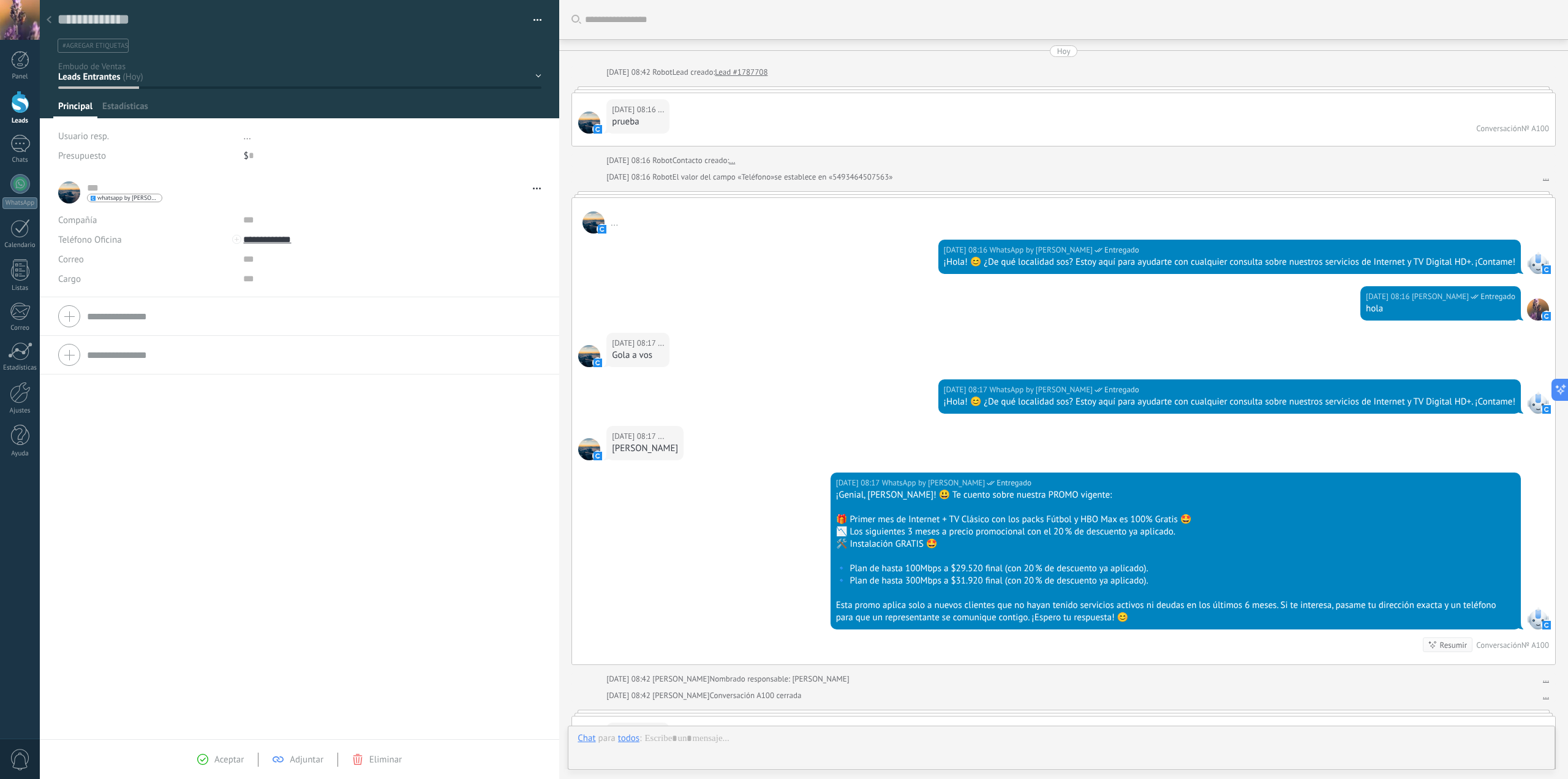
scroll to position [303, 0]
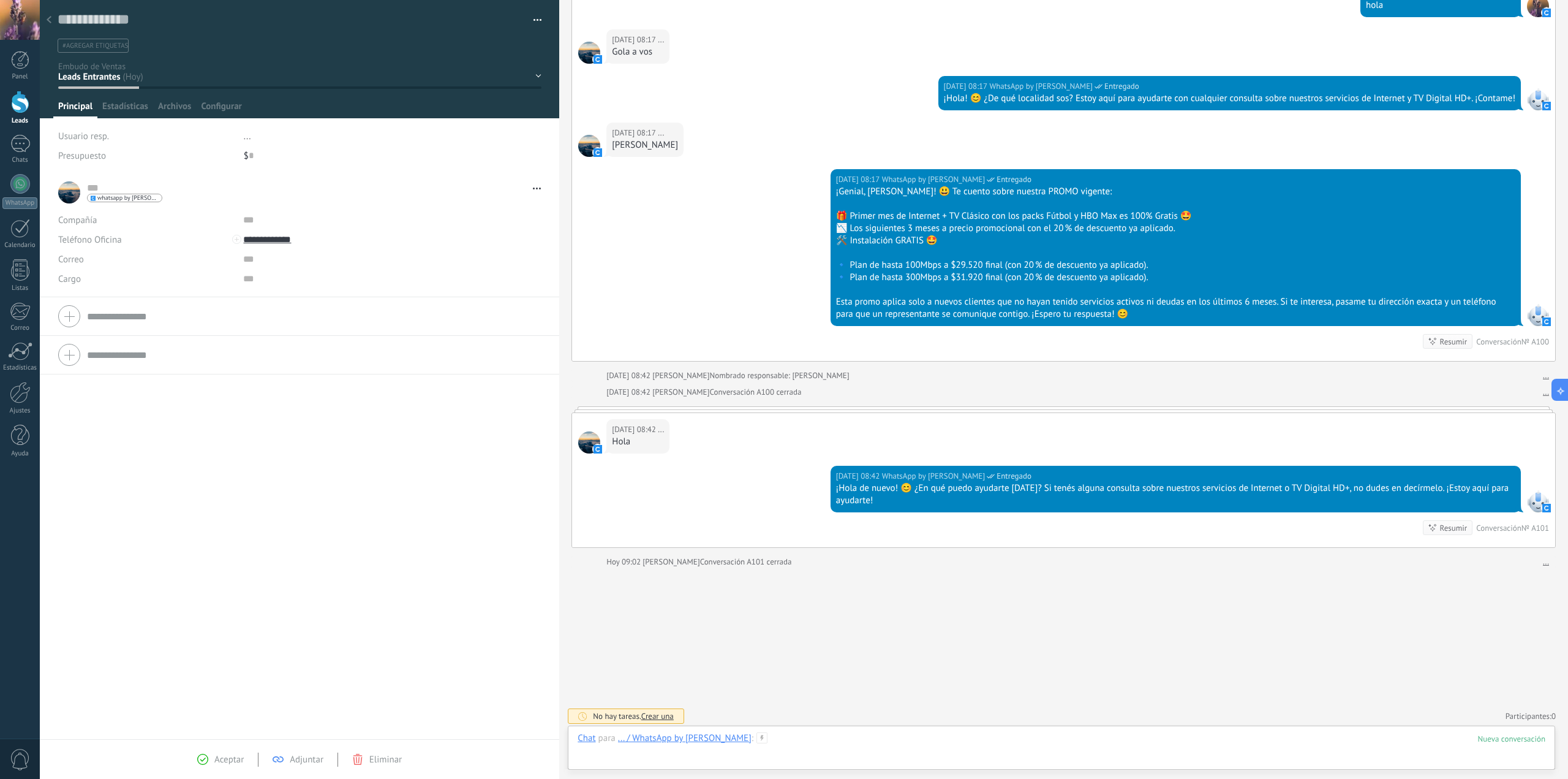
click at [849, 742] on div at bounding box center [1061, 750] width 968 height 37
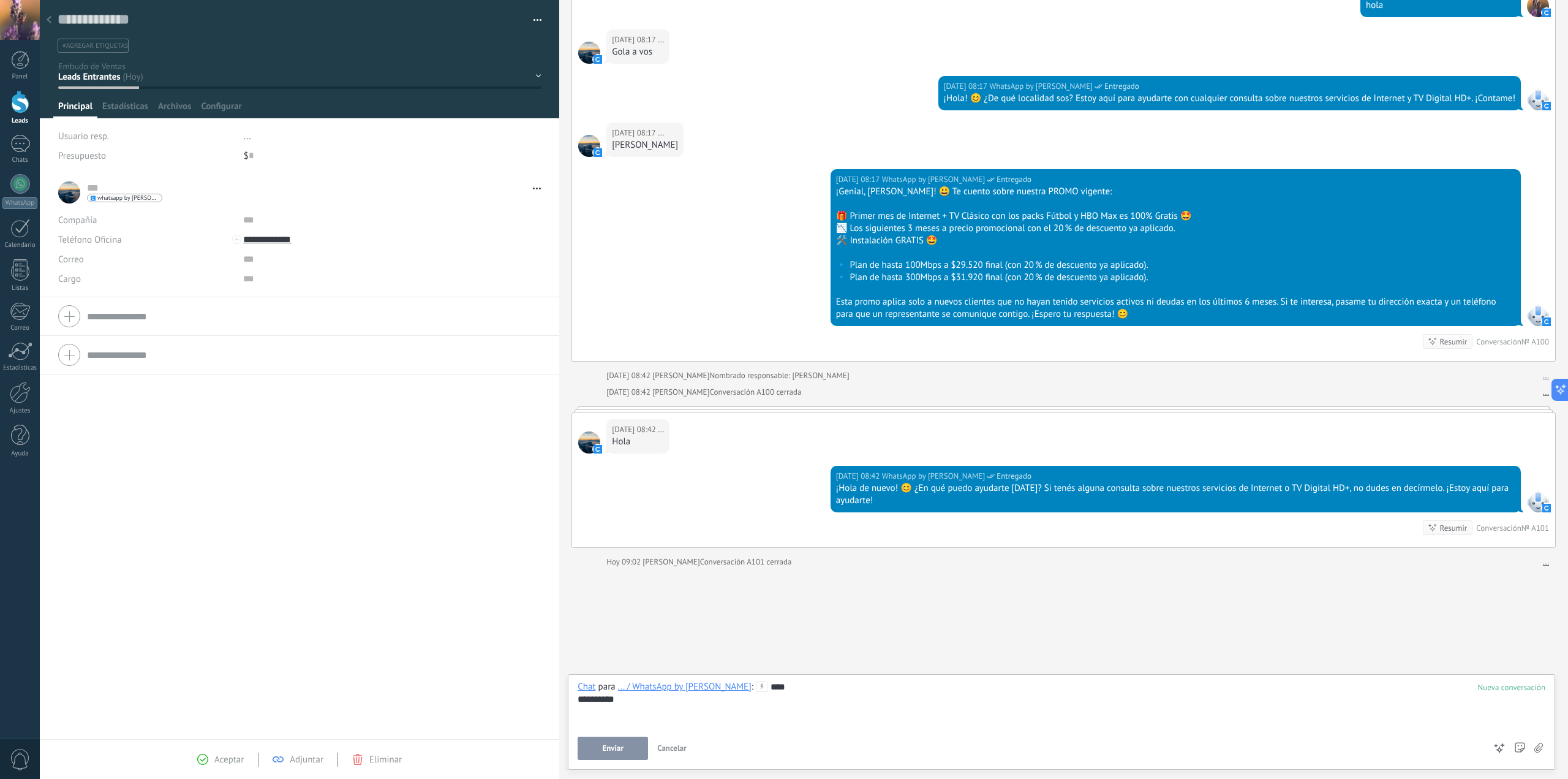
click at [598, 757] on button "Enviar" at bounding box center [612, 748] width 70 height 23
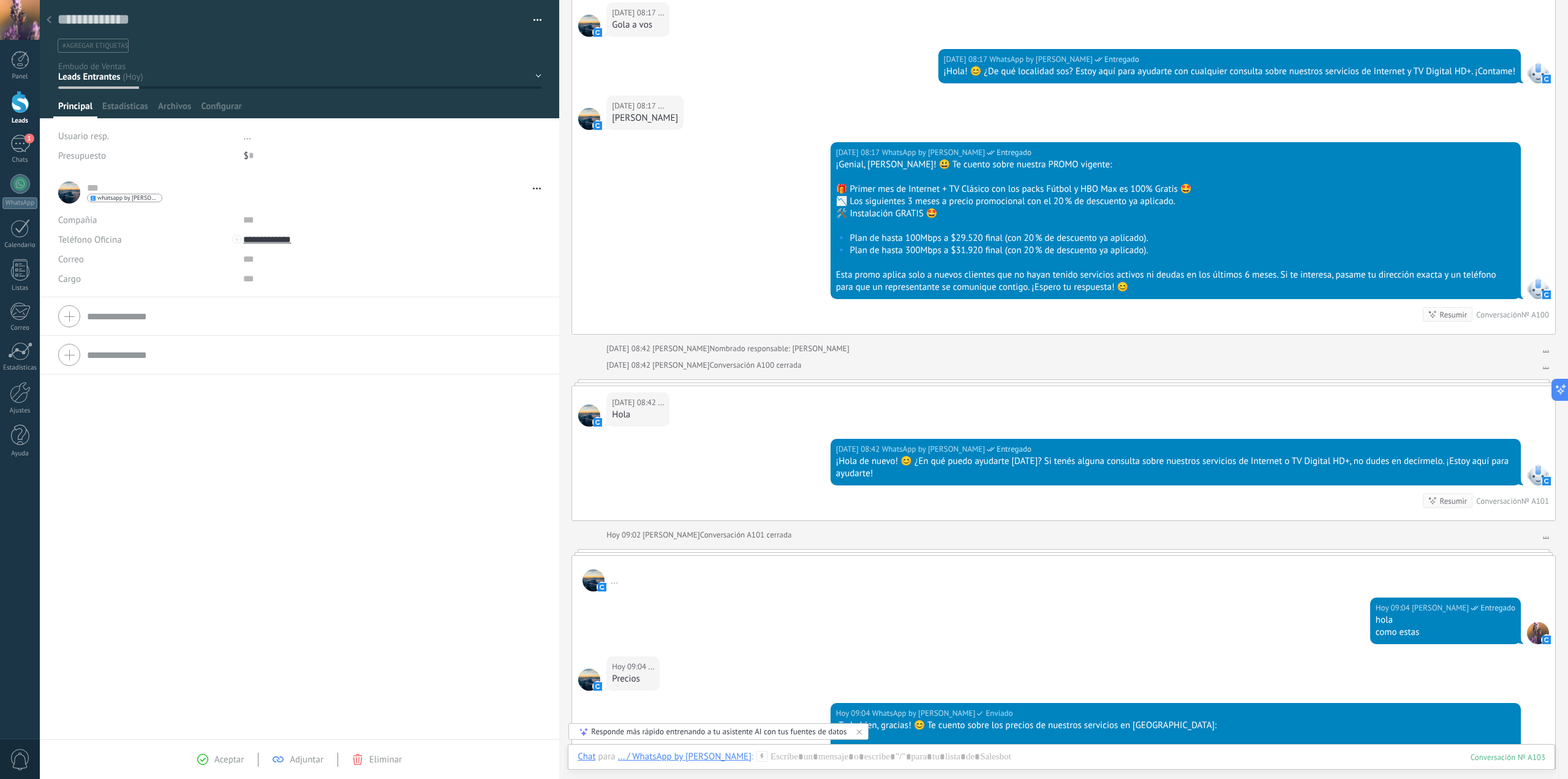
scroll to position [562, 0]
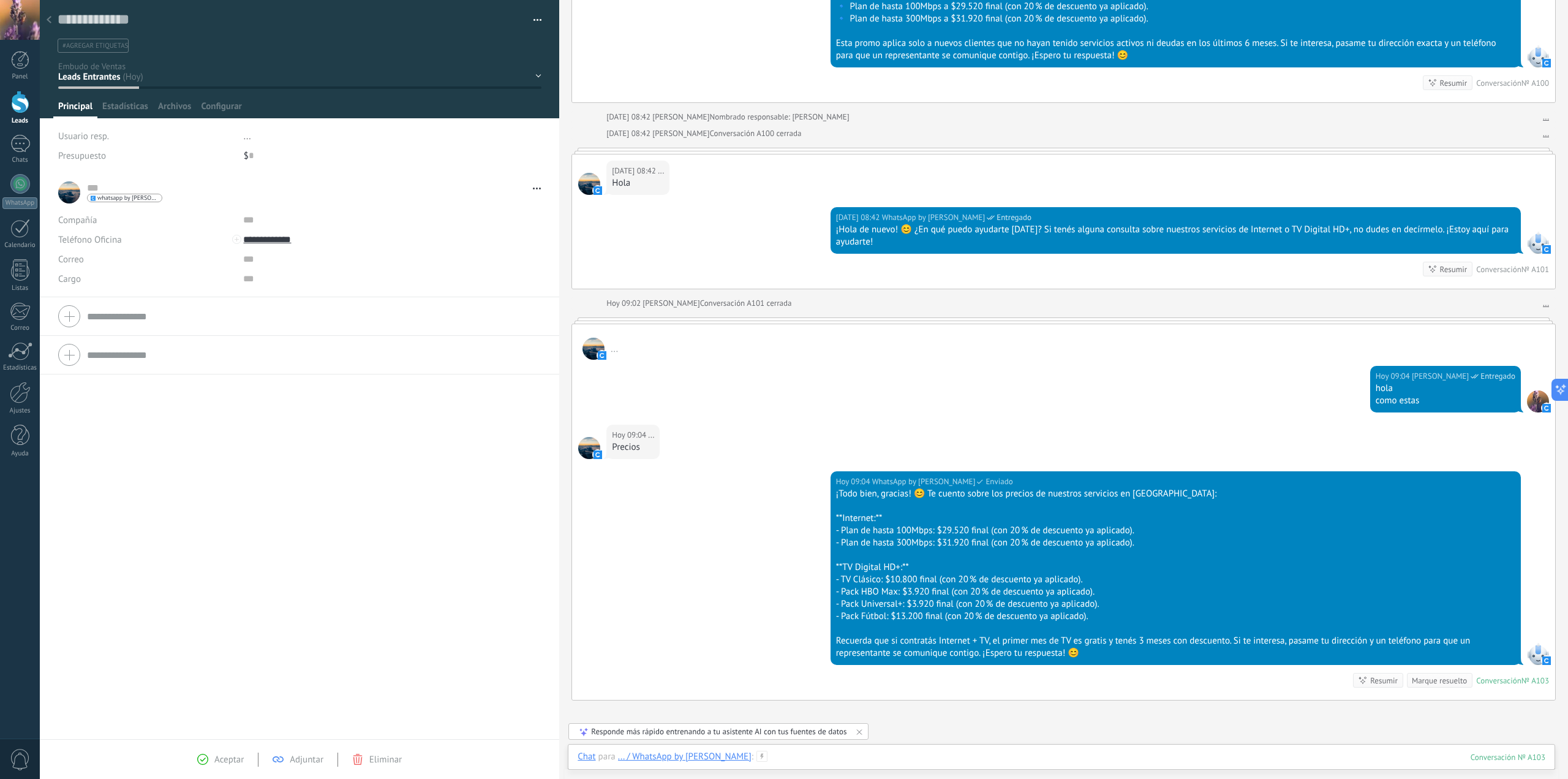
click at [952, 751] on div at bounding box center [1061, 769] width 968 height 37
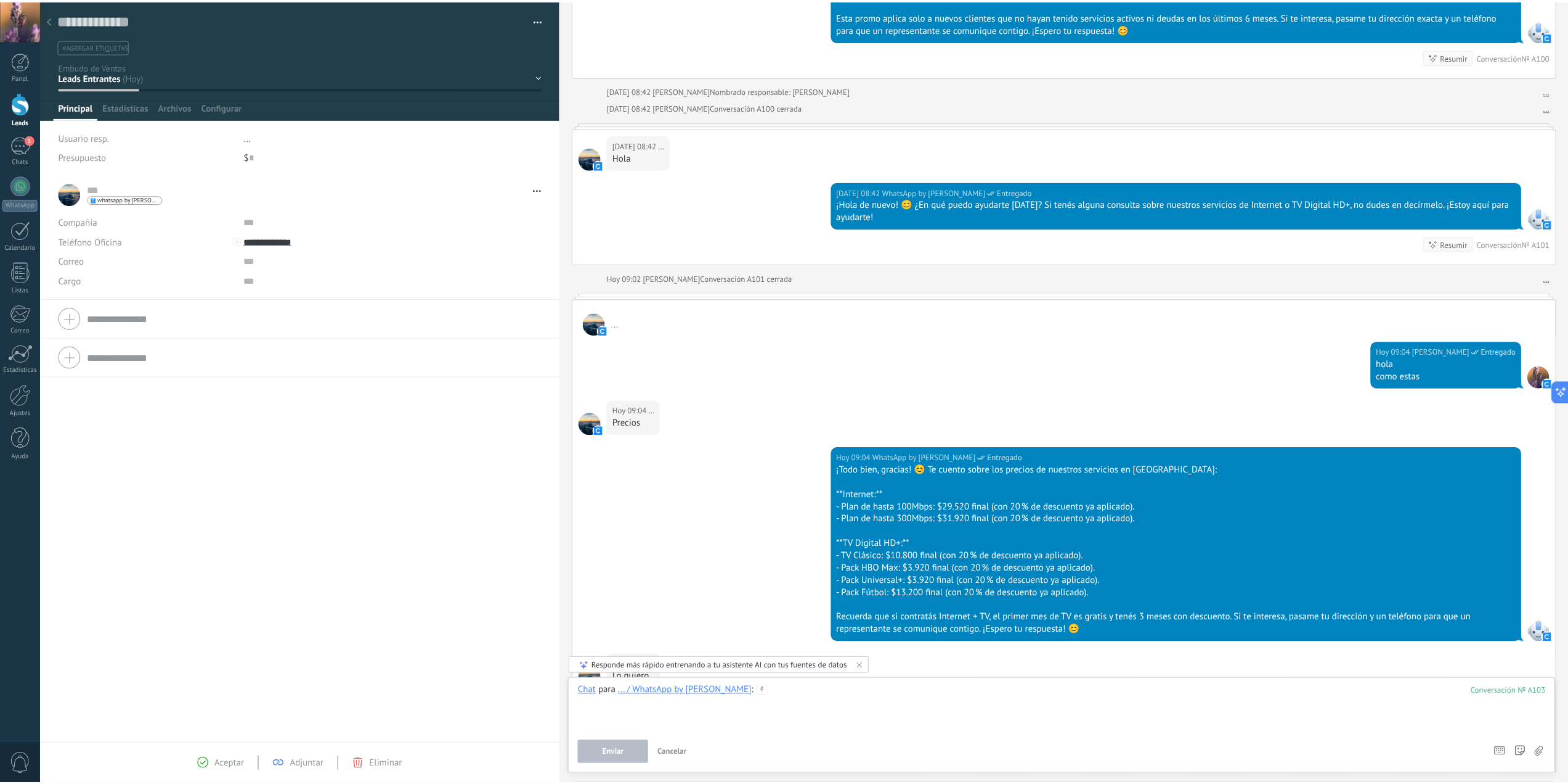
scroll to position [678, 0]
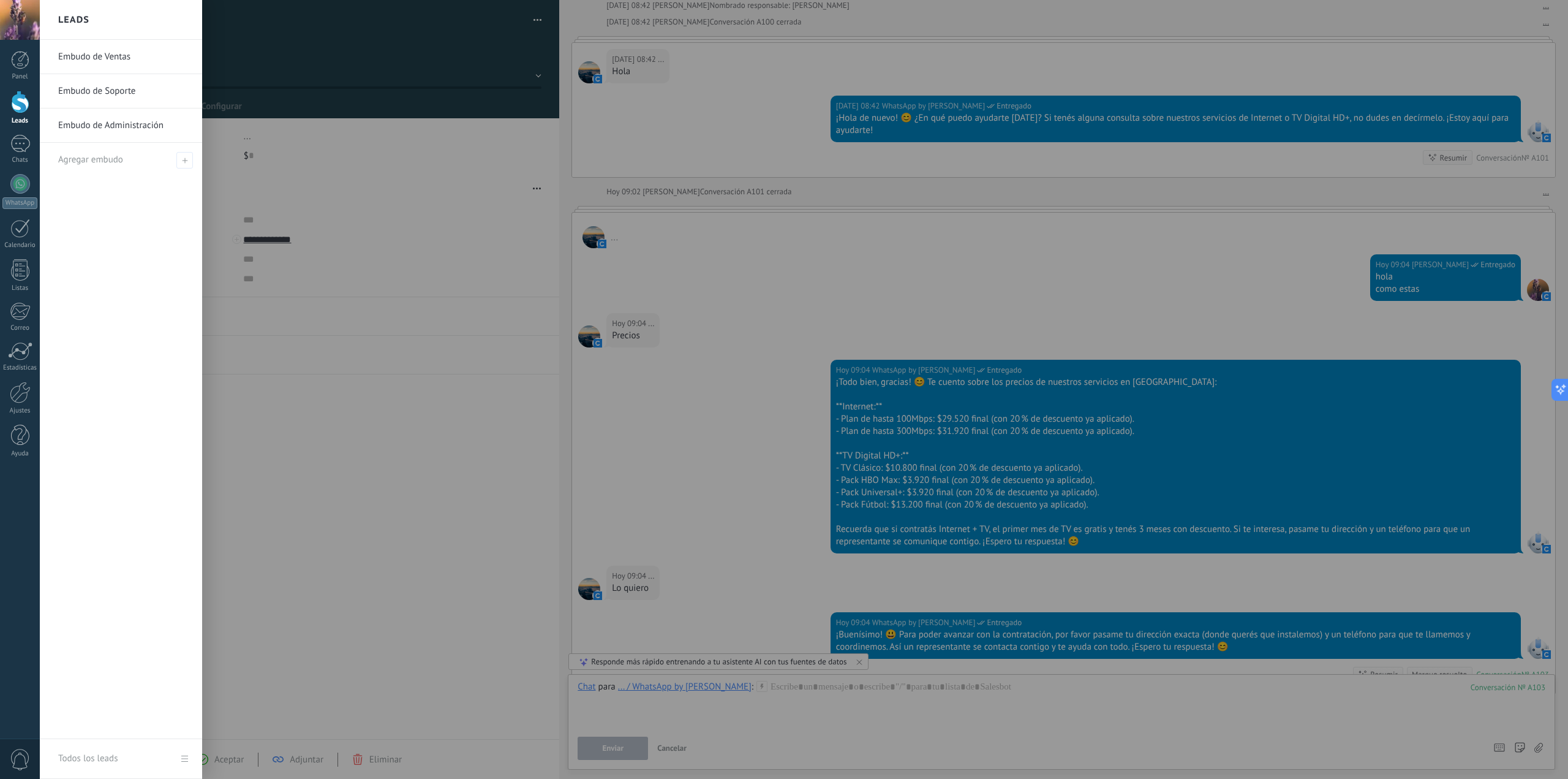
click at [12, 108] on div at bounding box center [20, 102] width 18 height 22
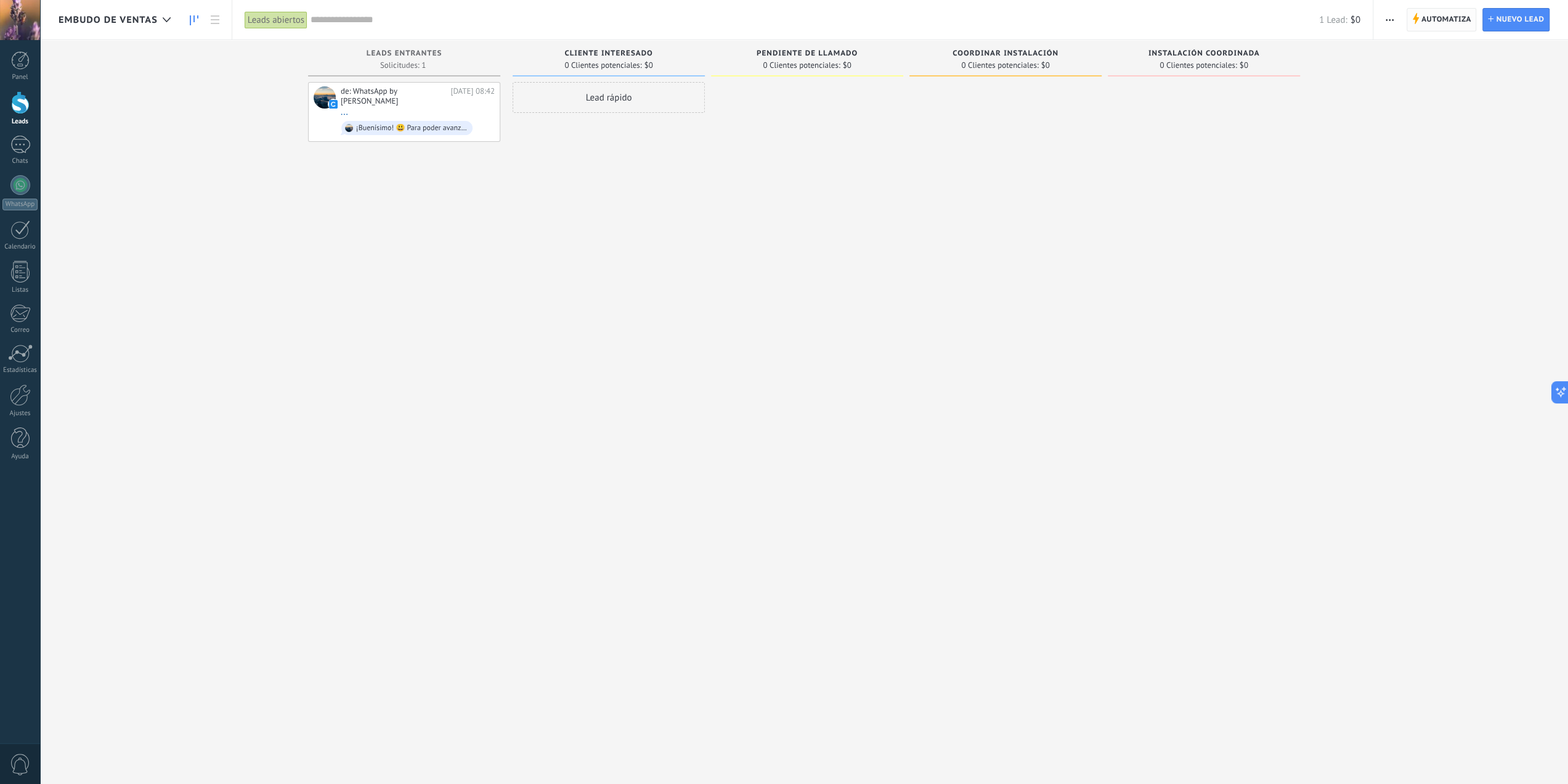
click at [1466, 23] on span "Automatiza" at bounding box center [1446, 20] width 50 height 23
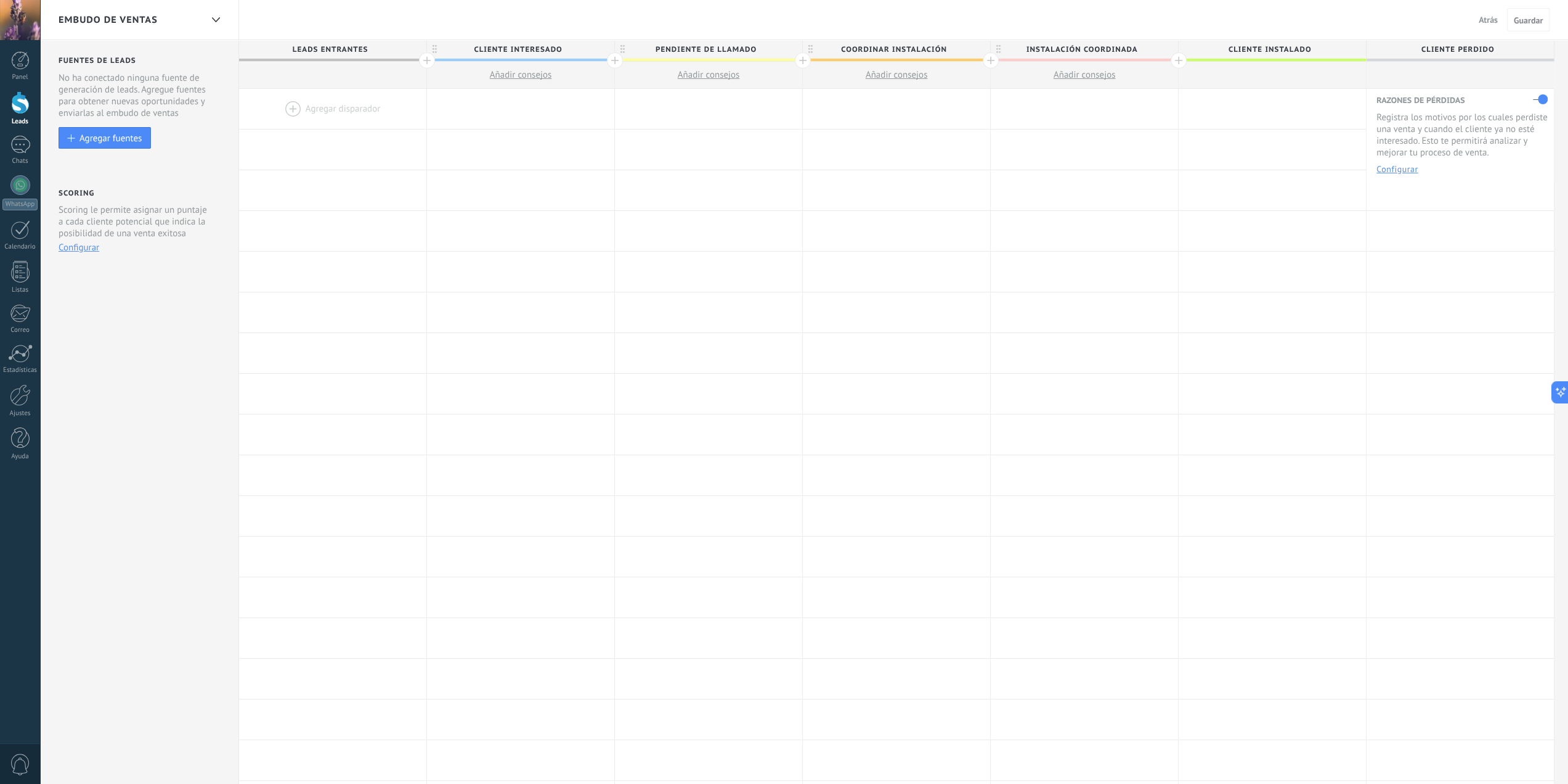
drag, startPoint x: 79, startPoint y: 88, endPoint x: 159, endPoint y: 88, distance: 80.0
click at [159, 88] on div "No ha conectado ninguna fuente de generación de leads. Agregue fuentes para obt…" at bounding box center [140, 96] width 163 height 47
click at [92, 138] on div "Agregar fuentes" at bounding box center [110, 137] width 63 height 10
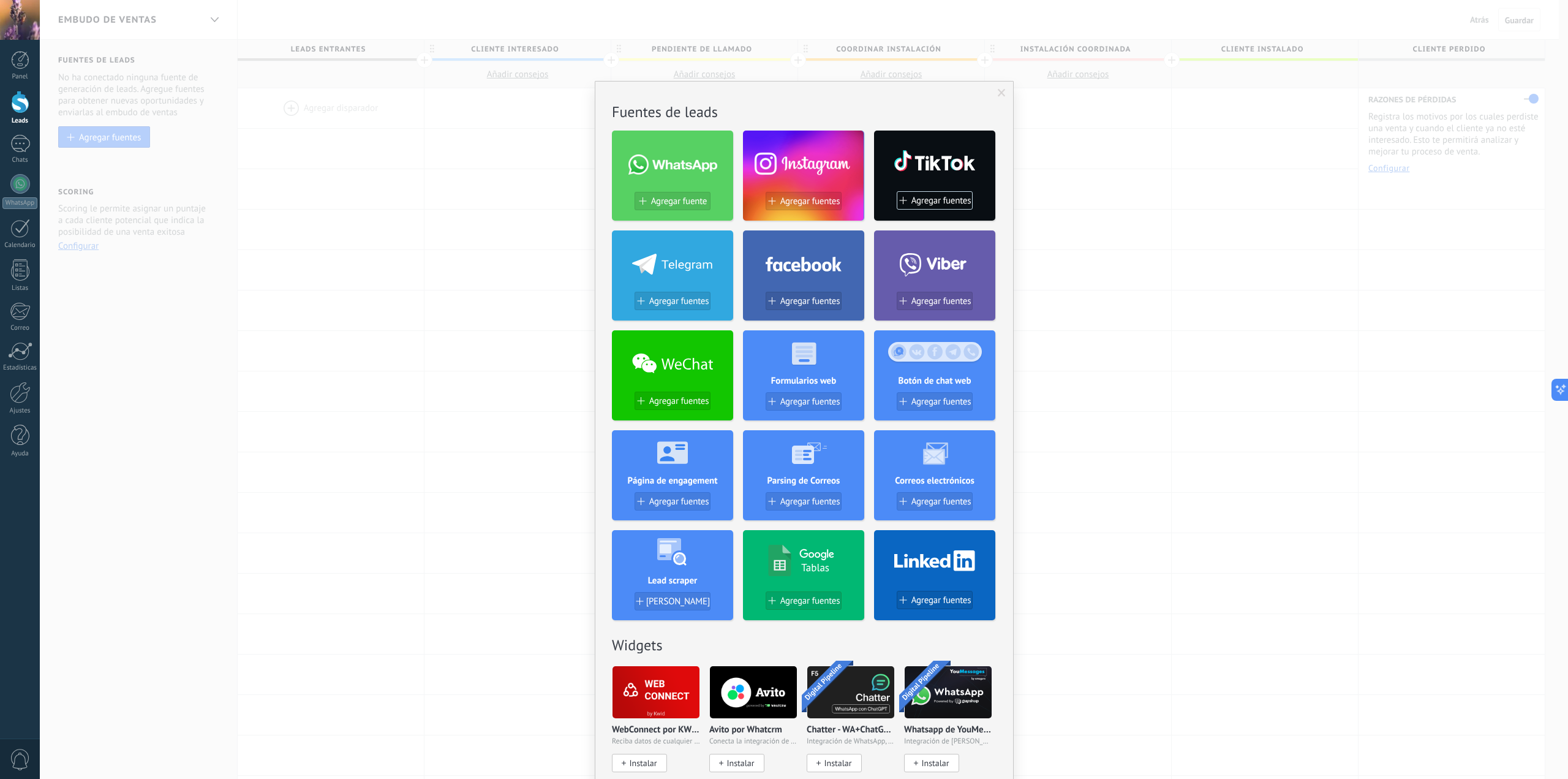
click at [1003, 89] on span at bounding box center [1001, 93] width 8 height 9
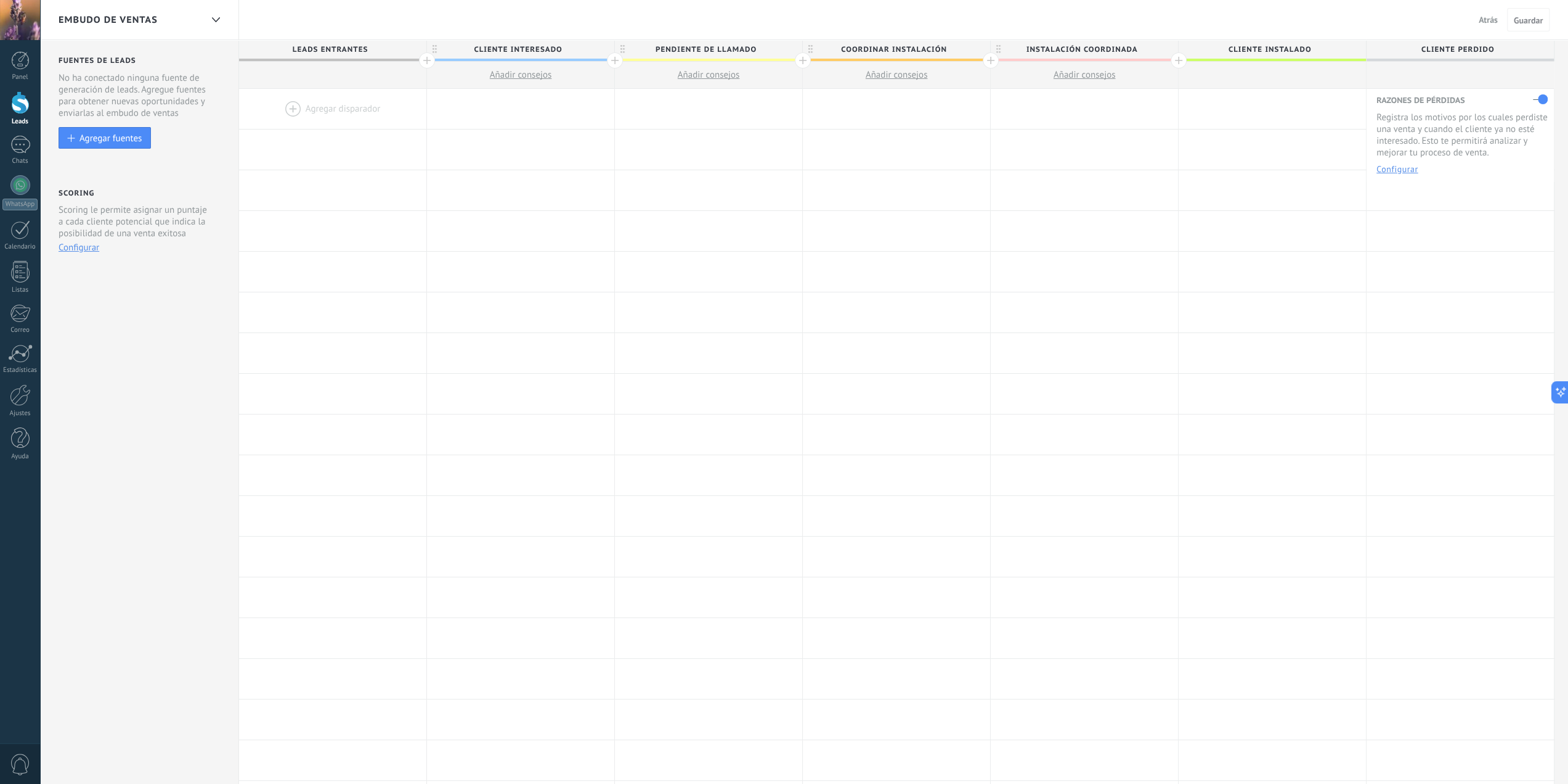
click at [304, 111] on div at bounding box center [332, 109] width 187 height 40
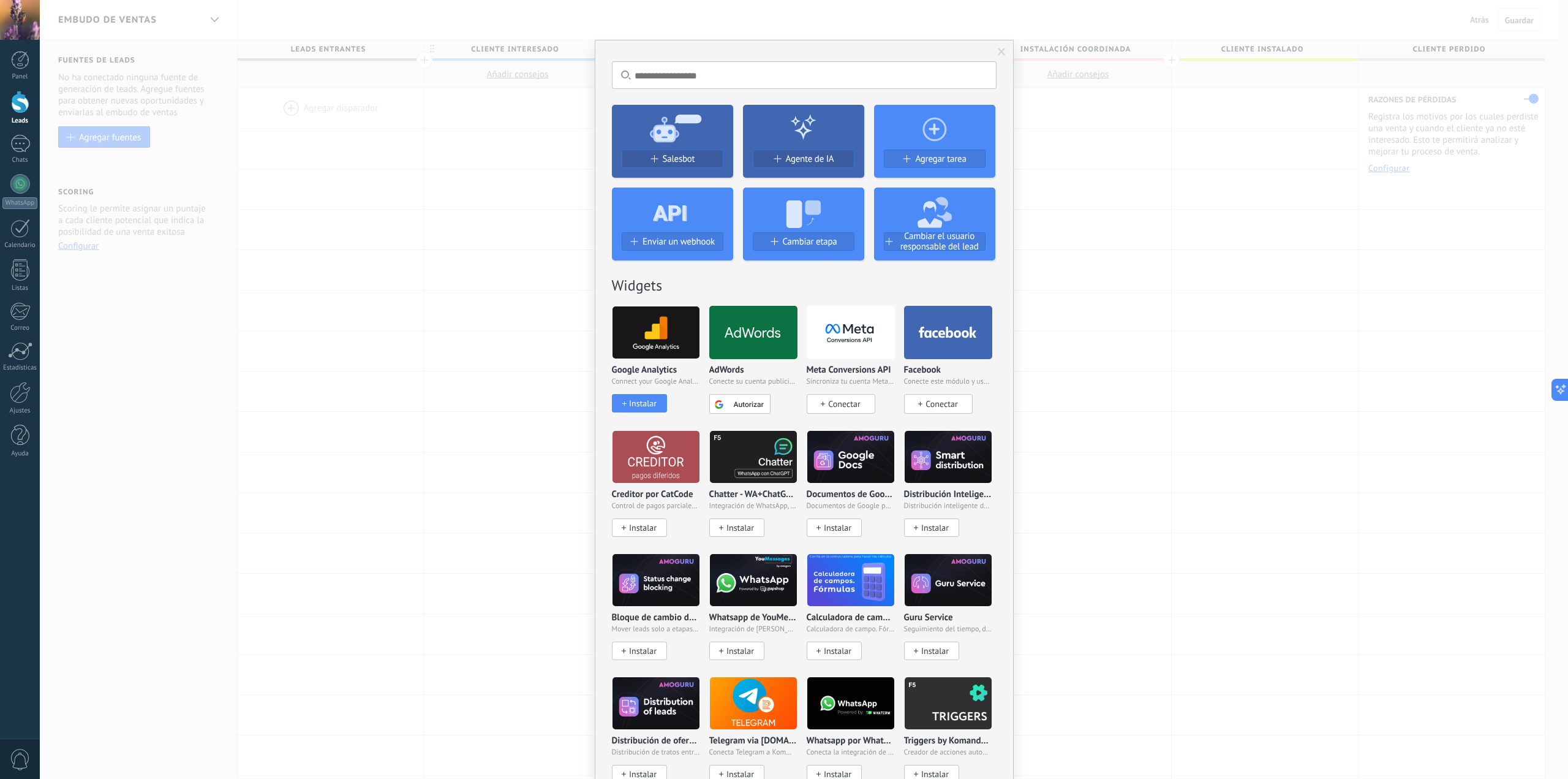
click at [811, 227] on icon at bounding box center [803, 210] width 121 height 44
click at [800, 238] on span "Cambiar etapa" at bounding box center [810, 241] width 54 height 10
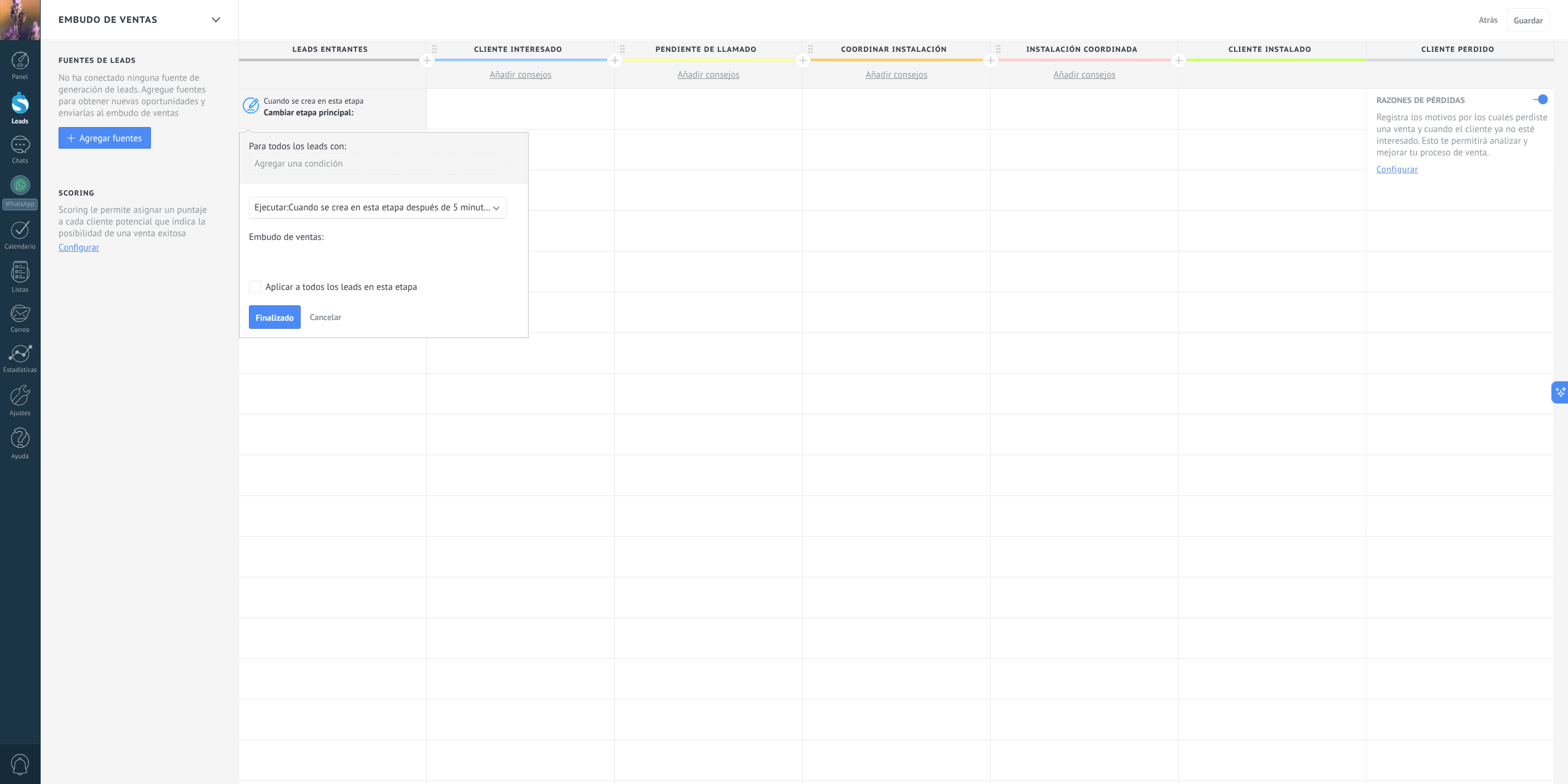
click at [310, 165] on div "Agregar una condición" at bounding box center [377, 164] width 257 height 22
click at [284, 227] on div "Fuente" at bounding box center [304, 231] width 97 height 17
click at [342, 172] on input "text" at bounding box center [321, 165] width 62 height 20
click at [291, 161] on span at bounding box center [398, 166] width 217 height 21
click at [337, 188] on div "Agregar una condición" at bounding box center [377, 191] width 257 height 22
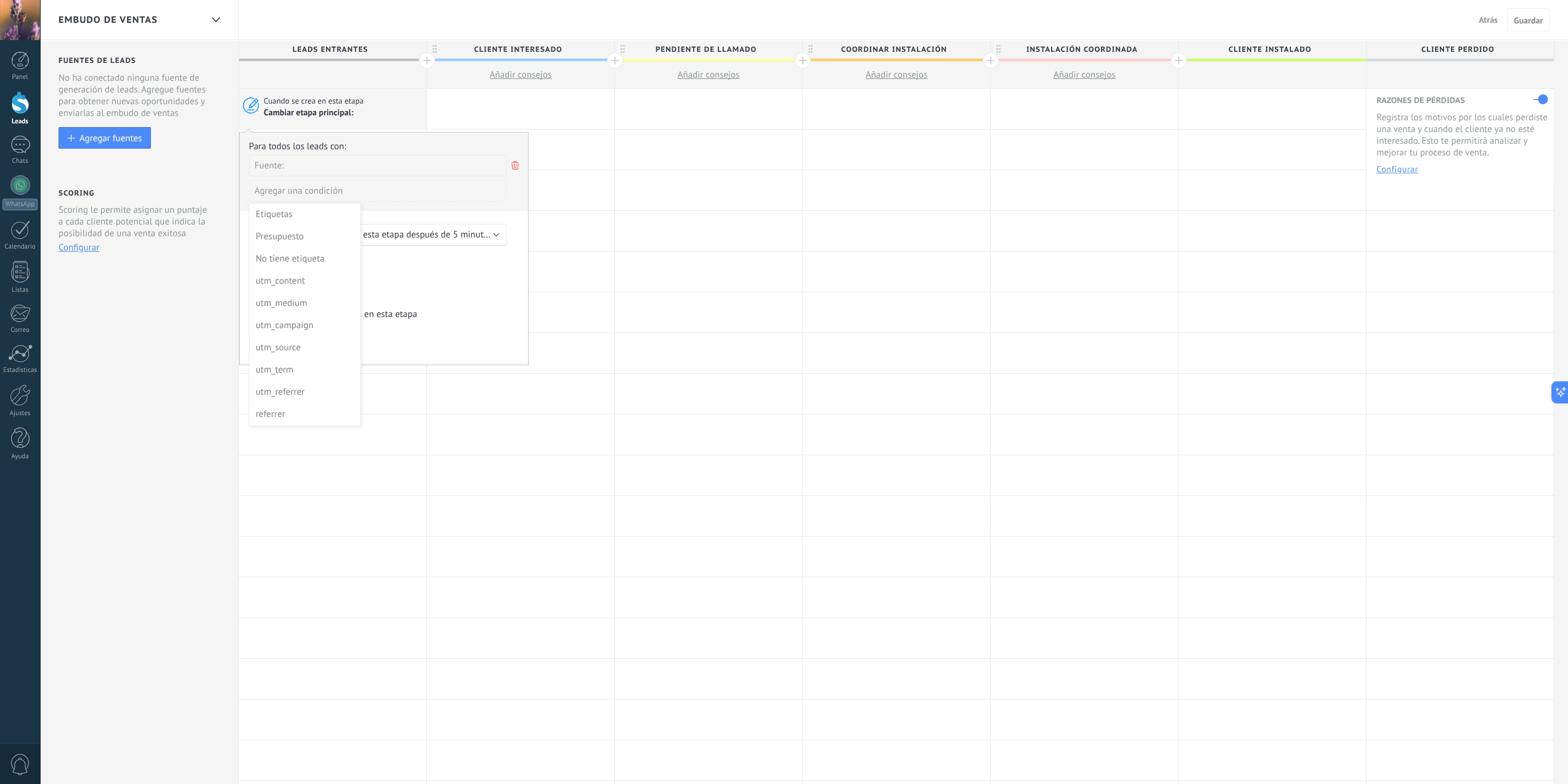
click at [339, 167] on div at bounding box center [384, 248] width 289 height 231
click at [316, 168] on div "Fuente:" at bounding box center [377, 165] width 257 height 22
click at [305, 170] on input "text" at bounding box center [321, 165] width 62 height 20
click at [352, 171] on input "***" at bounding box center [321, 165] width 62 height 20
type input "*"
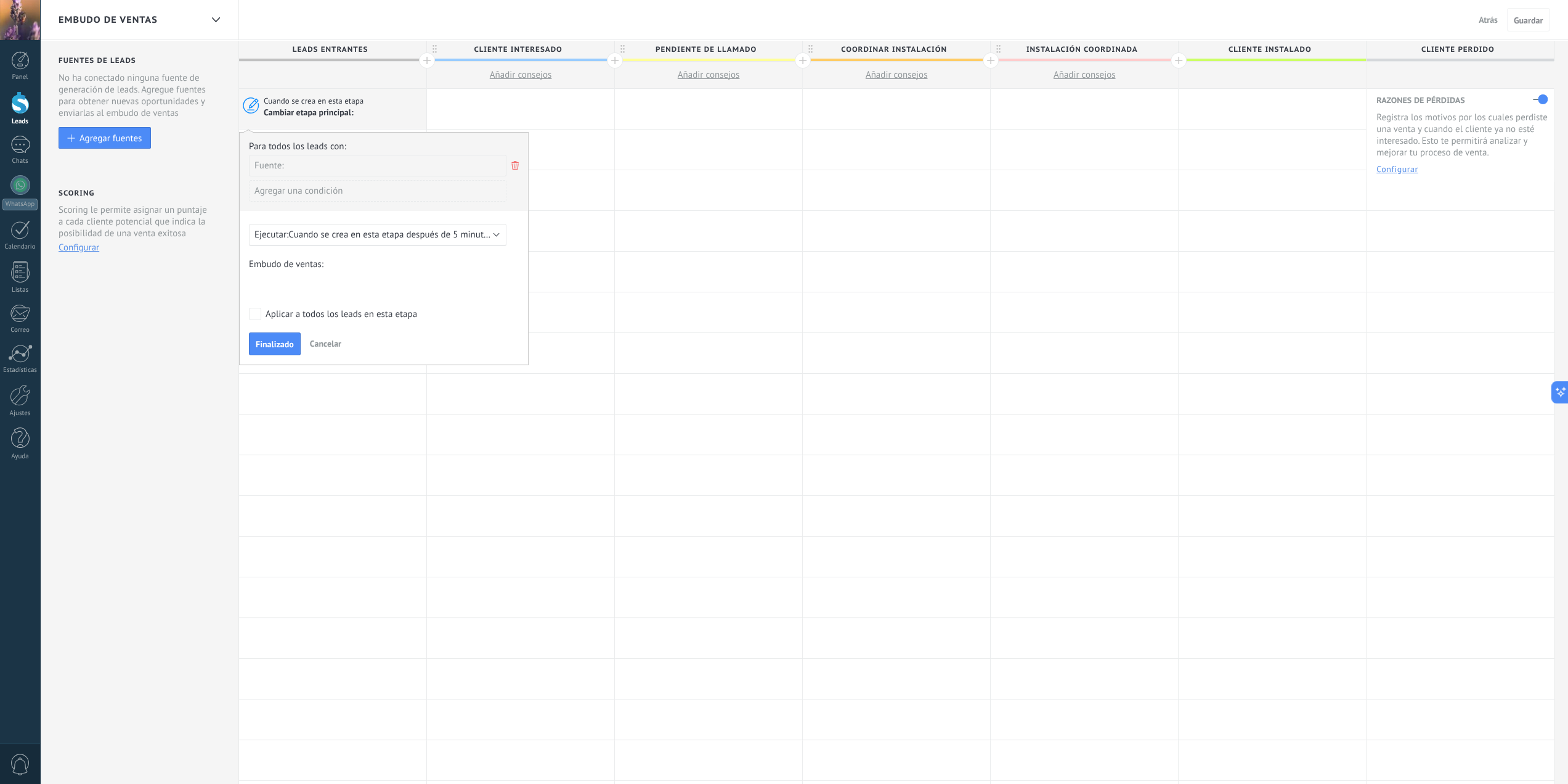
click at [513, 164] on icon at bounding box center [516, 164] width 14 height 15
click at [329, 162] on div "Agregar una condición" at bounding box center [377, 164] width 257 height 22
click at [443, 106] on div at bounding box center [520, 109] width 187 height 40
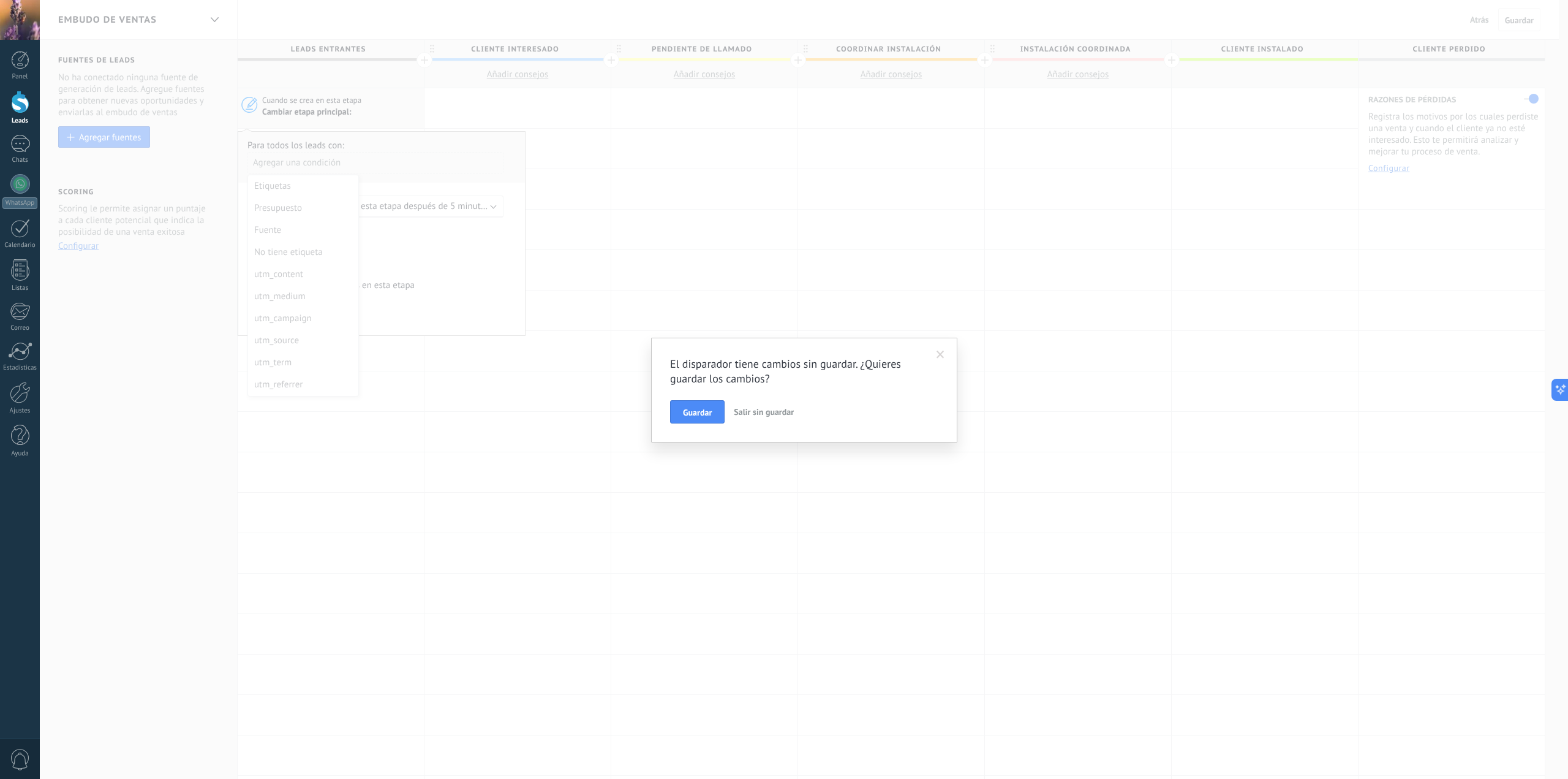
click at [755, 411] on span "Salir sin guardar" at bounding box center [763, 412] width 60 height 11
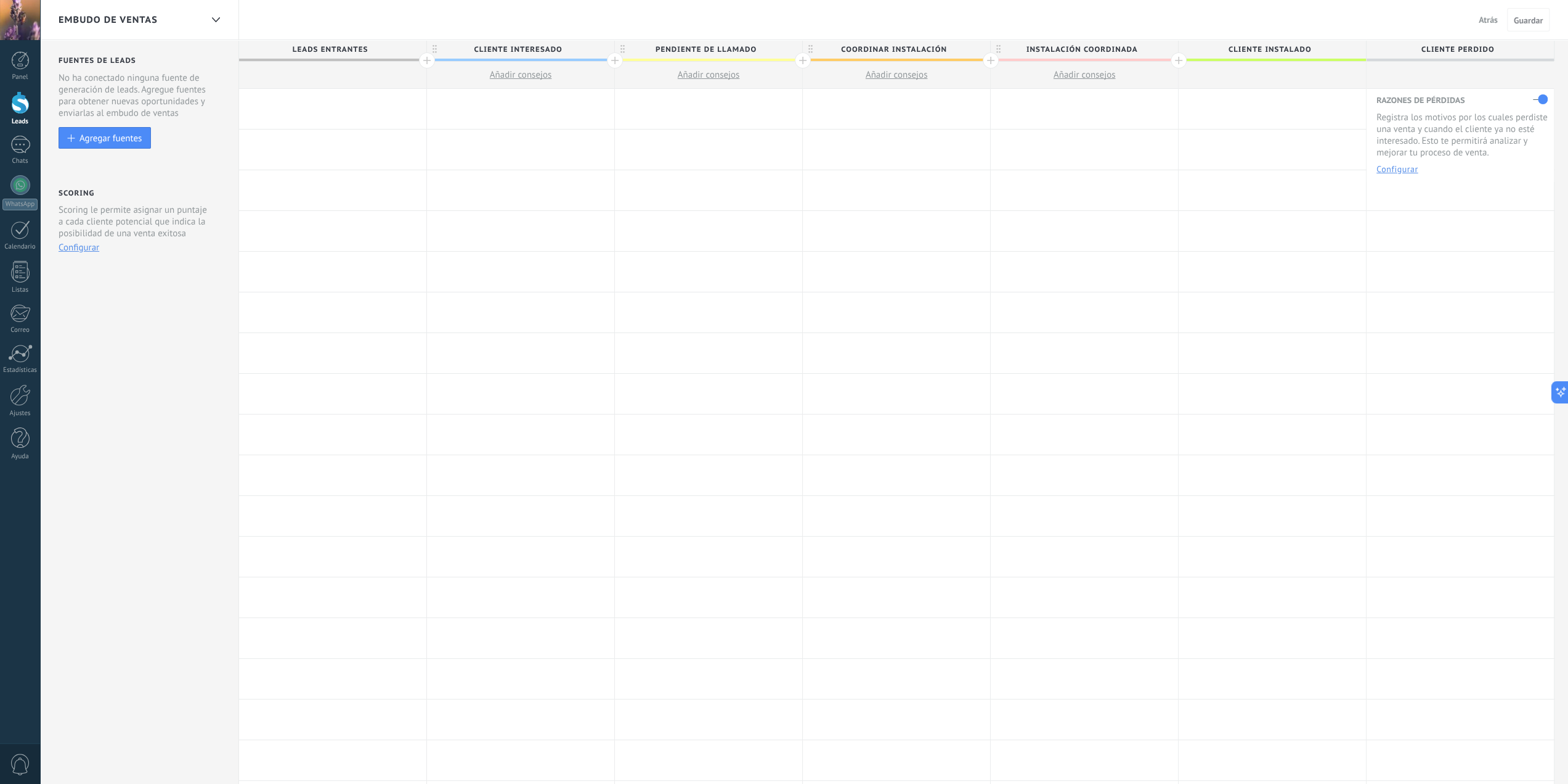
click at [312, 113] on div at bounding box center [332, 109] width 187 height 40
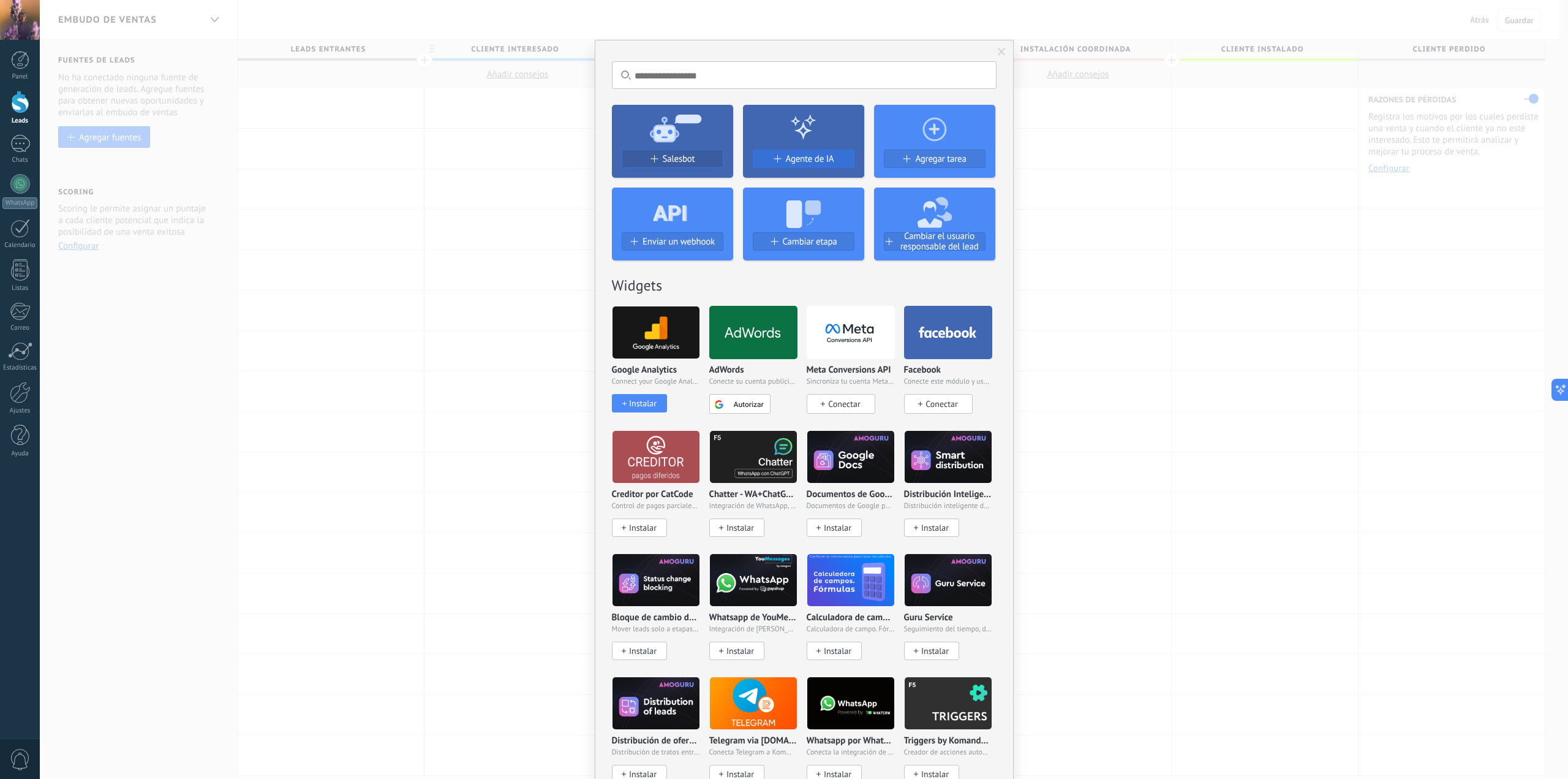
click at [810, 164] on button "Agente de IA" at bounding box center [804, 158] width 102 height 18
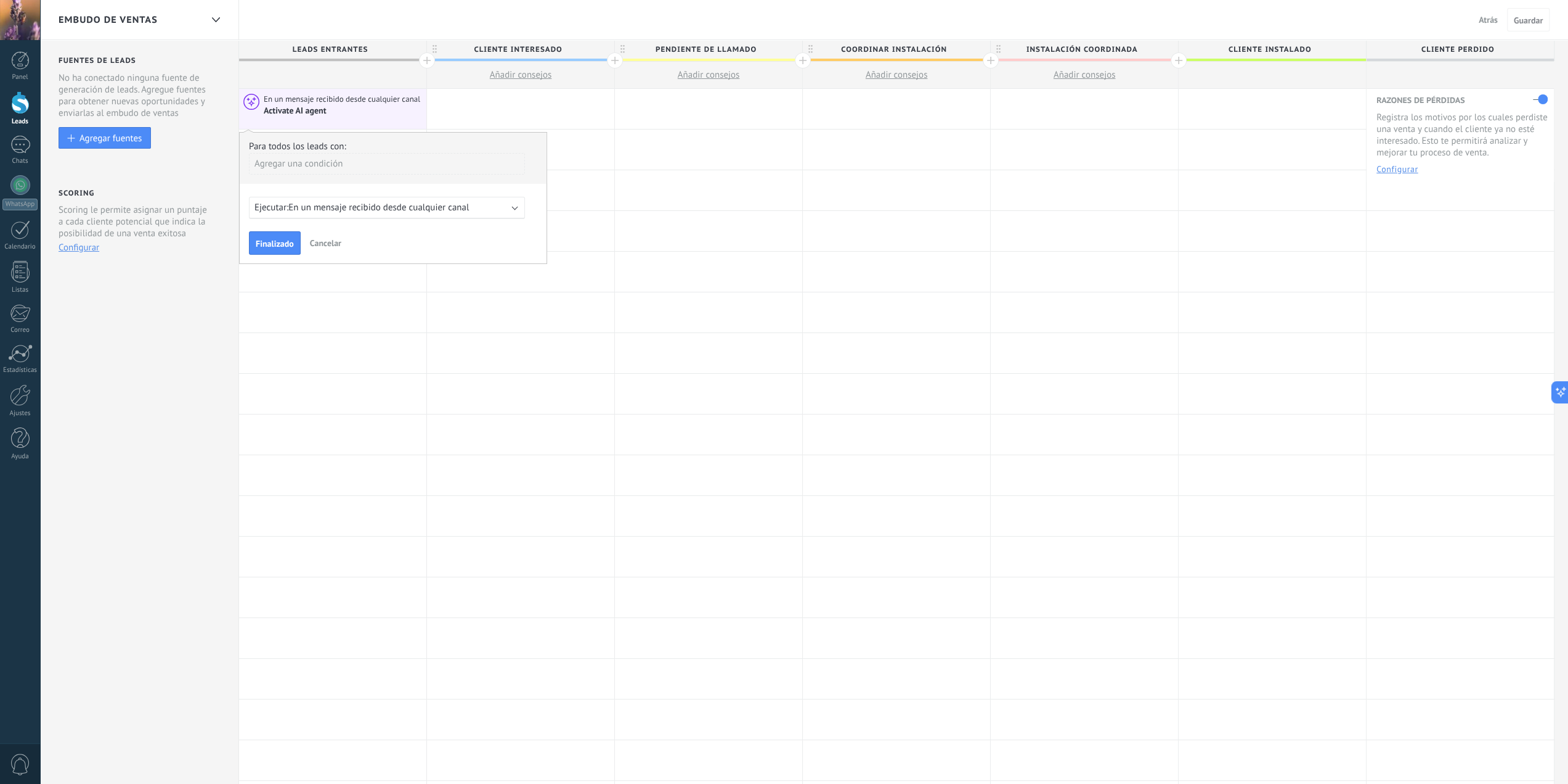
click at [444, 209] on span "En un mensaje recibido desde cualquier canal" at bounding box center [379, 207] width 181 height 11
click at [521, 206] on div "Ejecutar: En un mensaje recibido desde cualquier canal" at bounding box center [386, 208] width 276 height 23
click at [277, 244] on span "Finalizado" at bounding box center [275, 244] width 38 height 9
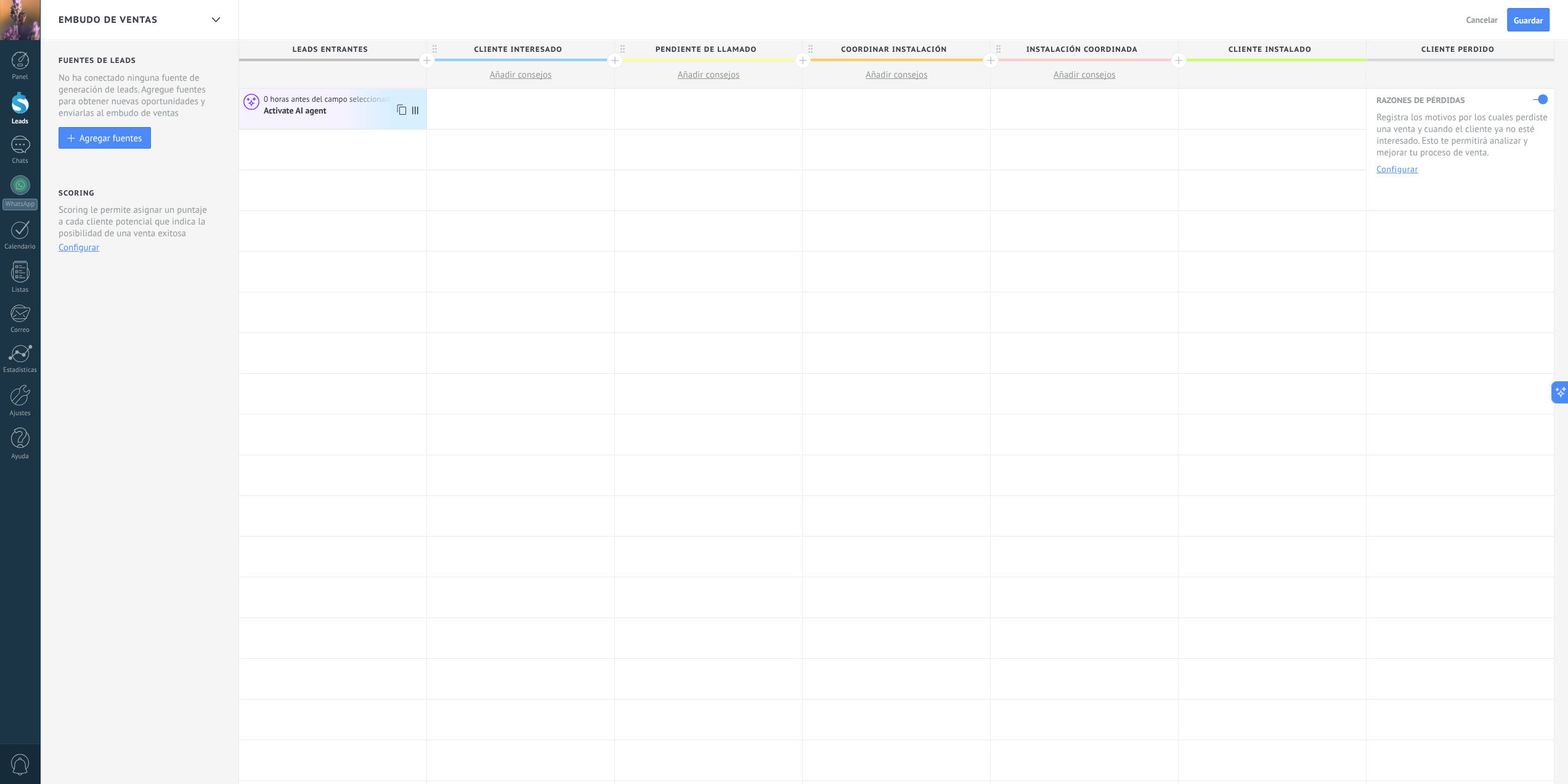
click at [291, 109] on div "Activate AI agent" at bounding box center [296, 111] width 64 height 11
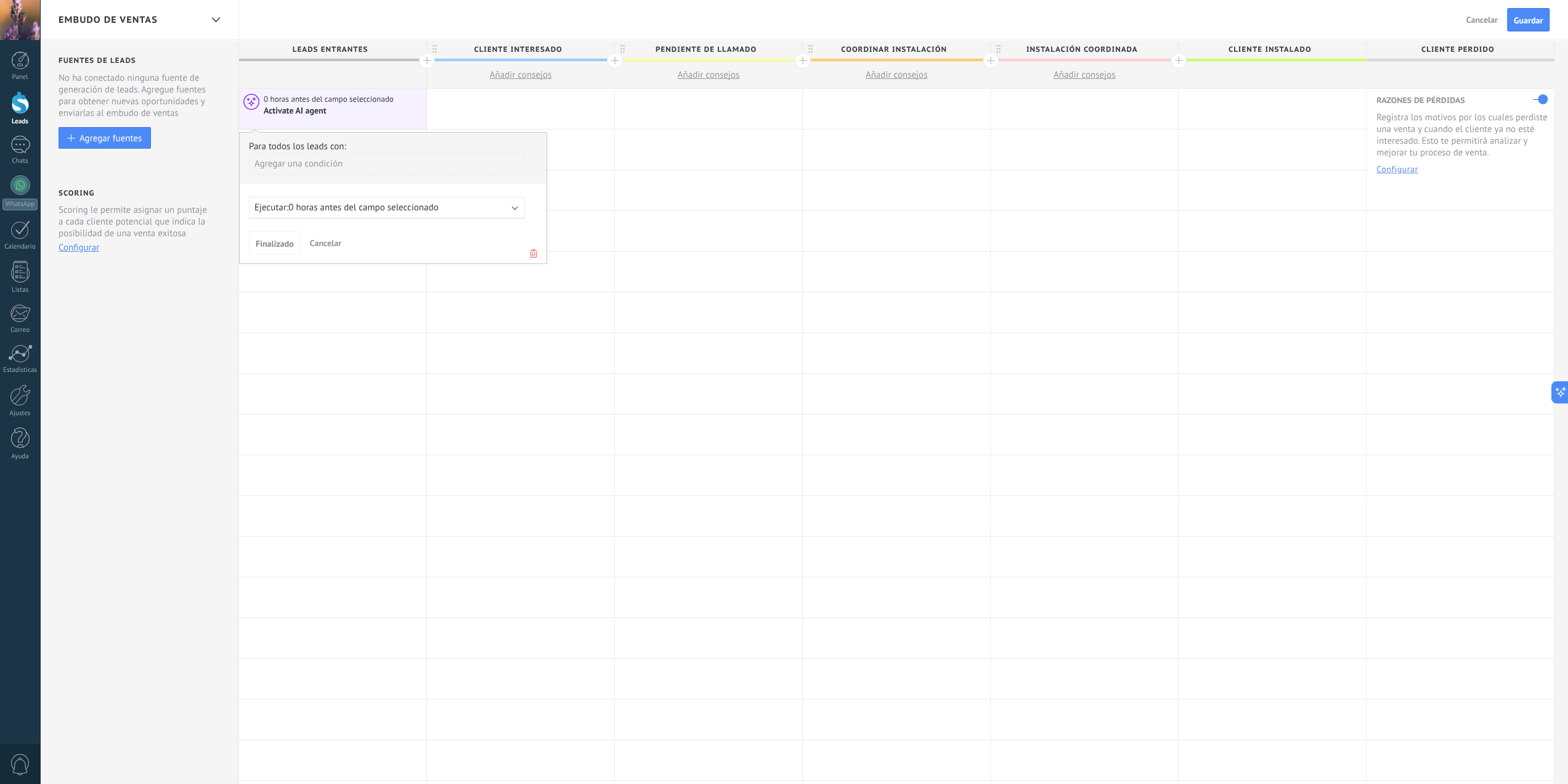
click at [302, 202] on span "0 horas antes del campo seleccionado" at bounding box center [364, 207] width 150 height 11
click at [328, 205] on span "0 horas antes del campo seleccionado" at bounding box center [364, 207] width 150 height 11
click at [524, 203] on div "Ejecutar: 0 horas antes del campo seleccionado" at bounding box center [386, 208] width 276 height 23
click at [517, 208] on div "Ejecutar: 0 horas antes del campo seleccionado" at bounding box center [386, 208] width 276 height 23
click at [330, 243] on span "Cancelar" at bounding box center [325, 243] width 31 height 11
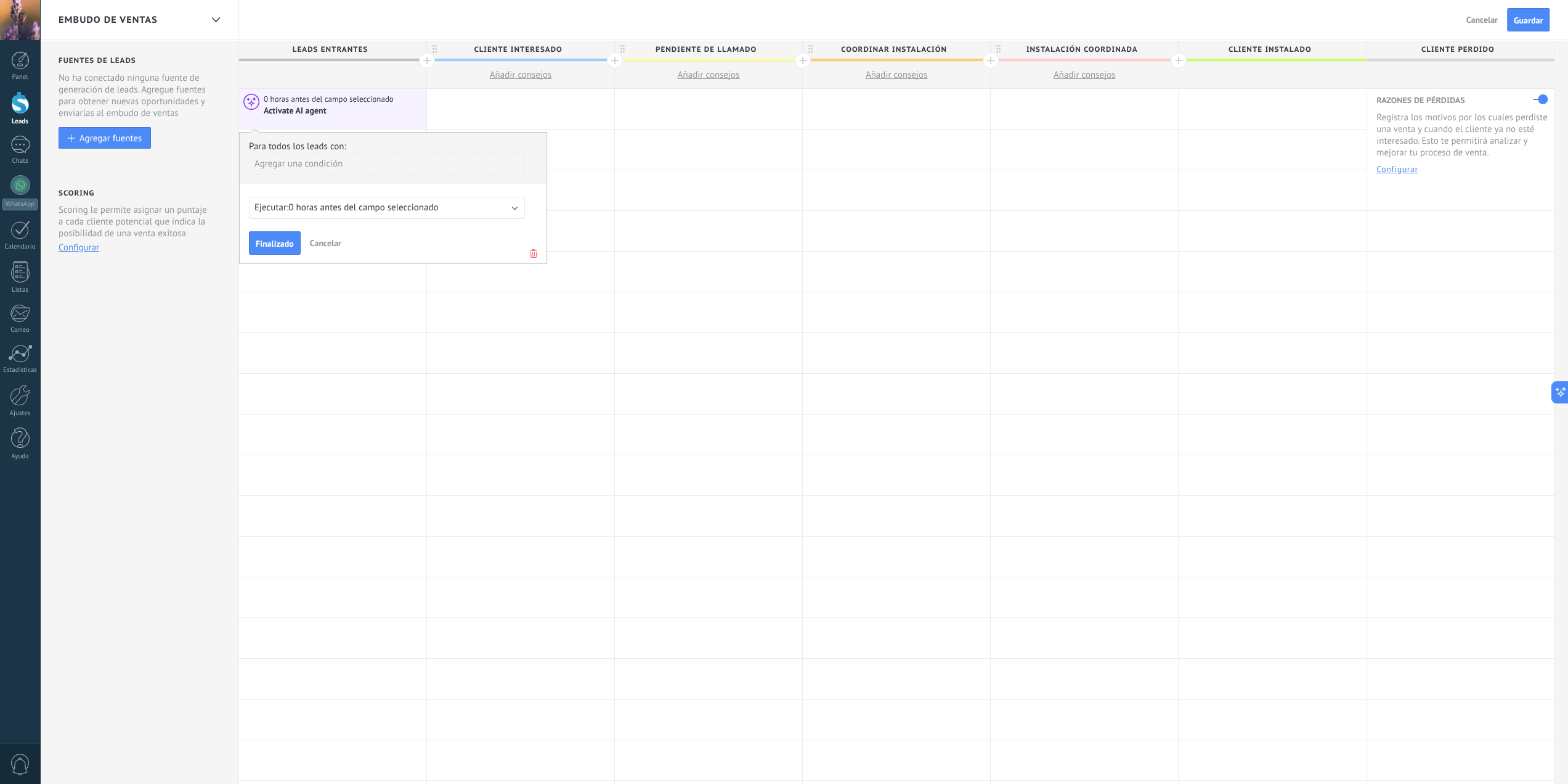
click at [323, 241] on span "Cancelar" at bounding box center [325, 243] width 31 height 11
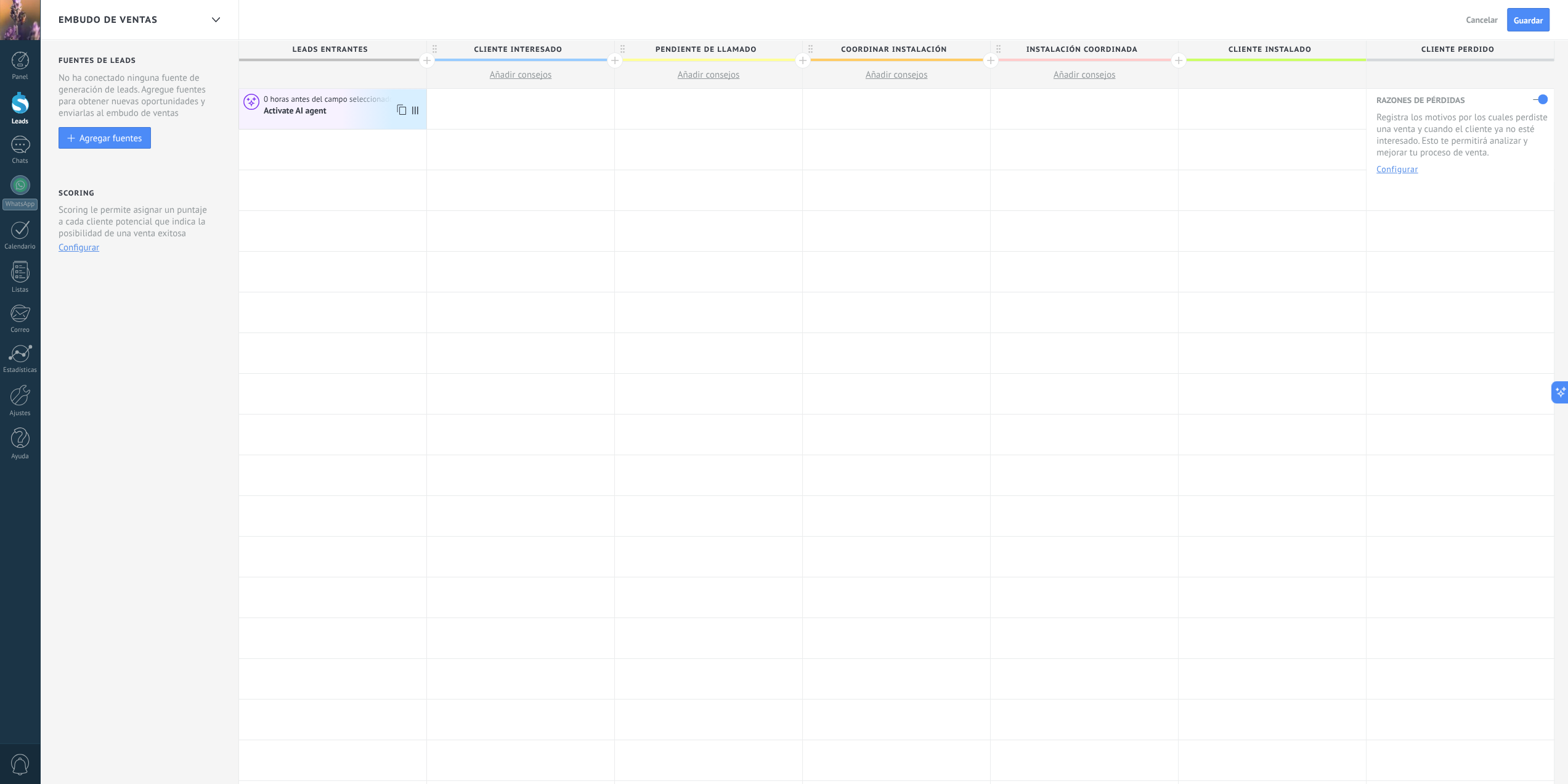
click at [316, 106] on div "Activate AI agent" at bounding box center [296, 111] width 64 height 11
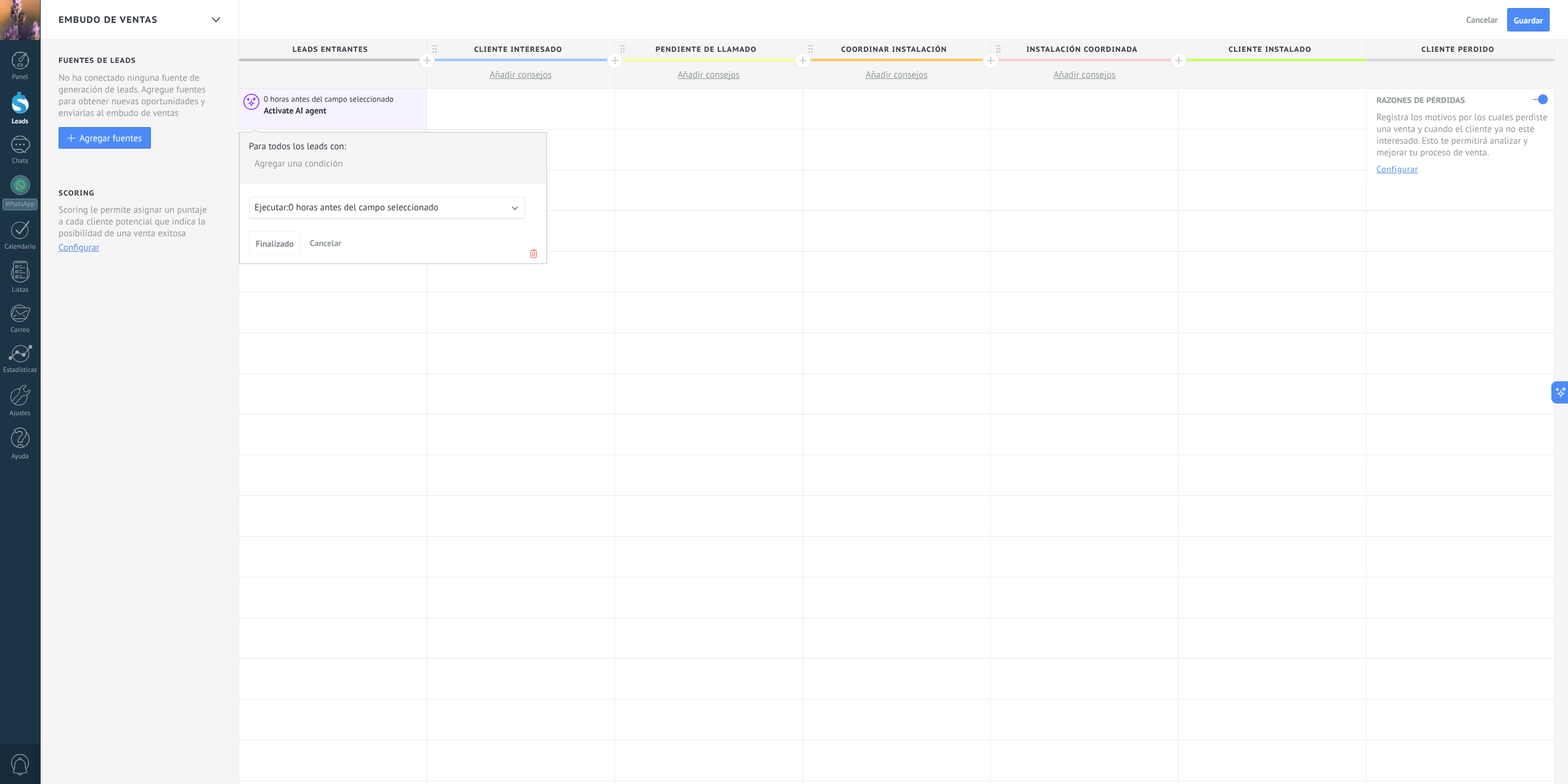
click at [530, 251] on icon at bounding box center [534, 253] width 14 height 15
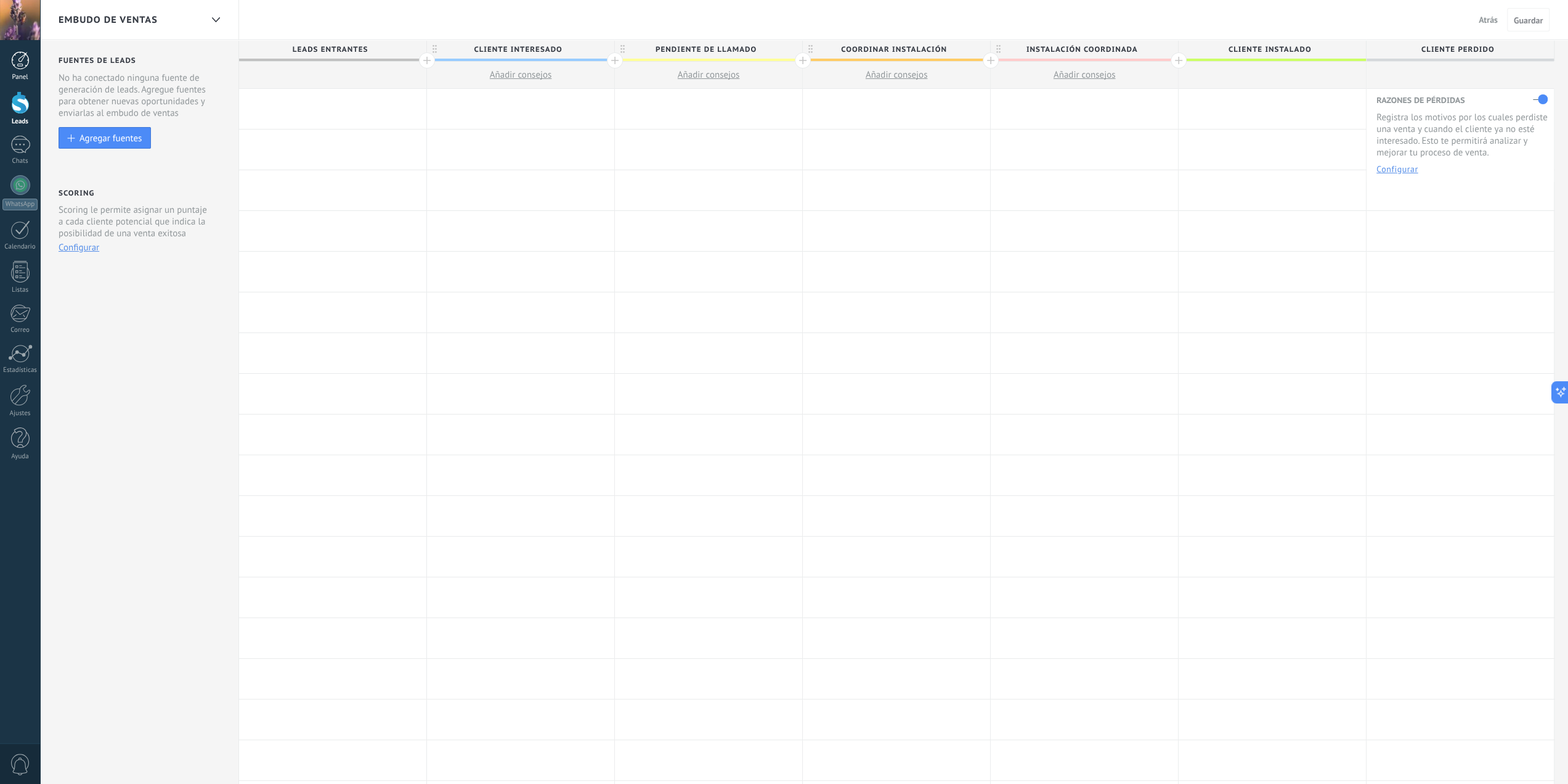
click at [29, 69] on div at bounding box center [20, 60] width 18 height 18
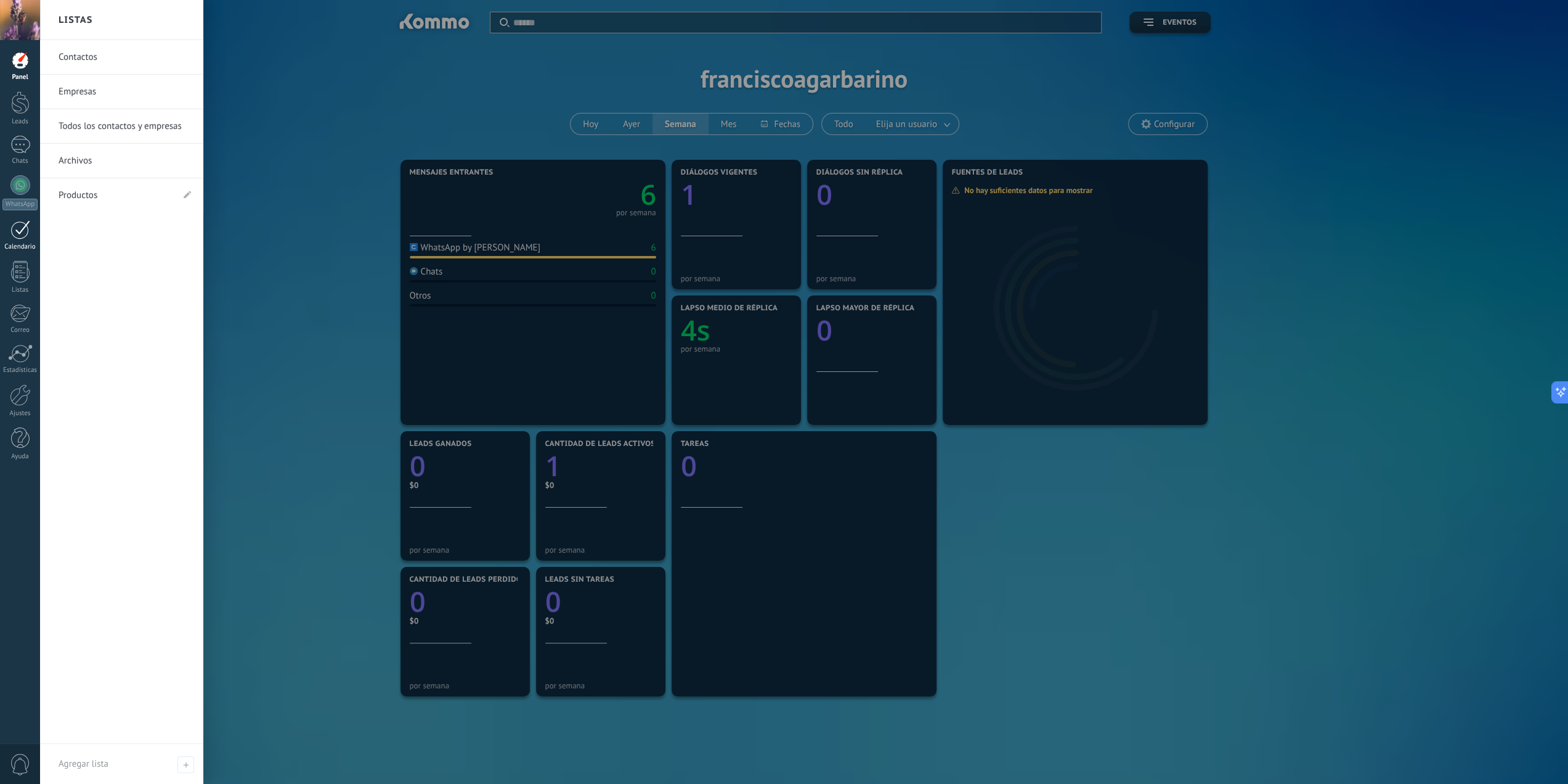
click at [17, 231] on div at bounding box center [20, 230] width 20 height 19
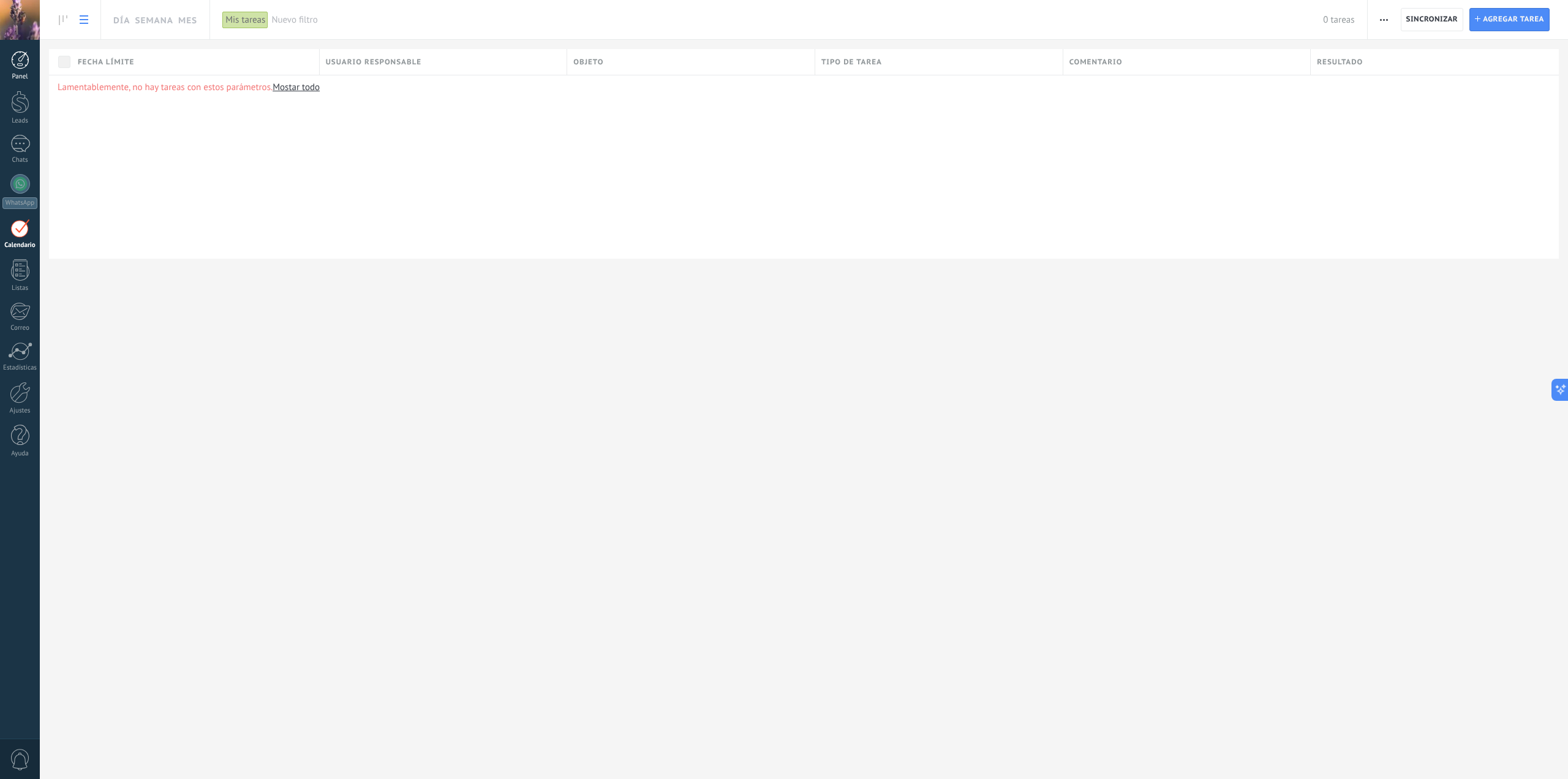
click at [18, 72] on link "Panel" at bounding box center [20, 66] width 40 height 30
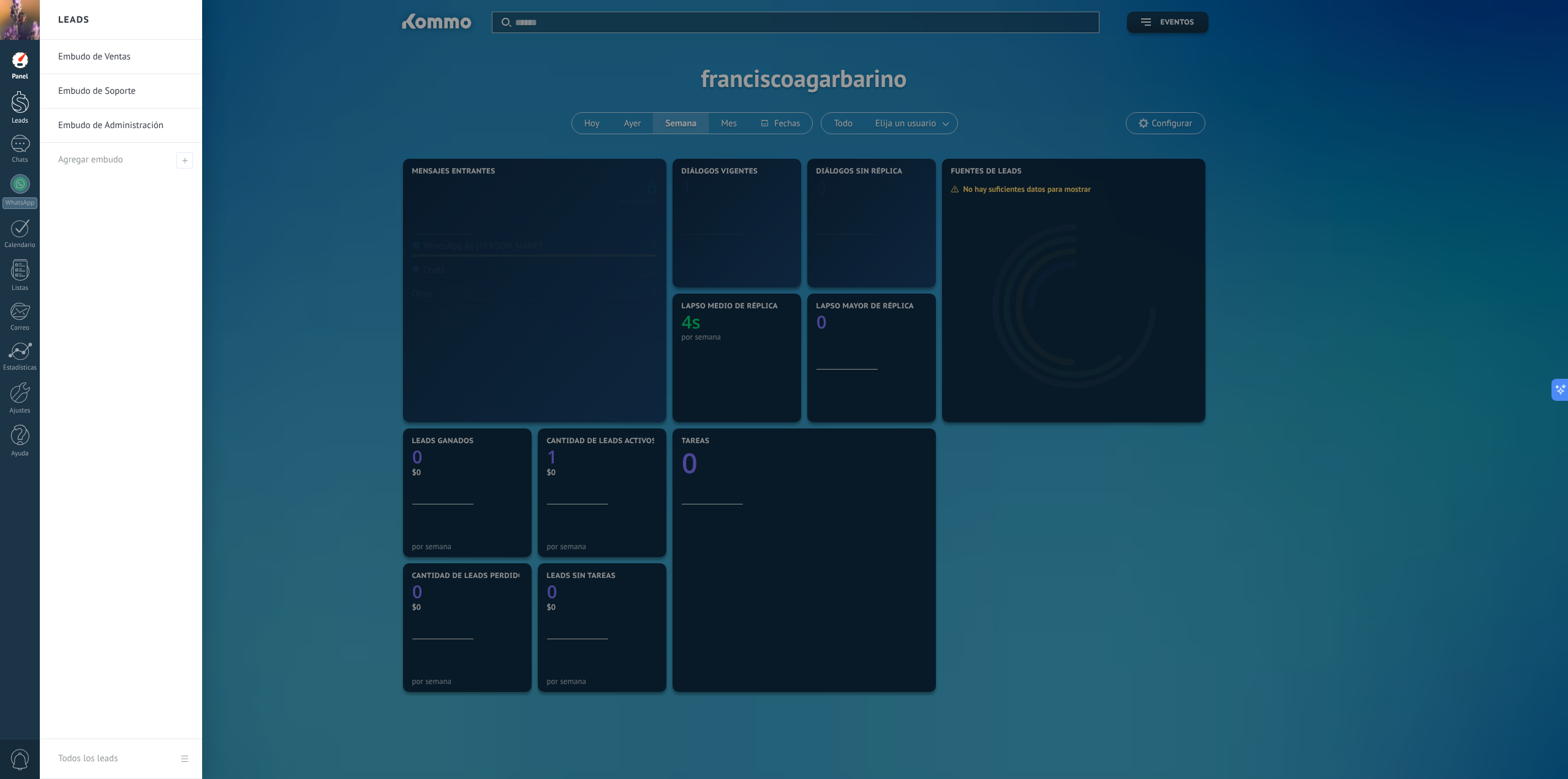
click at [18, 100] on div at bounding box center [20, 102] width 18 height 22
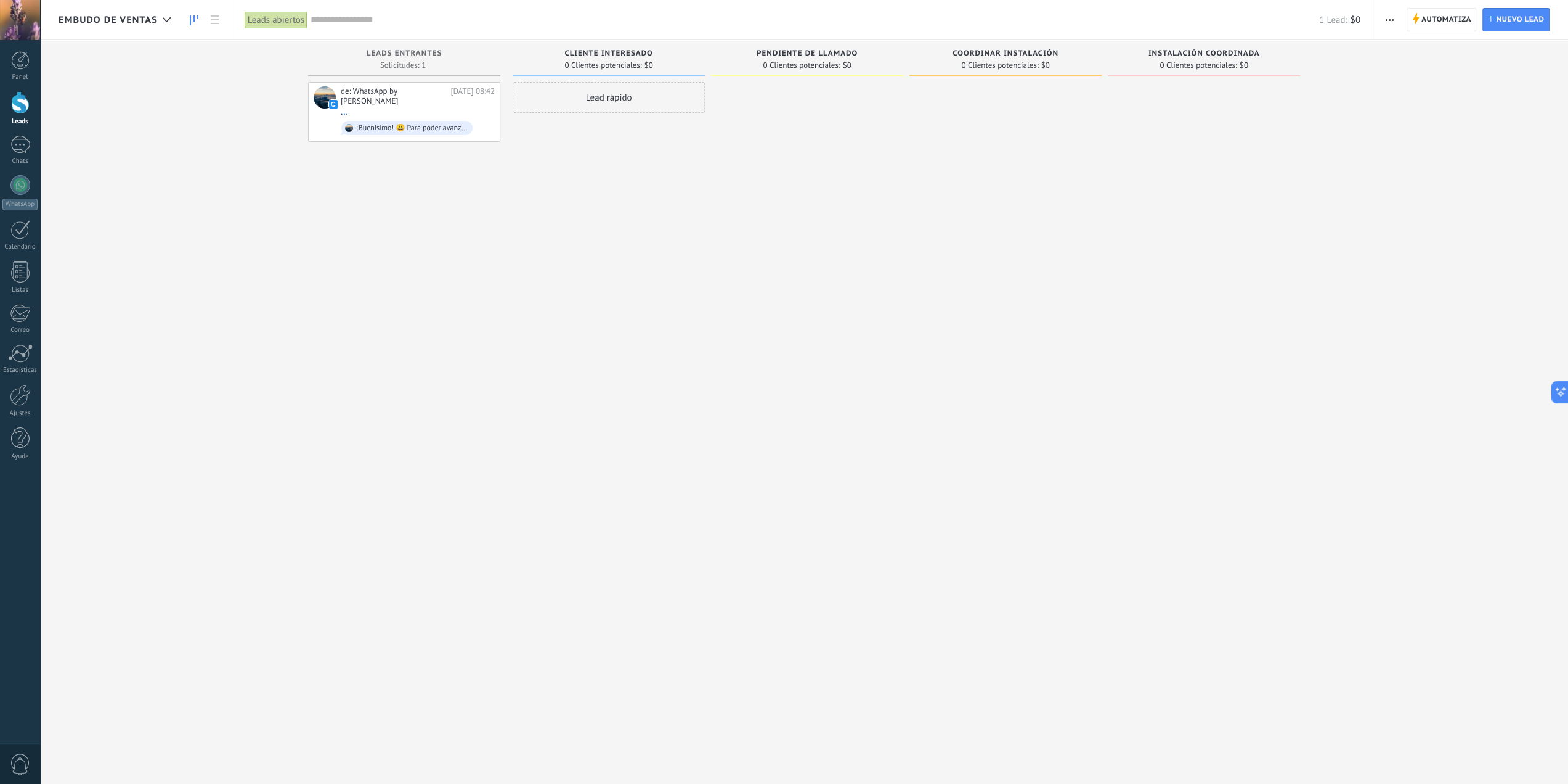
click at [14, 19] on div at bounding box center [20, 20] width 40 height 40
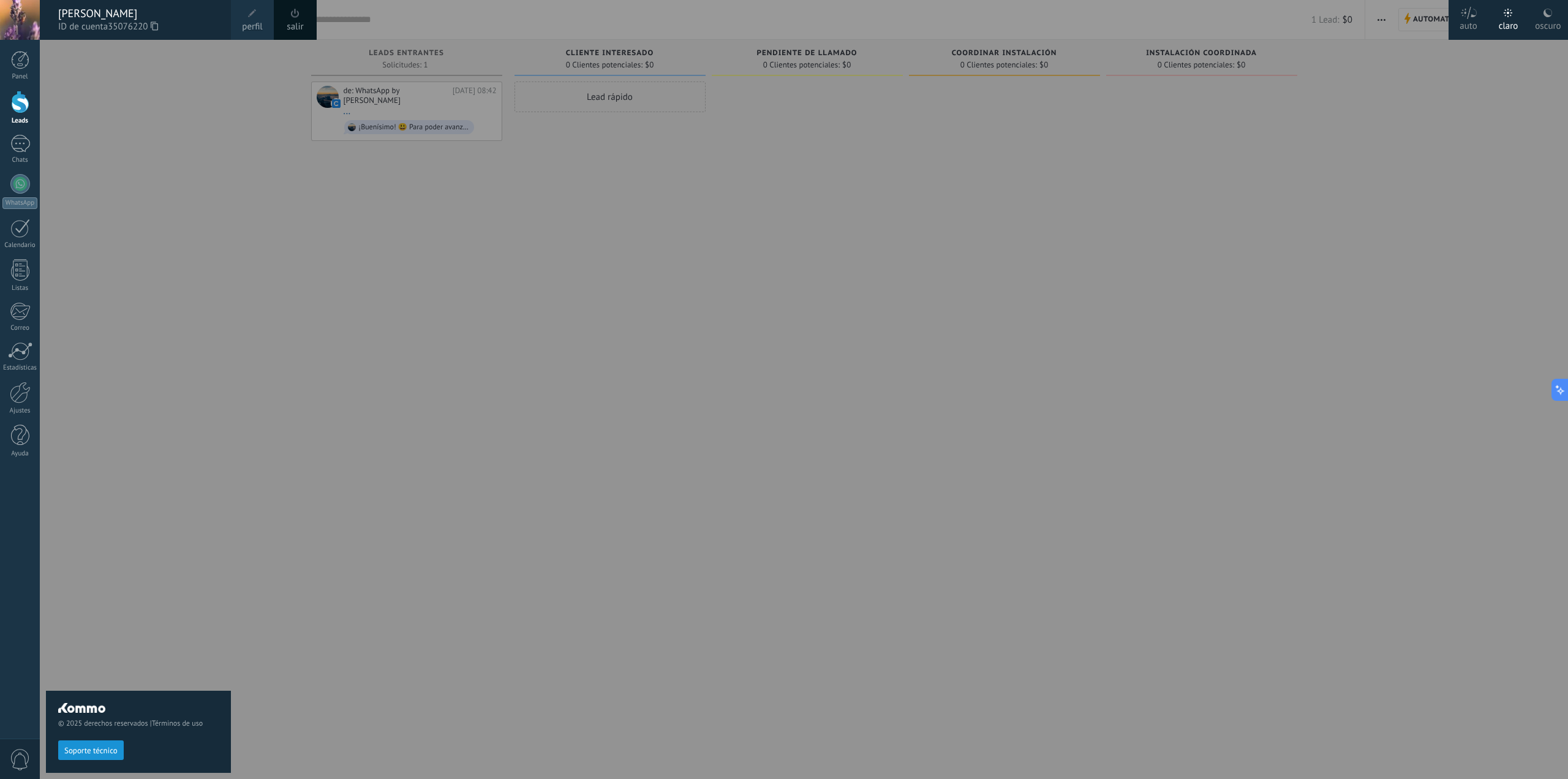
click at [326, 289] on div at bounding box center [824, 389] width 1568 height 779
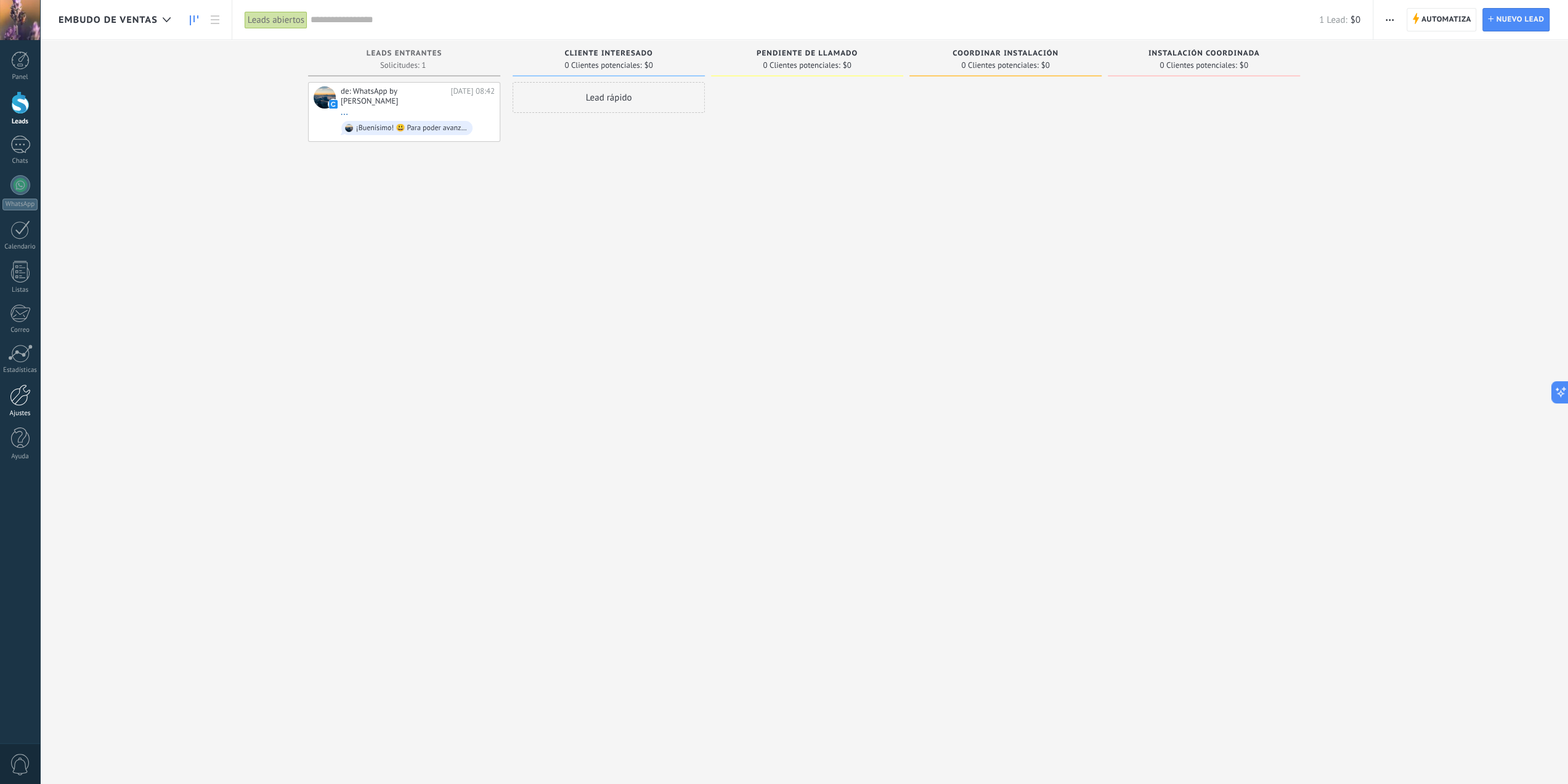
click at [16, 407] on link "Ajustes" at bounding box center [20, 400] width 40 height 33
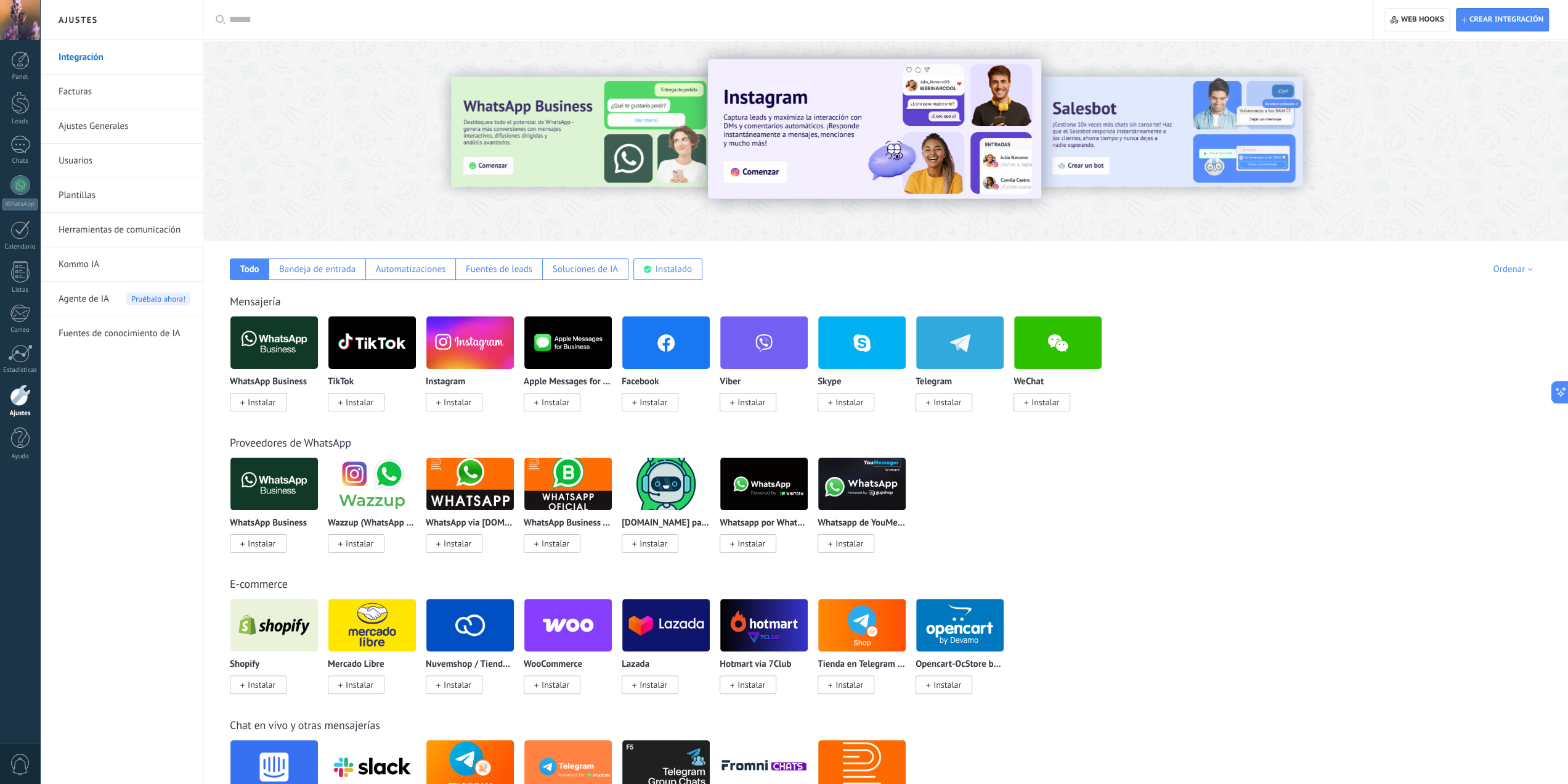
click at [85, 85] on link "Facturas" at bounding box center [124, 92] width 132 height 35
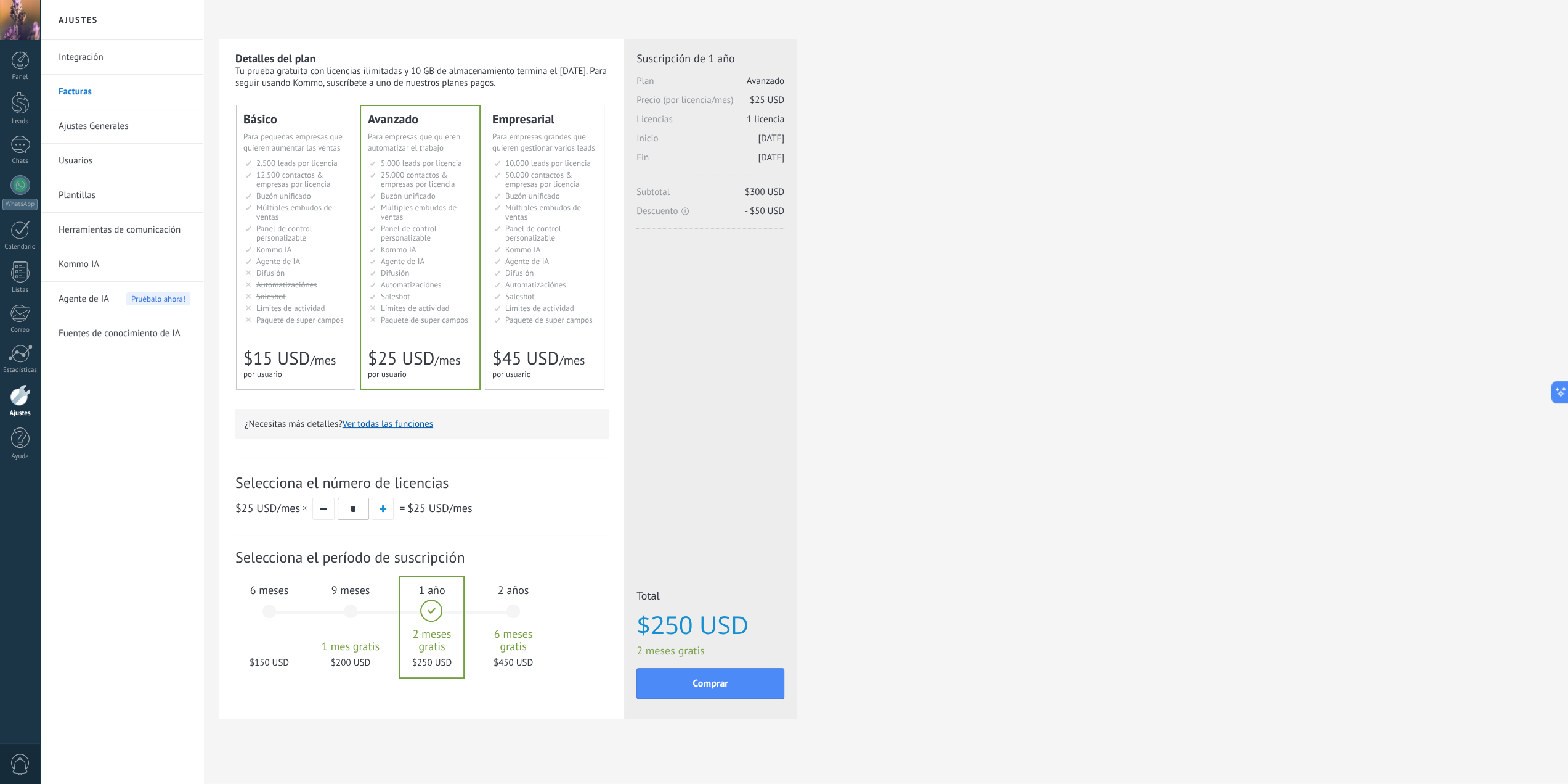
click at [270, 613] on div "6 meses $150 USD" at bounding box center [269, 617] width 67 height 87
click at [371, 511] on button "button" at bounding box center [383, 509] width 23 height 23
click at [329, 513] on button "button" at bounding box center [324, 509] width 23 height 23
click at [350, 617] on div "9 meses 1 mes gratis $200 USD" at bounding box center [350, 617] width 67 height 87
click at [432, 608] on div "1 año 2 meses gratis $250 USD" at bounding box center [431, 617] width 67 height 87
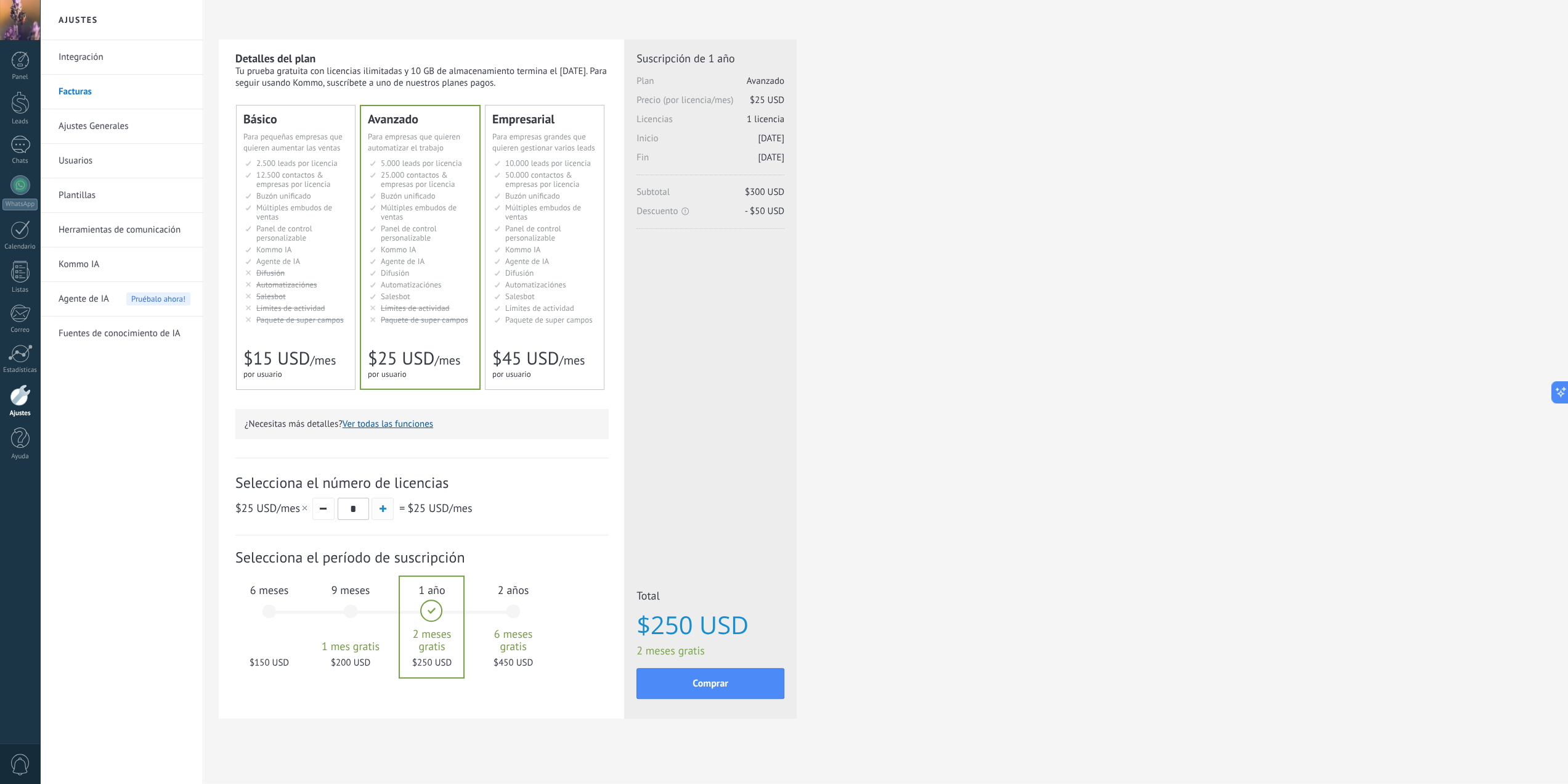
click at [379, 499] on button "button" at bounding box center [383, 509] width 23 height 23
click at [322, 509] on span "button" at bounding box center [324, 508] width 7 height 2
click at [519, 338] on div "Empresarial Для оптимизации процессов в крупной корпорации For large businesses…" at bounding box center [544, 247] width 118 height 284
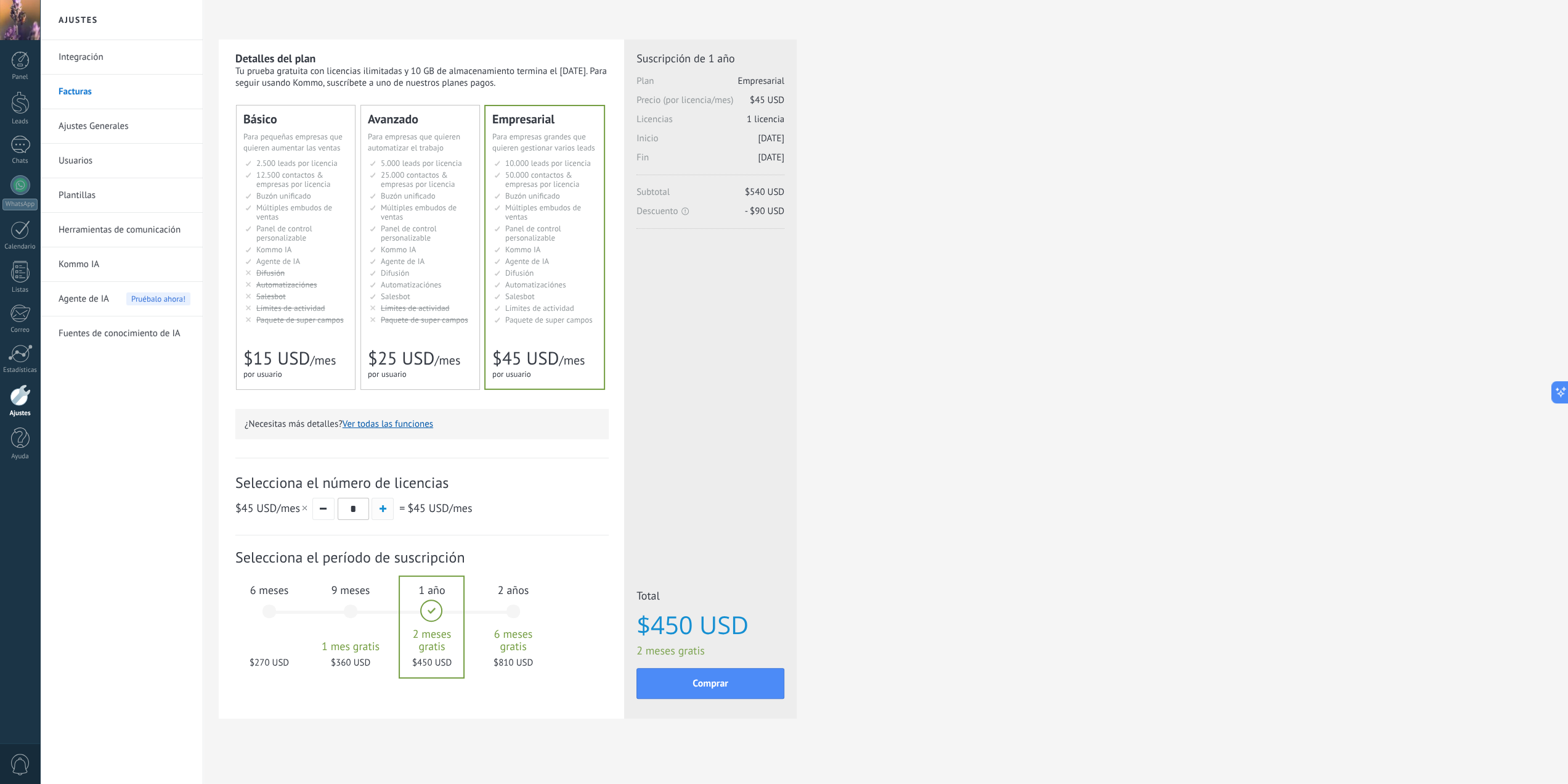
click at [379, 512] on span "button" at bounding box center [383, 508] width 7 height 7
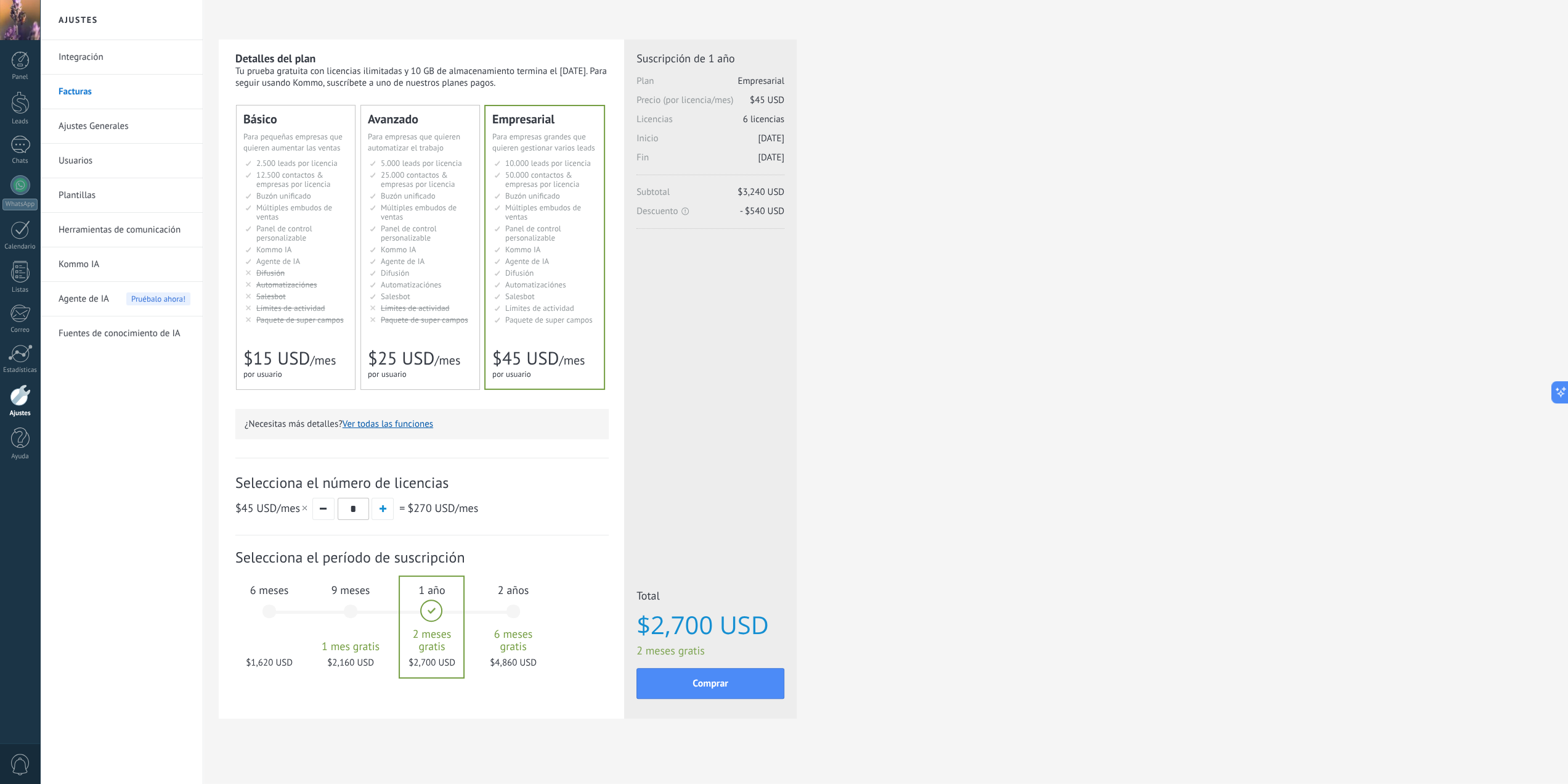
click at [350, 613] on div "9 meses 1 mes gratis $2,160 USD" at bounding box center [350, 617] width 67 height 87
click at [274, 614] on div "6 meses $1,620 USD" at bounding box center [269, 617] width 67 height 87
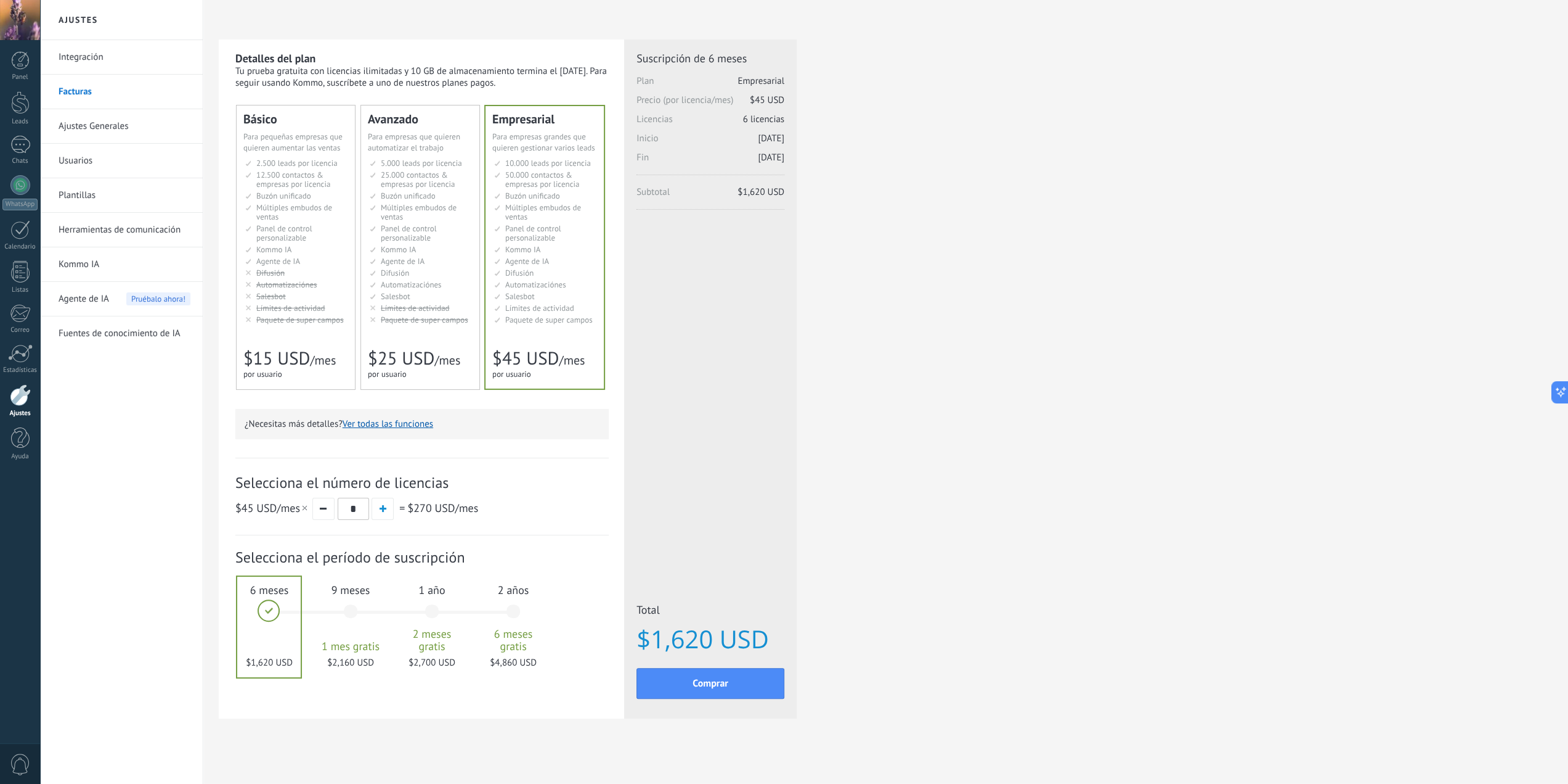
click at [422, 606] on div "1 año 2 meses gratis $2,700 USD" at bounding box center [431, 617] width 67 height 87
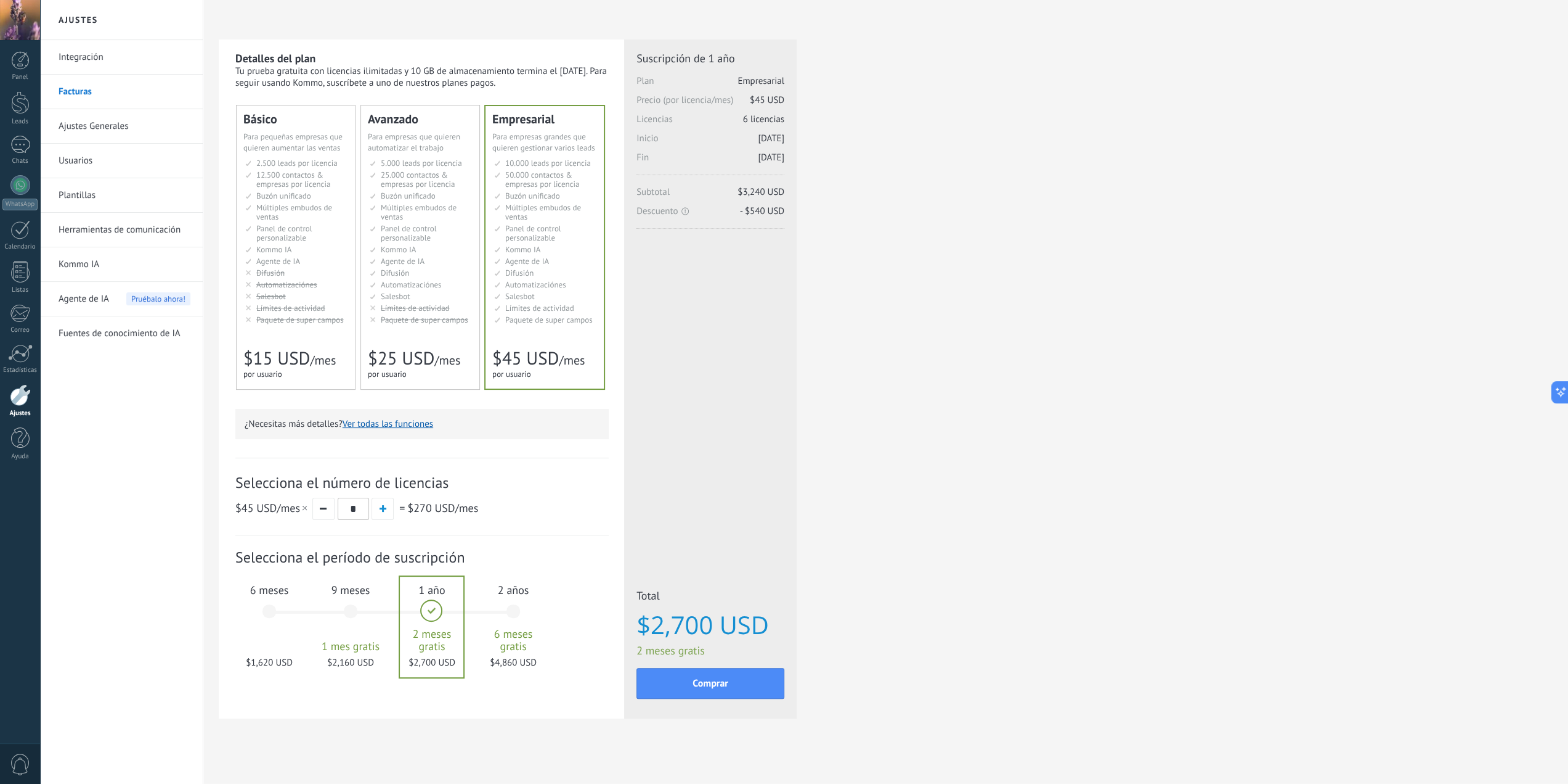
click at [409, 285] on span "Automatizaciónes" at bounding box center [411, 285] width 61 height 10
click at [323, 507] on button "button" at bounding box center [324, 509] width 23 height 23
click at [265, 611] on div "6 meses $600 USD" at bounding box center [269, 617] width 67 height 87
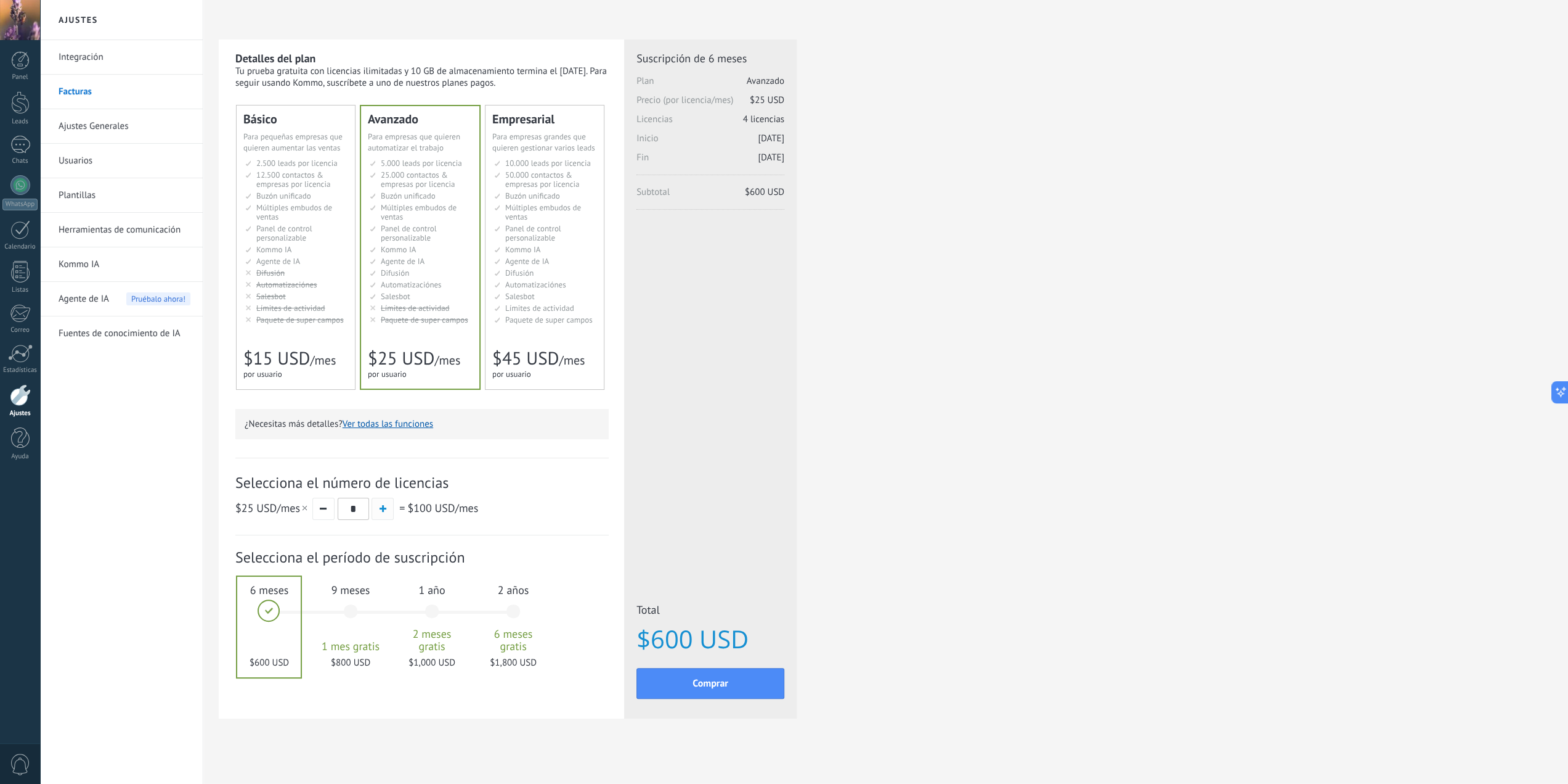
click at [384, 506] on button "button" at bounding box center [383, 509] width 23 height 23
click at [384, 431] on div "¿Necesitas más detalles? Ver todas las funciones" at bounding box center [422, 424] width 373 height 30
click at [416, 420] on button "Ver todas las funciones" at bounding box center [388, 423] width 90 height 11
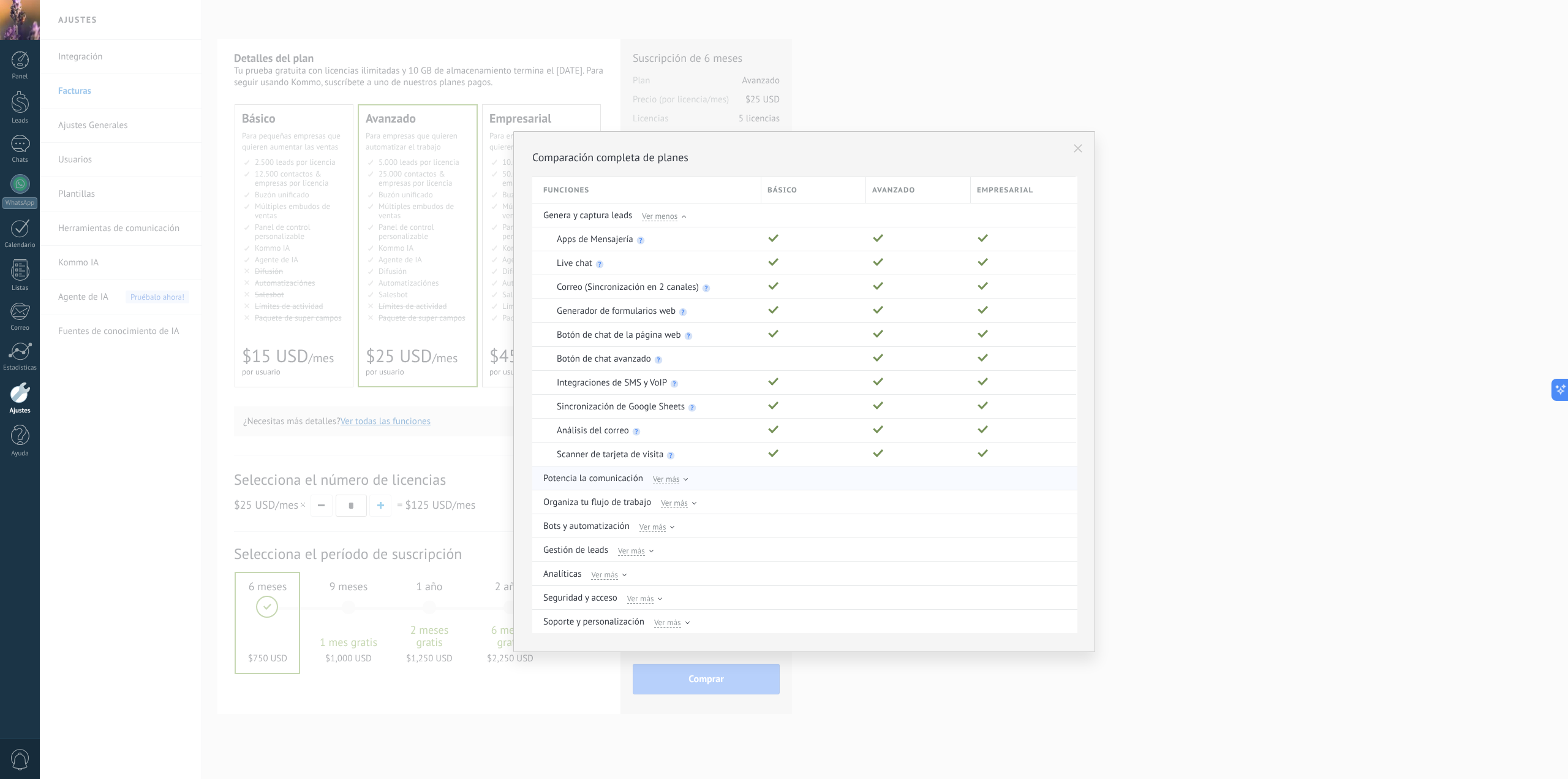
click at [692, 476] on div "Potencia la comunicación Ver más" at bounding box center [805, 477] width 525 height 23
click at [688, 479] on div "Potencia la comunicación Ver más" at bounding box center [805, 477] width 525 height 23
click at [684, 478] on div at bounding box center [685, 481] width 4 height 5
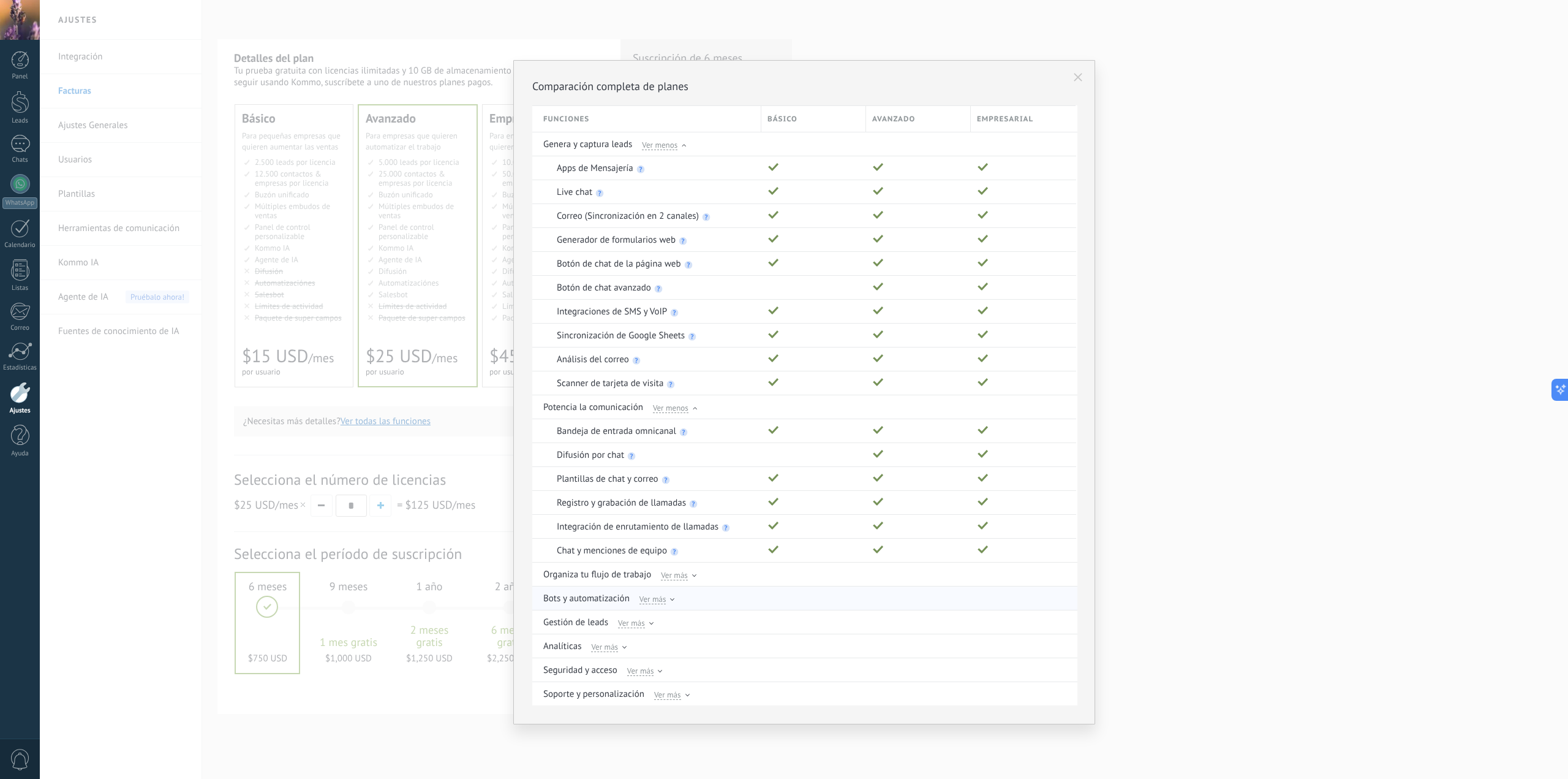
click at [667, 592] on div "Ver más" at bounding box center [657, 597] width 35 height 11
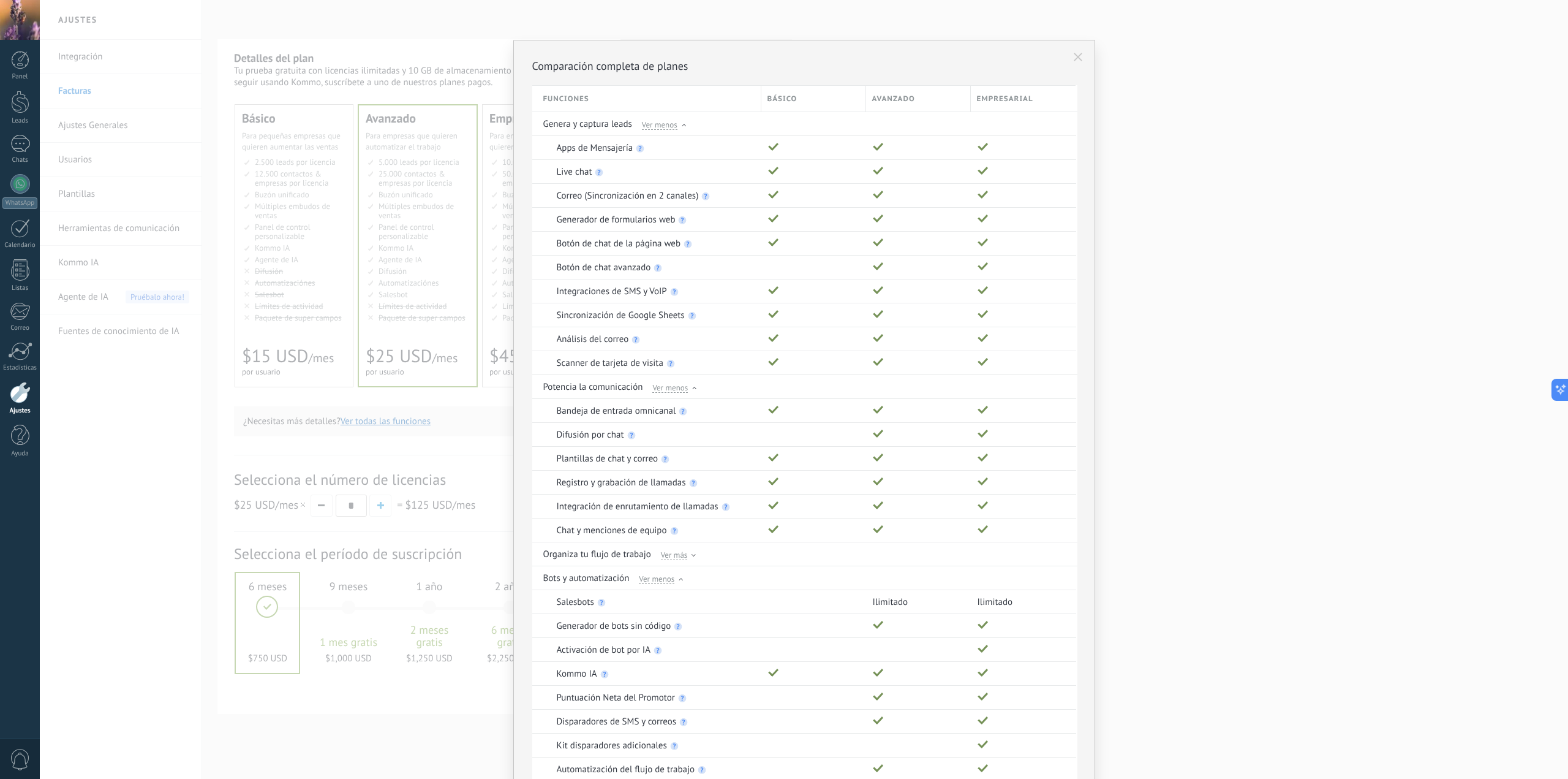
click at [1079, 54] on icon at bounding box center [1078, 57] width 9 height 9
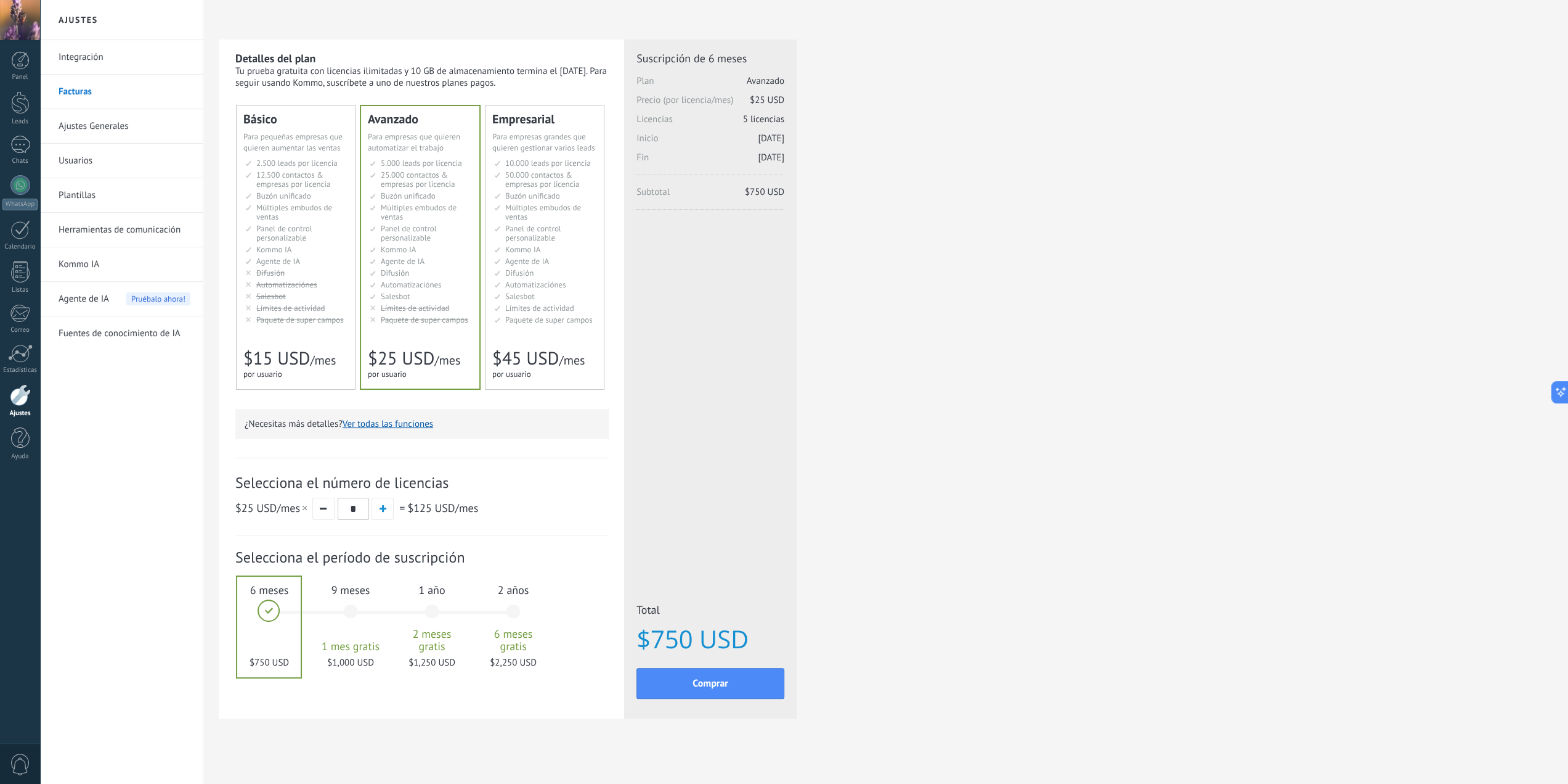
drag, startPoint x: 376, startPoint y: 82, endPoint x: 487, endPoint y: 79, distance: 111.0
click at [487, 79] on div "Tu prueba gratuita con licencias ilimitadas y 10 GB de almacenamiento termina e…" at bounding box center [422, 77] width 373 height 23
click at [331, 513] on button "button" at bounding box center [324, 509] width 23 height 23
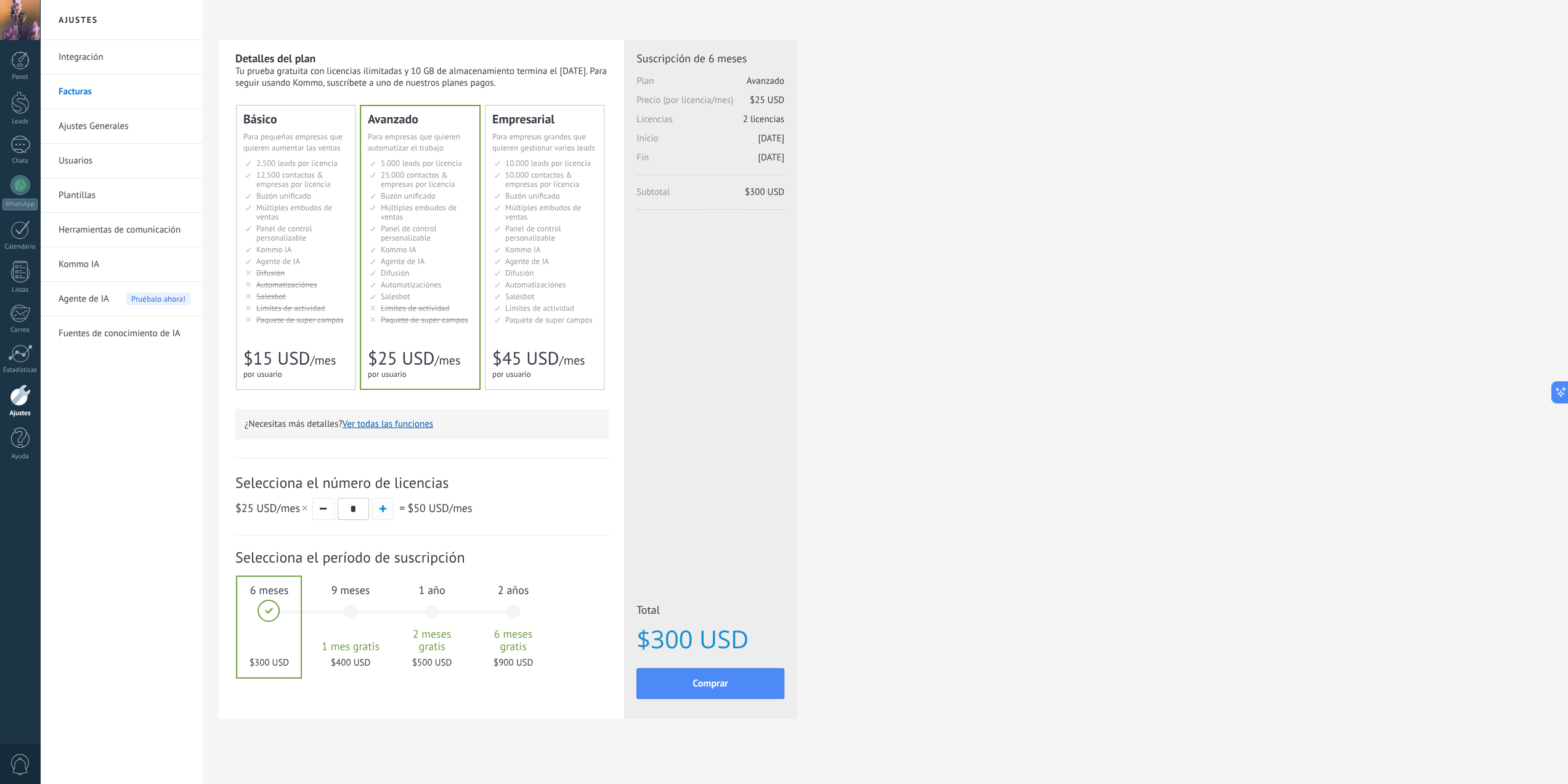
click at [382, 509] on span "button" at bounding box center [383, 508] width 7 height 7
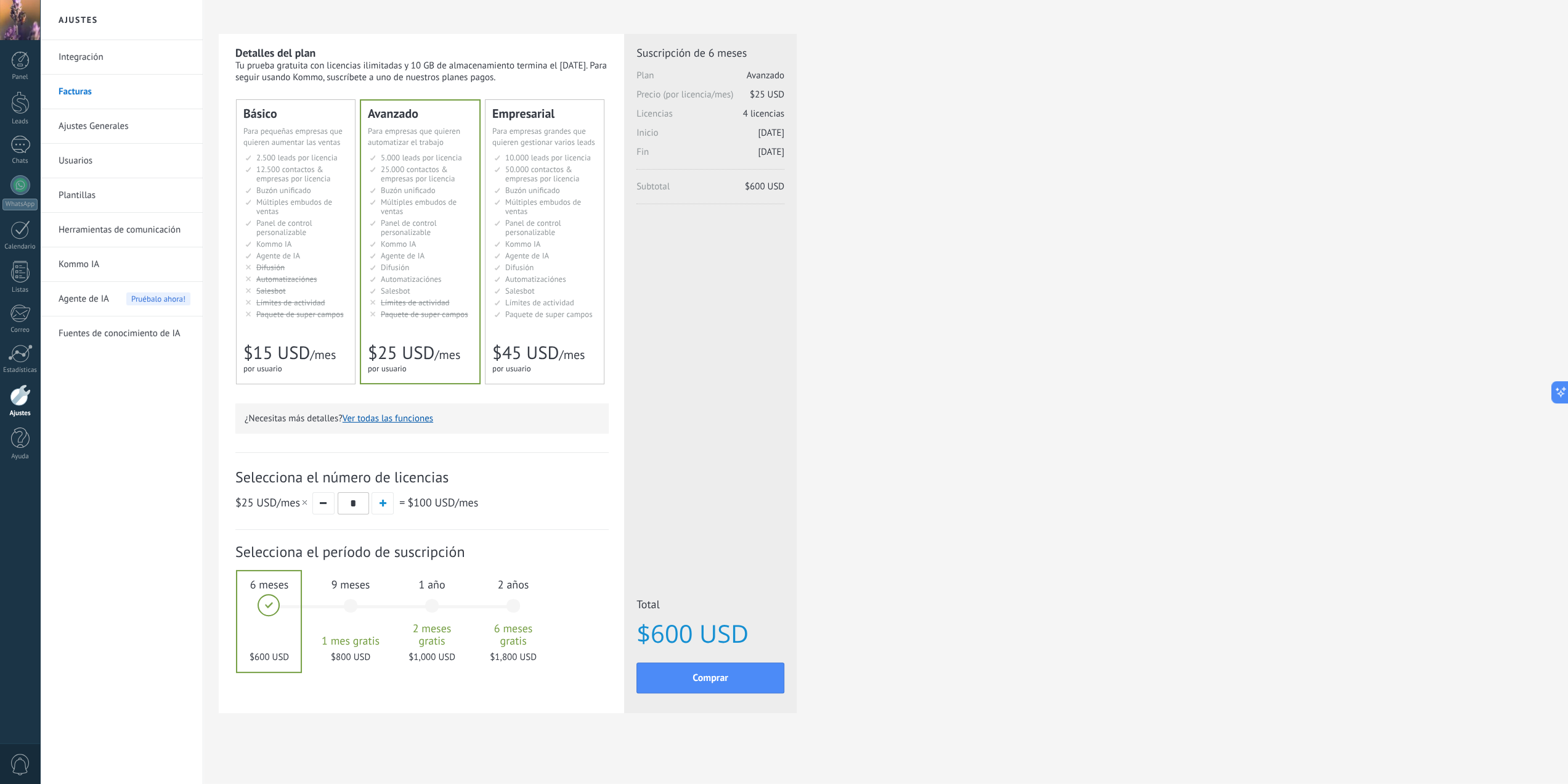
click at [526, 293] on span "Salesbot" at bounding box center [520, 291] width 30 height 10
click at [388, 334] on div "Avanzado Для автоматизации сделок в растущей компании For growing businesses th…" at bounding box center [420, 242] width 118 height 284
click at [504, 299] on li "Мониторинг активности Activity limits Límites de actividad Activity limits Limi…" at bounding box center [545, 302] width 103 height 10
click at [327, 500] on button "button" at bounding box center [324, 503] width 23 height 23
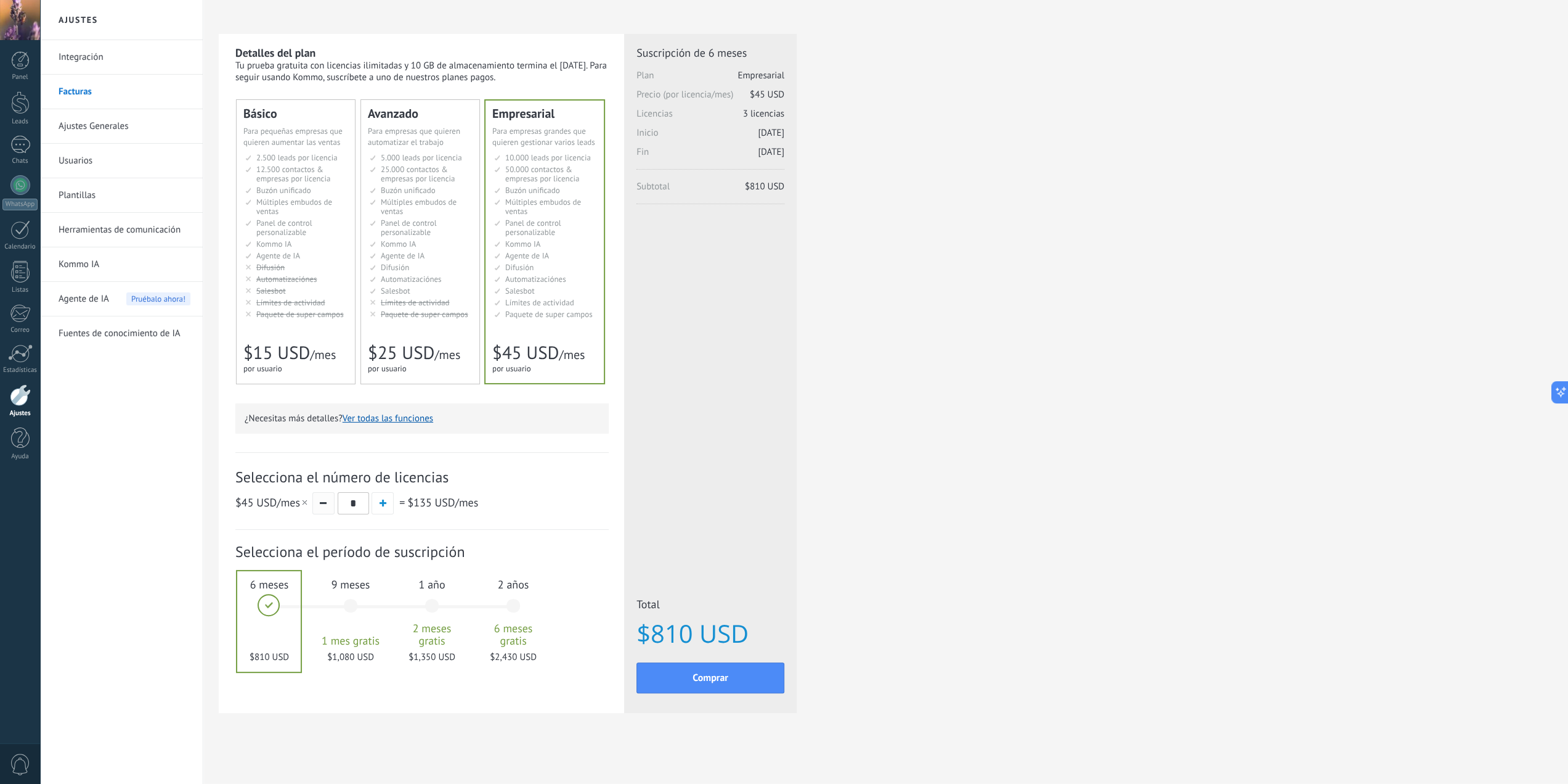
click at [327, 500] on button "button" at bounding box center [324, 503] width 23 height 23
click at [439, 604] on div "1 año 2 meses gratis $450 USD" at bounding box center [431, 612] width 67 height 87
click at [505, 602] on div "2 años 6 meses gratis $810 USD" at bounding box center [513, 612] width 67 height 87
click at [436, 600] on div "1 año 2 meses gratis $450 USD" at bounding box center [431, 612] width 67 height 87
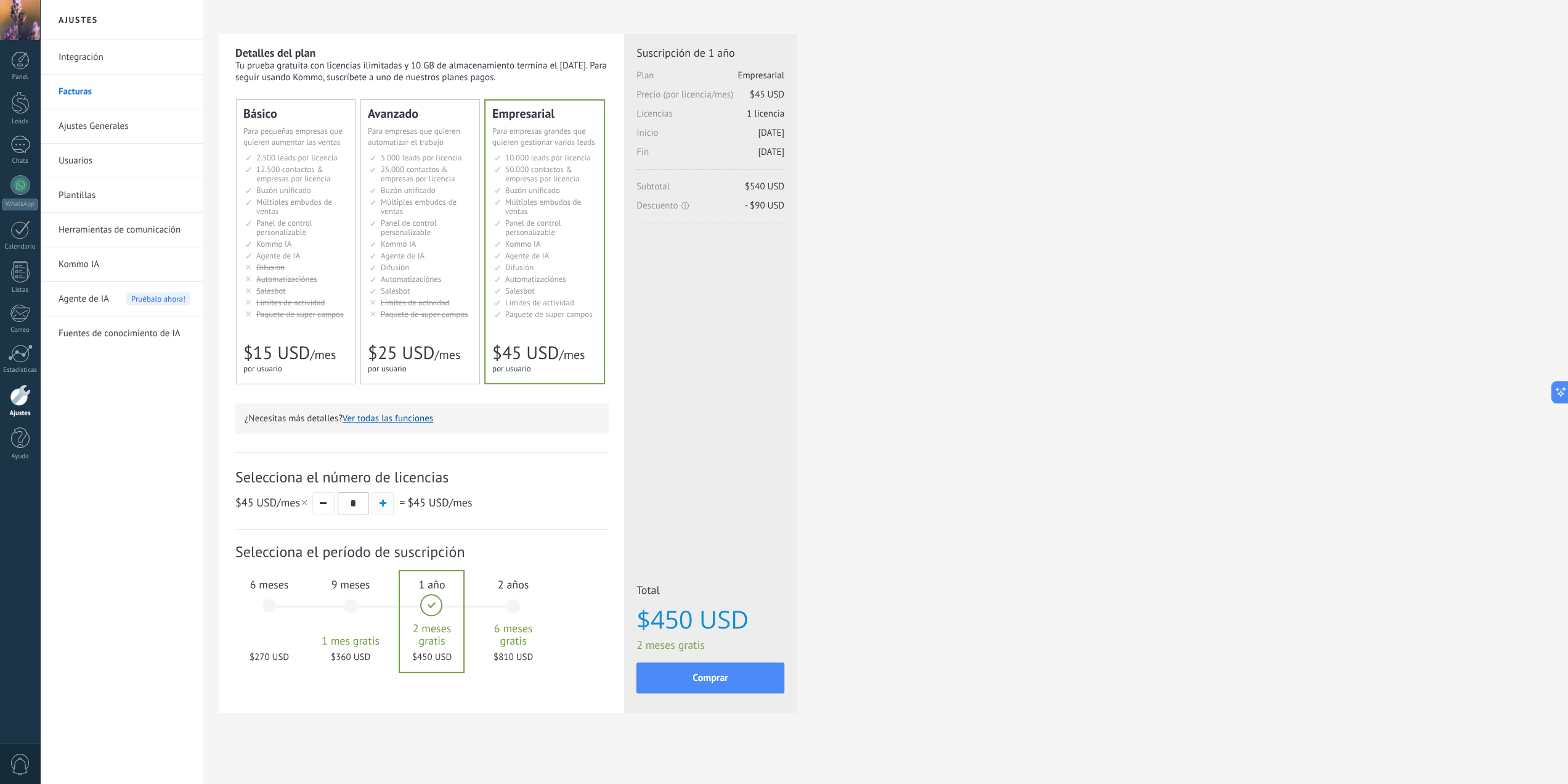
click at [384, 502] on span "button" at bounding box center [383, 503] width 7 height 7
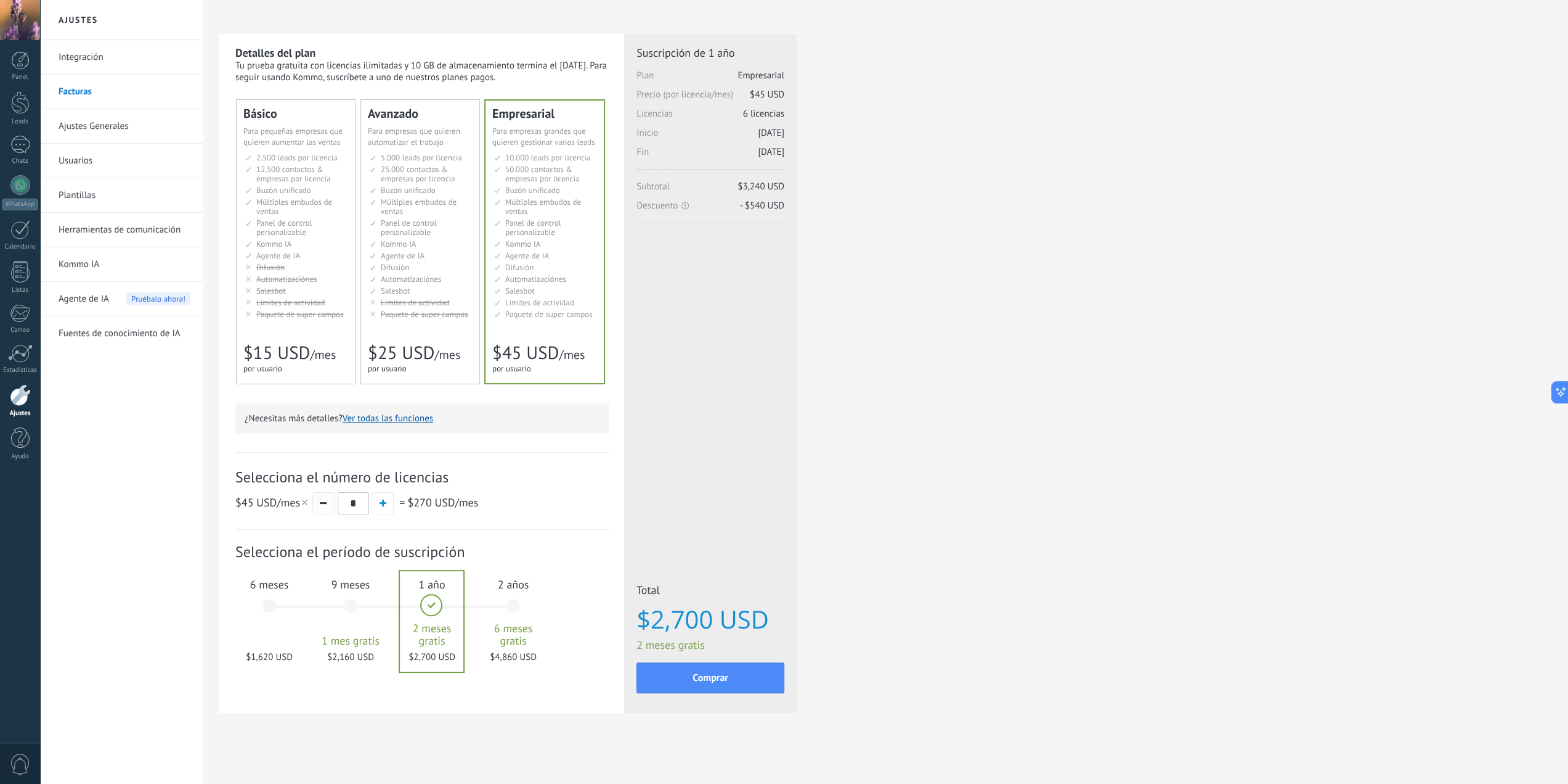
click at [322, 508] on button "button" at bounding box center [324, 503] width 23 height 23
click at [394, 274] on span "Automatizaciónes" at bounding box center [411, 279] width 61 height 10
click at [885, 416] on div "Detalles del plan Tu prueba gratuita con licencias ilimitadas y 10 GB de almace…" at bounding box center [886, 389] width 1334 height 710
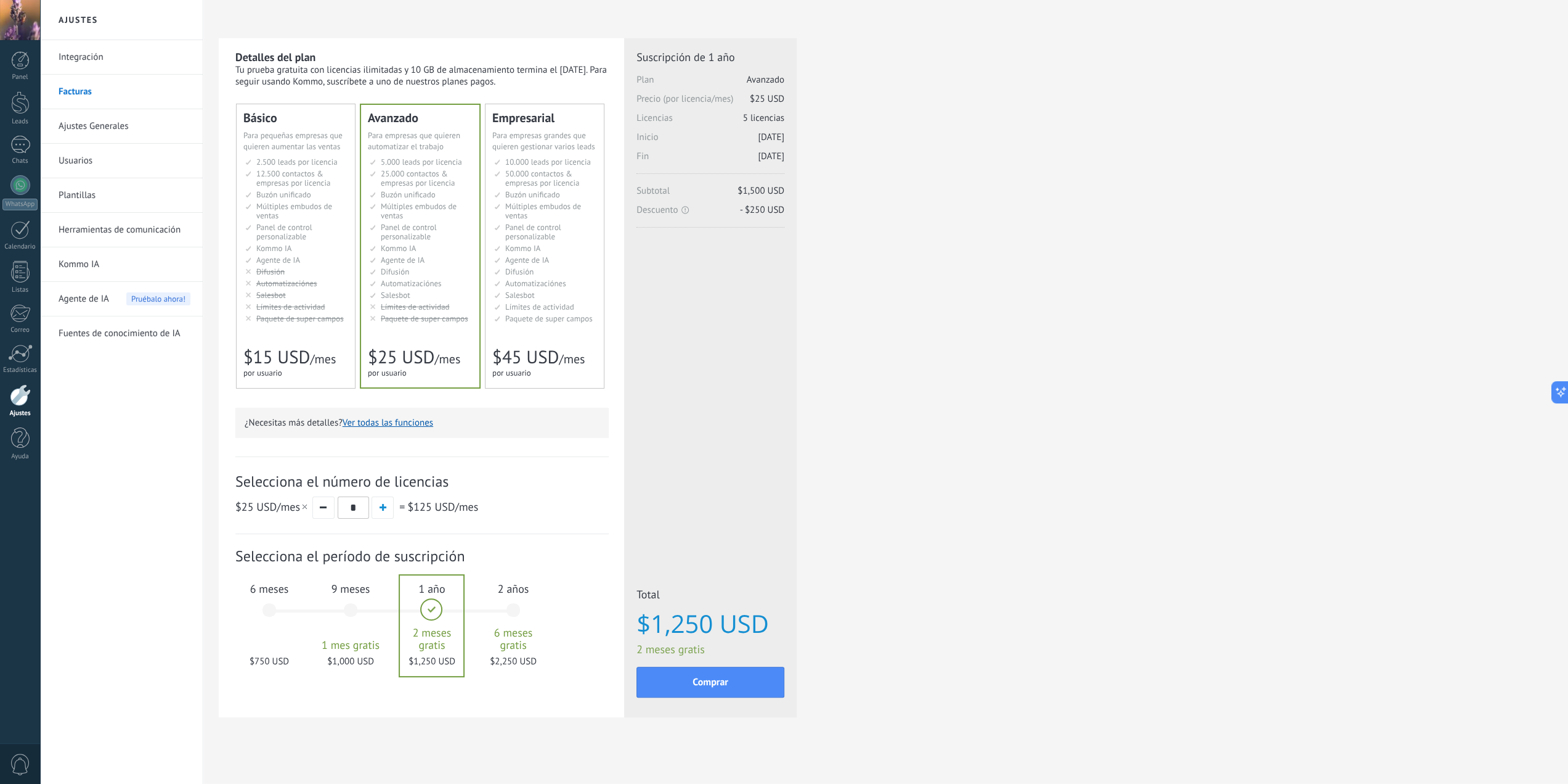
scroll to position [0, 0]
click at [513, 271] on span "Difusión" at bounding box center [519, 273] width 29 height 10
click at [417, 267] on ul "5.000 сделок на место 5.000 leads per seat 5.000 leads por licencia 添加线索和联系人 5.…" at bounding box center [421, 241] width 103 height 166
click at [331, 267] on ul "2.500 сделок на место 2.500 leads per seat 2.500 leads por licencia 添加线索和联系人 2.…" at bounding box center [297, 241] width 103 height 166
click at [412, 266] on ul "5.000 сделок на место 5.000 leads per seat 5.000 leads por licencia 添加线索和联系人 5.…" at bounding box center [421, 241] width 103 height 166
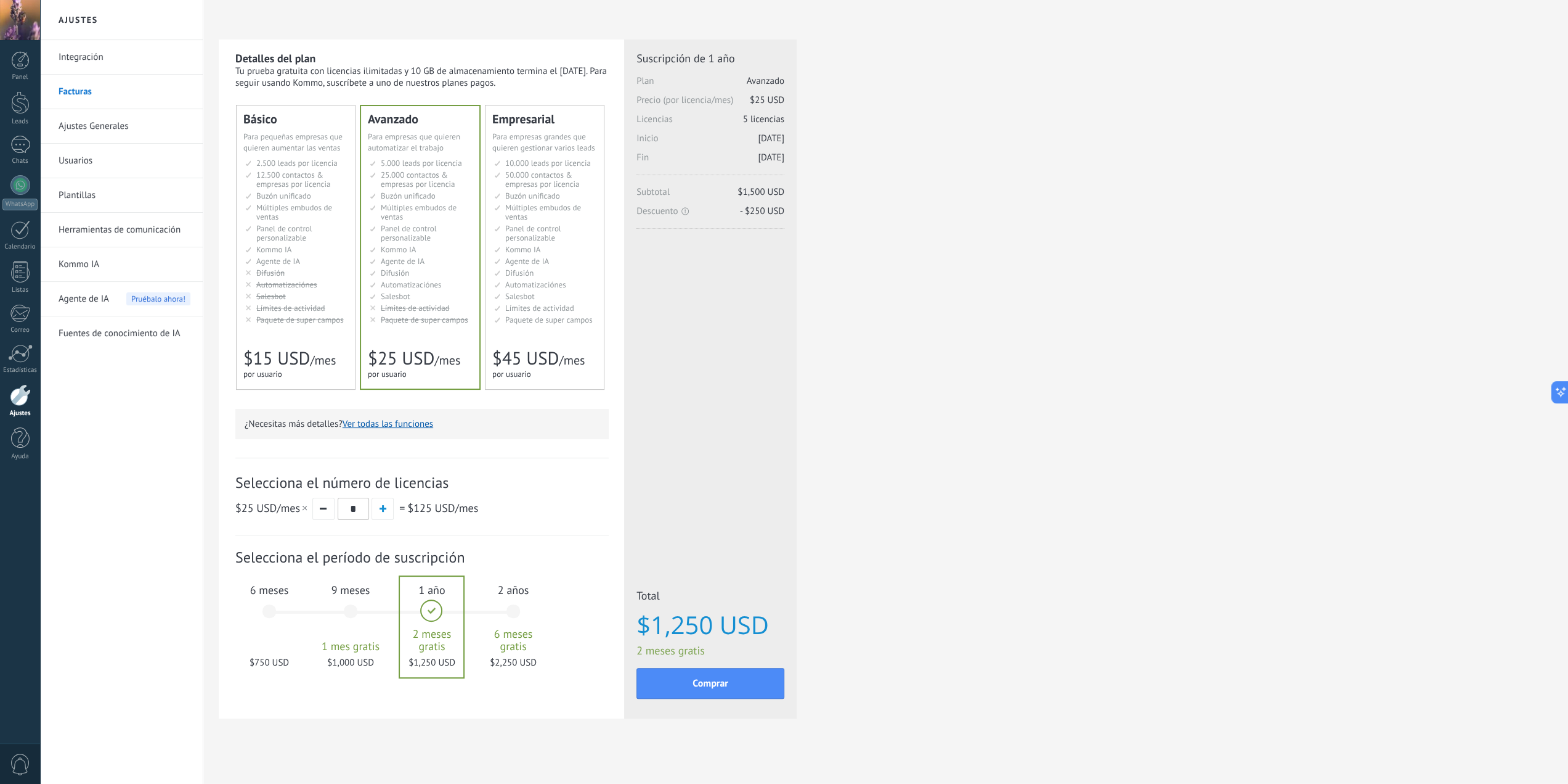
click at [297, 210] on span "Múltiples embudos de ventas" at bounding box center [294, 211] width 76 height 20
click at [384, 515] on button "button" at bounding box center [383, 509] width 23 height 23
click at [275, 613] on div "6 meses $540 USD" at bounding box center [269, 617] width 67 height 87
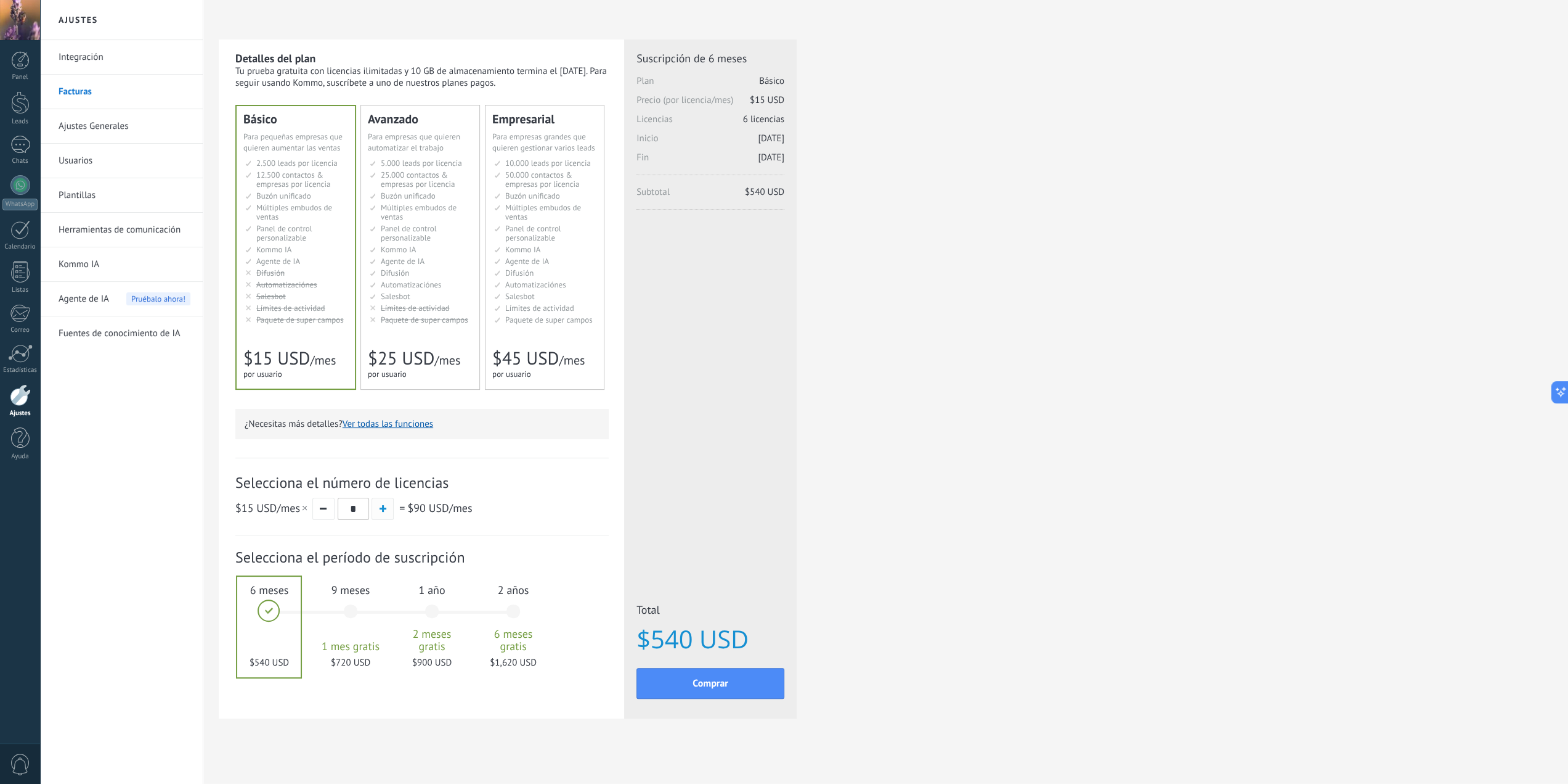
click at [384, 511] on span "button" at bounding box center [383, 508] width 7 height 7
click at [317, 513] on button "button" at bounding box center [324, 509] width 23 height 23
type input "*"
click at [434, 602] on div "1 año 2 meses gratis $900 USD" at bounding box center [431, 617] width 67 height 87
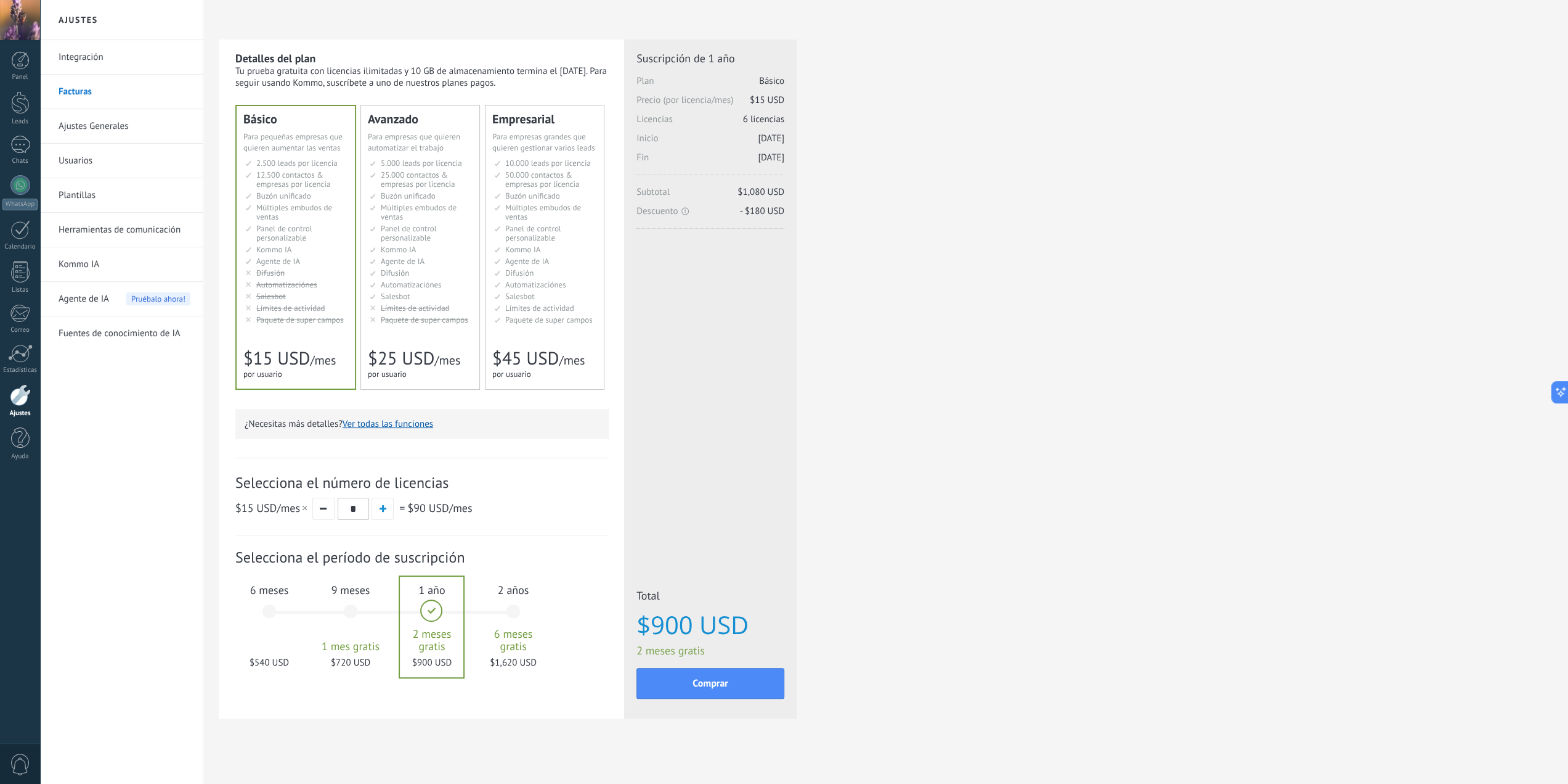
click at [368, 426] on button "Ver todas las funciones" at bounding box center [388, 423] width 90 height 11
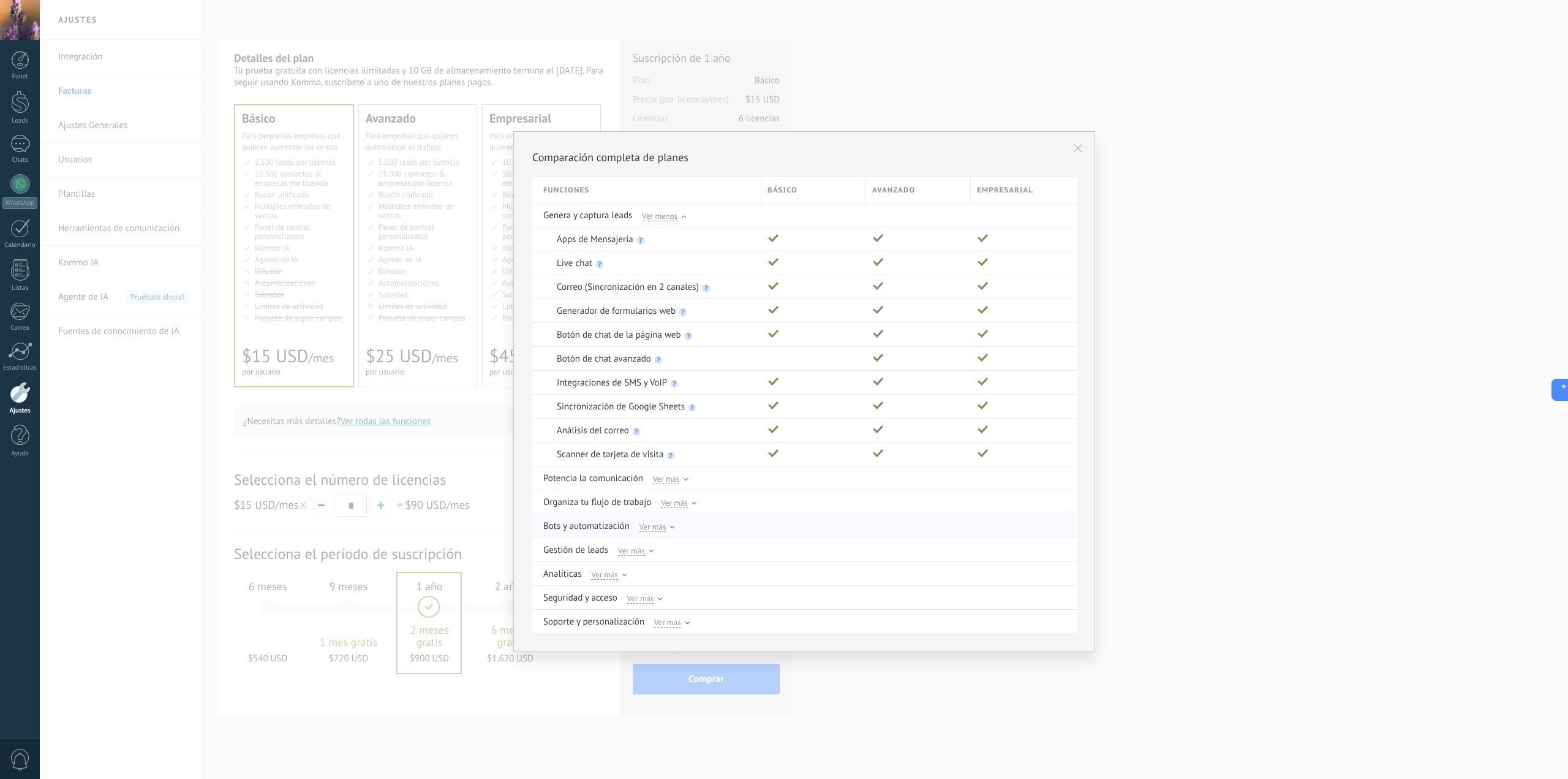
click at [600, 520] on p "Bots y automatización" at bounding box center [586, 526] width 86 height 11
click at [659, 528] on span "Ver más" at bounding box center [653, 526] width 27 height 11
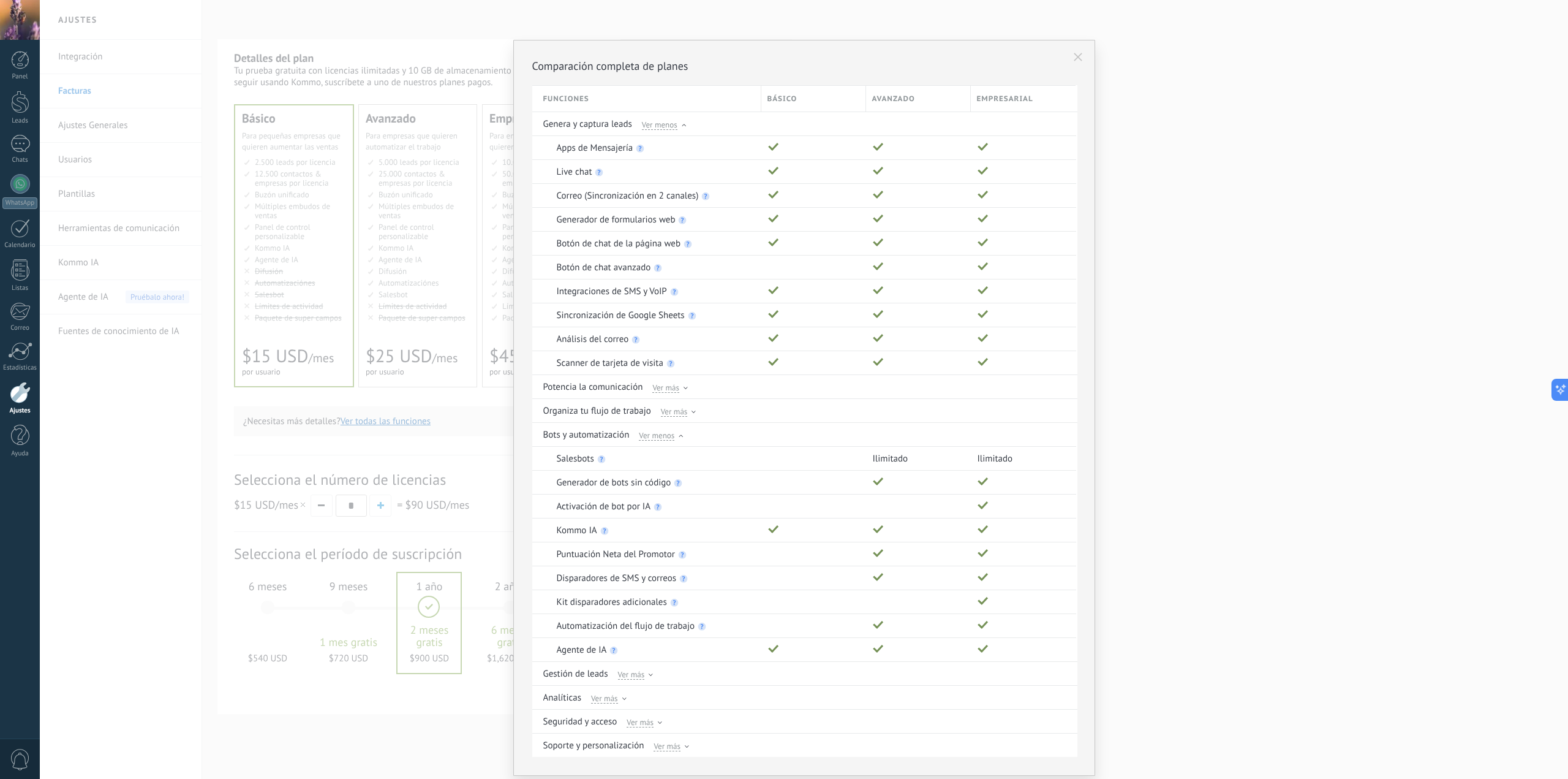
click at [1093, 323] on div "Comparación completa de planes Funciones Básico Avanzado Empresarial Genera y c…" at bounding box center [804, 389] width 1528 height 779
